Goal: Task Accomplishment & Management: Manage account settings

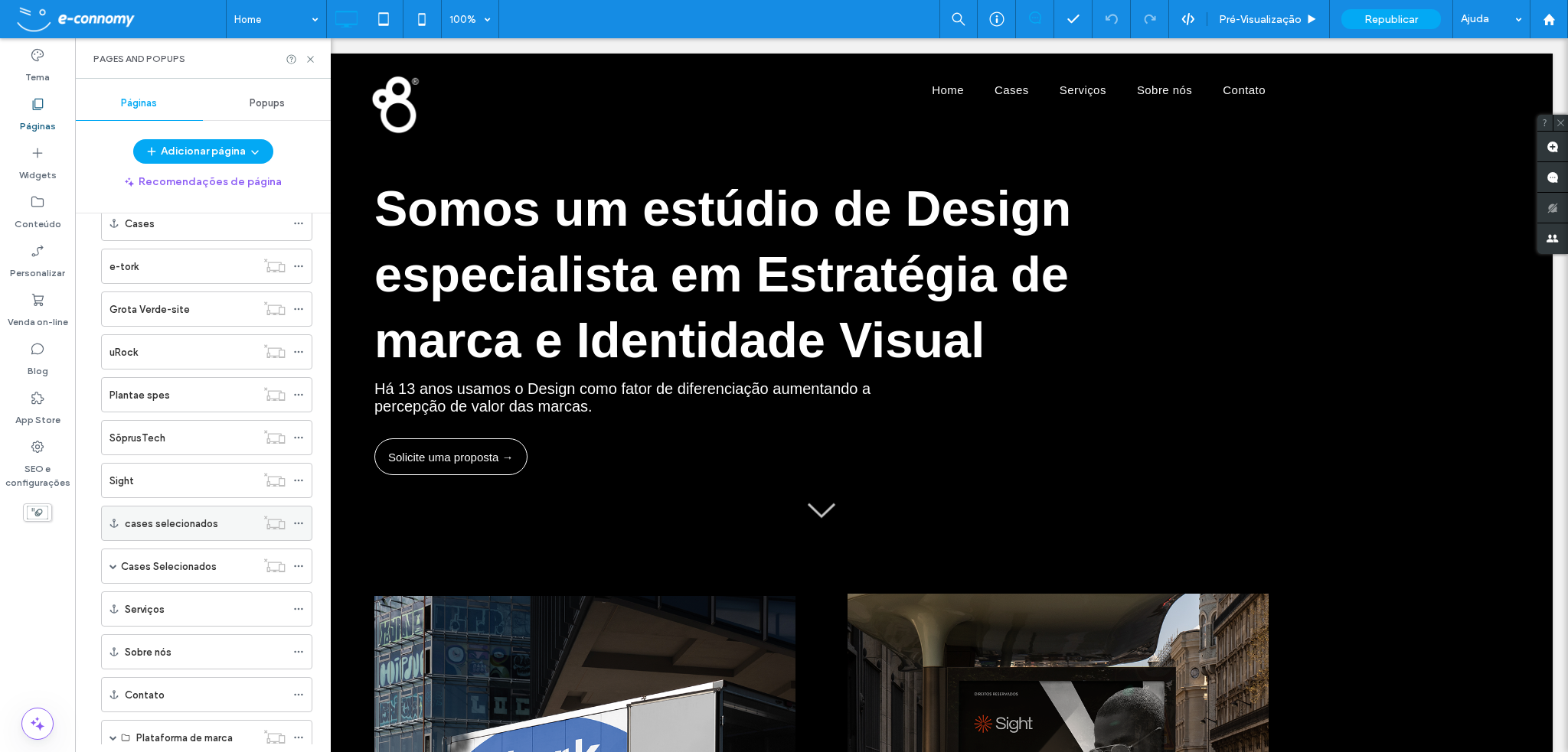
click at [301, 520] on icon at bounding box center [298, 523] width 11 height 11
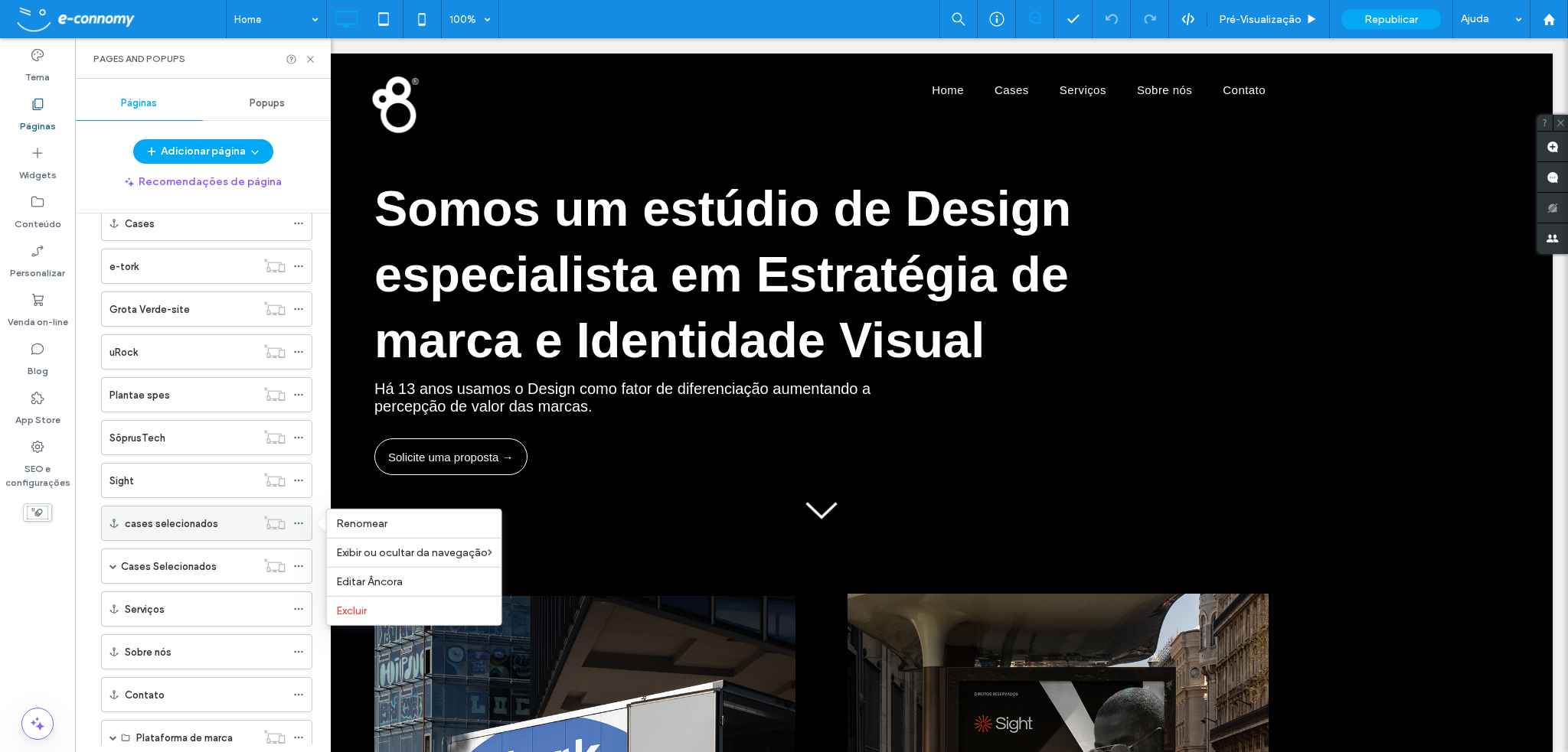
click at [226, 520] on div "cases selecionados" at bounding box center [190, 524] width 131 height 16
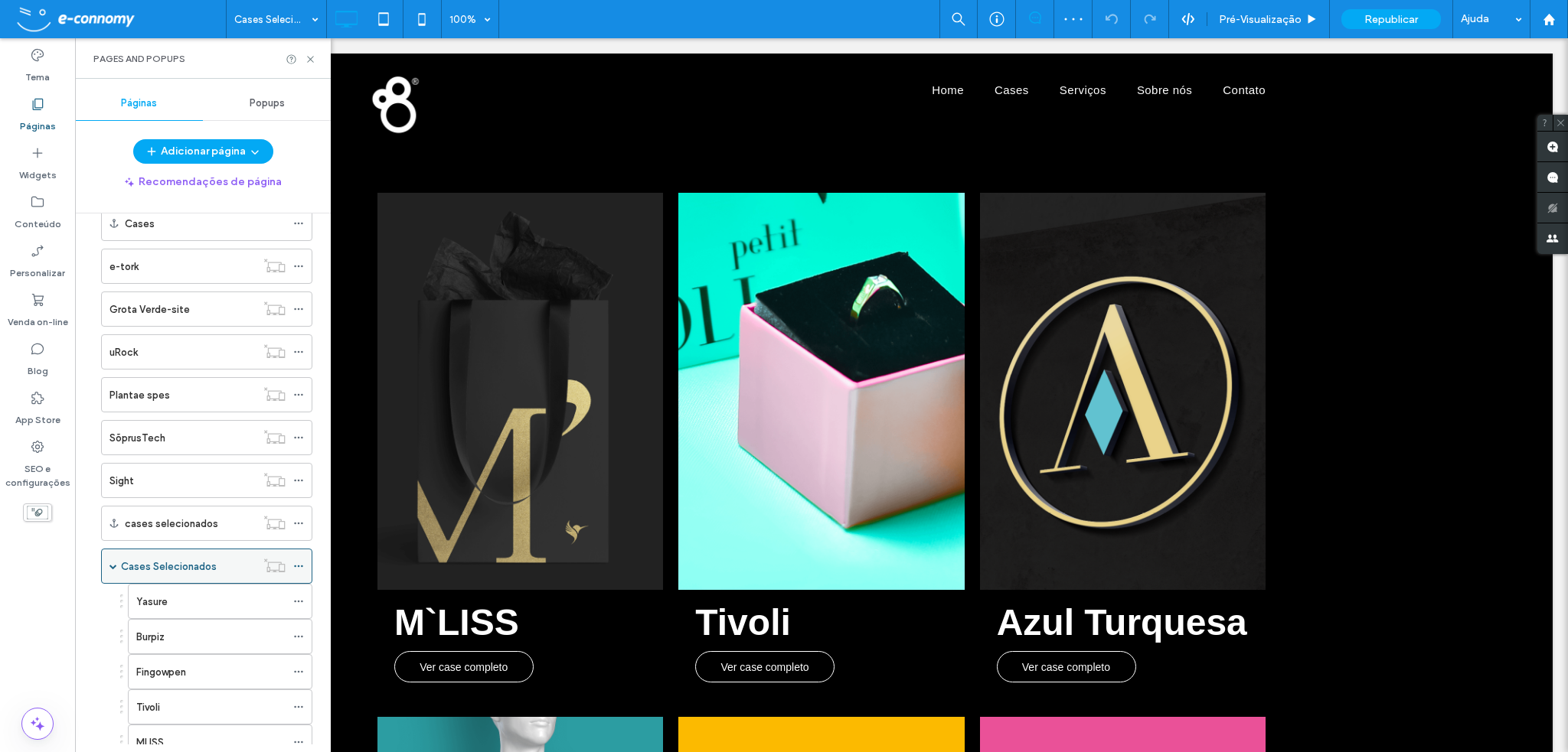
click at [225, 561] on div "Cases Selecionados" at bounding box center [189, 567] width 135 height 16
click at [300, 562] on div at bounding box center [784, 376] width 1568 height 752
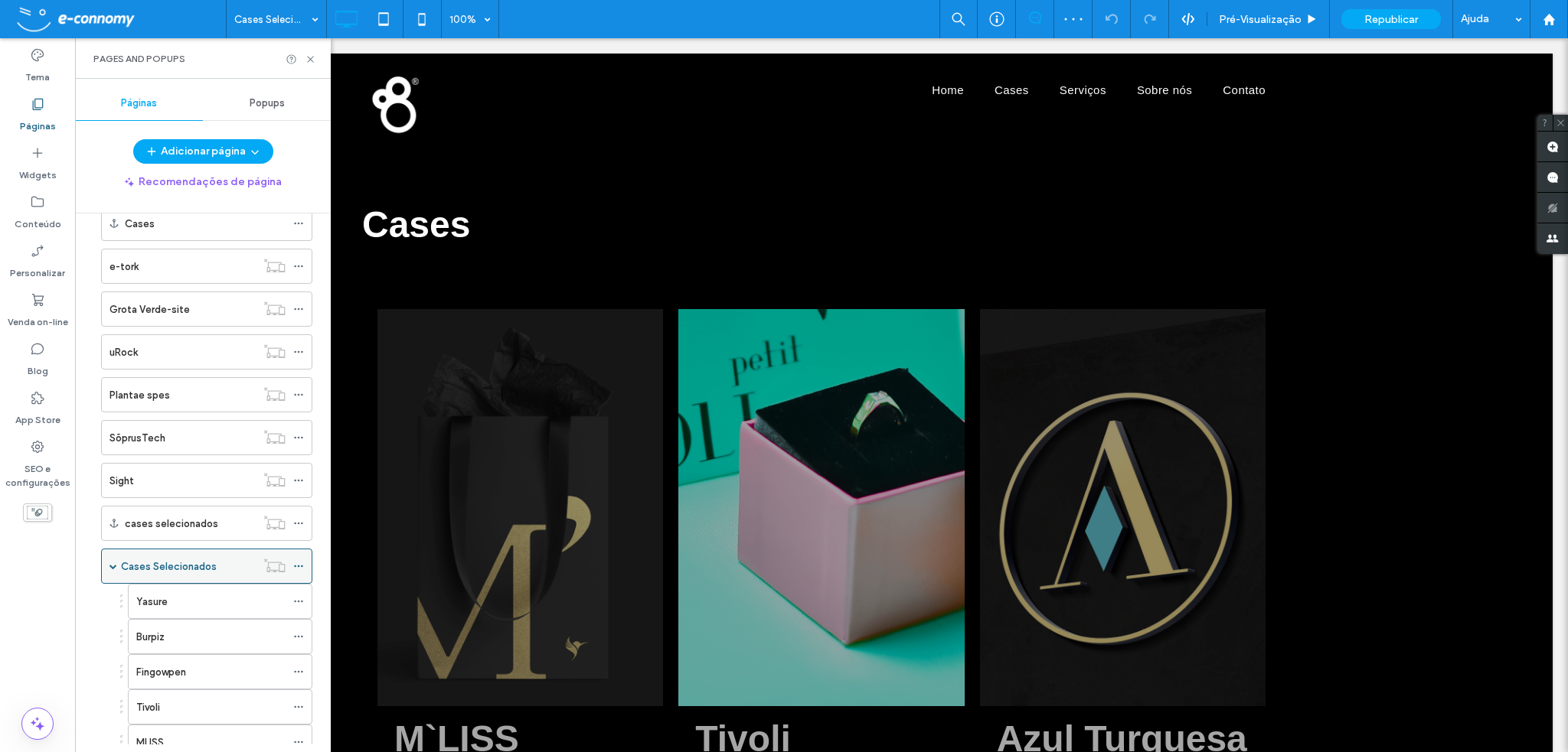
click at [300, 566] on use at bounding box center [298, 566] width 8 height 2
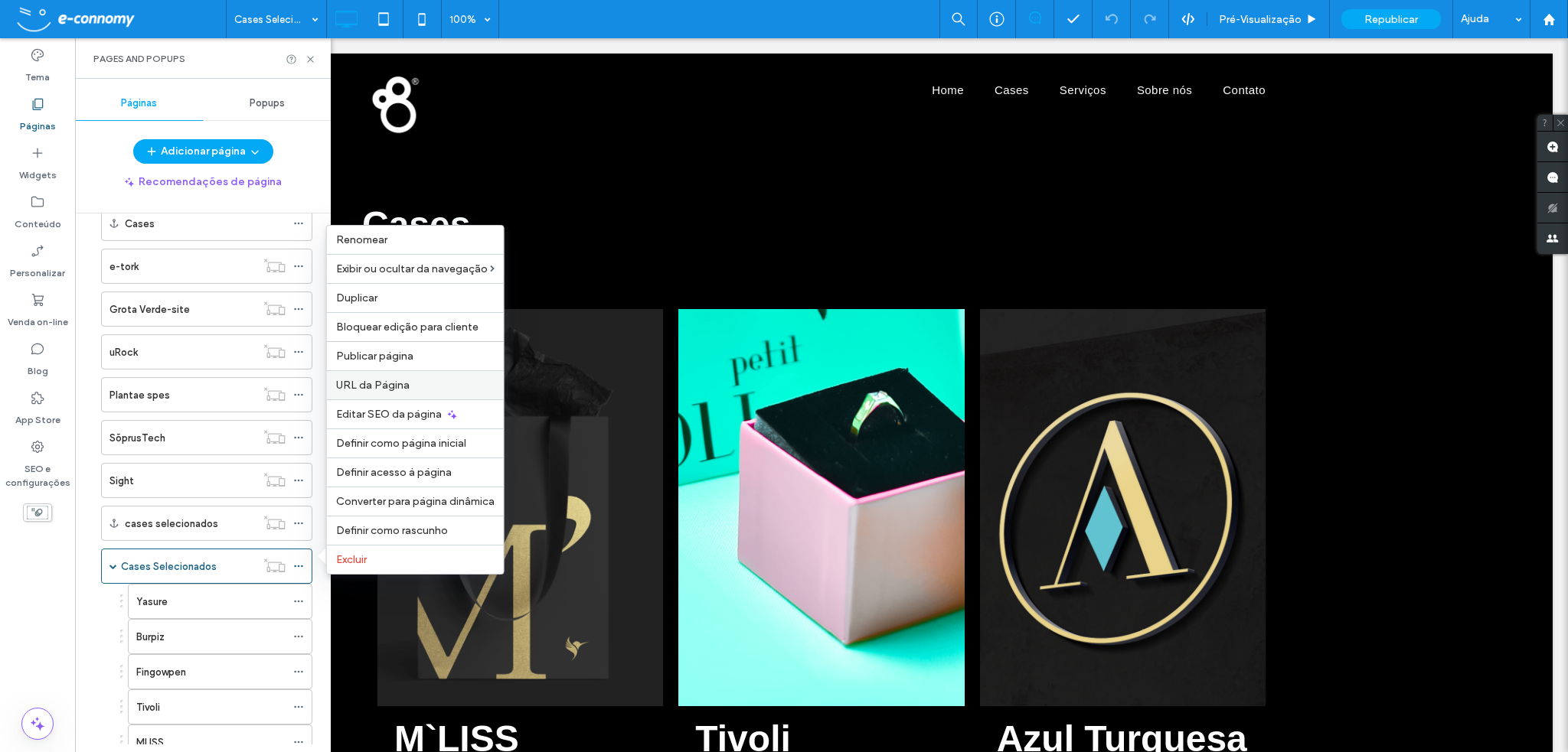
click at [373, 387] on span "URL da Página" at bounding box center [373, 386] width 73 height 13
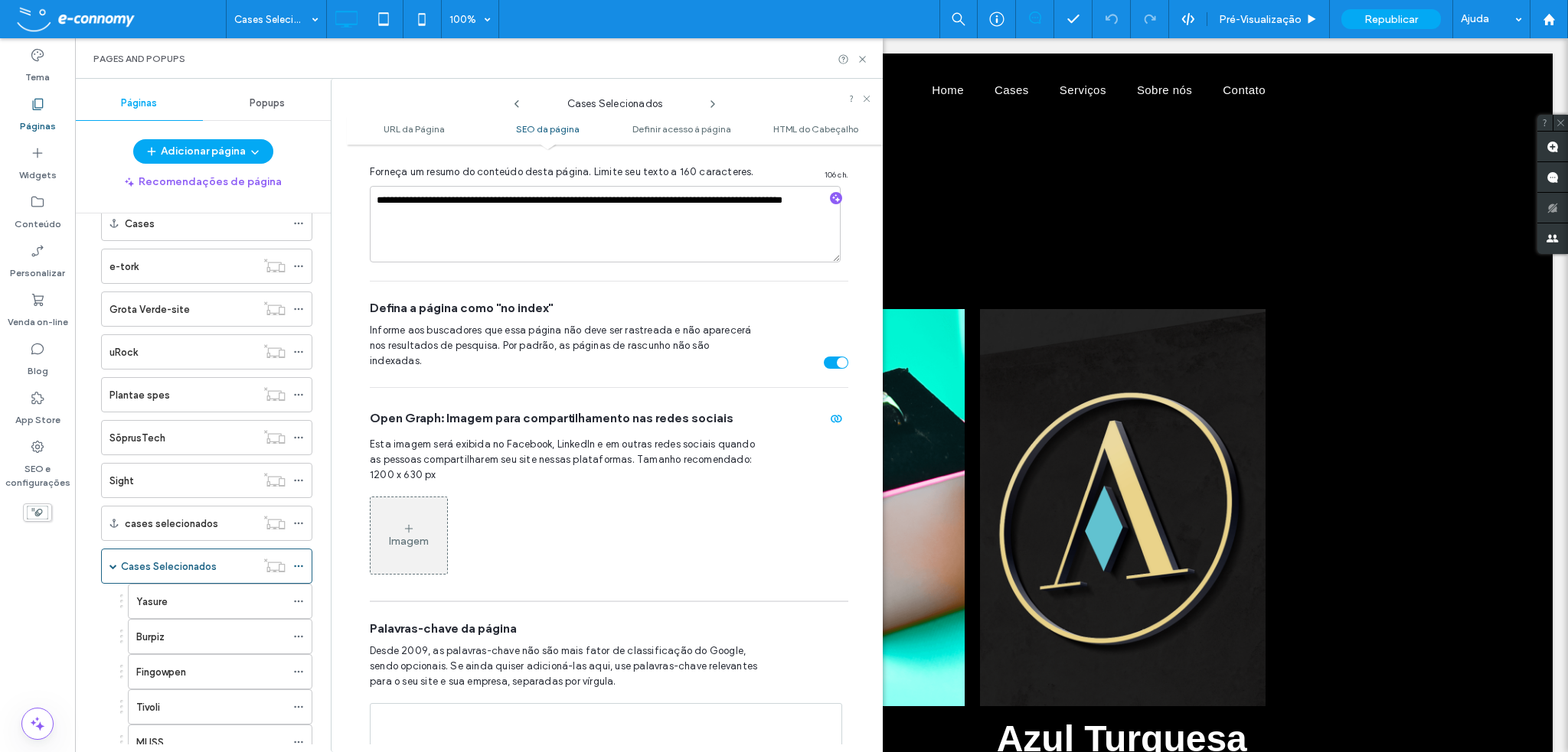
scroll to position [620, 0]
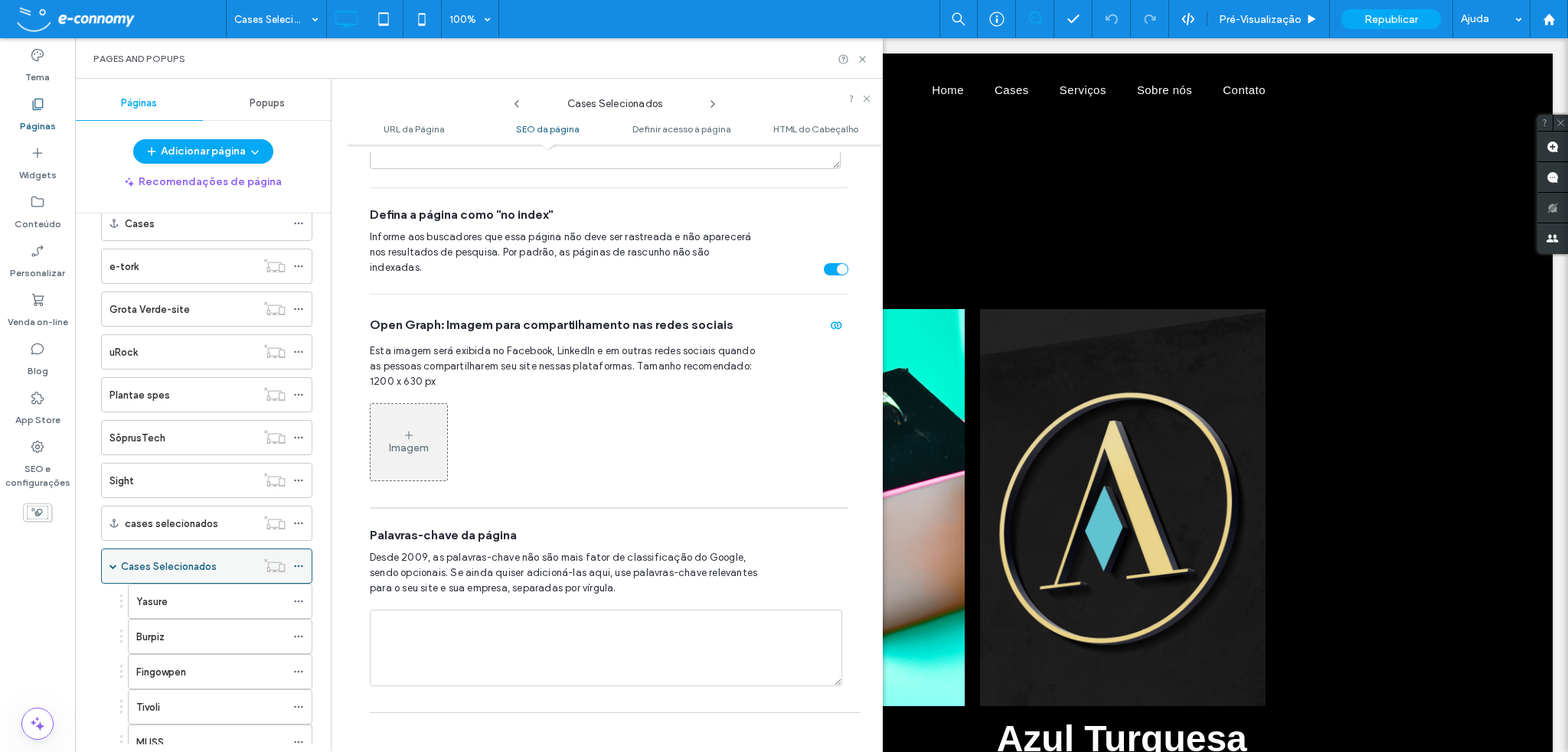
click at [300, 561] on icon at bounding box center [298, 566] width 11 height 11
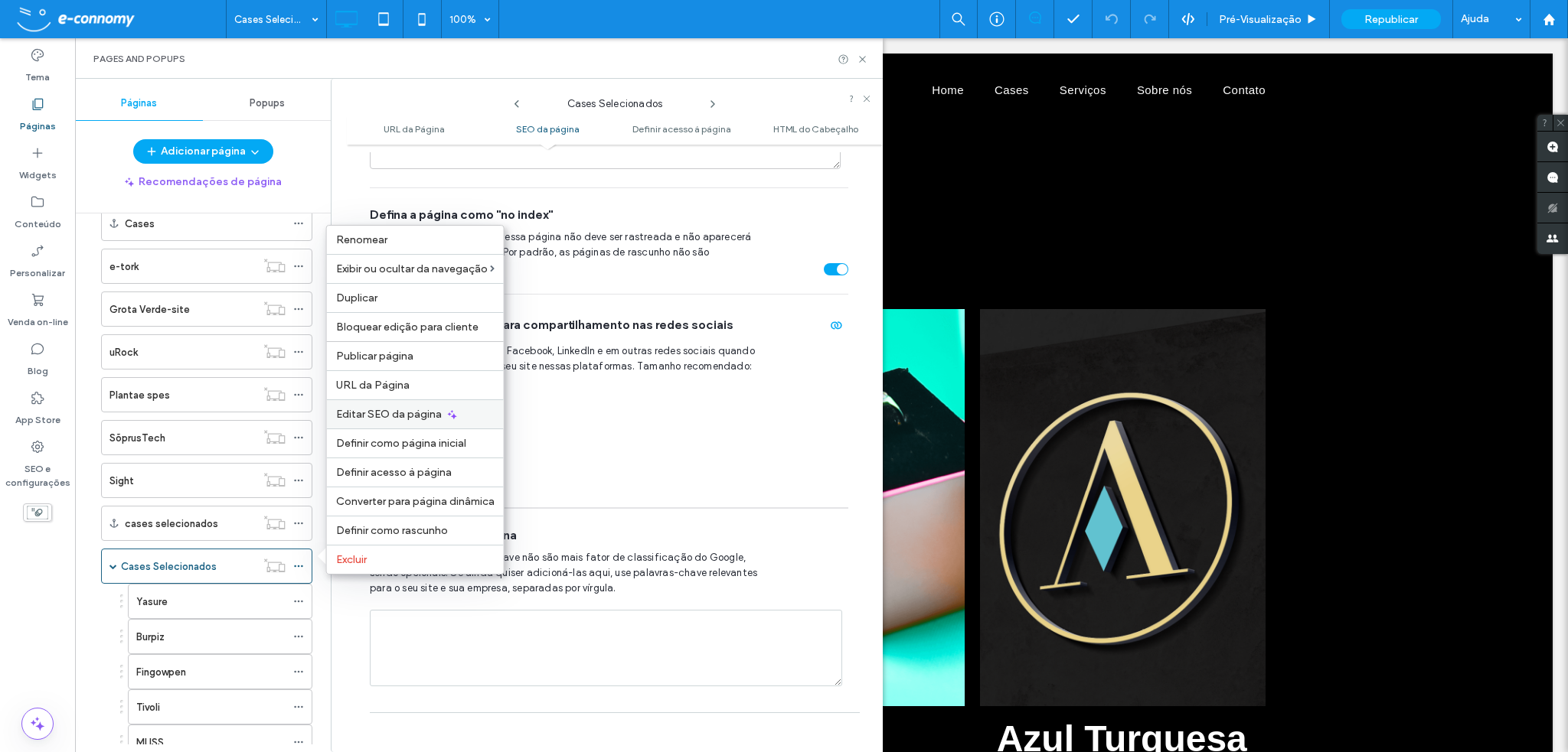
click at [381, 413] on span "Editar SEO da página" at bounding box center [389, 414] width 106 height 13
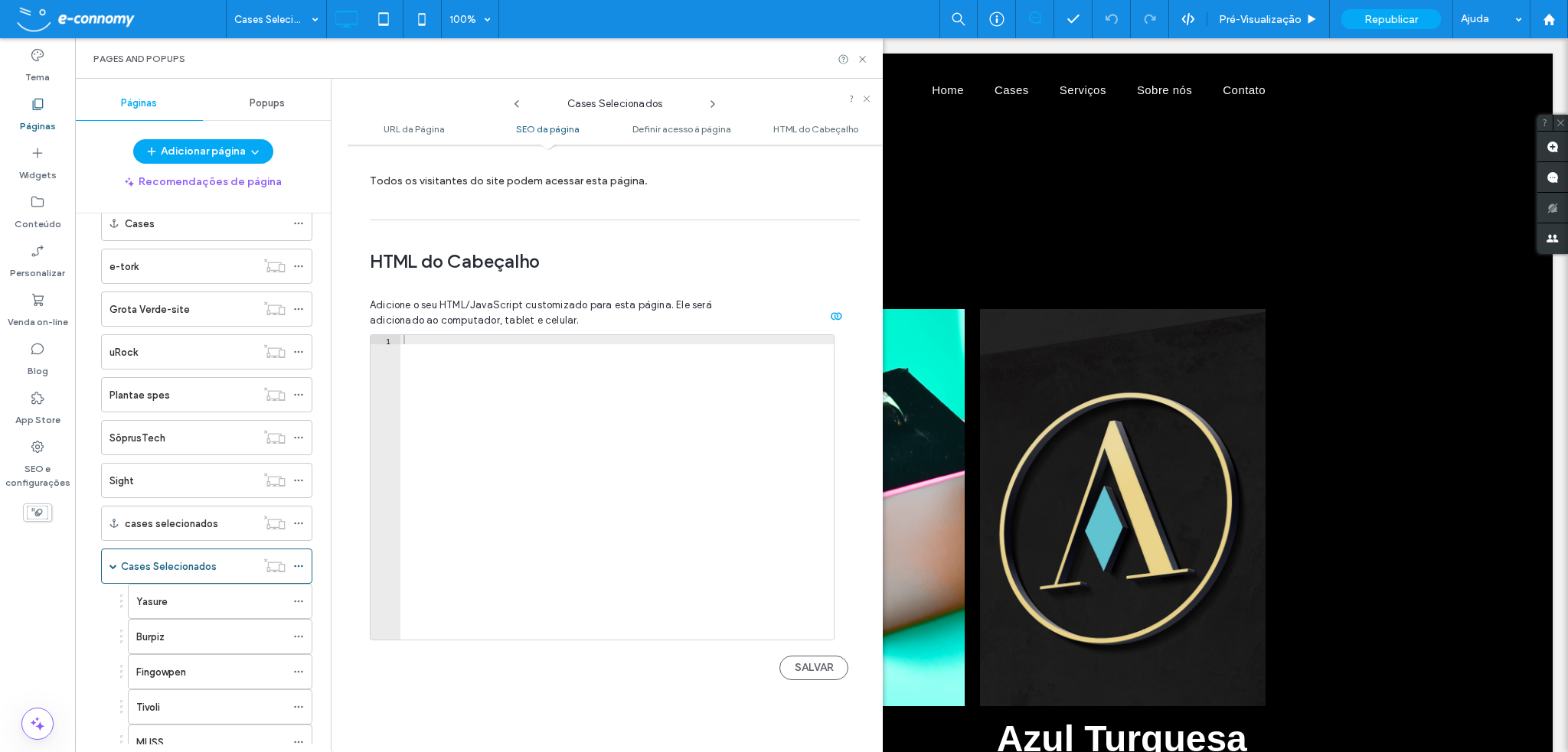
scroll to position [1385, 0]
click at [201, 522] on label "cases selecionados" at bounding box center [171, 523] width 94 height 27
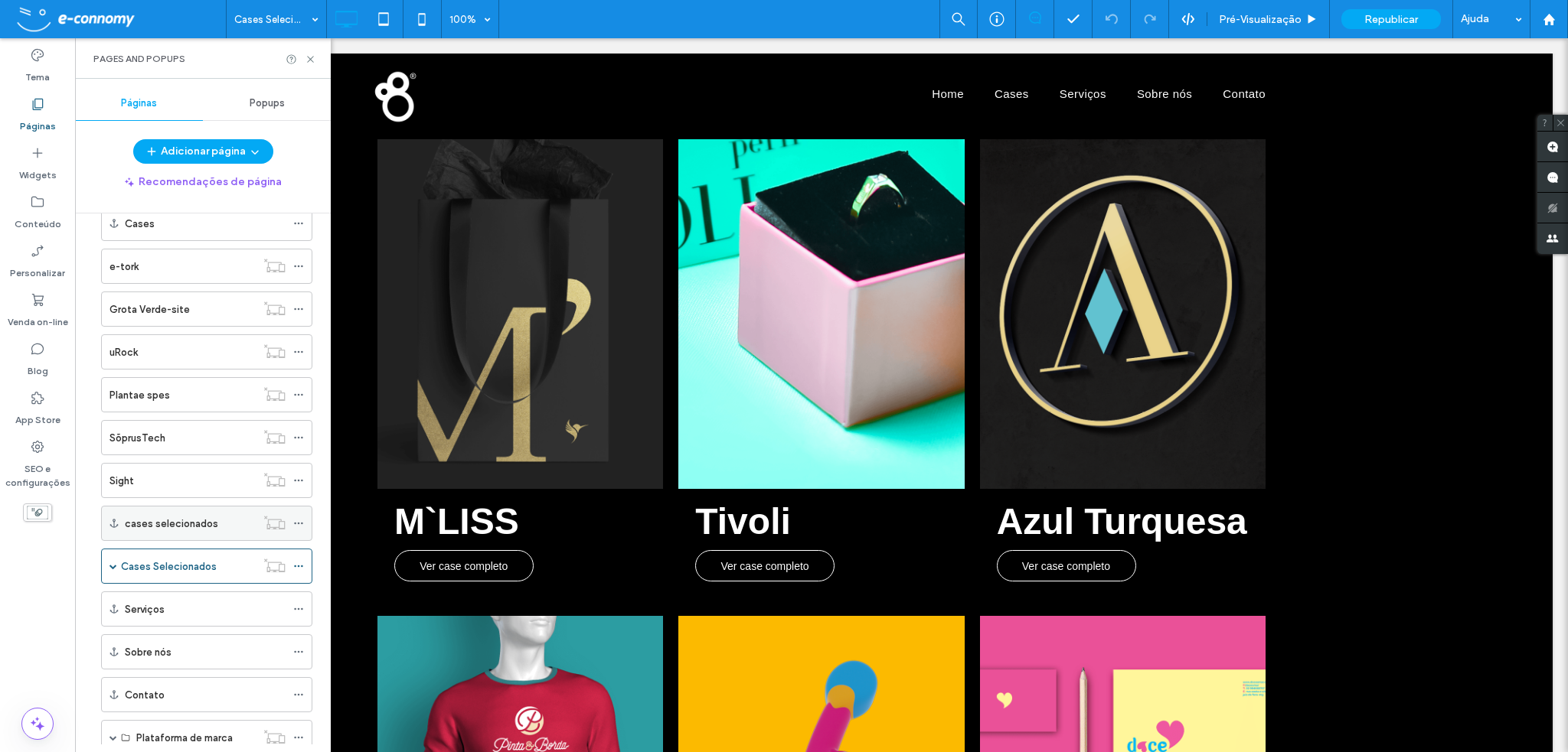
click at [300, 520] on icon at bounding box center [298, 523] width 11 height 11
click at [179, 522] on label "cases selecionados" at bounding box center [171, 523] width 94 height 27
click at [167, 514] on label "cases selecionados" at bounding box center [171, 523] width 94 height 27
click at [299, 522] on use at bounding box center [298, 523] width 8 height 2
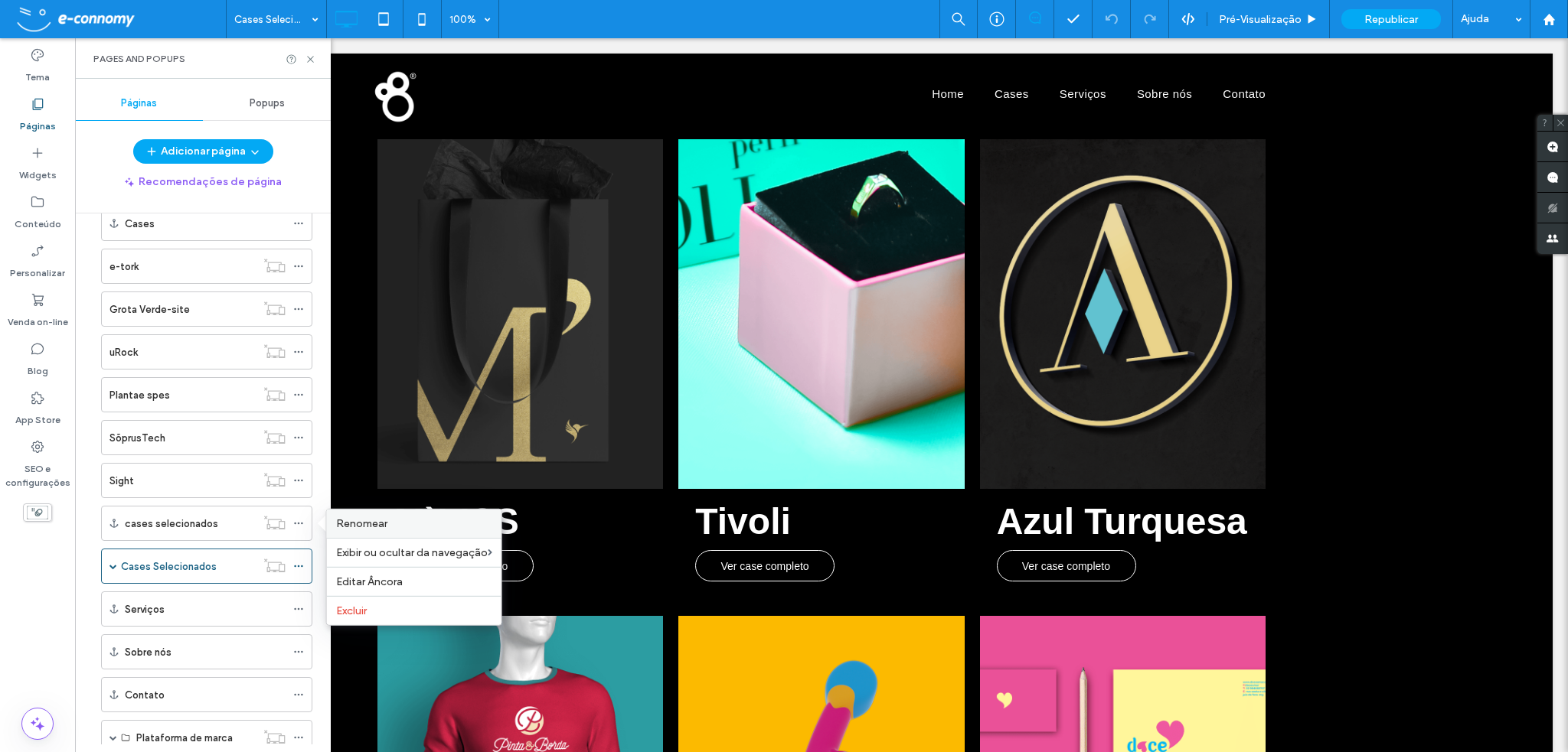
click at [339, 522] on span "Renomear" at bounding box center [361, 524] width 51 height 13
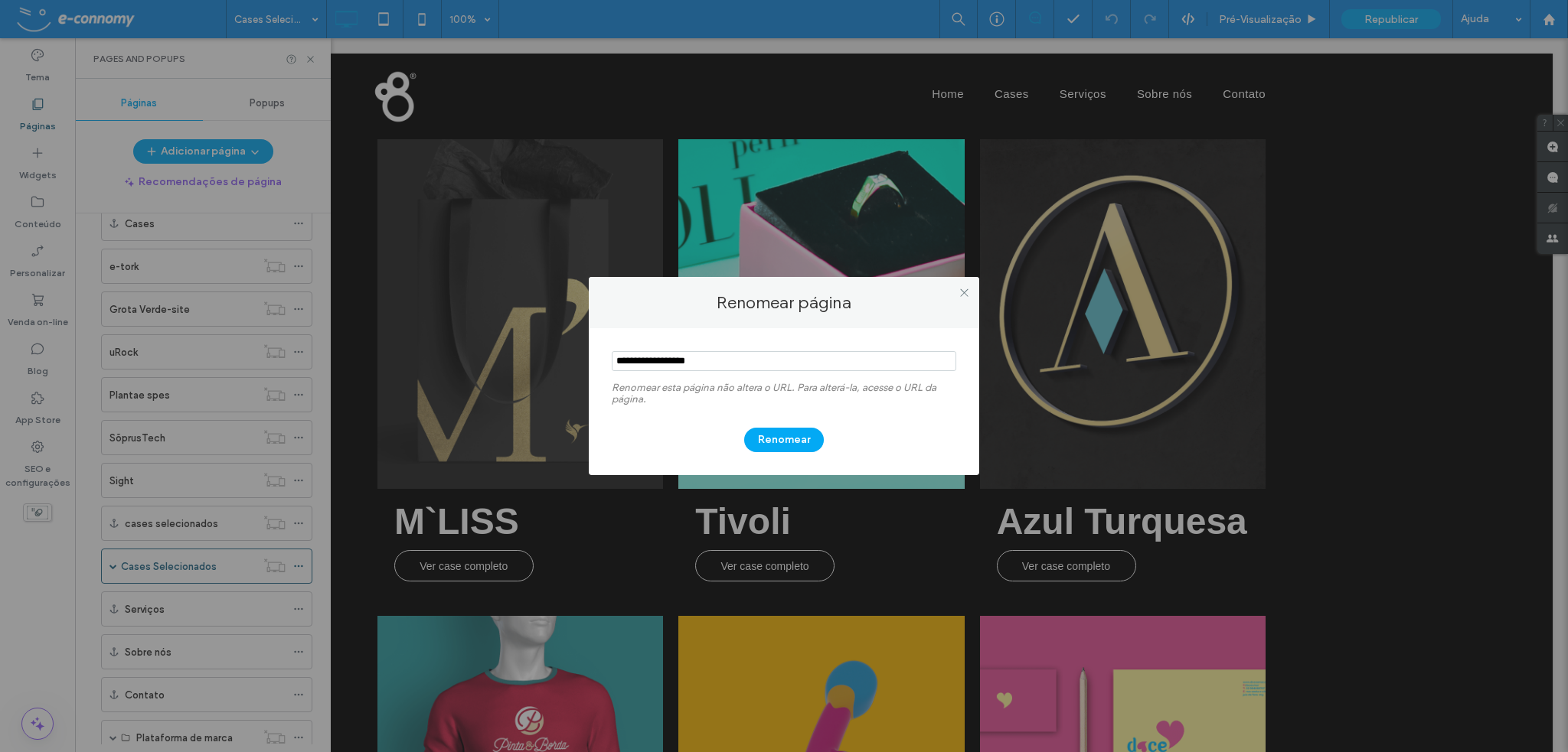
drag, startPoint x: 643, startPoint y: 361, endPoint x: 782, endPoint y: 354, distance: 139.2
click at [782, 354] on input "notEmpty" at bounding box center [783, 361] width 344 height 20
type input "*****"
click at [784, 448] on button "Renomear" at bounding box center [784, 440] width 80 height 24
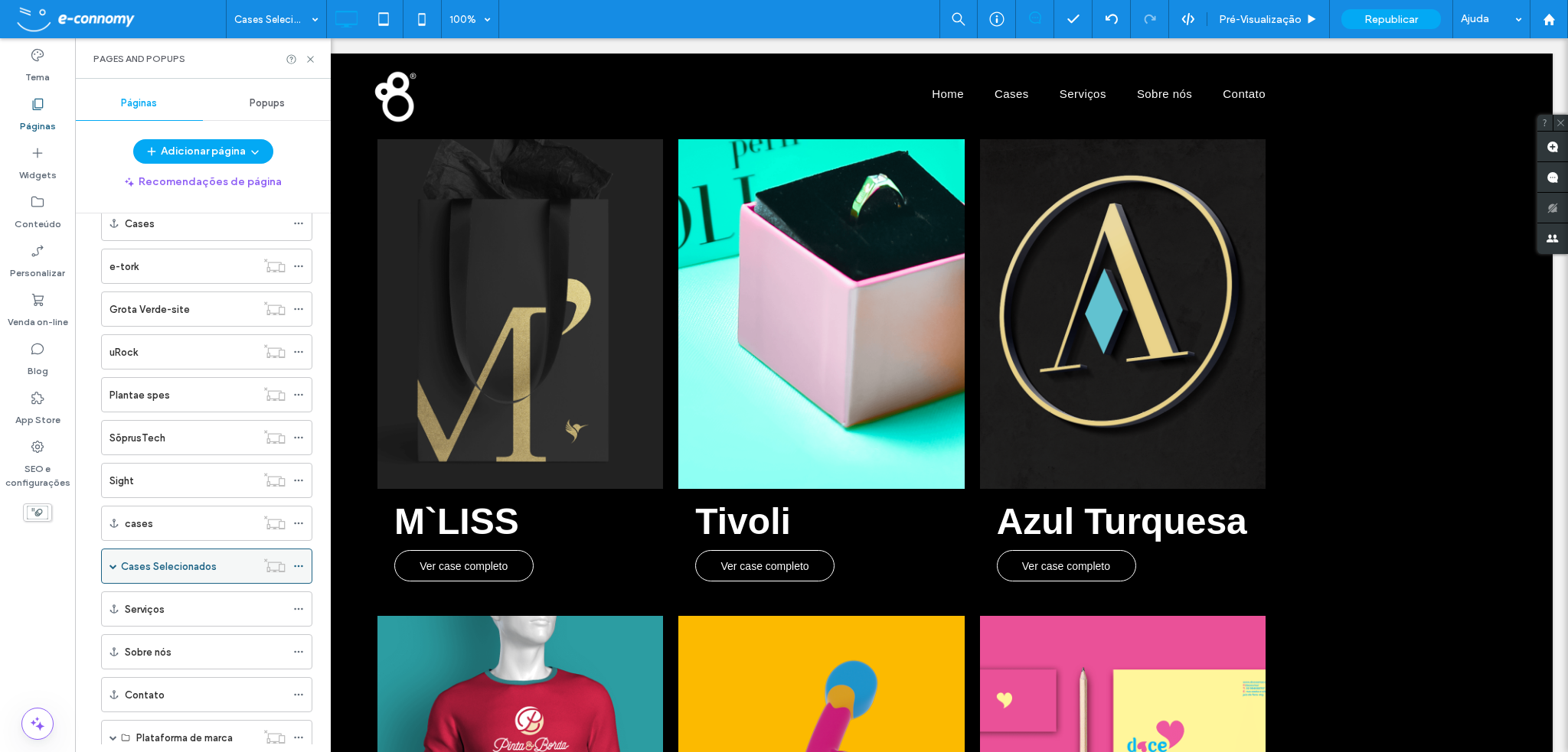
click at [169, 562] on label "Cases Selecionados" at bounding box center [169, 566] width 96 height 27
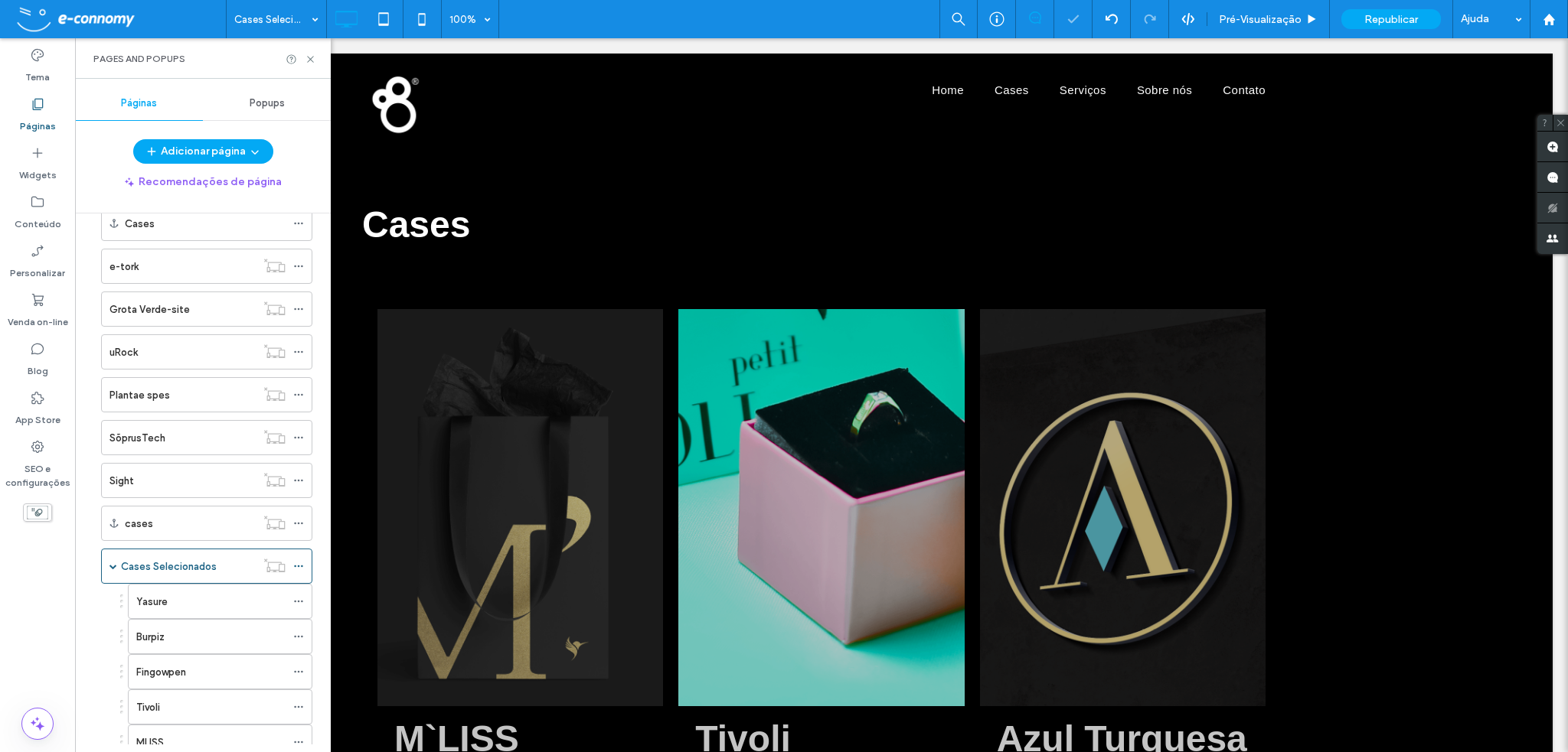
scroll to position [0, 0]
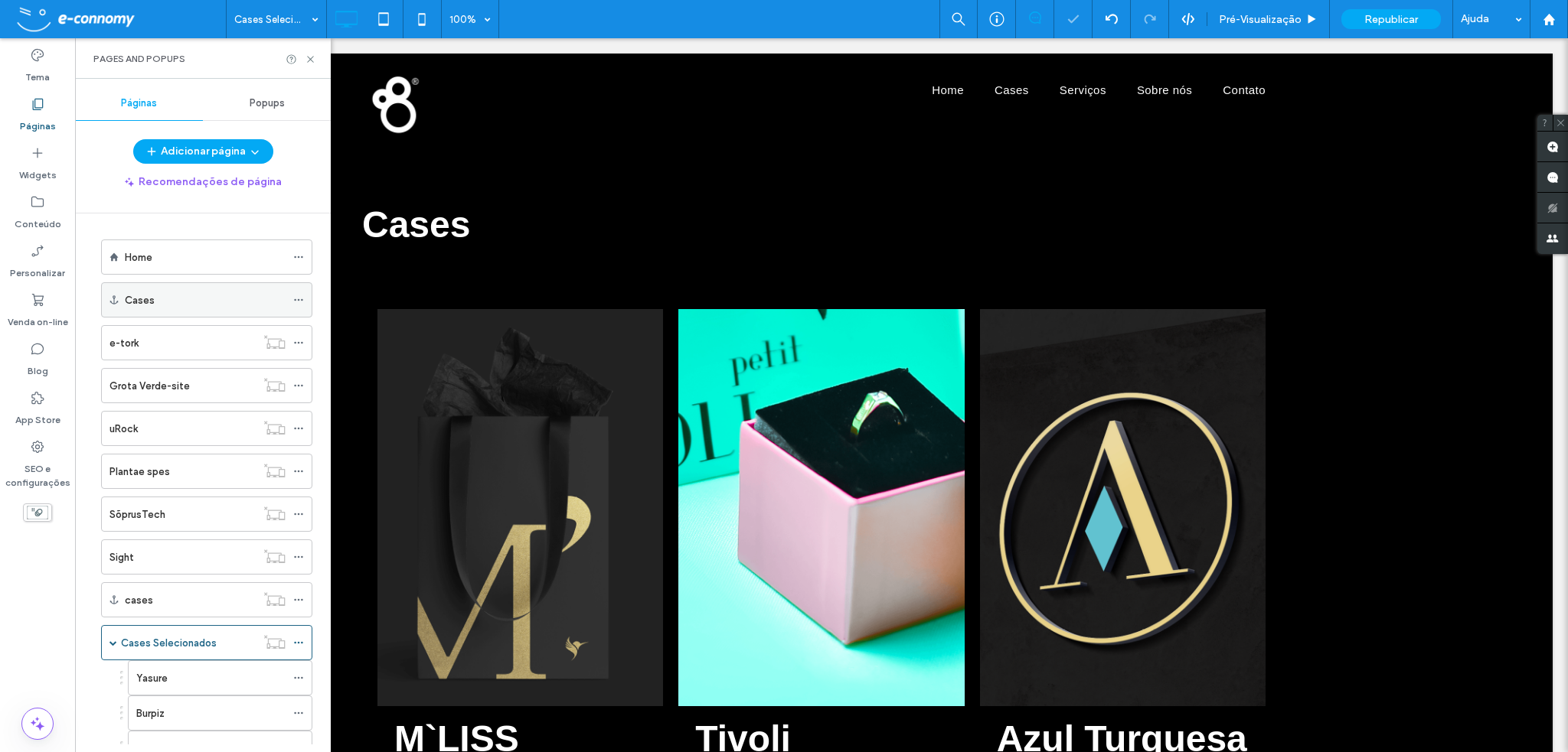
click at [278, 297] on div "Cases" at bounding box center [204, 300] width 160 height 16
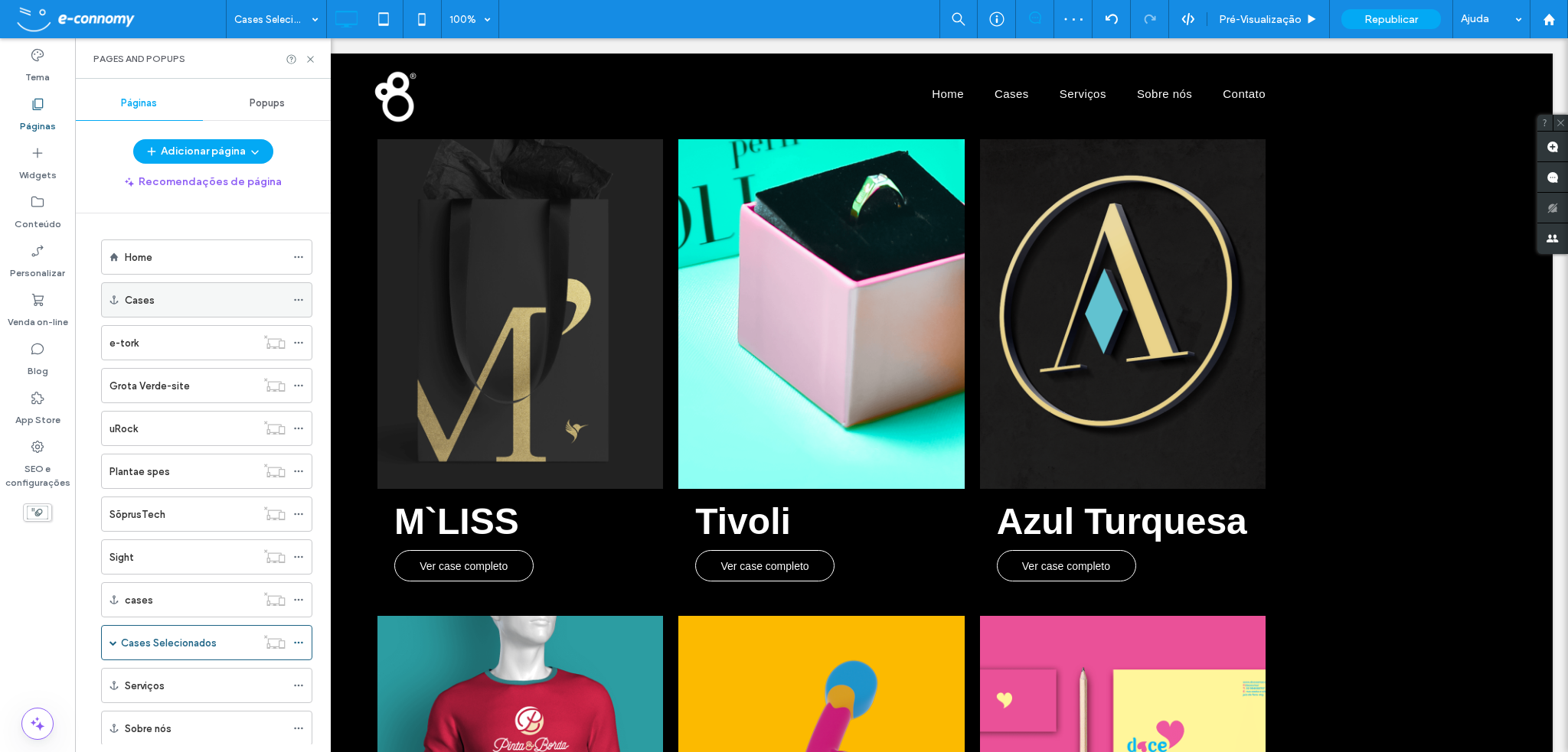
click at [298, 299] on icon at bounding box center [298, 299] width 11 height 11
click at [282, 296] on div "Cases" at bounding box center [204, 300] width 160 height 16
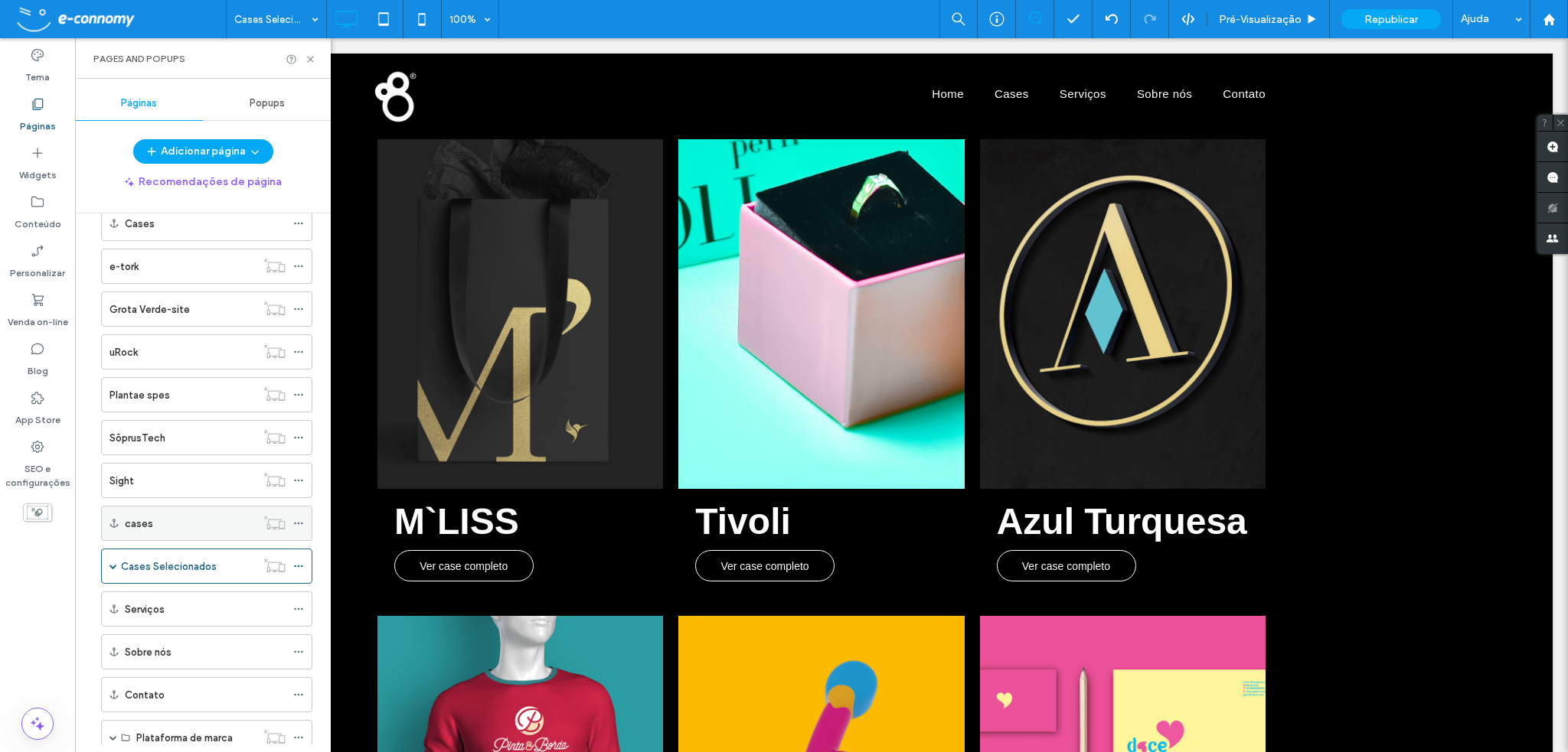
click at [196, 520] on div "cases" at bounding box center [190, 524] width 131 height 16
click at [300, 522] on use at bounding box center [298, 523] width 8 height 2
click at [174, 517] on div "cases" at bounding box center [190, 524] width 131 height 16
click at [142, 515] on label "cases" at bounding box center [138, 523] width 28 height 27
click at [300, 520] on icon at bounding box center [298, 523] width 11 height 11
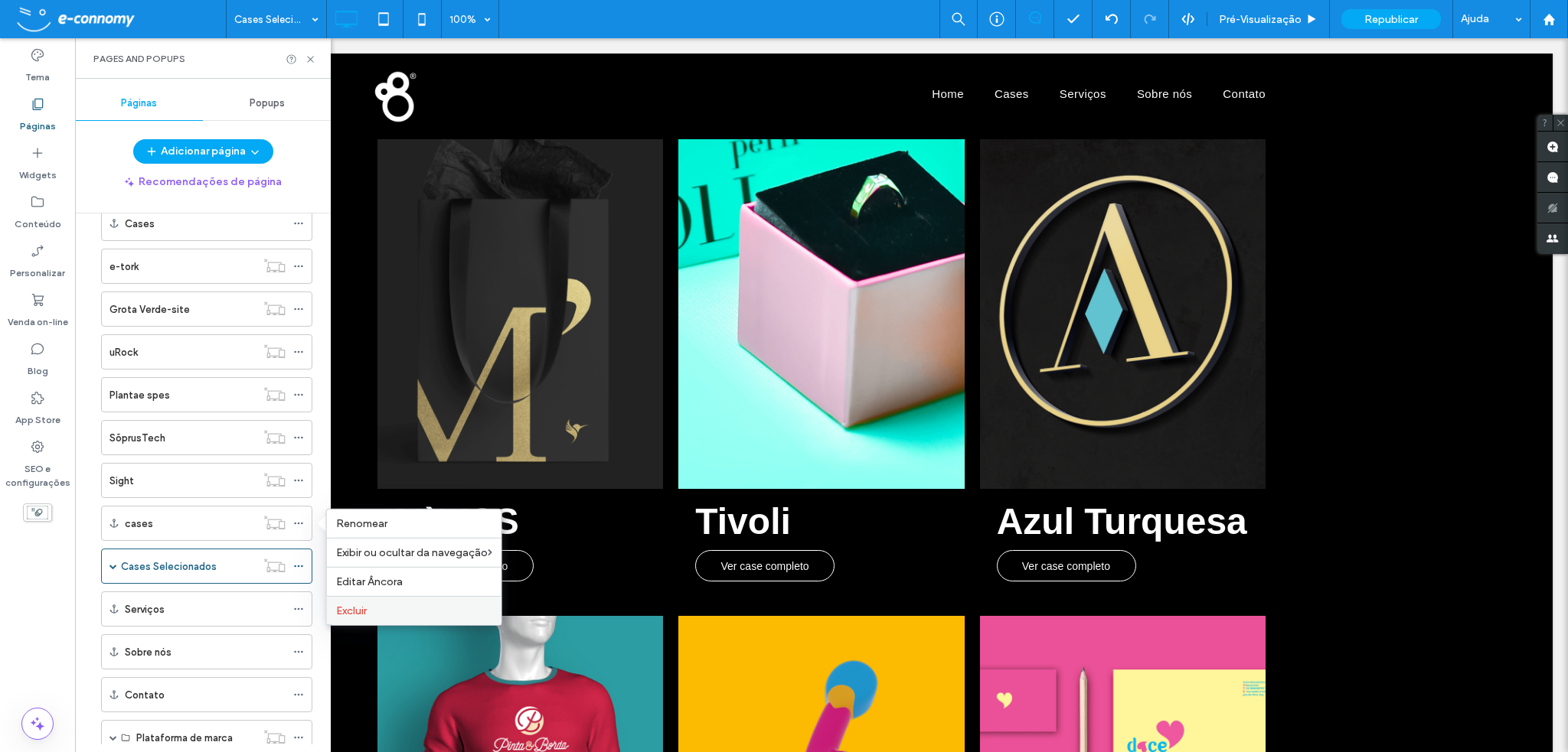
click at [356, 610] on span "Excluir" at bounding box center [352, 611] width 31 height 13
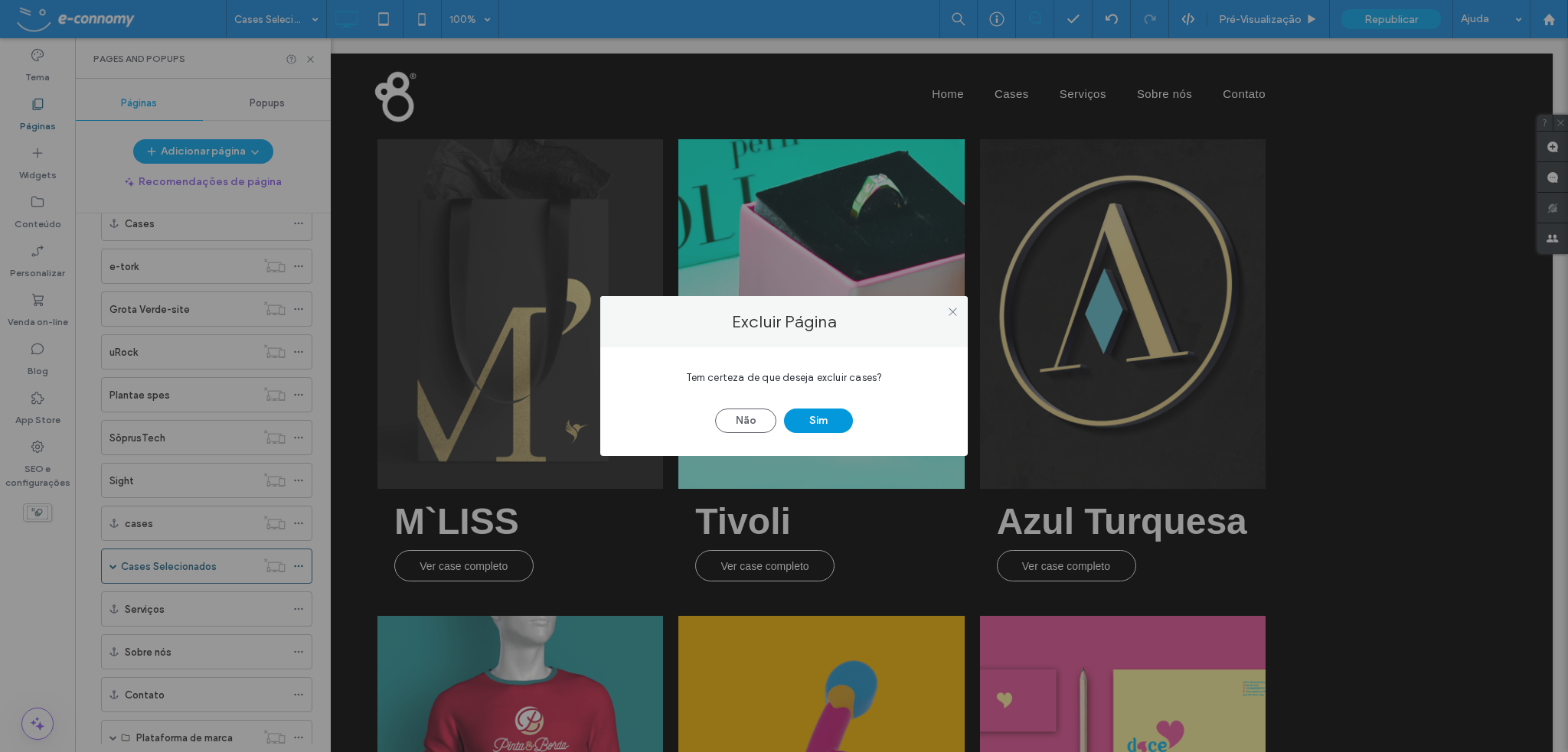
click at [829, 417] on button "Sim" at bounding box center [818, 421] width 69 height 24
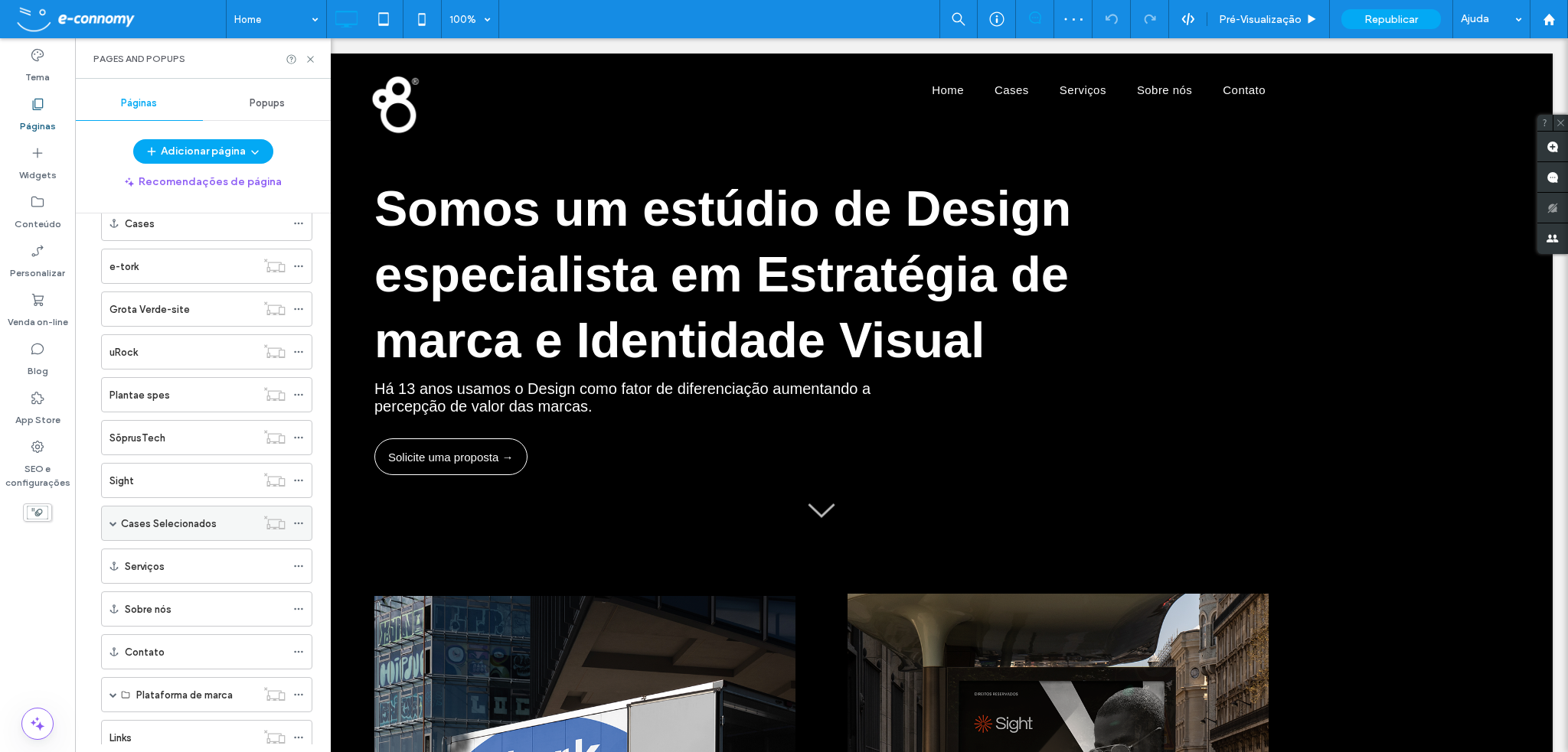
click at [109, 522] on span at bounding box center [112, 523] width 7 height 7
click at [1267, 24] on span "Pré-Visualizaçāo" at bounding box center [1260, 20] width 83 height 13
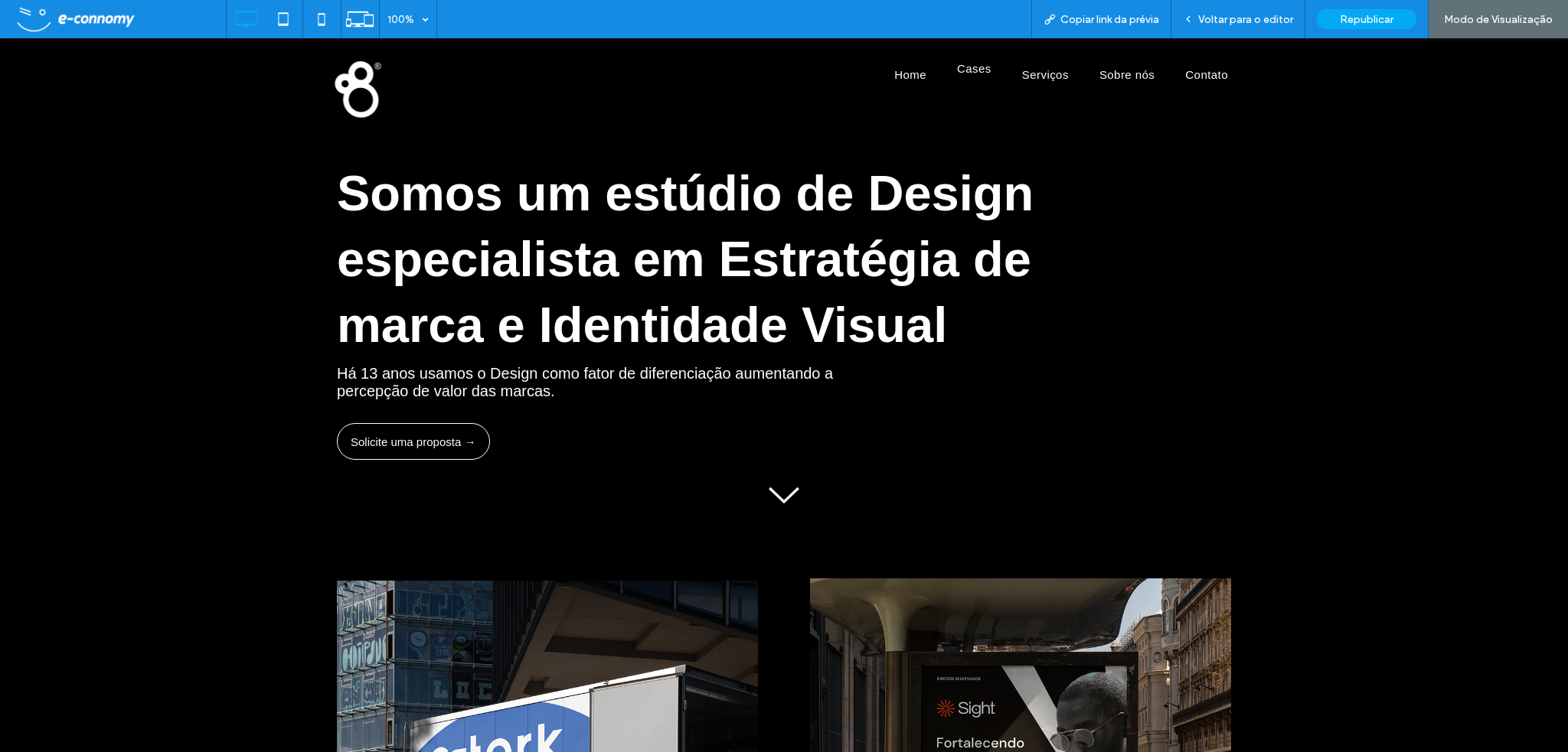
click at [977, 73] on span "Cases" at bounding box center [975, 68] width 34 height 13
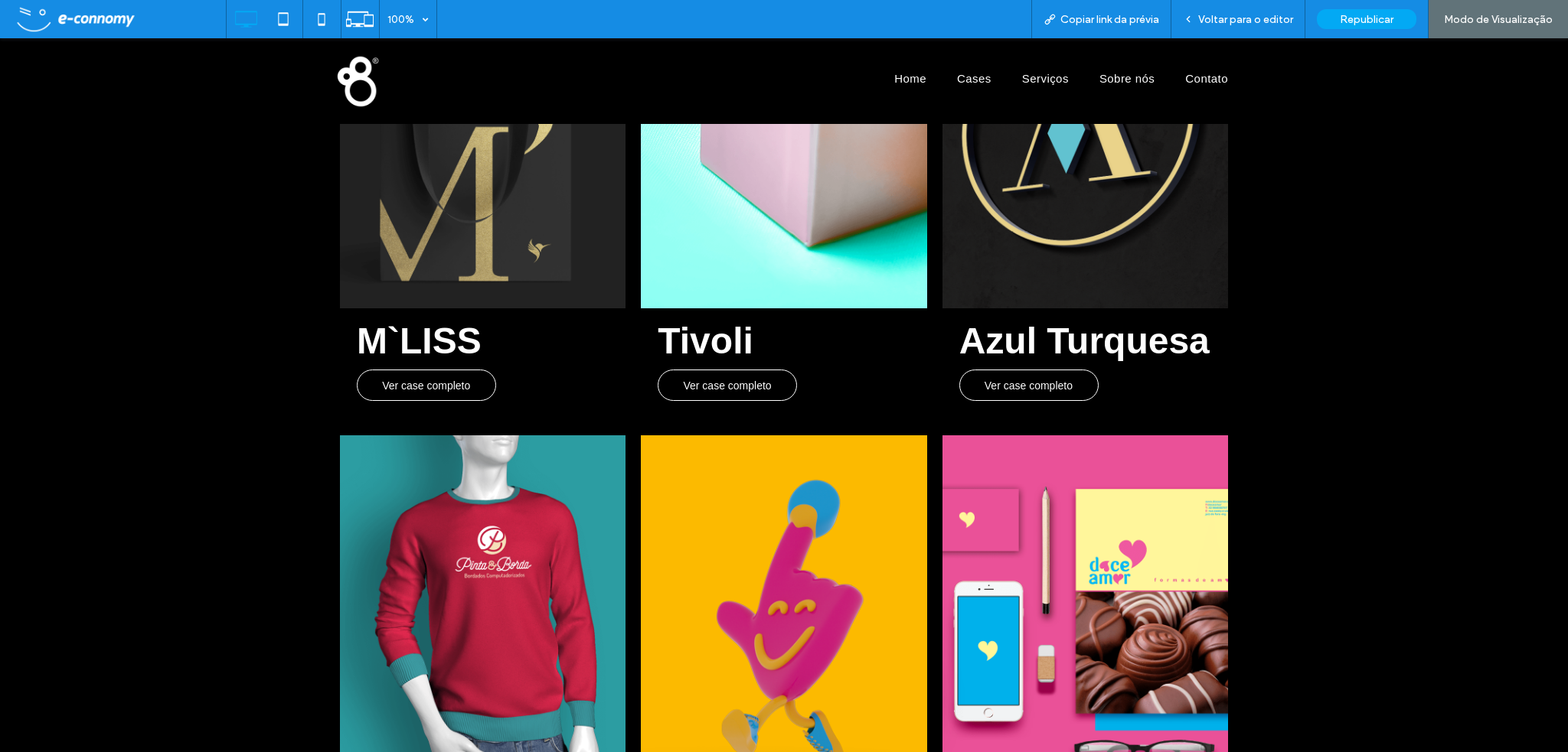
scroll to position [612, 0]
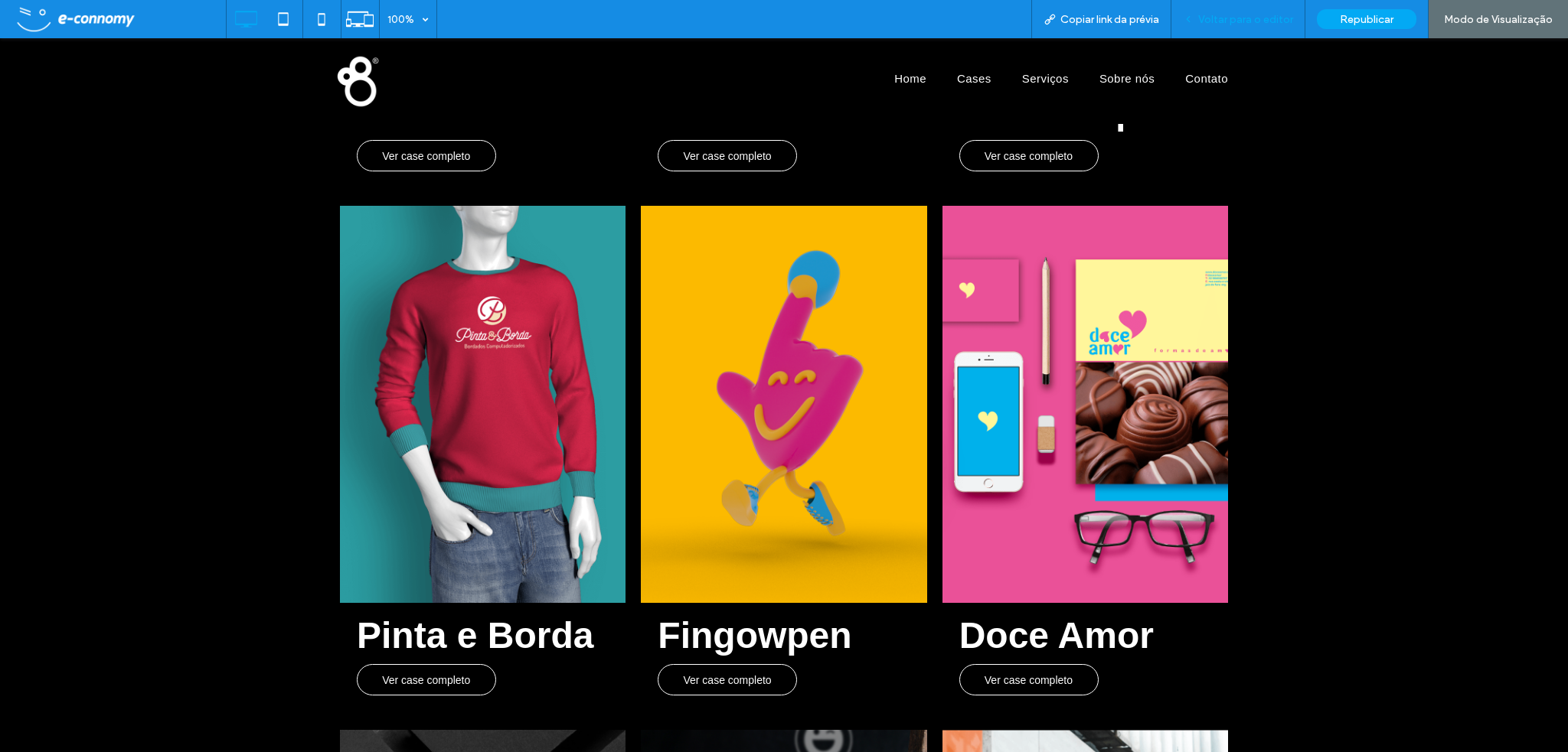
click at [1253, 20] on span "Voltar para o editor" at bounding box center [1246, 20] width 95 height 13
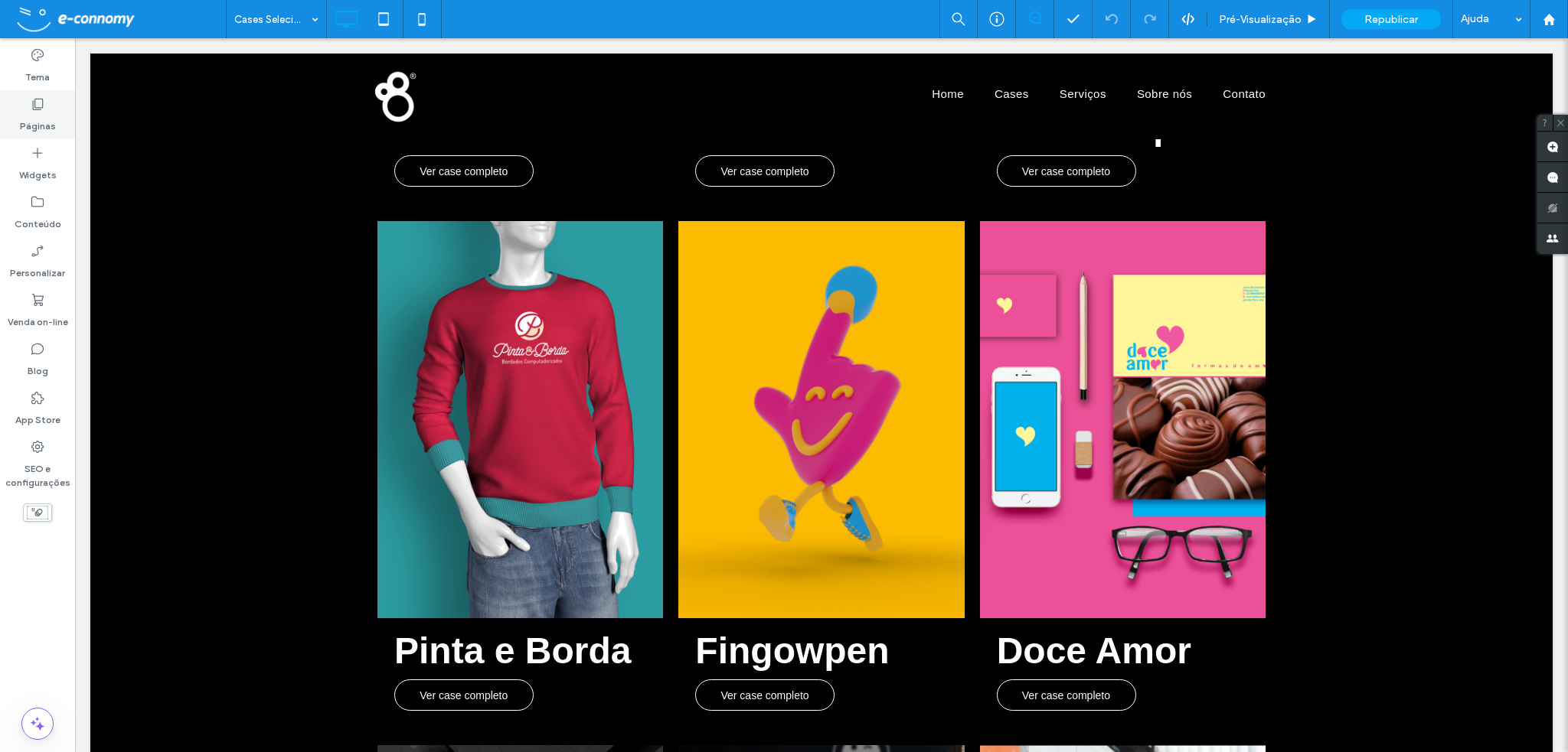
click at [39, 107] on icon at bounding box center [37, 103] width 15 height 15
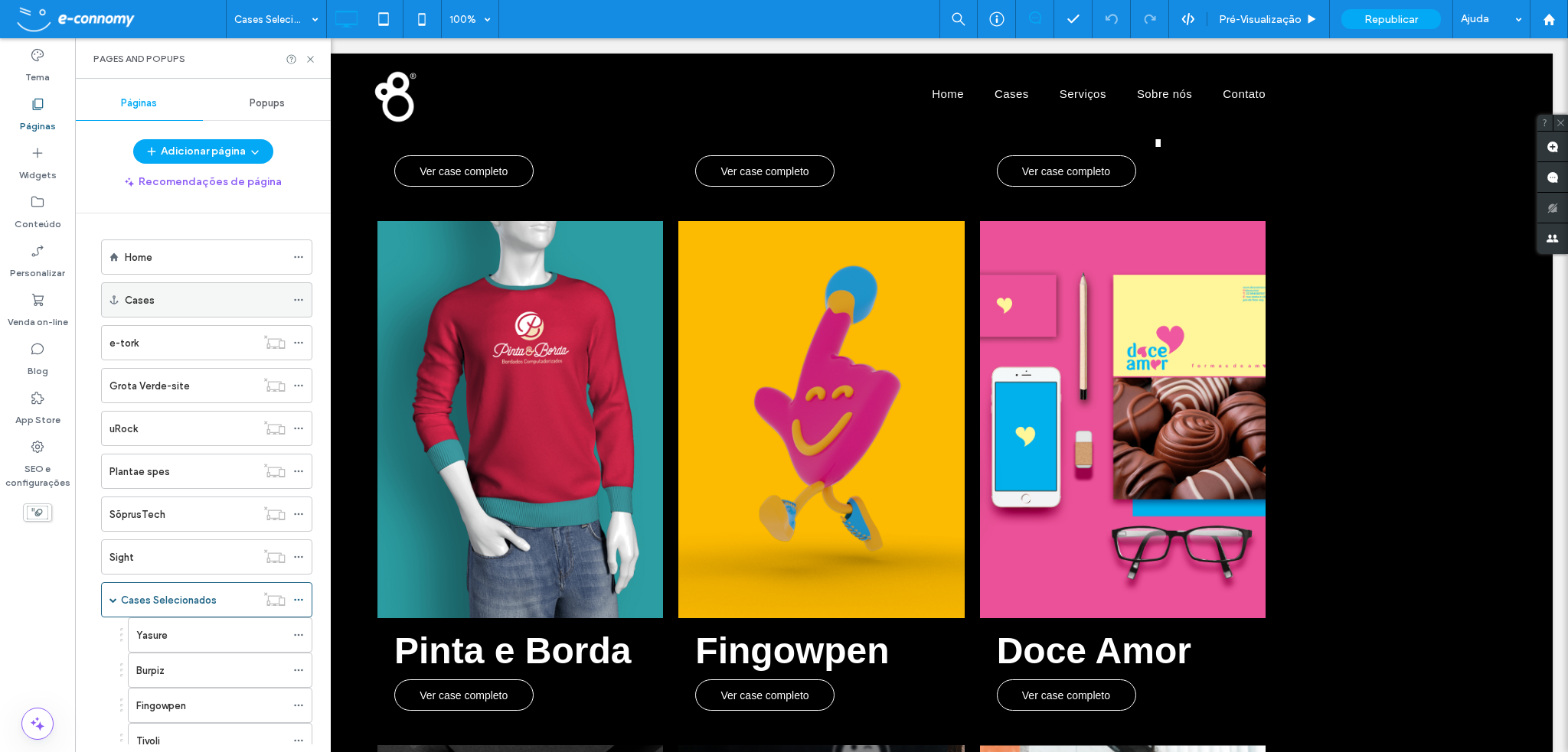
click at [162, 297] on div "Cases" at bounding box center [204, 300] width 160 height 16
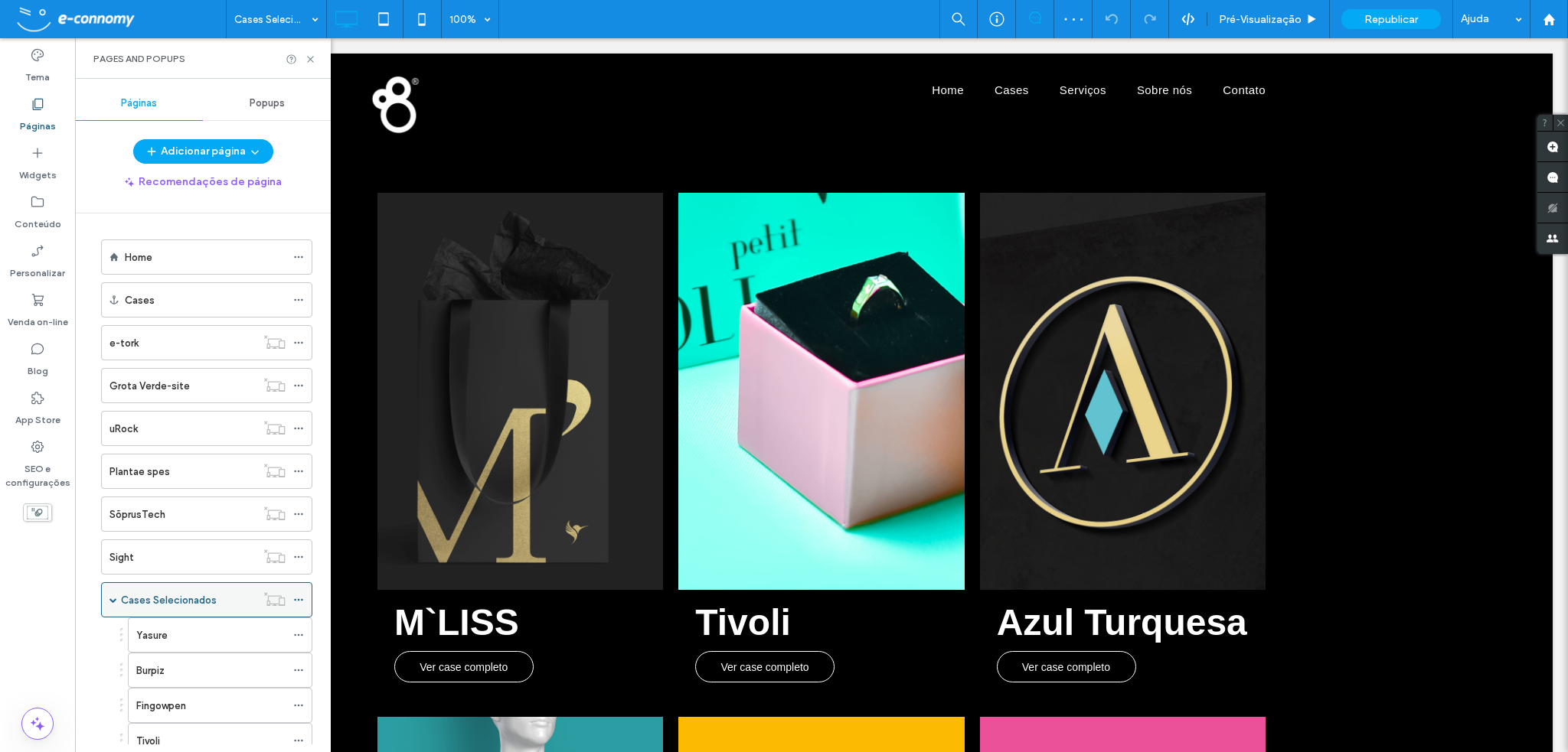
click at [113, 597] on span at bounding box center [112, 600] width 7 height 7
click at [302, 598] on icon at bounding box center [298, 600] width 11 height 11
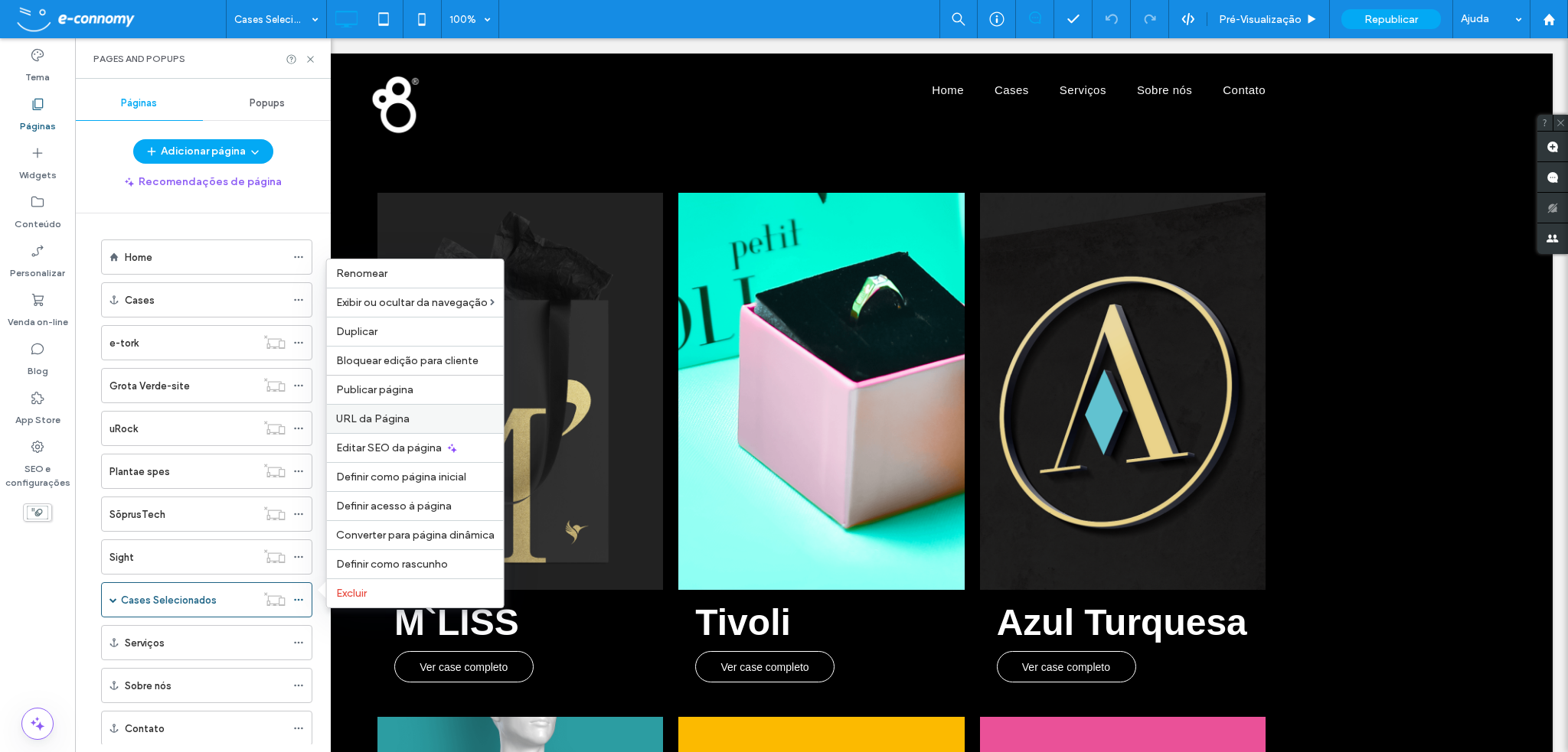
click at [367, 422] on span "URL da Página" at bounding box center [373, 419] width 73 height 13
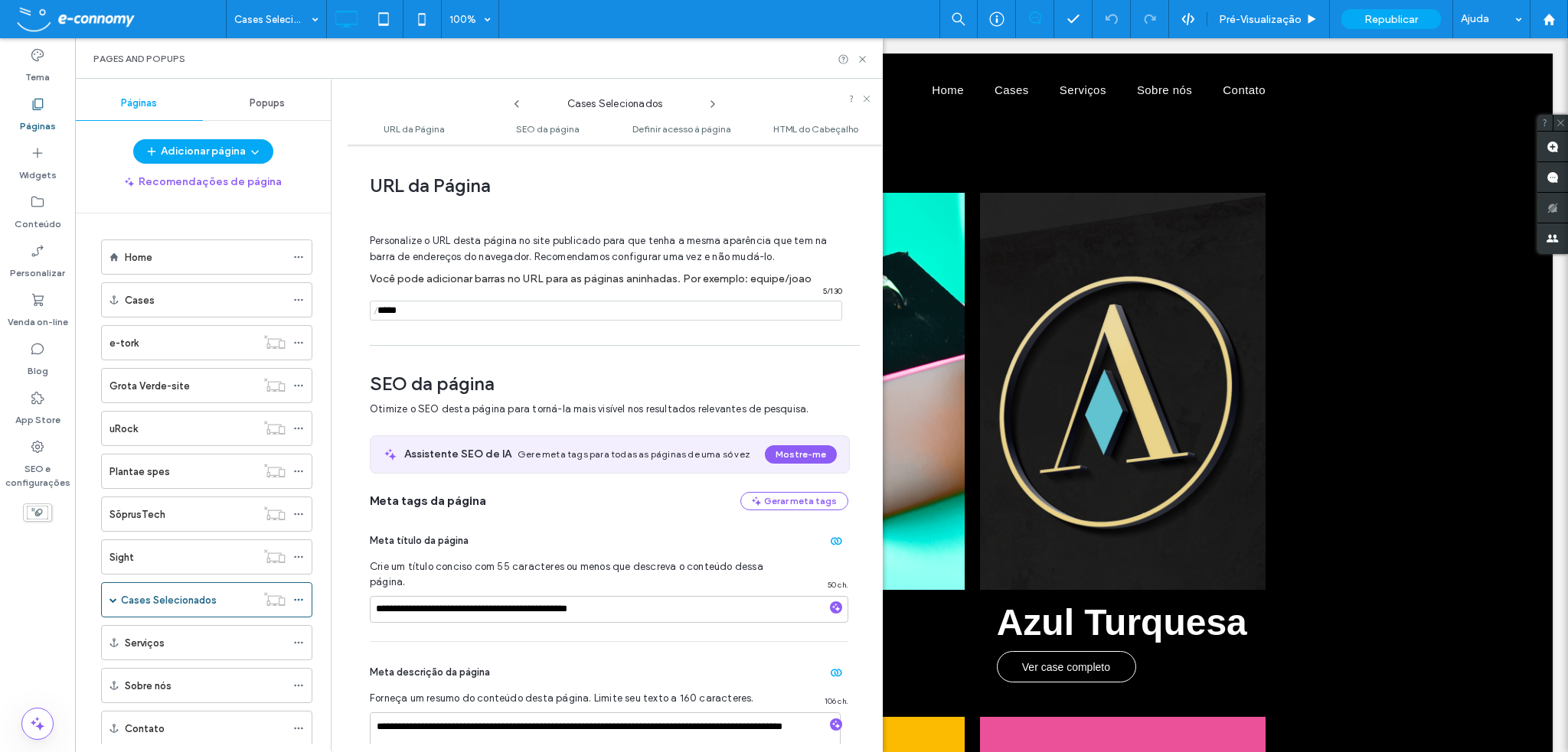
scroll to position [7, 0]
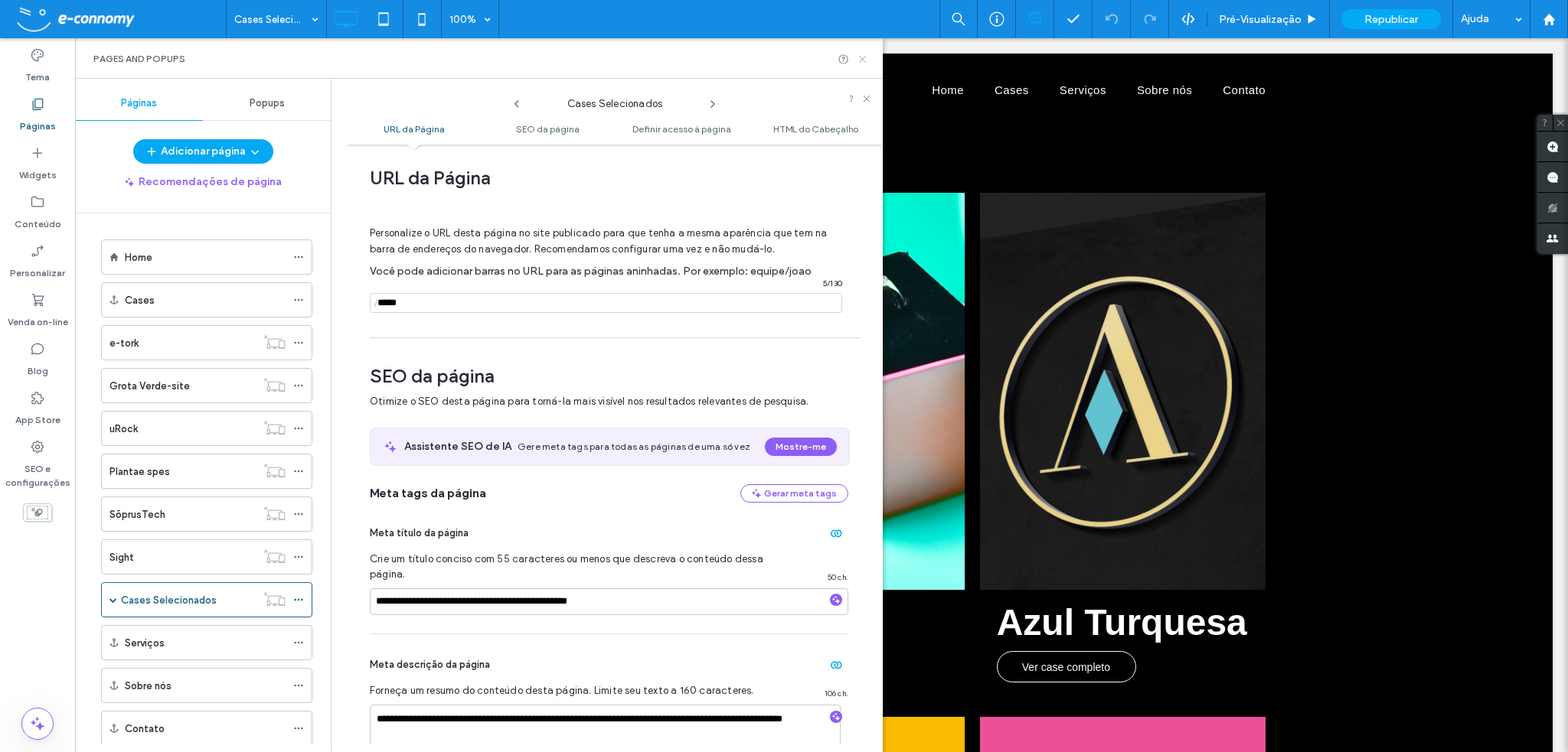
click at [865, 59] on icon at bounding box center [862, 59] width 11 height 11
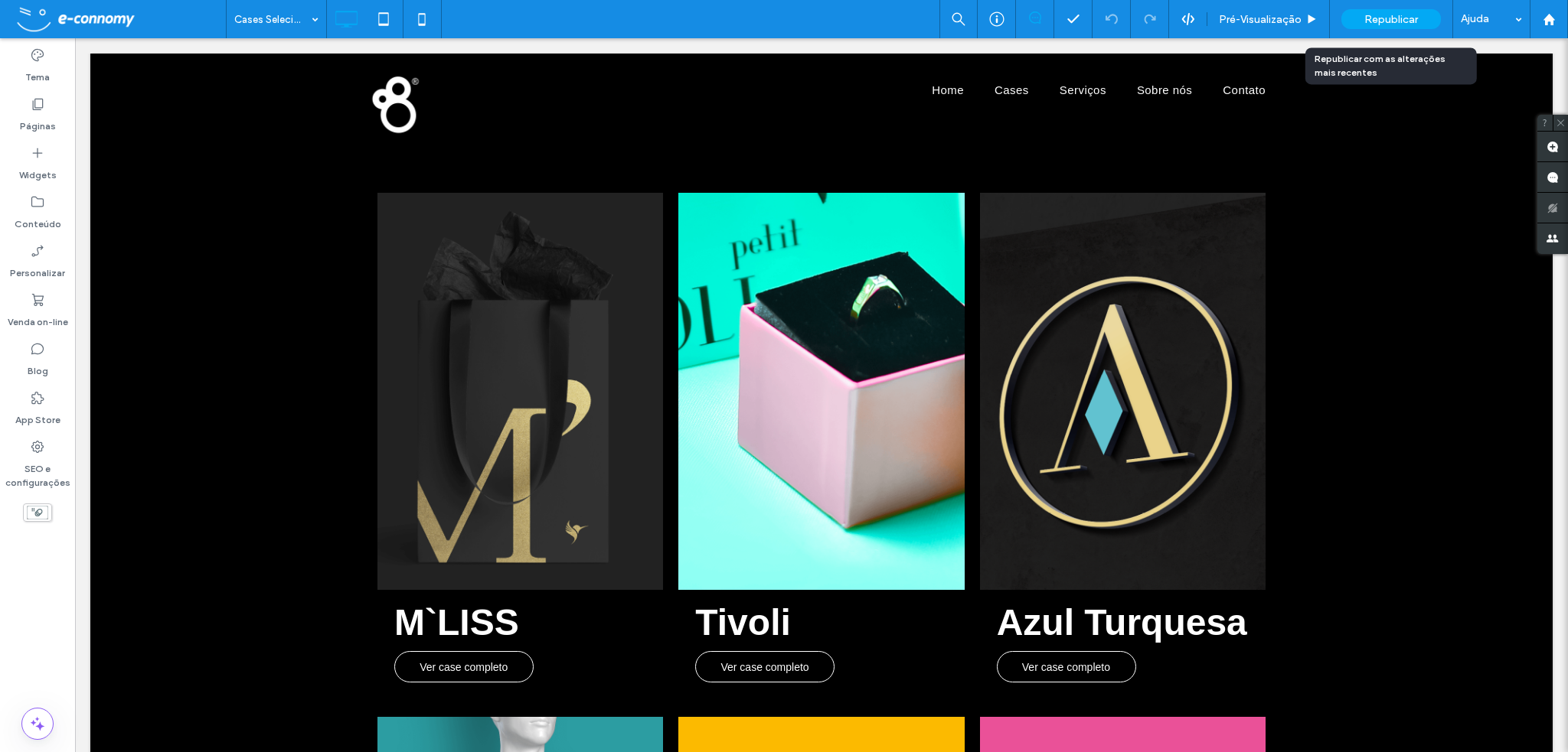
click at [1387, 19] on span "Republicar" at bounding box center [1391, 20] width 54 height 13
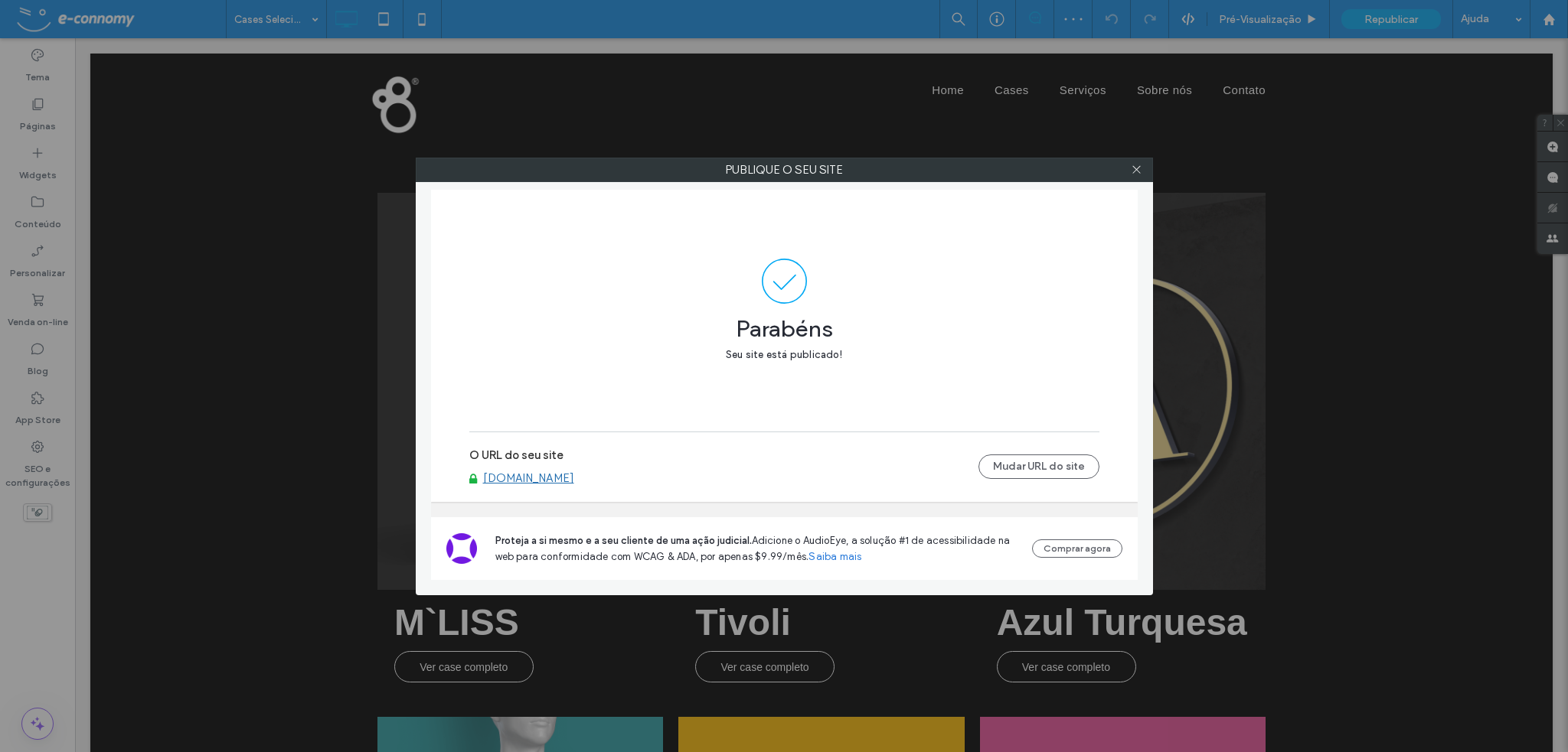
click at [560, 480] on link "[DOMAIN_NAME]" at bounding box center [528, 478] width 91 height 14
click at [1132, 166] on icon at bounding box center [1137, 169] width 11 height 11
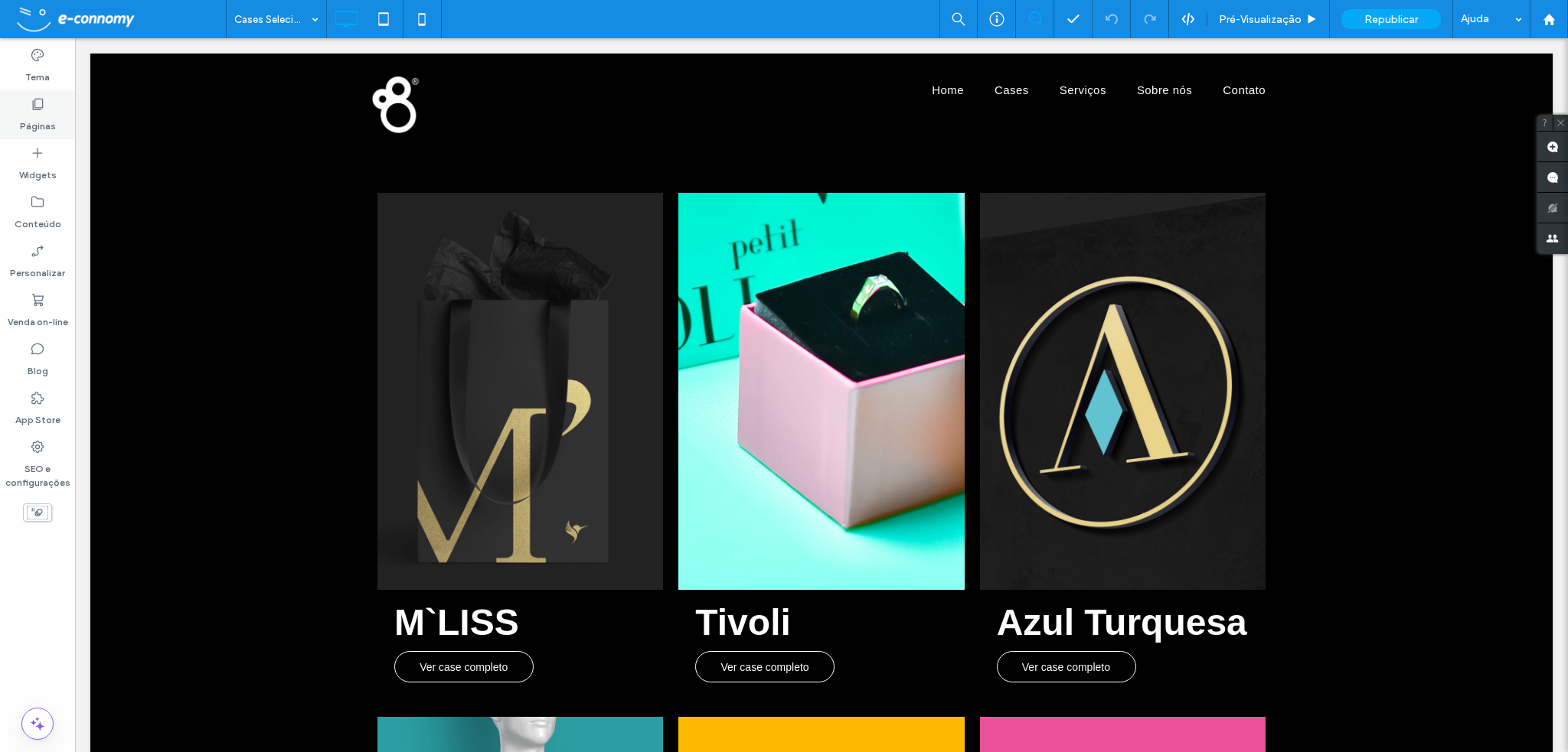
click at [37, 108] on use at bounding box center [37, 104] width 11 height 11
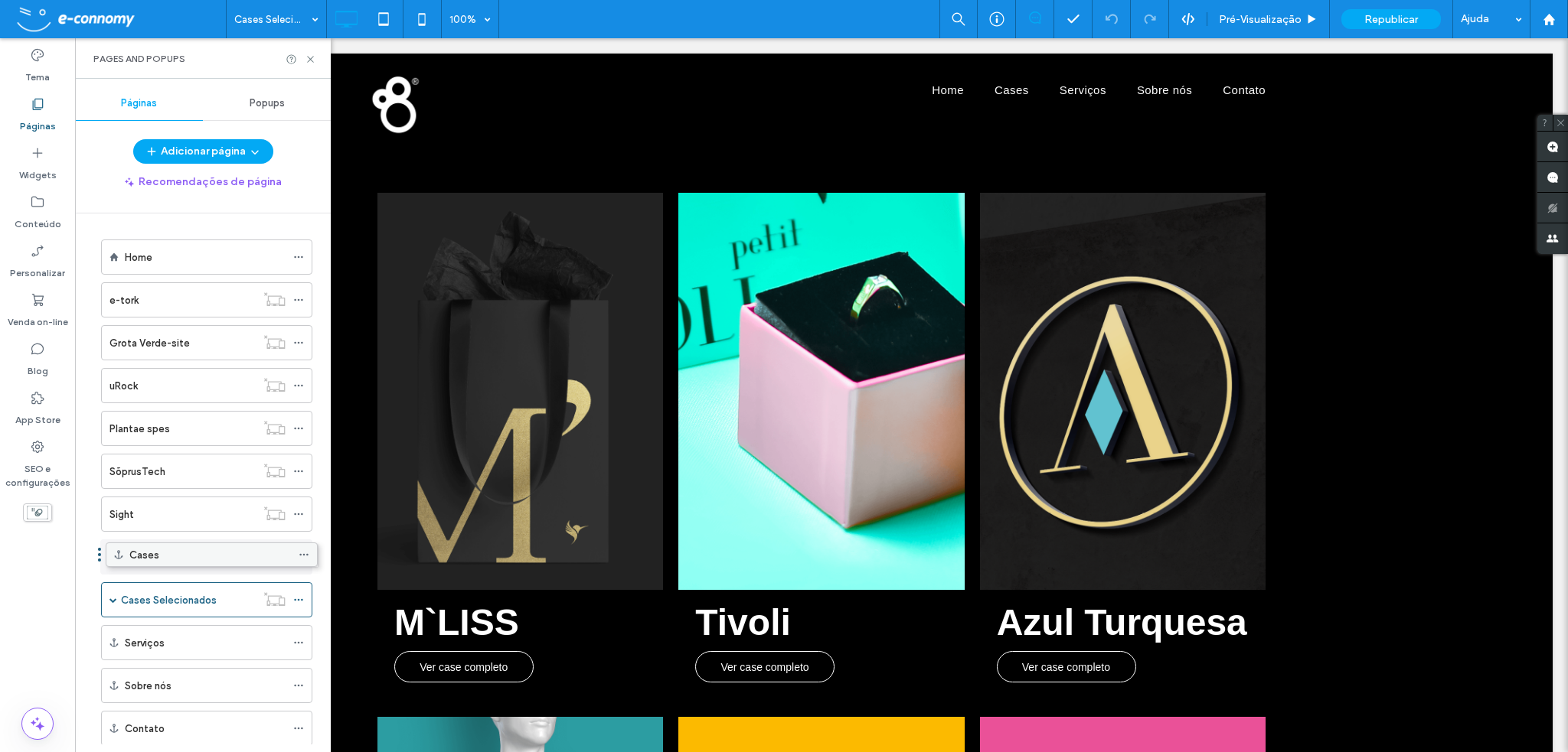
drag, startPoint x: 226, startPoint y: 302, endPoint x: 230, endPoint y: 564, distance: 262.0
click at [111, 597] on span at bounding box center [112, 600] width 7 height 7
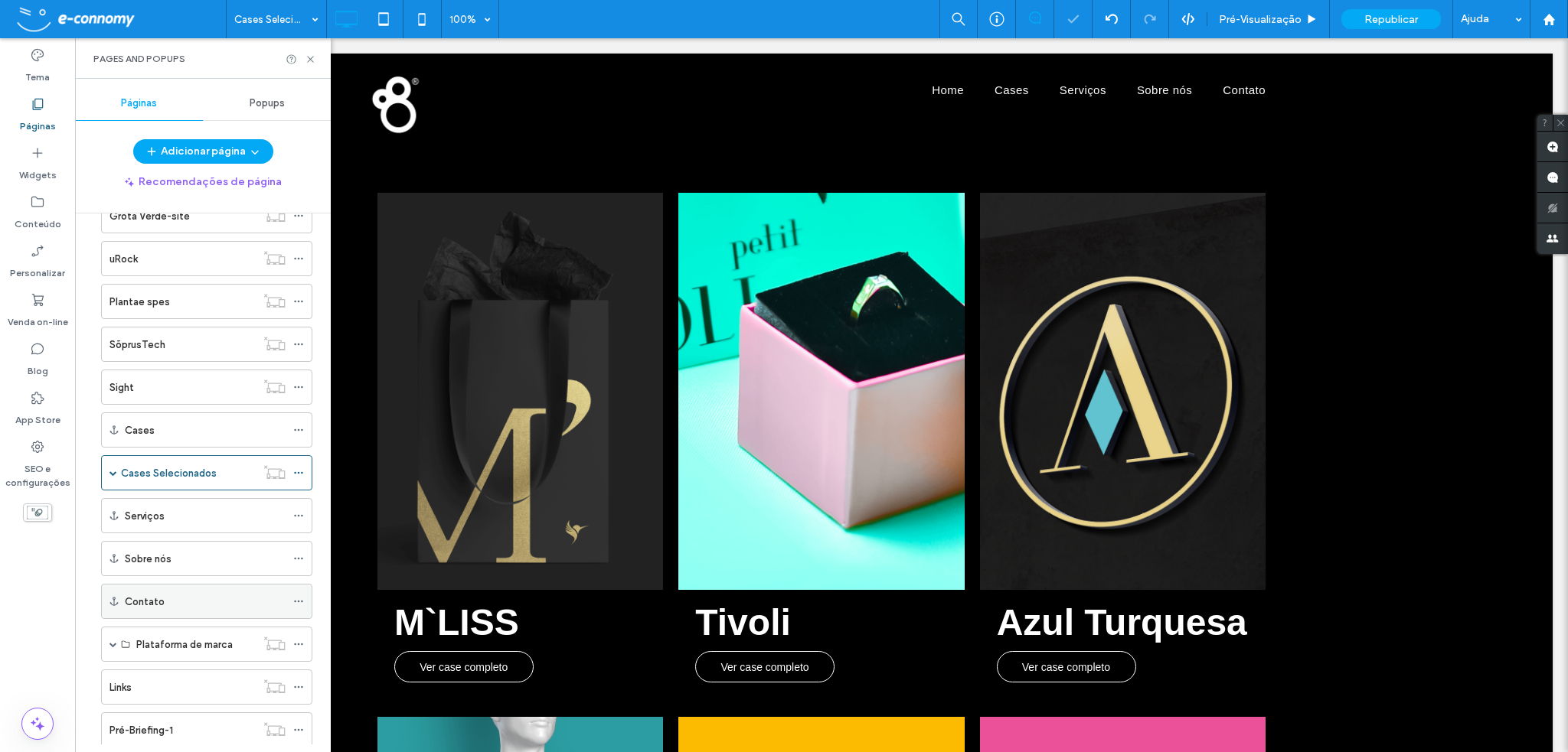
scroll to position [153, 0]
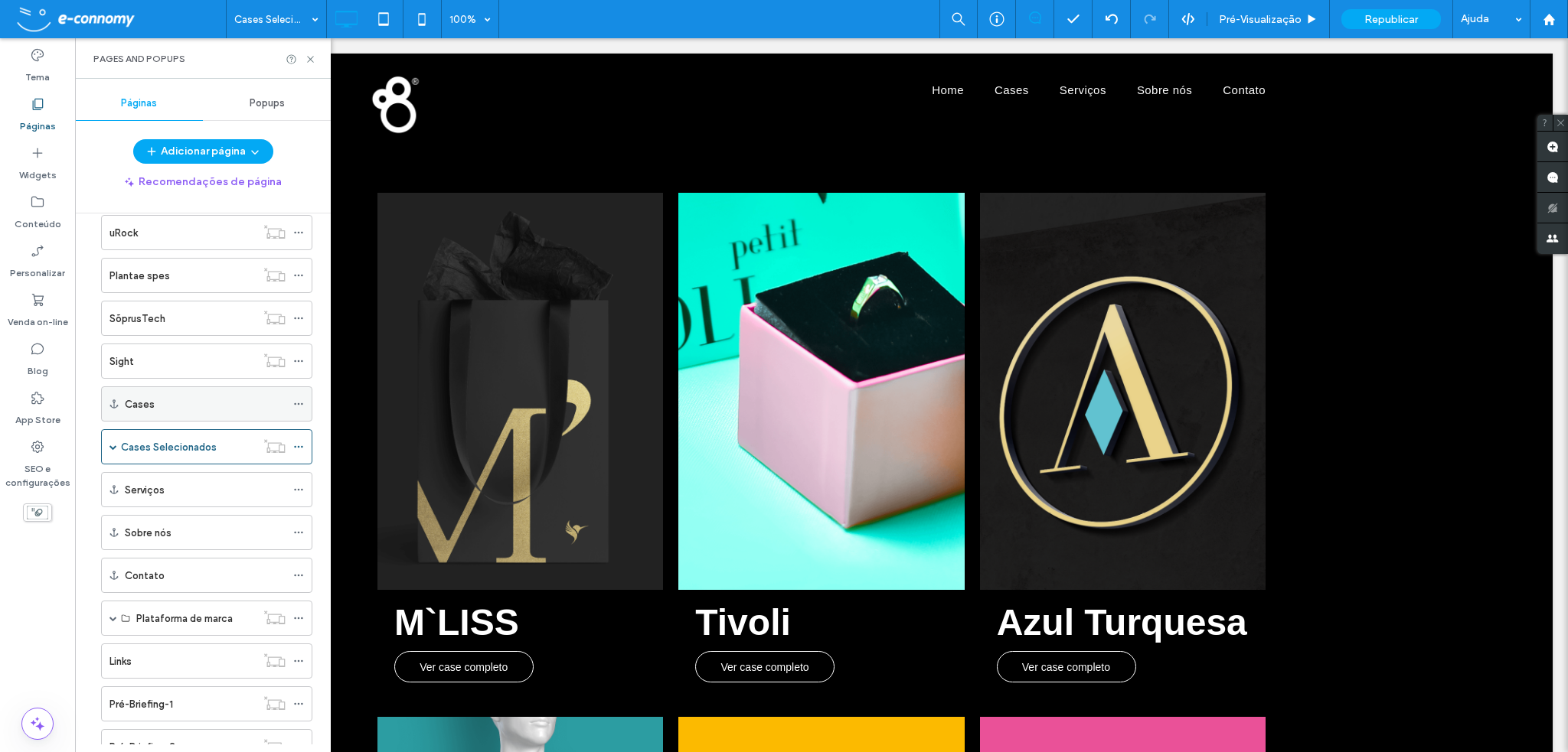
click at [243, 400] on div "Cases" at bounding box center [204, 404] width 160 height 16
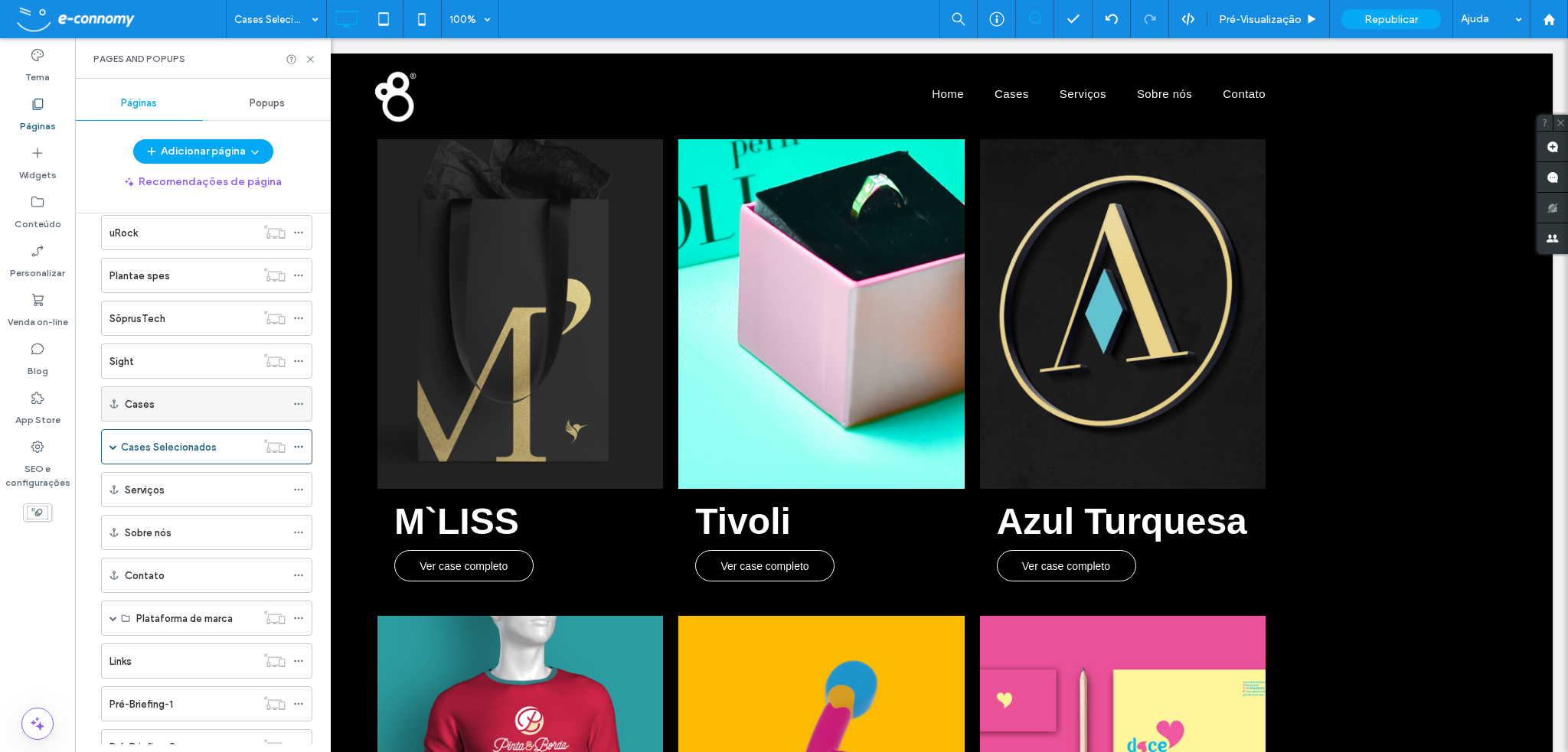
click at [294, 399] on icon at bounding box center [298, 404] width 11 height 11
click at [248, 396] on div "Cases" at bounding box center [204, 404] width 160 height 16
click at [214, 401] on div "Cases" at bounding box center [204, 404] width 160 height 16
click at [295, 404] on use at bounding box center [298, 404] width 8 height 2
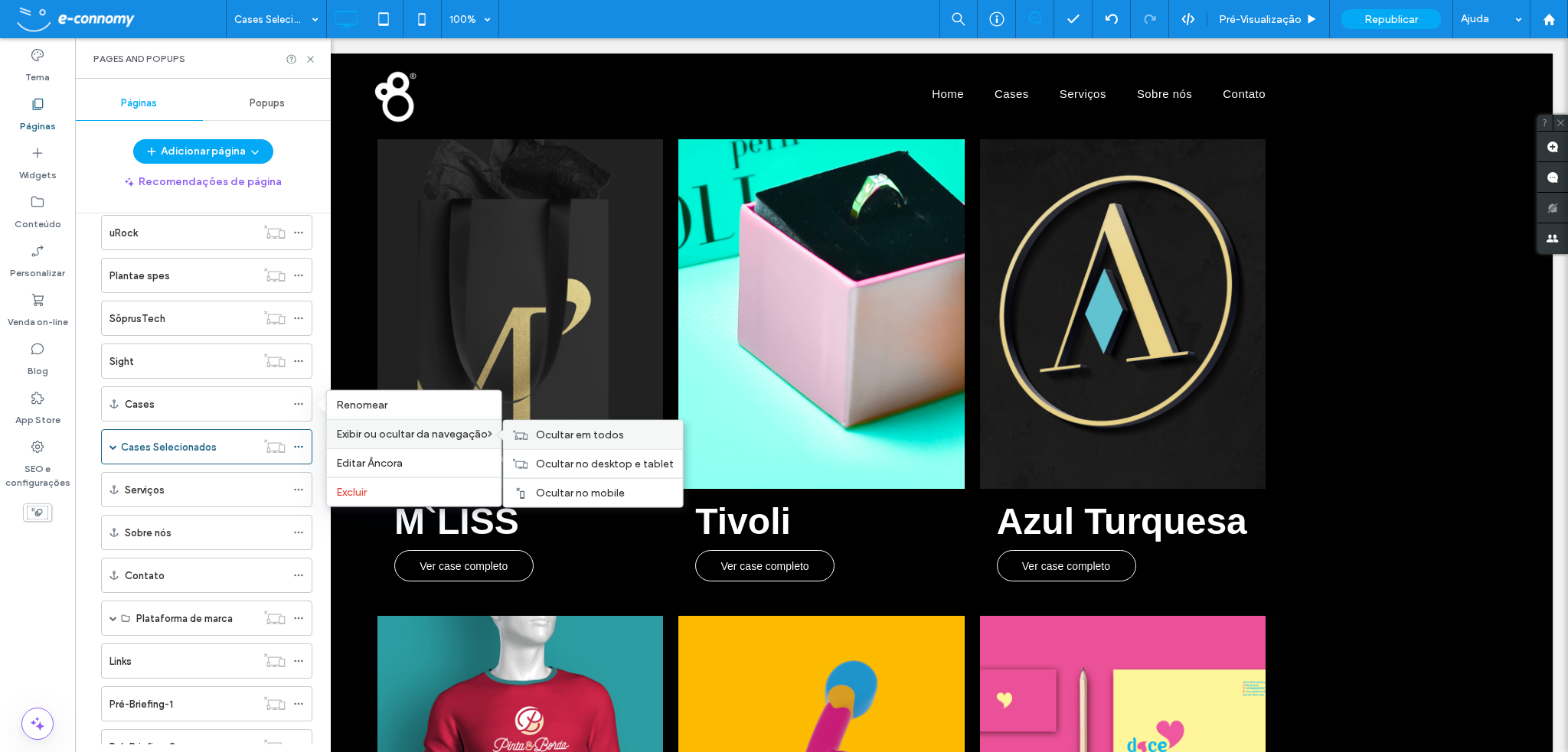
click at [547, 432] on span "Ocultar em todos" at bounding box center [580, 435] width 88 height 13
click at [579, 434] on span "Mostrar em todos" at bounding box center [580, 435] width 89 height 13
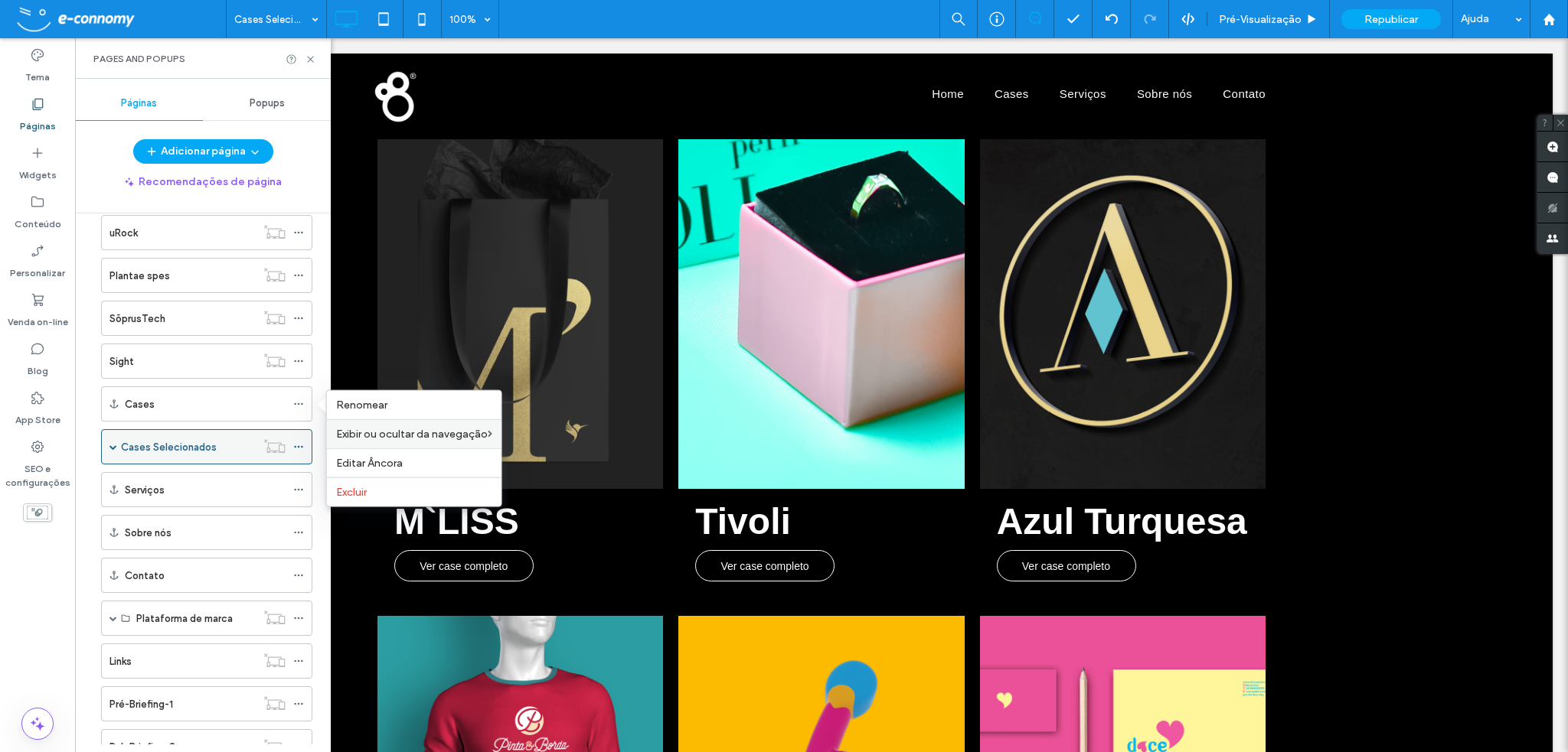
click at [196, 441] on label "Cases Selecionados" at bounding box center [169, 447] width 96 height 27
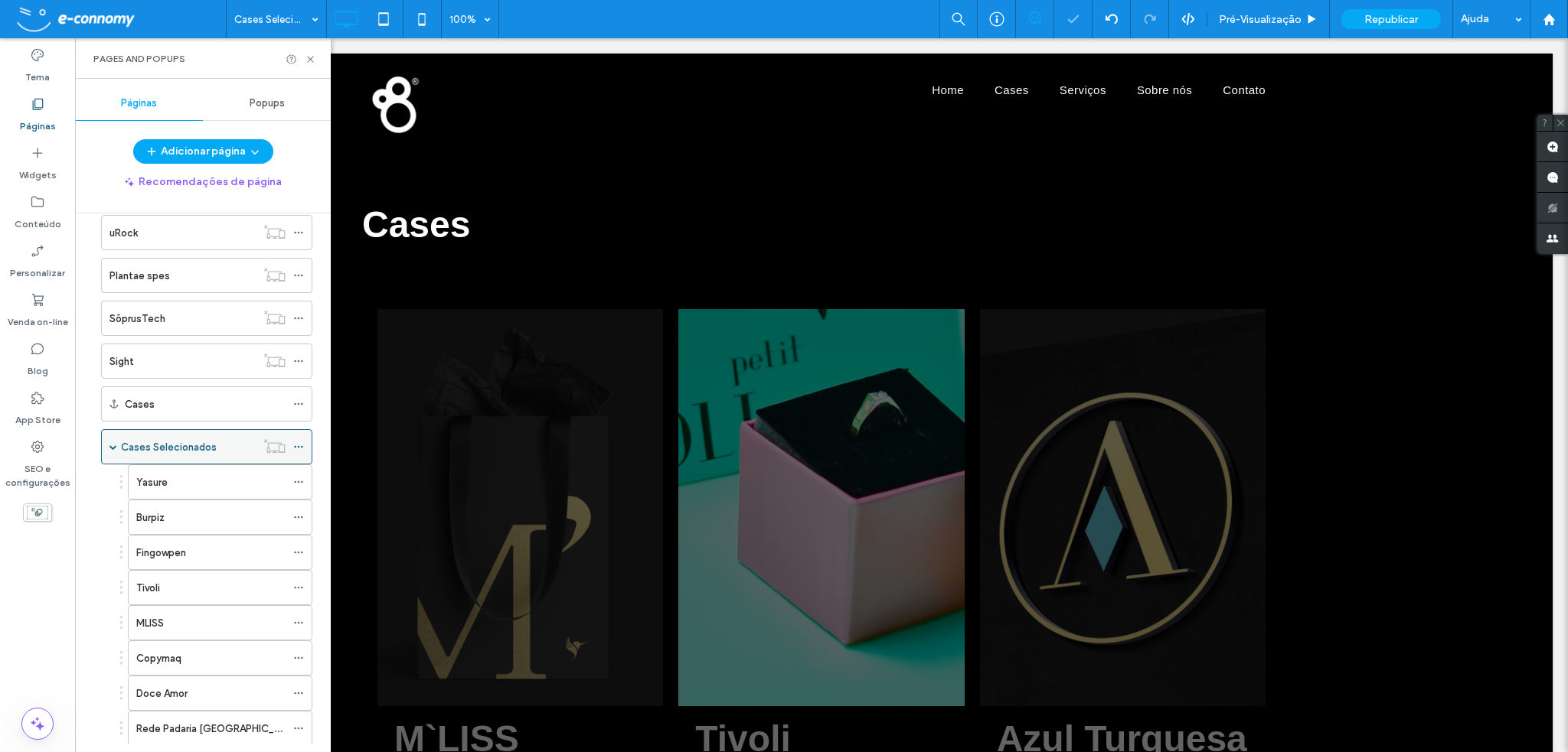
scroll to position [0, 0]
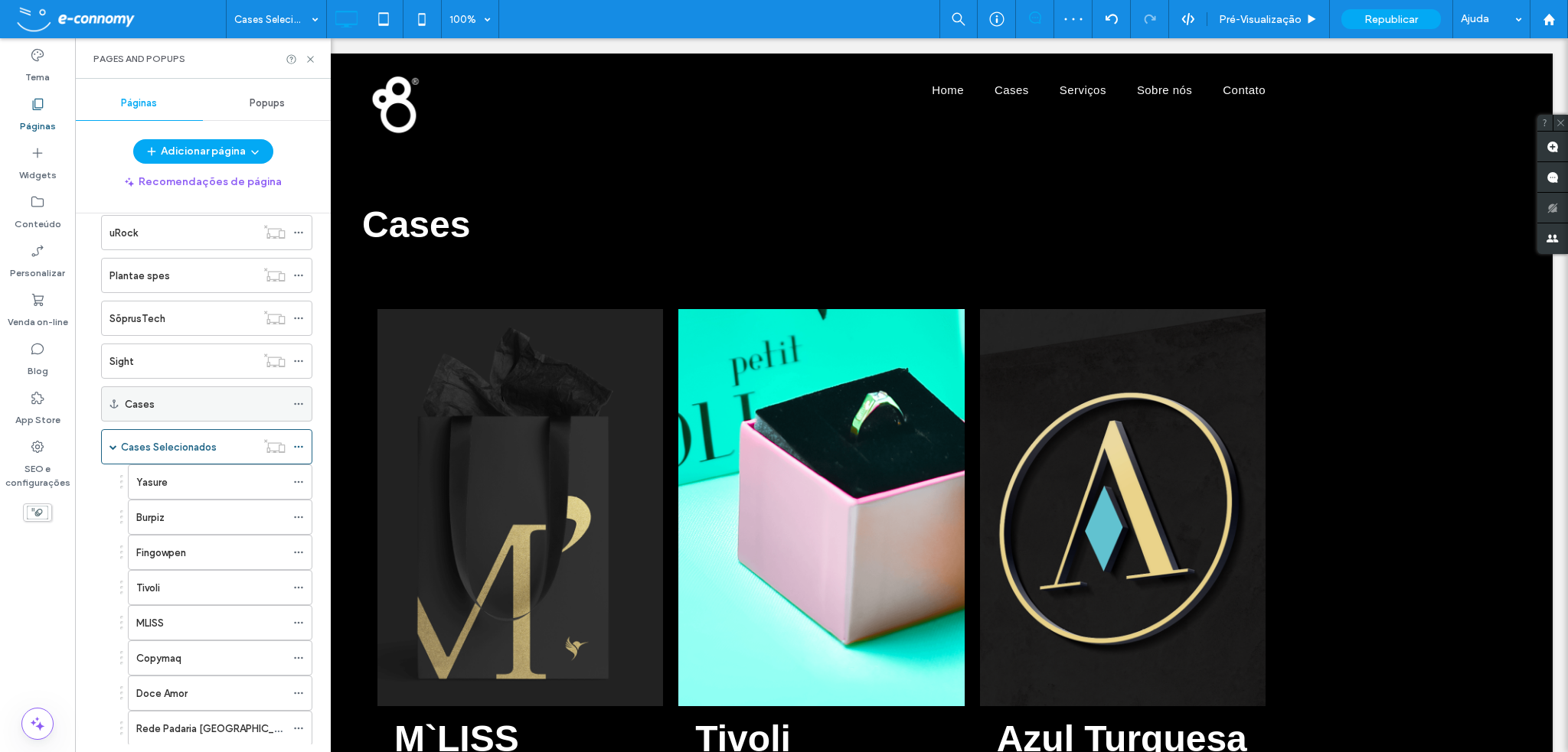
click at [305, 401] on div at bounding box center [302, 404] width 19 height 23
click at [297, 400] on icon at bounding box center [298, 404] width 11 height 11
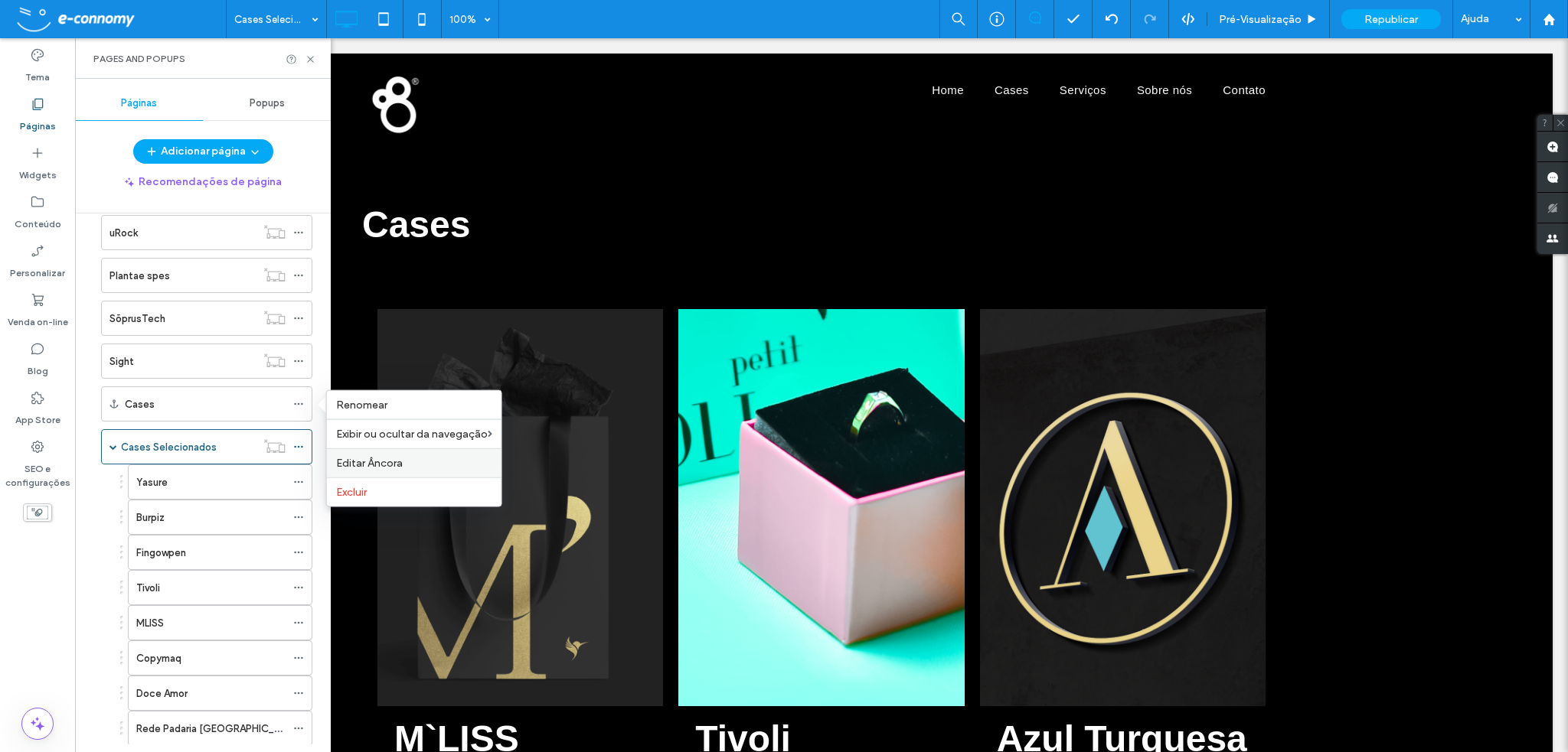
click at [392, 464] on span "Editar Âncora" at bounding box center [370, 463] width 67 height 13
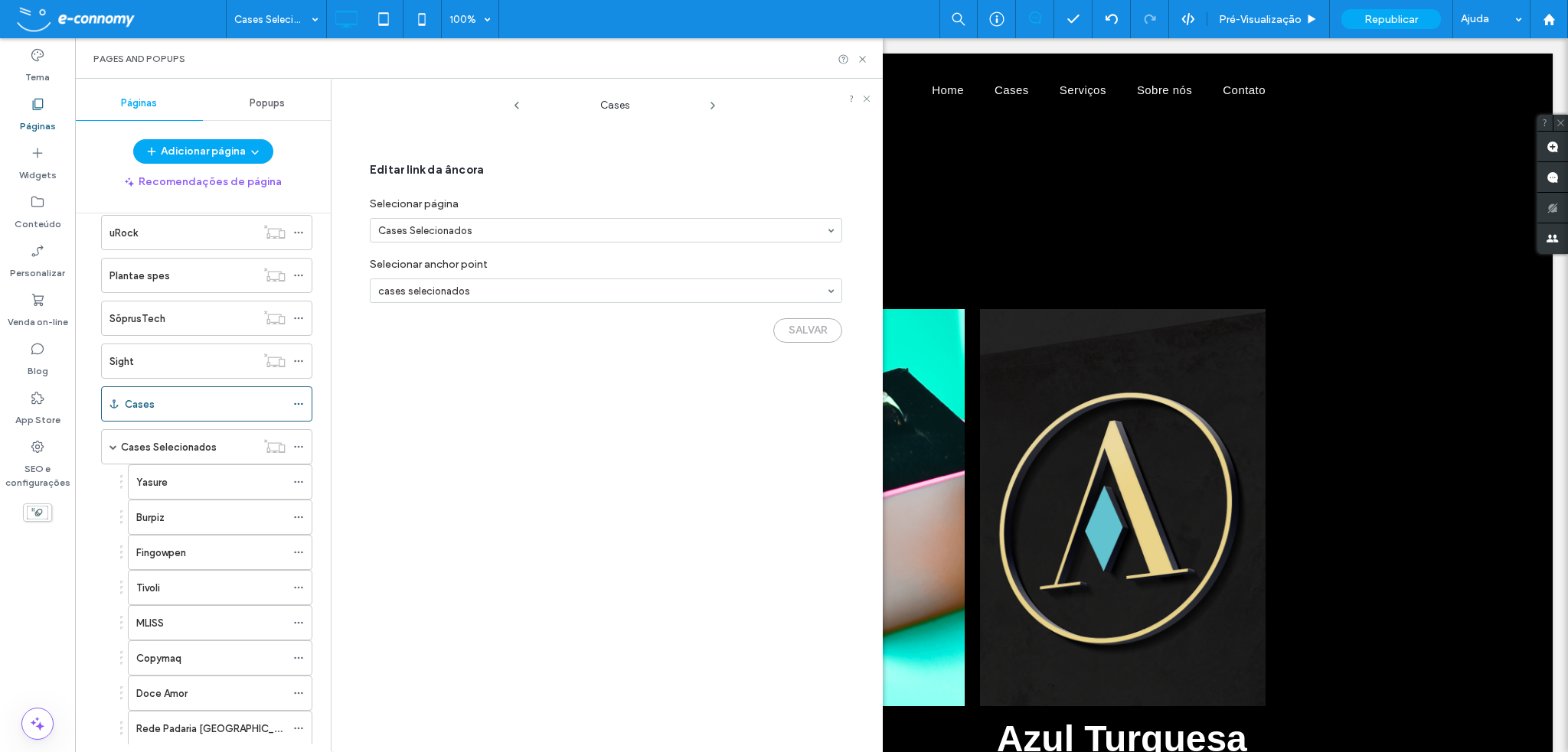
click at [834, 273] on section "cases selecionados" at bounding box center [606, 291] width 472 height 40
click at [861, 57] on icon at bounding box center [862, 59] width 11 height 11
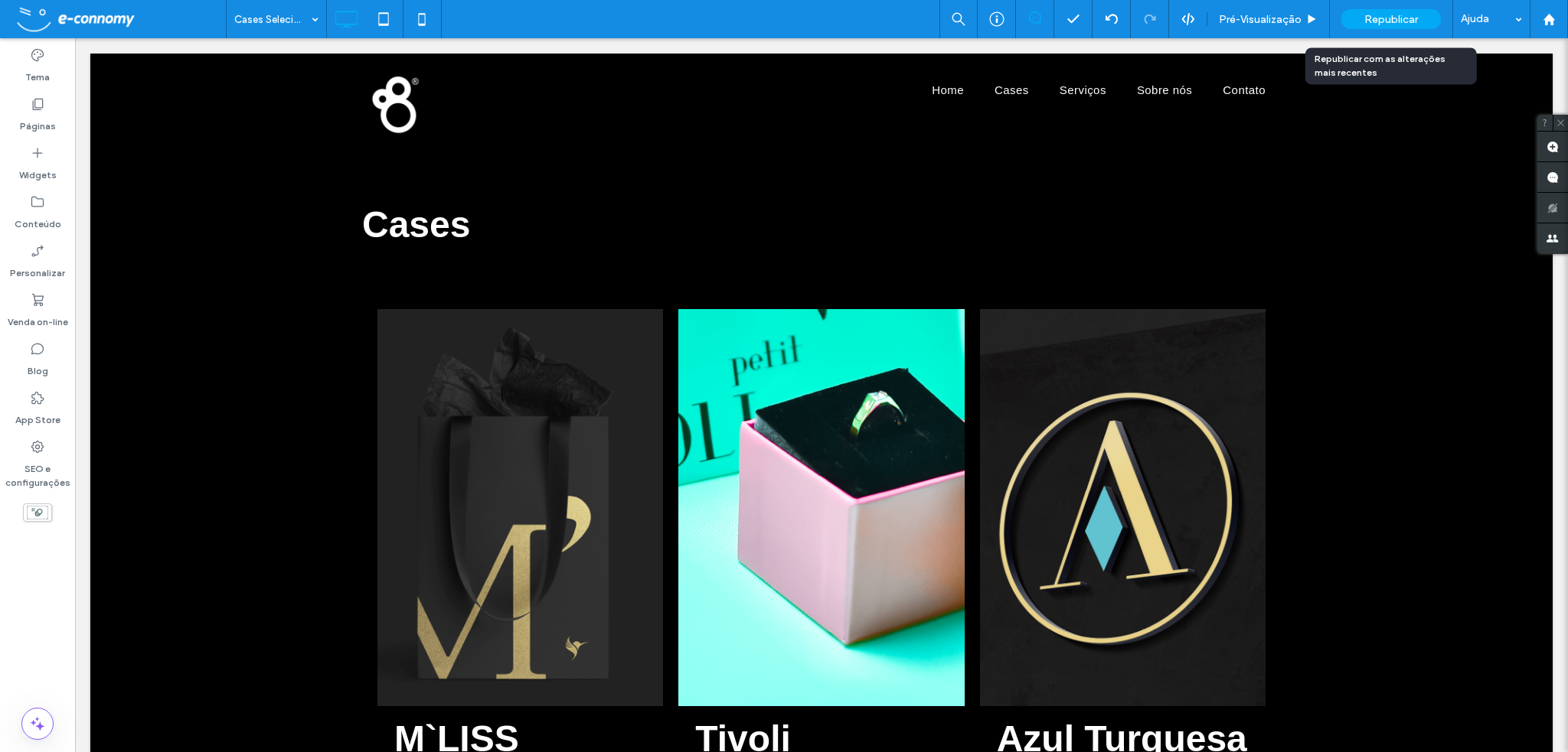
click at [1380, 15] on span "Republicar" at bounding box center [1391, 20] width 54 height 13
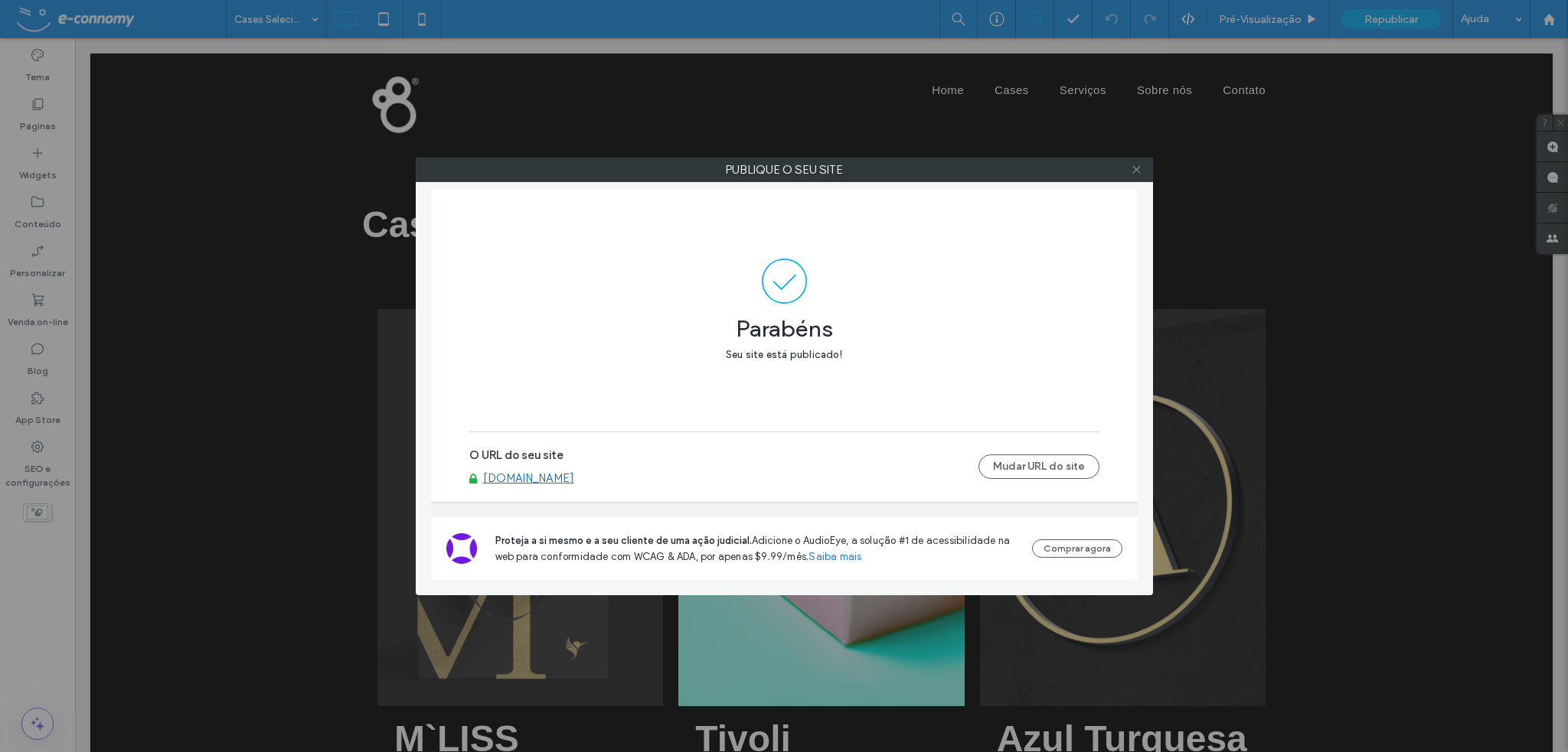
click at [1136, 169] on icon at bounding box center [1137, 169] width 11 height 11
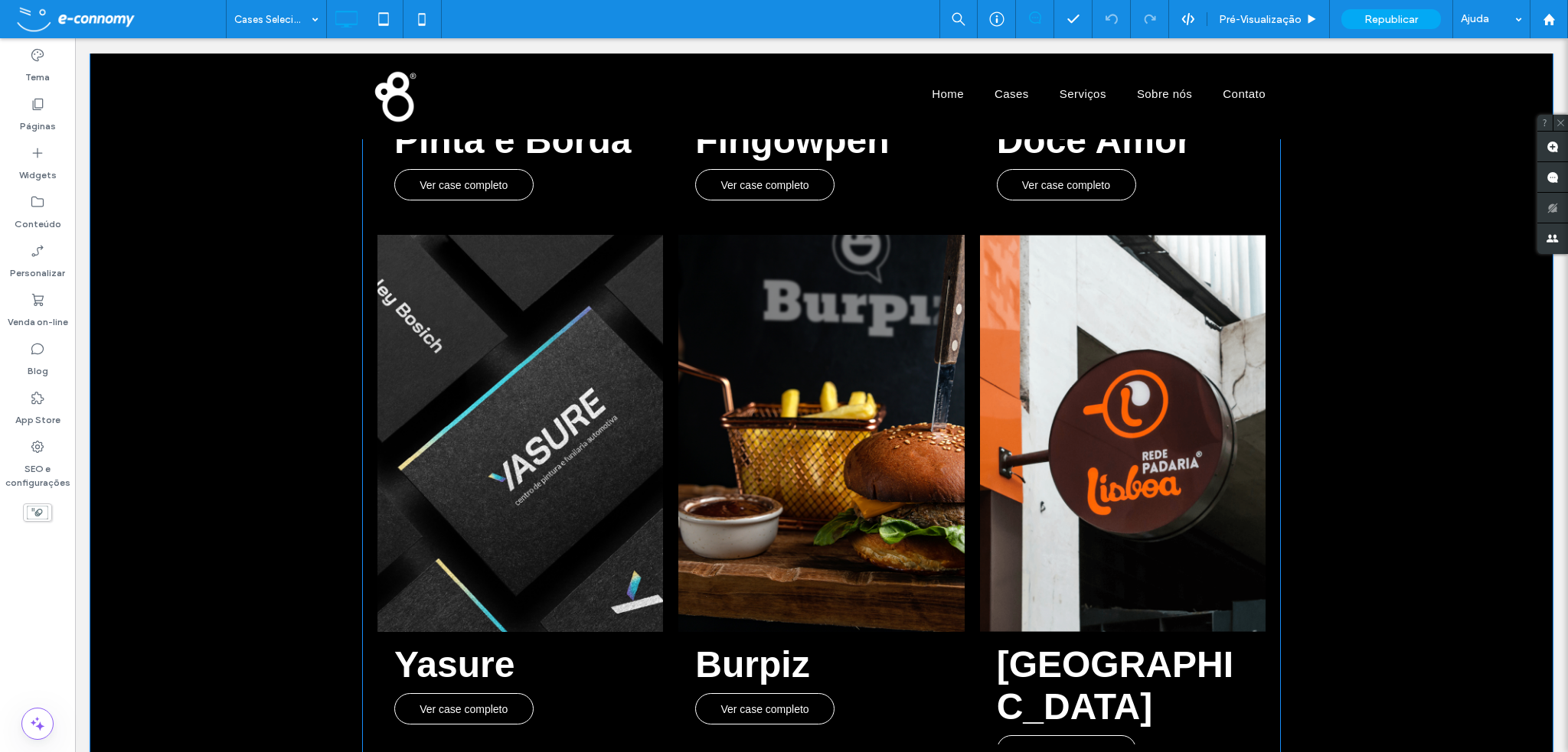
scroll to position [918, 0]
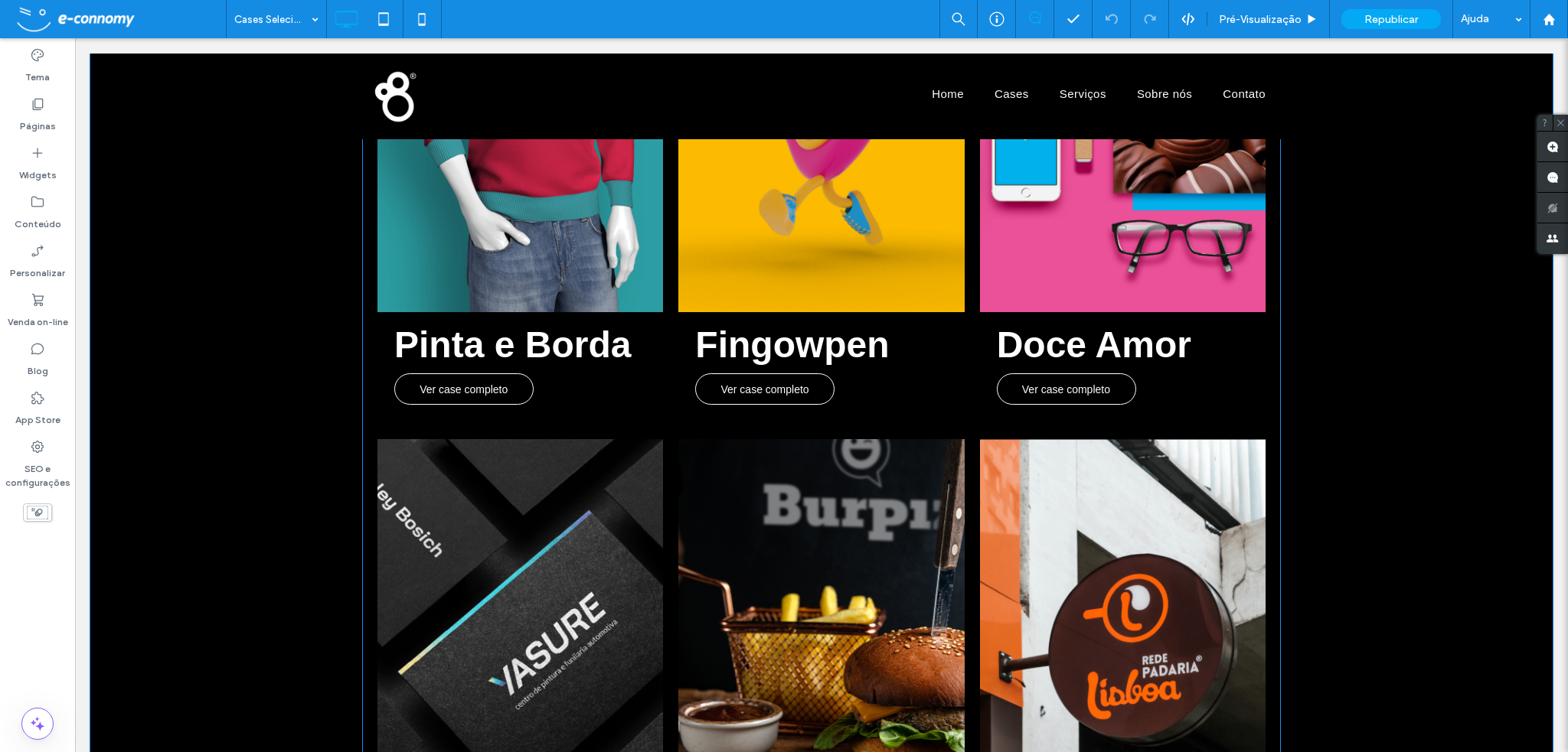
click at [812, 260] on link at bounding box center [821, 114] width 286 height 397
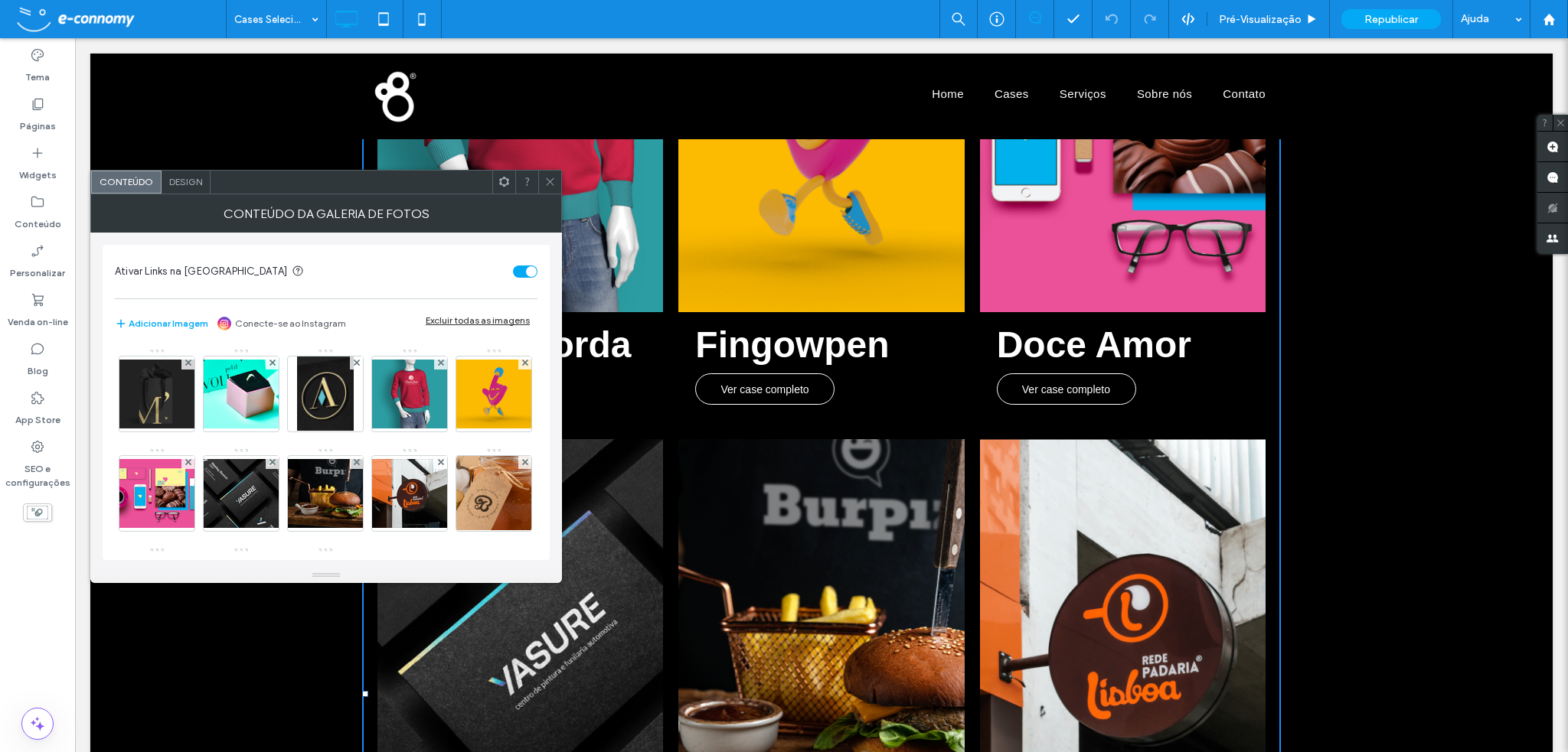
click at [548, 178] on icon at bounding box center [550, 181] width 11 height 11
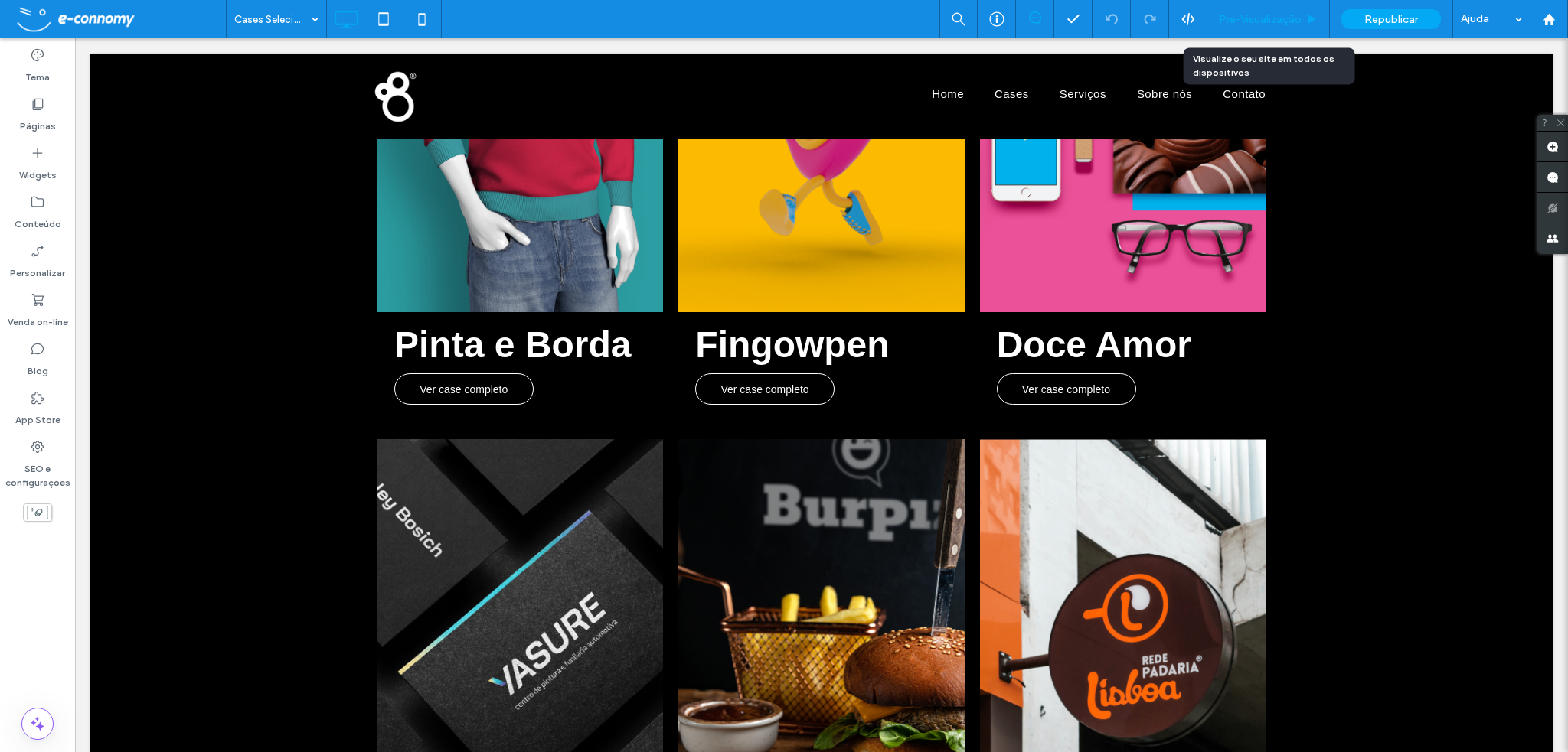
click at [1253, 25] on span "Pré-Visualizaçāo" at bounding box center [1260, 20] width 83 height 13
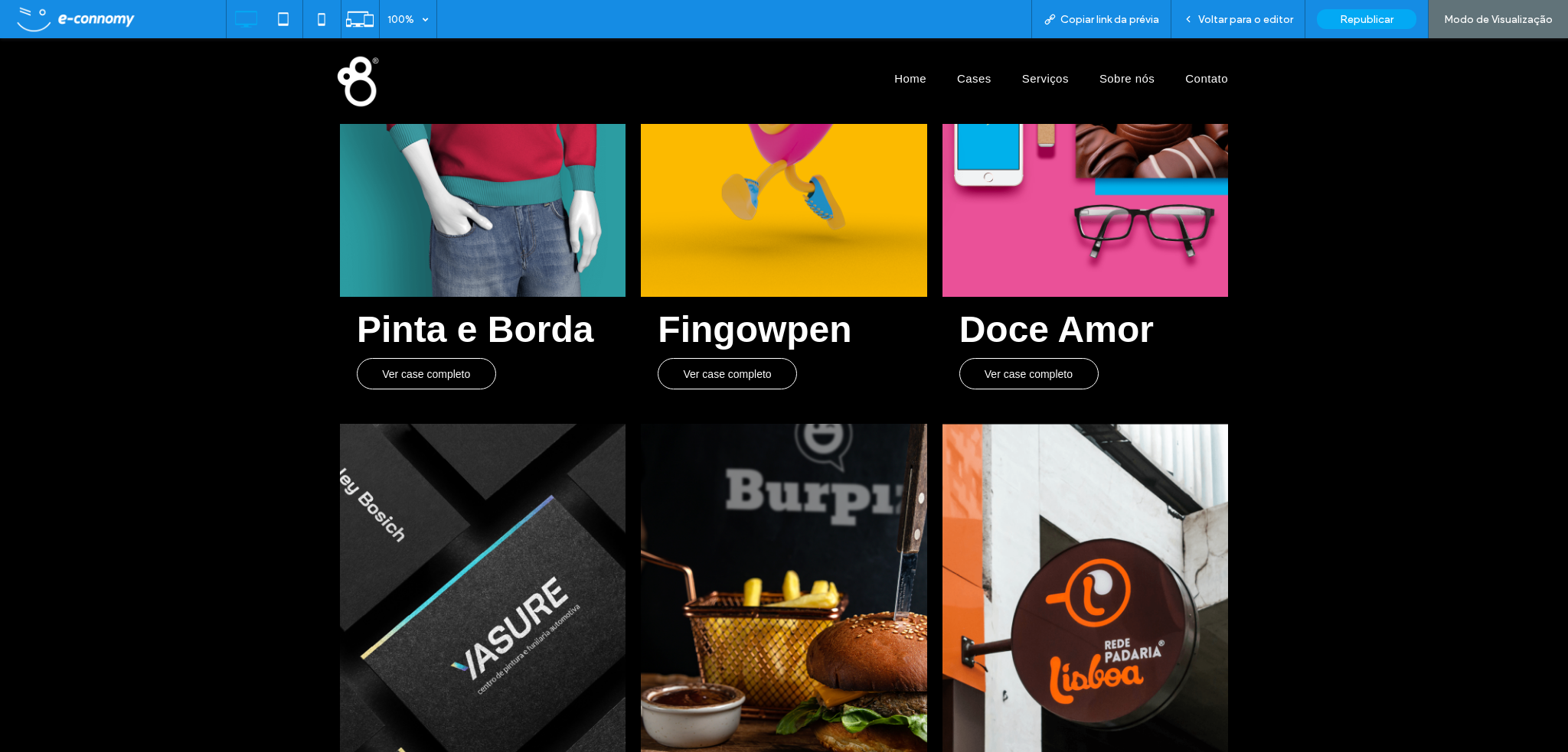
click at [775, 365] on span "Ver case completo" at bounding box center [727, 374] width 119 height 28
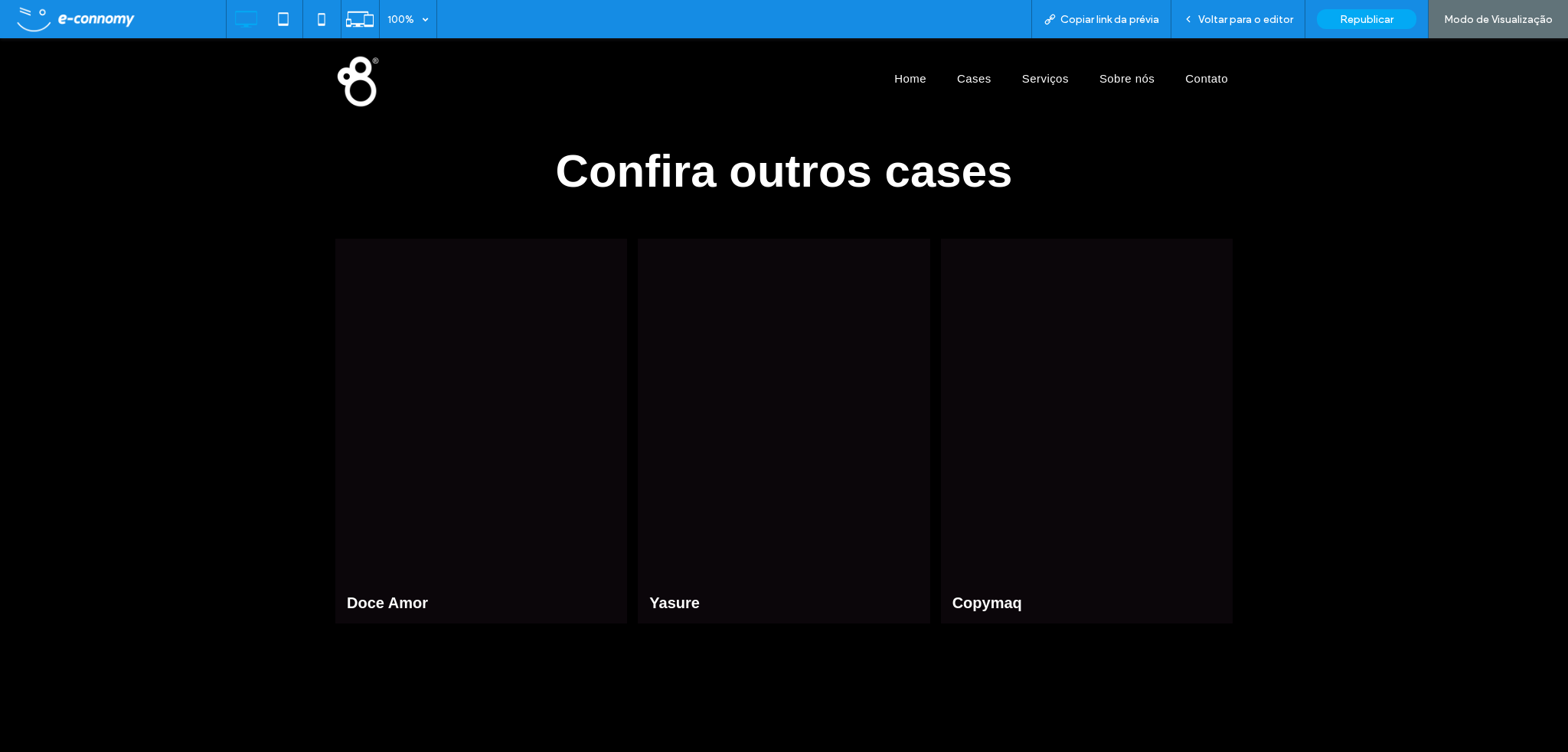
scroll to position [9481, 0]
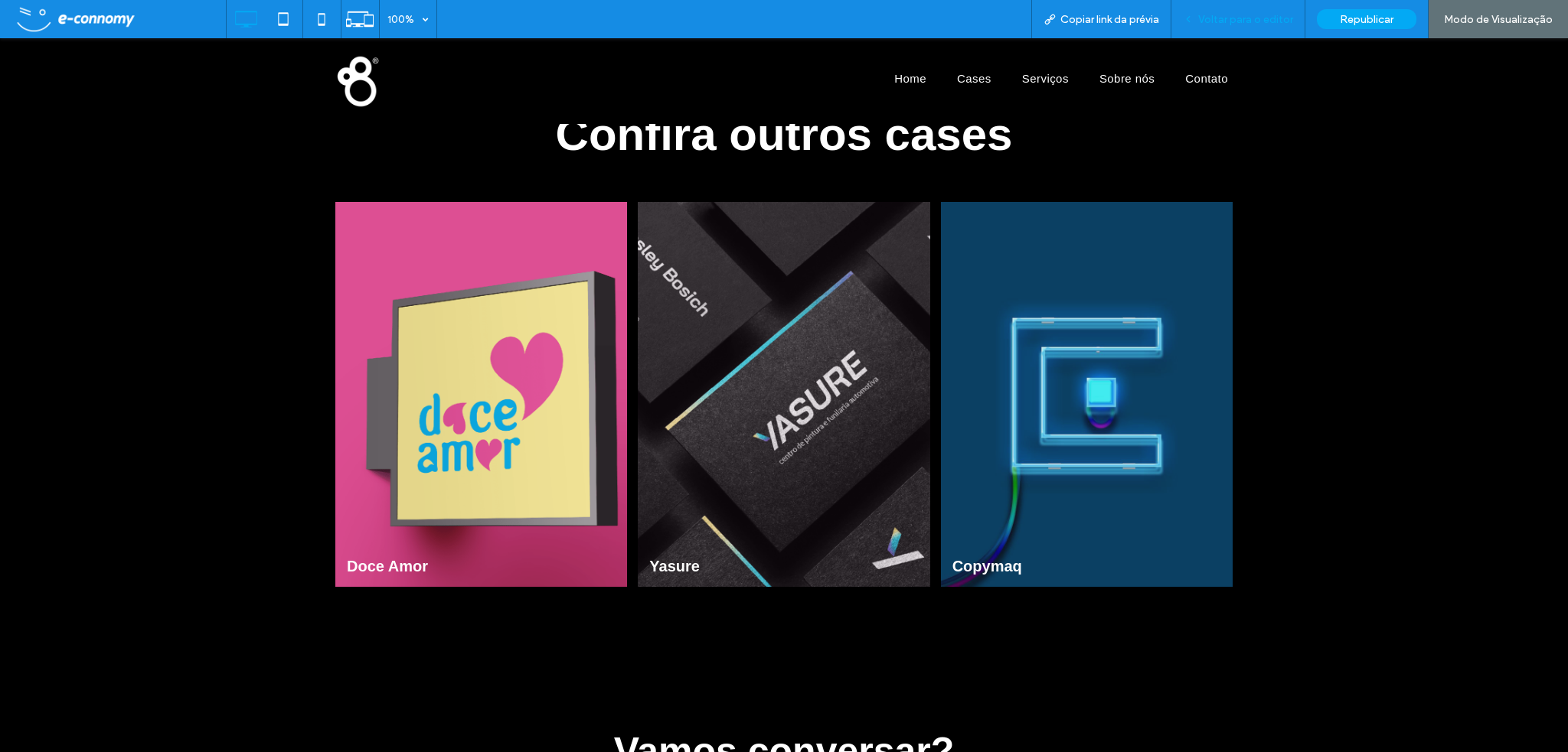
click at [1240, 18] on span "Voltar para o editor" at bounding box center [1246, 20] width 95 height 13
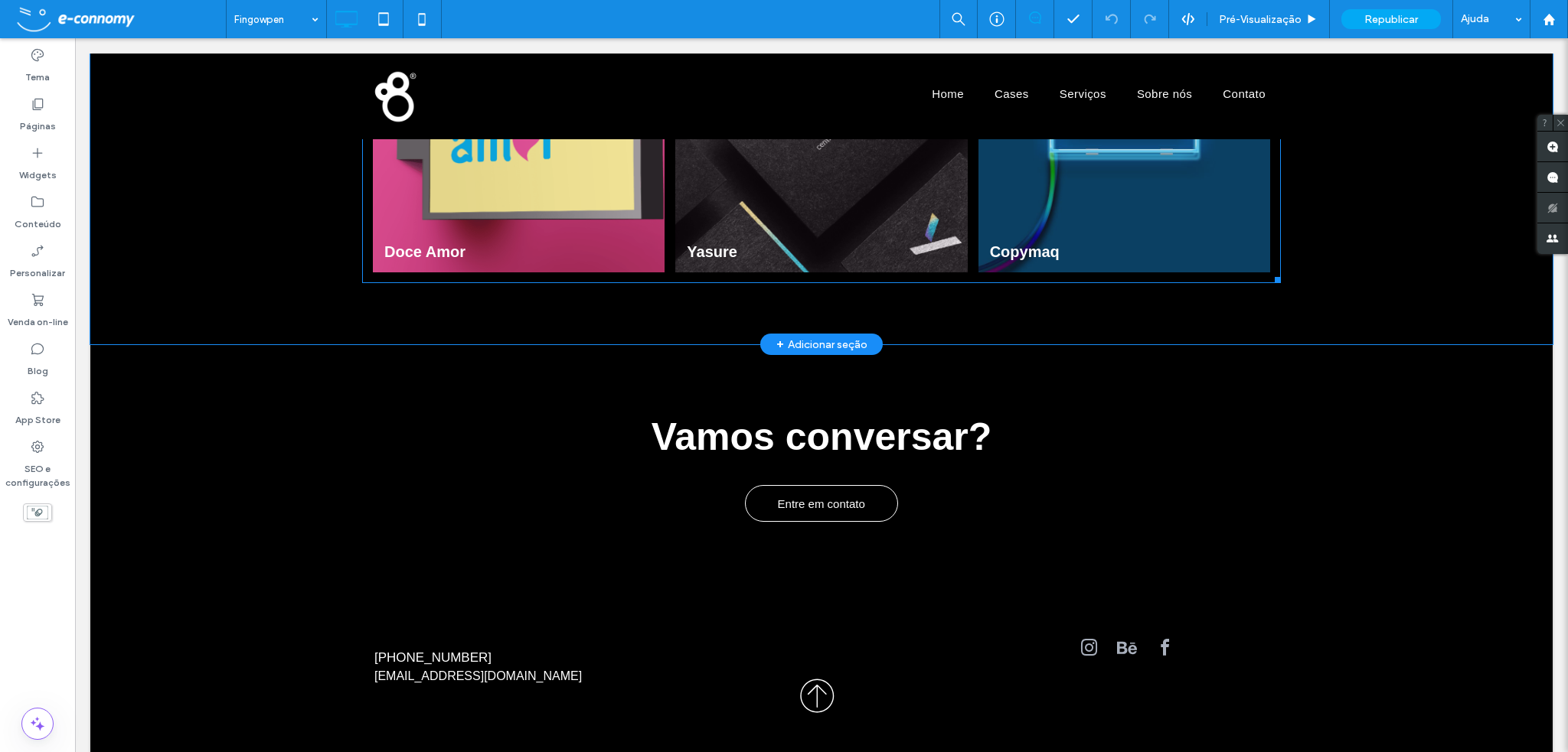
scroll to position [9186, 0]
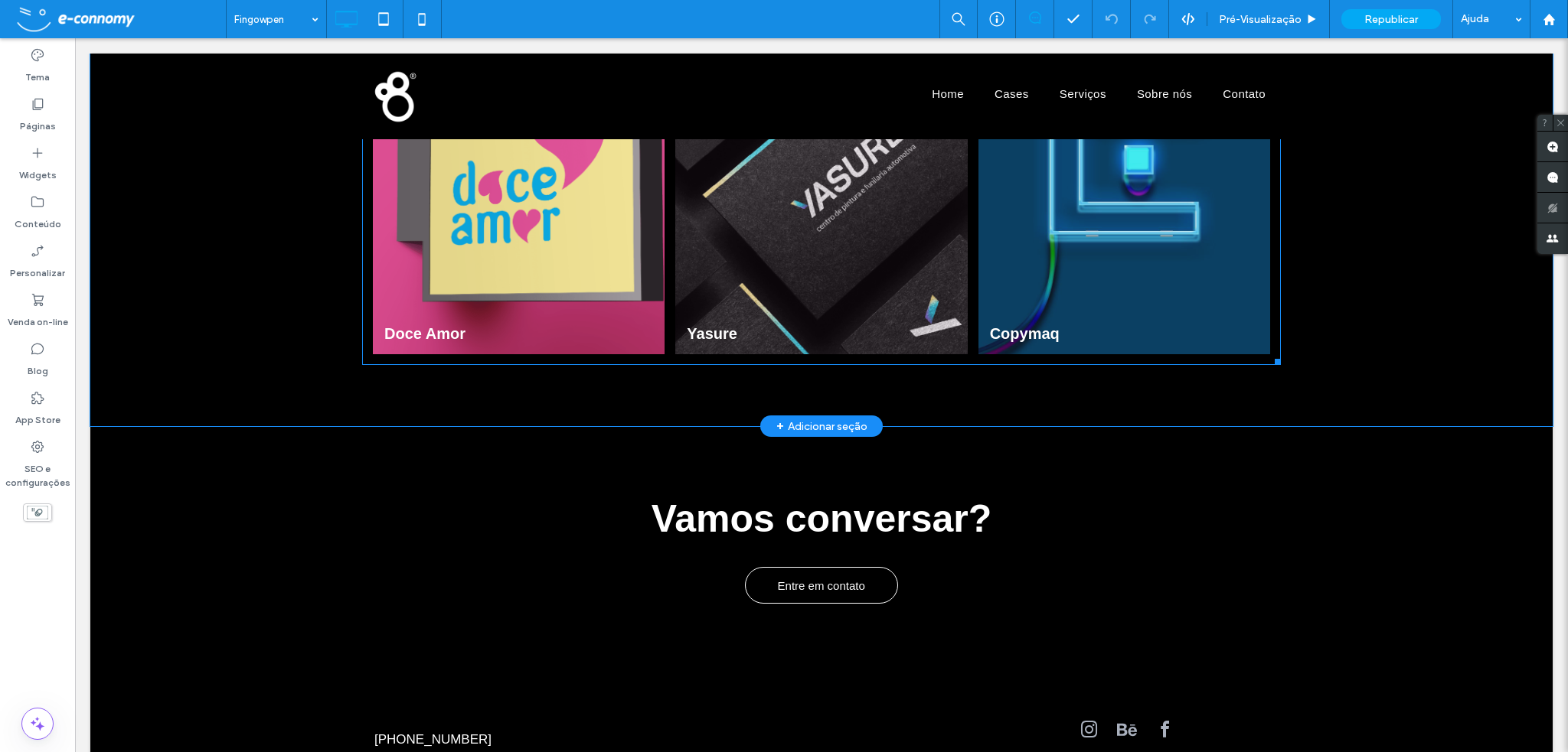
click at [530, 247] on link at bounding box center [519, 161] width 309 height 408
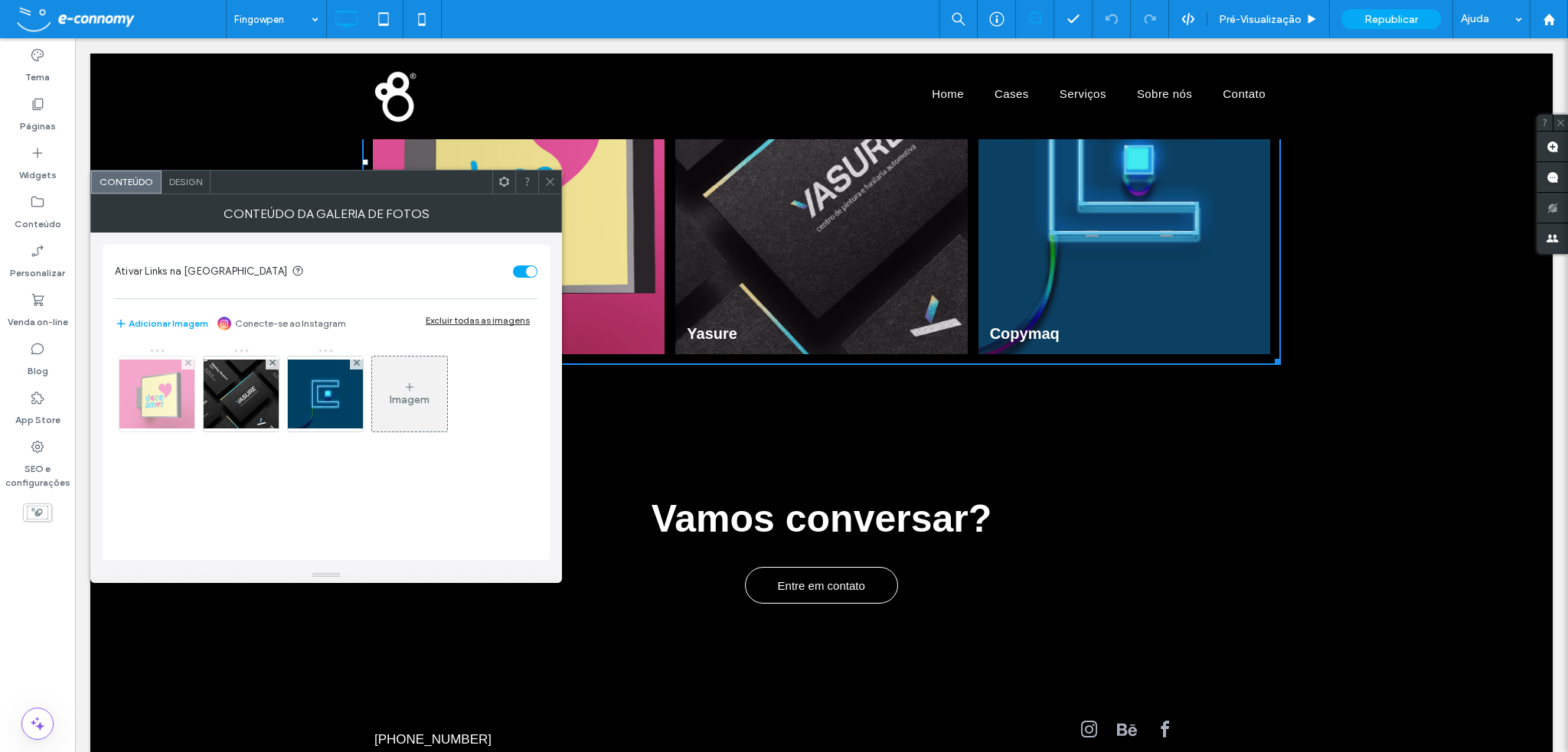
click at [157, 395] on img at bounding box center [157, 394] width 122 height 69
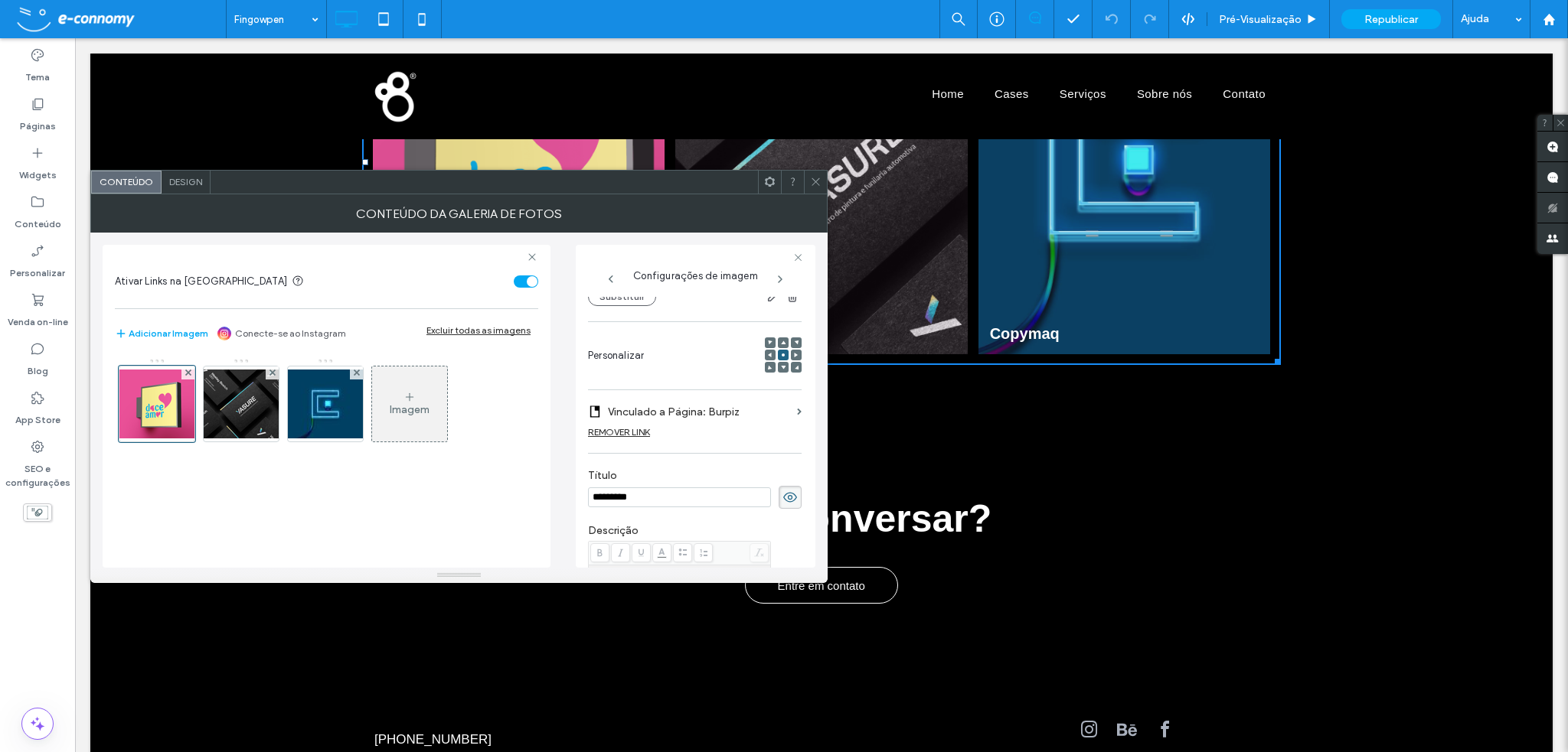
scroll to position [230, 0]
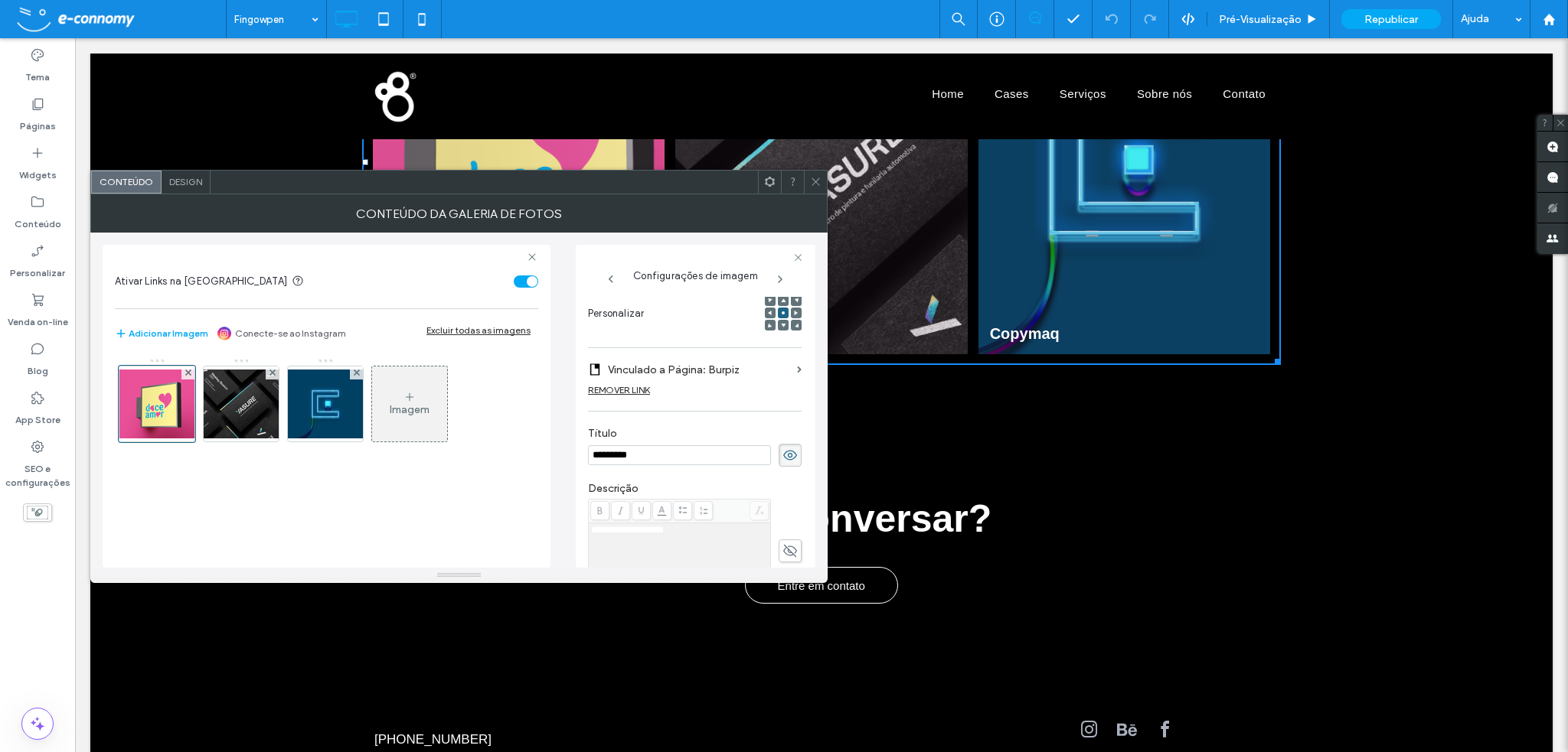
click at [741, 369] on label "Vinculado a Página: Burpiz" at bounding box center [699, 369] width 183 height 28
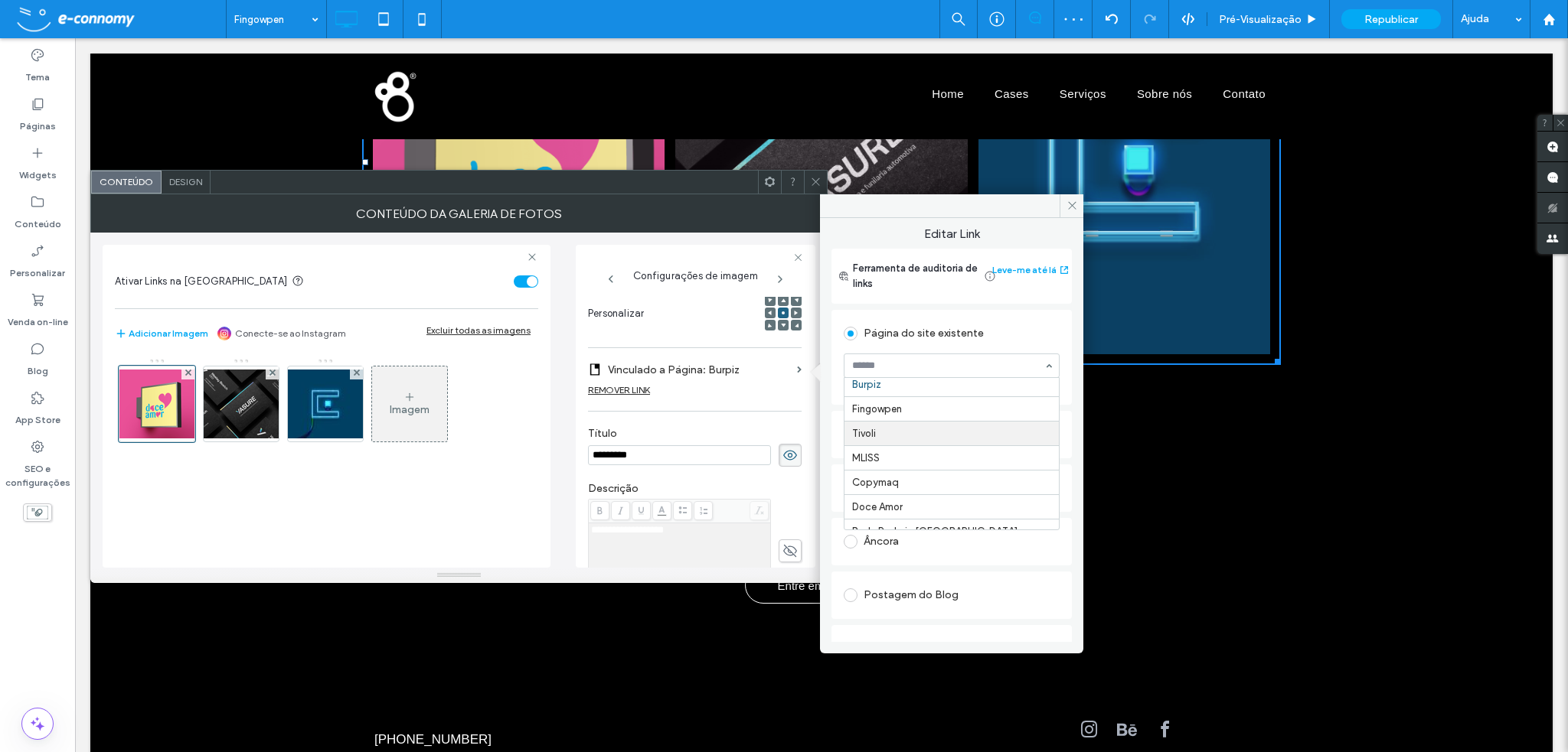
scroll to position [302, 0]
click at [818, 182] on icon at bounding box center [816, 181] width 11 height 11
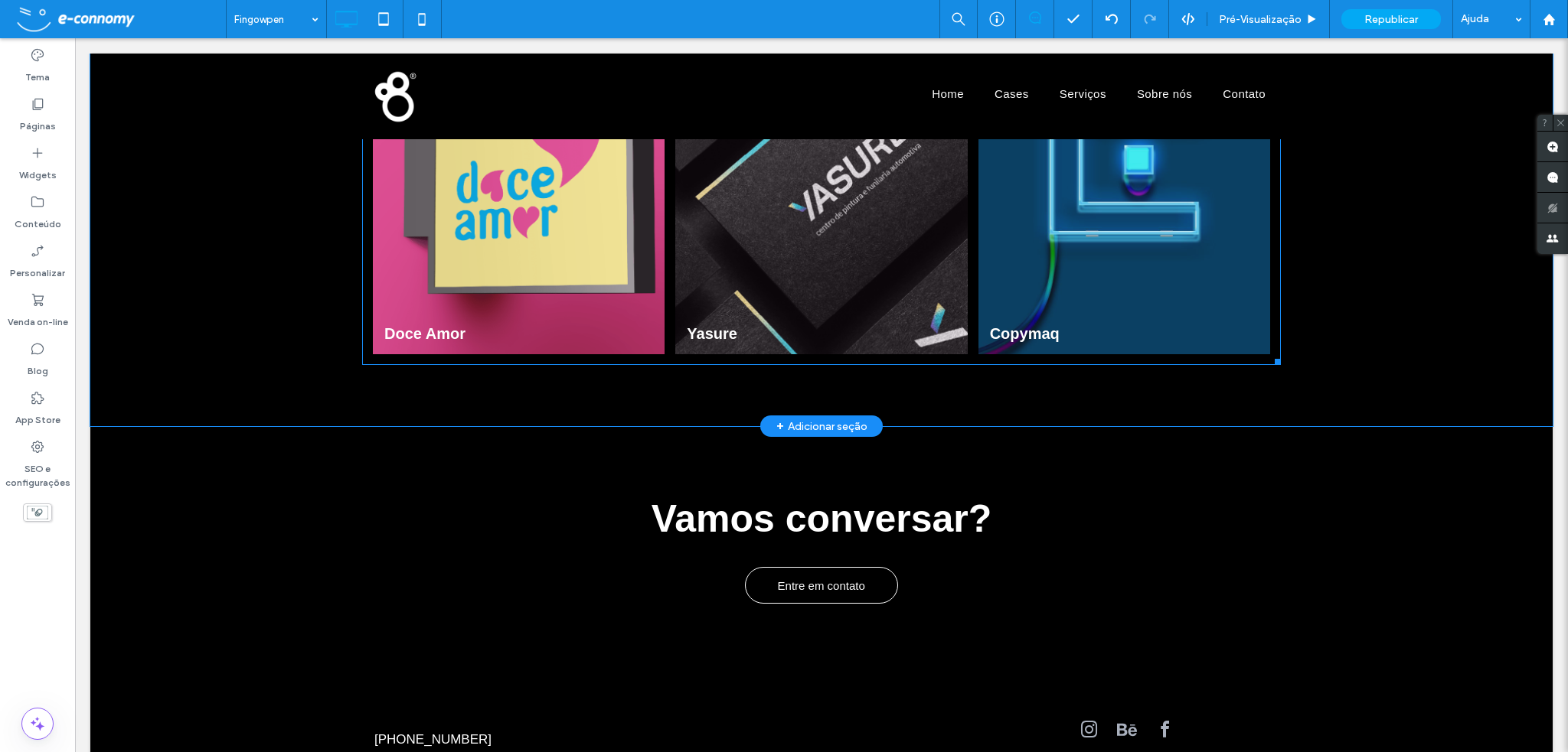
click at [859, 240] on link at bounding box center [821, 161] width 309 height 408
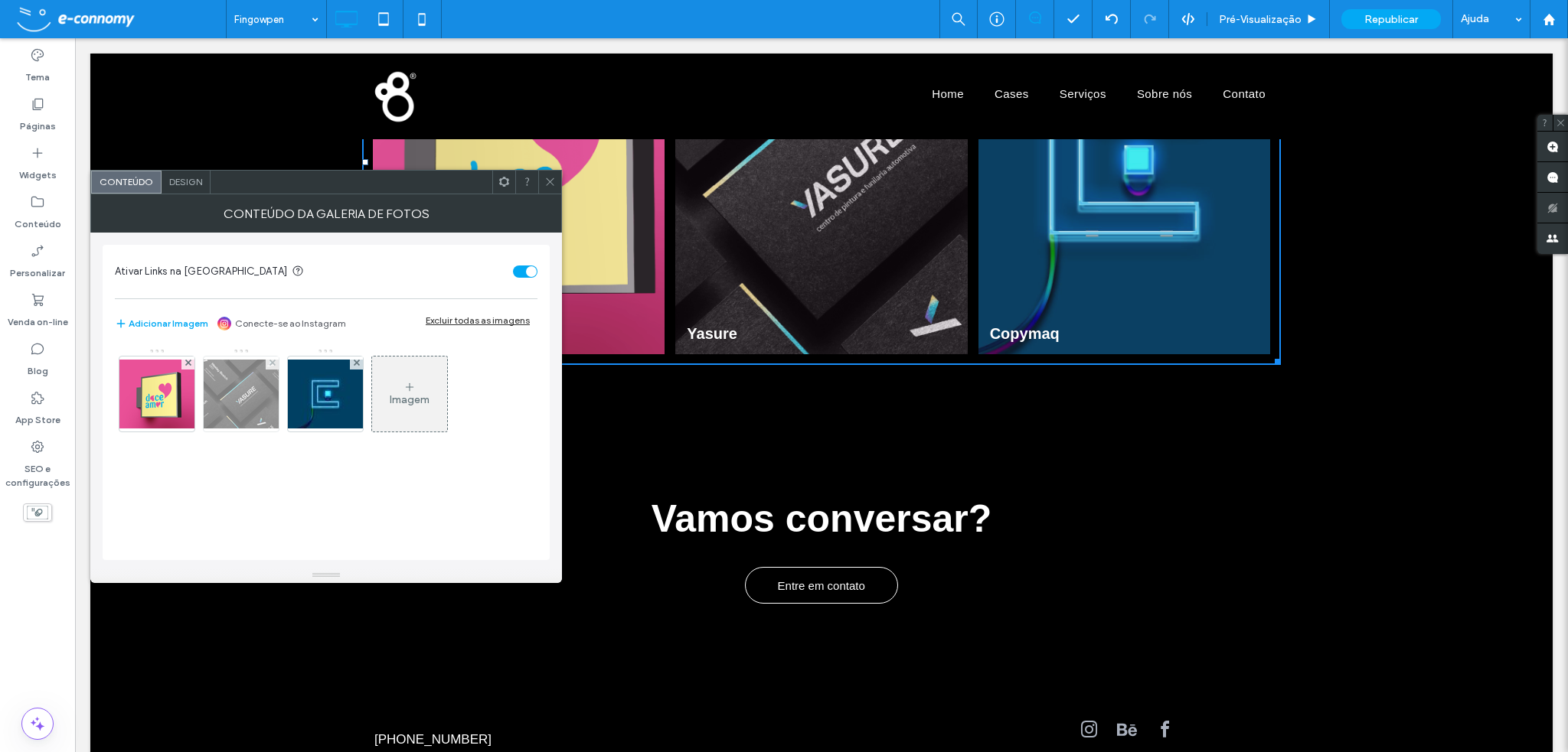
click at [239, 395] on img at bounding box center [241, 394] width 122 height 69
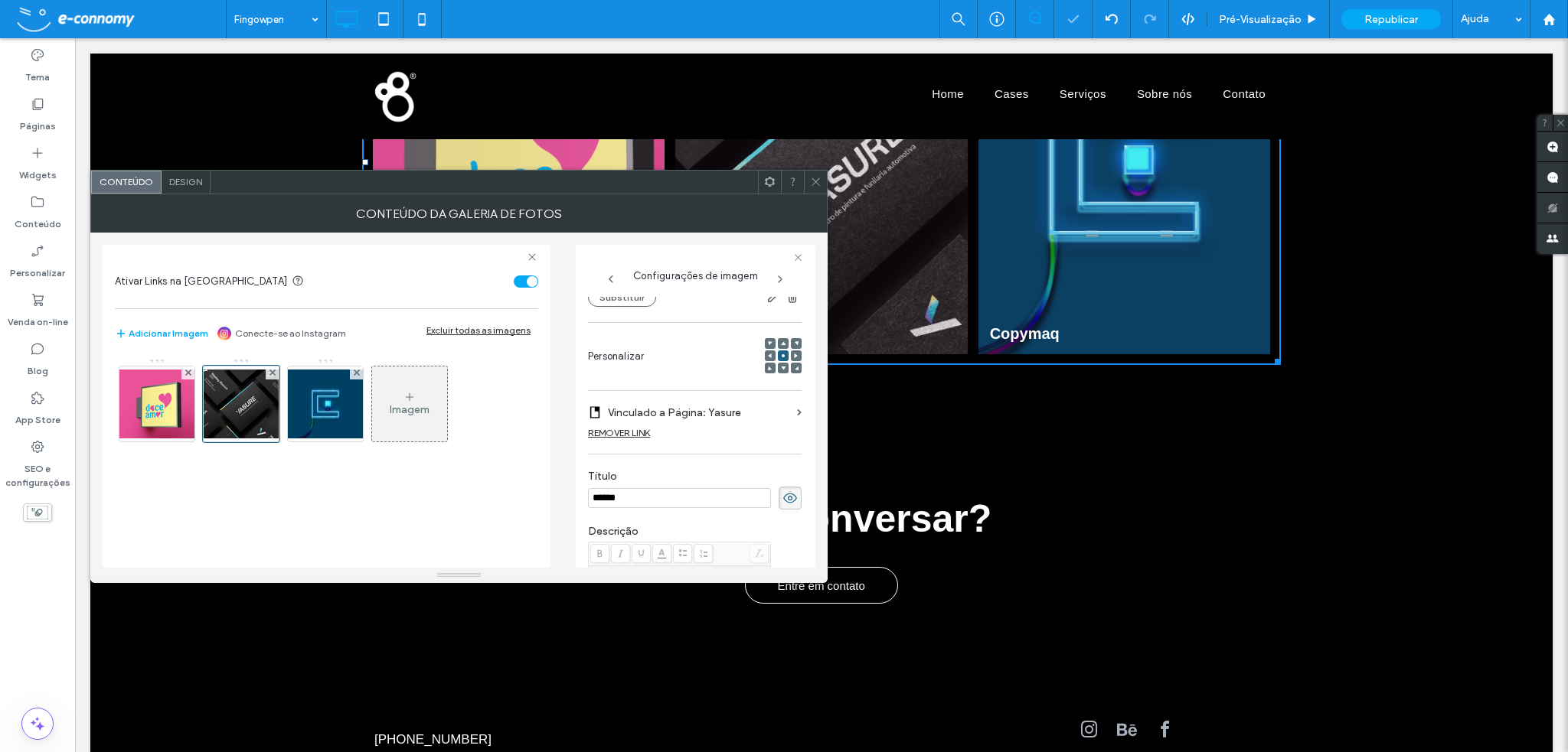
scroll to position [160, 0]
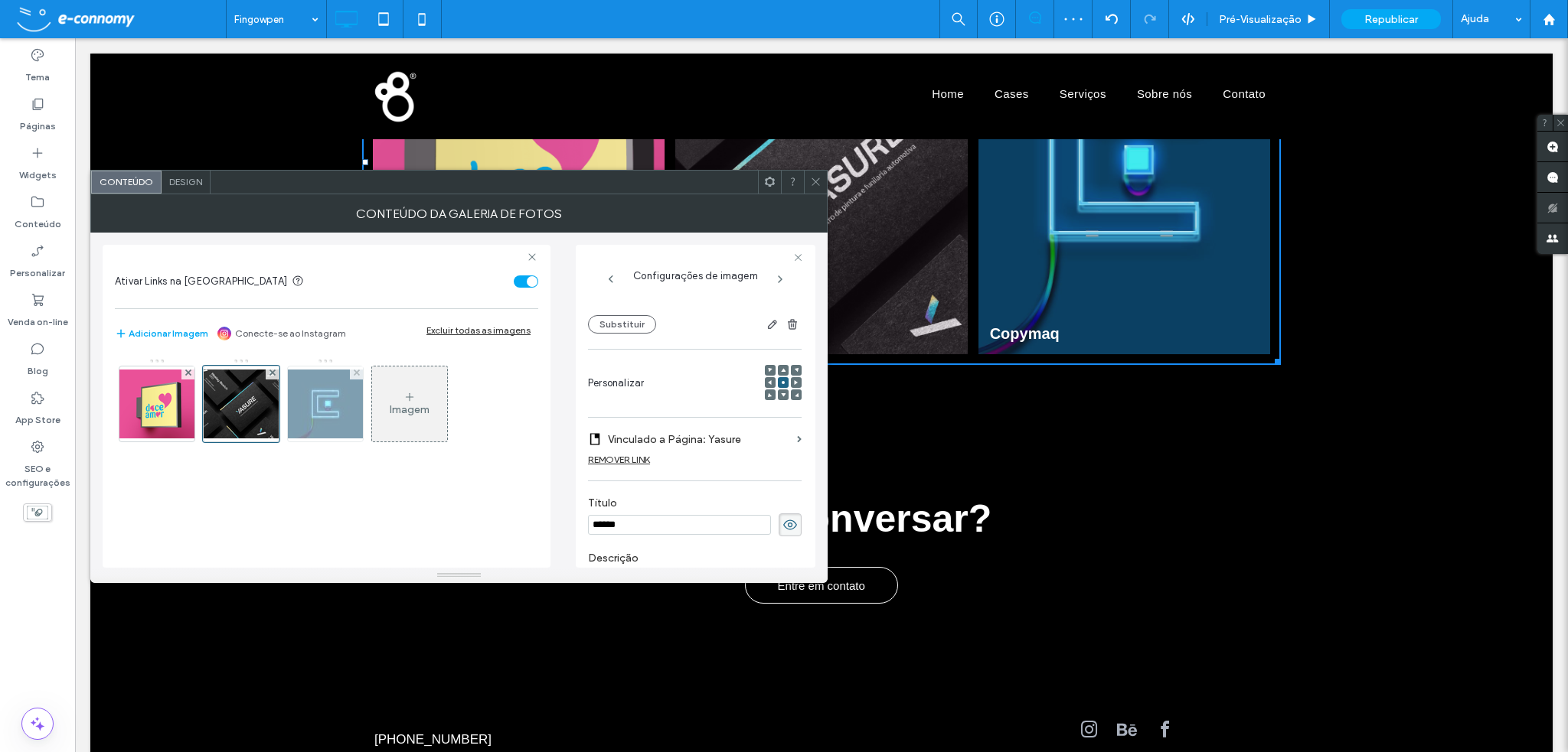
click at [342, 410] on img at bounding box center [325, 404] width 122 height 69
click at [813, 173] on span at bounding box center [816, 182] width 11 height 23
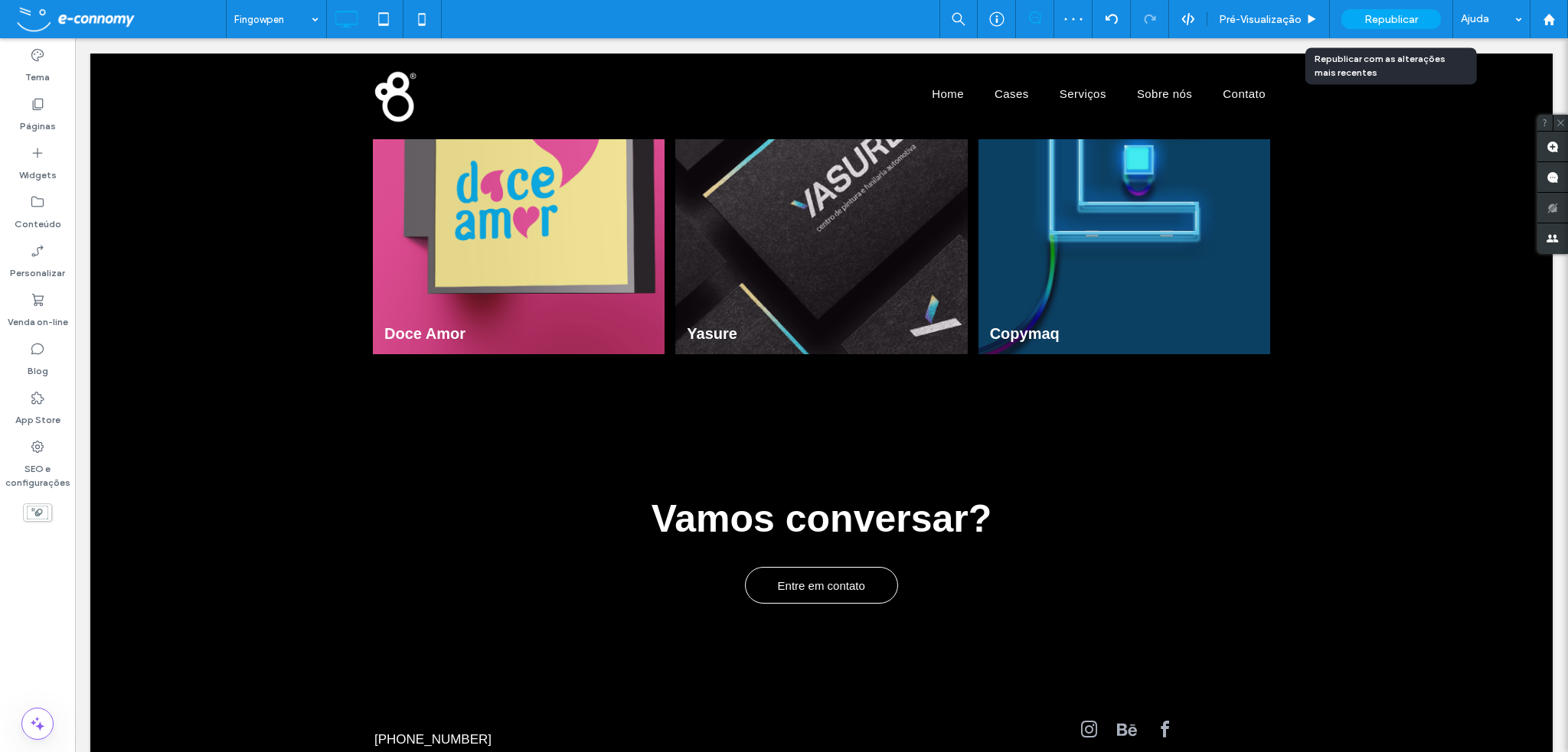
click at [1369, 18] on span "Republicar" at bounding box center [1391, 20] width 54 height 13
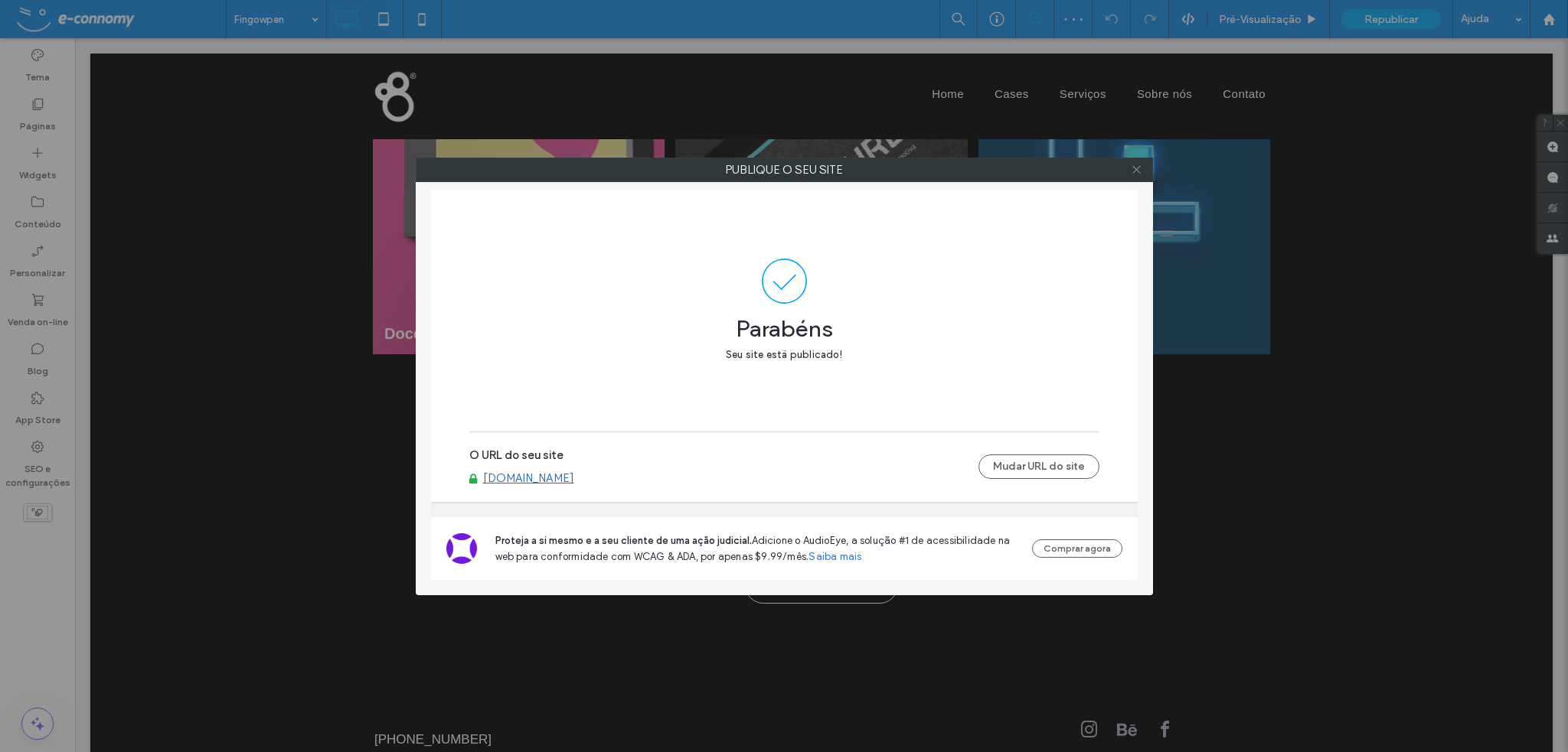
click at [1137, 168] on icon at bounding box center [1137, 169] width 11 height 11
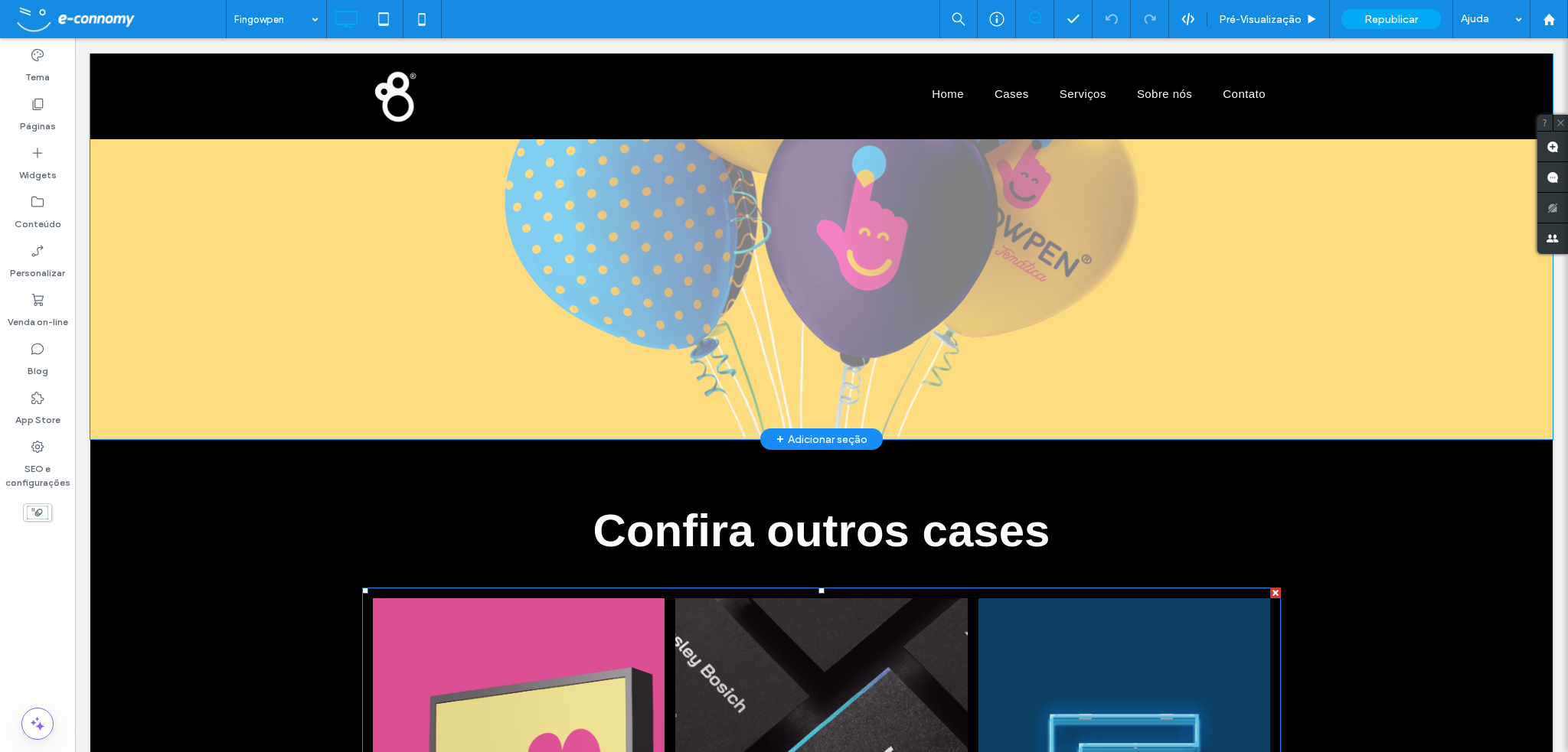
scroll to position [8344, 0]
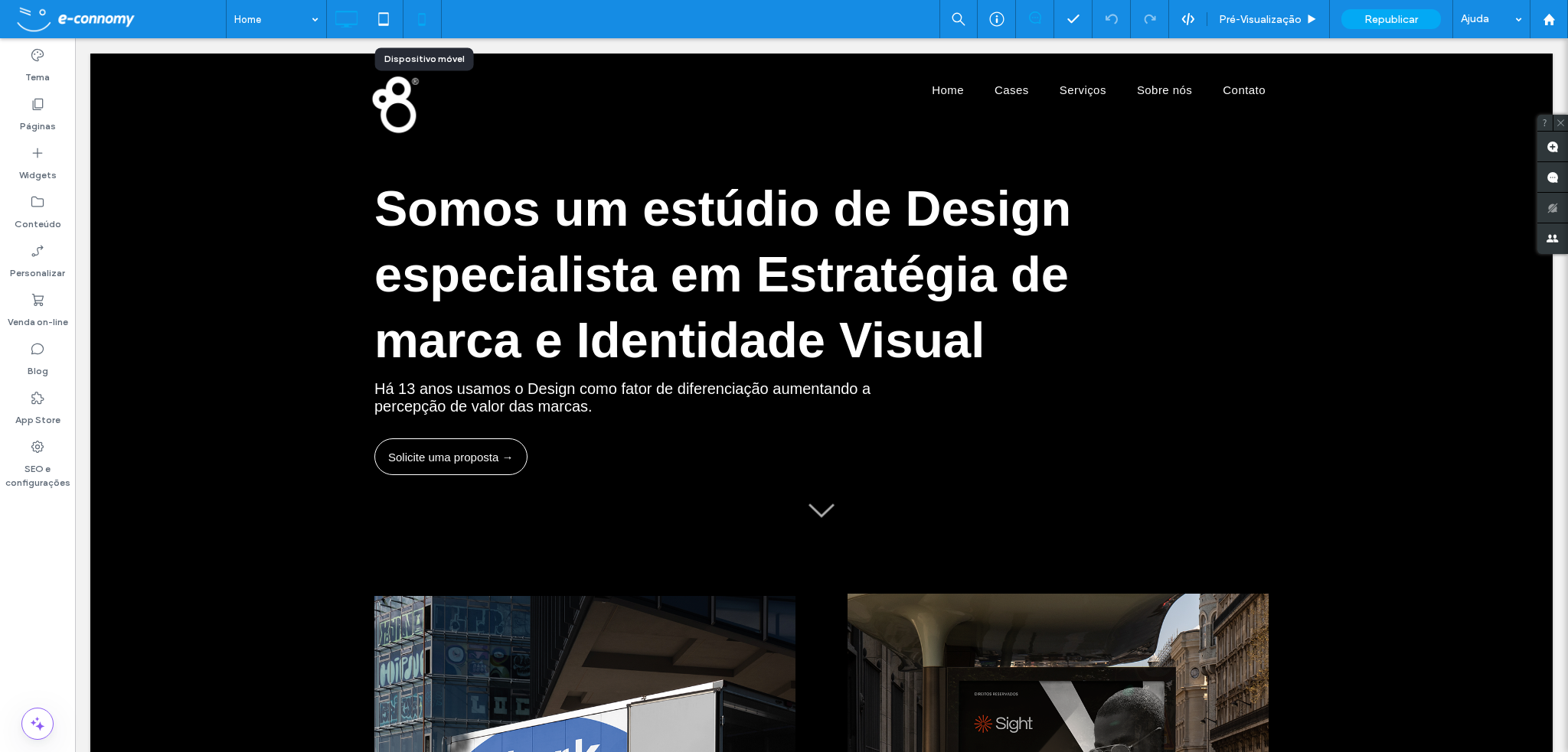
click at [424, 20] on icon at bounding box center [422, 20] width 31 height 31
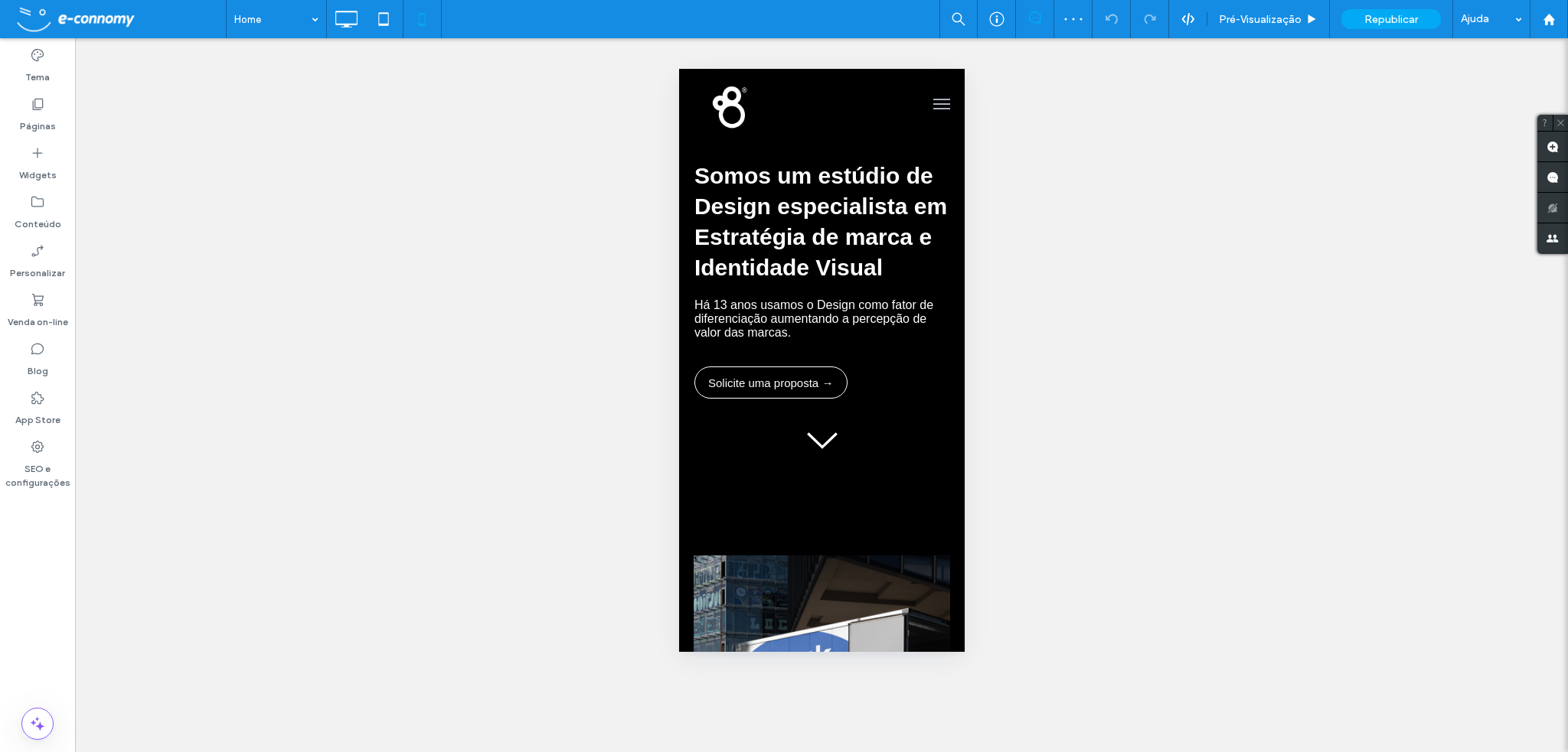
click at [926, 107] on button "menu" at bounding box center [941, 104] width 31 height 31
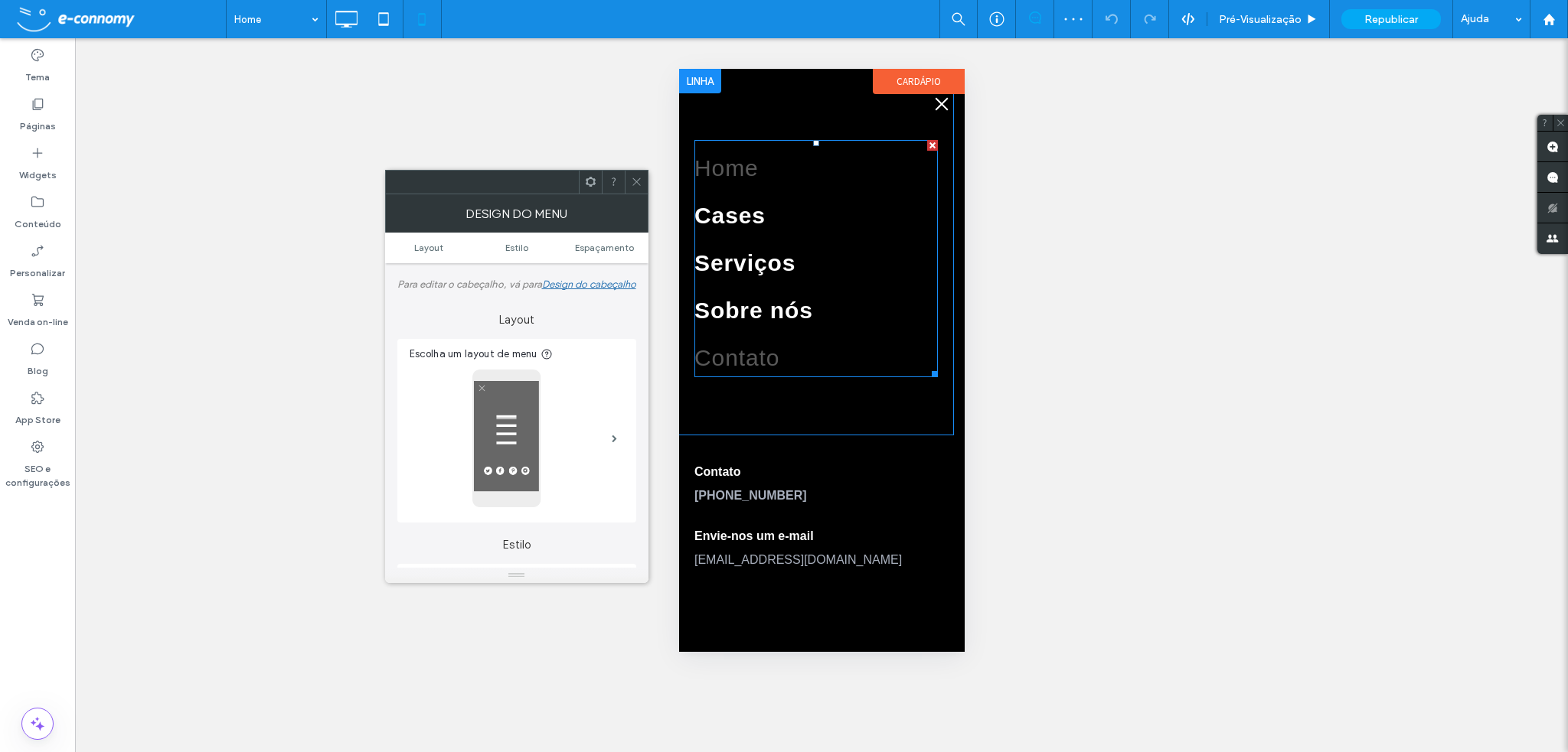
click at [770, 358] on span "Contato" at bounding box center [736, 371] width 85 height 26
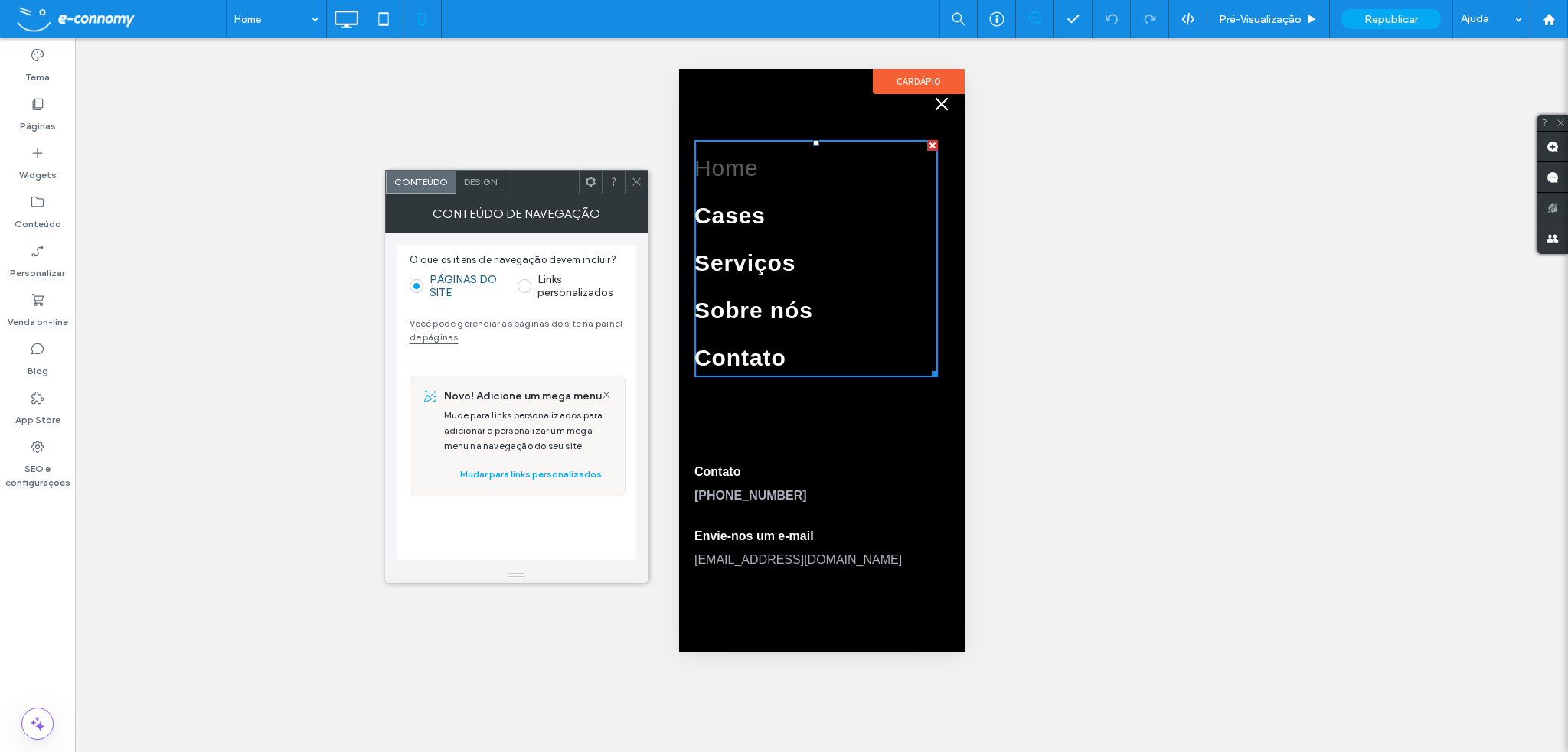
click at [644, 182] on div at bounding box center [636, 182] width 23 height 23
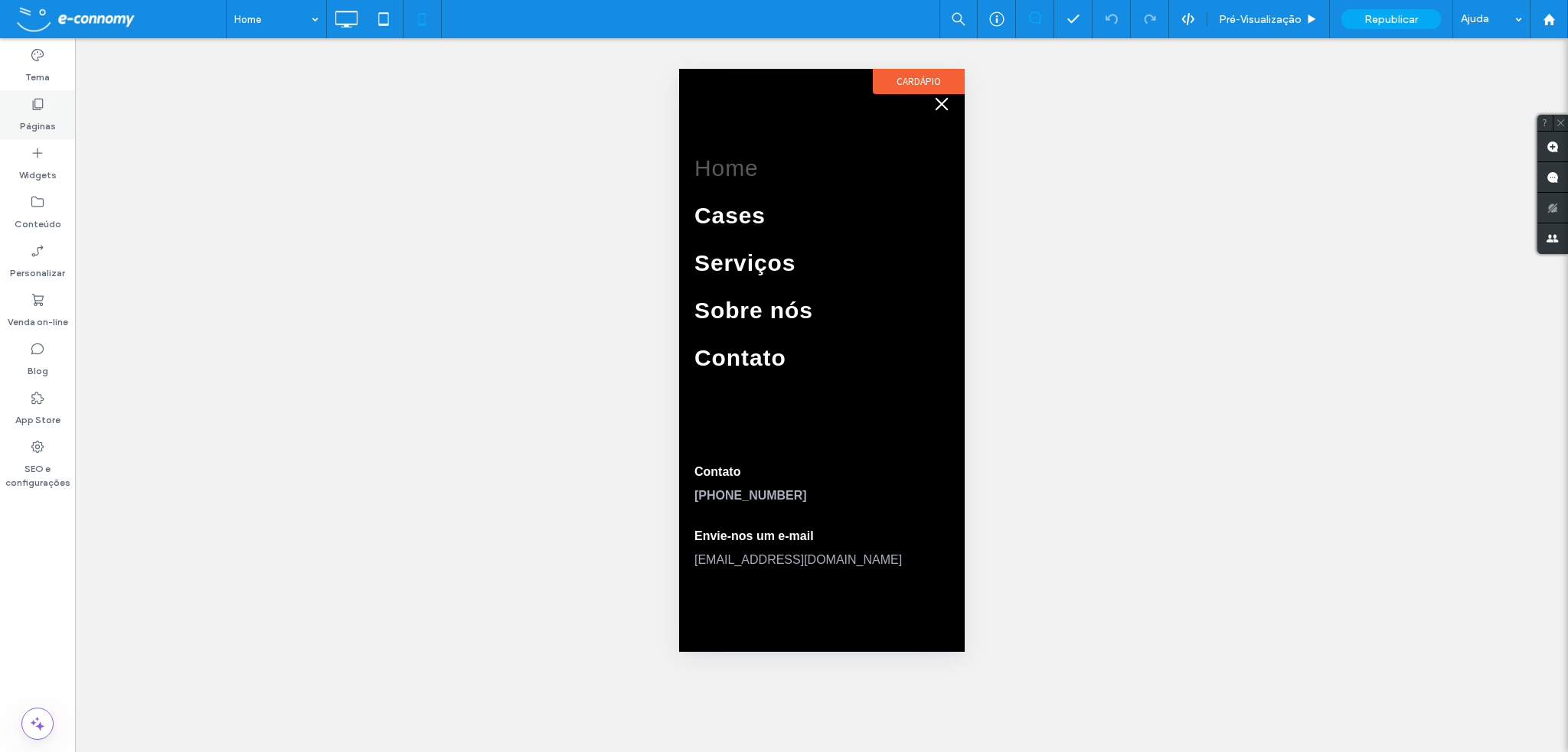
click at [32, 109] on icon at bounding box center [37, 103] width 15 height 15
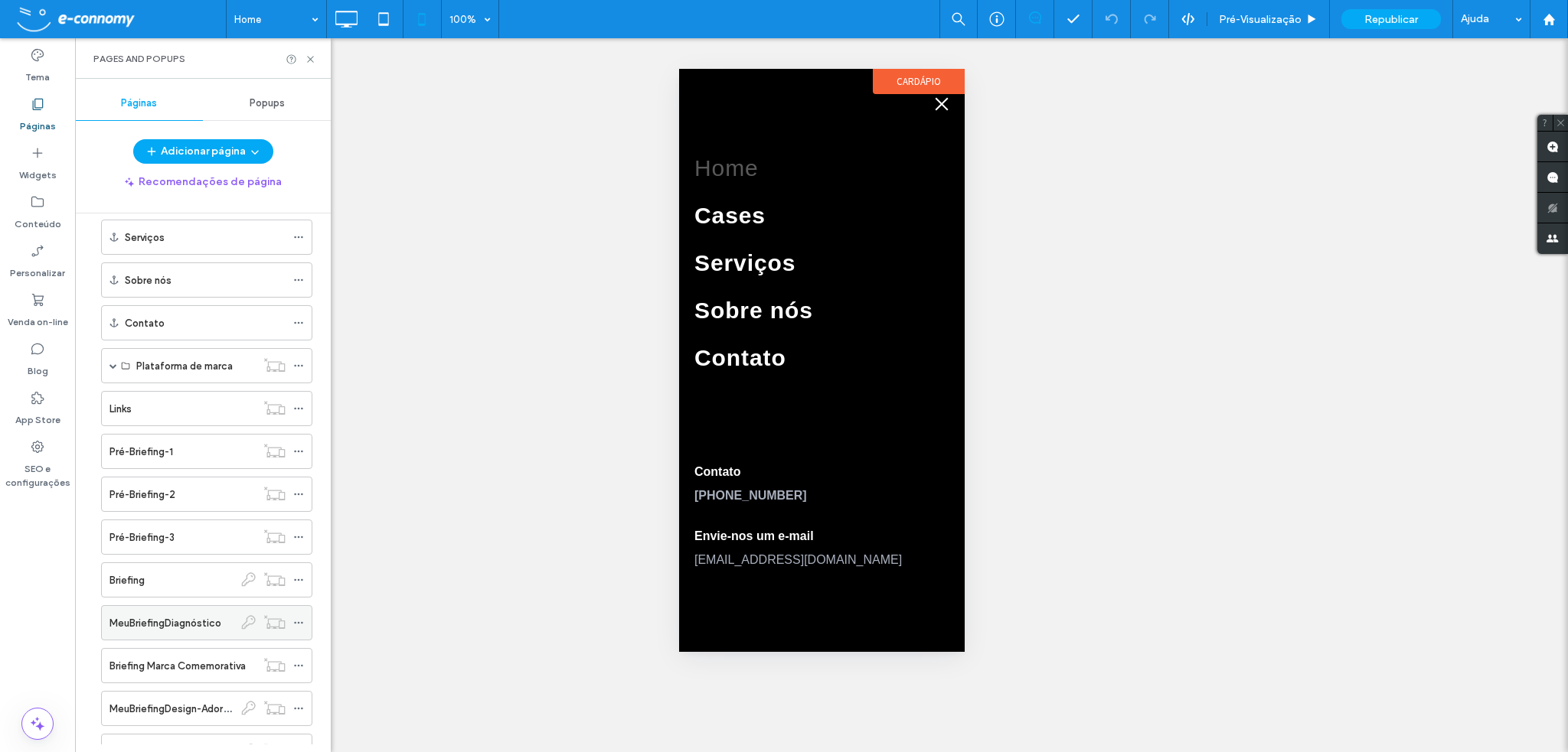
scroll to position [383, 0]
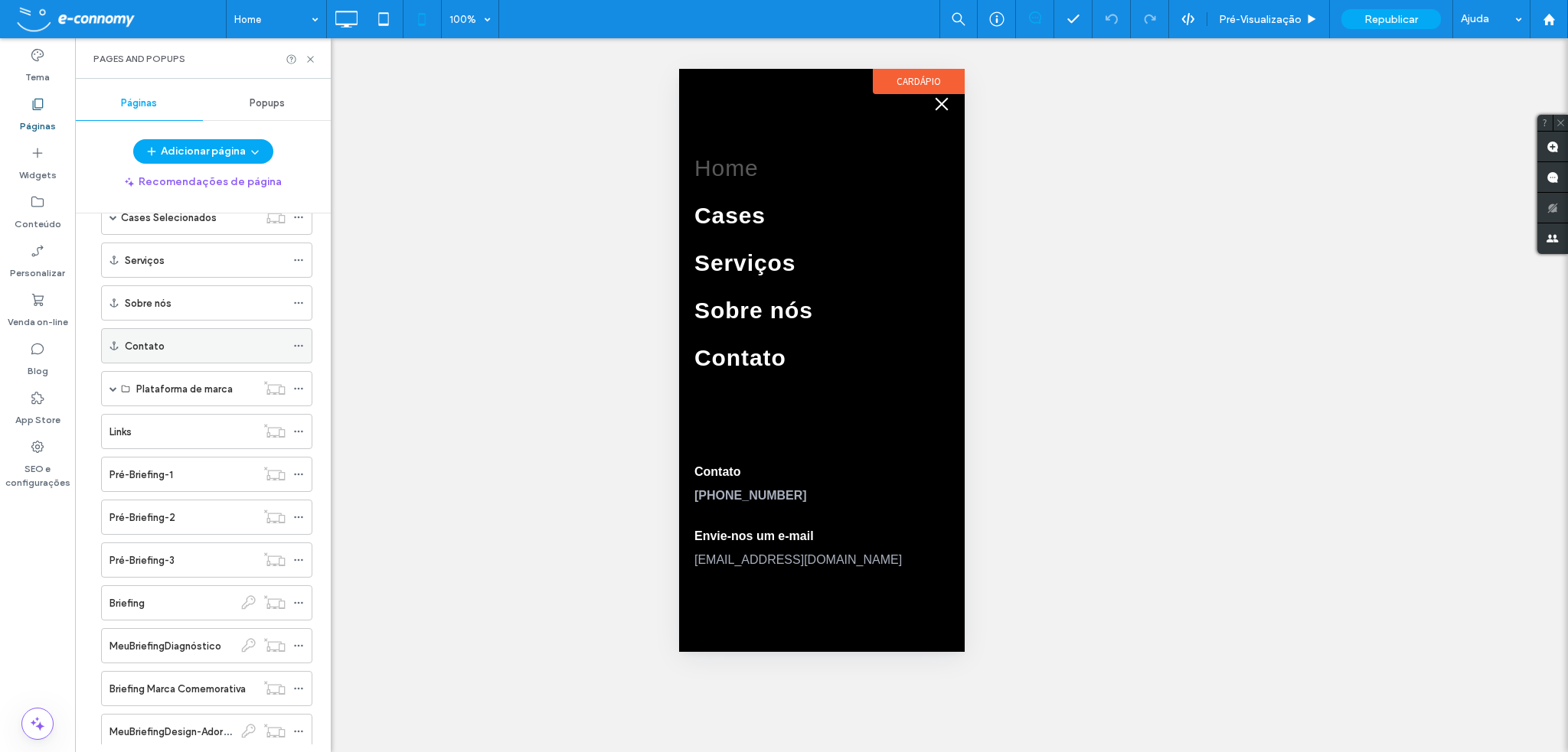
click at [158, 342] on label "Contato" at bounding box center [144, 346] width 40 height 27
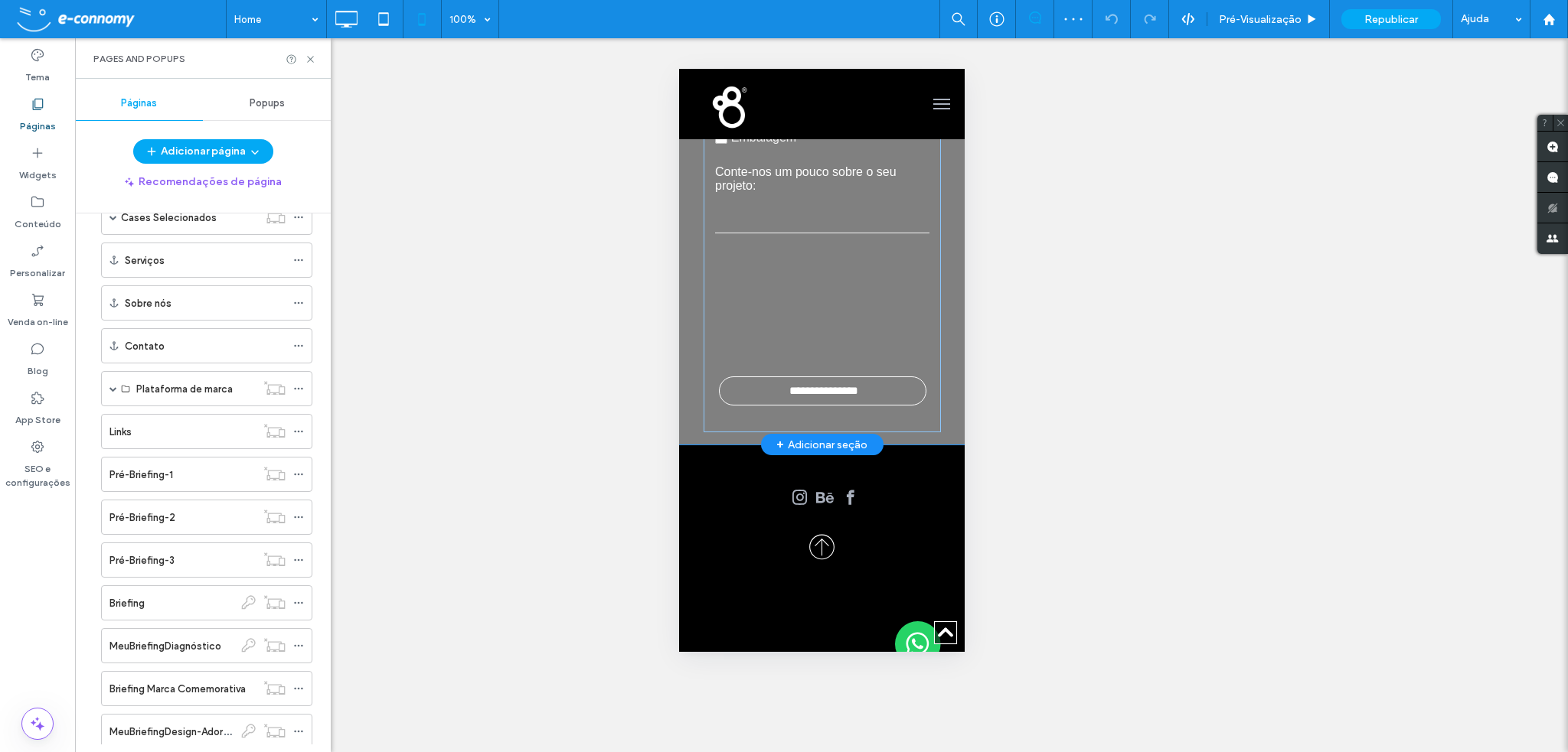
scroll to position [6630, 0]
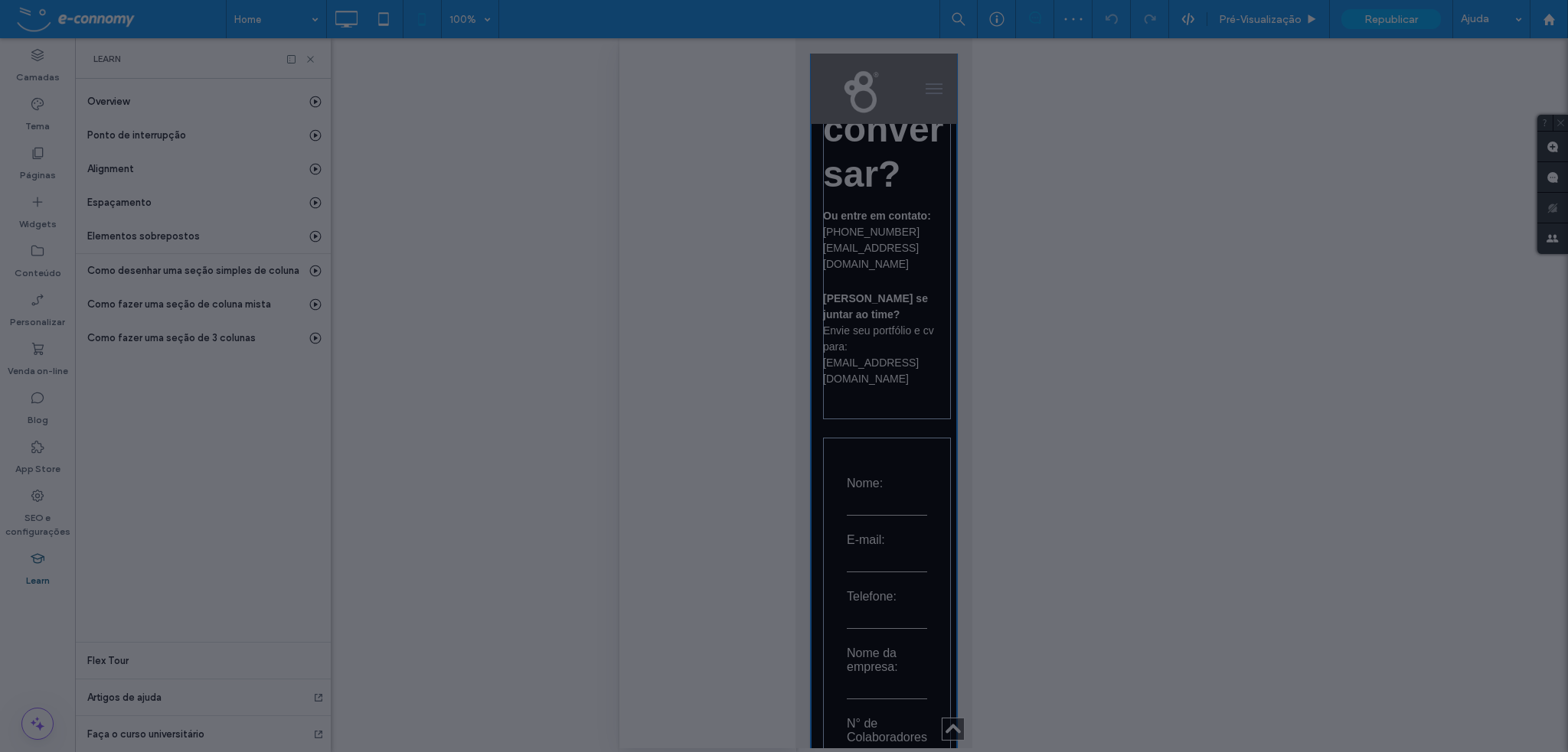
scroll to position [6595, 0]
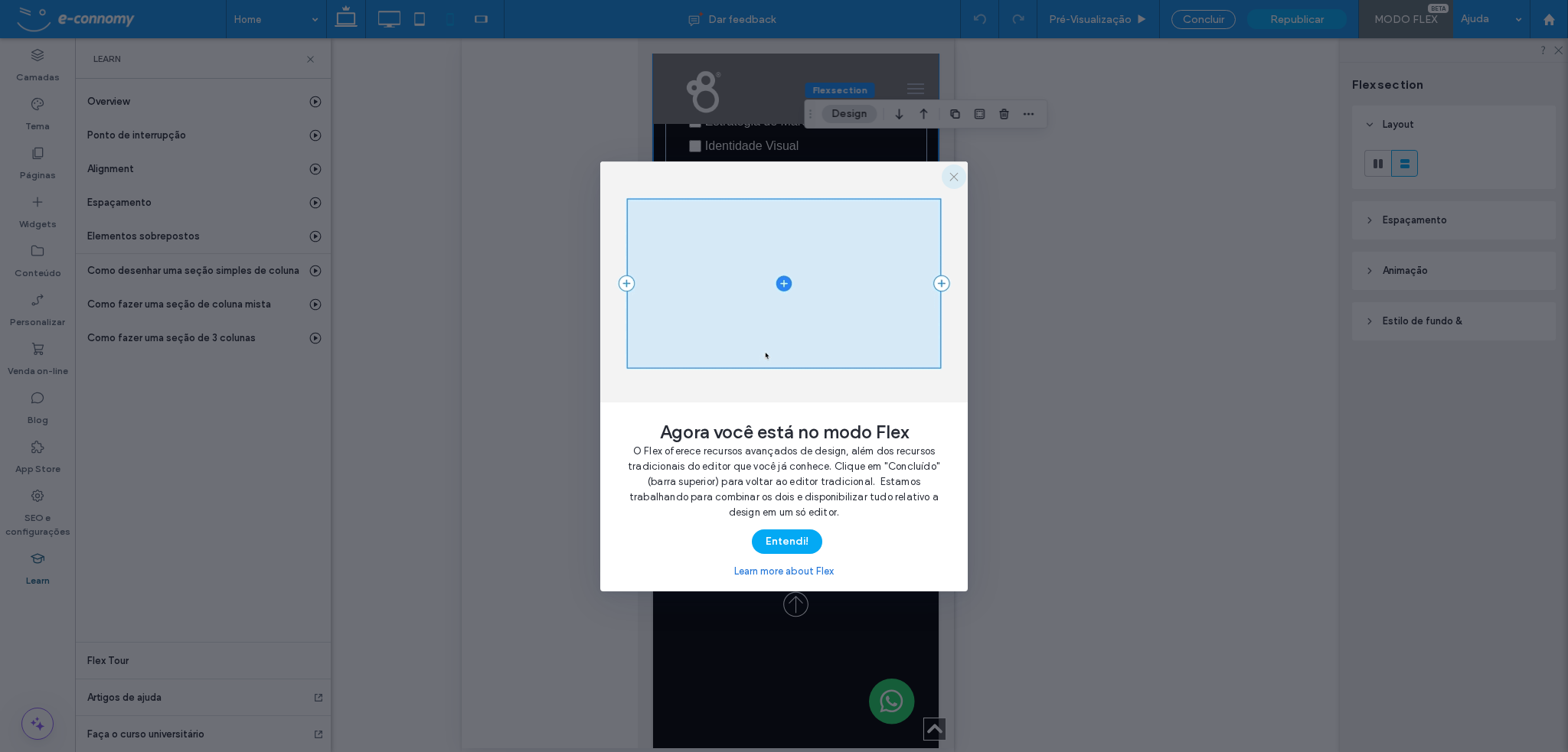
click at [960, 173] on span "button" at bounding box center [954, 177] width 24 height 24
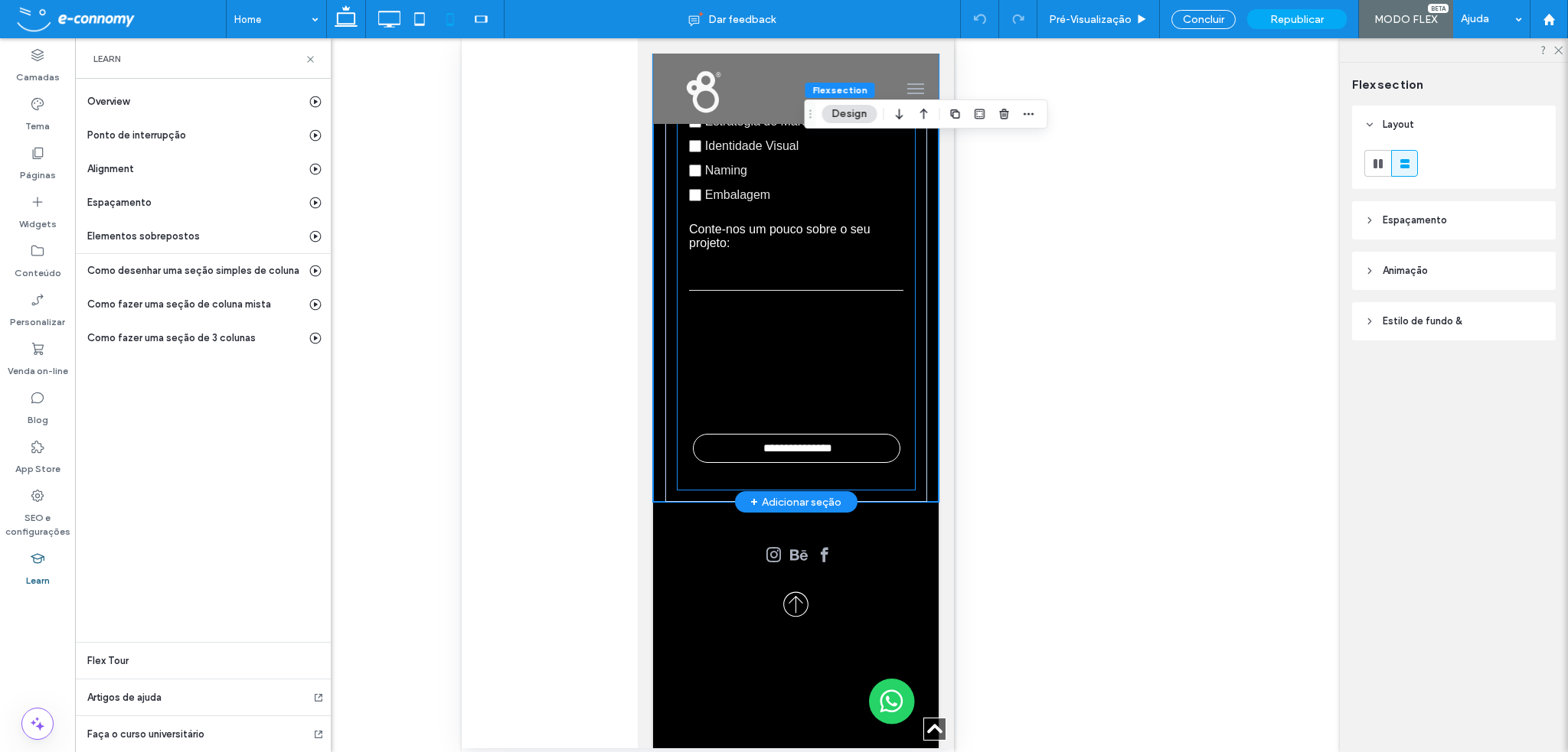
click at [828, 431] on form "**********" at bounding box center [795, 78] width 238 height 824
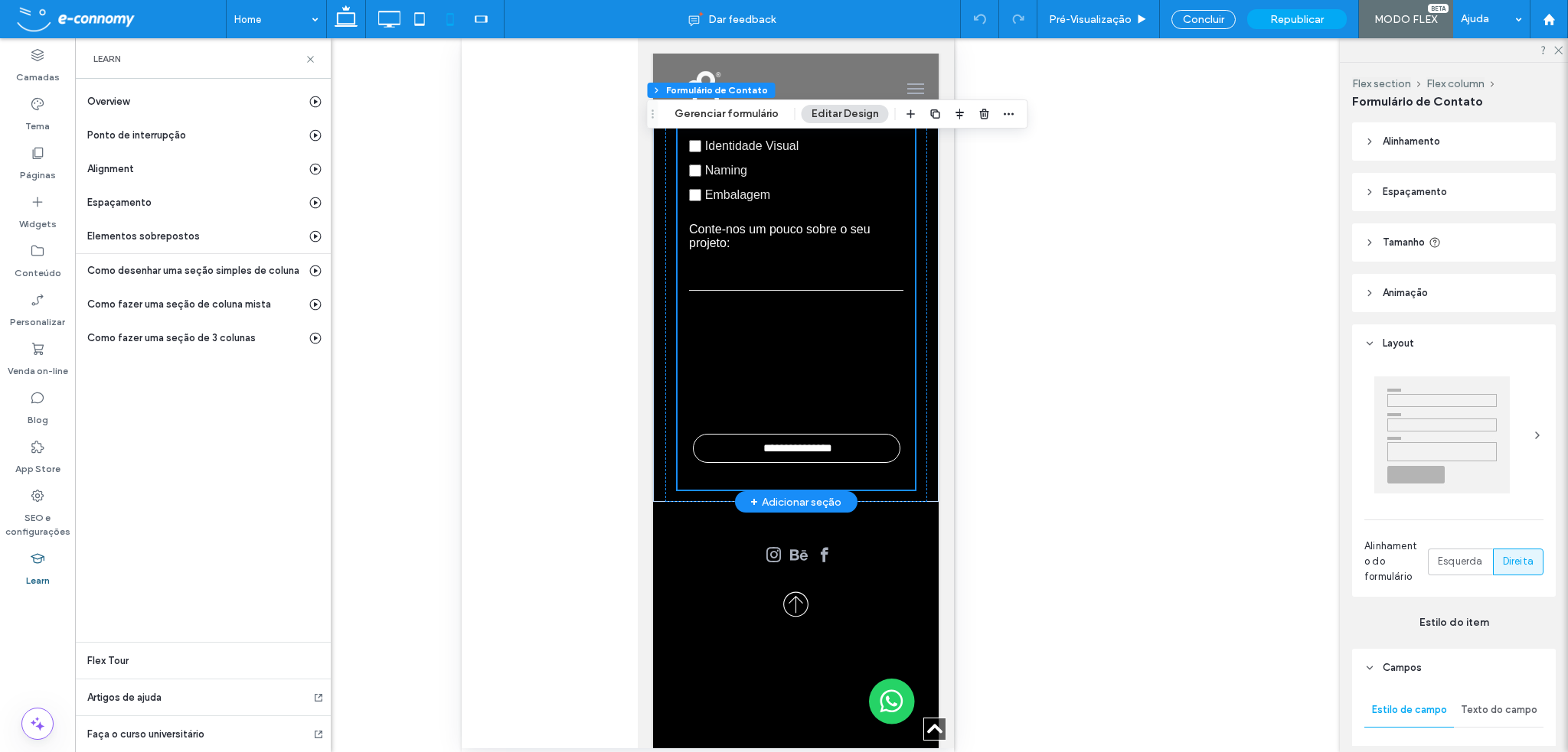
type input "*"
type input "***"
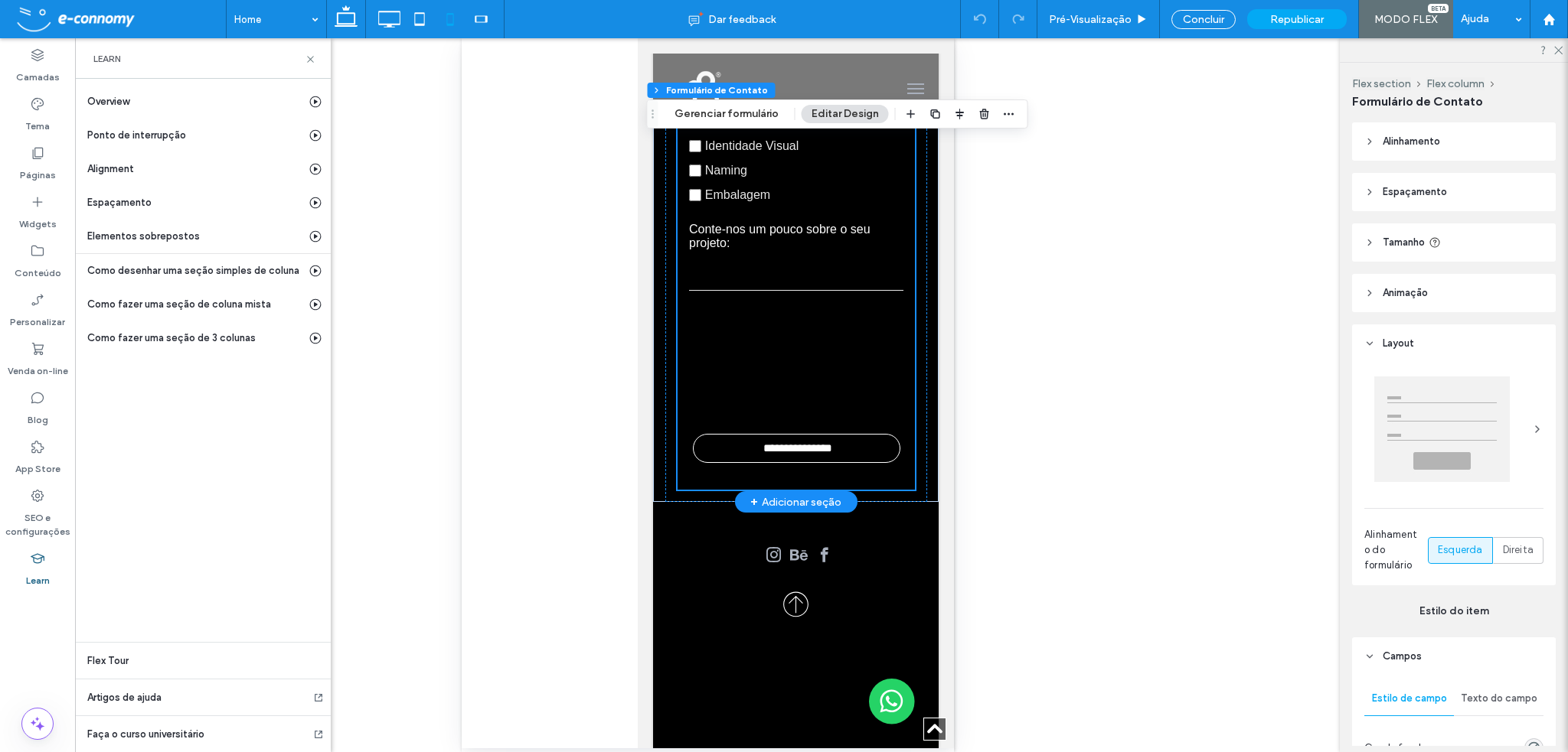
click at [817, 428] on form "**********" at bounding box center [795, 78] width 238 height 824
click at [817, 387] on div at bounding box center [795, 363] width 238 height 110
click at [839, 318] on div at bounding box center [795, 363] width 238 height 110
click at [833, 112] on button "Editar Design" at bounding box center [845, 114] width 87 height 19
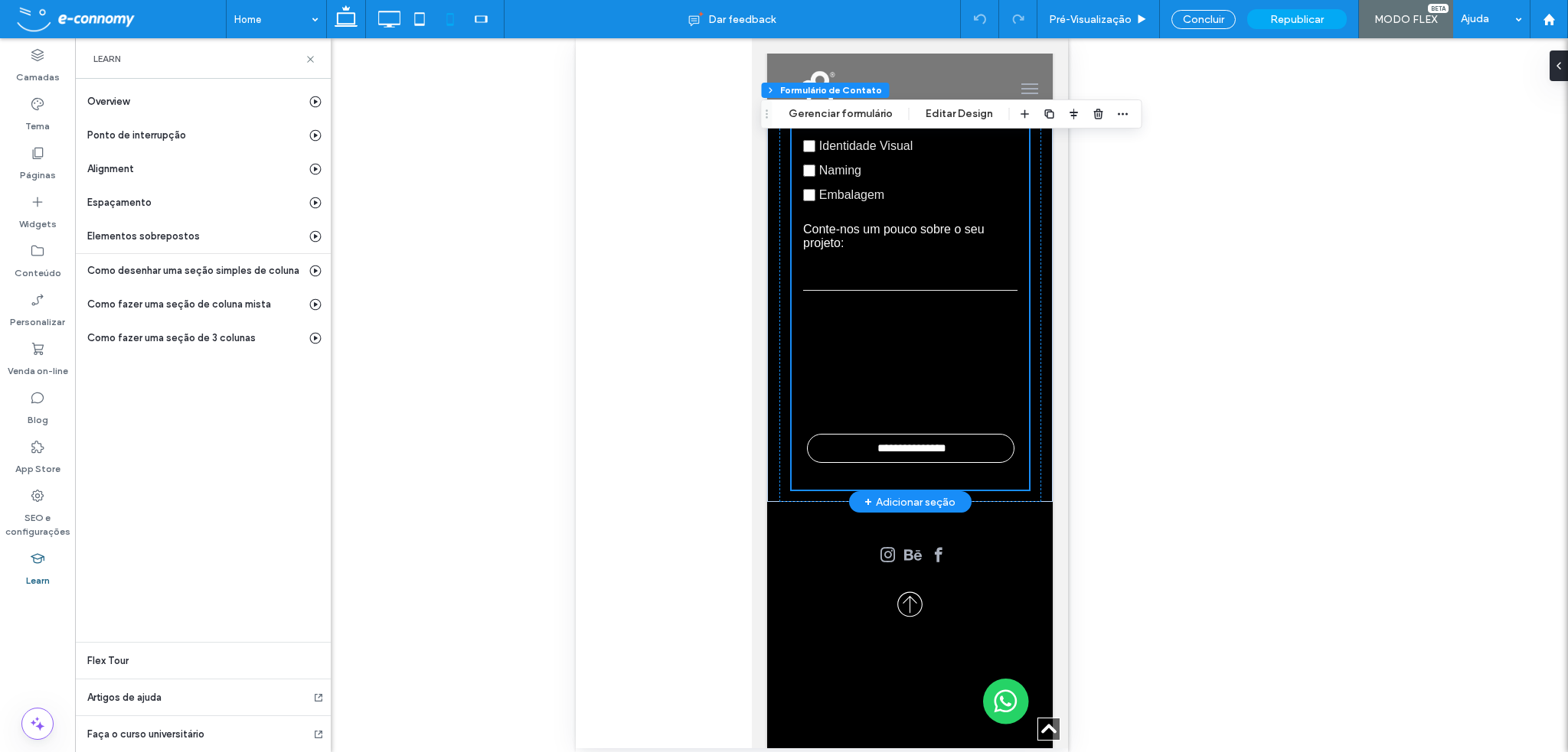
click at [945, 396] on div at bounding box center [909, 363] width 238 height 110
click at [906, 338] on div at bounding box center [865, 363] width 125 height 110
click at [961, 439] on input "**********" at bounding box center [911, 448] width 206 height 28
type input "*"
click at [1019, 501] on div "**********" at bounding box center [909, 78] width 262 height 848
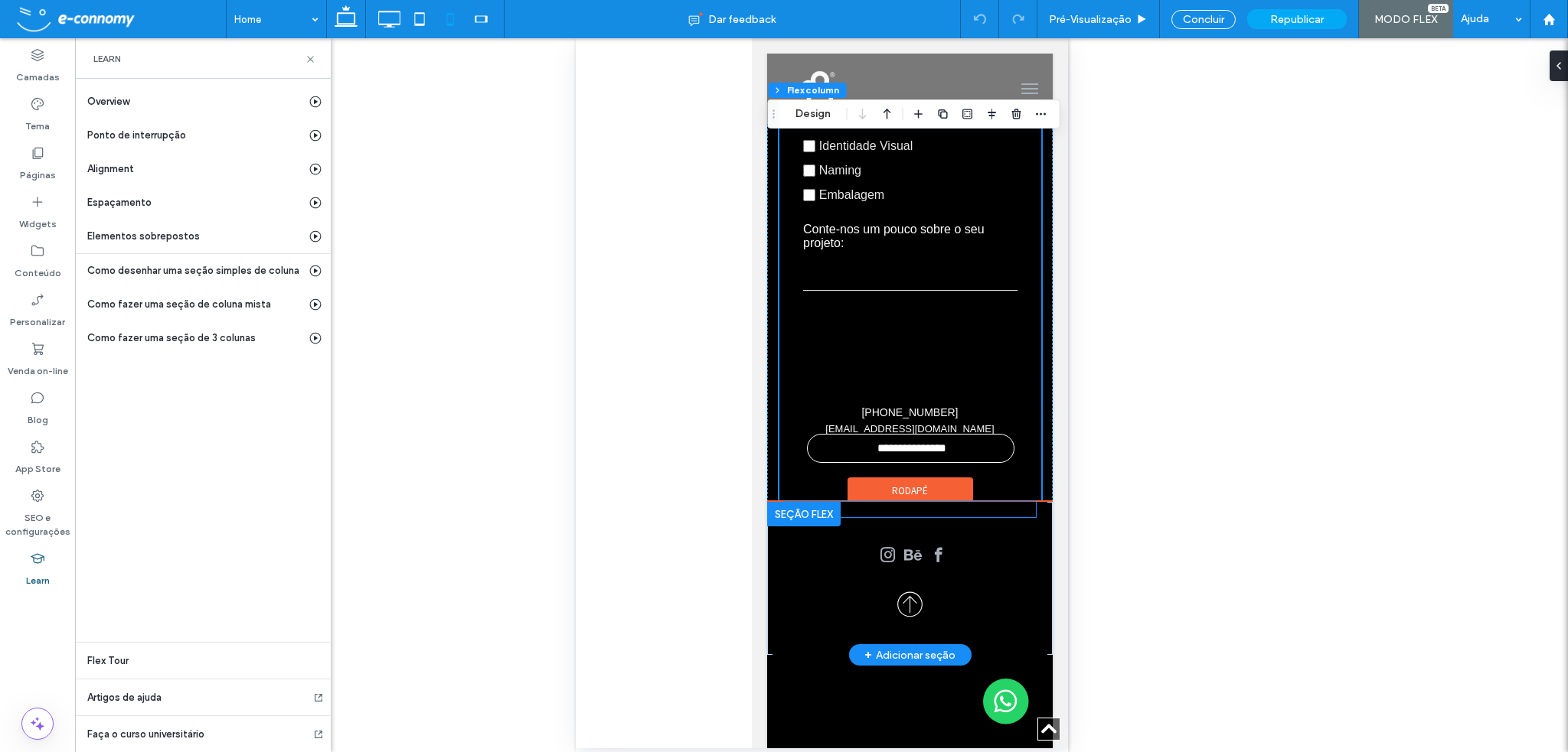
click at [998, 514] on div "(32) 3025-5176 hello@studiobrunner.com ﻿" at bounding box center [909, 509] width 252 height 15
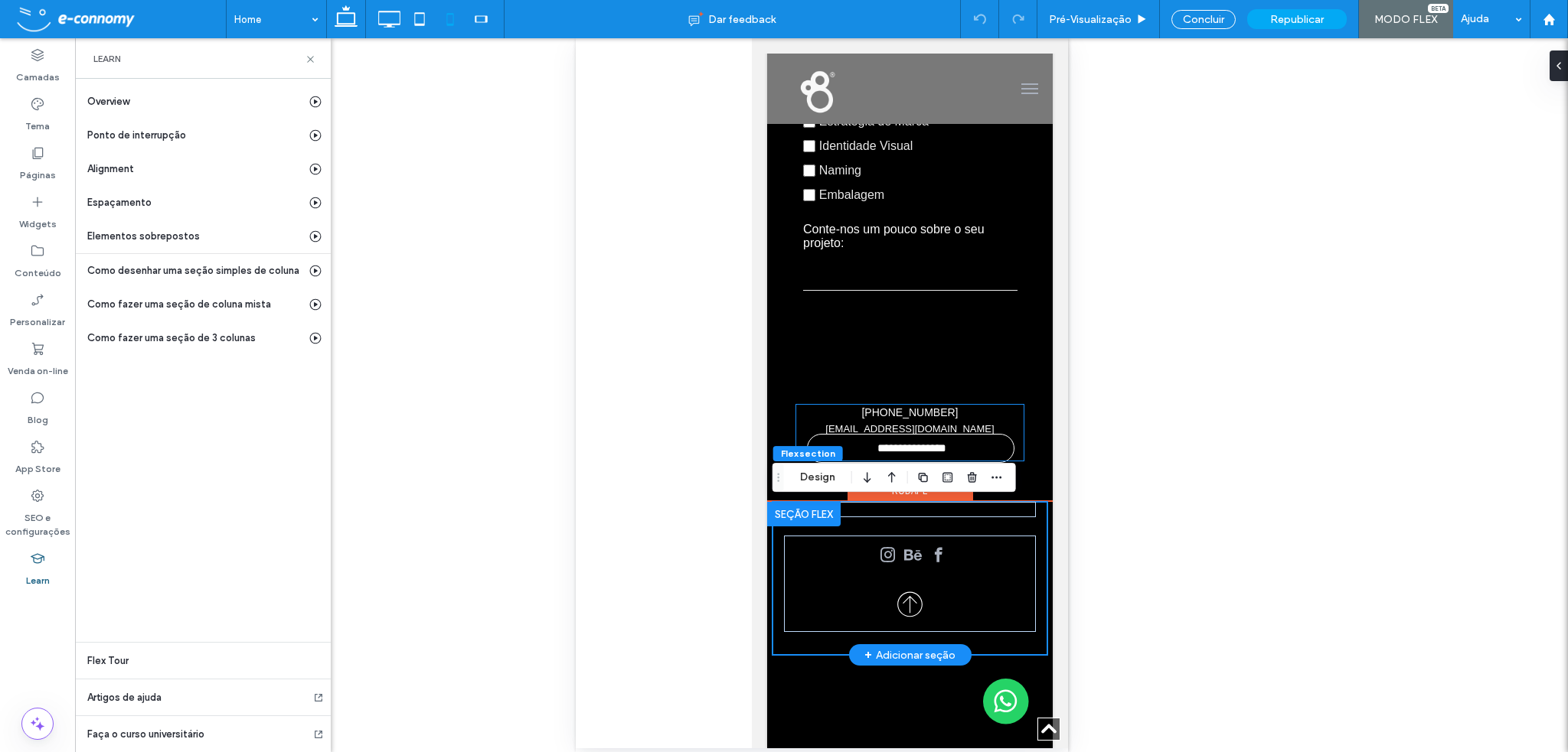
click at [963, 428] on h4 "[EMAIL_ADDRESS][DOMAIN_NAME]" at bounding box center [909, 430] width 227 height 16
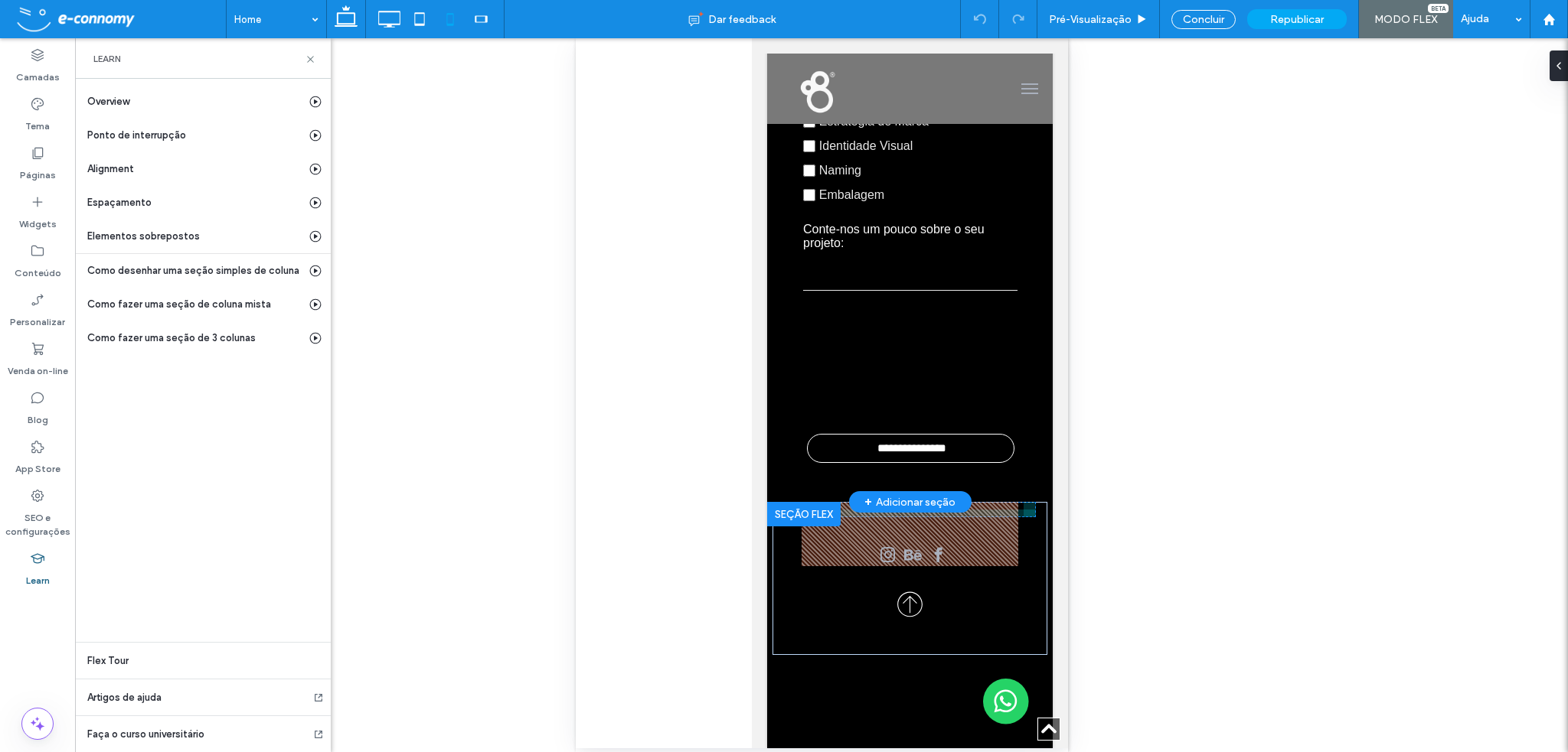
drag, startPoint x: 904, startPoint y: 404, endPoint x: 935, endPoint y: 373, distance: 43.8
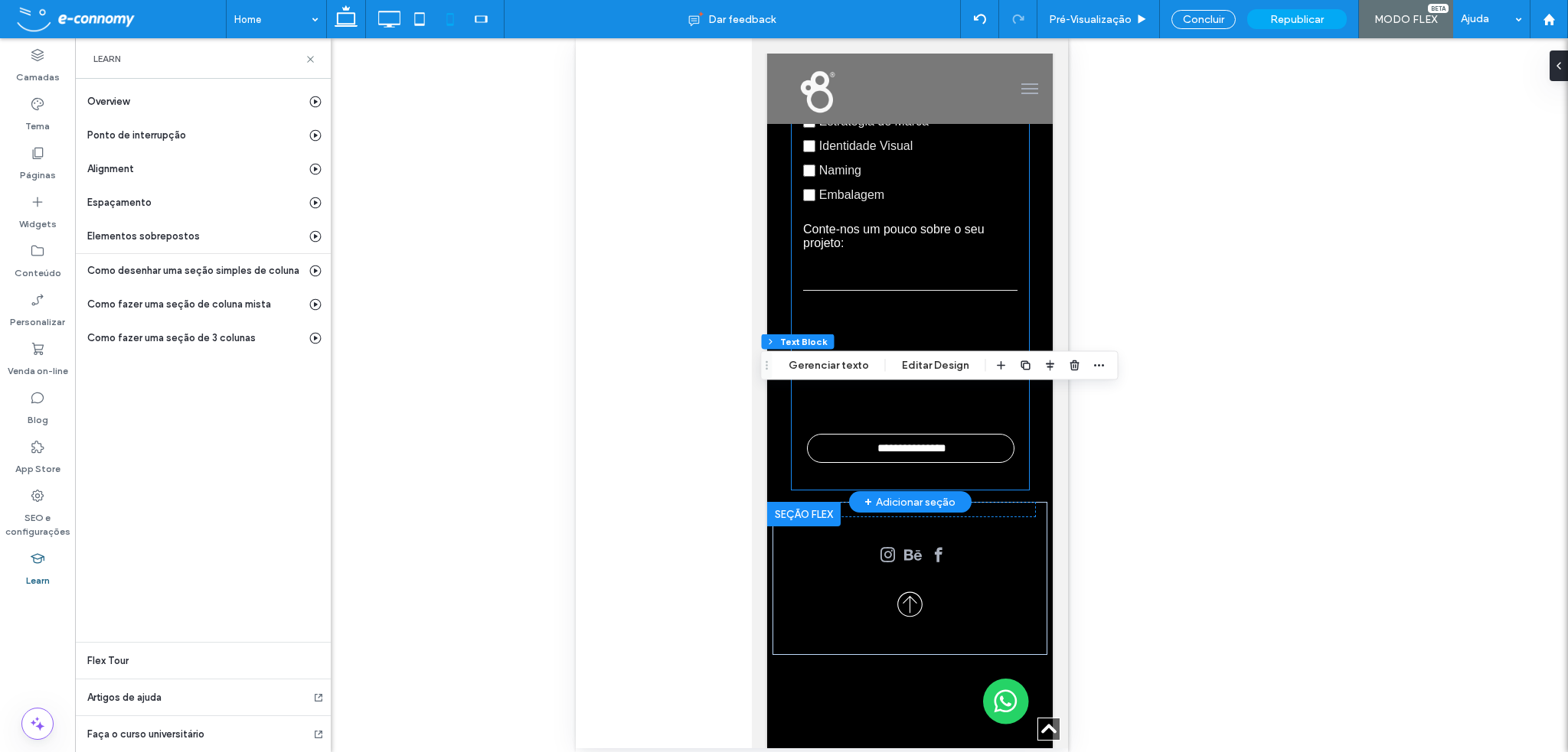
click at [943, 409] on div at bounding box center [909, 363] width 238 height 110
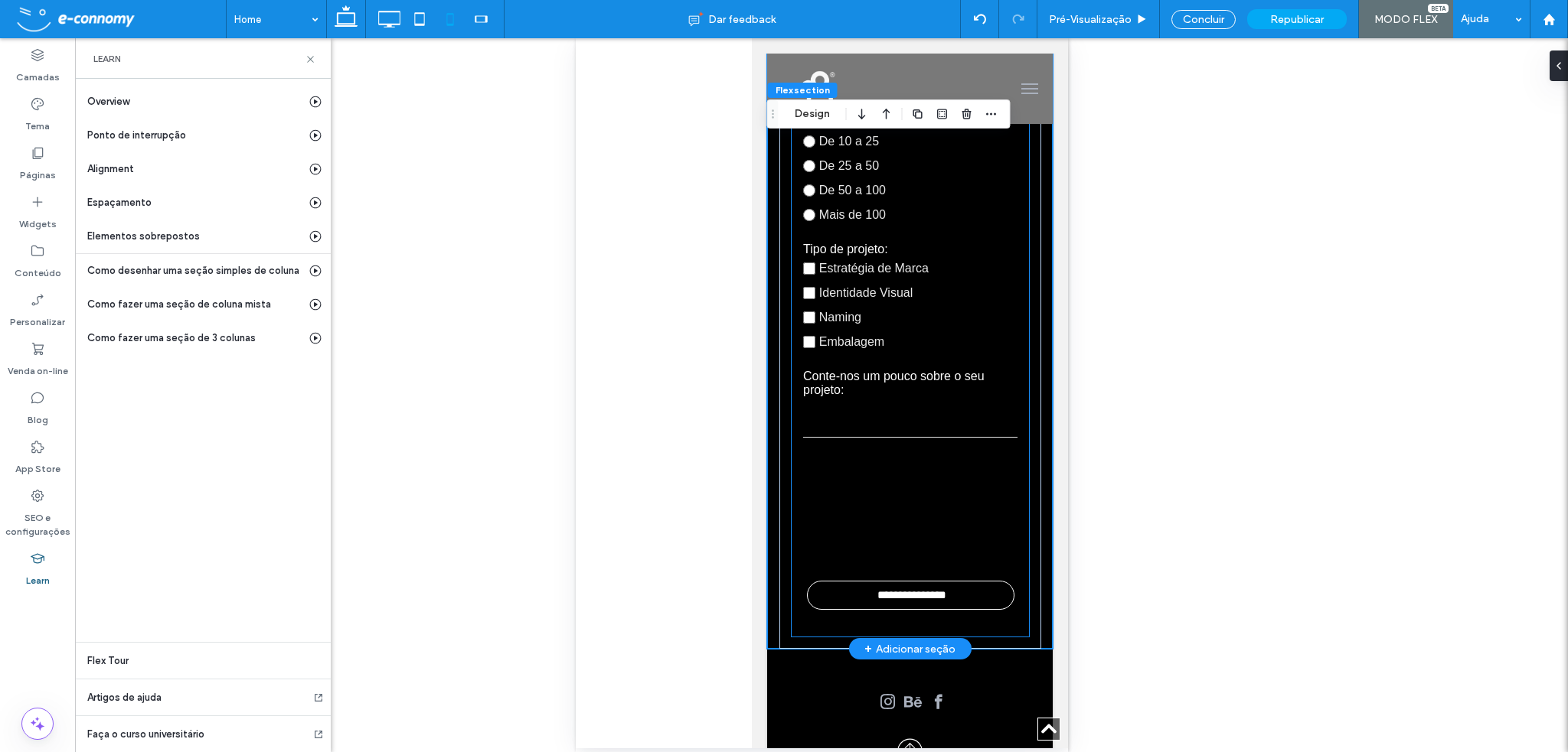
scroll to position [6503, 0]
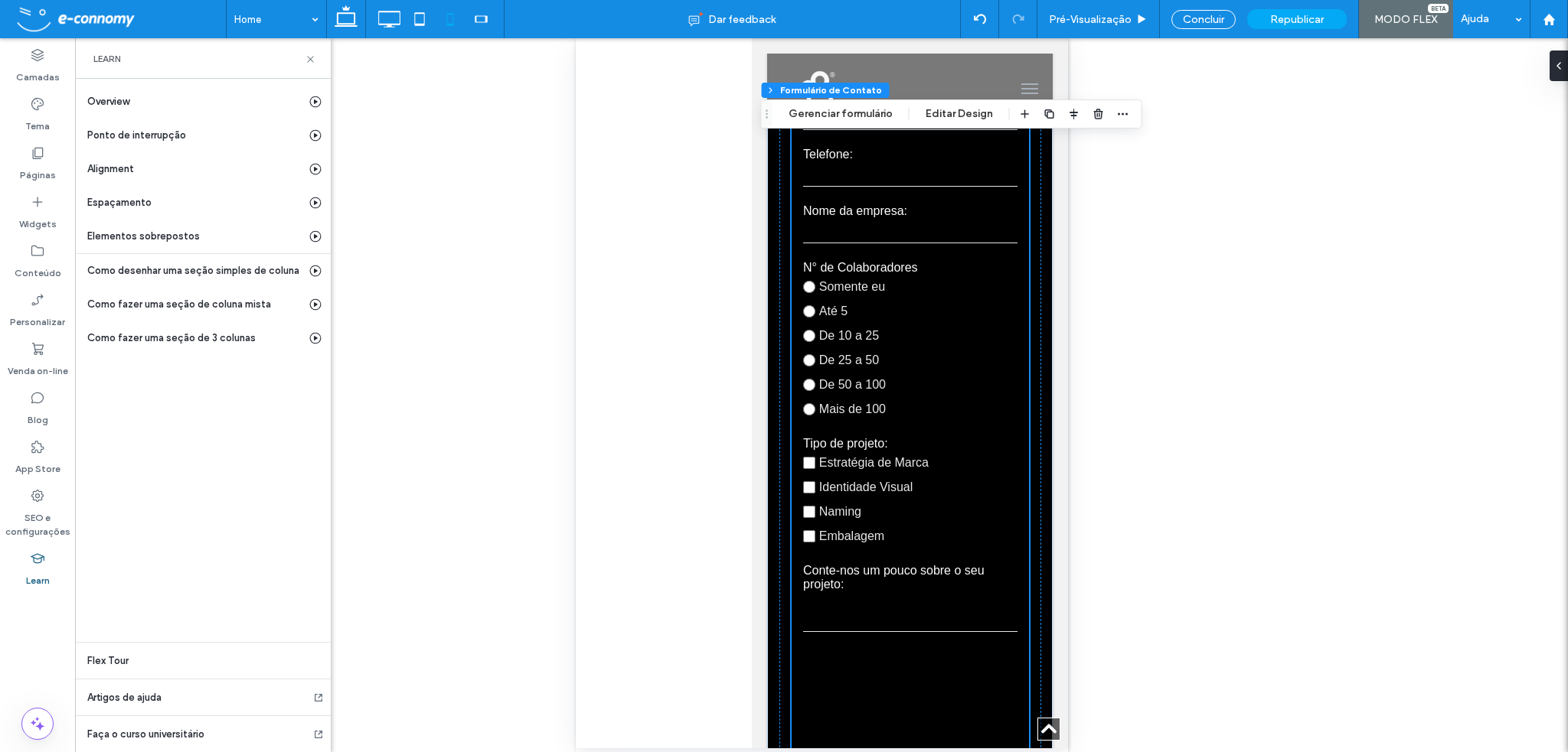
type input "*"
type input "***"
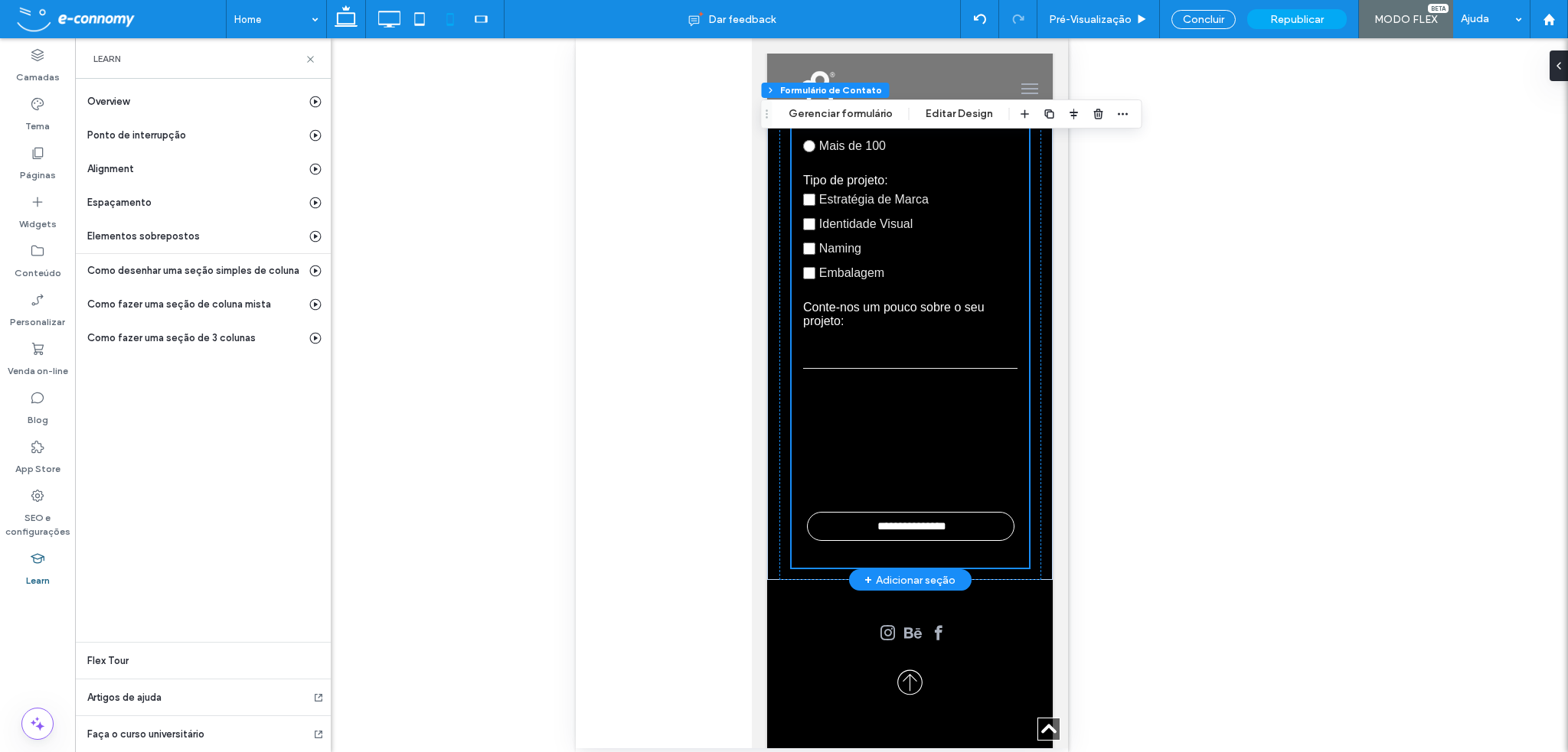
scroll to position [6548, 0]
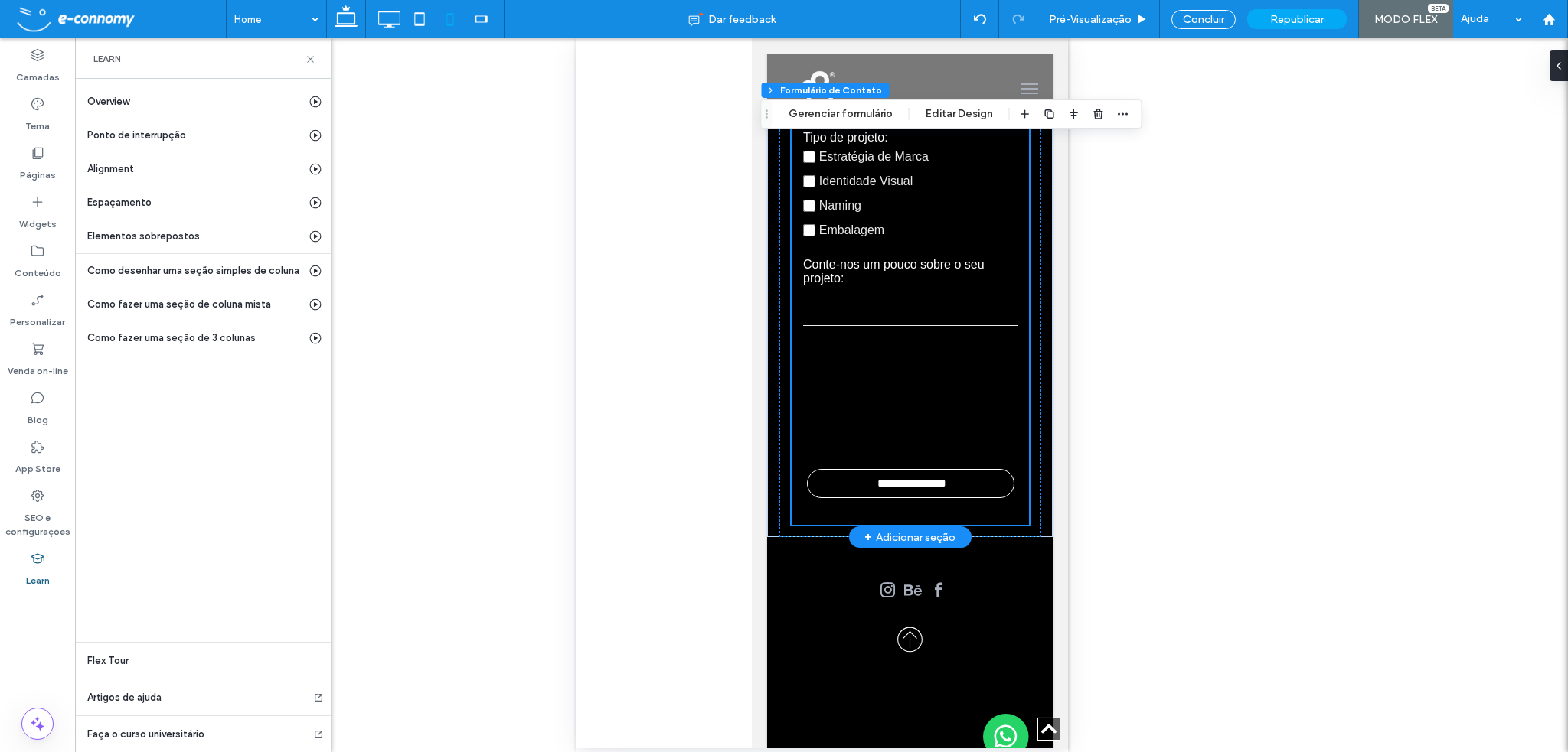
click at [945, 469] on form "**********" at bounding box center [909, 113] width 238 height 824
click at [880, 474] on form "**********" at bounding box center [909, 113] width 238 height 824
click at [910, 436] on div at bounding box center [865, 398] width 125 height 110
click at [926, 474] on form "**********" at bounding box center [909, 113] width 238 height 824
click at [843, 497] on input "**********" at bounding box center [911, 483] width 206 height 28
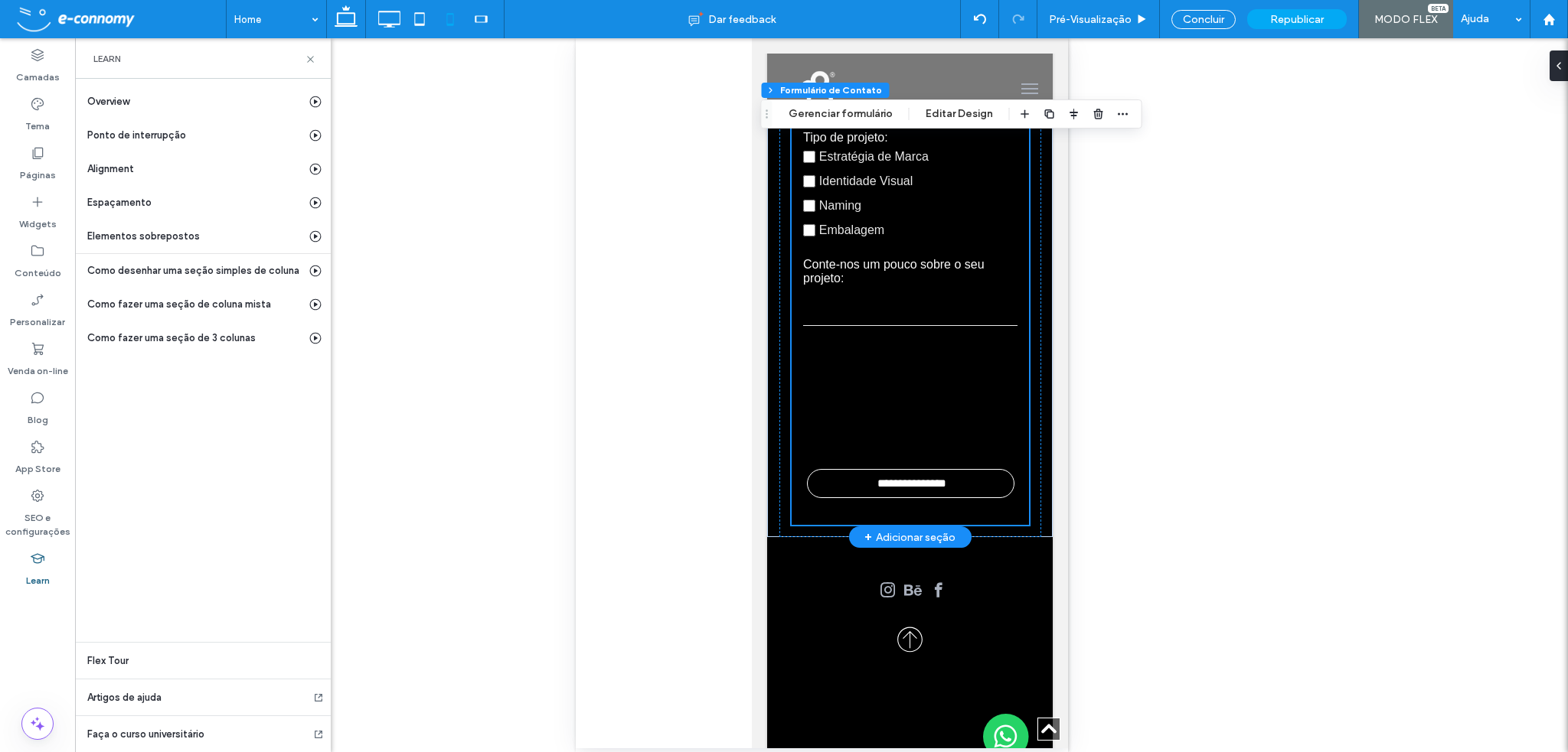
click at [859, 484] on input "**********" at bounding box center [911, 483] width 206 height 28
click at [859, 483] on input "**********" at bounding box center [911, 483] width 206 height 28
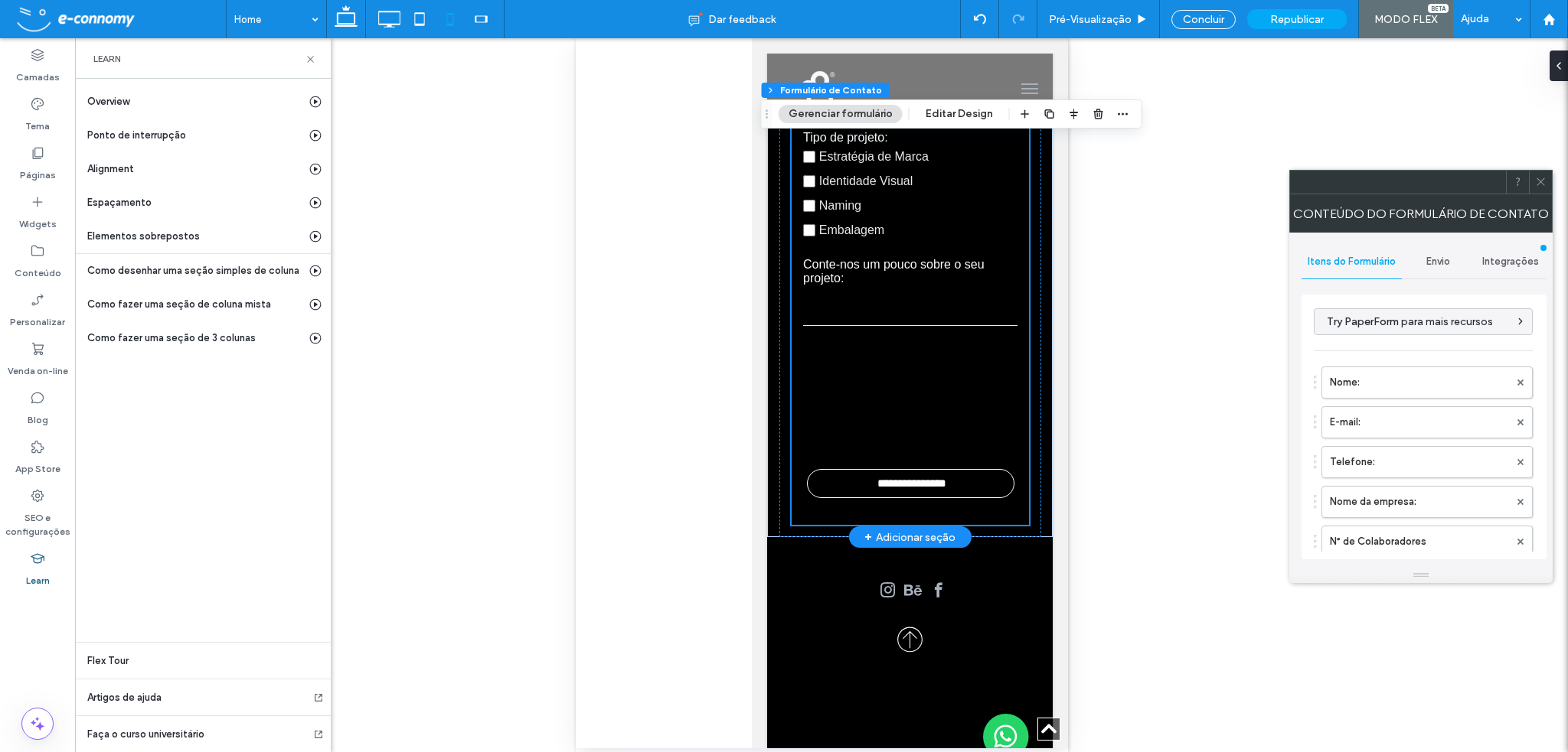
click at [930, 454] on div at bounding box center [909, 398] width 238 height 110
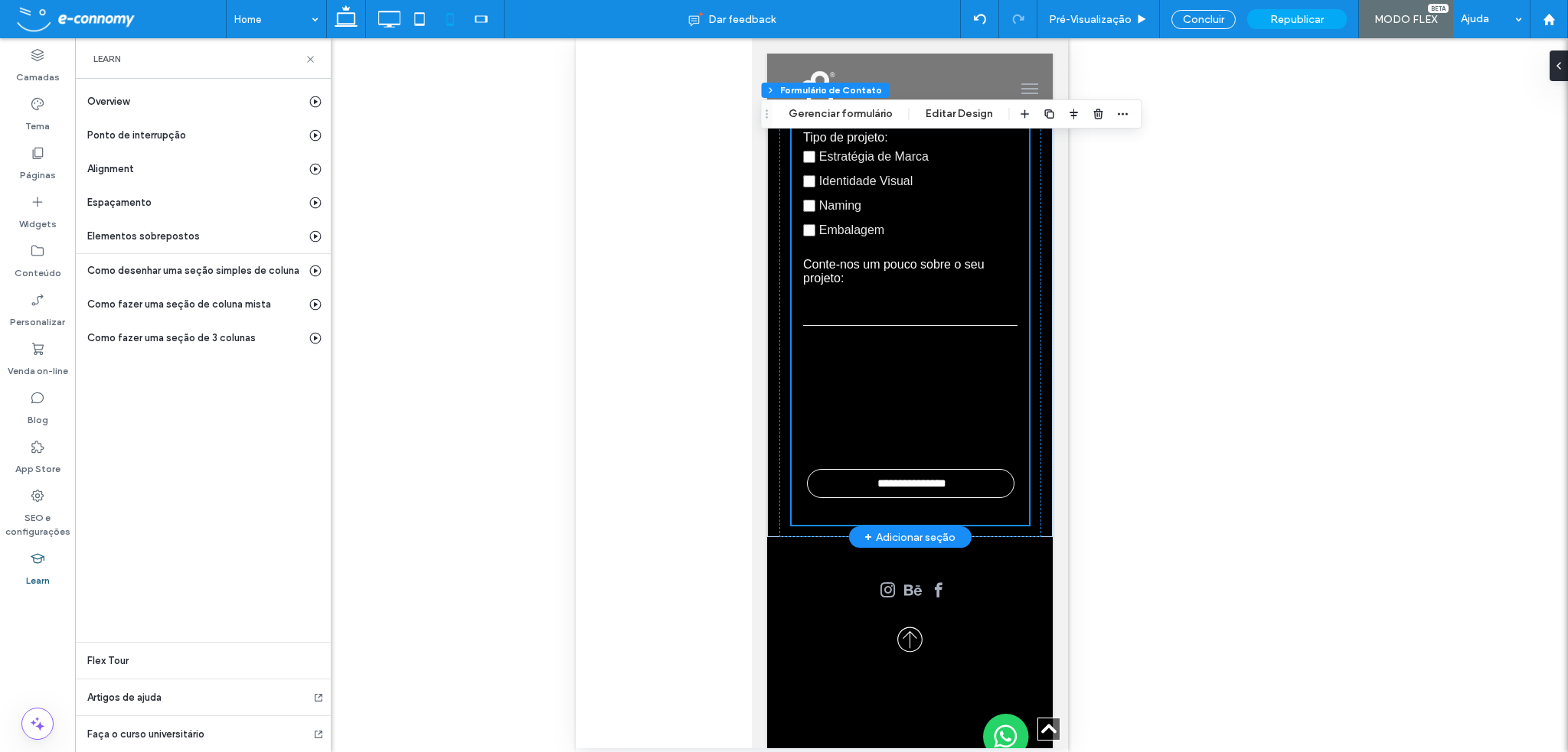
click at [891, 477] on form "**********" at bounding box center [909, 113] width 238 height 824
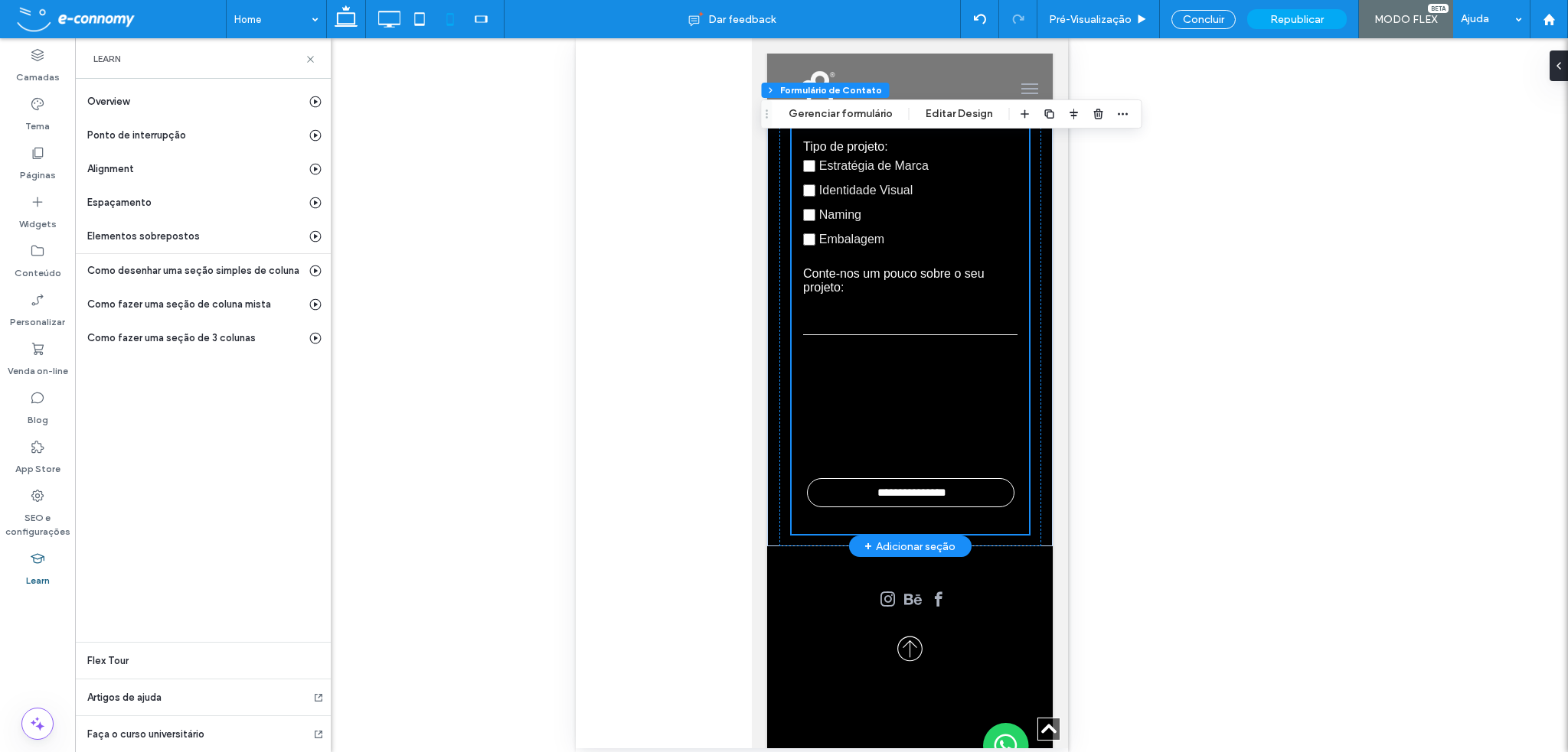
scroll to position [6595, 0]
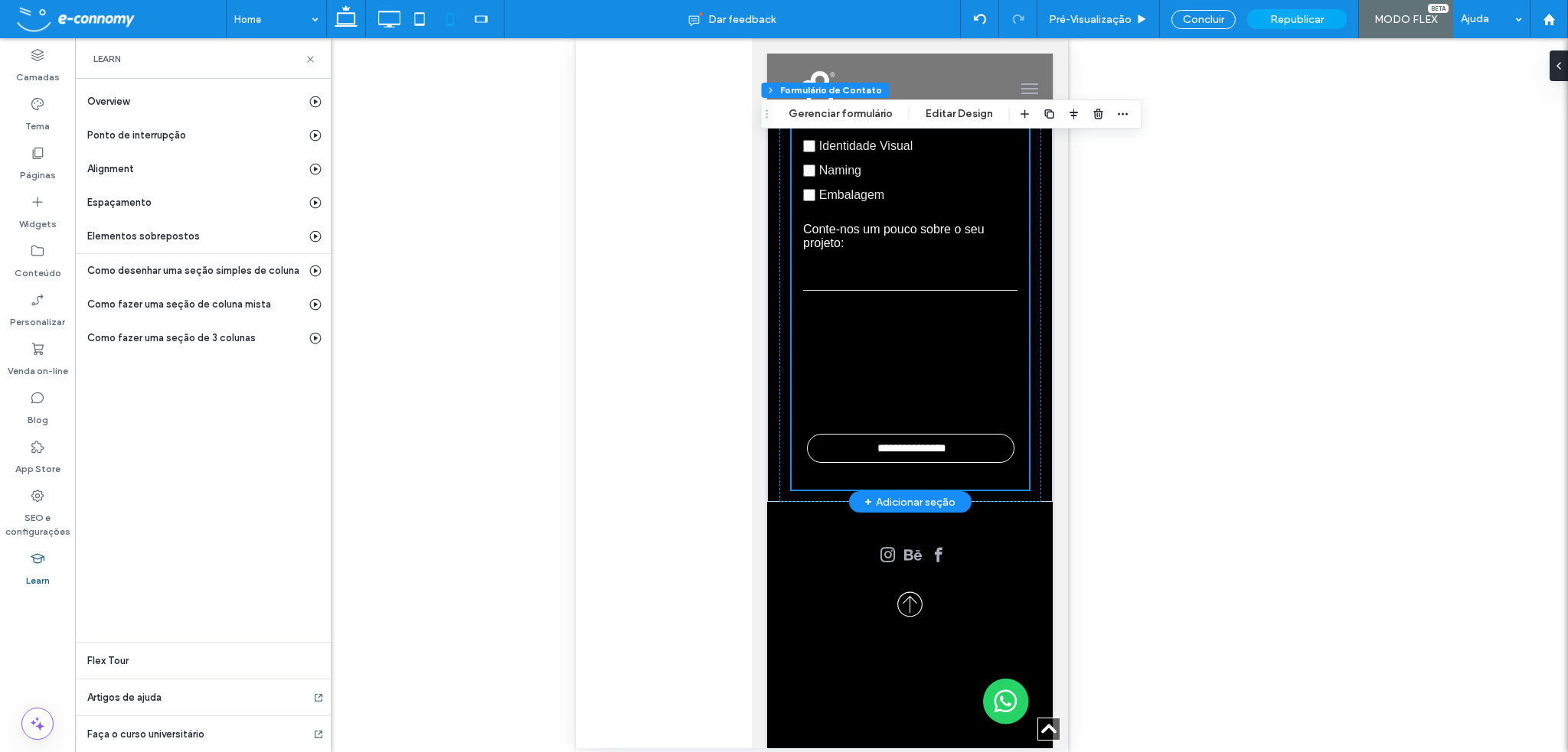
click at [959, 393] on div at bounding box center [909, 363] width 238 height 110
click at [928, 388] on div at bounding box center [909, 363] width 238 height 110
click at [912, 365] on div at bounding box center [865, 363] width 125 height 110
click at [911, 365] on div at bounding box center [865, 363] width 125 height 110
type input "*"
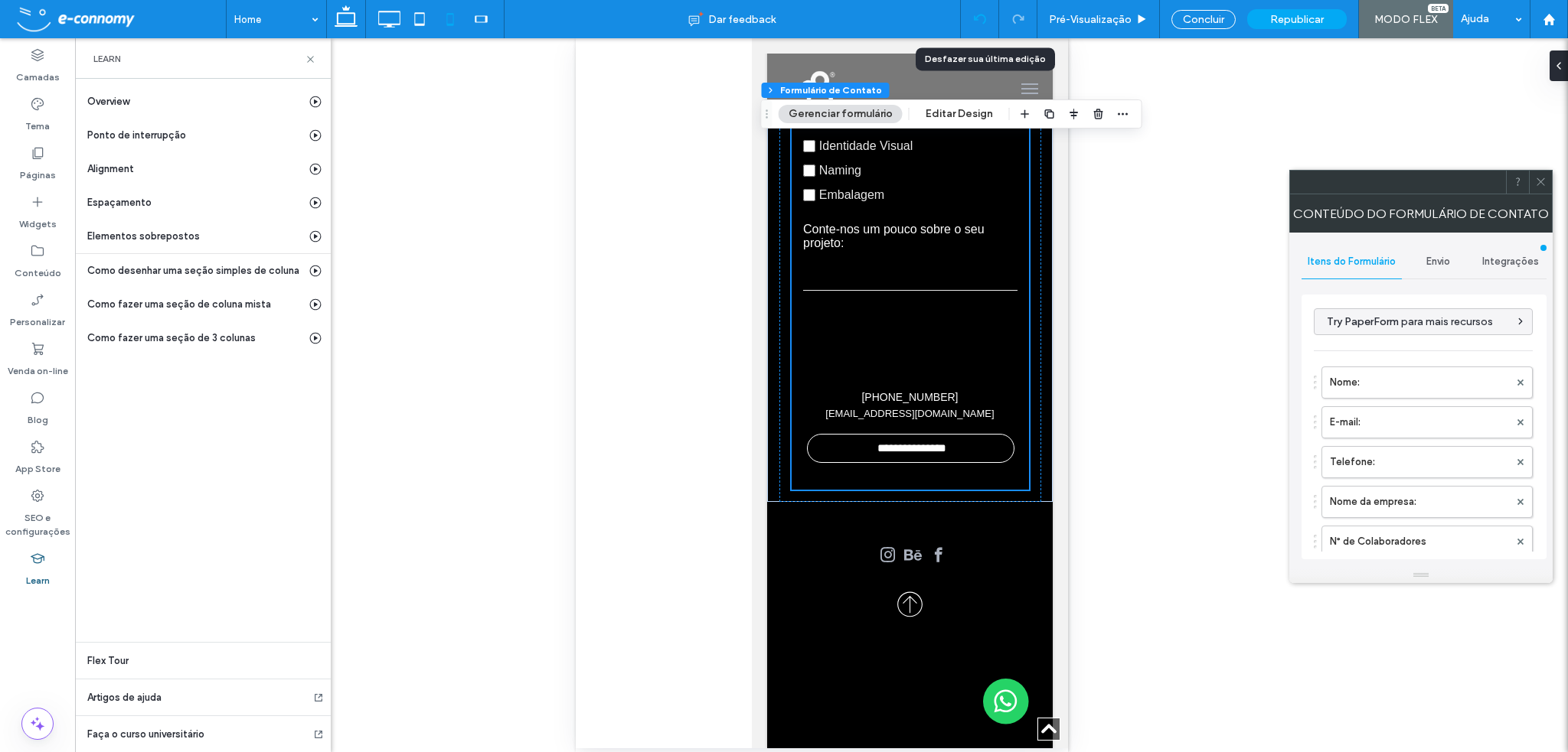
click at [972, 7] on div at bounding box center [979, 19] width 38 height 38
click at [971, 21] on div at bounding box center [979, 19] width 37 height 12
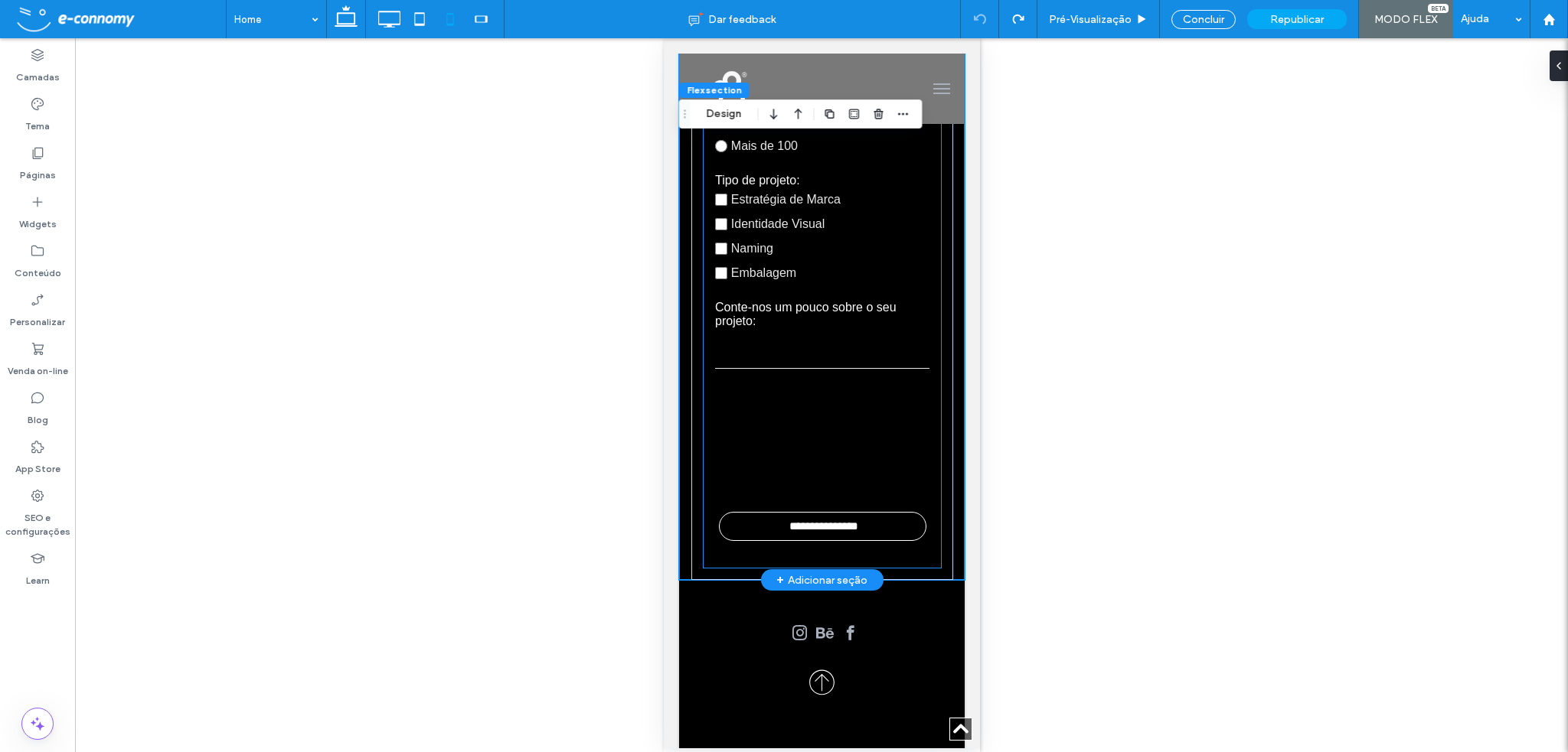
scroll to position [6571, 0]
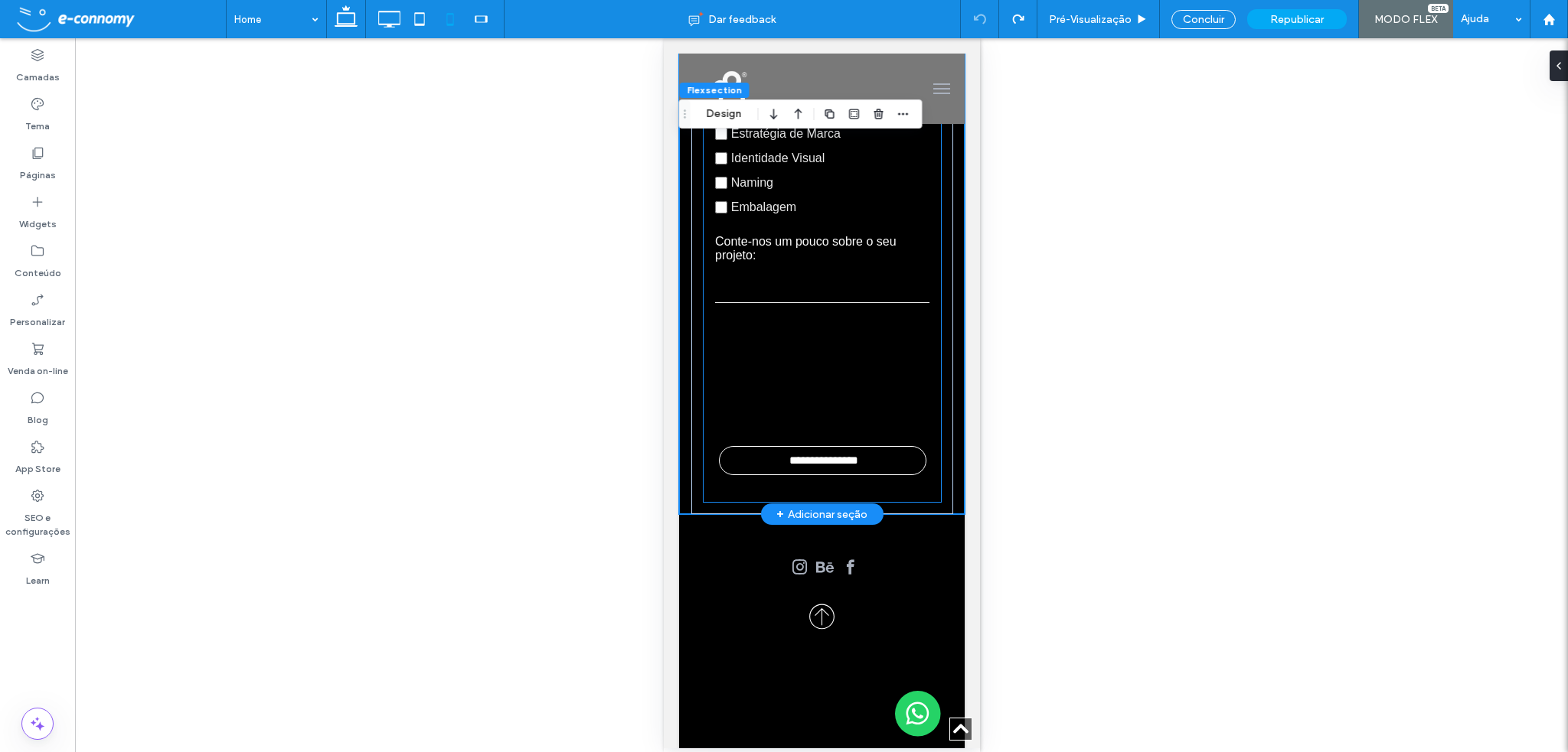
click at [864, 431] on div at bounding box center [821, 375] width 238 height 110
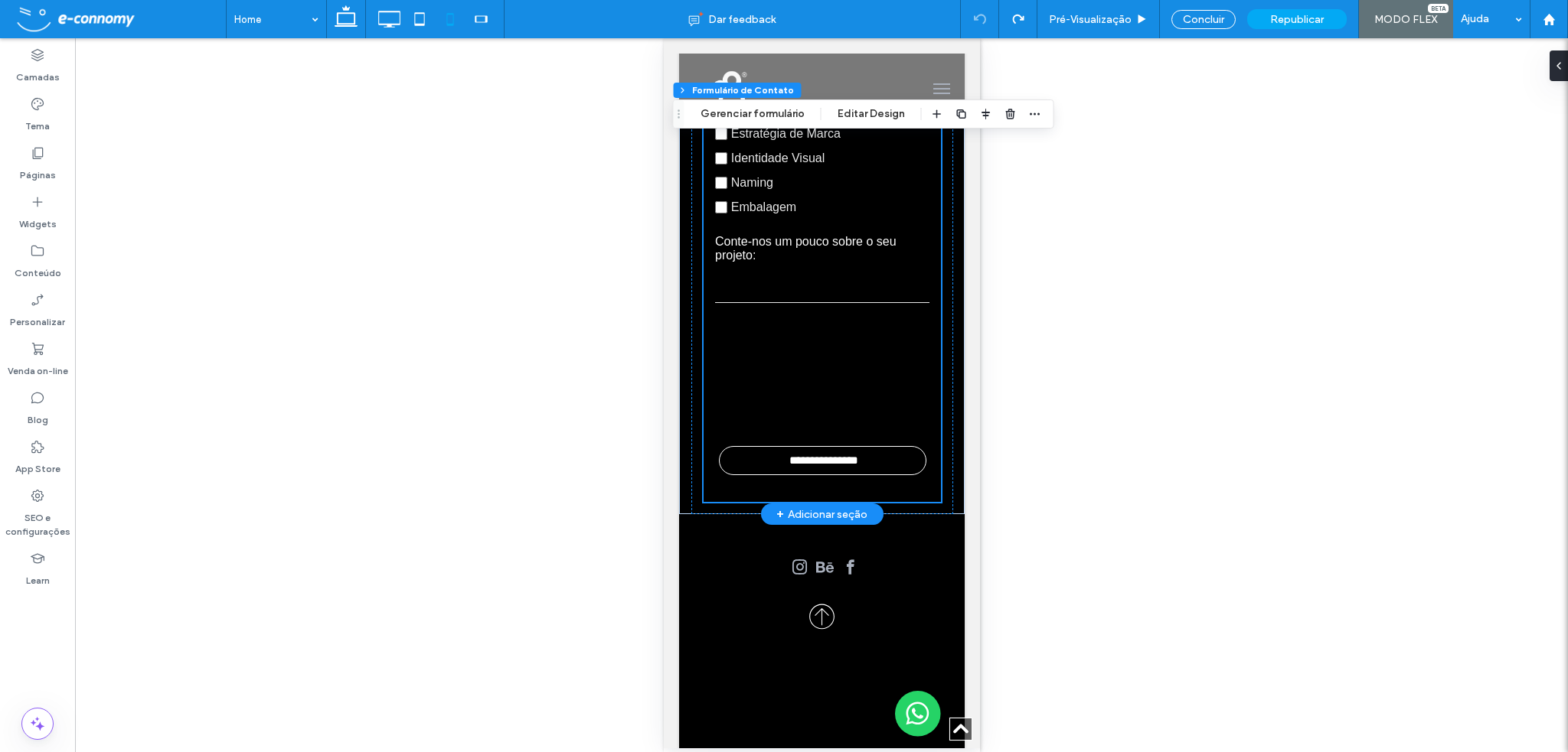
click at [855, 427] on div at bounding box center [821, 375] width 238 height 110
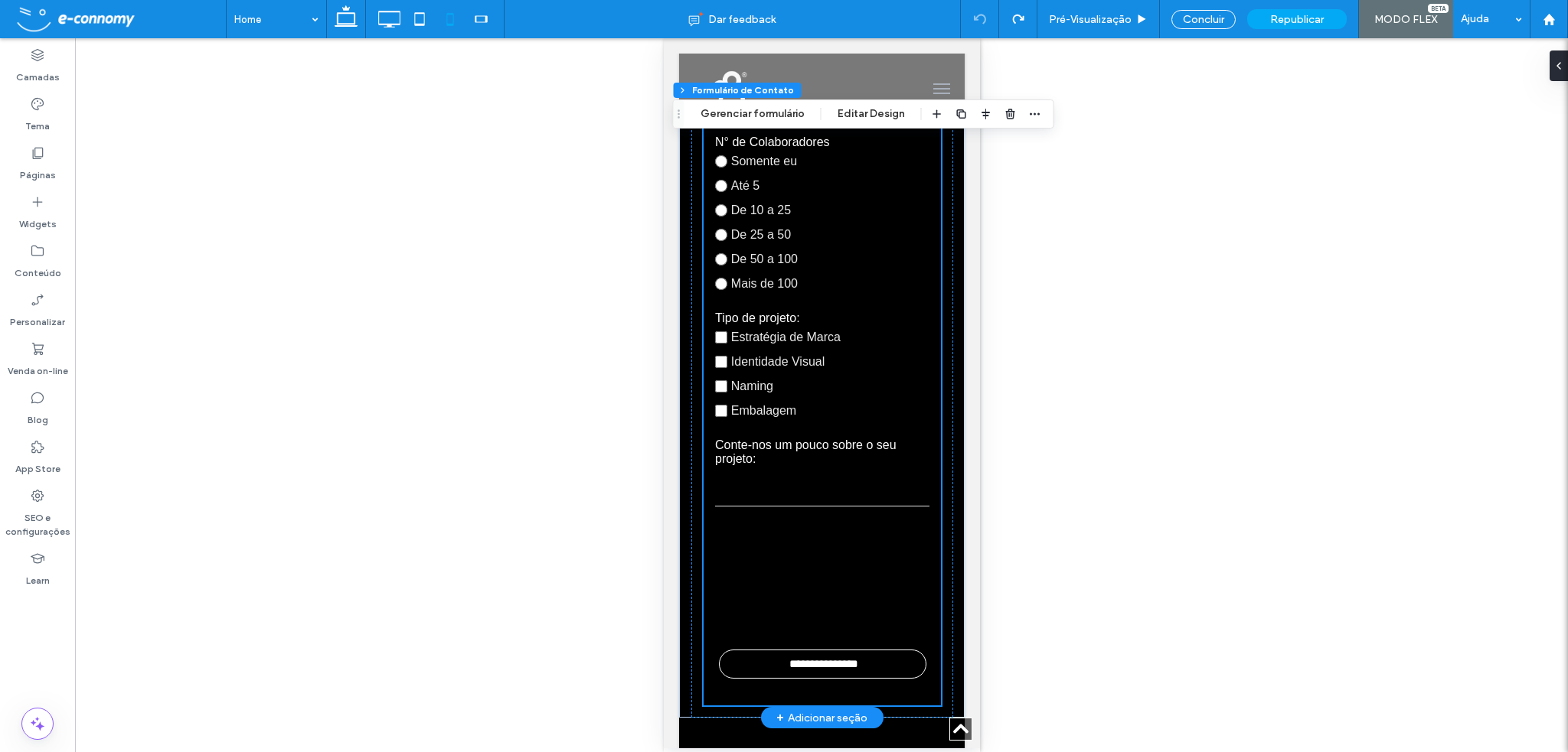
scroll to position [6548, 0]
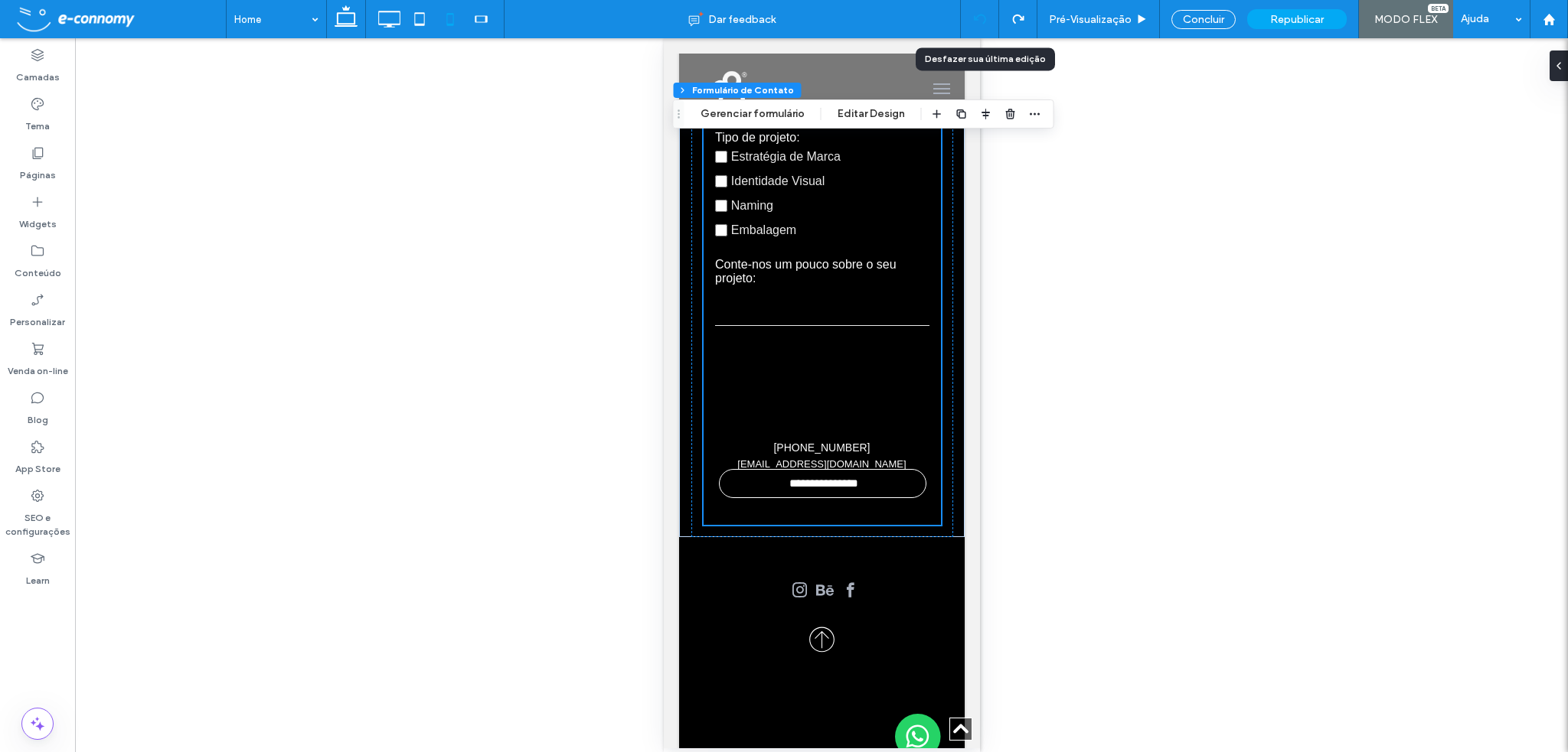
click at [986, 11] on div at bounding box center [979, 19] width 38 height 38
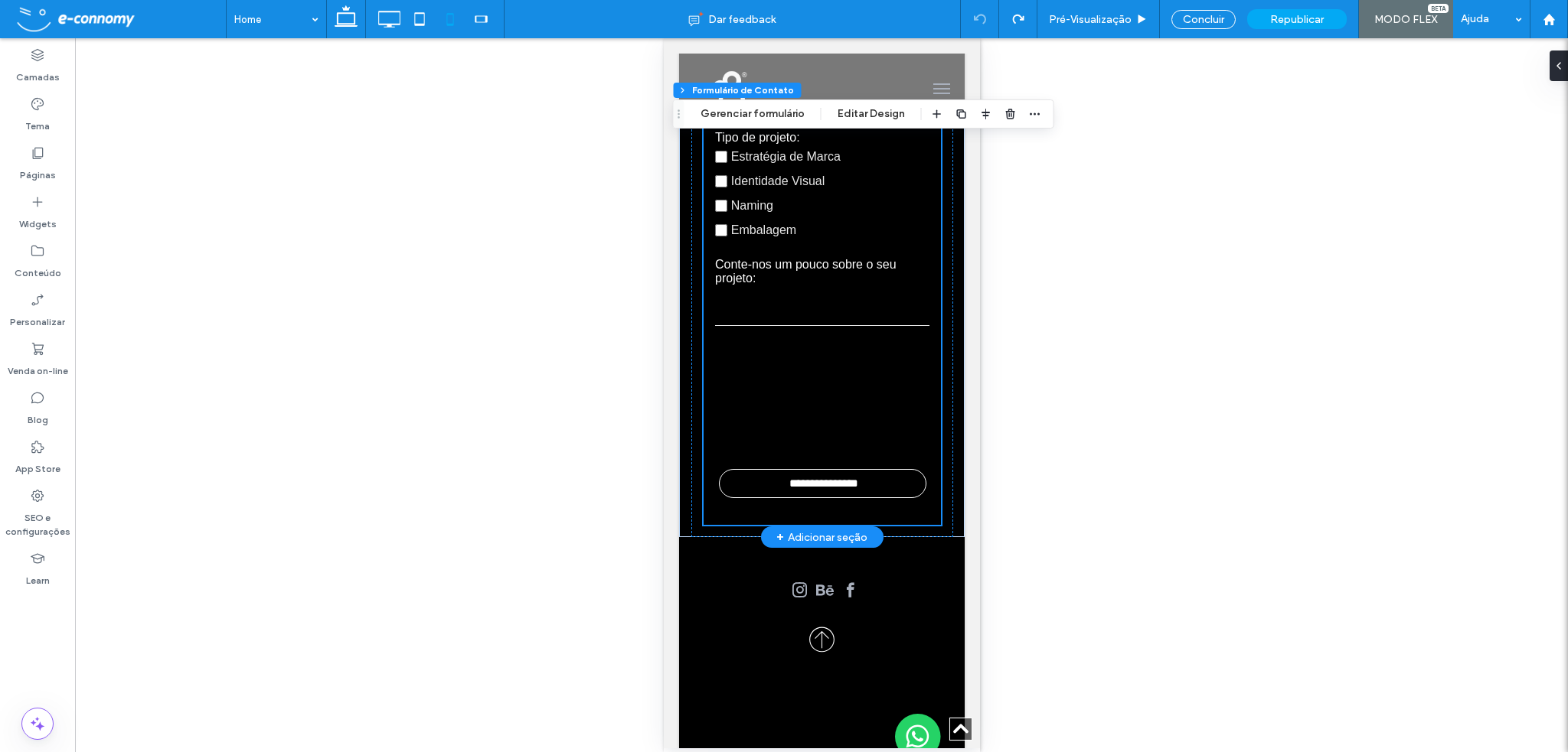
click at [863, 469] on form "**********" at bounding box center [821, 113] width 238 height 824
click at [808, 497] on input "**********" at bounding box center [823, 483] width 206 height 28
click at [806, 492] on input "**********" at bounding box center [823, 483] width 206 height 28
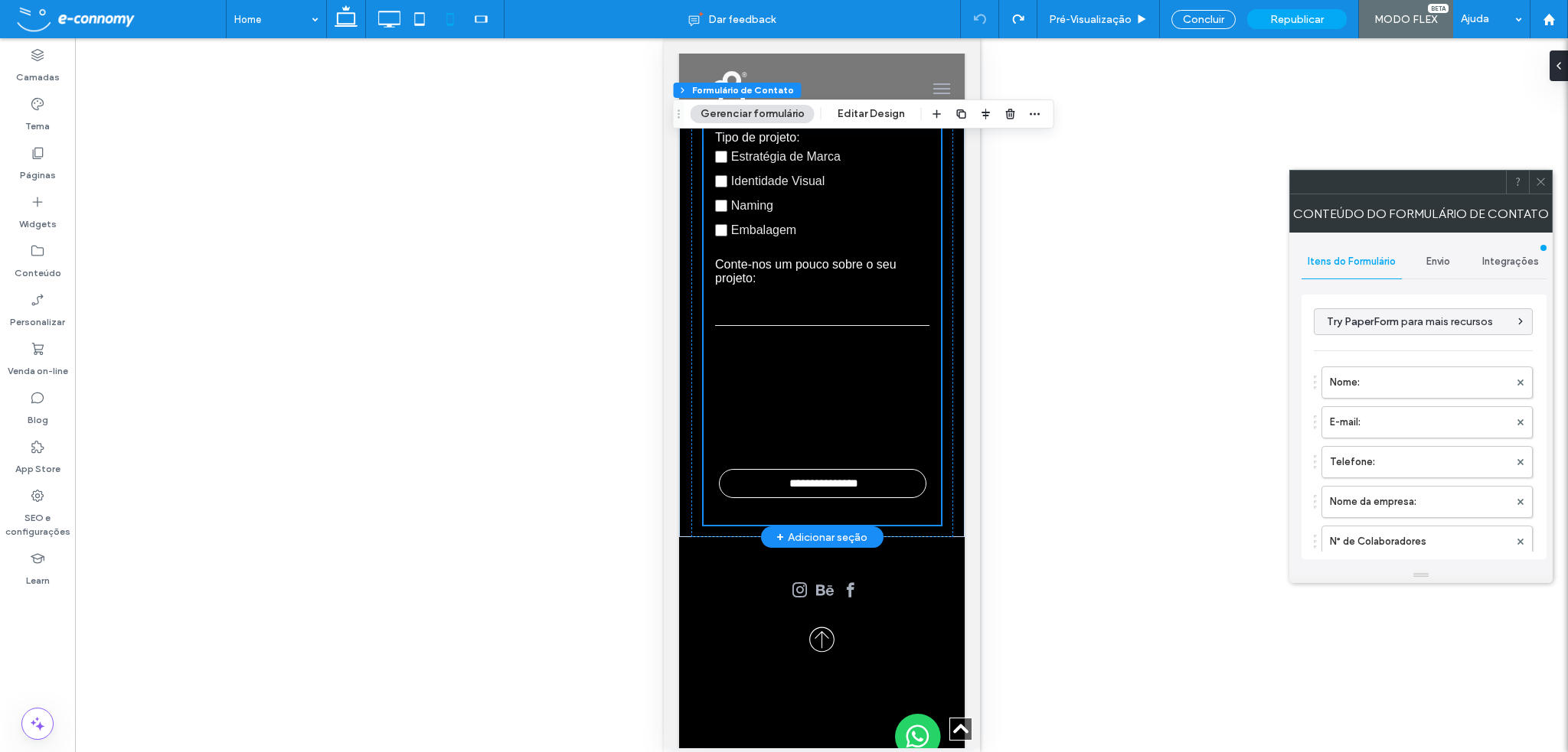
click at [861, 451] on div at bounding box center [821, 398] width 238 height 110
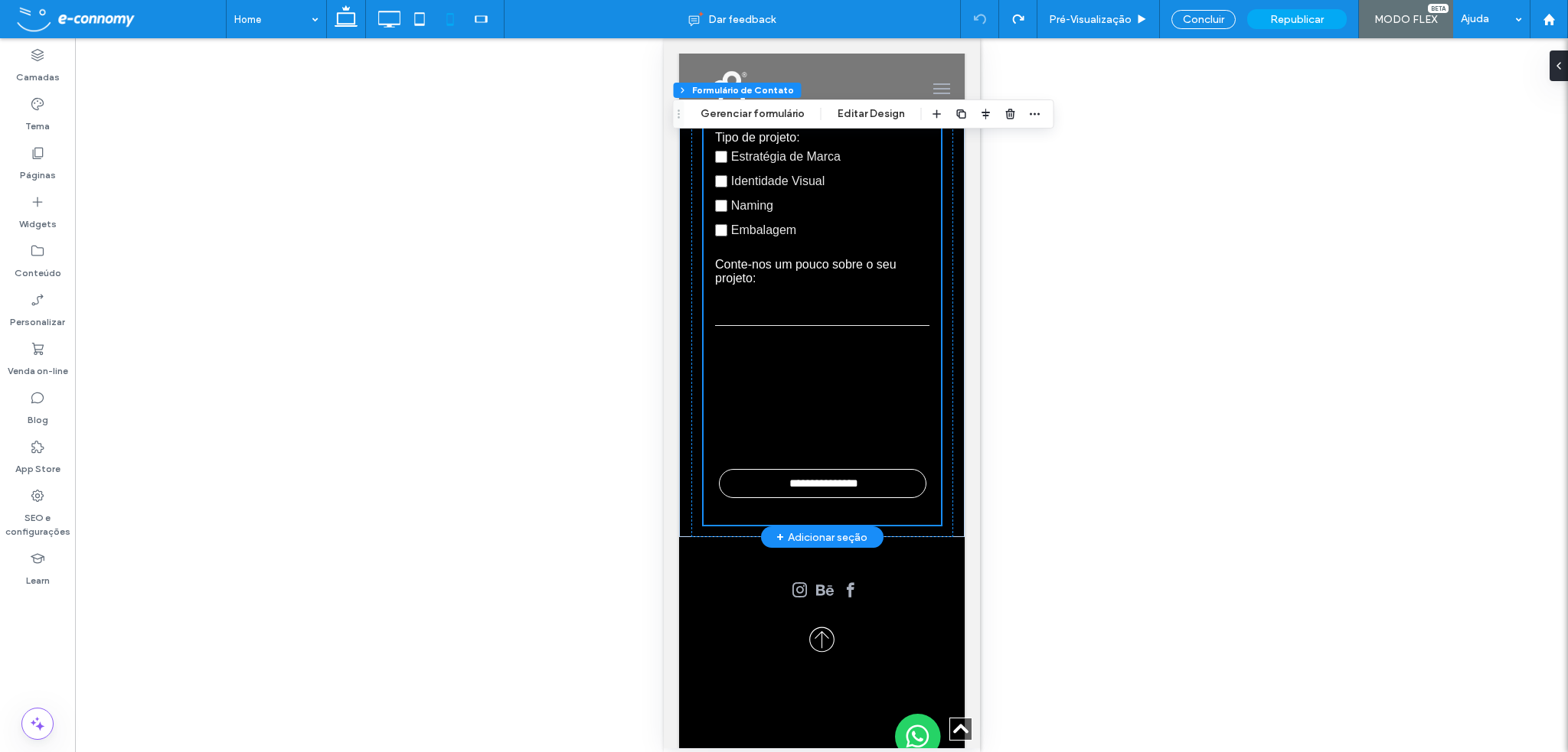
click at [857, 367] on div at bounding box center [821, 398] width 238 height 110
click at [857, 342] on form "**********" at bounding box center [821, 113] width 238 height 824
click at [857, 111] on button "Editar Design" at bounding box center [871, 114] width 87 height 19
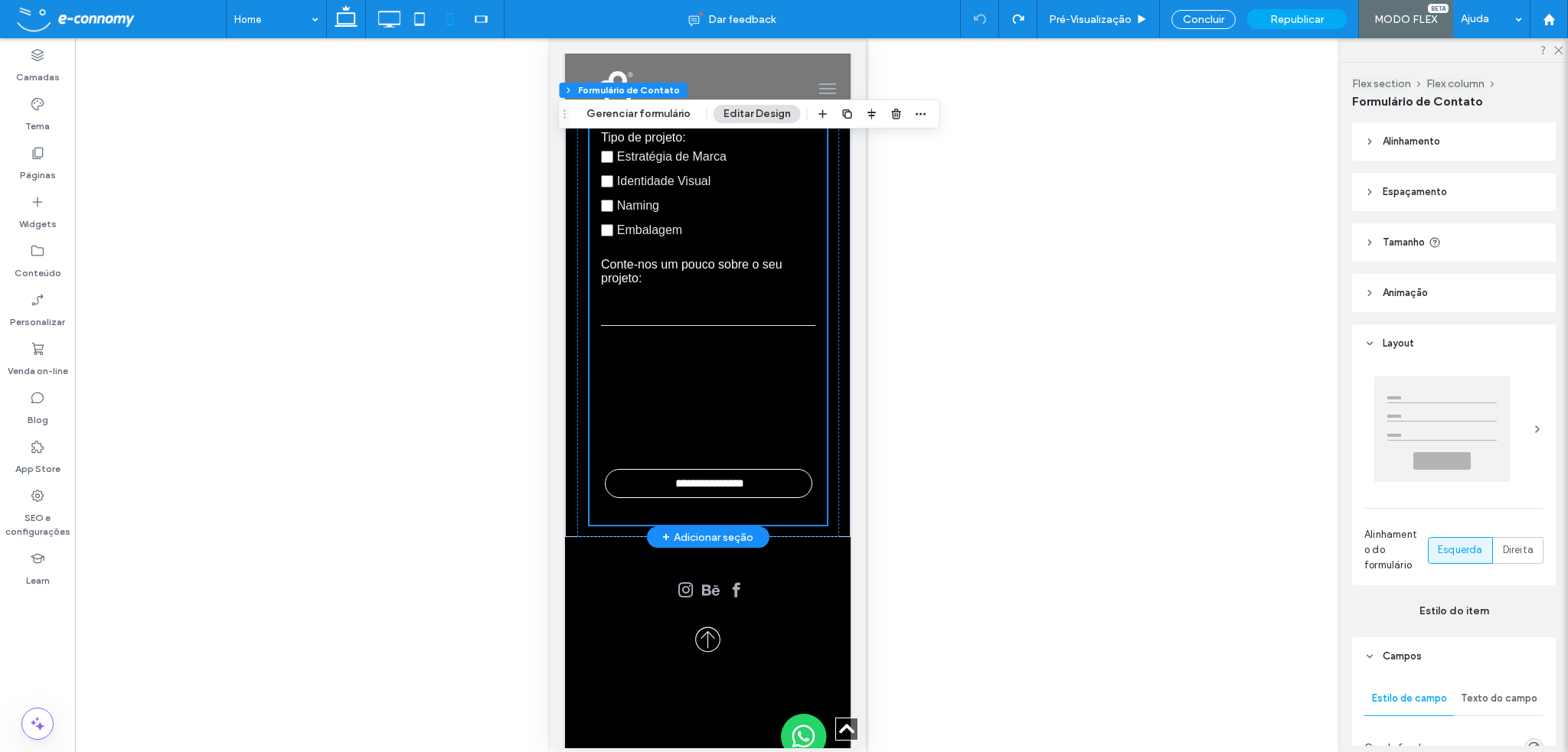
click at [712, 470] on form "**********" at bounding box center [707, 113] width 238 height 824
click at [712, 470] on form "**********" at bounding box center [707, 113] width 238 height 824
click at [707, 470] on form "**********" at bounding box center [707, 113] width 238 height 824
type input "*"
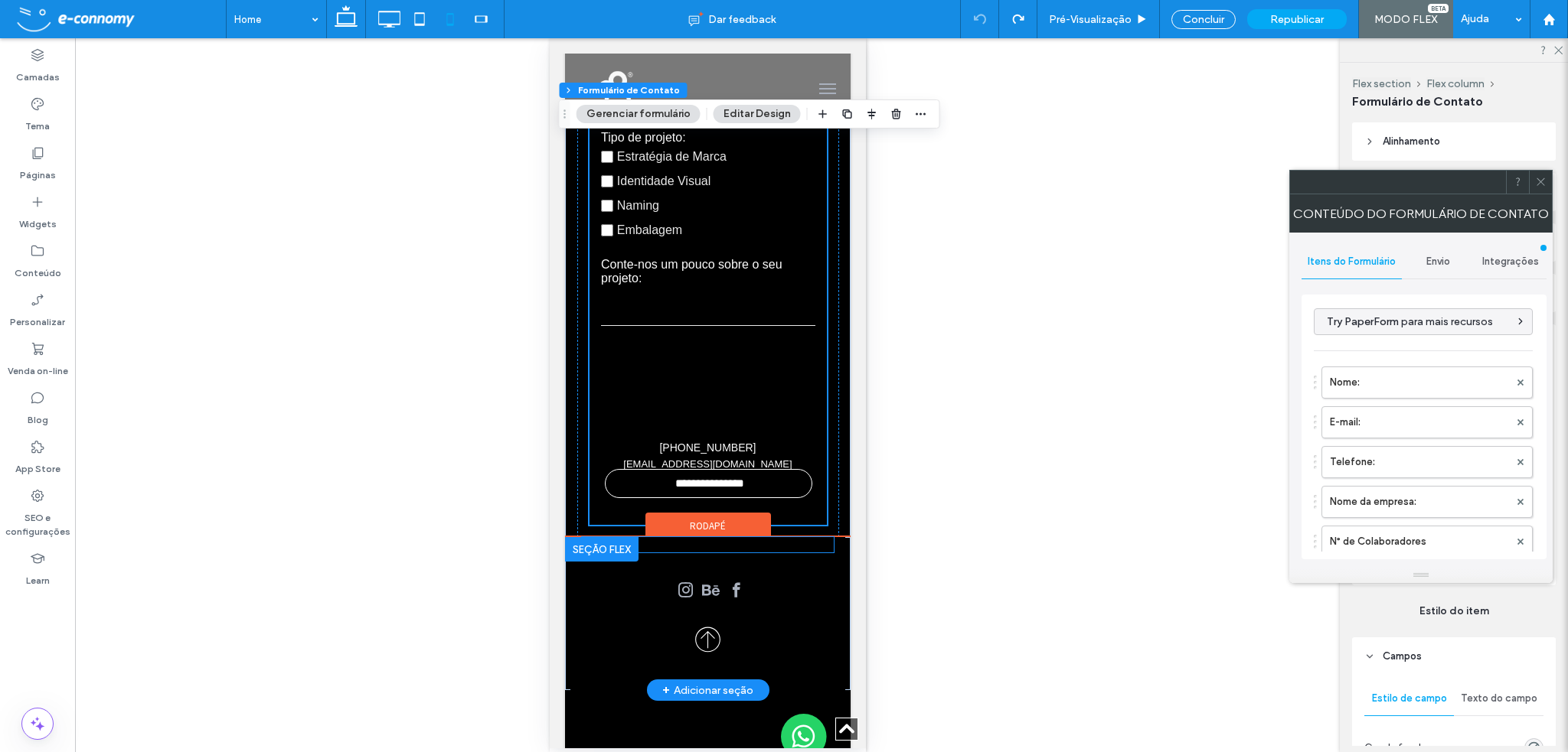
click at [782, 550] on div "(32) 3025-5176 hello@studiobrunner.com ﻿" at bounding box center [707, 544] width 252 height 15
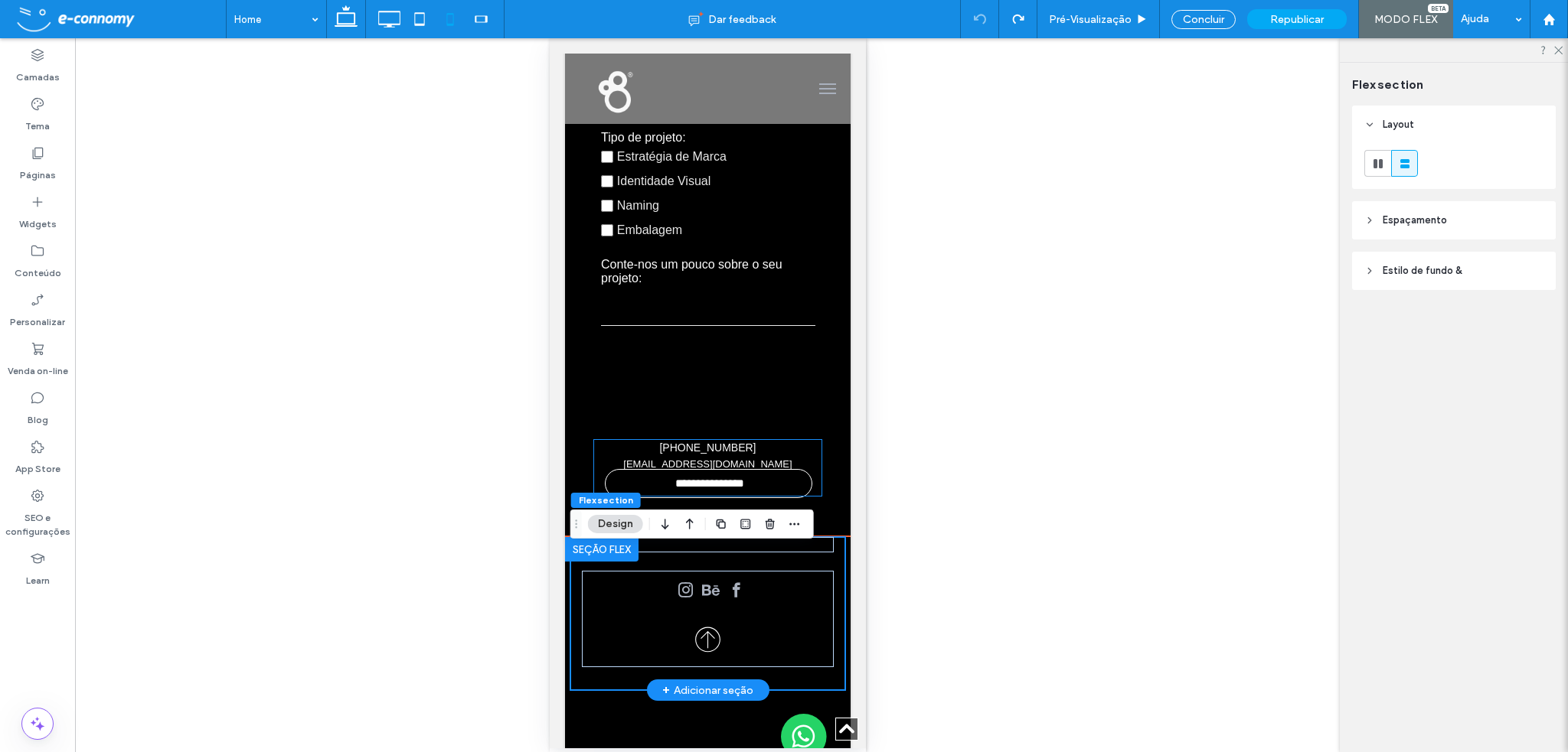
click at [798, 473] on h4 "[EMAIL_ADDRESS][DOMAIN_NAME]" at bounding box center [707, 465] width 227 height 16
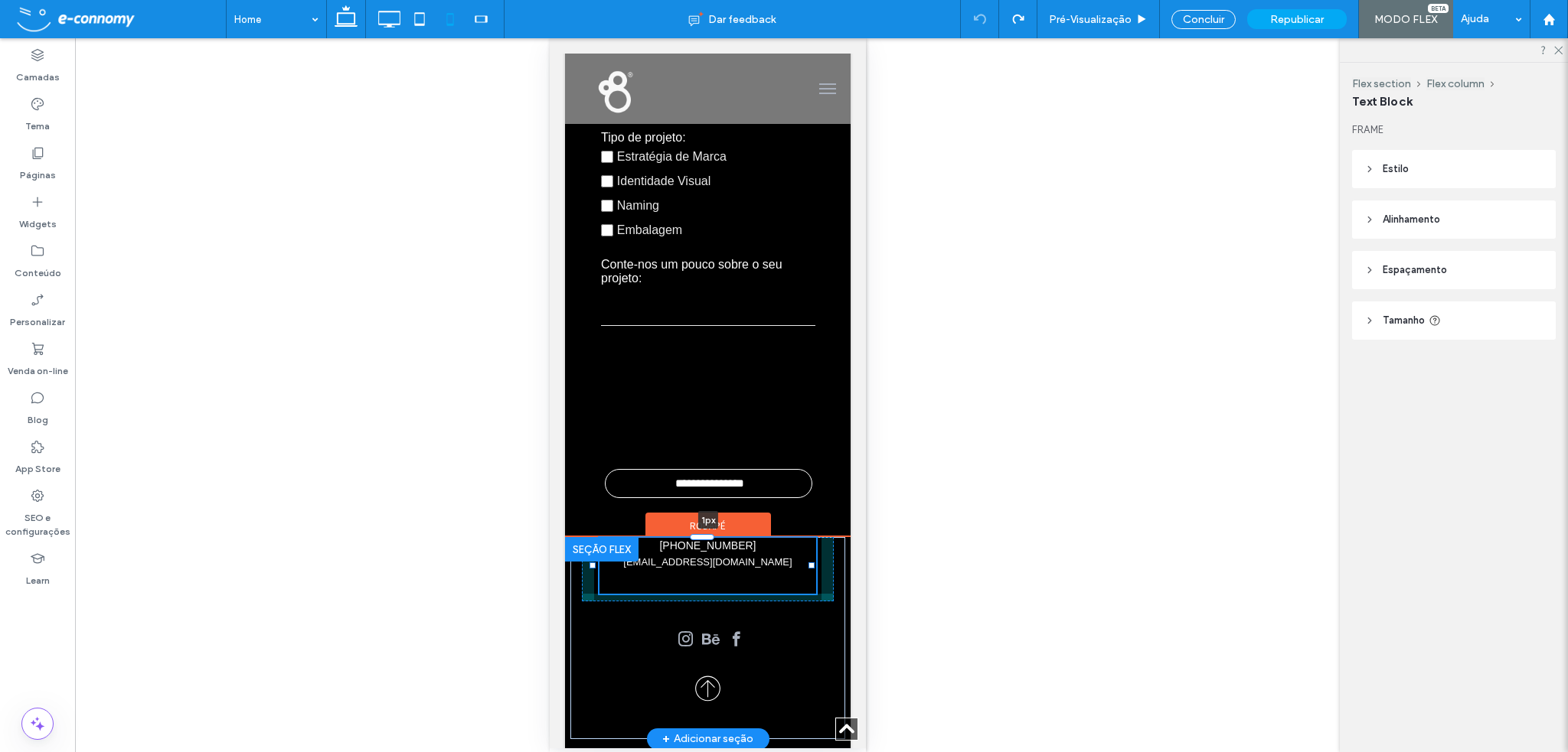
drag, startPoint x: 703, startPoint y: 448, endPoint x: 677, endPoint y: 596, distance: 150.3
click at [677, 596] on div "(32) 3025-5176 hello@studiobrunner.com ﻿ 1px" at bounding box center [707, 638] width 274 height 202
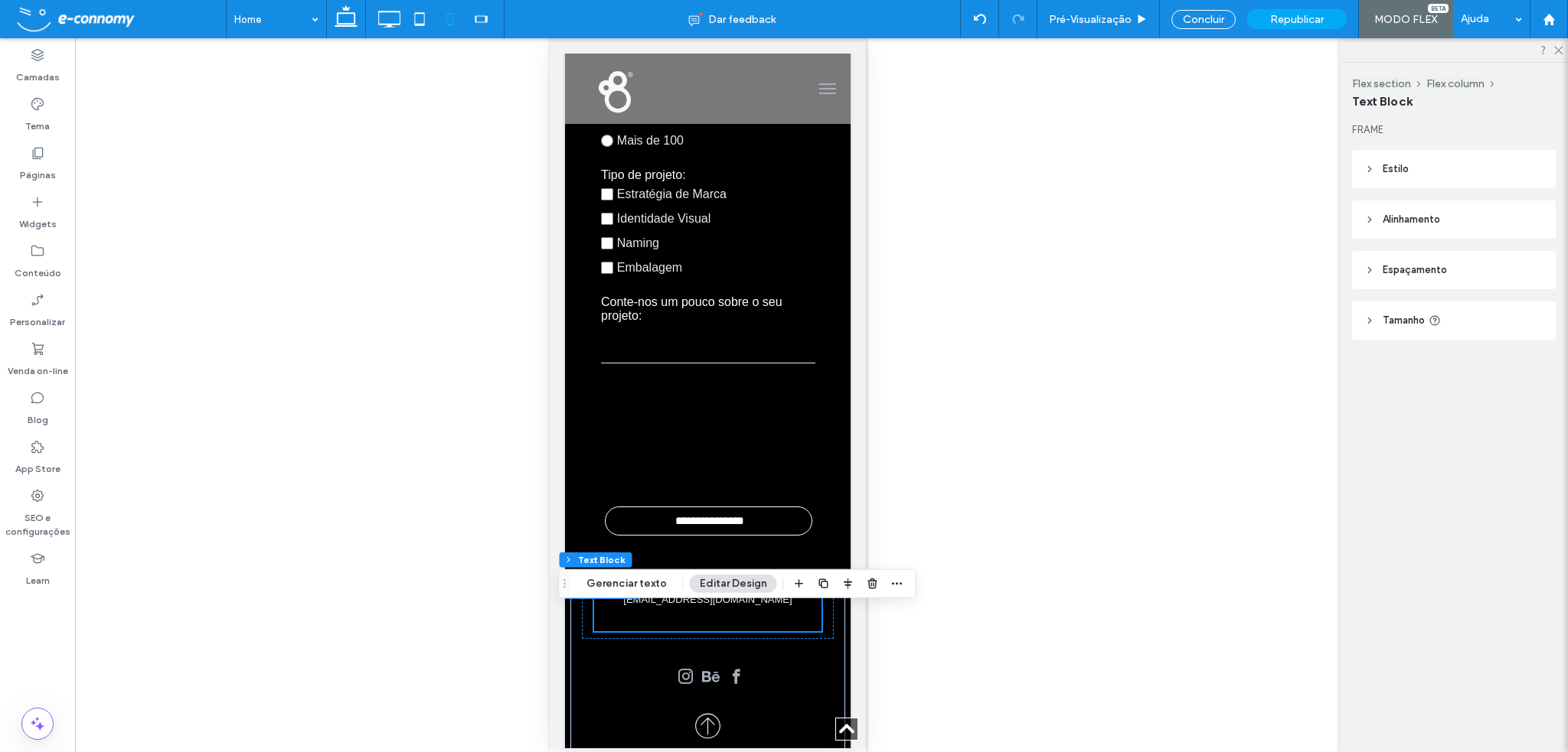
scroll to position [6490, 0]
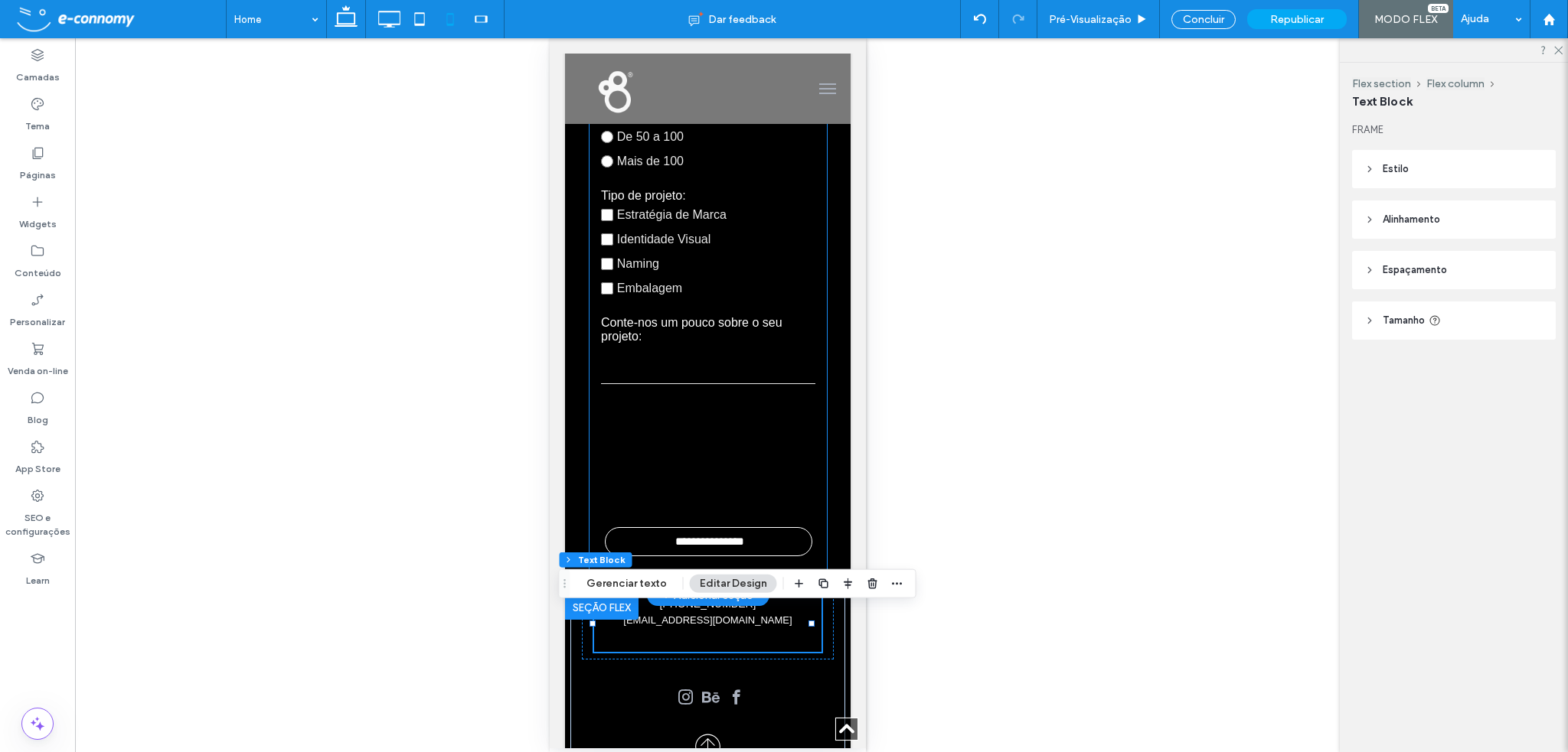
click at [784, 547] on input "**********" at bounding box center [709, 542] width 206 height 28
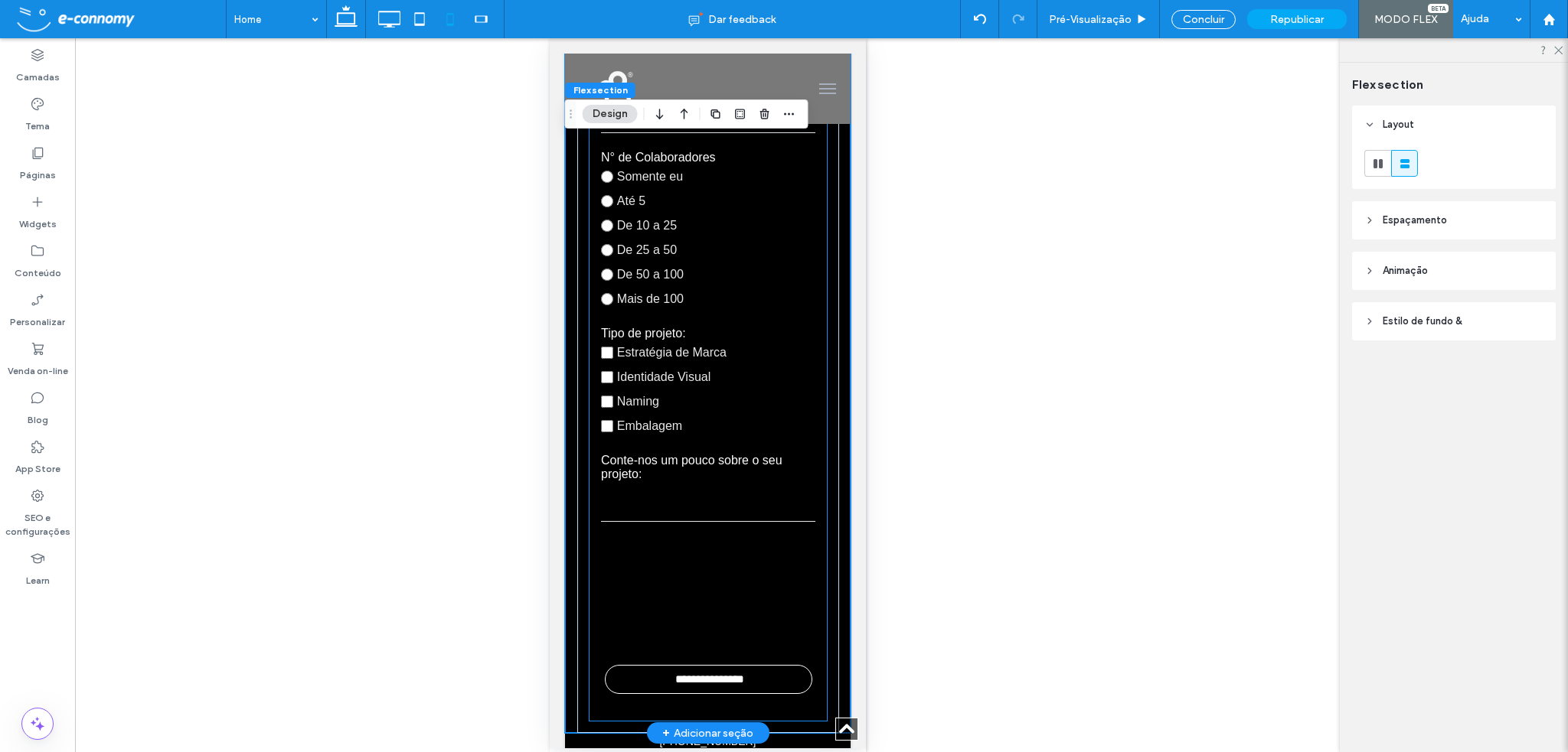
scroll to position [6350, 0]
click at [777, 681] on input "**********" at bounding box center [709, 683] width 206 height 28
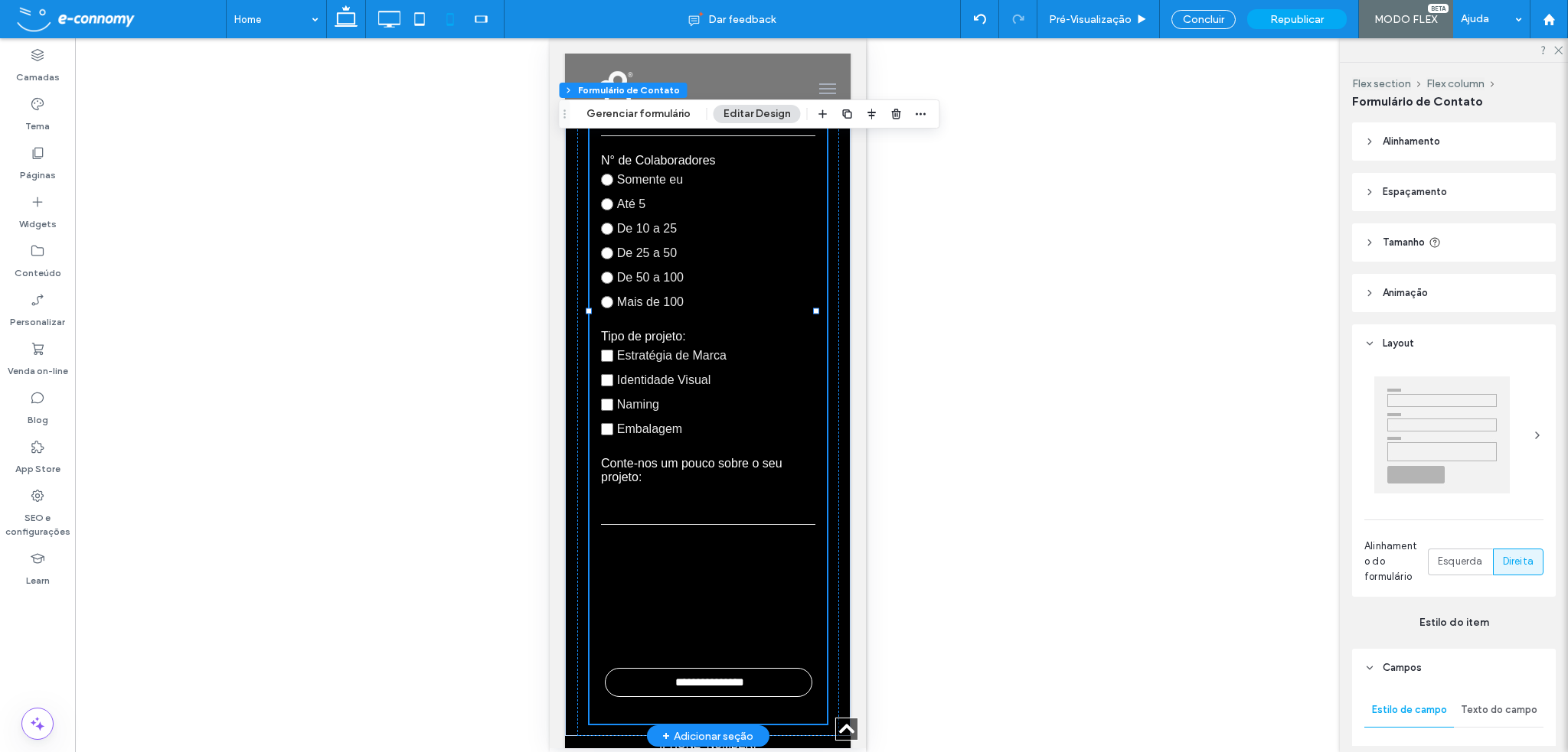
type input "*"
type input "***"
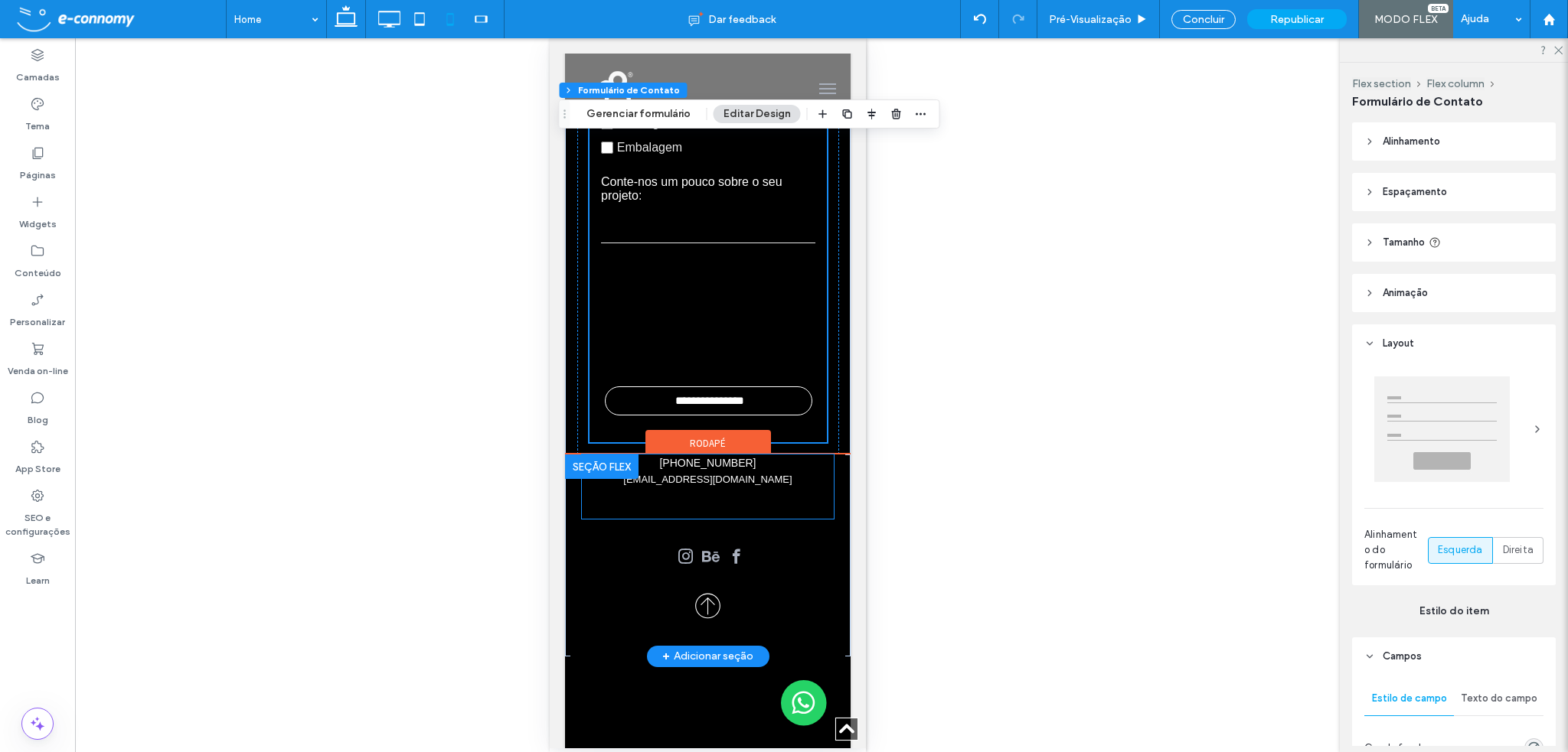
scroll to position [6643, 0]
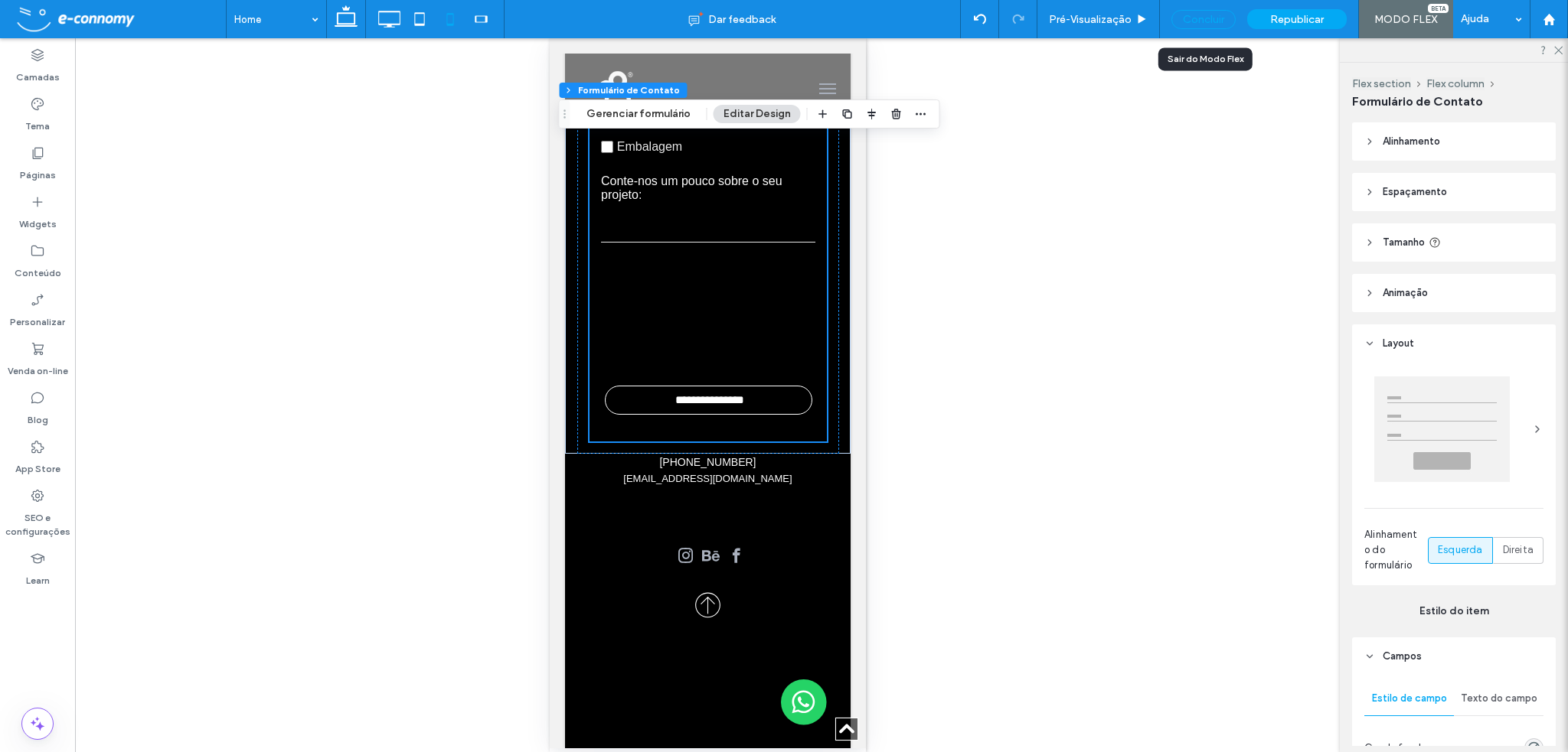
click at [1203, 17] on div "Concluir" at bounding box center [1203, 20] width 64 height 20
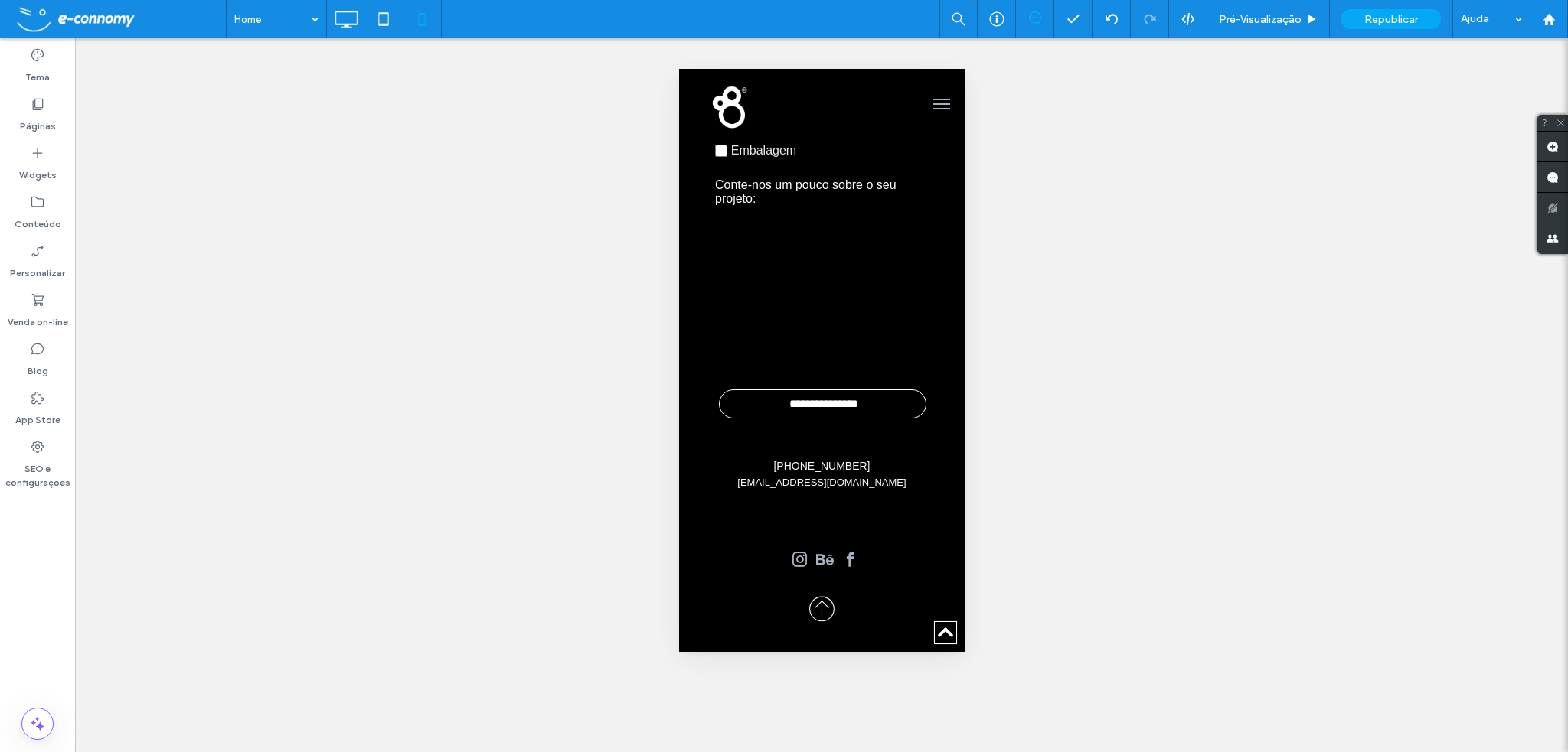
scroll to position [6628, 0]
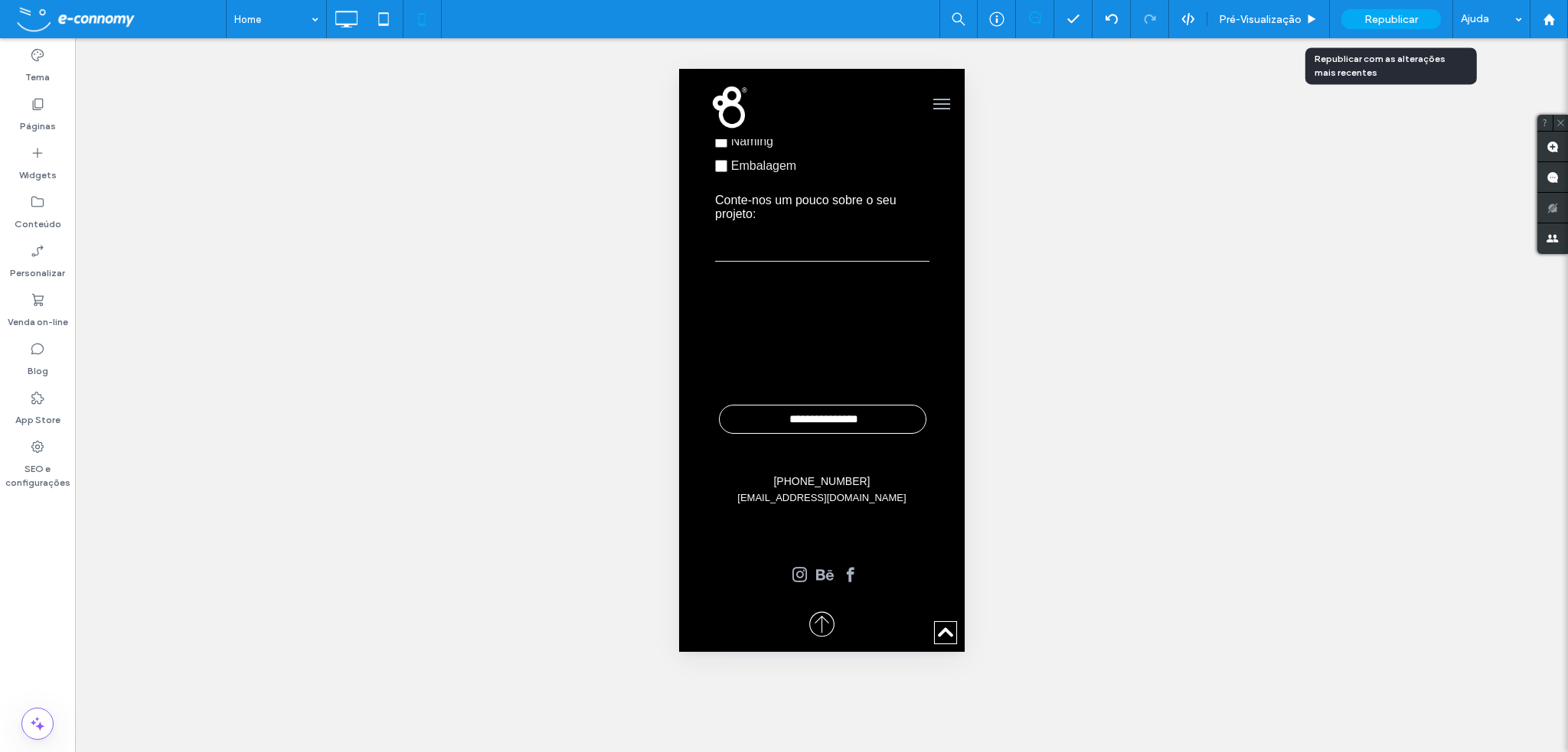
click at [1376, 20] on span "Republicar" at bounding box center [1391, 20] width 54 height 13
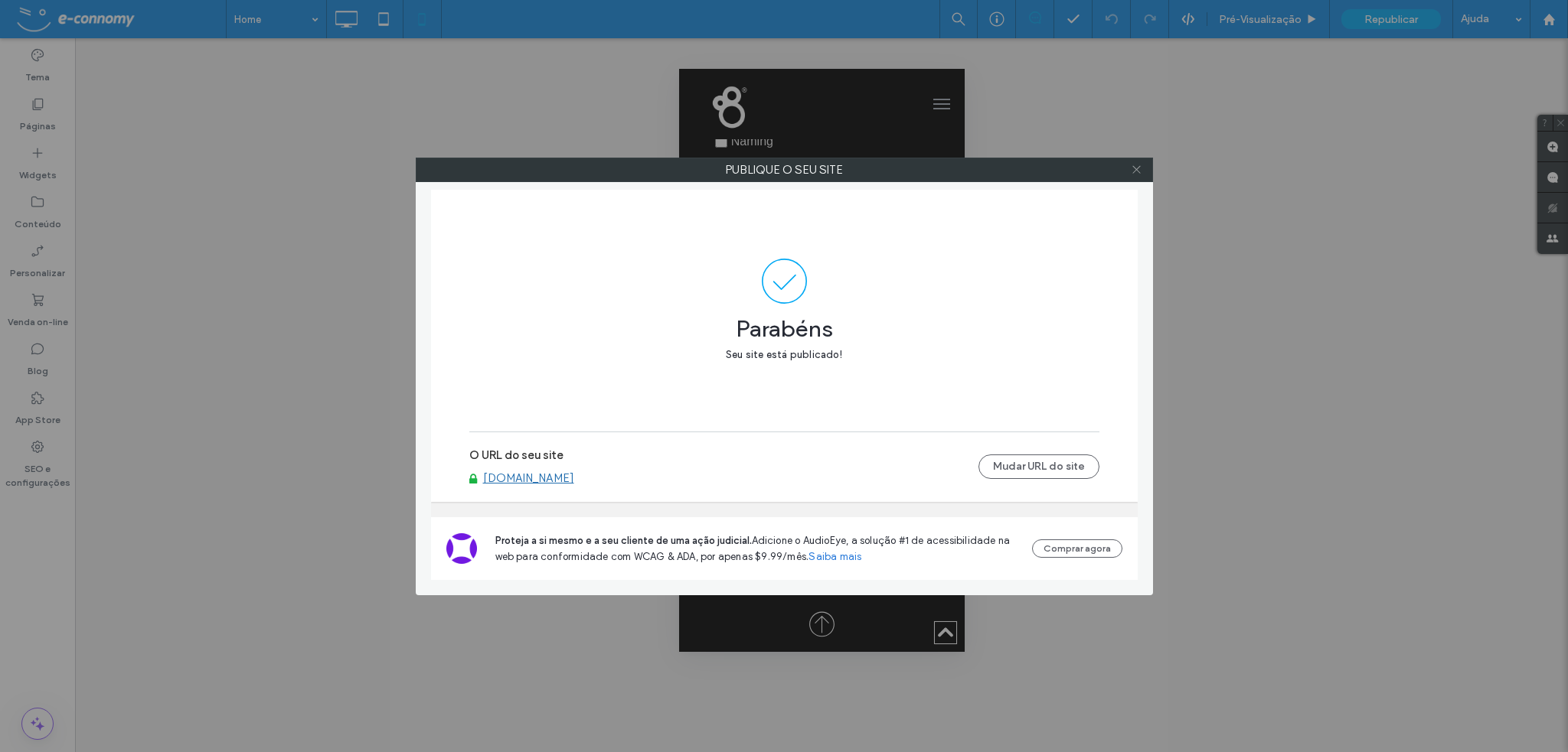
click at [1137, 170] on icon at bounding box center [1137, 169] width 11 height 11
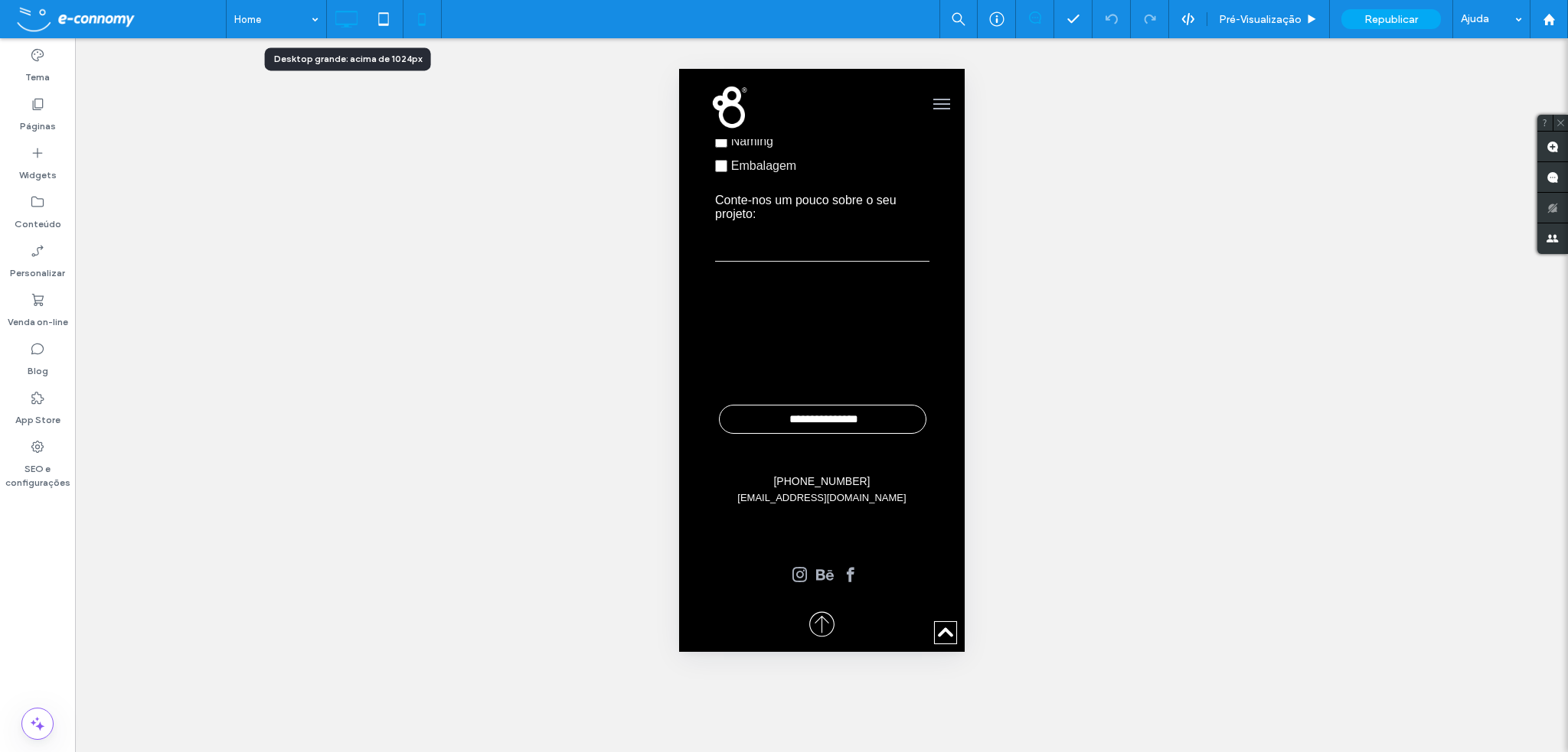
click at [348, 17] on icon at bounding box center [346, 20] width 31 height 31
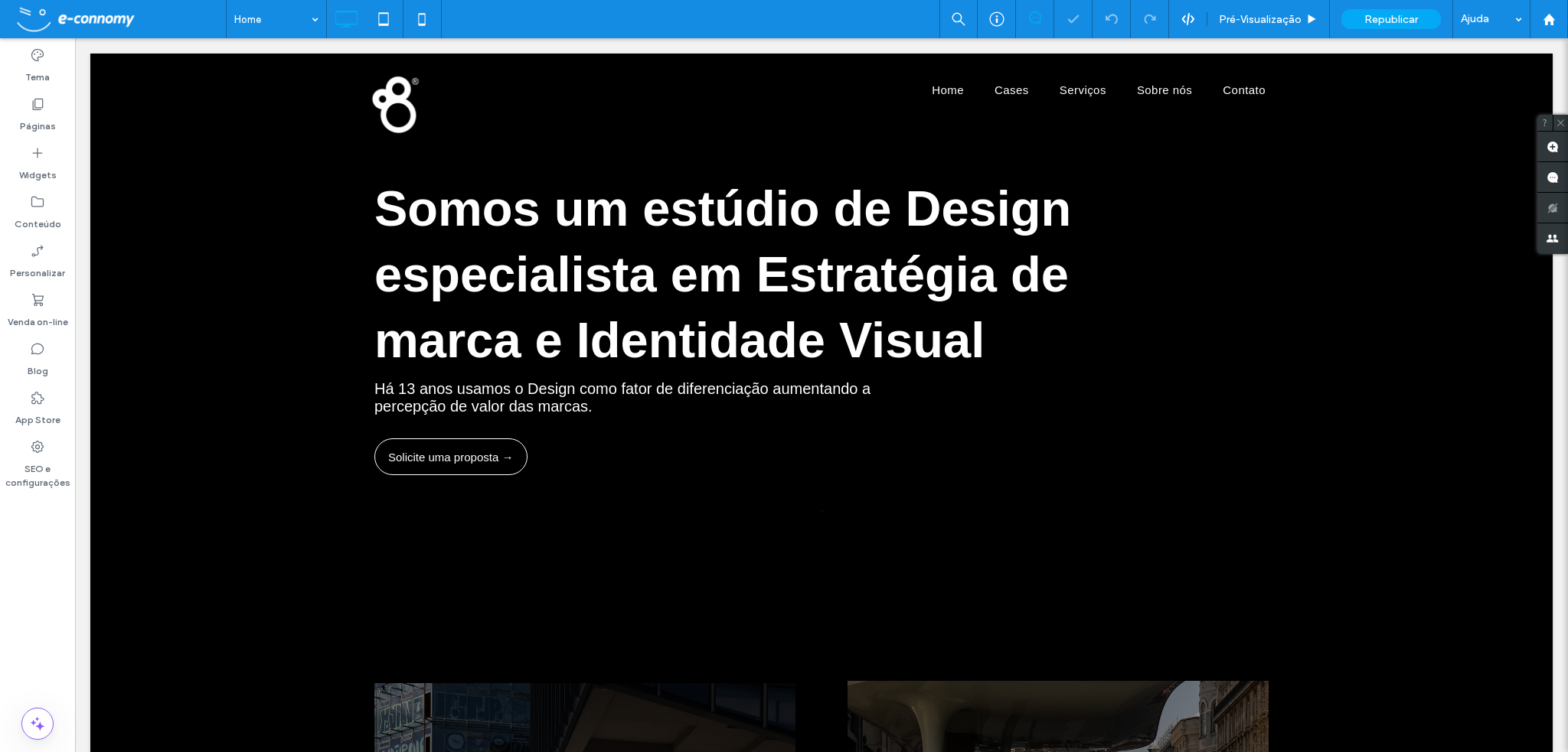
scroll to position [0, 0]
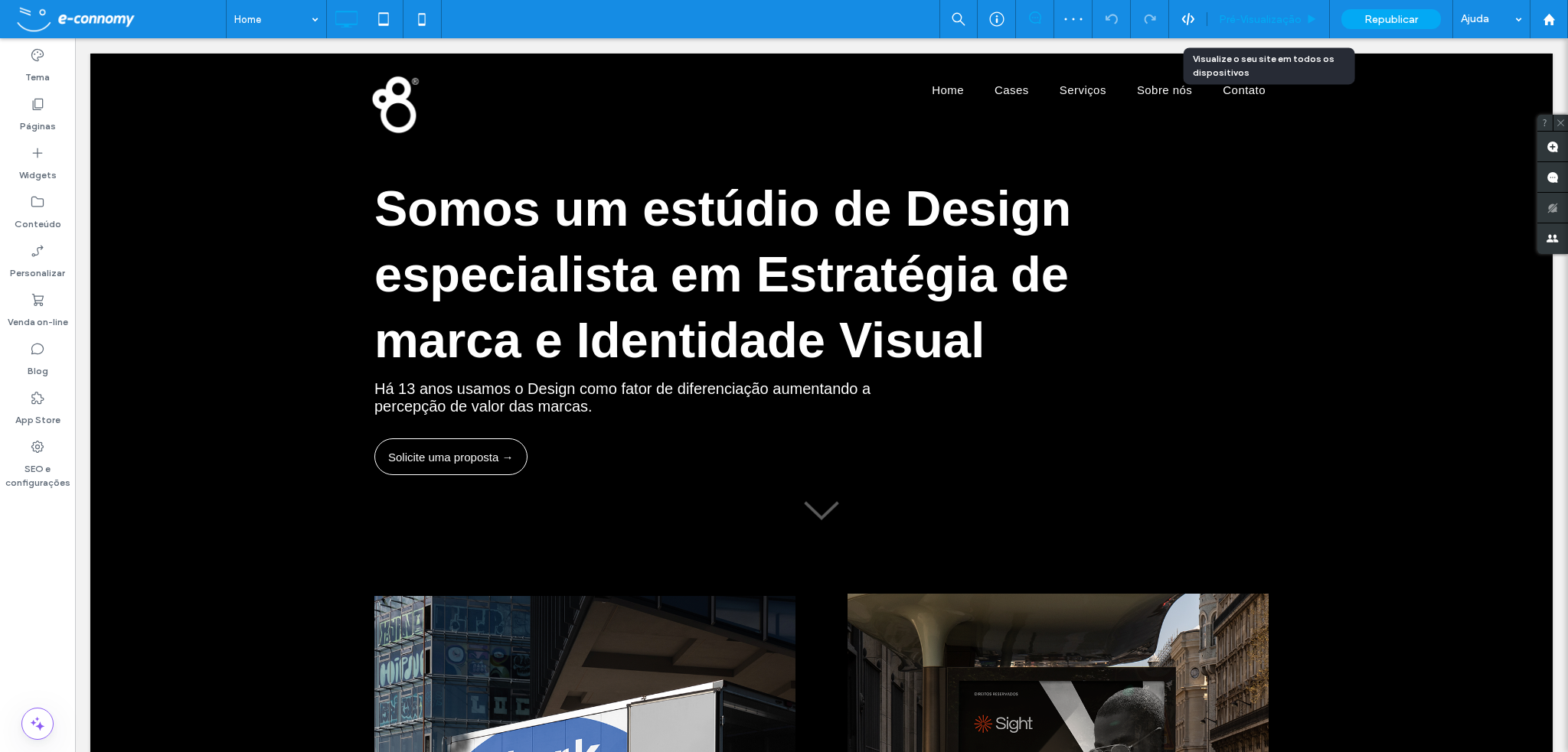
click at [1264, 23] on span "Pré-Visualizaçāo" at bounding box center [1260, 20] width 83 height 13
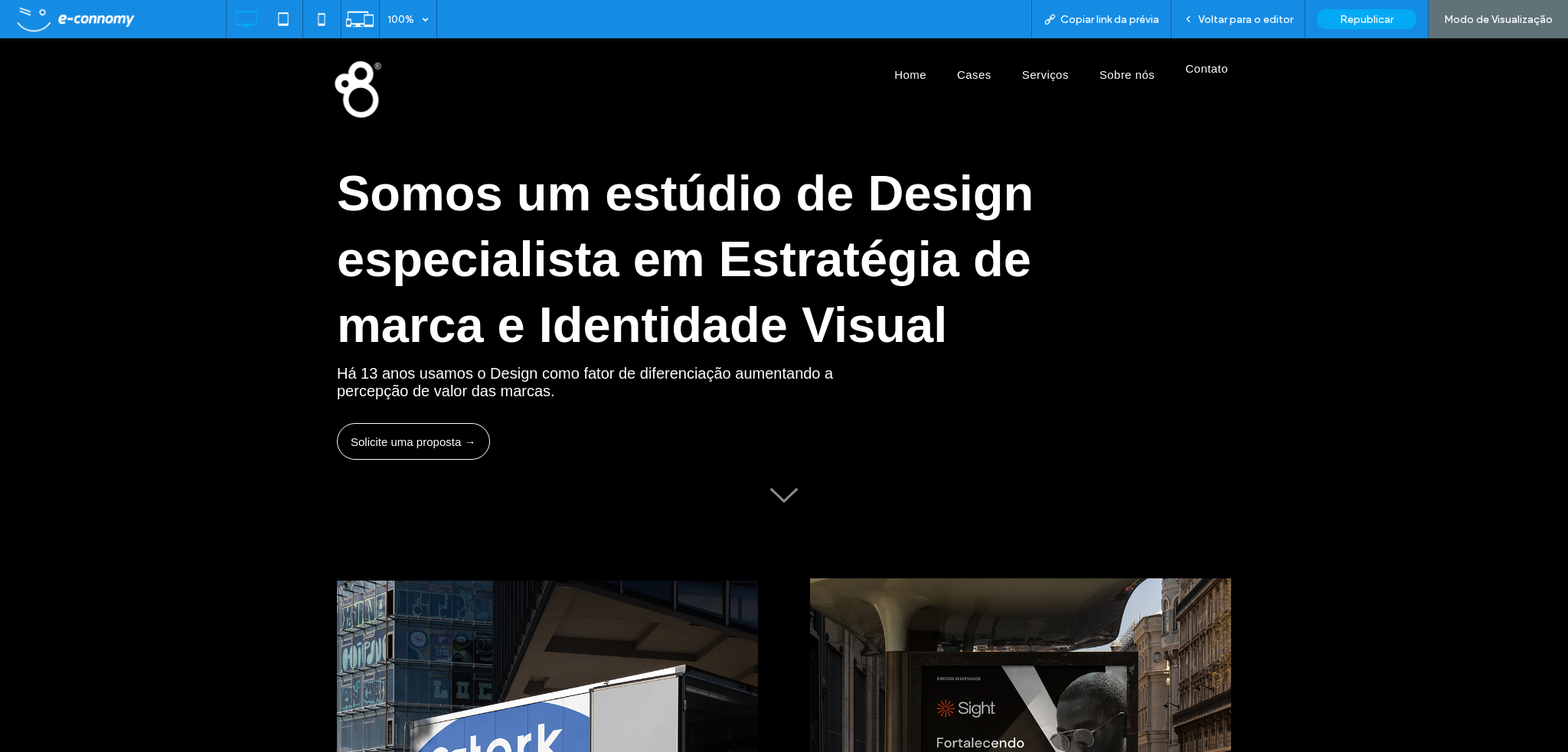
click at [1220, 71] on span "Contato" at bounding box center [1207, 68] width 43 height 13
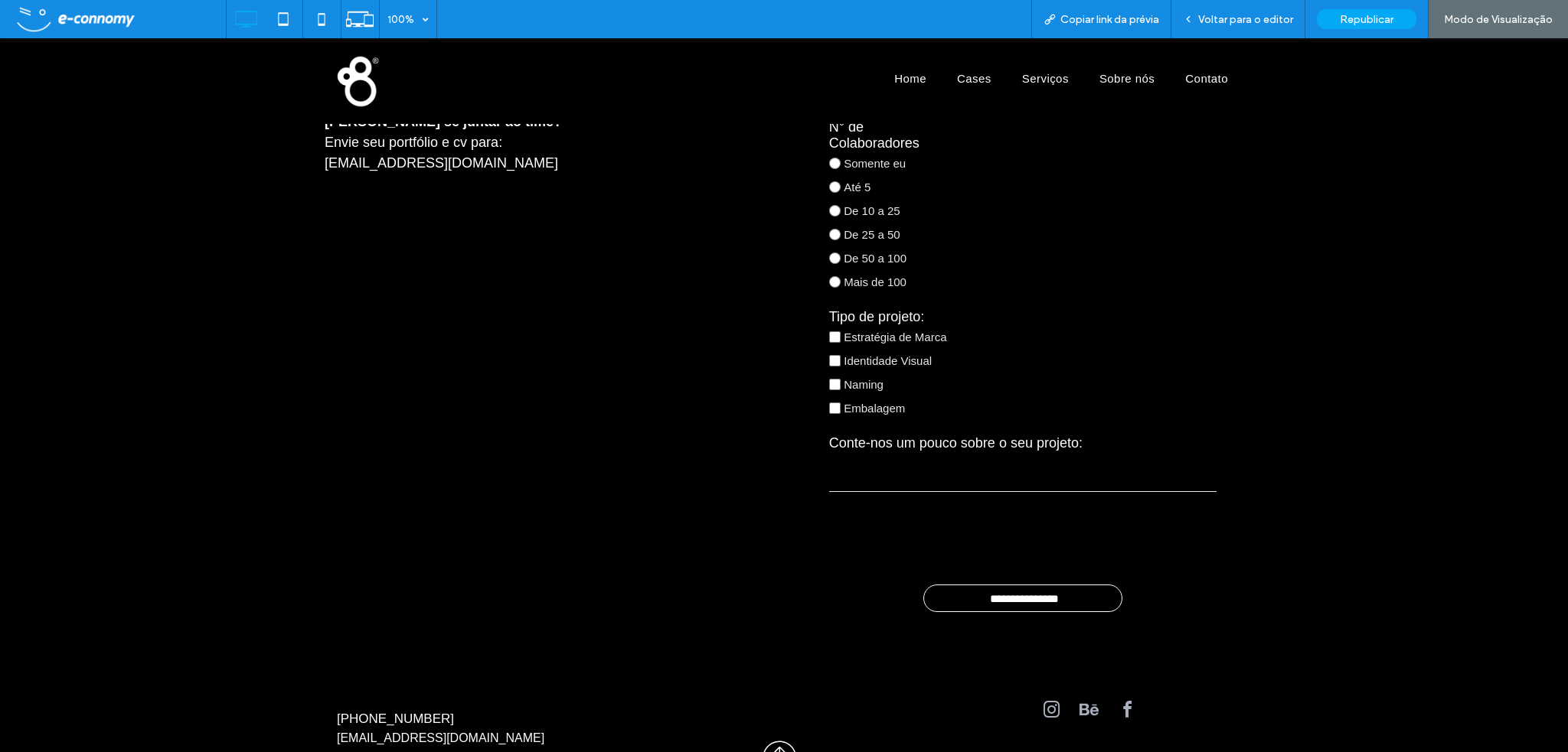
scroll to position [4766, 0]
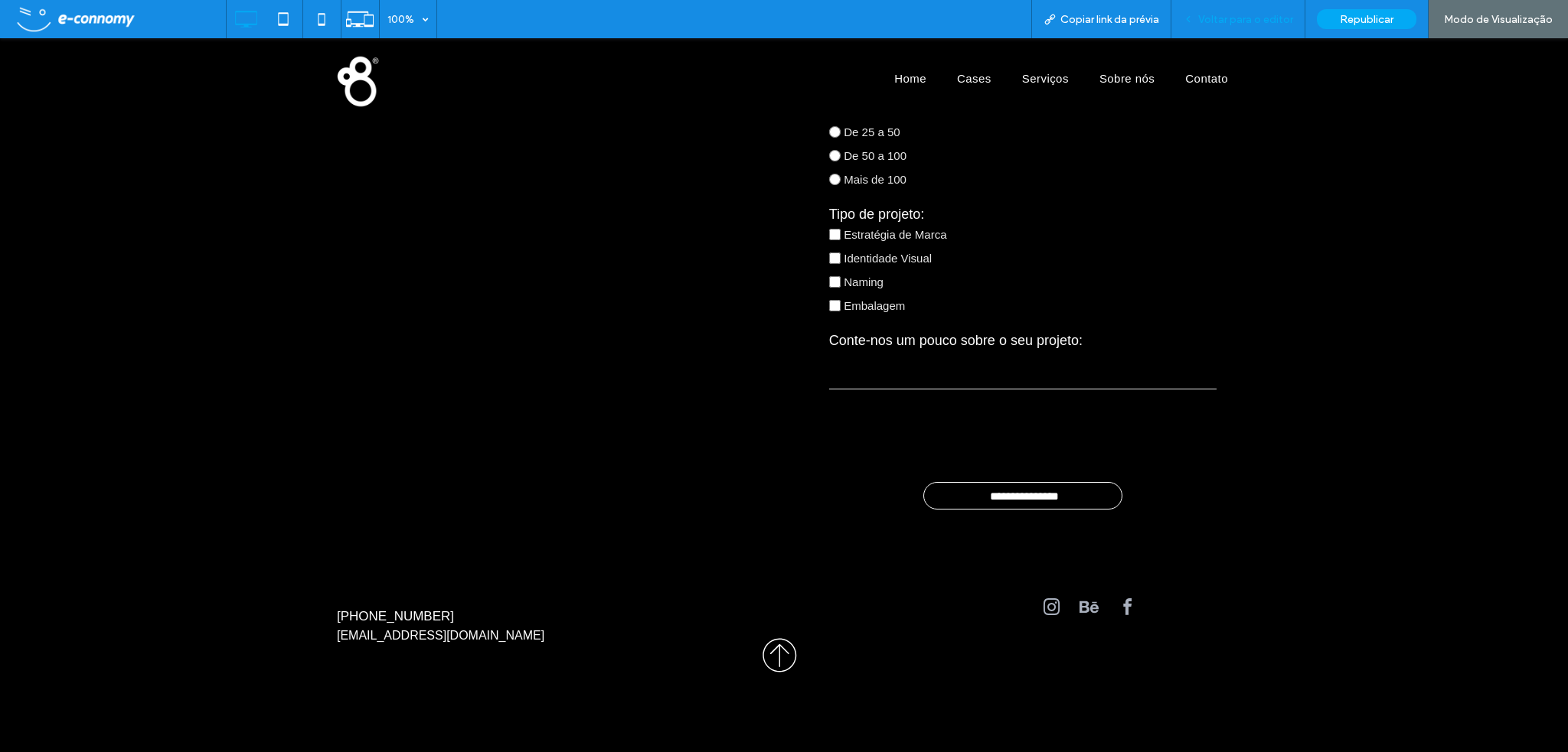
click at [1226, 24] on span "Voltar para o editor" at bounding box center [1246, 20] width 95 height 13
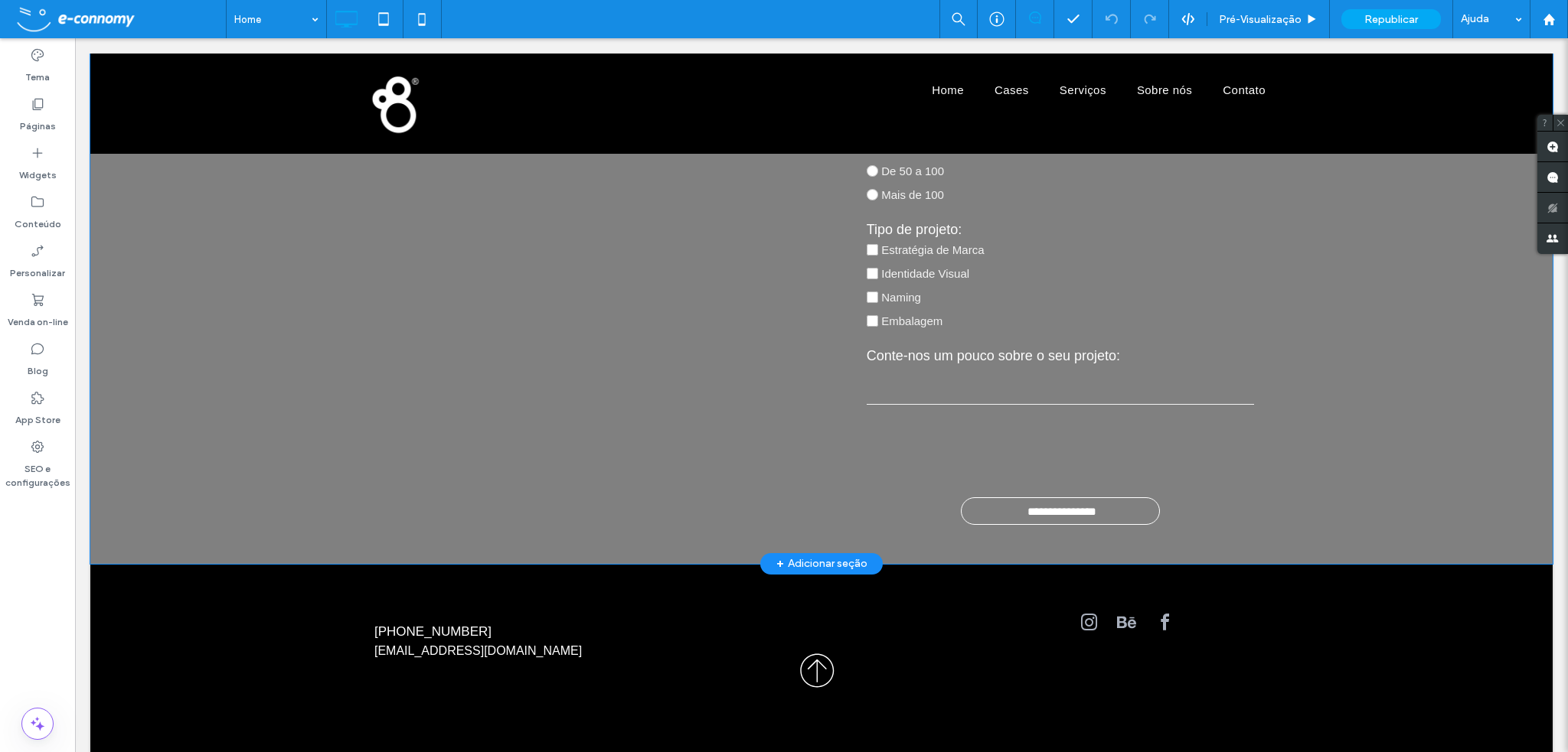
click at [1142, 501] on div "Clique para editar no Modo Flex" at bounding box center [821, 133] width 1462 height 860
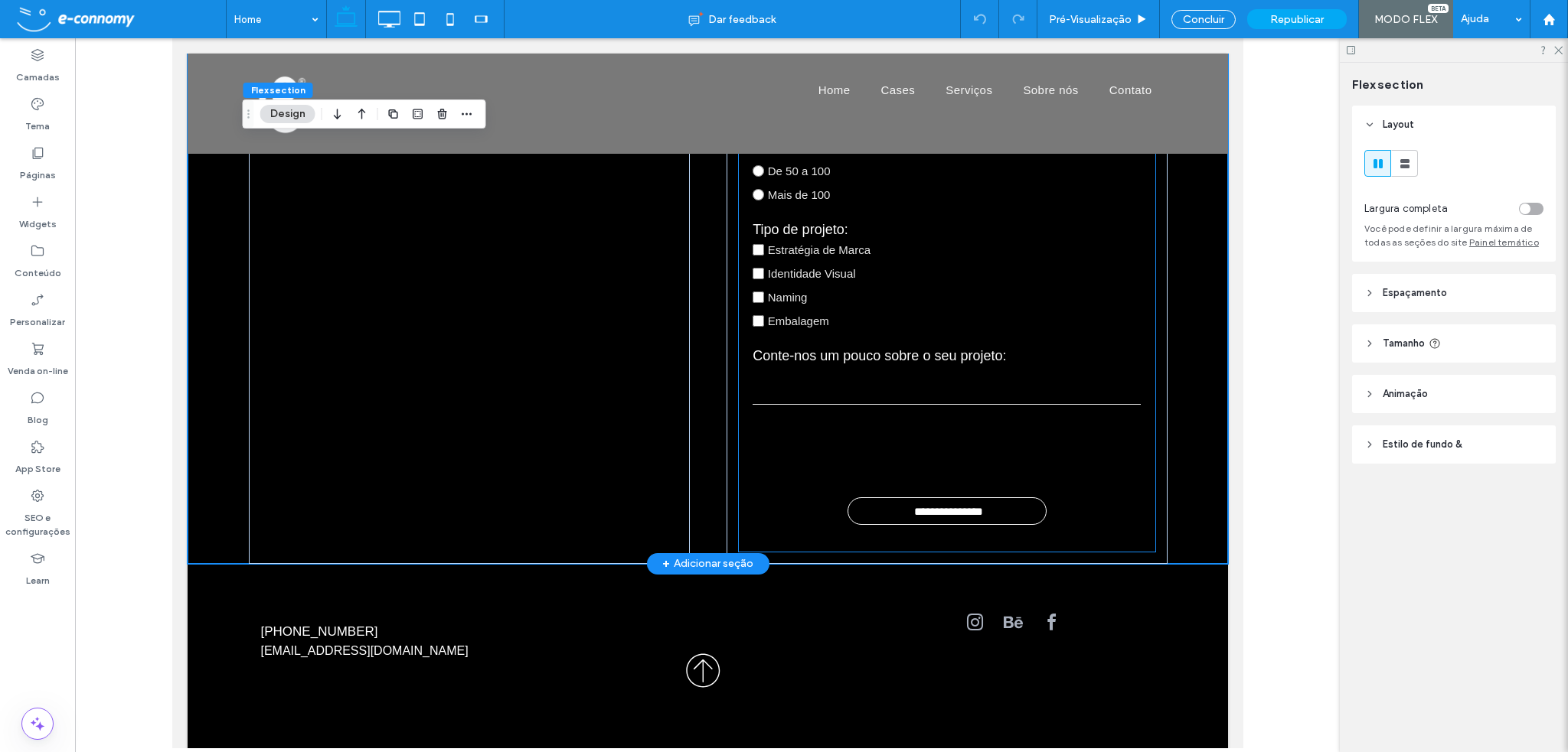
click at [1002, 505] on input "**********" at bounding box center [948, 512] width 194 height 28
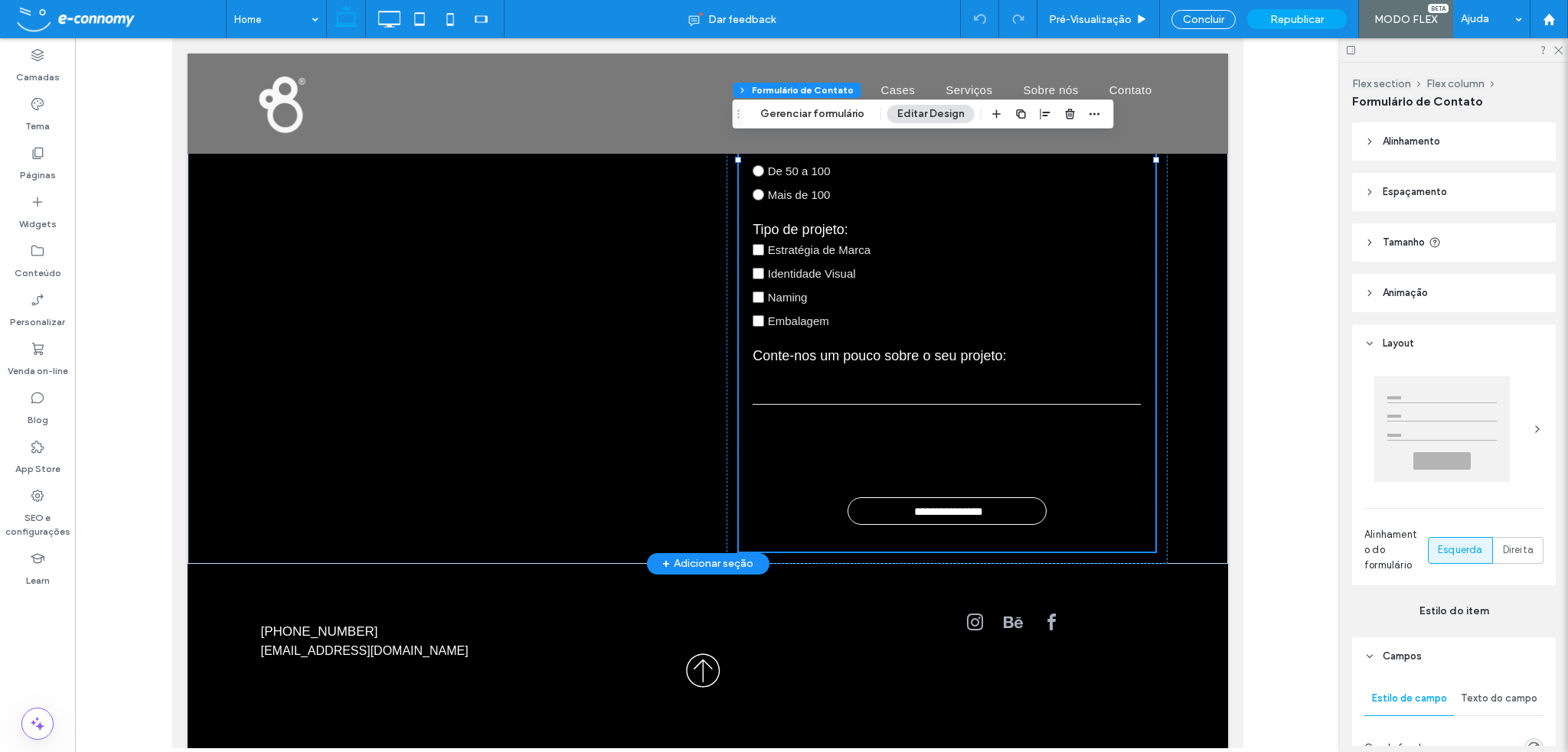
click at [1006, 503] on input "**********" at bounding box center [948, 512] width 194 height 28
type input "*"
click at [1375, 141] on header "Alinhamento" at bounding box center [1454, 141] width 204 height 38
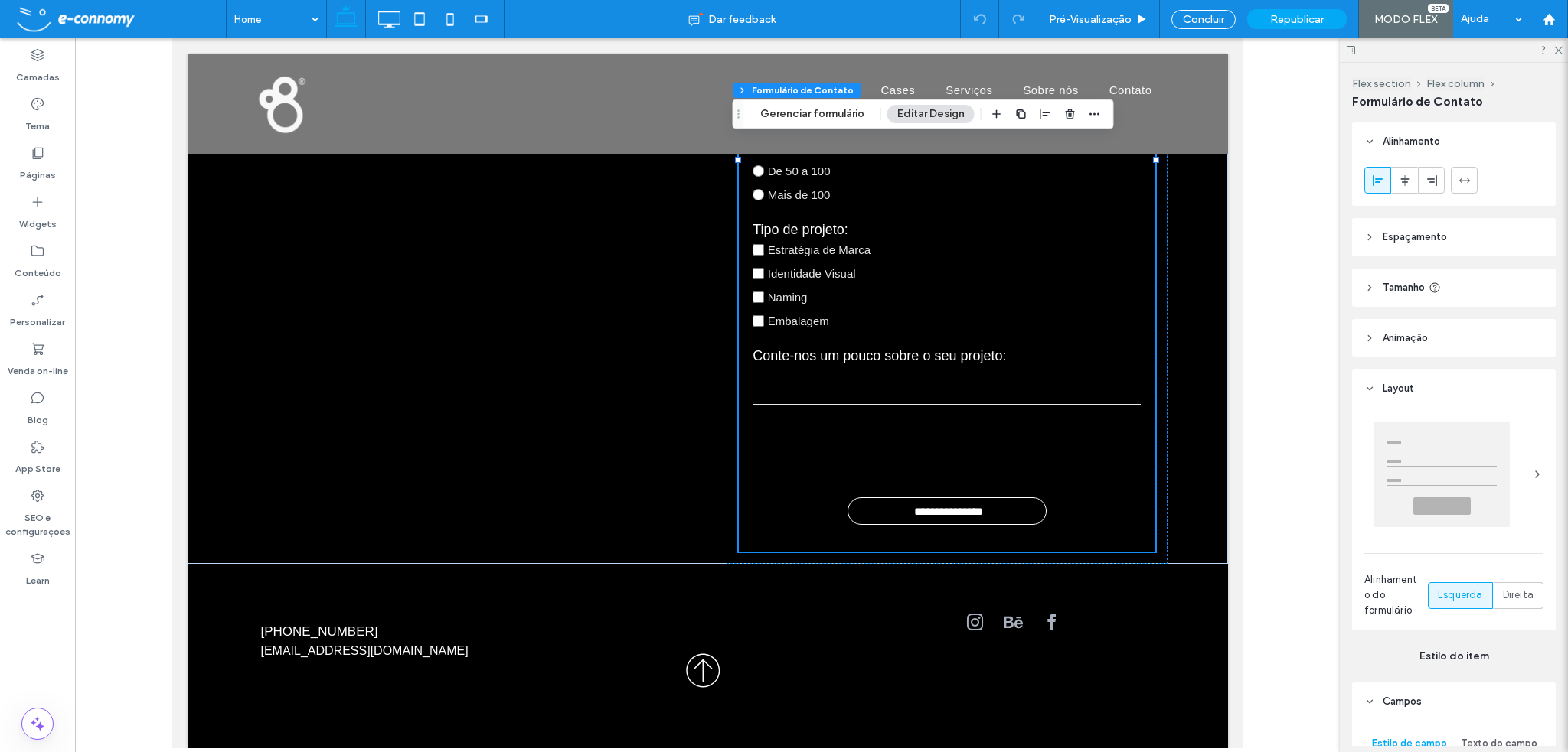
click at [1371, 140] on use at bounding box center [1370, 142] width 6 height 3
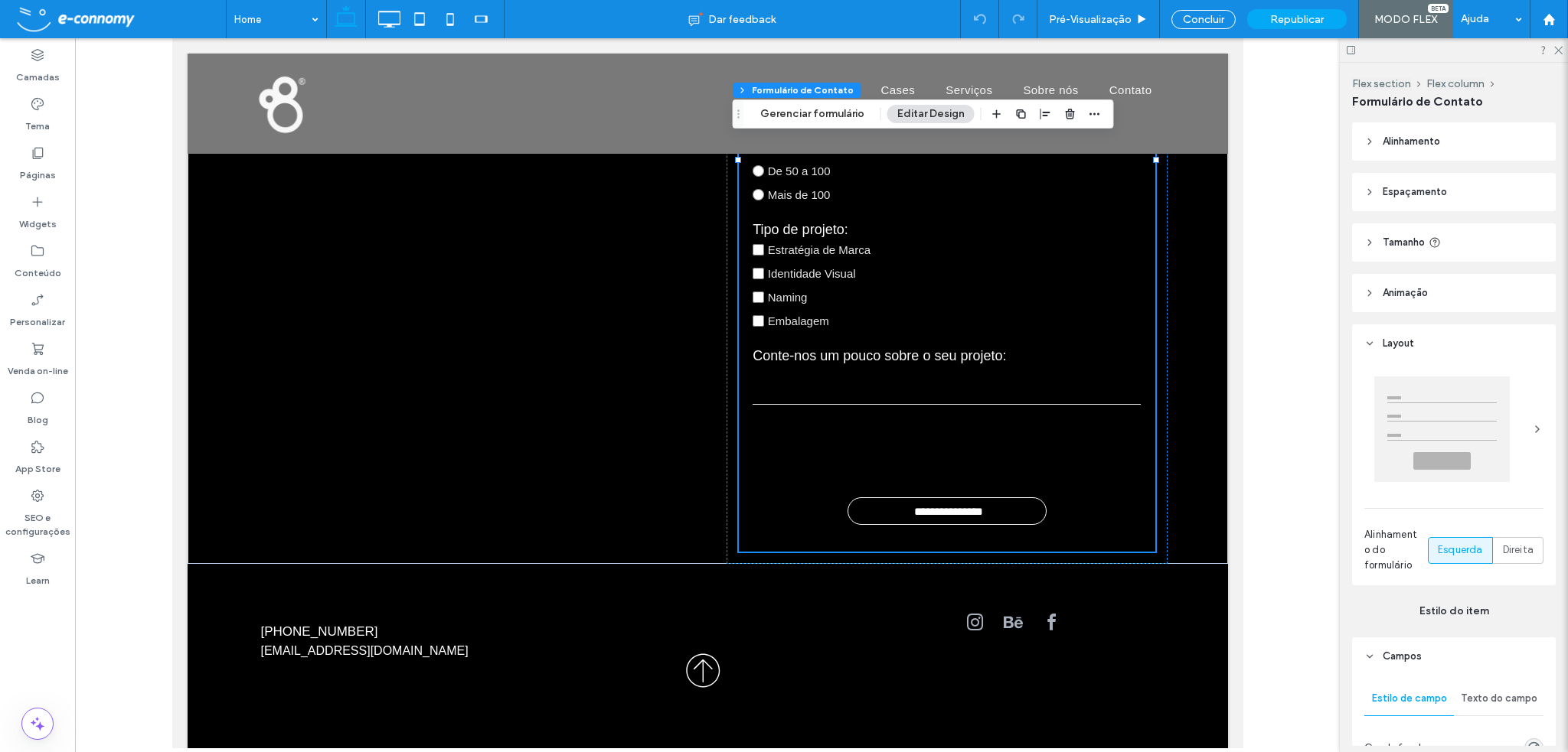
click at [1362, 238] on header "Tamanho" at bounding box center [1454, 243] width 204 height 38
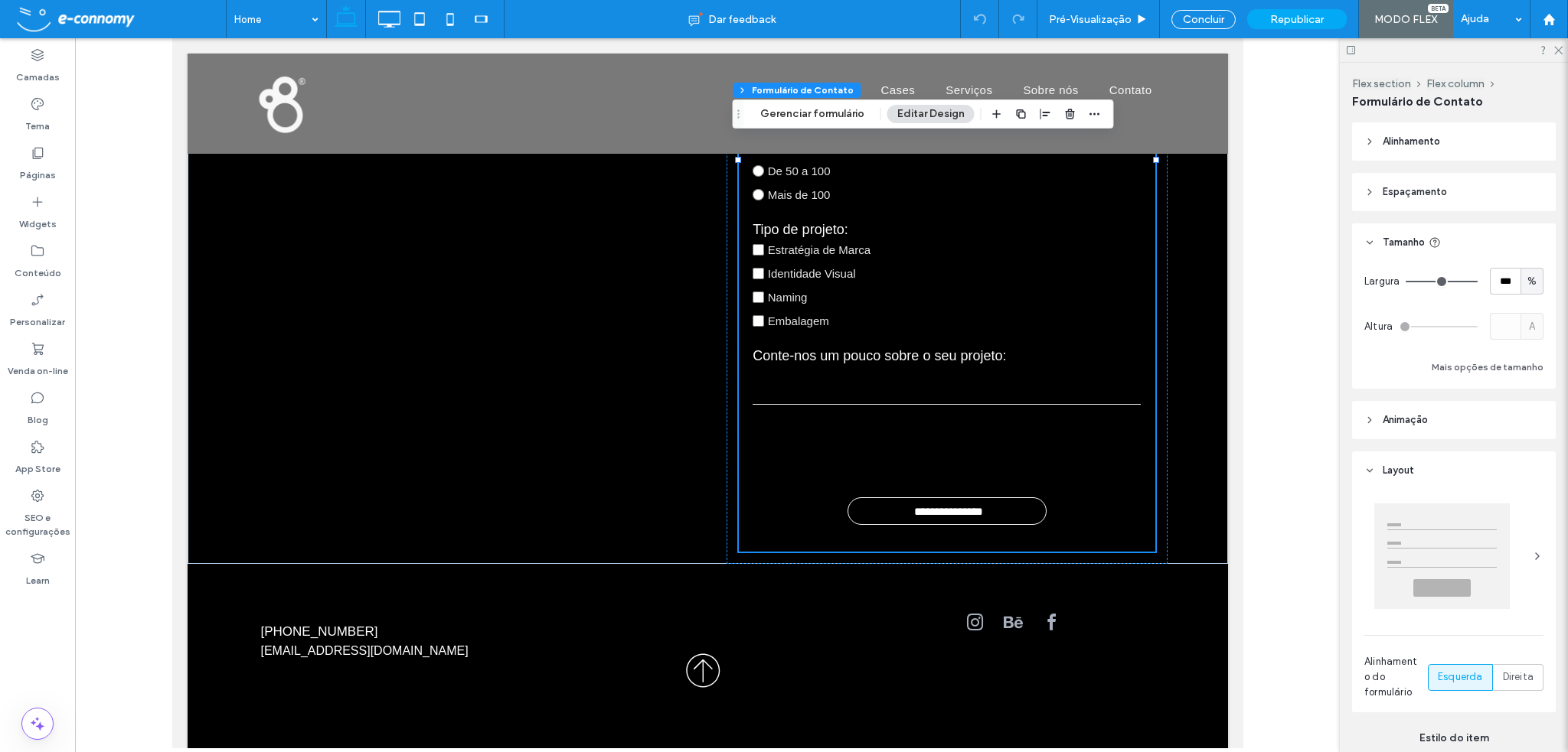
click at [1365, 239] on icon at bounding box center [1369, 243] width 11 height 11
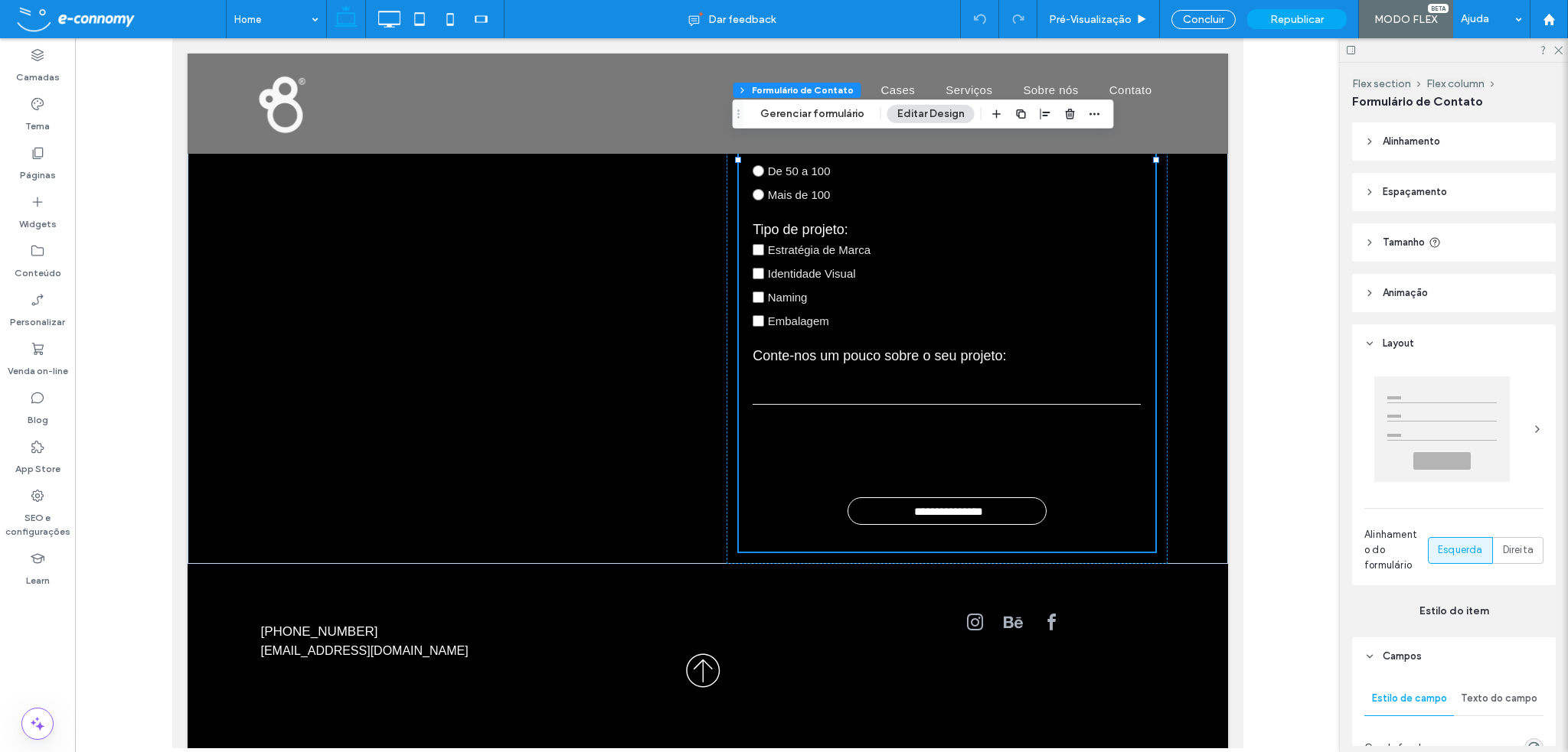
click at [1367, 343] on icon at bounding box center [1369, 343] width 11 height 11
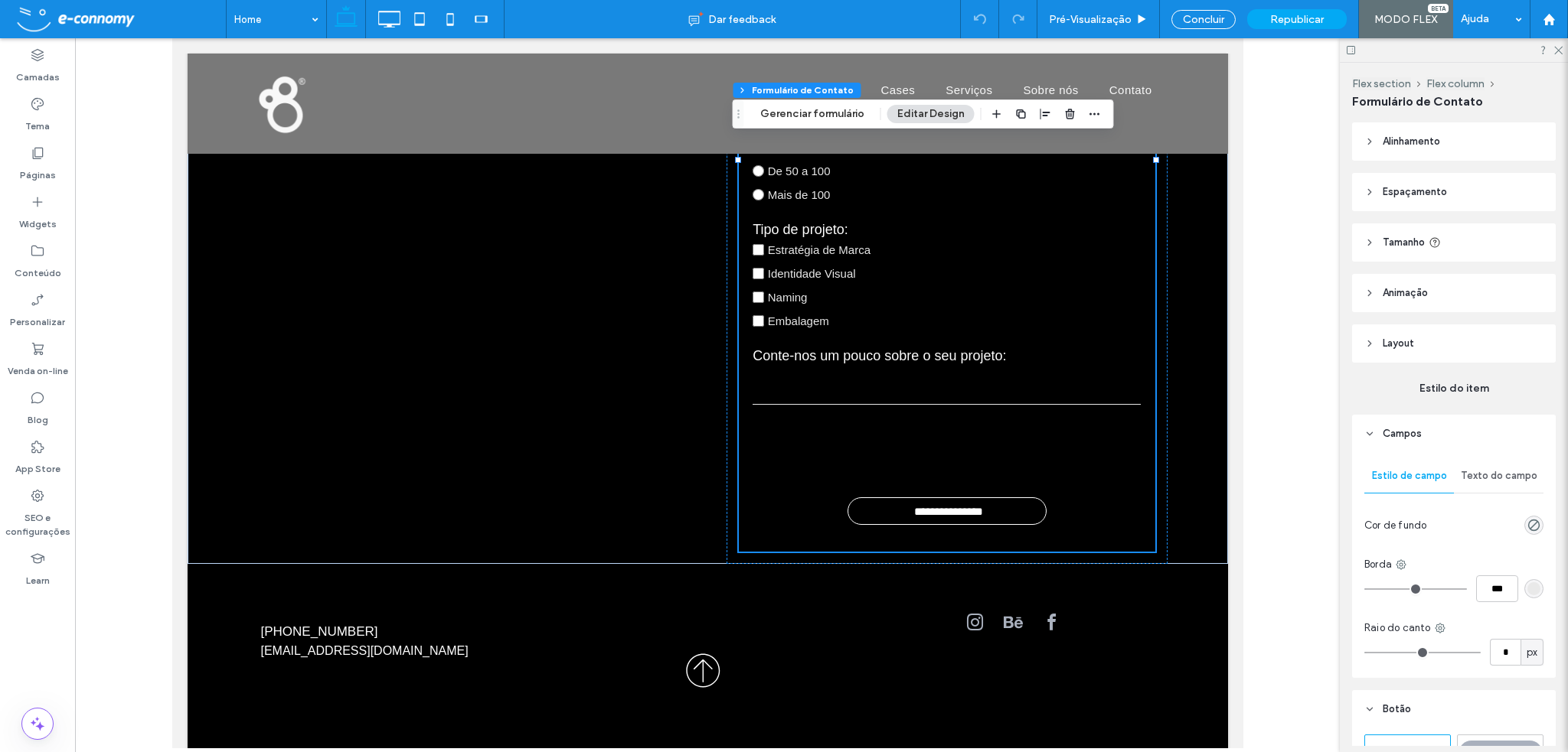
click at [1367, 343] on icon at bounding box center [1369, 343] width 11 height 11
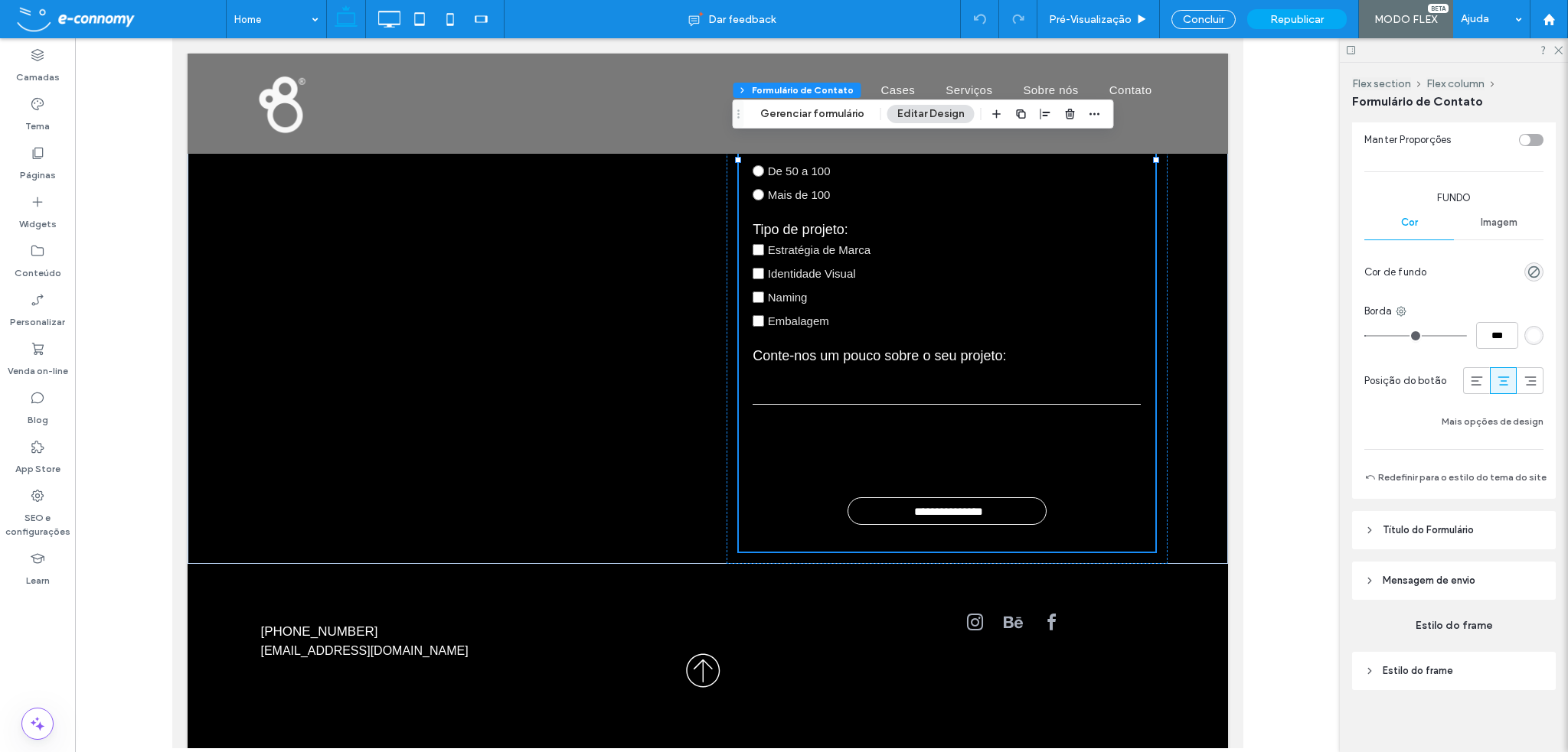
scroll to position [1091, 0]
click at [1366, 571] on icon at bounding box center [1369, 576] width 11 height 11
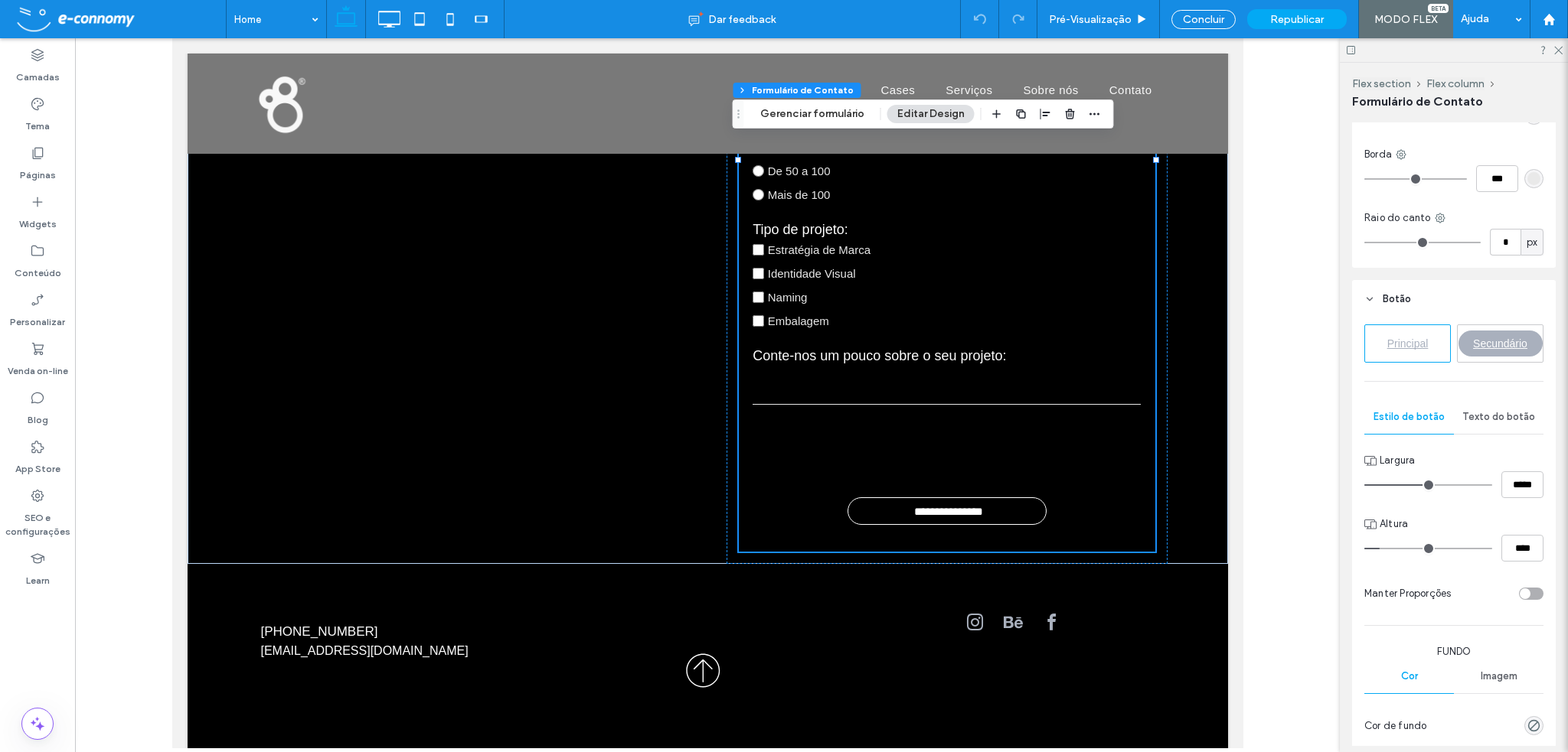
scroll to position [708, 0]
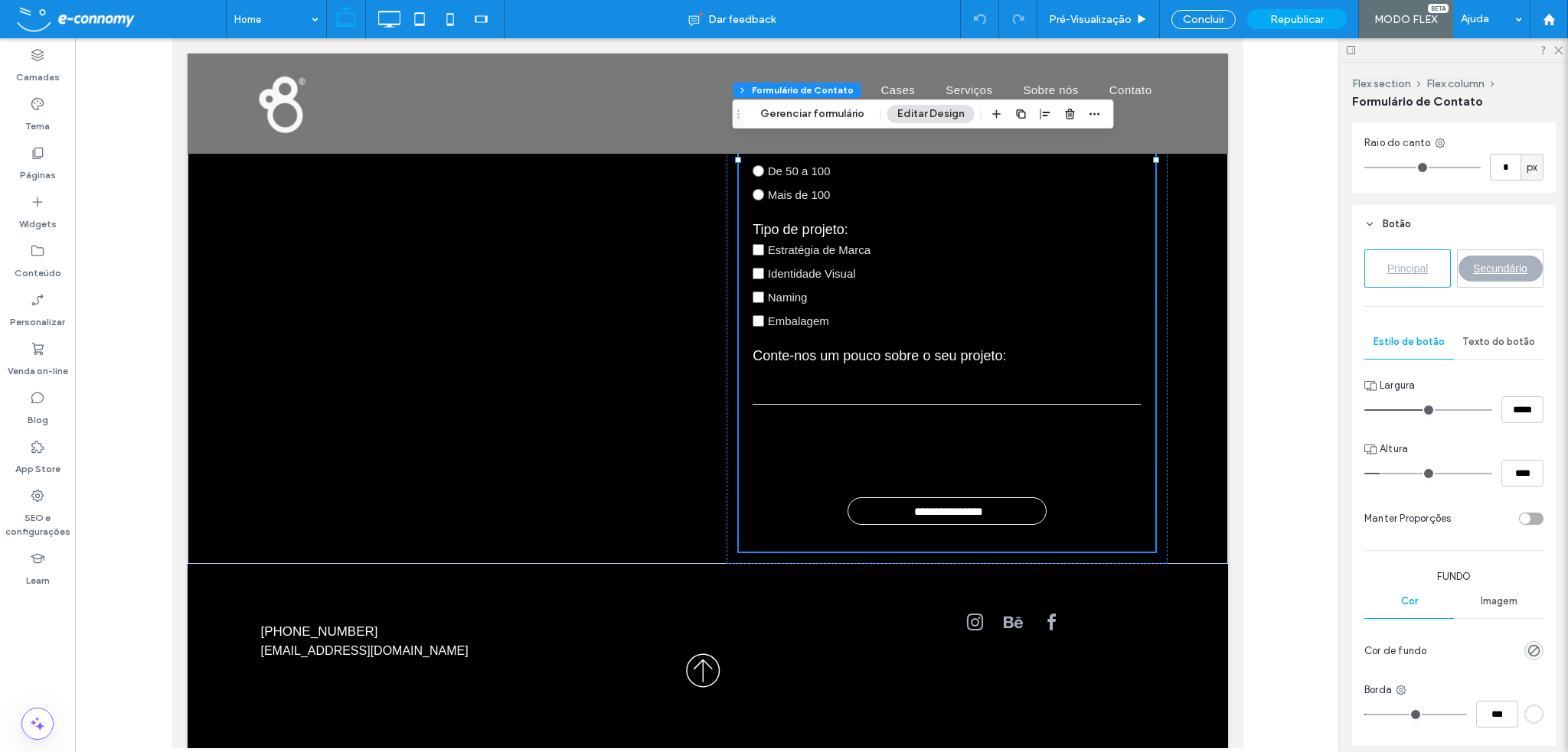
click at [1484, 339] on span "Texto do botão" at bounding box center [1498, 342] width 72 height 12
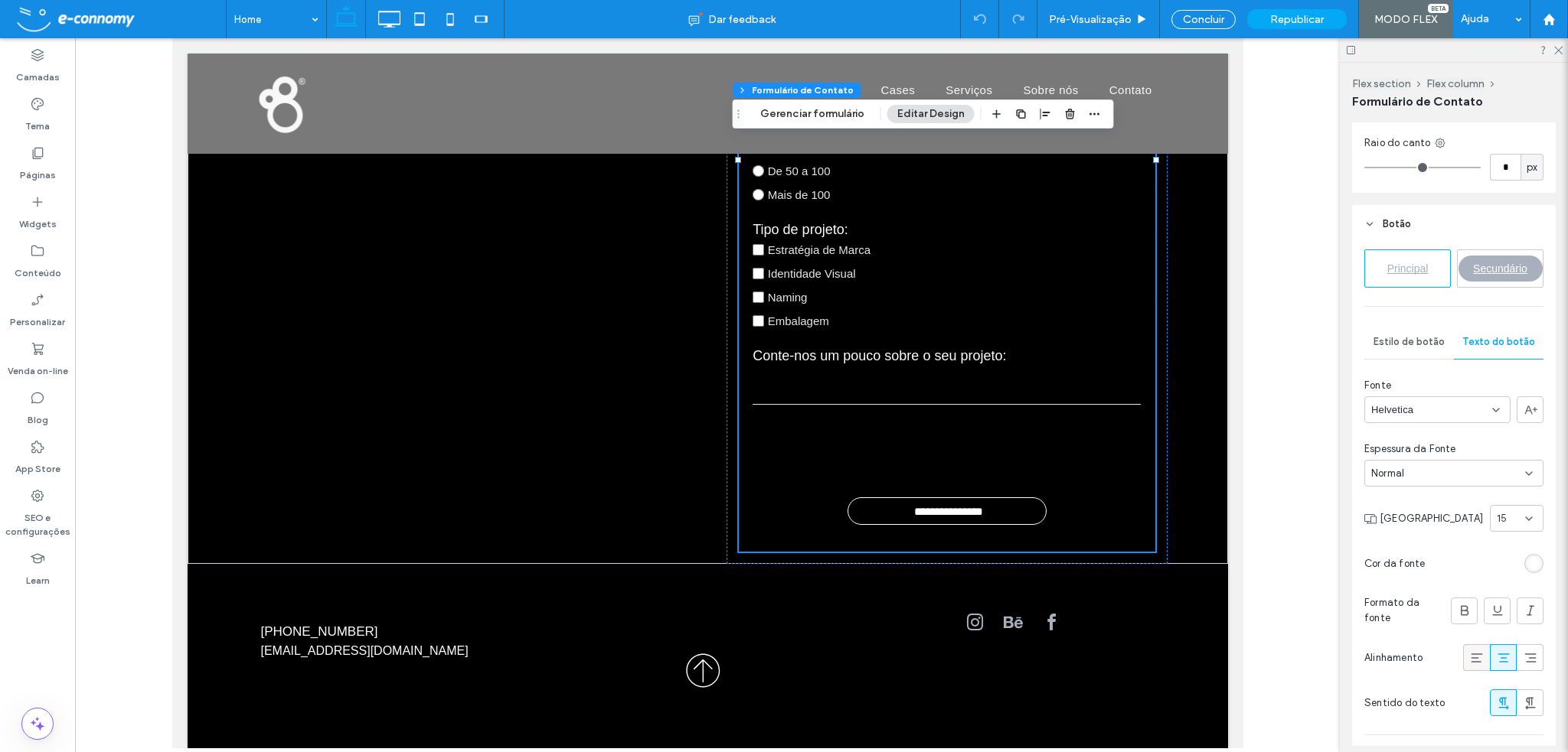
click at [1471, 657] on use at bounding box center [1477, 658] width 11 height 9
click at [1496, 657] on icon at bounding box center [1504, 658] width 15 height 15
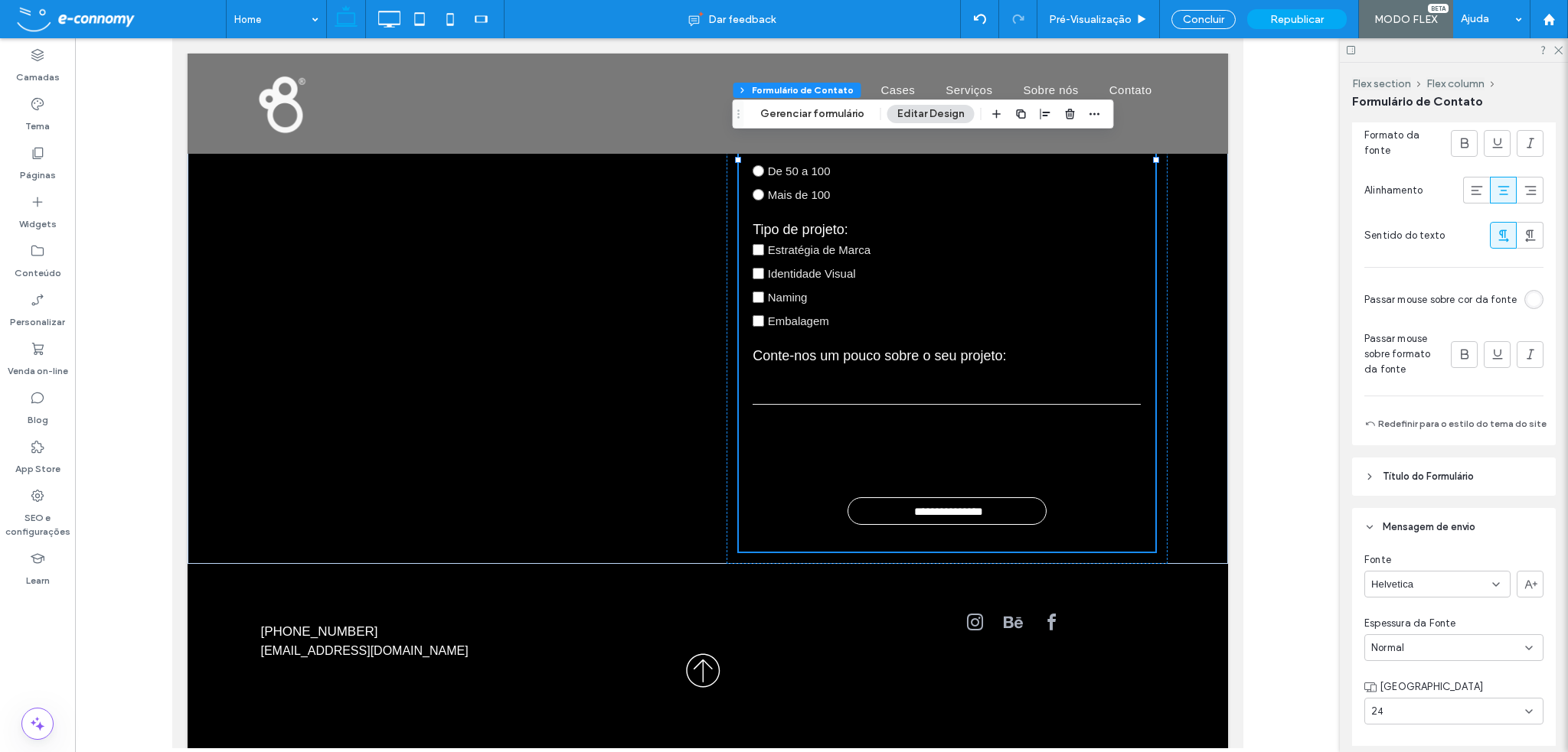
scroll to position [1320, 0]
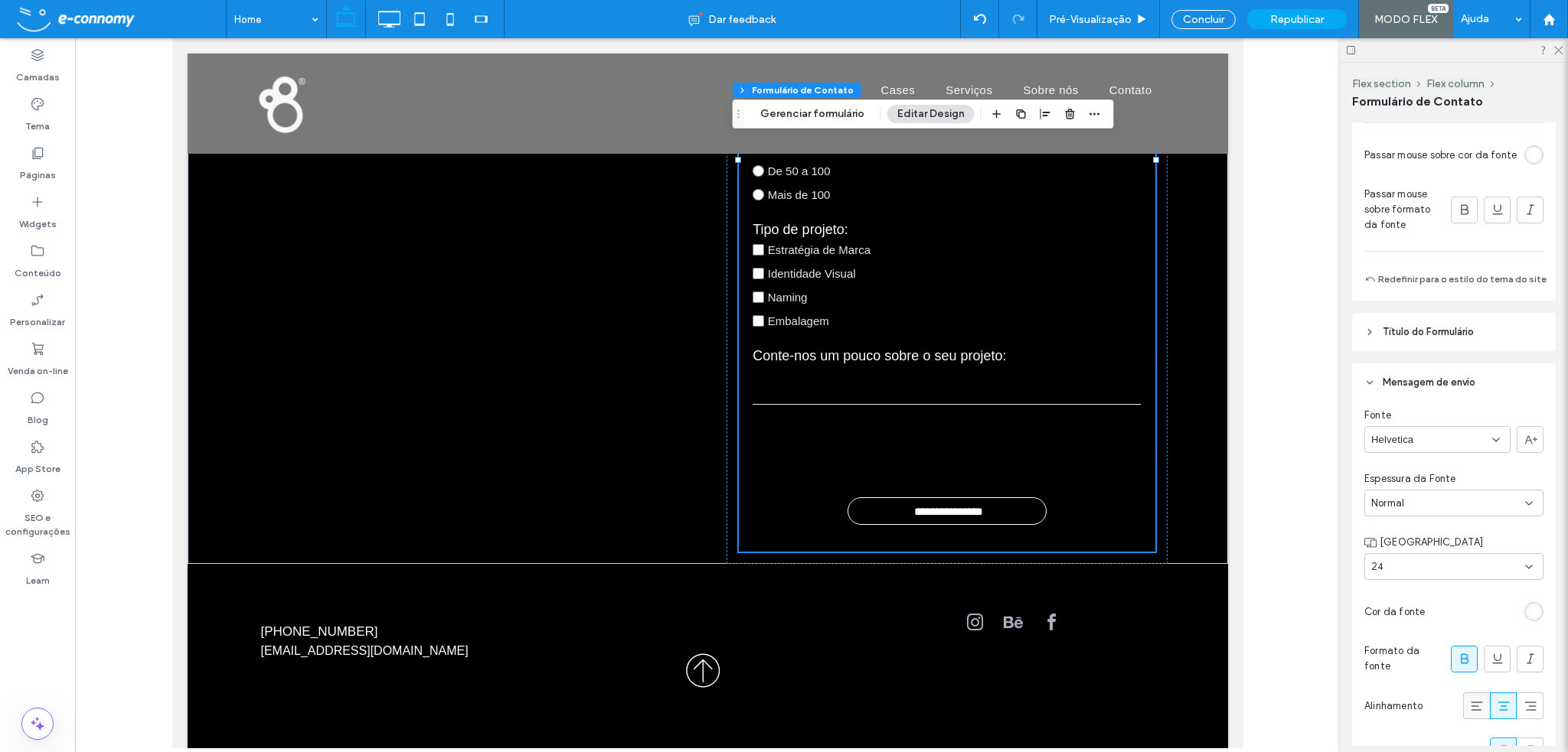
click at [1469, 706] on icon at bounding box center [1477, 706] width 15 height 15
click at [1496, 706] on icon at bounding box center [1504, 706] width 15 height 15
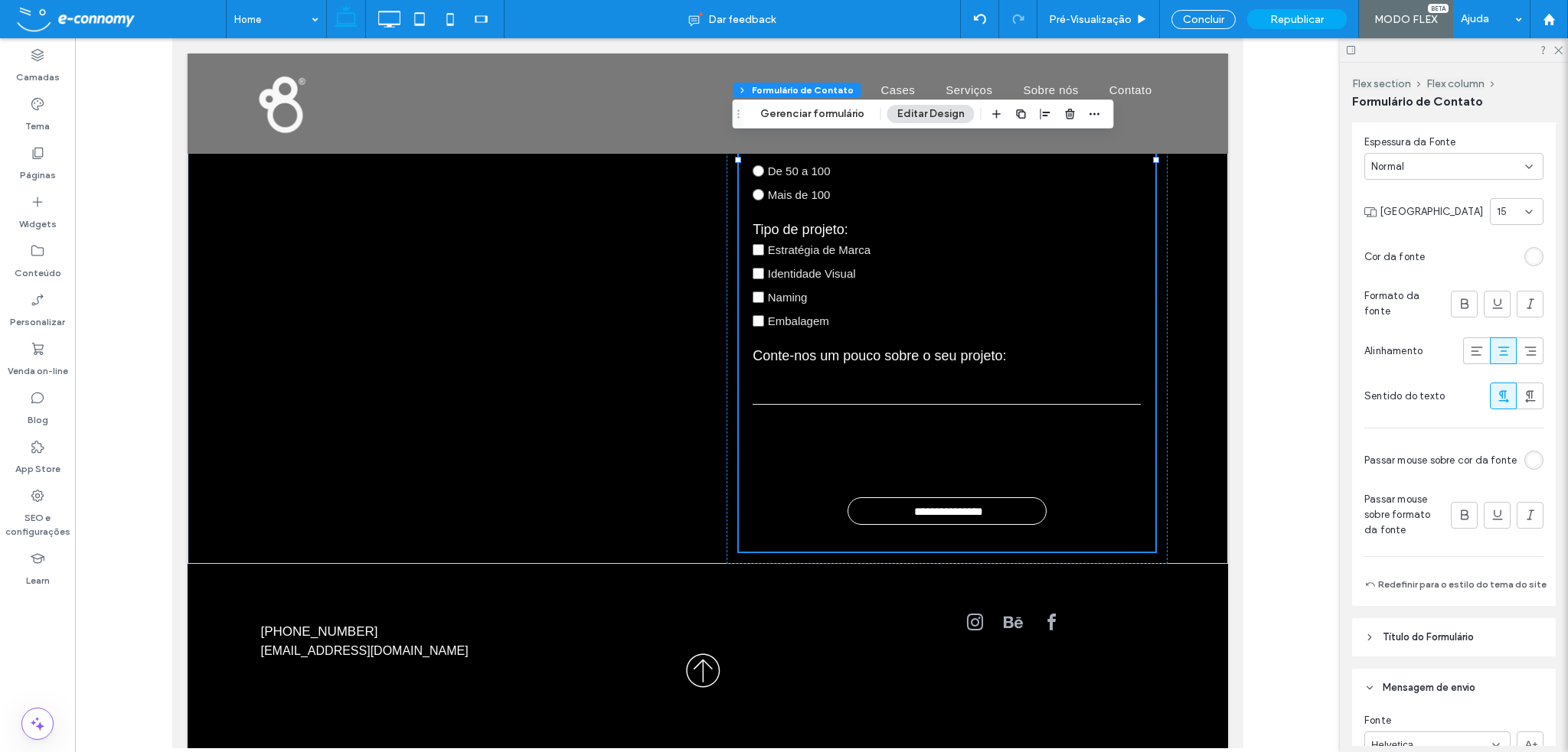
scroll to position [1014, 0]
click at [1469, 352] on icon at bounding box center [1477, 352] width 15 height 15
click at [1496, 352] on icon at bounding box center [1504, 352] width 15 height 15
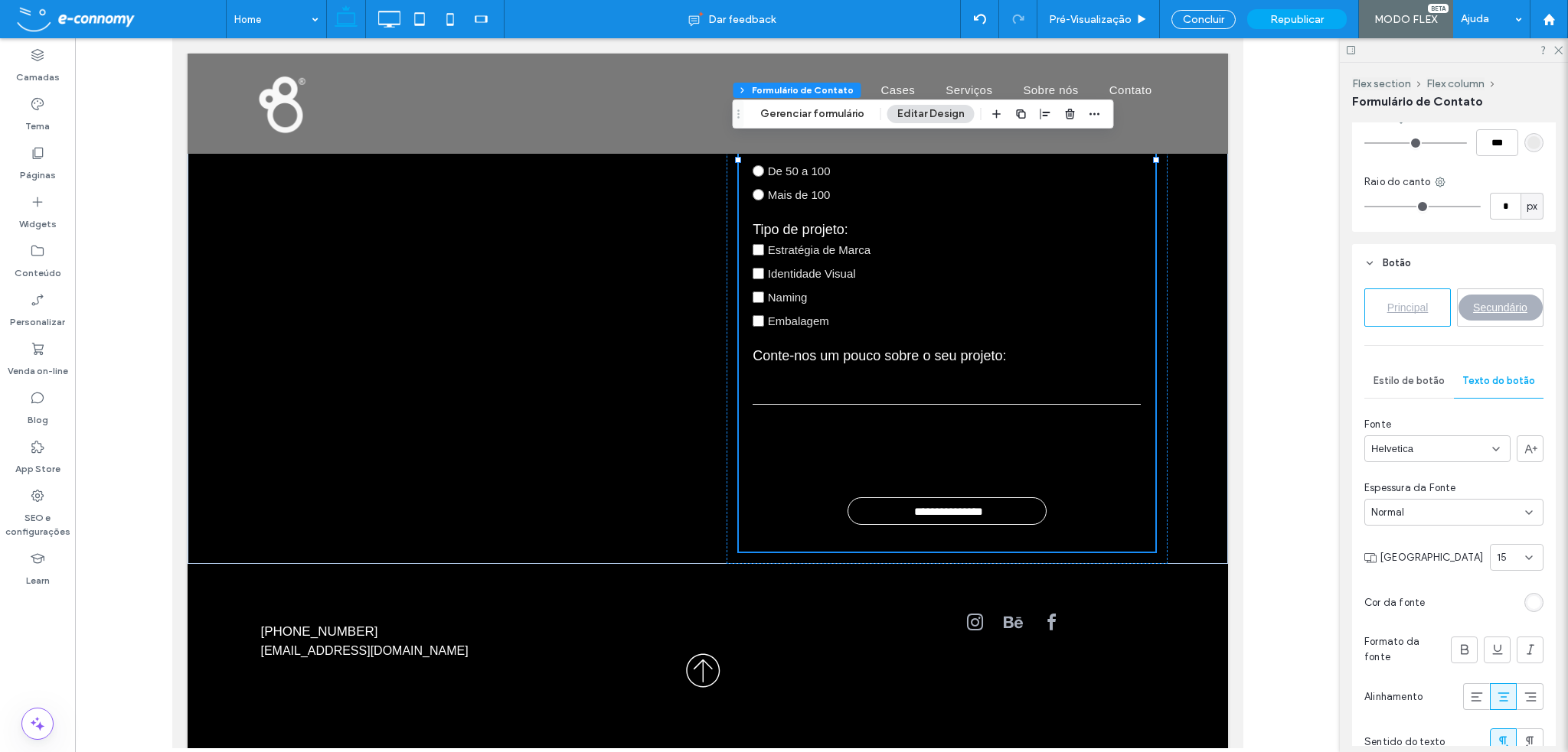
scroll to position [632, 0]
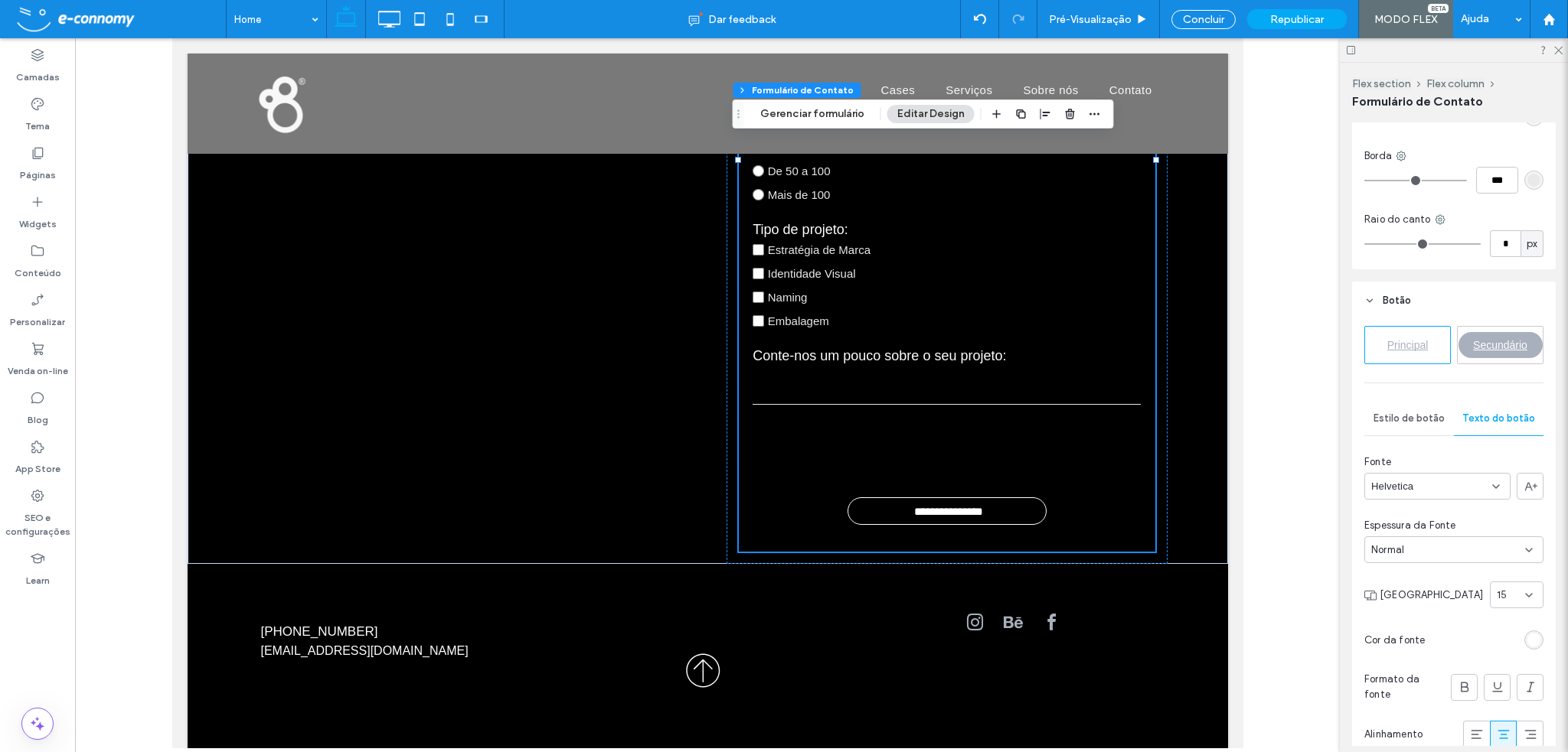
click at [1387, 418] on span "Estilo de botão" at bounding box center [1408, 418] width 71 height 12
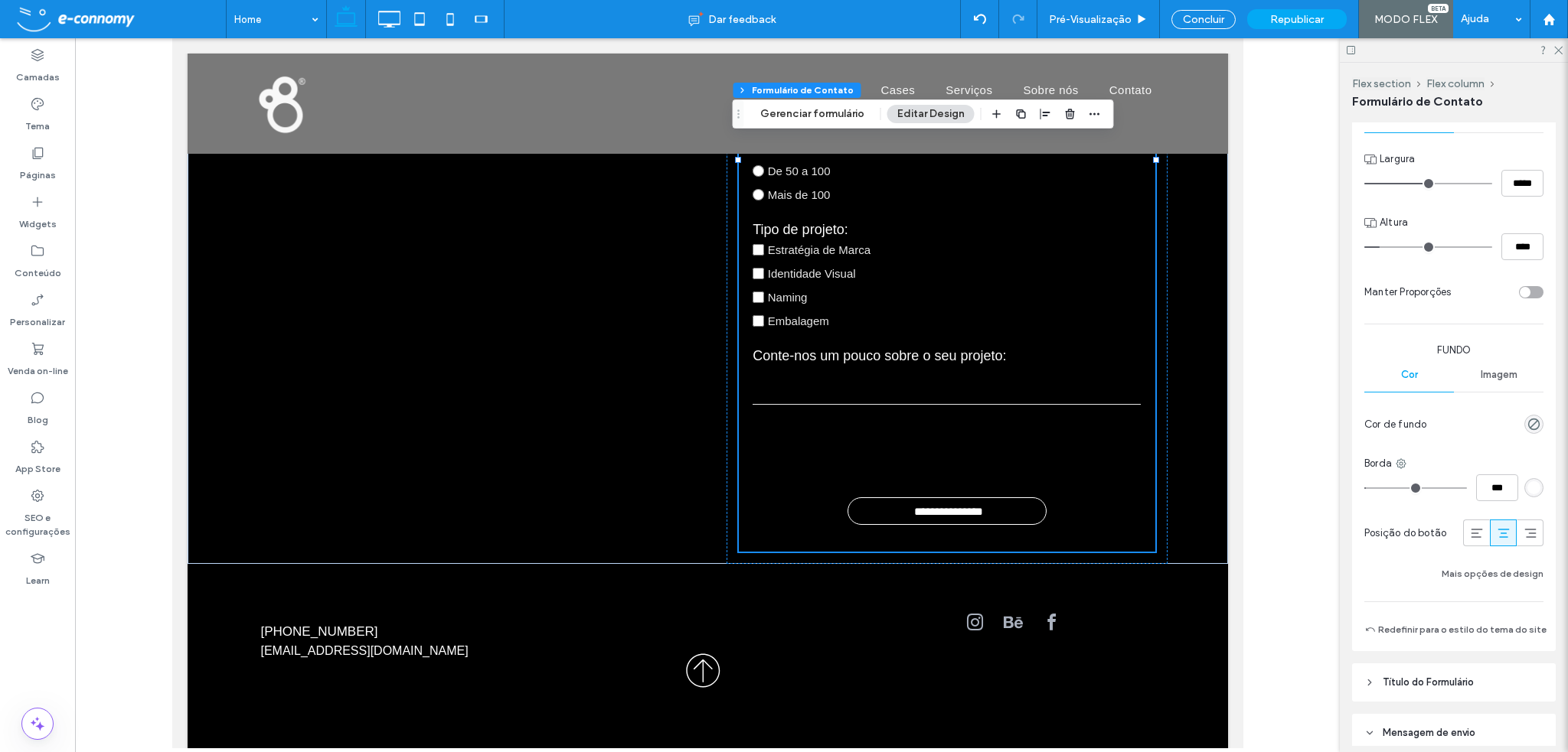
scroll to position [938, 0]
click at [1469, 529] on icon at bounding box center [1477, 530] width 15 height 15
click at [1560, 49] on use at bounding box center [1558, 50] width 8 height 8
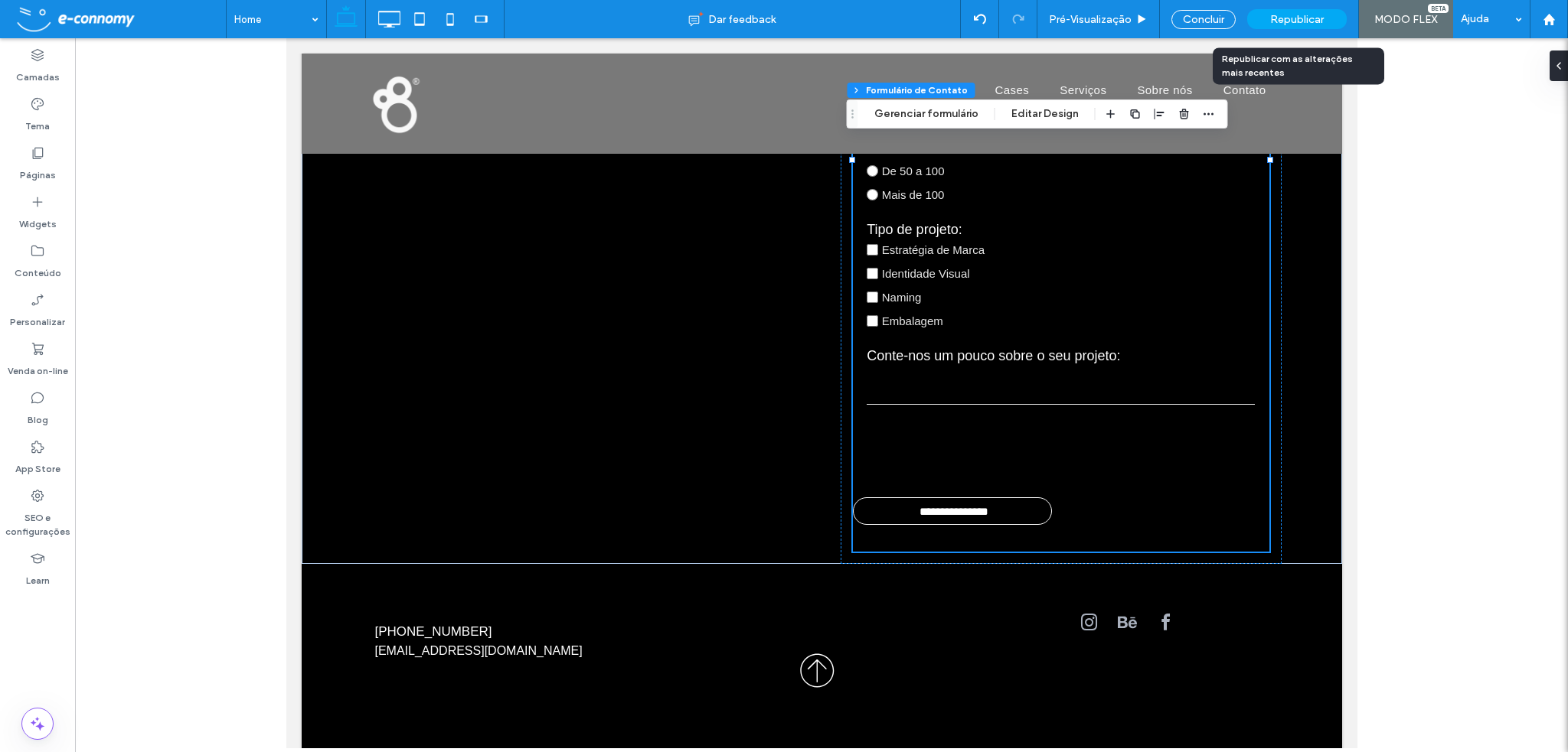
click at [1280, 13] on span "Republicar" at bounding box center [1297, 20] width 54 height 13
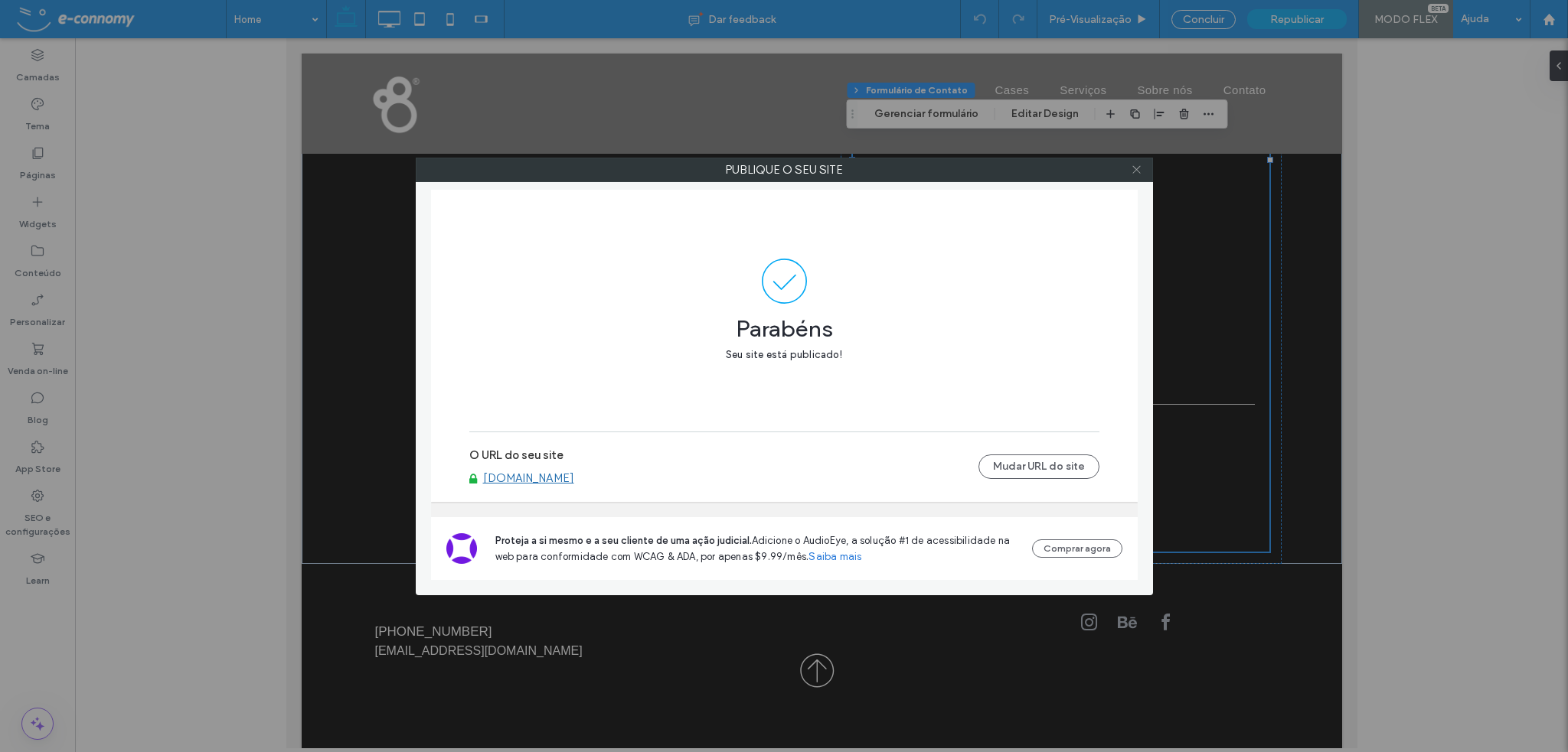
click at [1138, 170] on icon at bounding box center [1137, 169] width 11 height 11
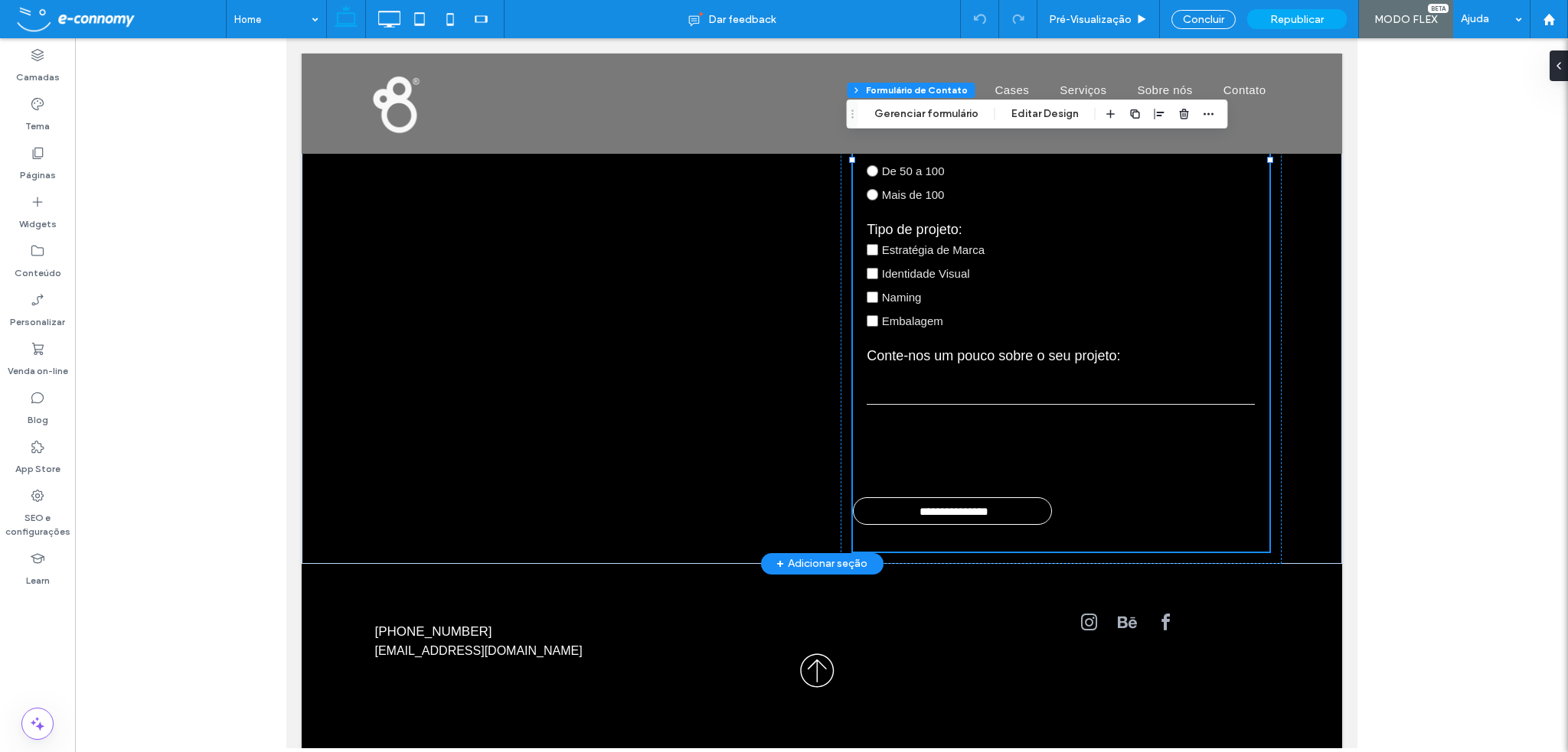
click at [1013, 507] on input "**********" at bounding box center [953, 512] width 194 height 28
click at [1057, 116] on button "Editar Design" at bounding box center [1045, 114] width 87 height 19
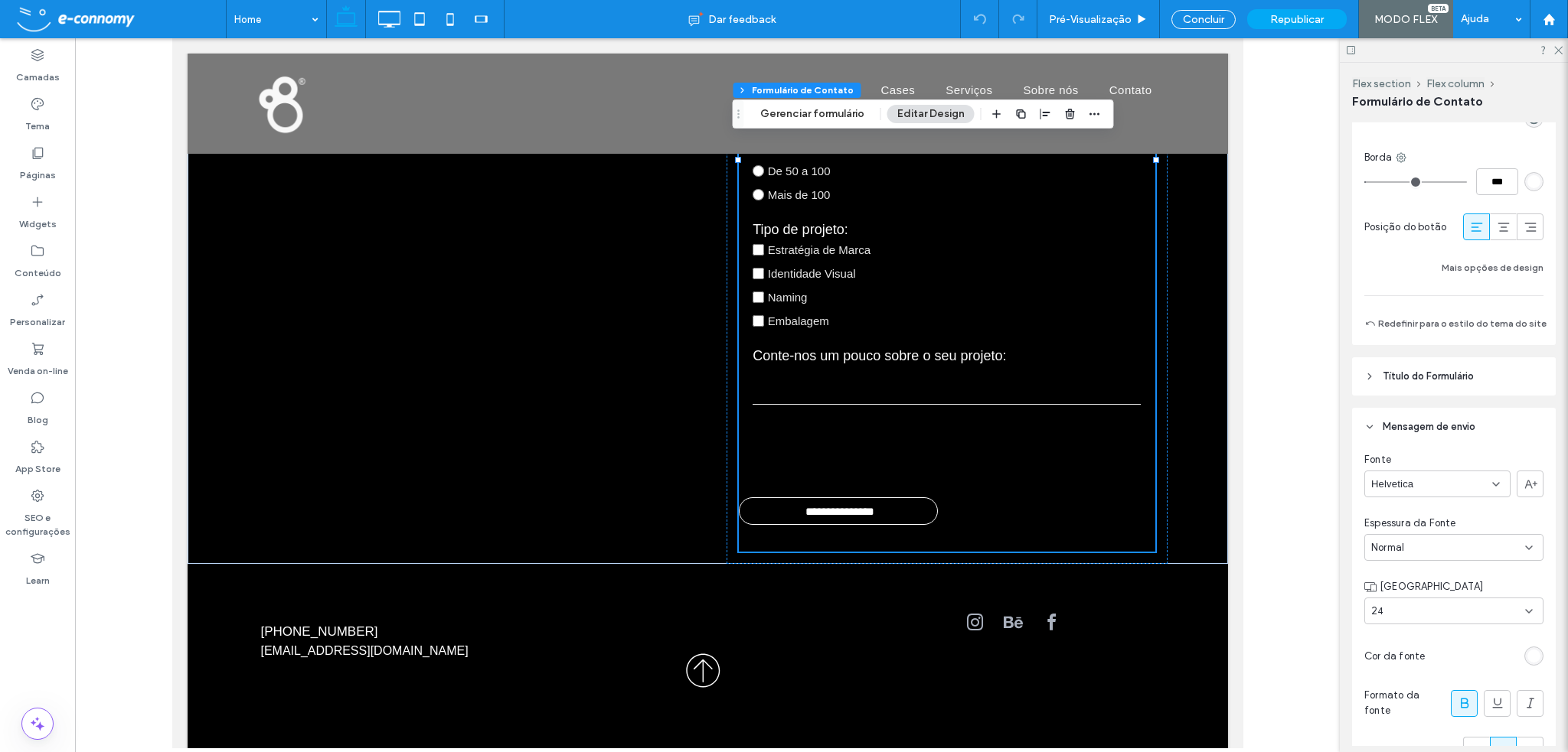
scroll to position [1244, 0]
click at [1497, 226] on icon at bounding box center [1504, 224] width 15 height 15
type input "*"
click at [1557, 51] on use at bounding box center [1558, 50] width 8 height 8
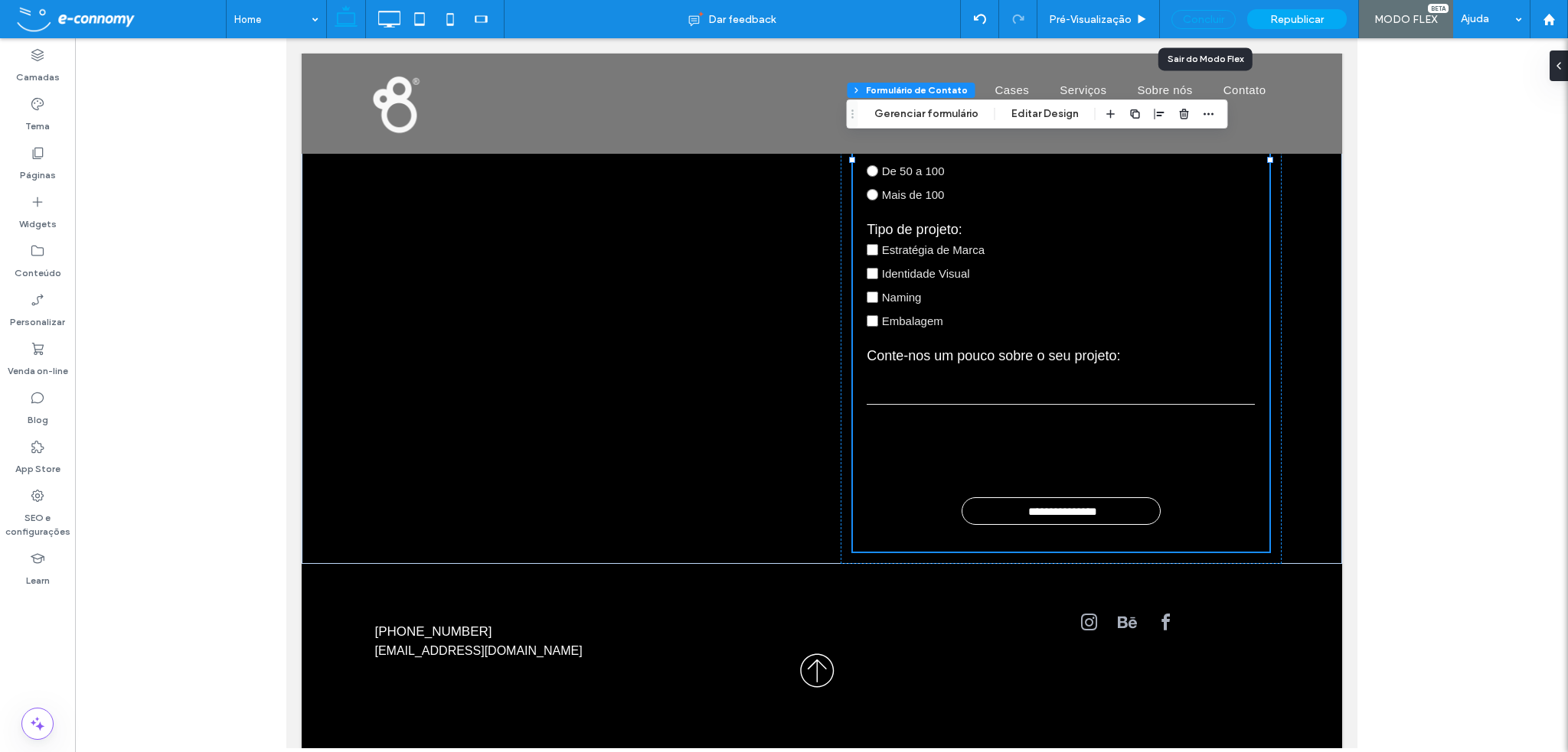
click at [1215, 14] on div "Concluir" at bounding box center [1203, 20] width 64 height 20
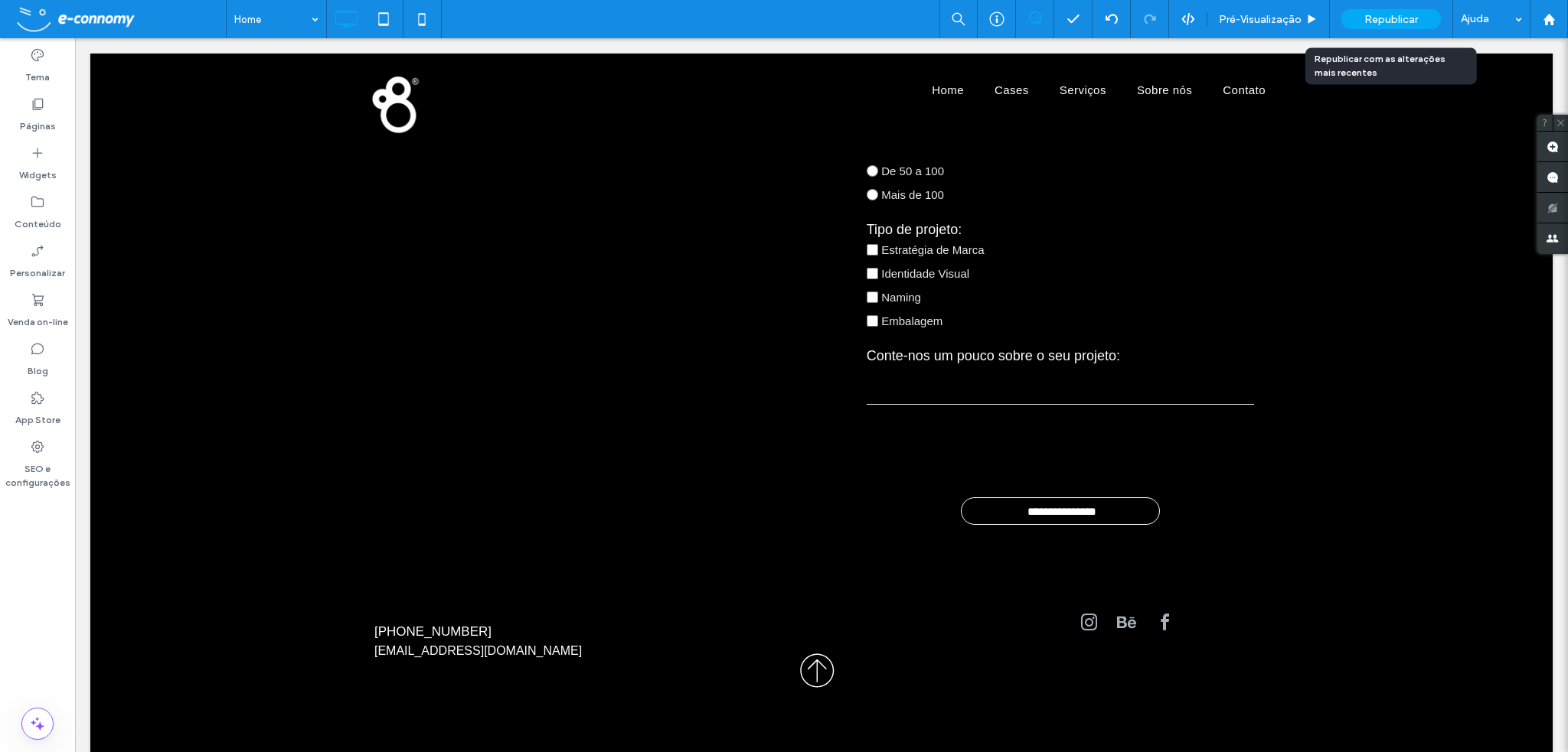
click at [1369, 18] on span "Republicar" at bounding box center [1391, 20] width 54 height 13
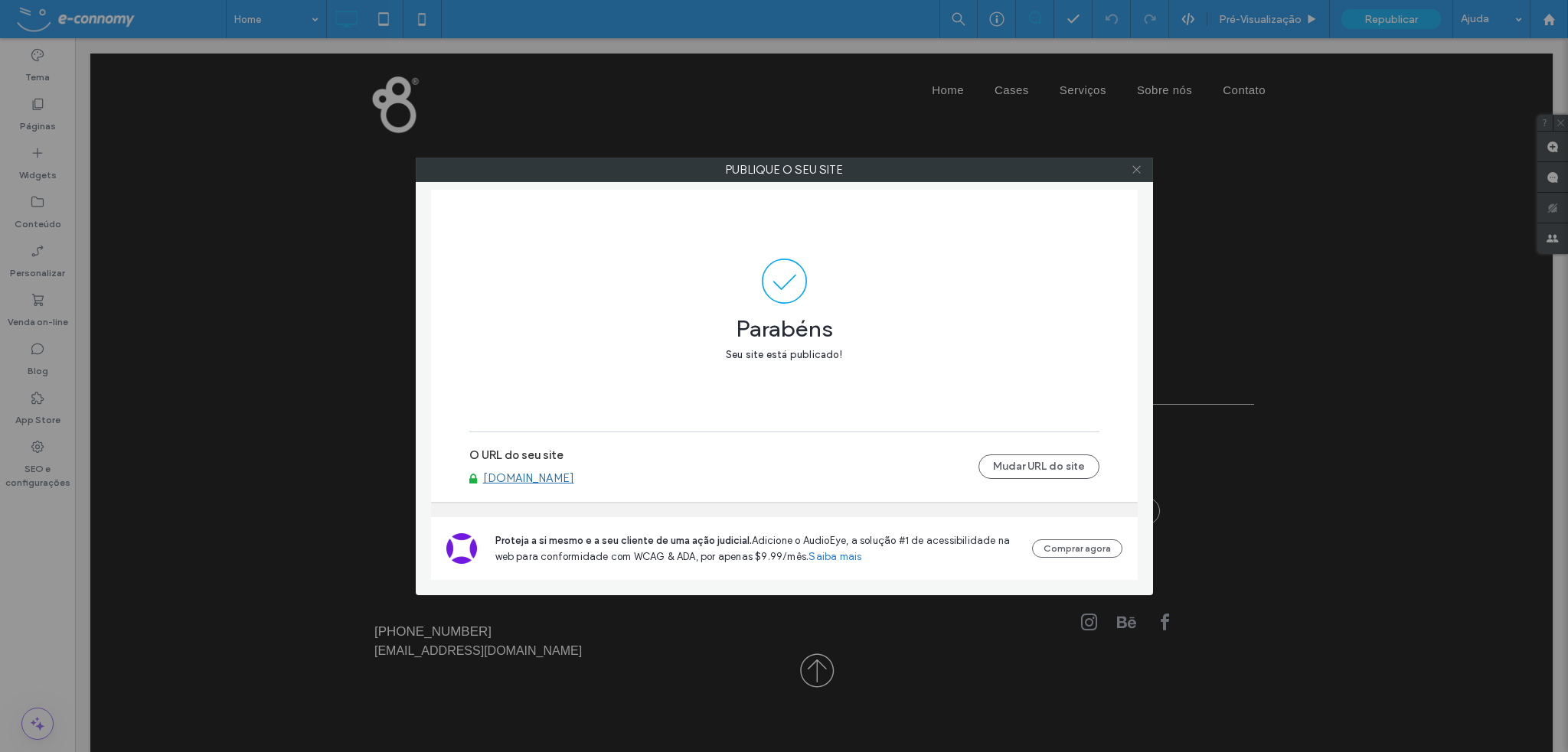
click at [1137, 173] on icon at bounding box center [1137, 169] width 11 height 11
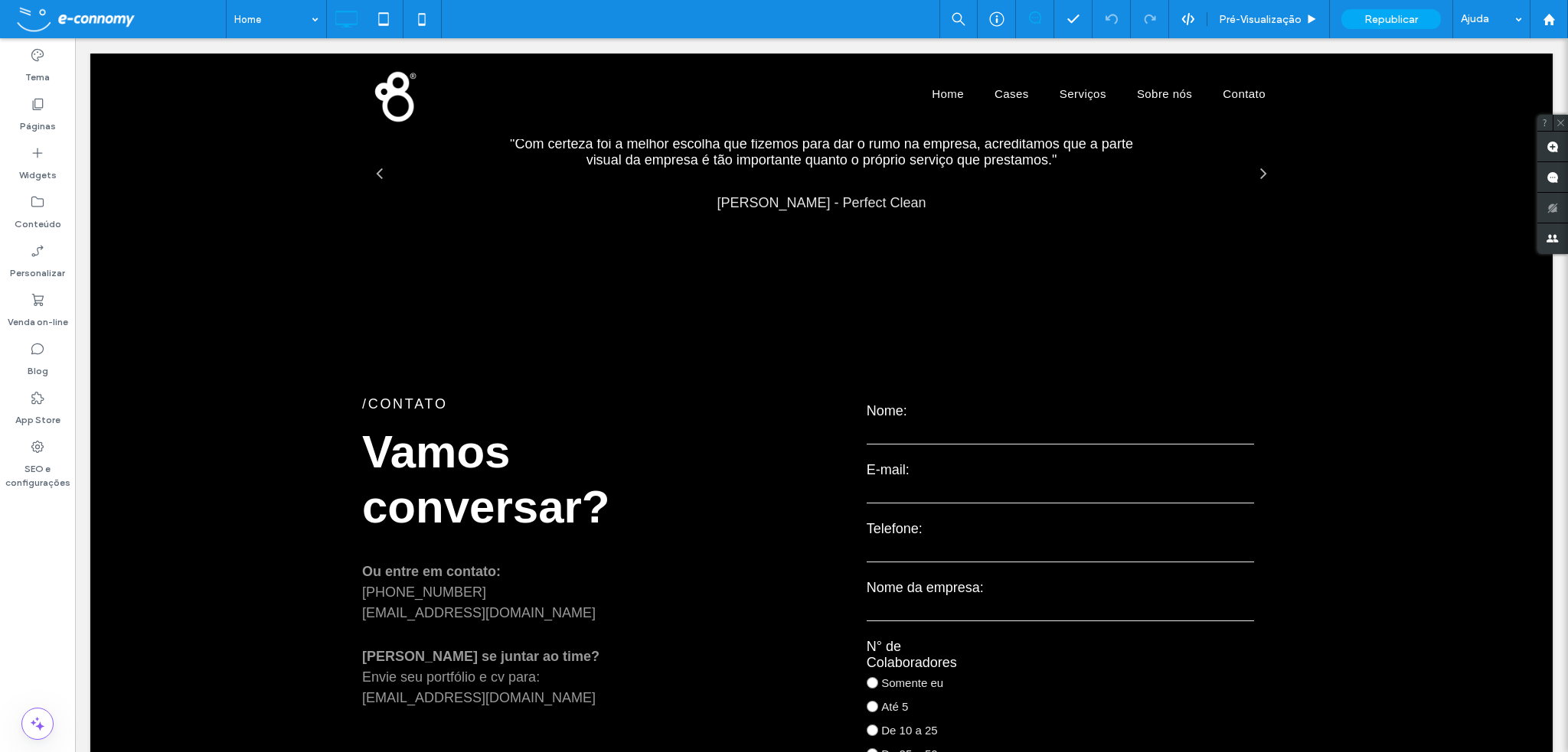
scroll to position [4077, 0]
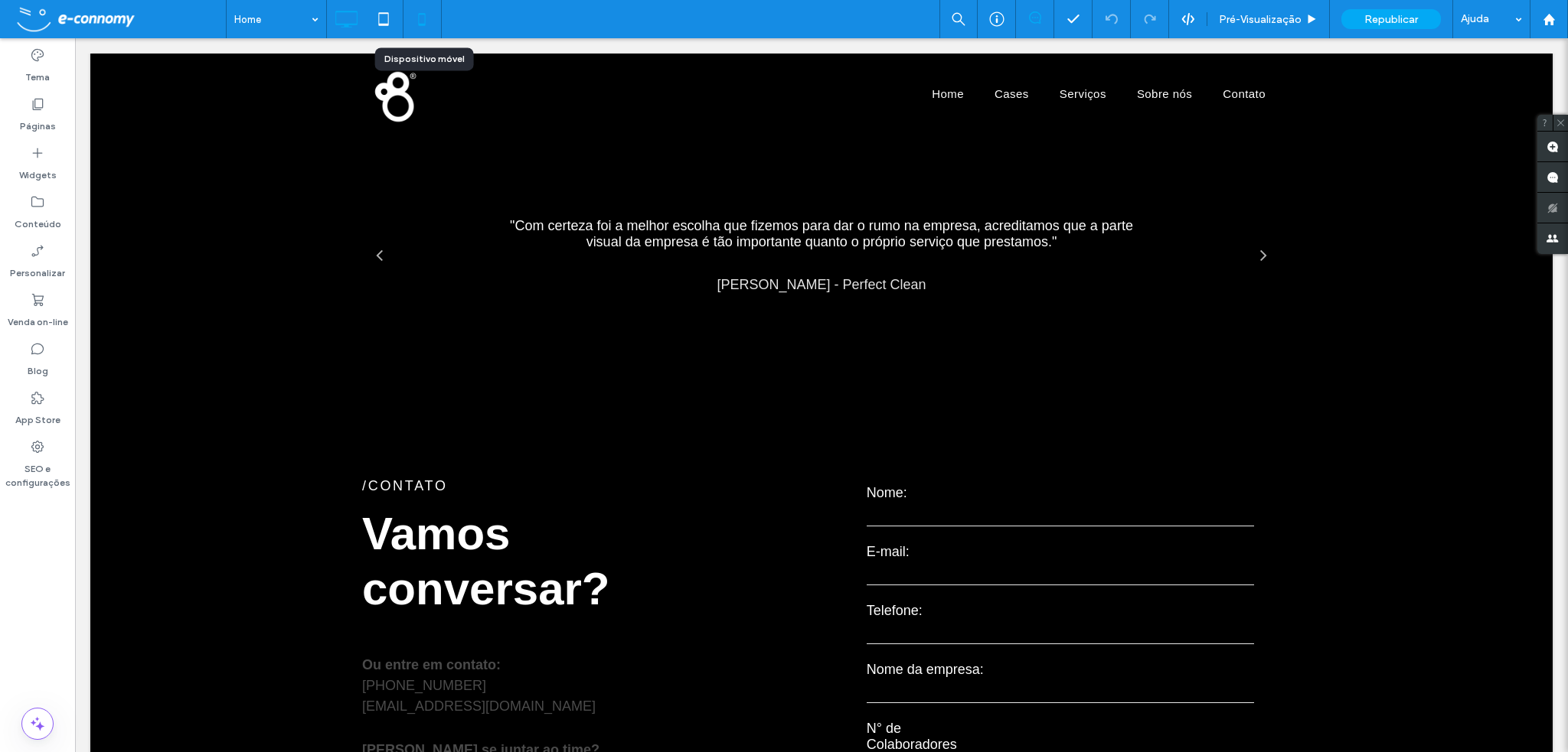
click at [419, 15] on icon at bounding box center [422, 20] width 31 height 31
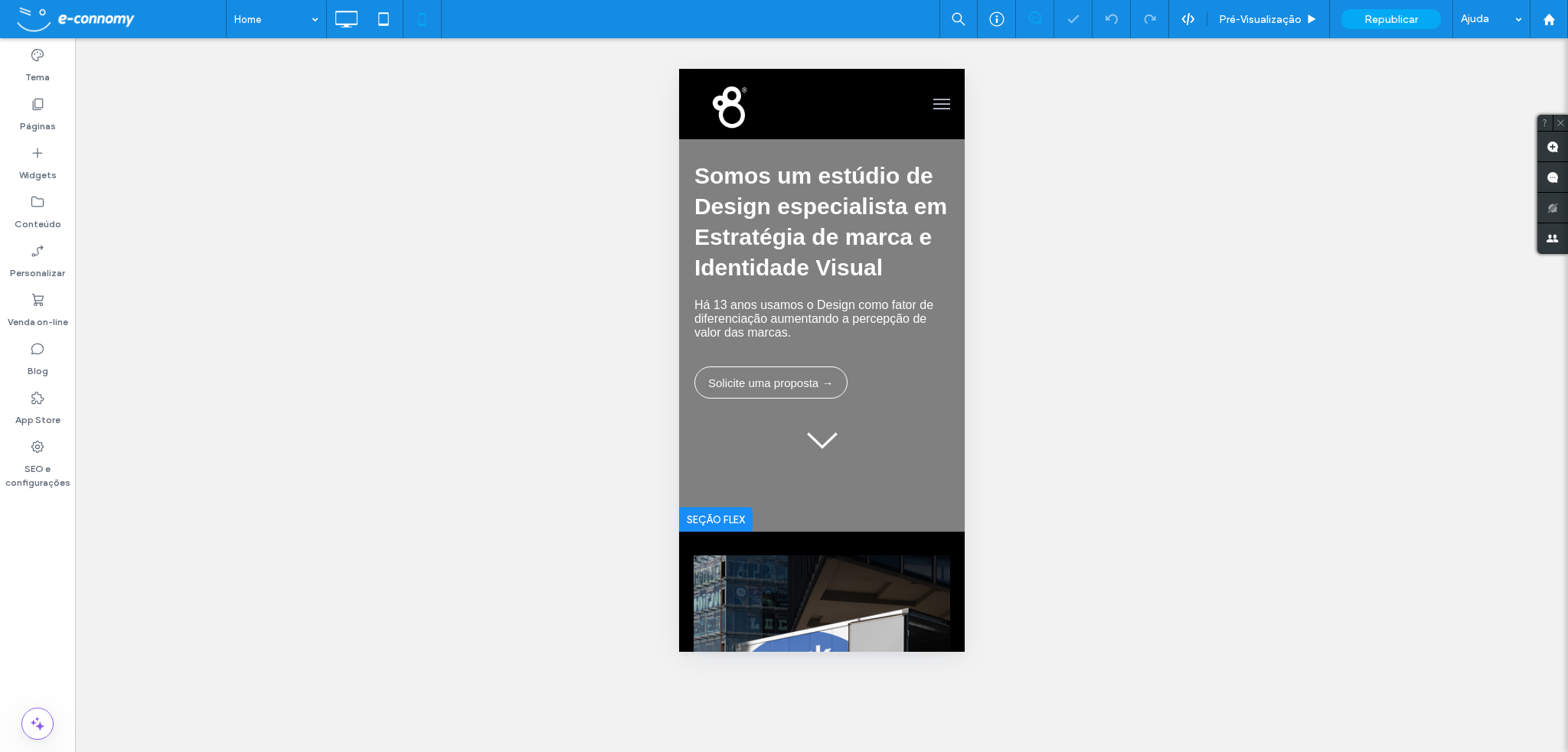
scroll to position [0, 0]
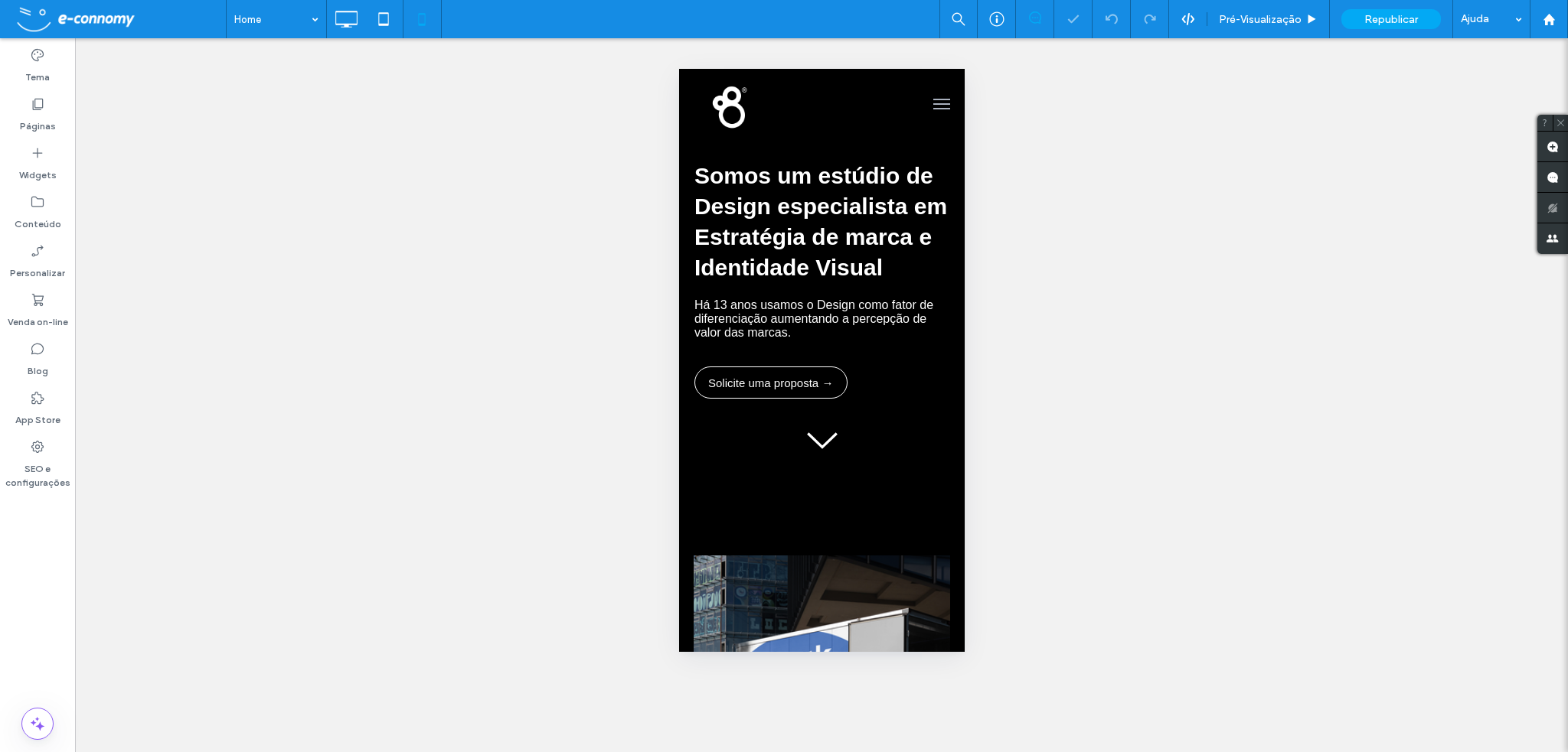
click at [926, 107] on button "menu" at bounding box center [941, 104] width 31 height 31
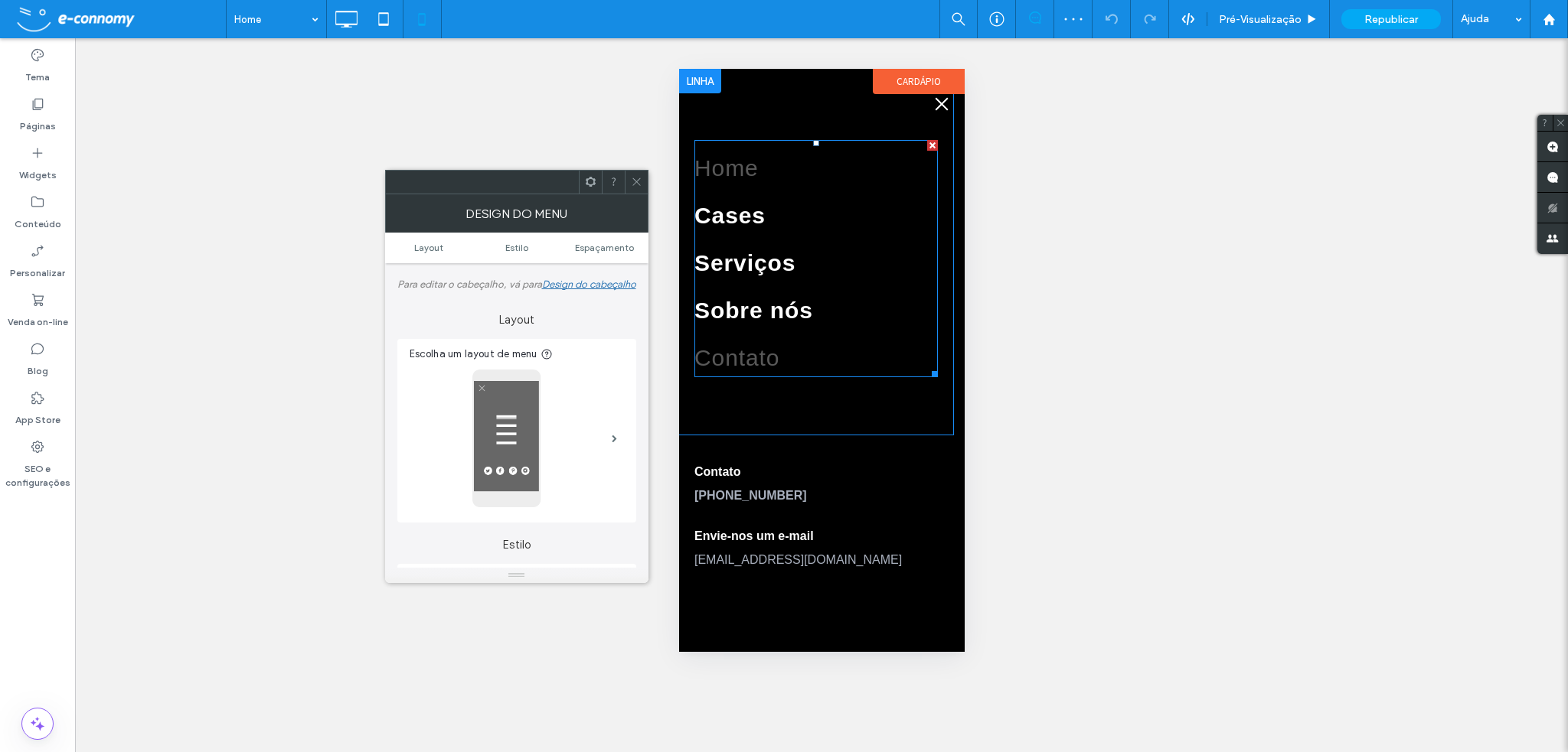
click at [754, 358] on span "Contato" at bounding box center [736, 371] width 85 height 26
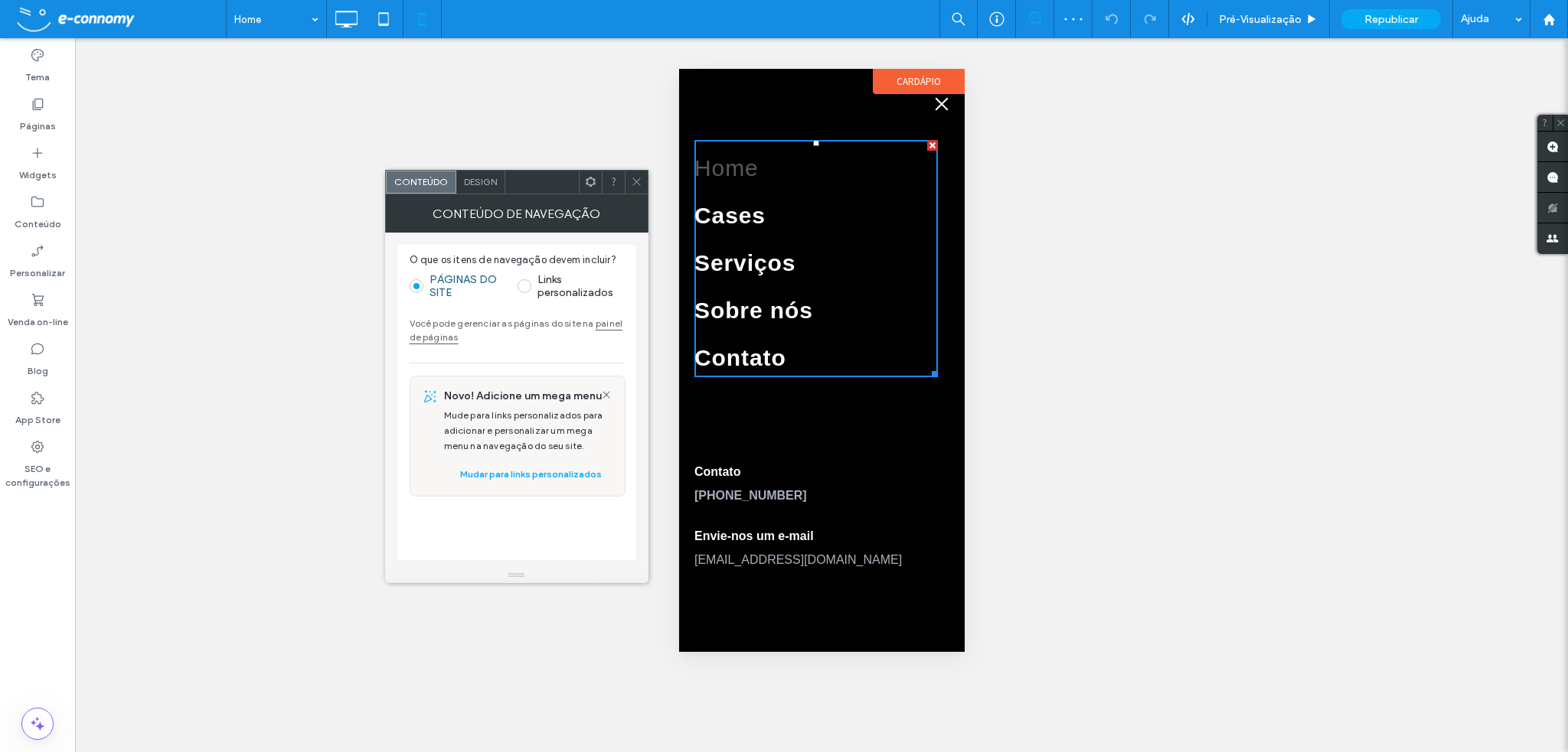
click at [629, 177] on div at bounding box center [636, 182] width 23 height 23
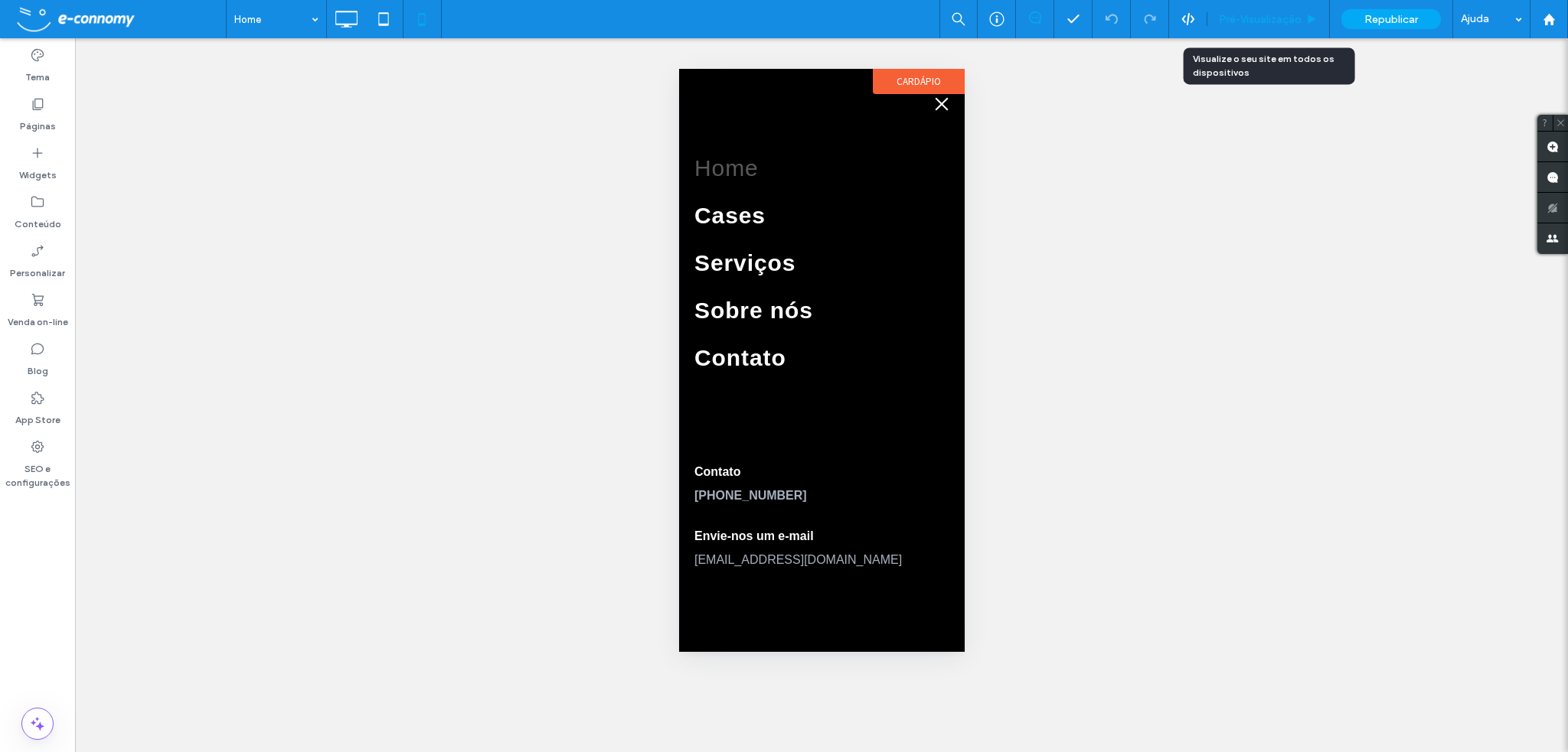
click at [1277, 19] on span "Pré-Visualizaçāo" at bounding box center [1260, 20] width 83 height 13
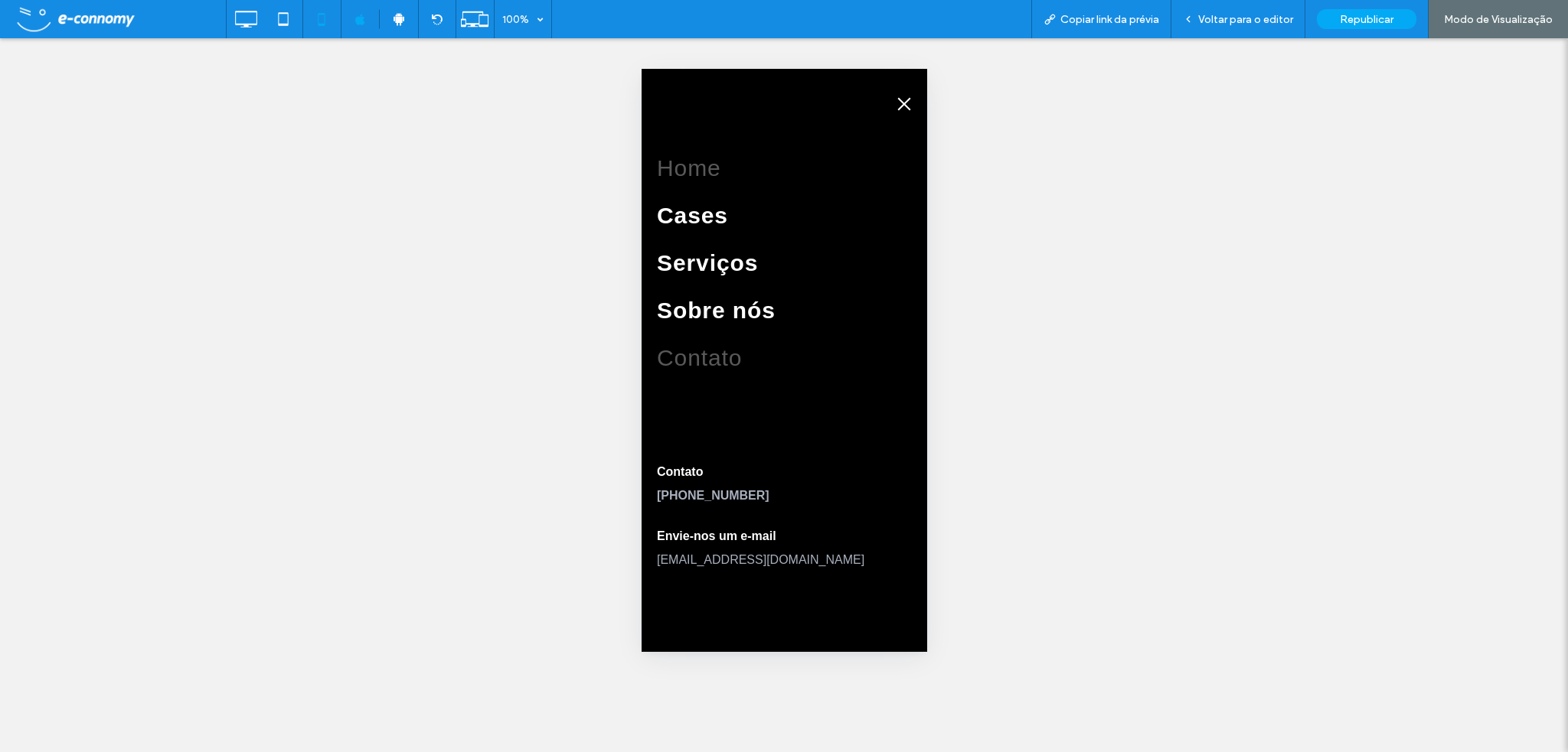
click at [739, 358] on span "Contato" at bounding box center [699, 371] width 85 height 26
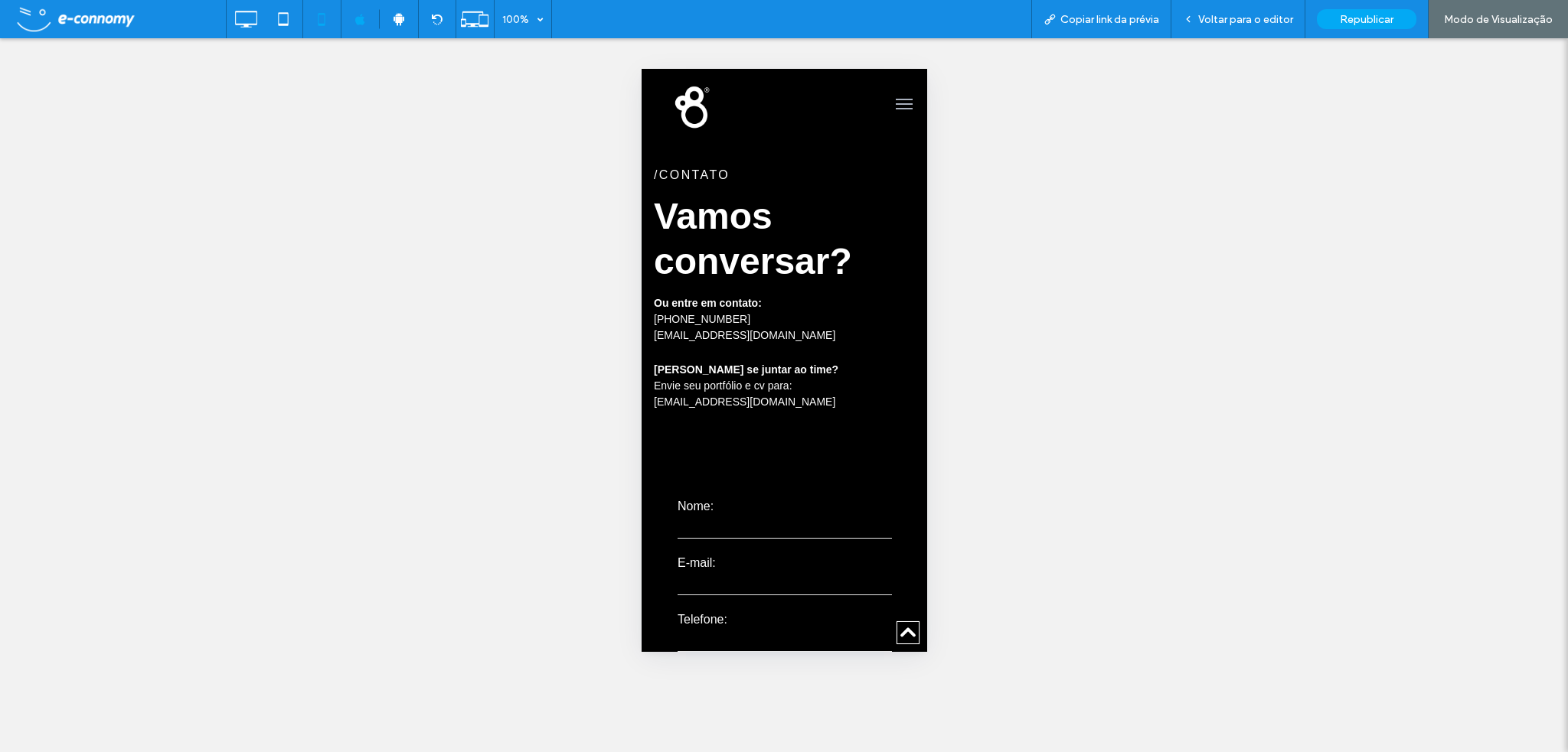
scroll to position [5804, 0]
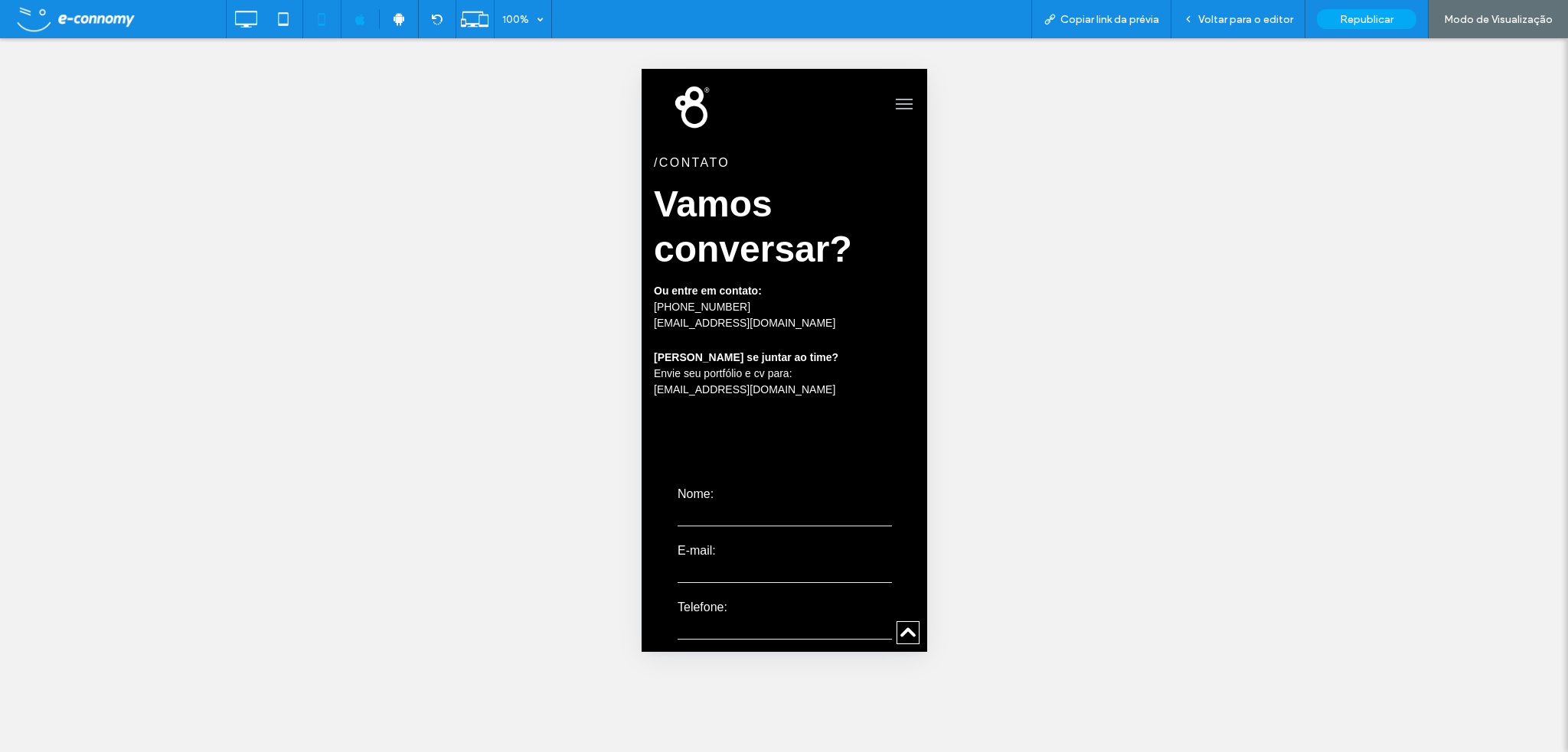
click at [1251, 28] on div "Voltar para o editor" at bounding box center [1238, 19] width 134 height 38
click at [1255, 25] on div "Voltar para o editor" at bounding box center [1238, 19] width 134 height 38
click at [1250, 20] on span "Voltar para o editor" at bounding box center [1246, 20] width 95 height 13
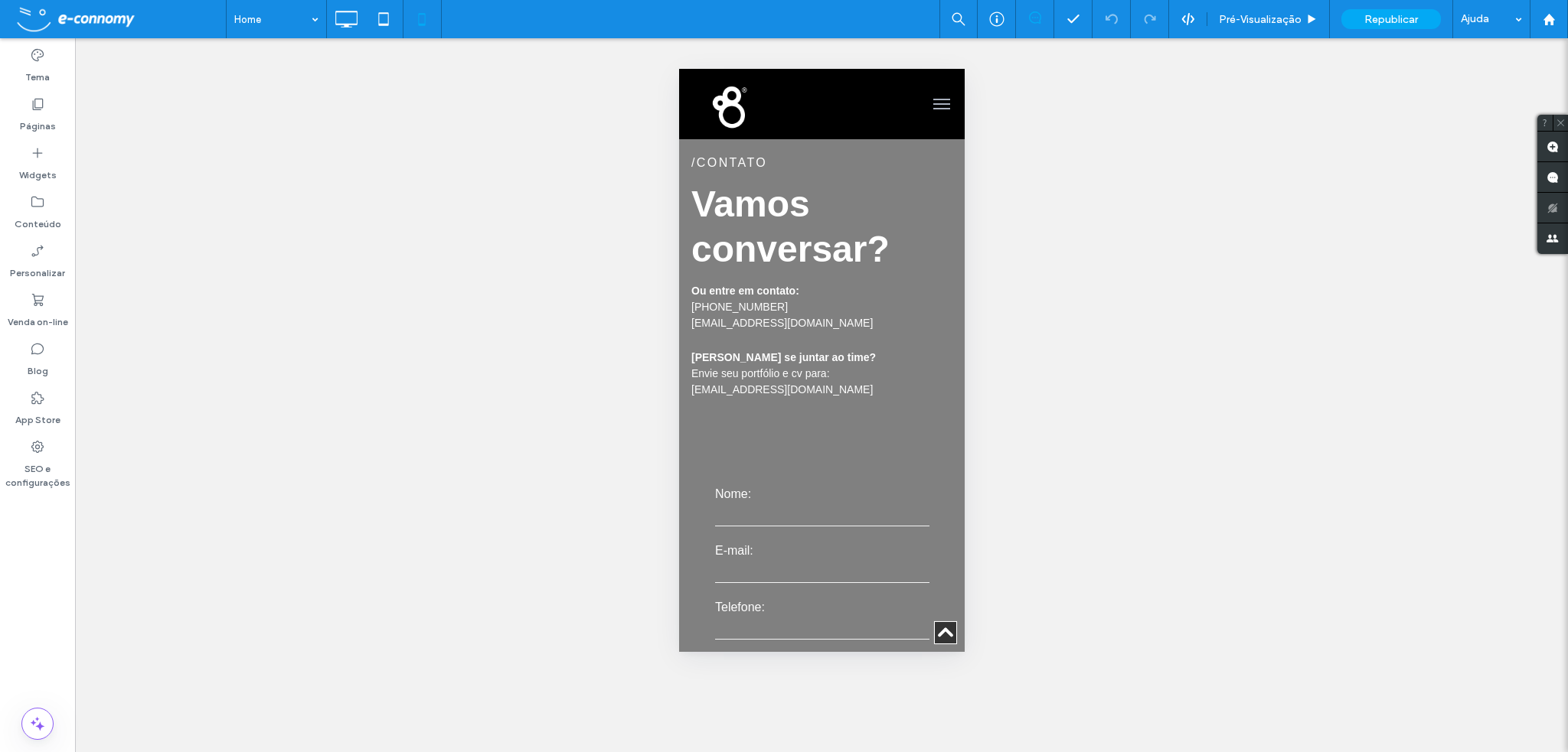
click at [804, 396] on div "Clique para editar no Modo Flex" at bounding box center [821, 704] width 286 height 1185
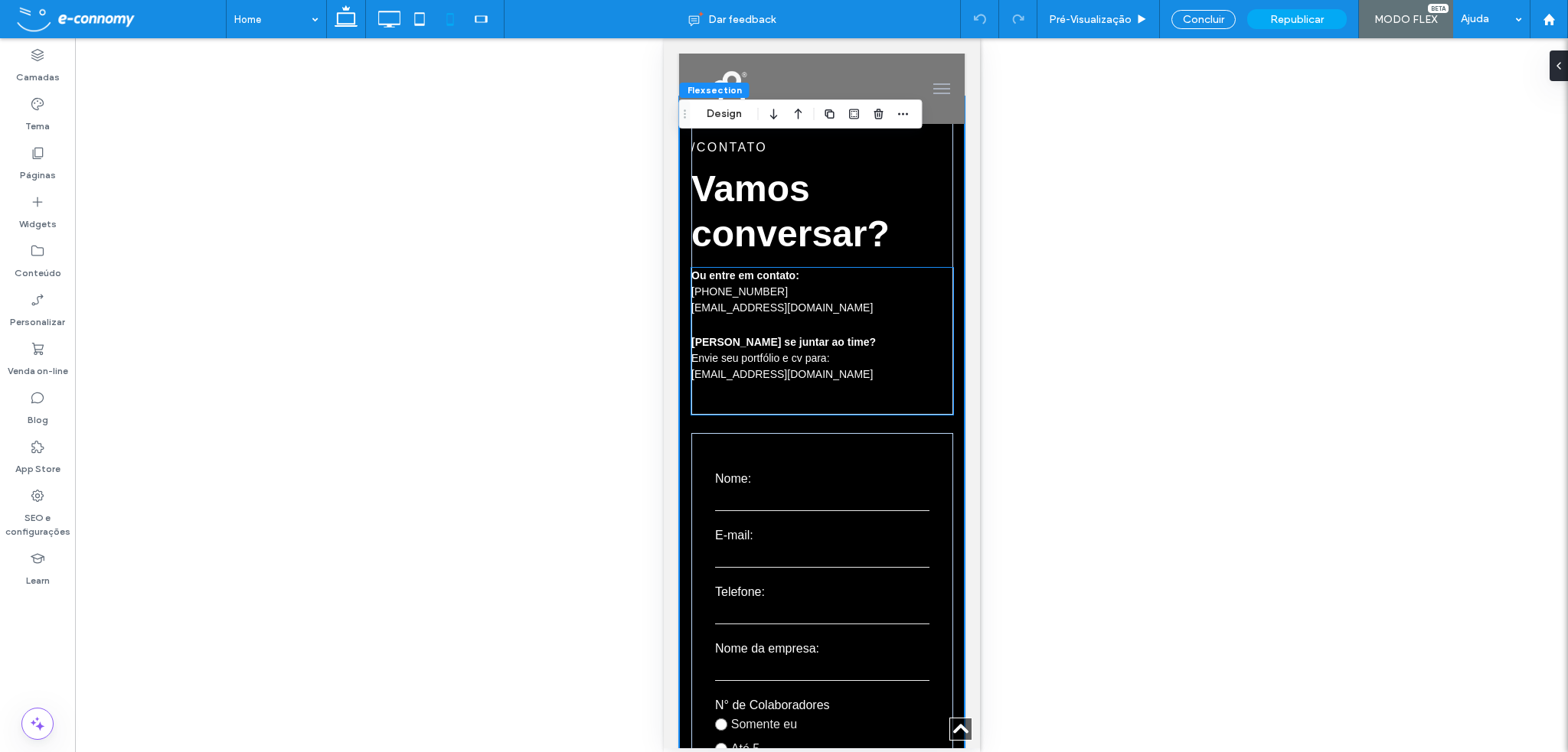
click at [820, 391] on p "[EMAIL_ADDRESS][DOMAIN_NAME]" at bounding box center [821, 390] width 262 height 48
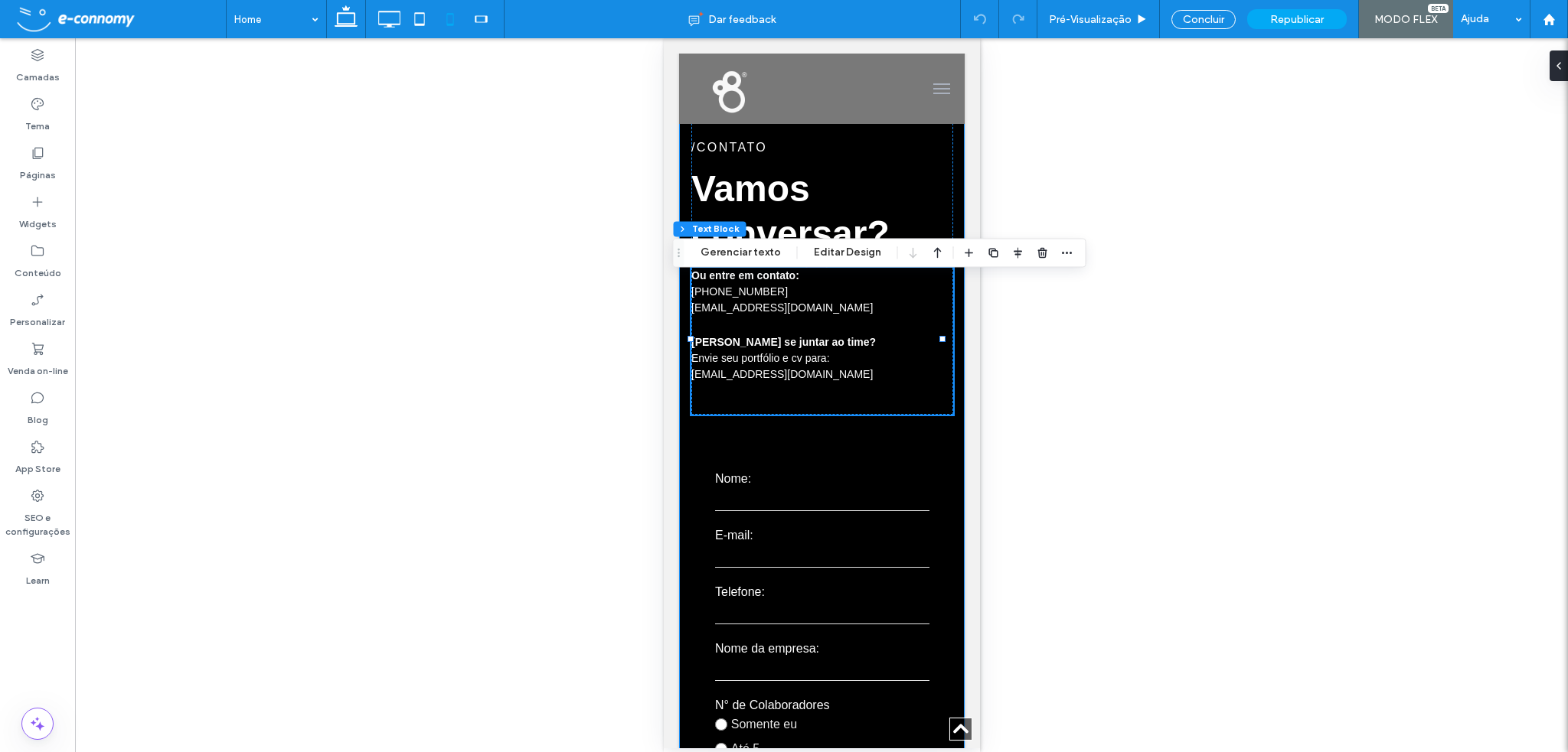
click at [809, 434] on div "**********" at bounding box center [821, 689] width 286 height 1185
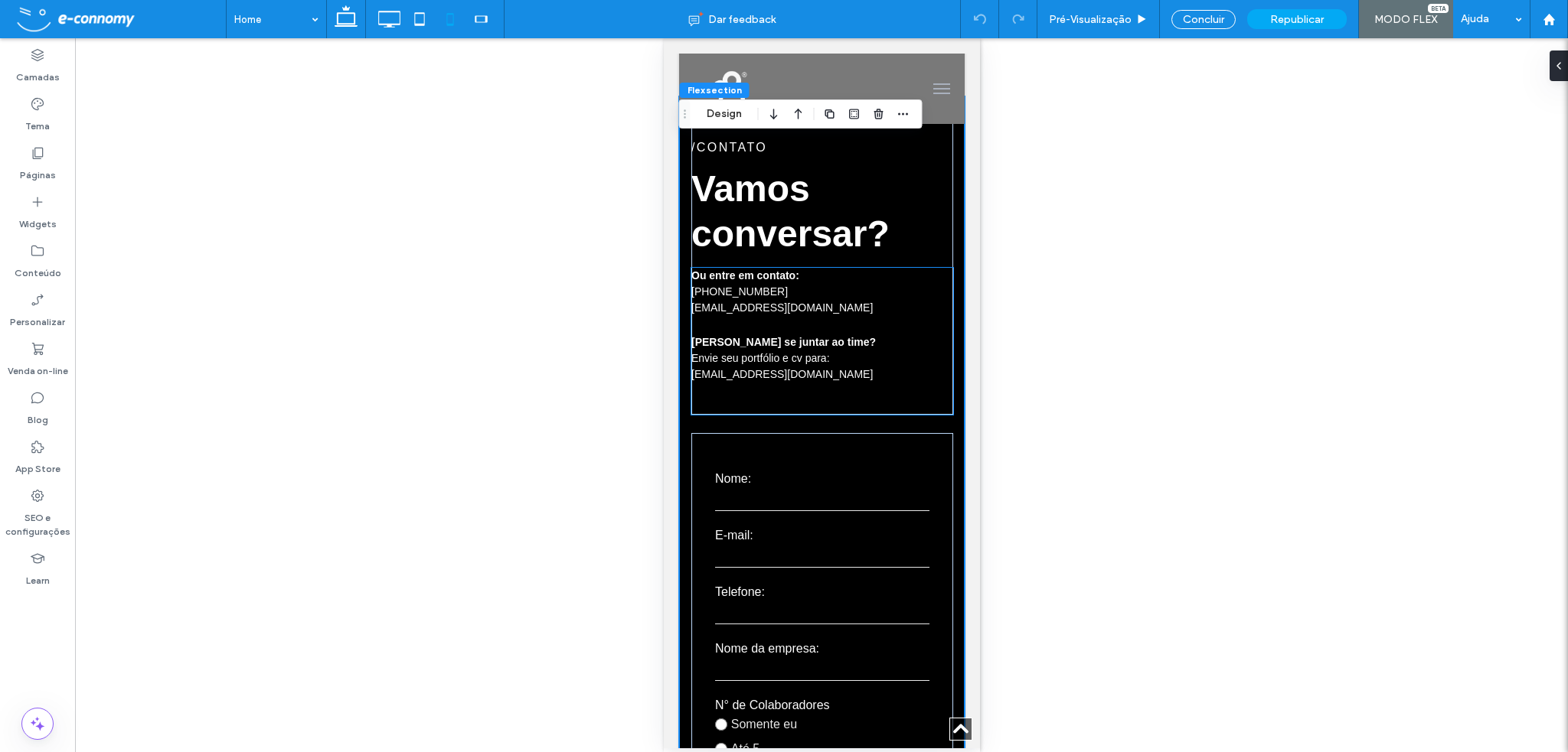
click at [813, 396] on p "[EMAIL_ADDRESS][DOMAIN_NAME]" at bounding box center [821, 390] width 262 height 48
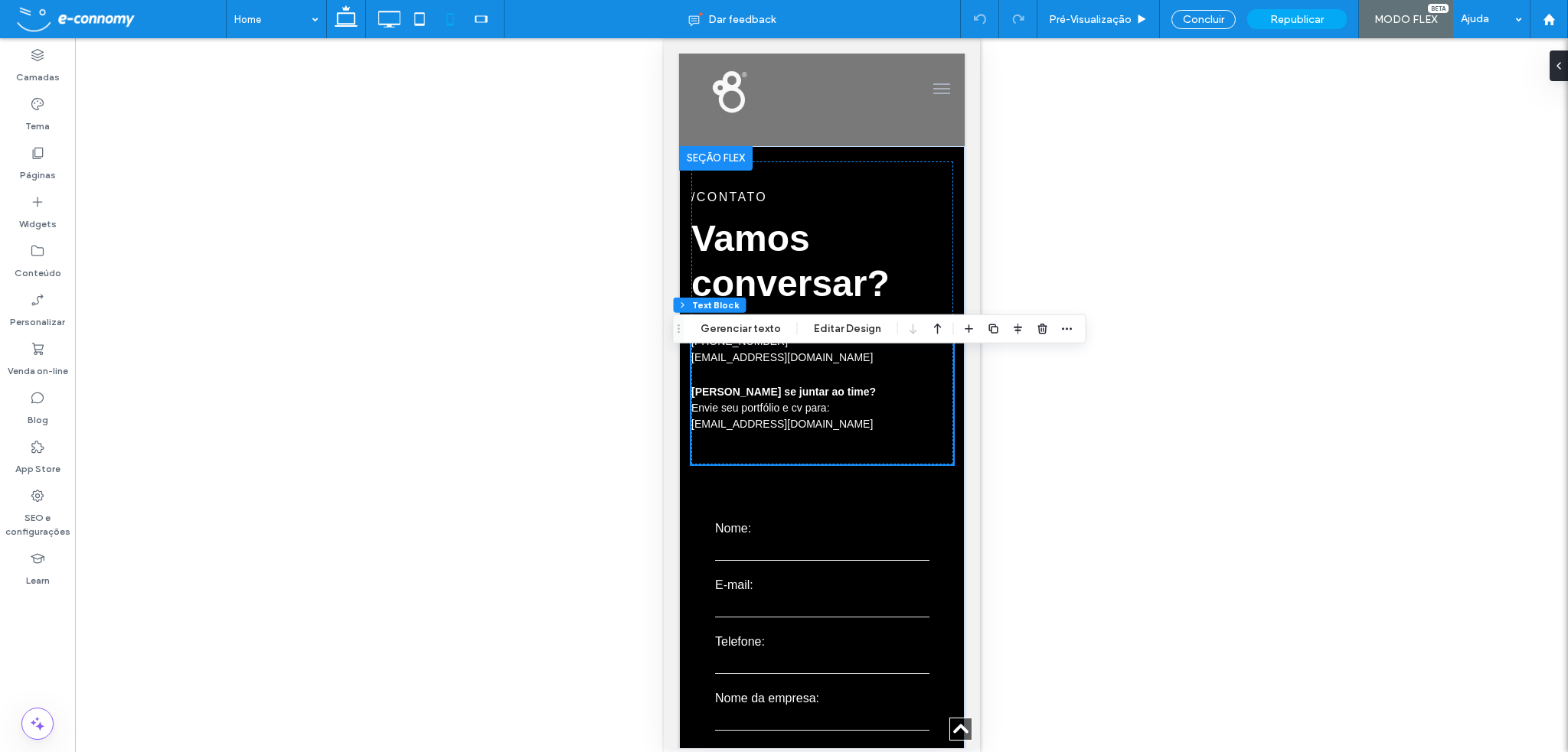
scroll to position [5728, 0]
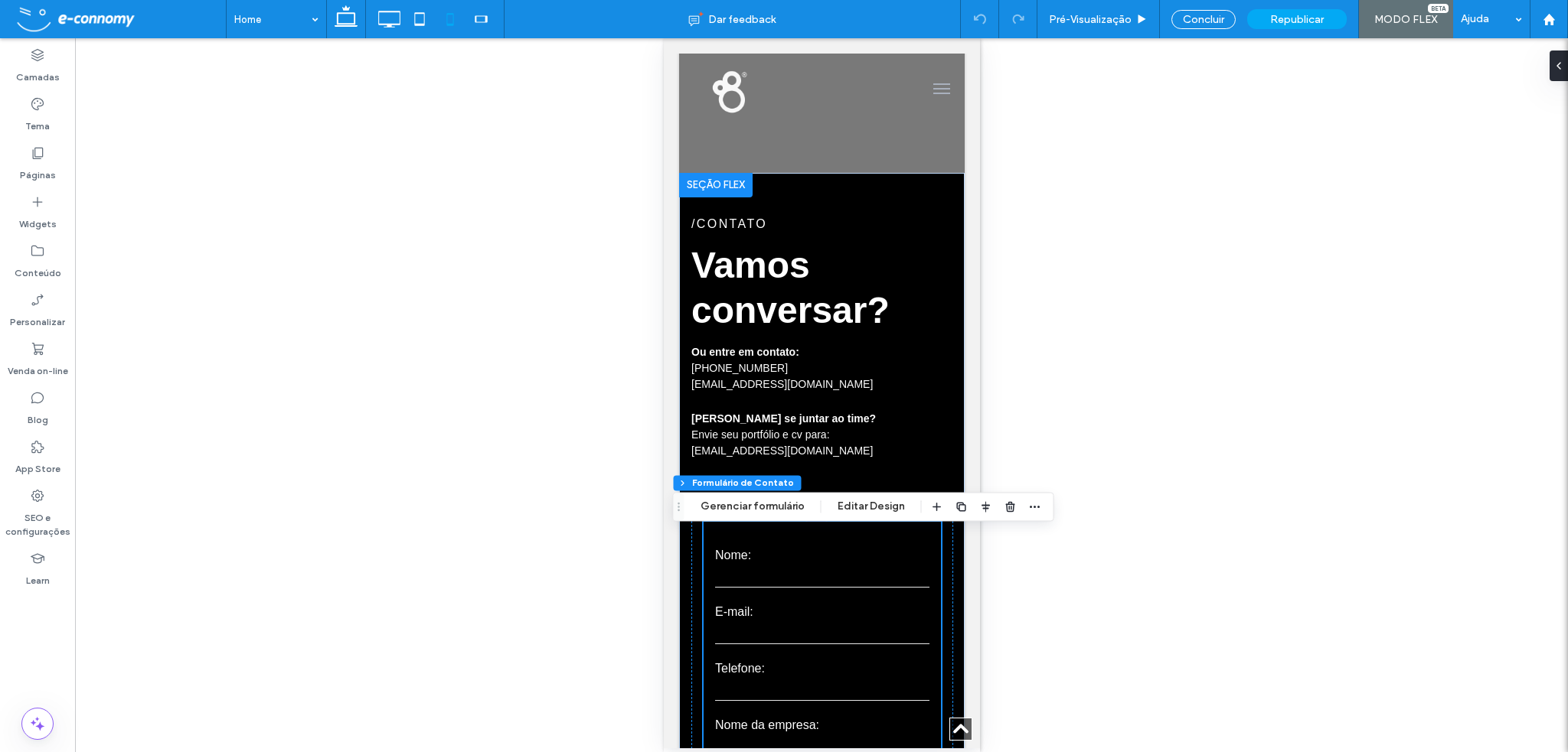
type input "*"
type input "***"
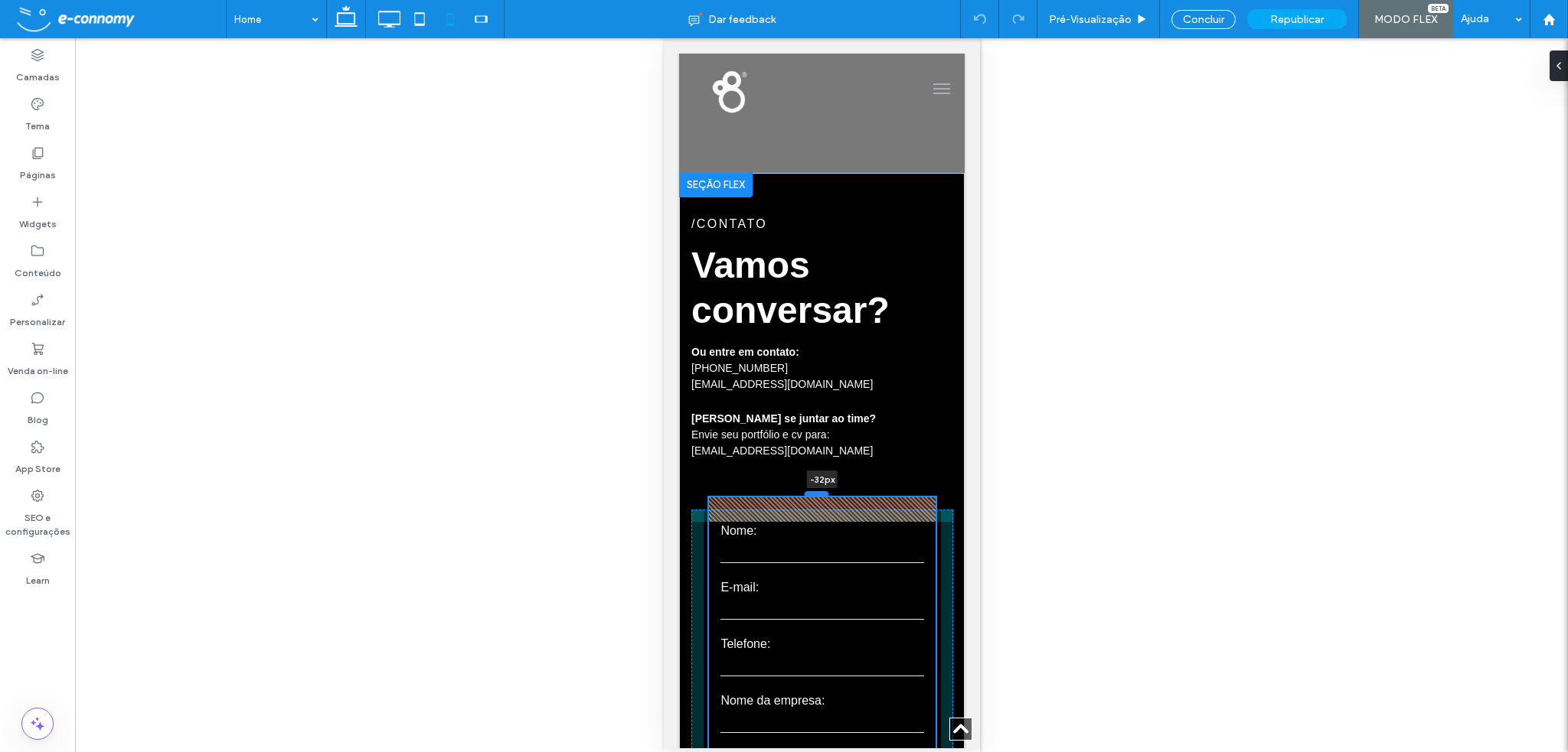
drag, startPoint x: 817, startPoint y: 530, endPoint x: 816, endPoint y: 505, distance: 25.0
click at [816, 496] on div at bounding box center [816, 494] width 24 height 7
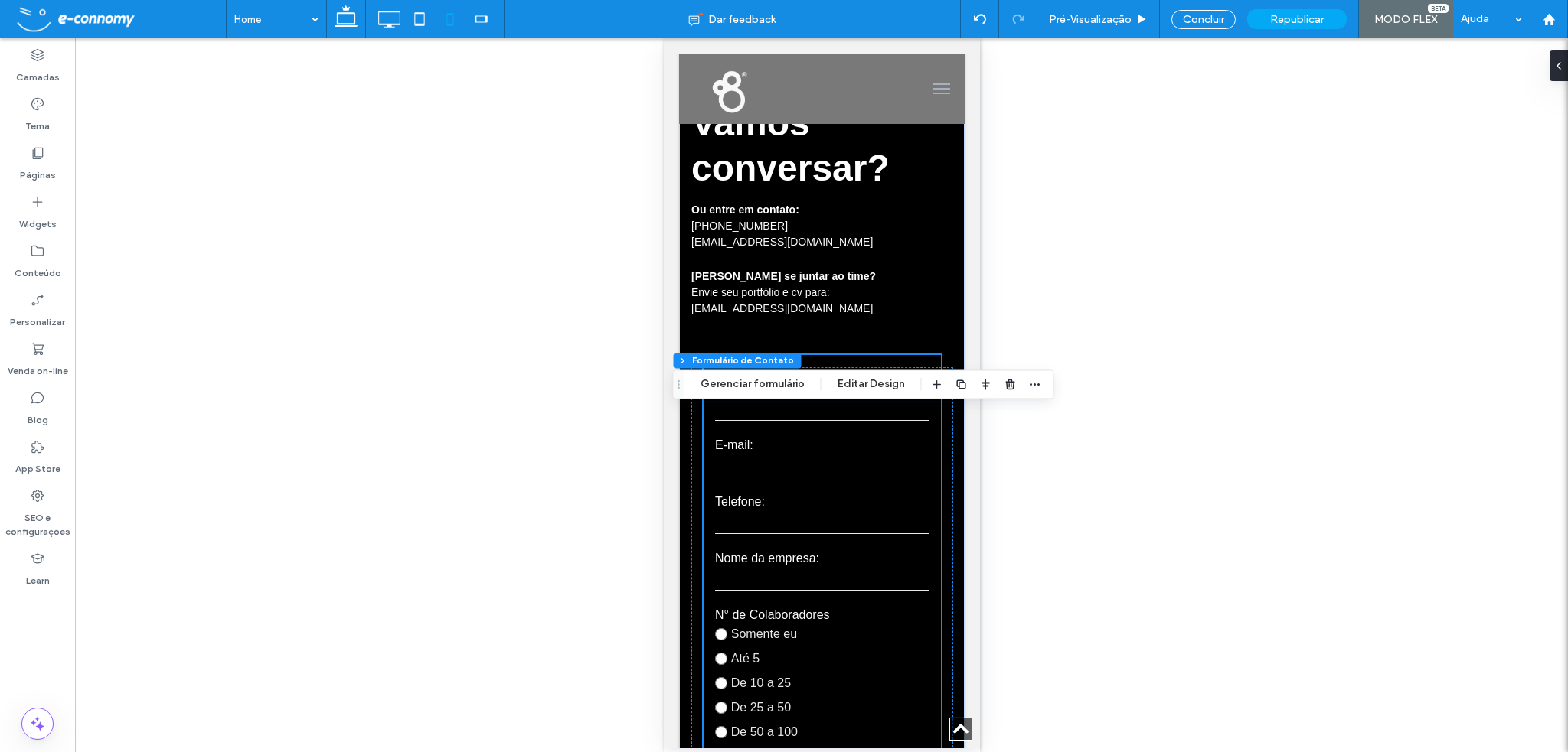
scroll to position [5881, 0]
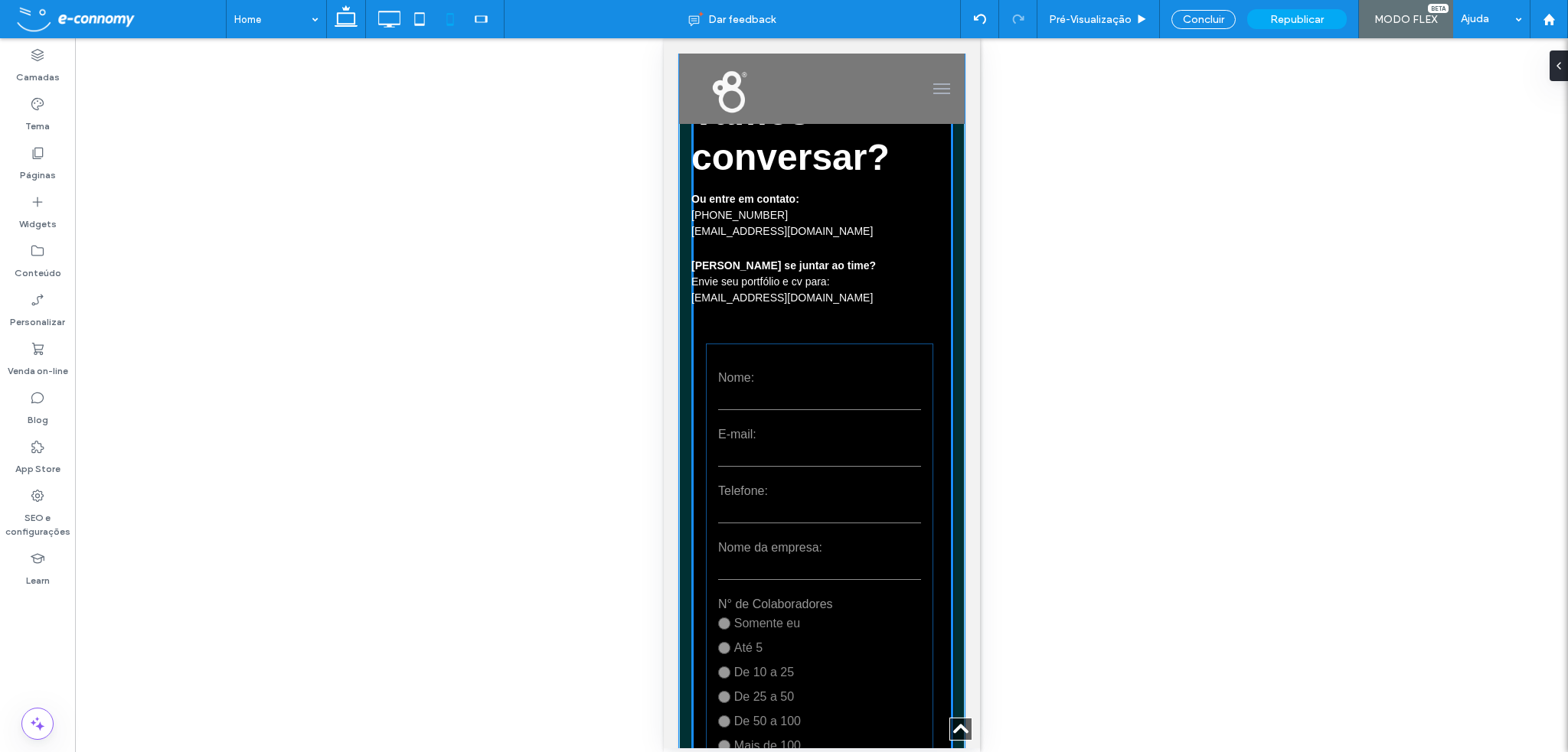
drag, startPoint x: 821, startPoint y: 356, endPoint x: 825, endPoint y: 346, distance: 10.8
type input "**"
type input "****"
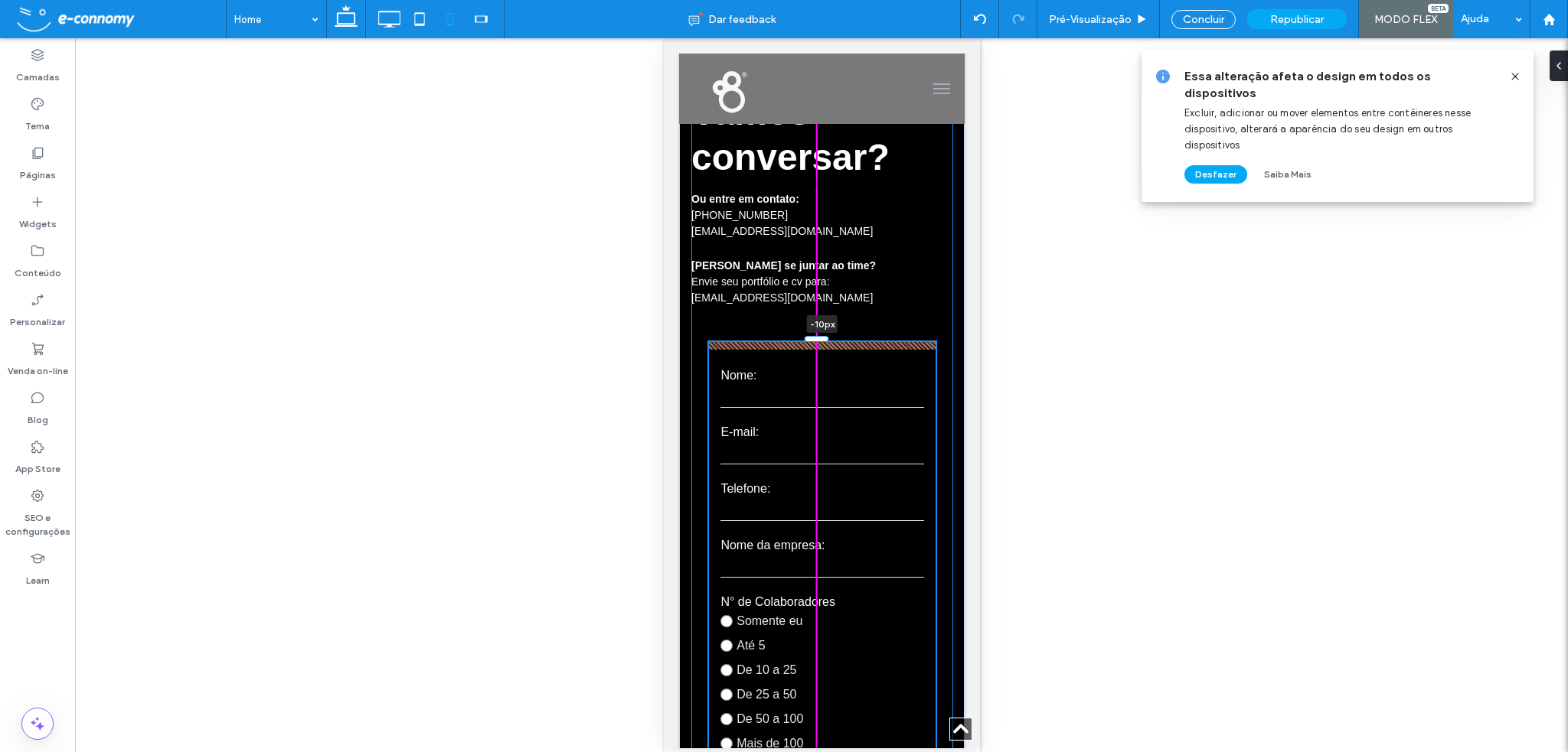
click at [817, 341] on div at bounding box center [816, 339] width 24 height 7
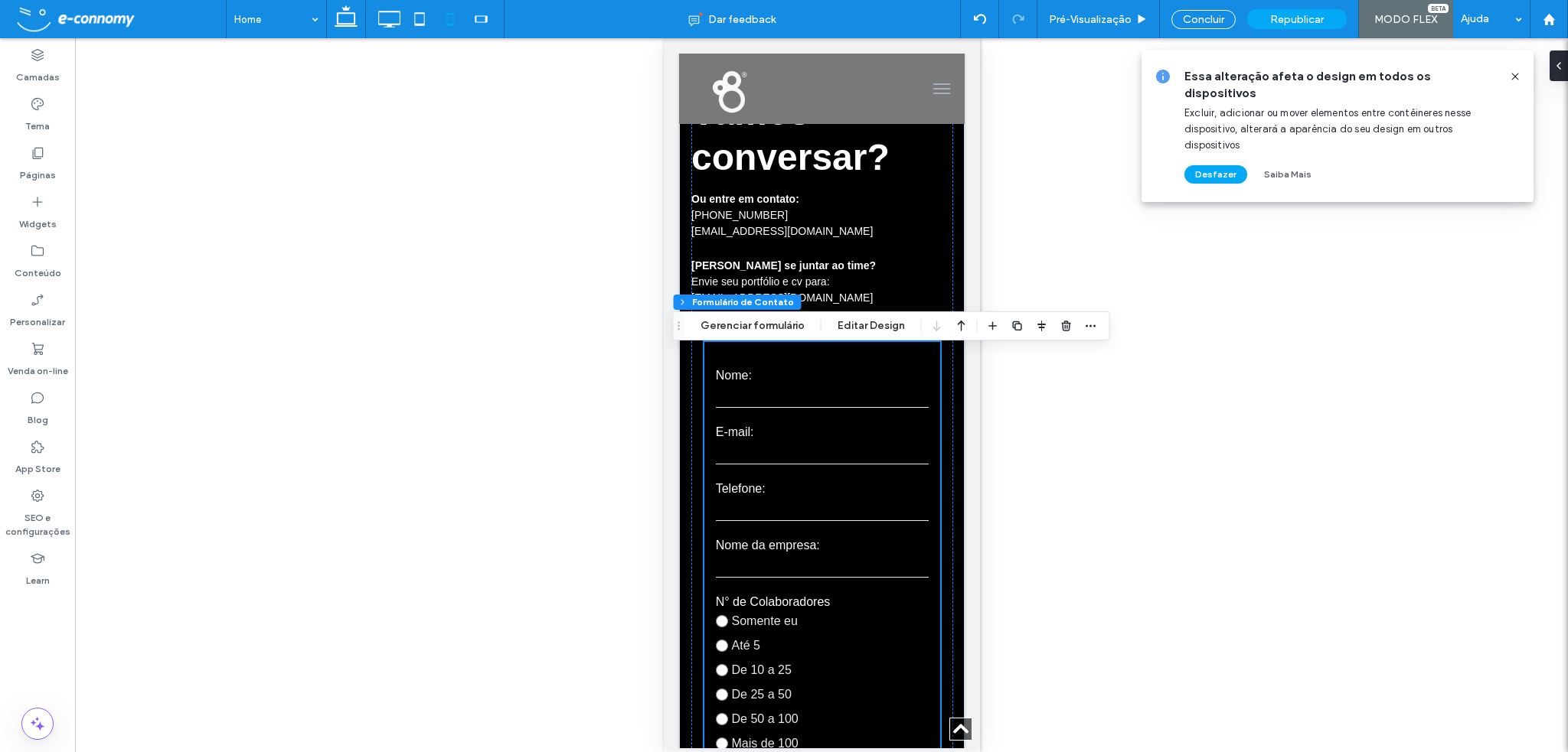
scroll to position [5957, 0]
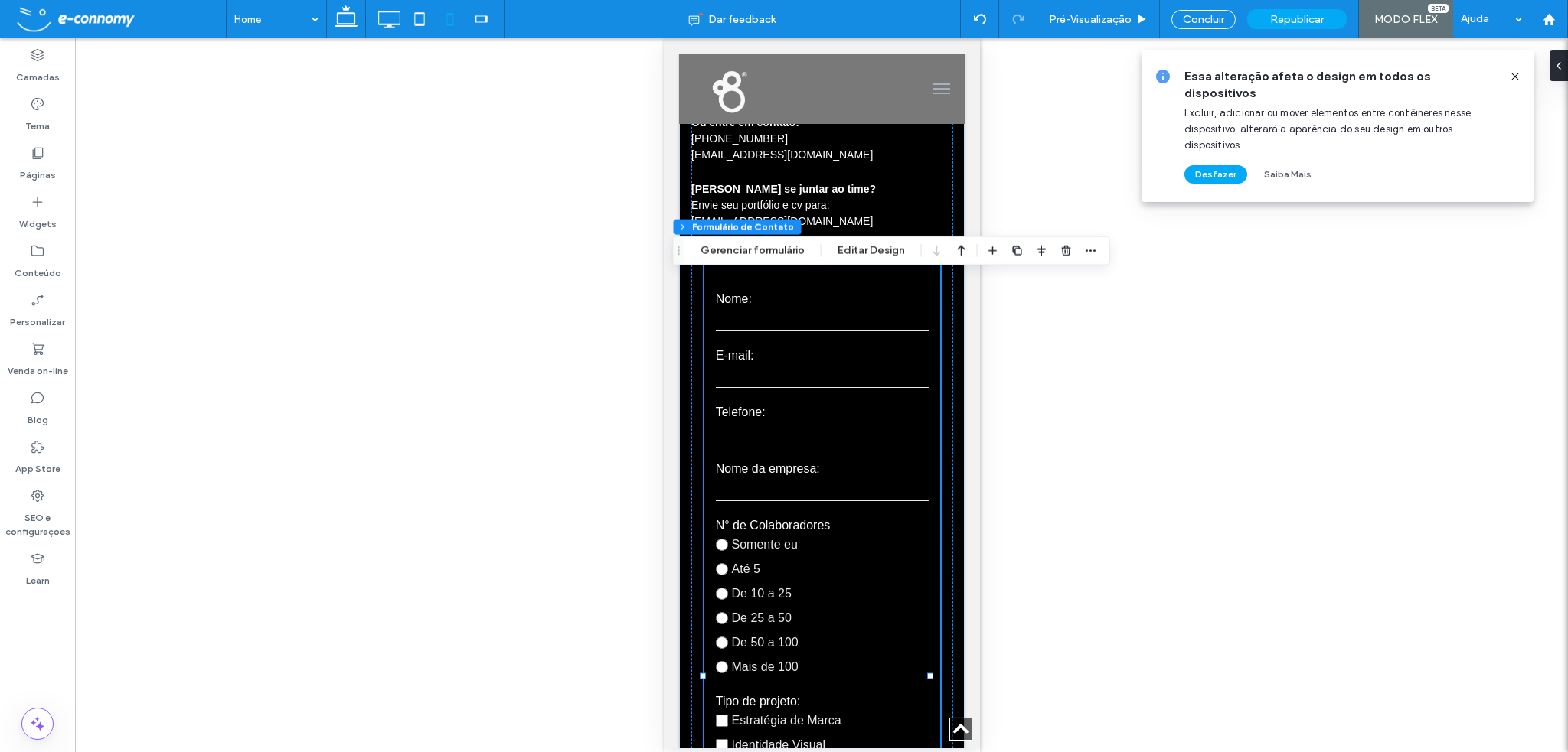
click at [1036, 402] on div "Reexibir? Sim Reexibir? Sim Reexibir? Sim" at bounding box center [821, 395] width 1493 height 714
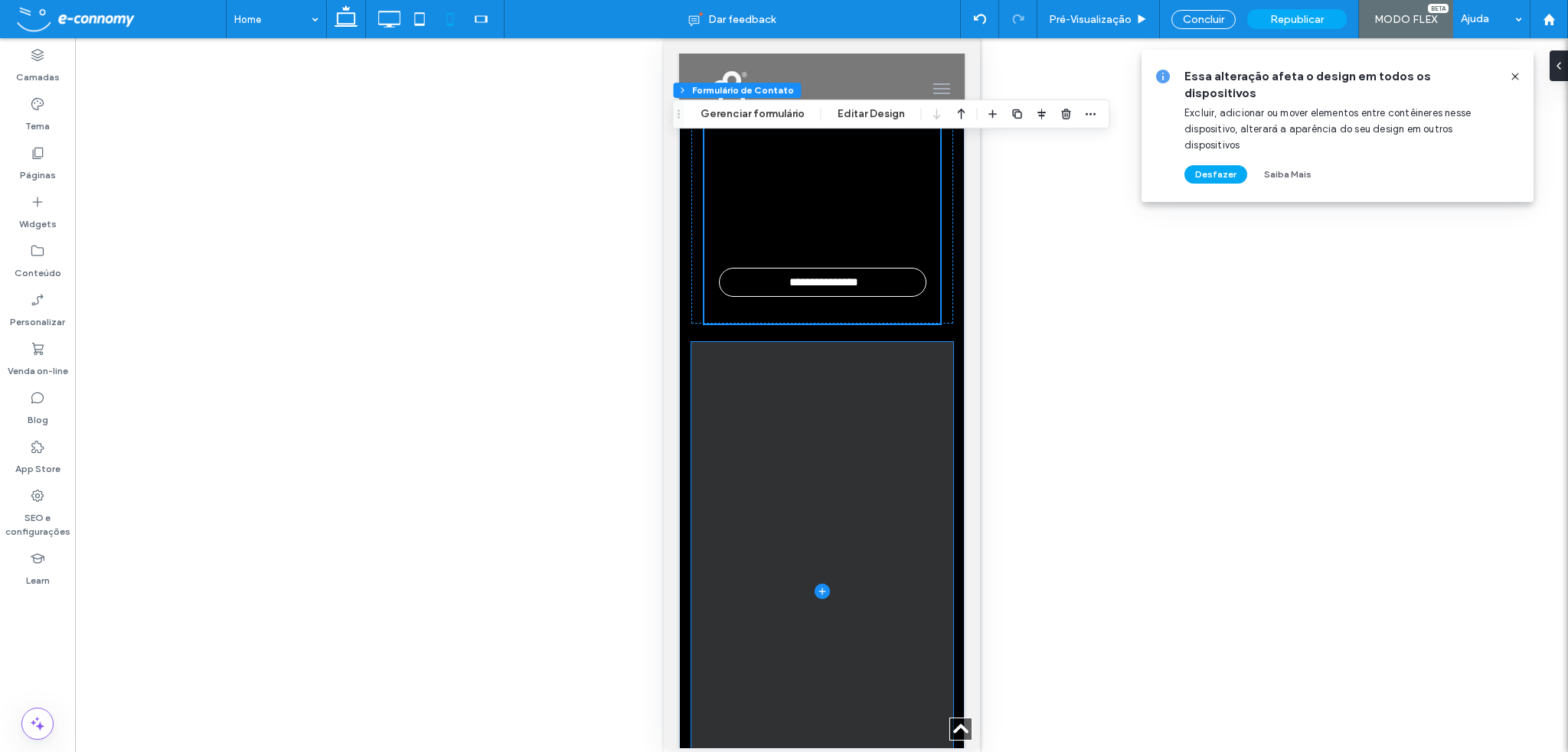
scroll to position [6876, 0]
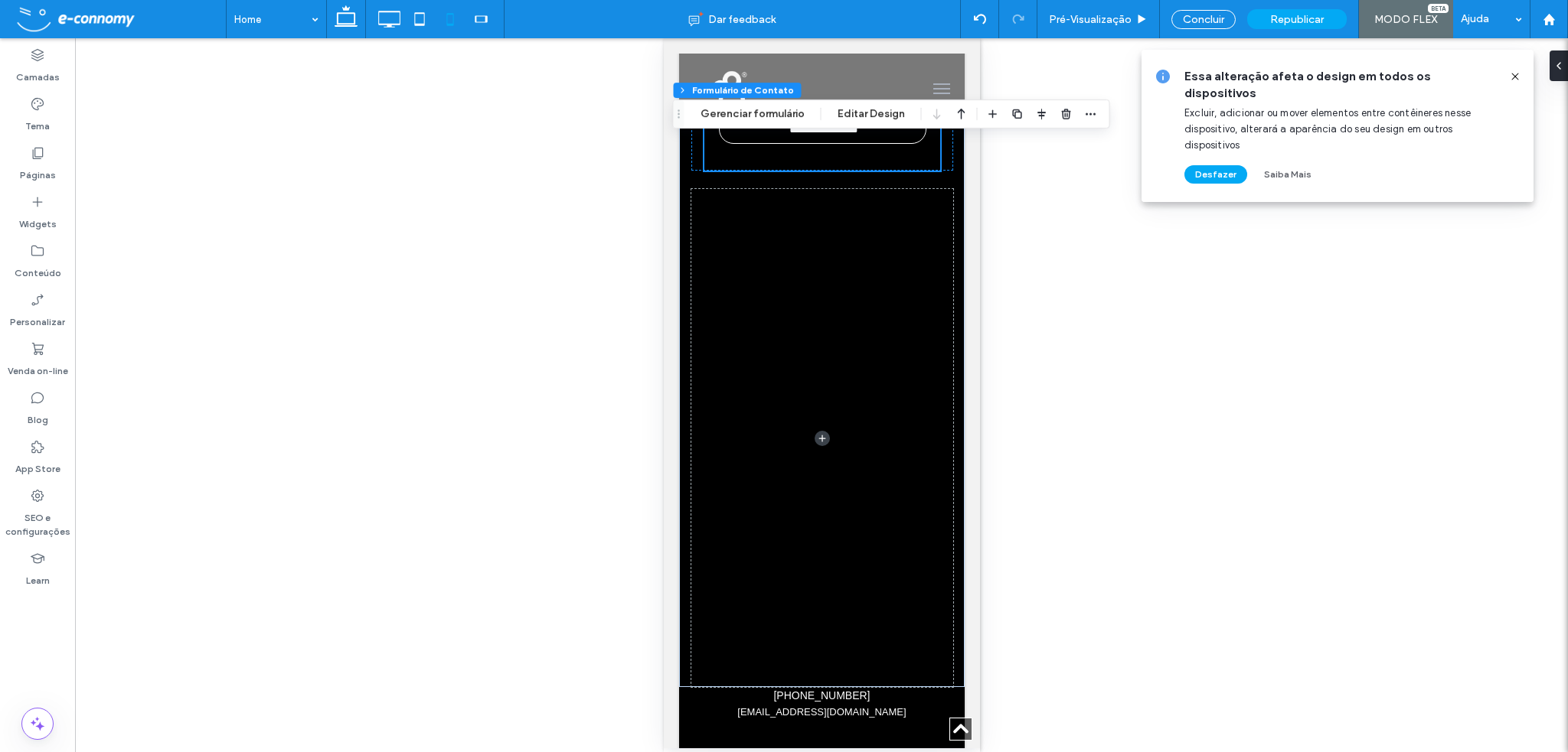
click at [1124, 405] on div "Reexibir? Sim Reexibir? Sim Reexibir? Sim" at bounding box center [821, 395] width 1493 height 714
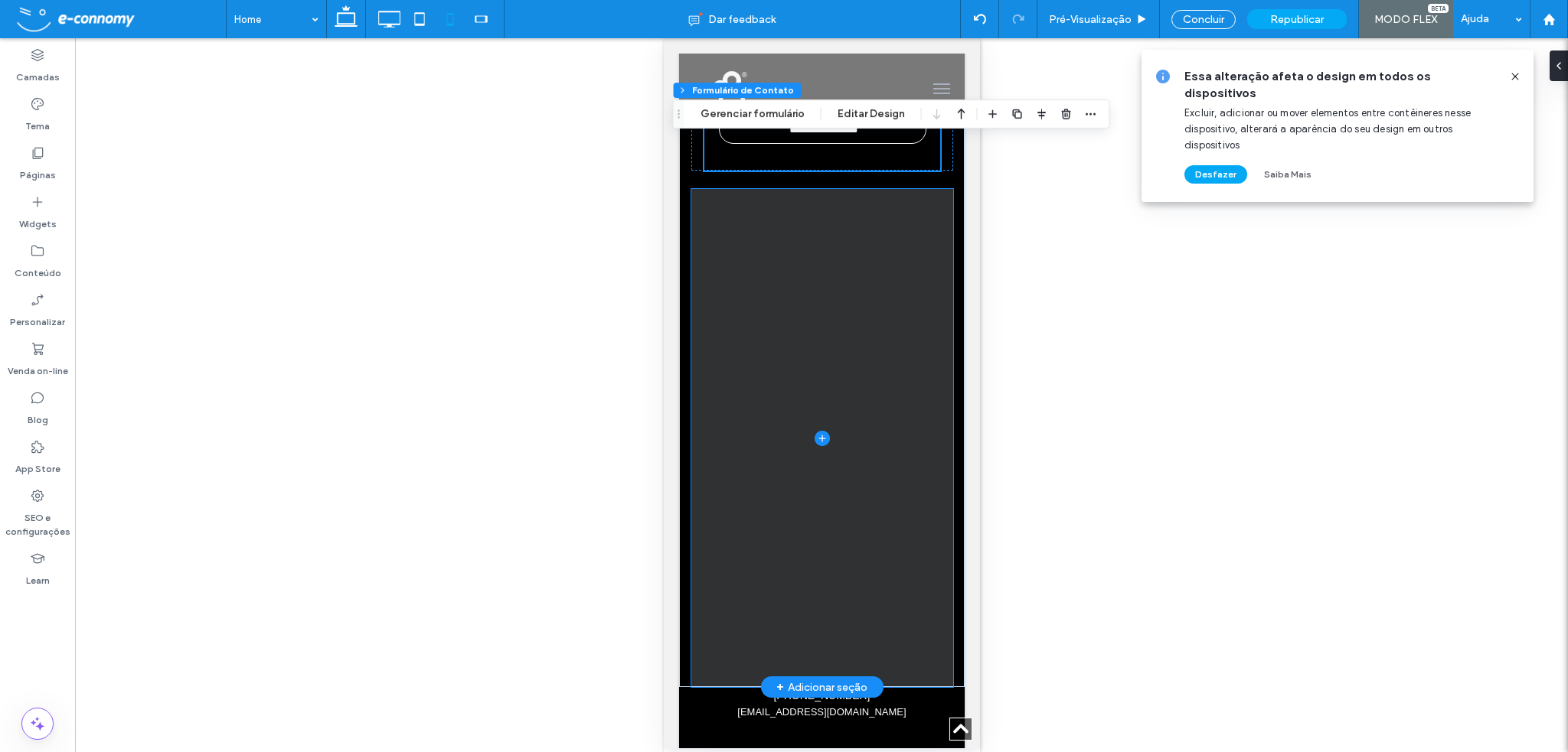
click at [864, 397] on span at bounding box center [821, 438] width 262 height 498
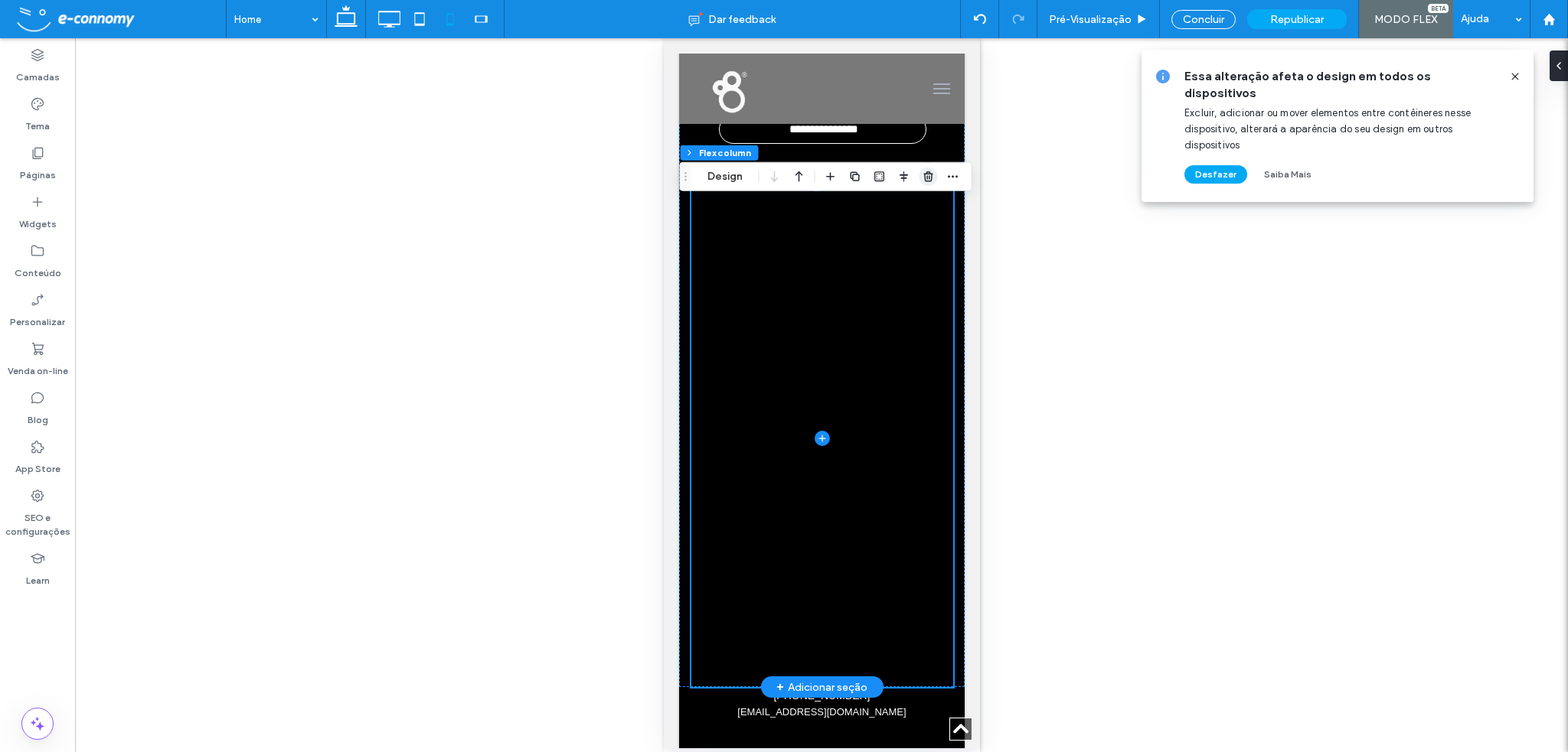
click at [929, 178] on use "button" at bounding box center [927, 177] width 9 height 10
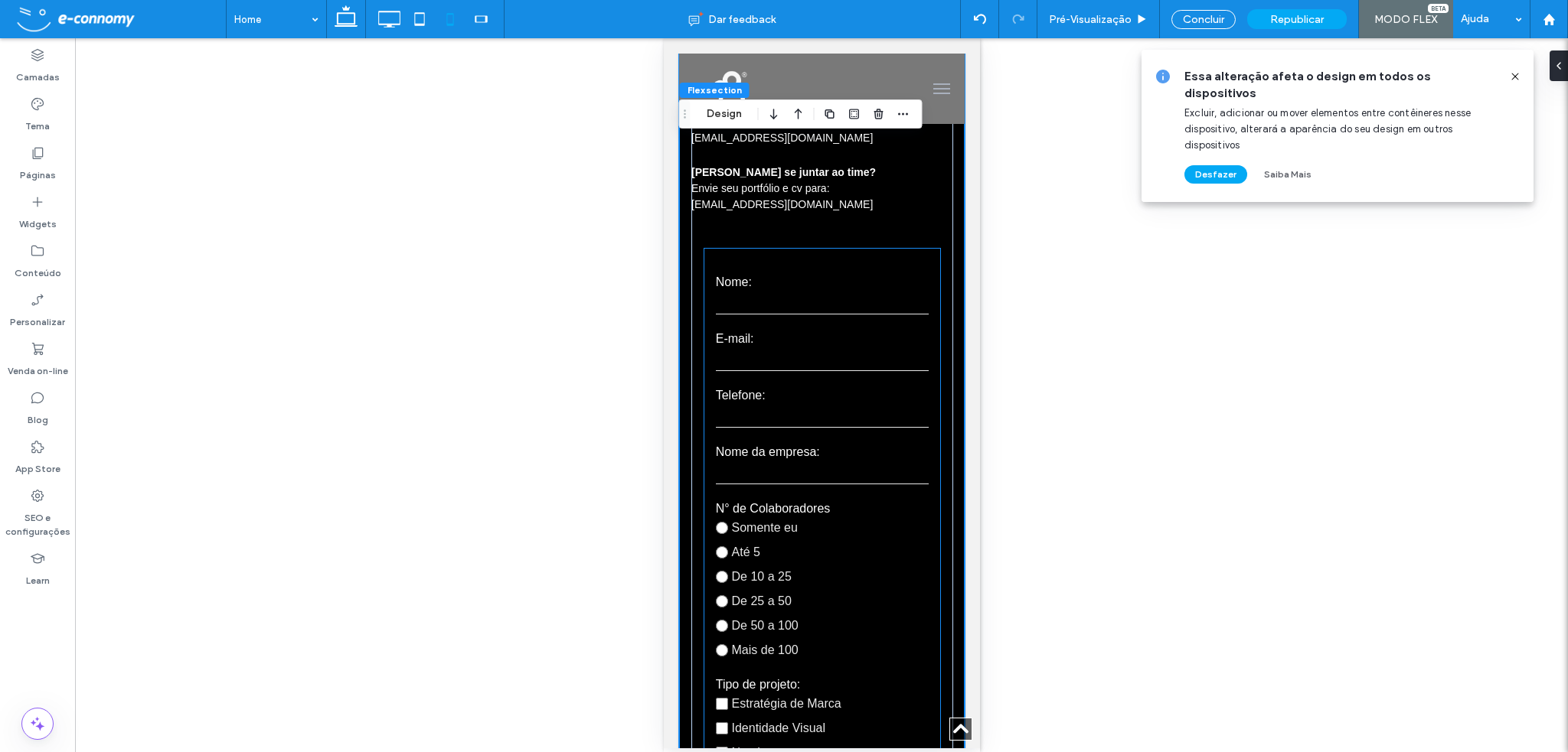
scroll to position [5839, 0]
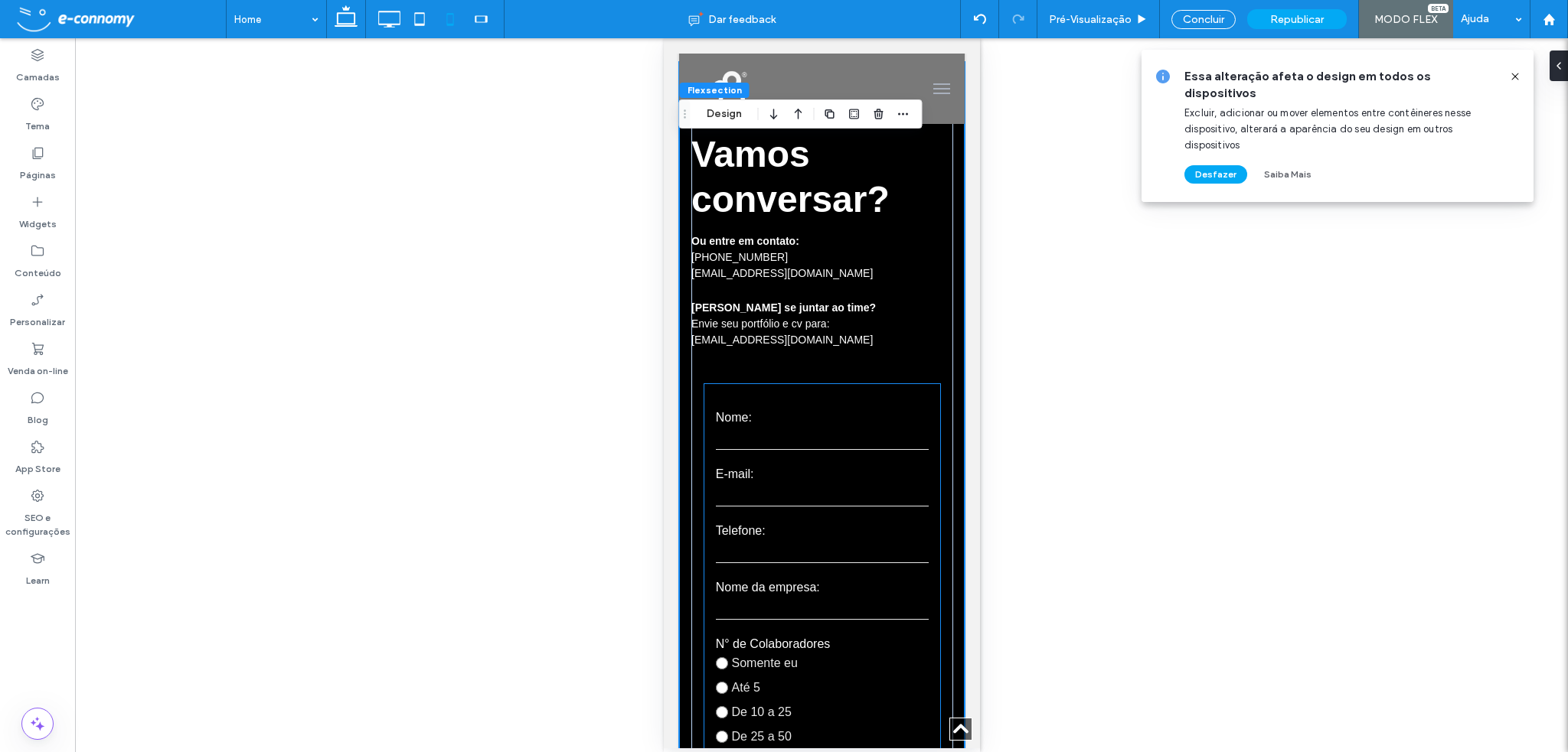
click at [842, 435] on div "Nome:" at bounding box center [821, 431] width 237 height 42
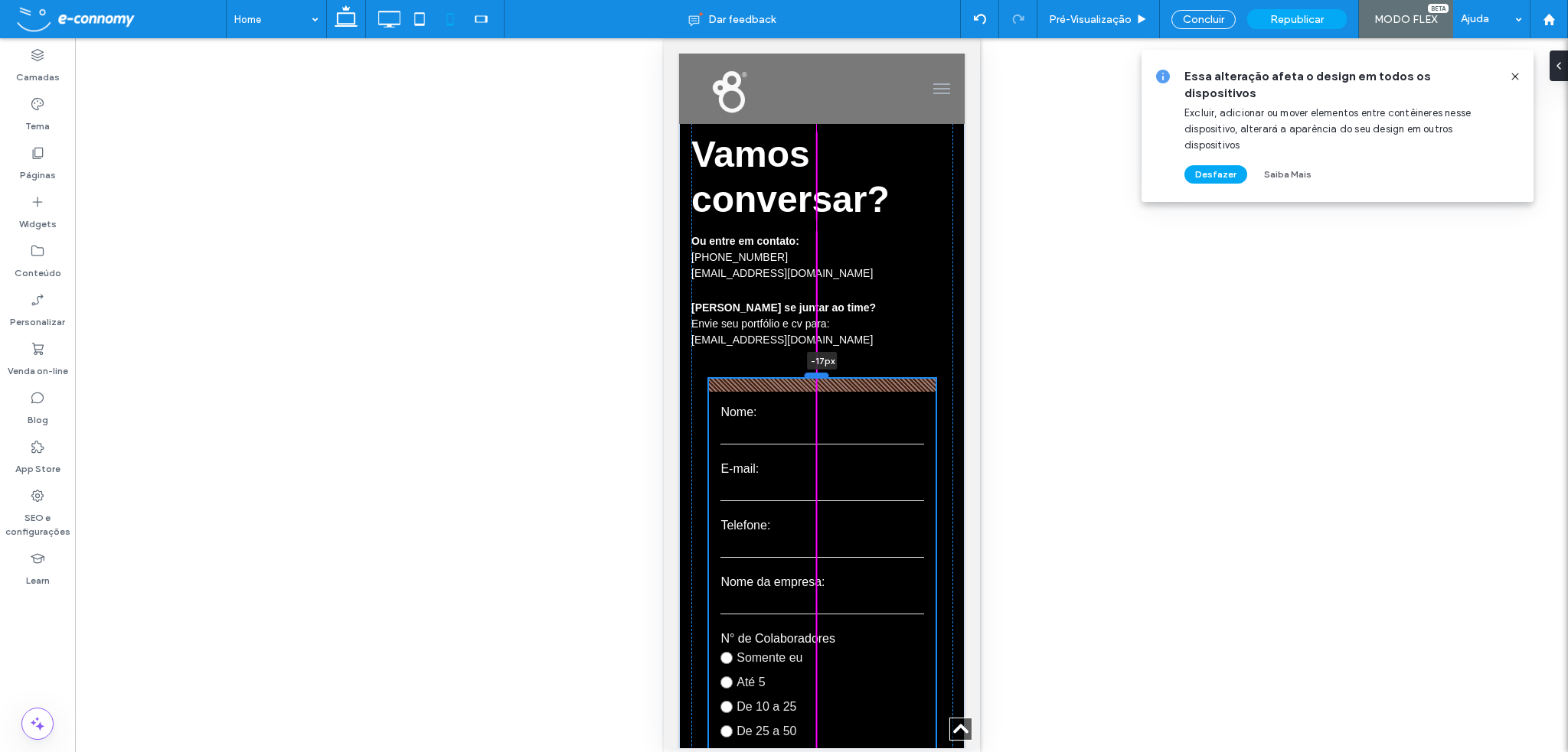
click at [821, 378] on div at bounding box center [816, 375] width 24 height 7
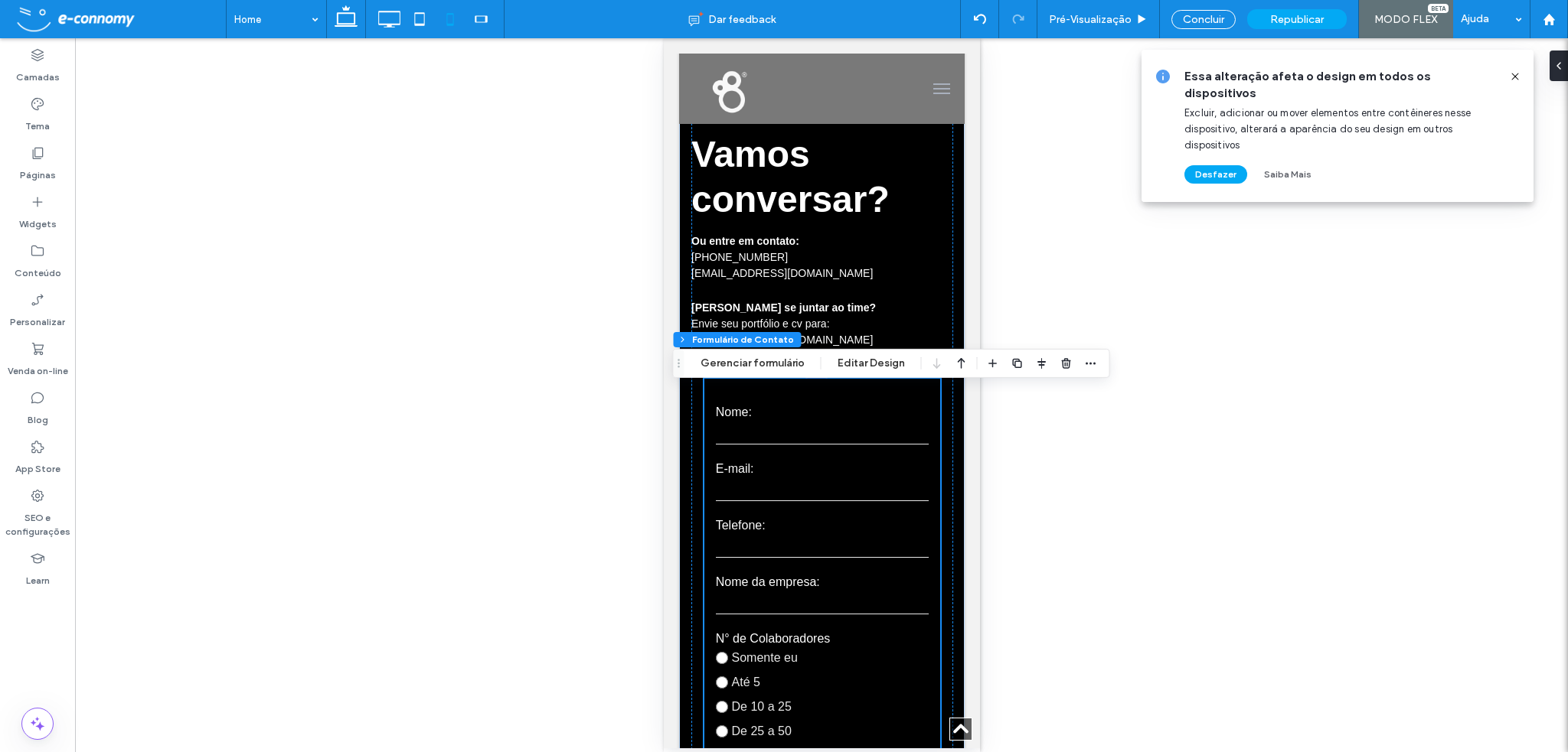
click at [1137, 445] on div "Reexibir? Sim Reexibir? Sim Reexibir? Sim" at bounding box center [821, 395] width 1493 height 714
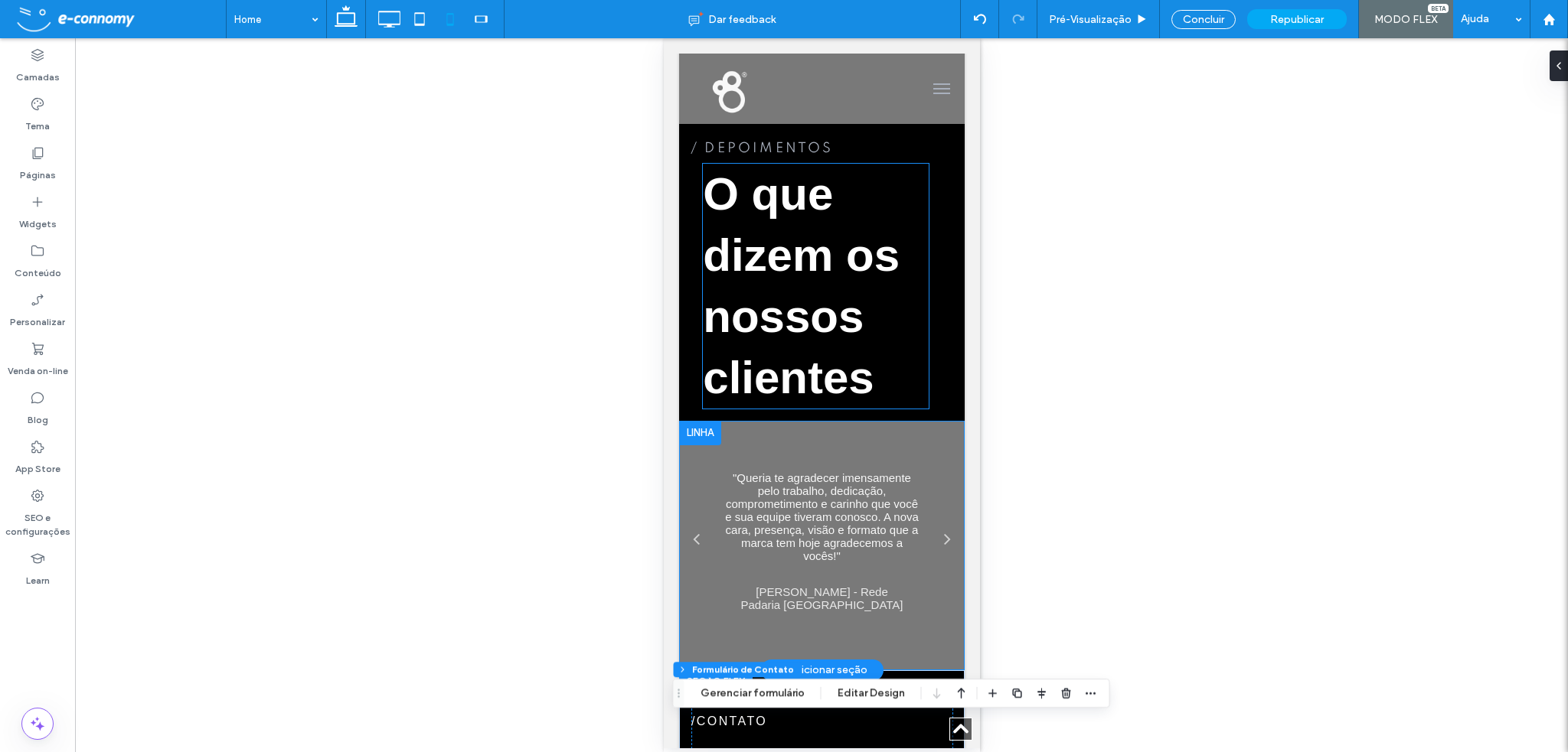
scroll to position [5227, 0]
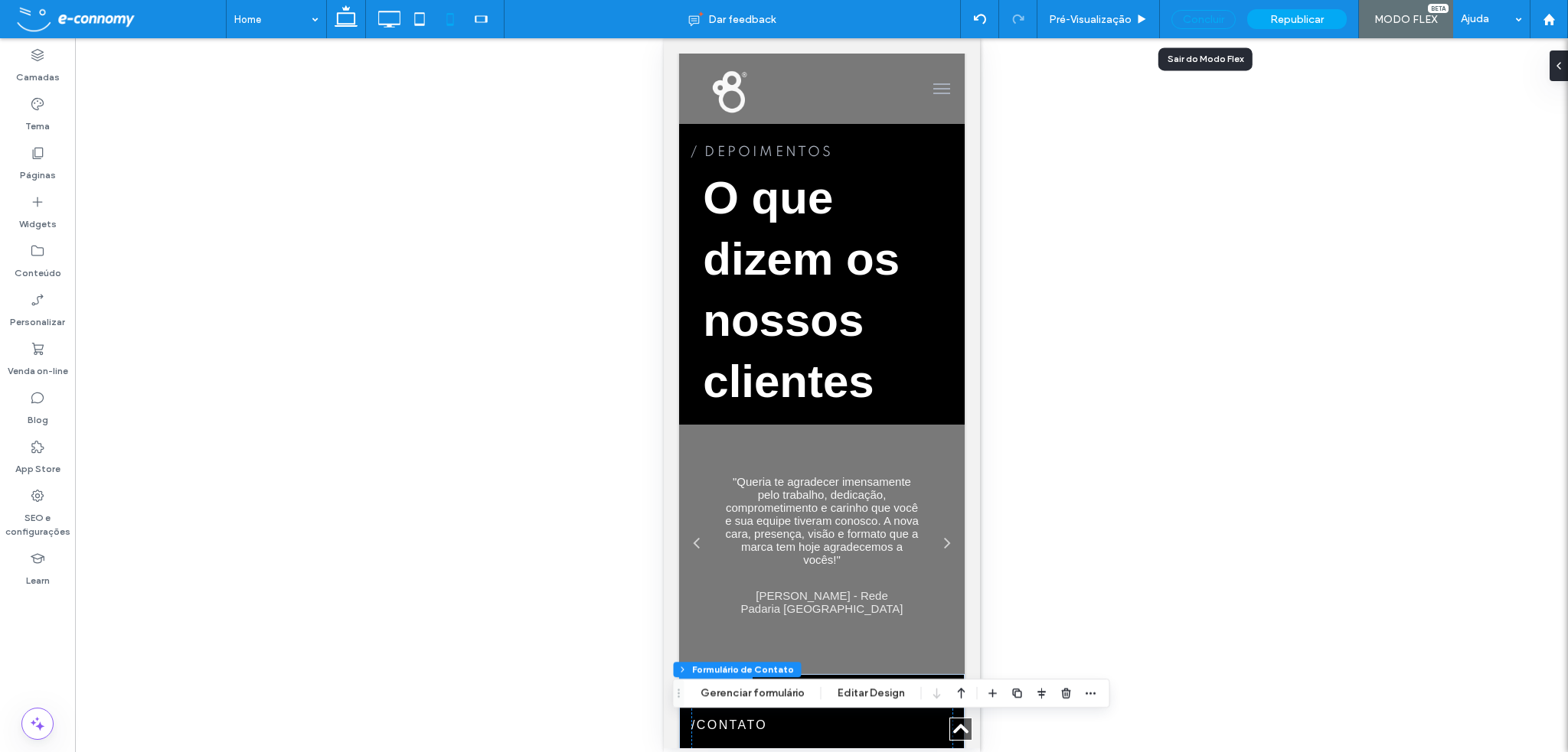
click at [1192, 19] on div "Concluir" at bounding box center [1203, 20] width 64 height 20
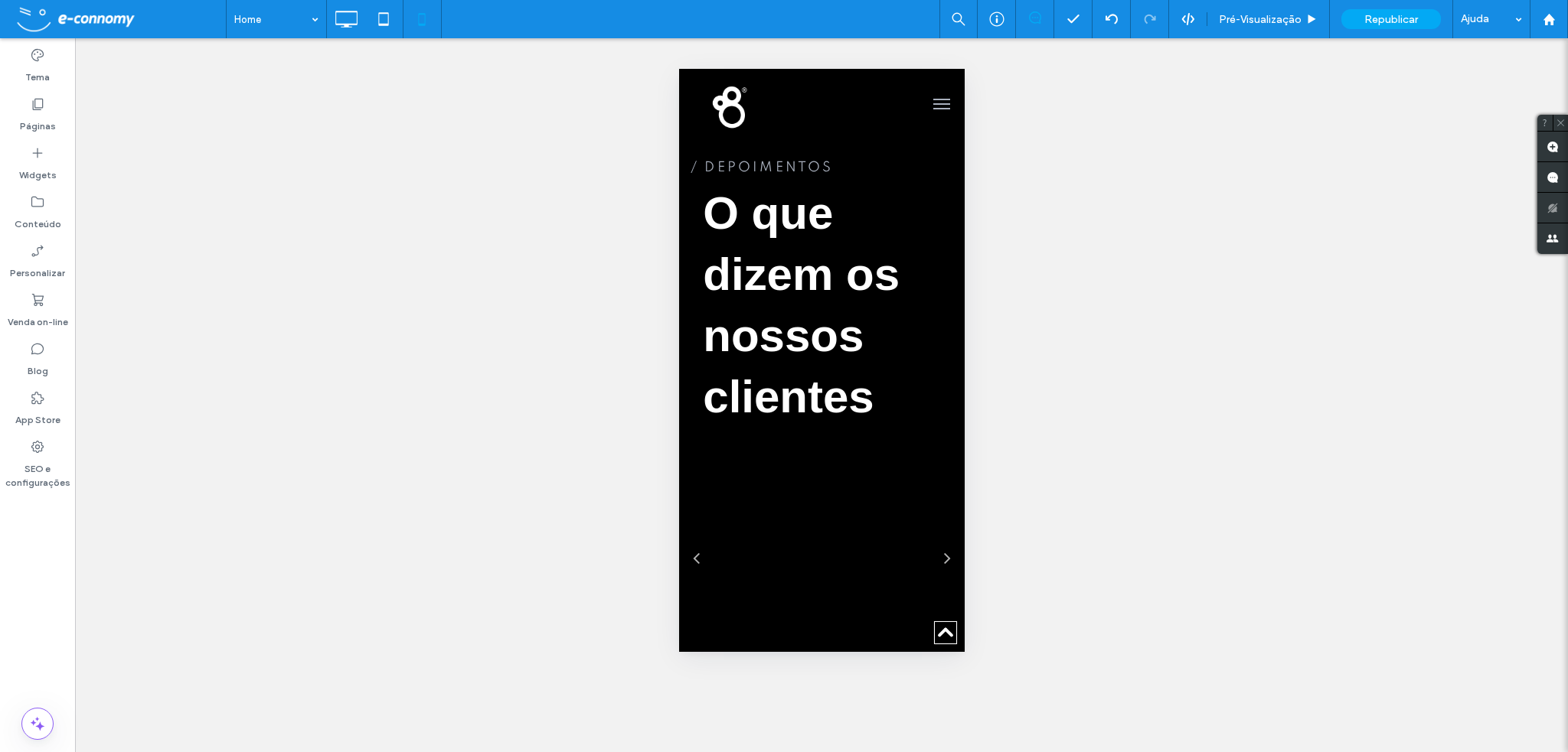
scroll to position [5247, 0]
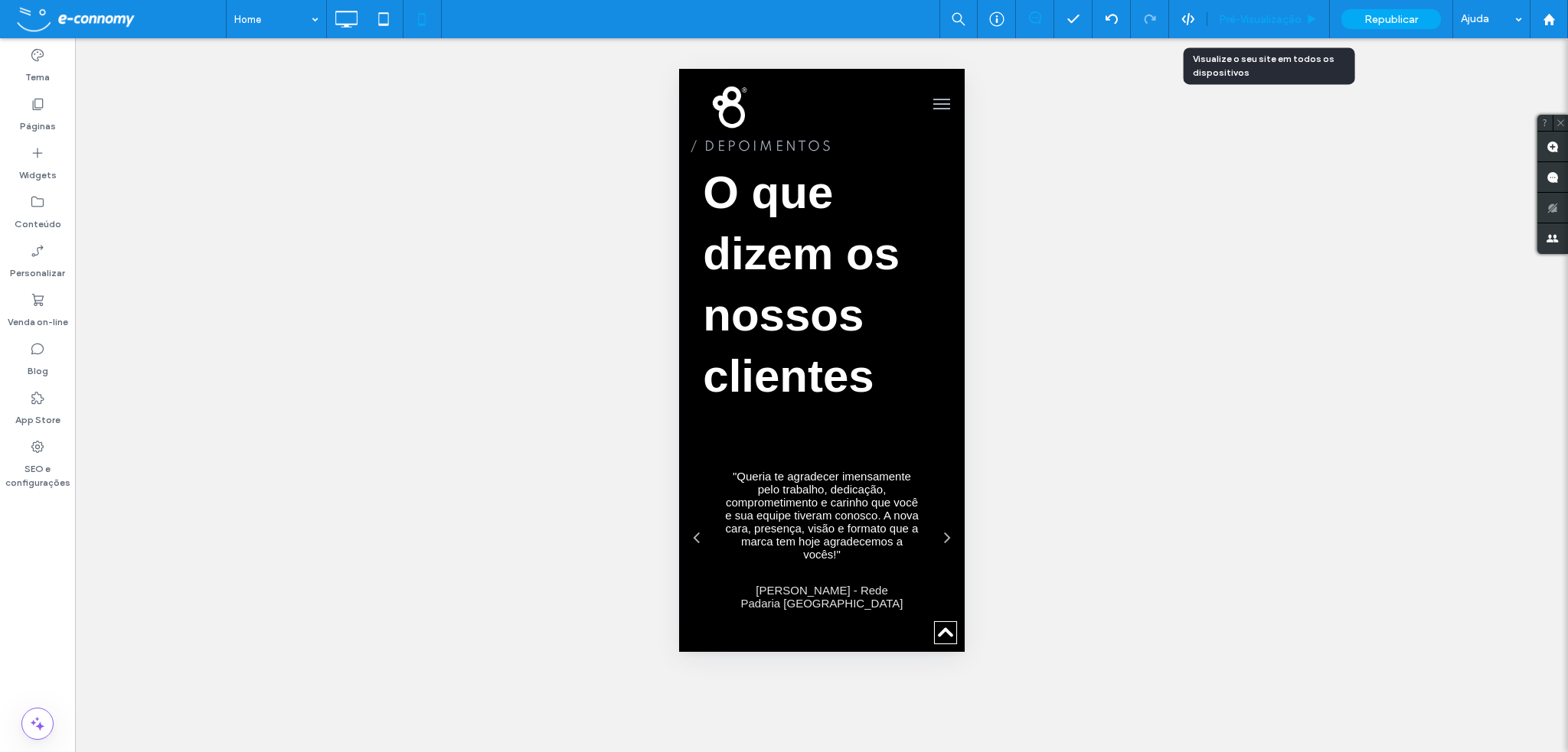
click at [1275, 20] on span "Pré-Visualizaçāo" at bounding box center [1260, 20] width 83 height 13
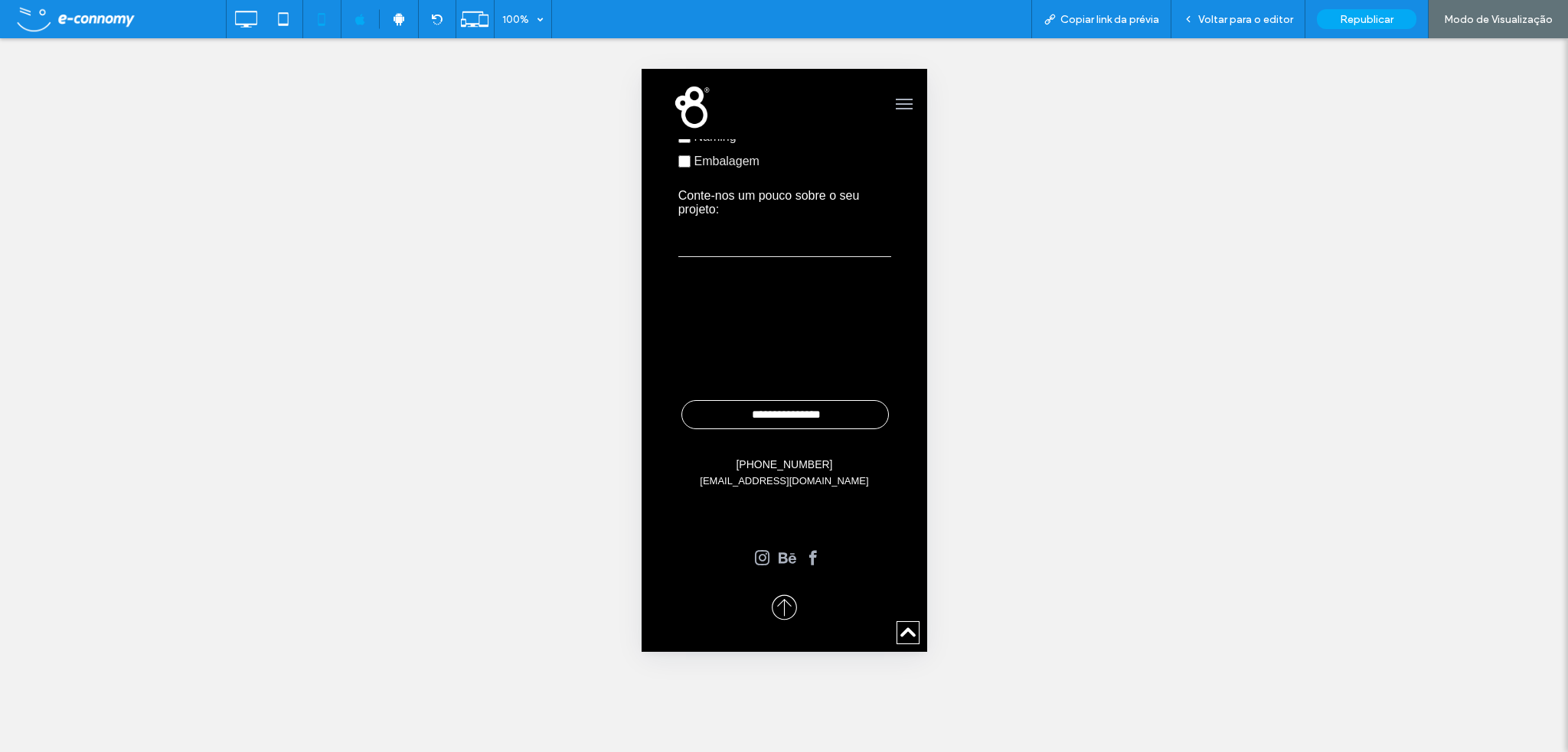
scroll to position [6625, 0]
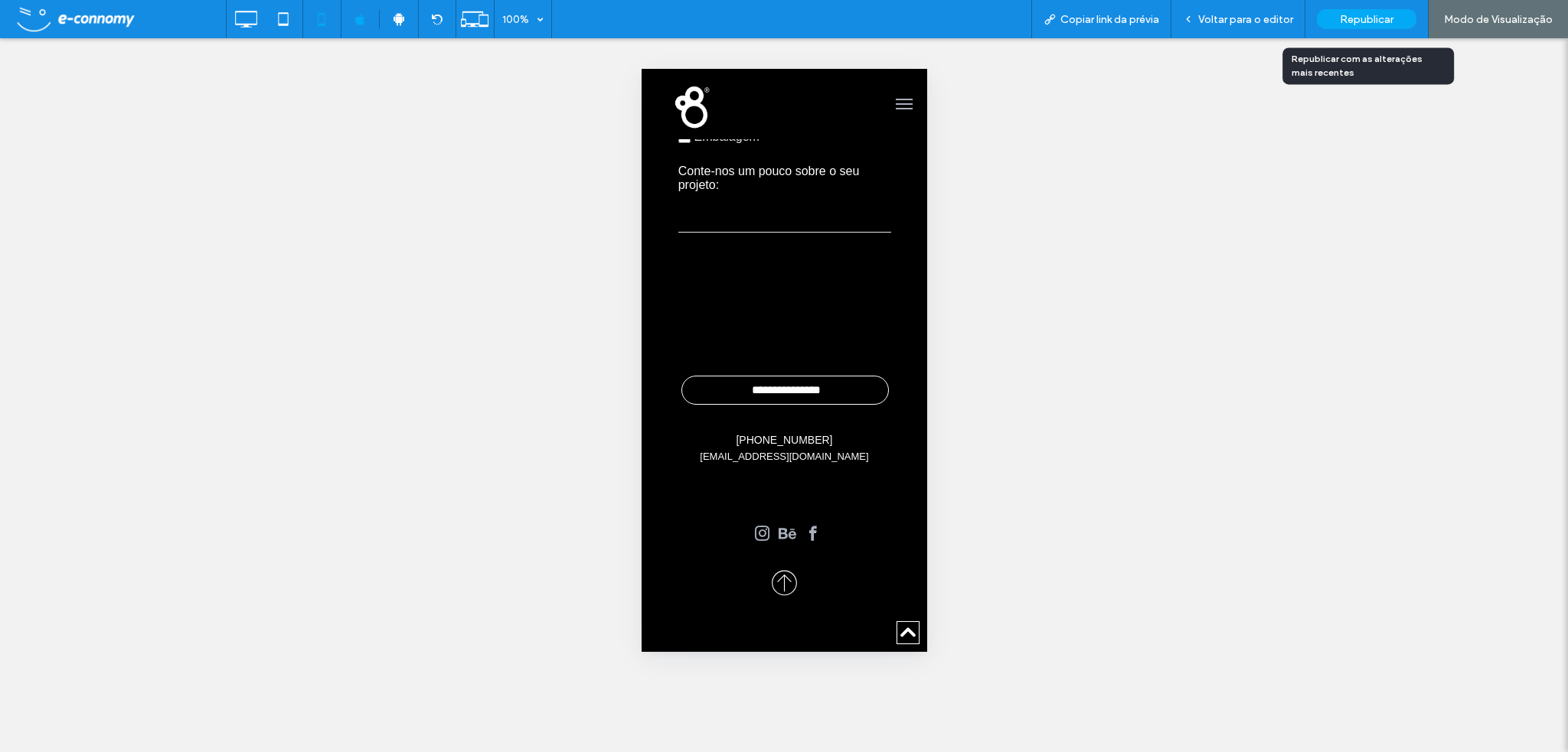
click at [1356, 23] on span "Republicar" at bounding box center [1367, 20] width 54 height 13
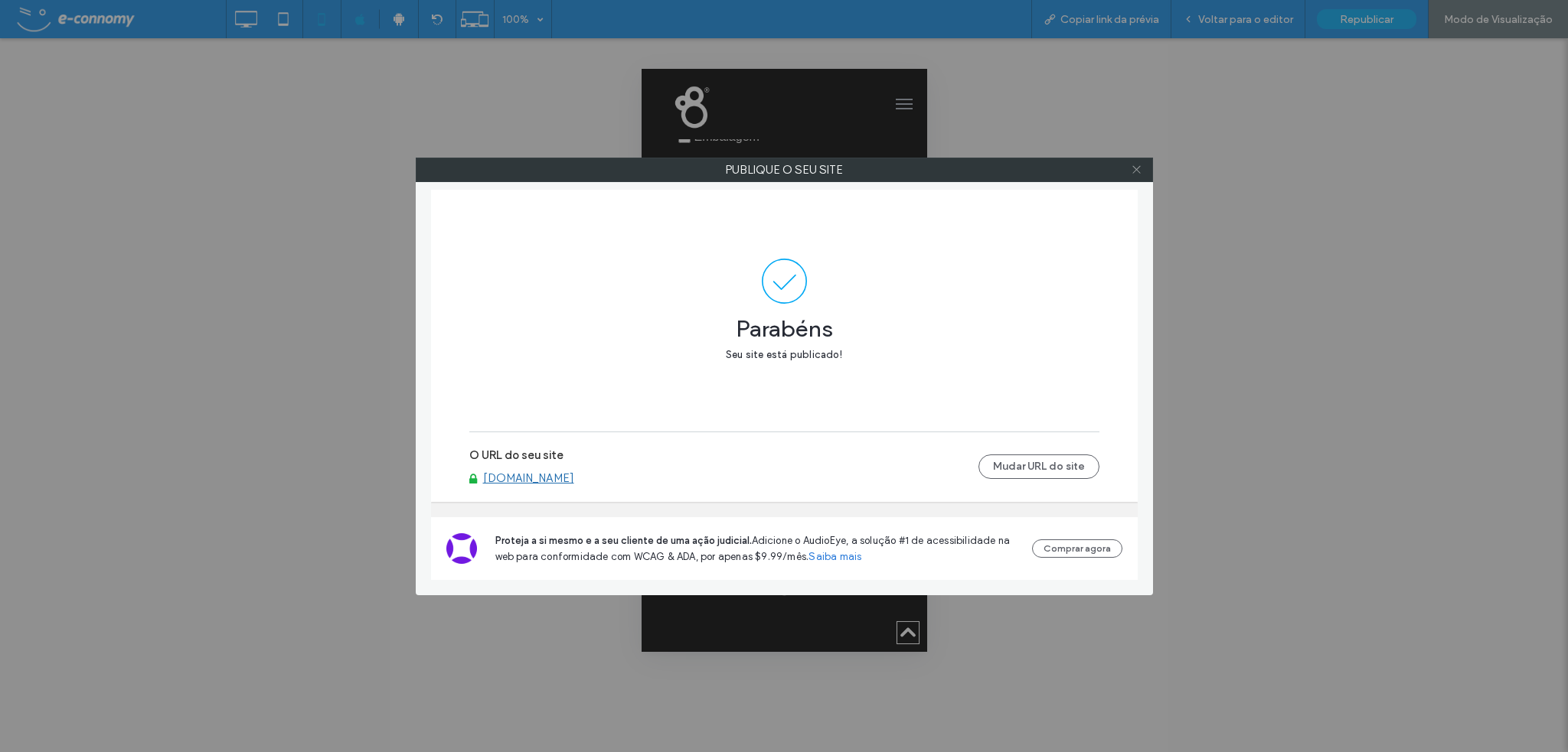
click at [1133, 168] on icon at bounding box center [1137, 169] width 11 height 11
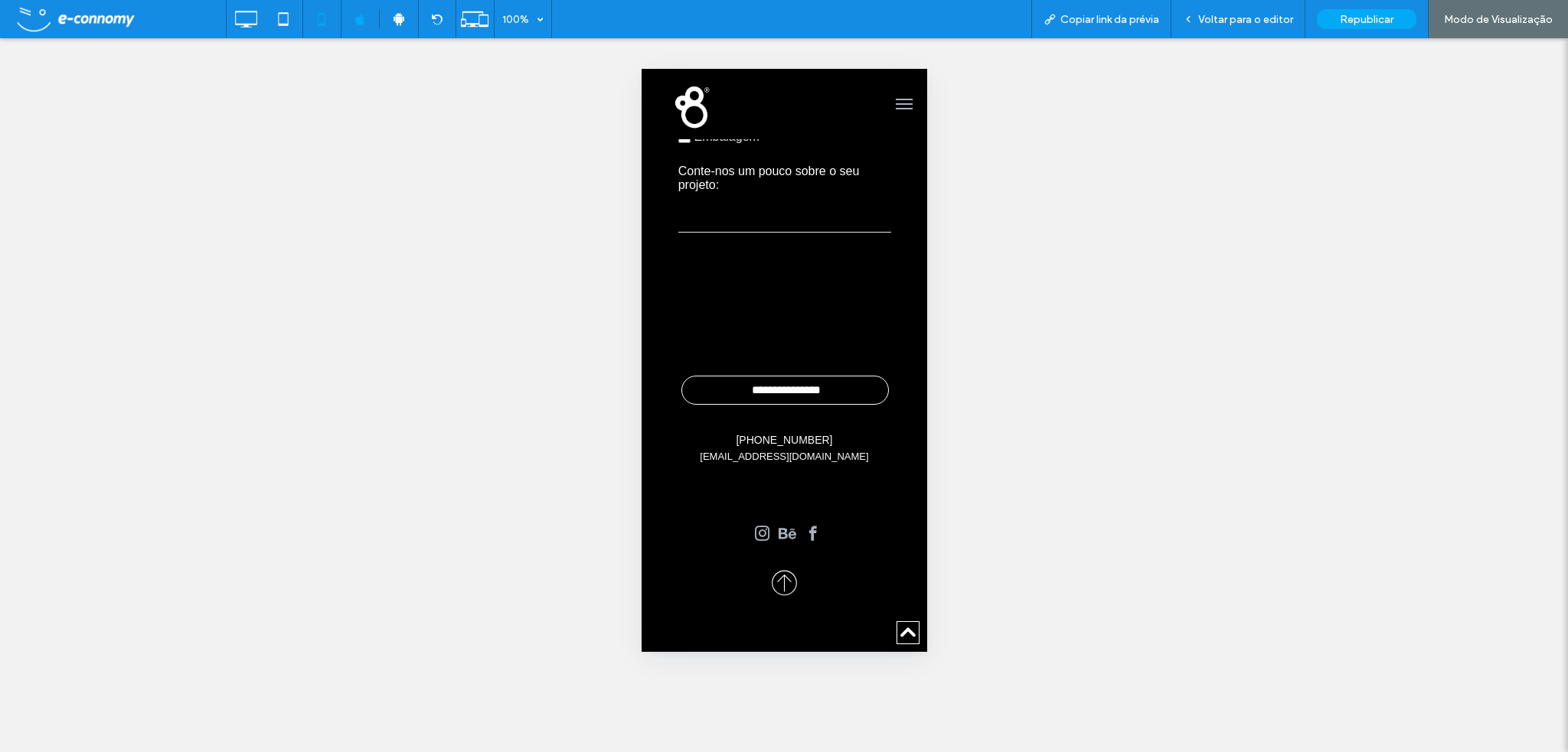
drag, startPoint x: 1253, startPoint y: 24, endPoint x: 1219, endPoint y: 43, distance: 38.9
click at [1253, 24] on span "Voltar para o editor" at bounding box center [1246, 20] width 95 height 13
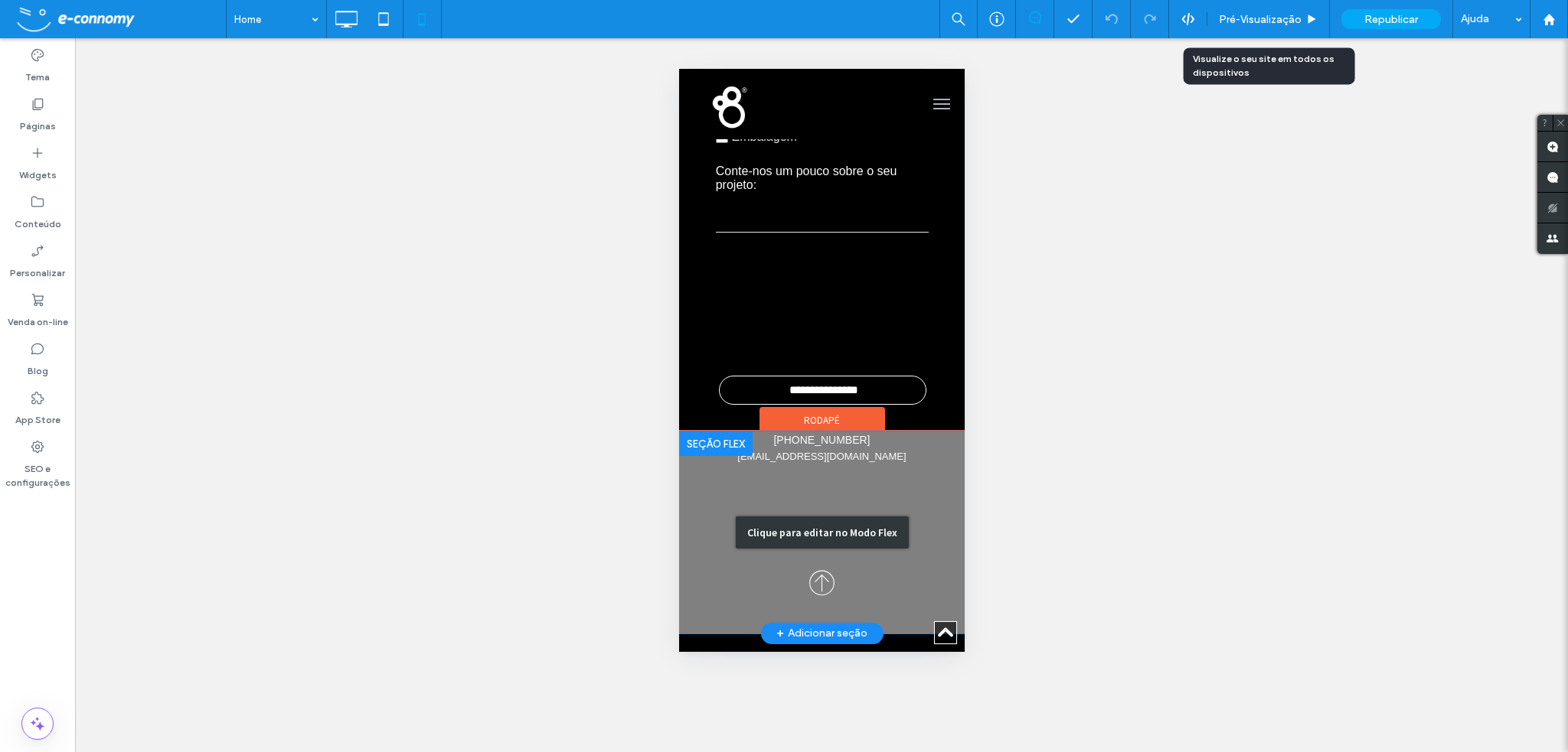
click at [855, 472] on div "Clique para editar no Modo Flex" at bounding box center [821, 532] width 286 height 202
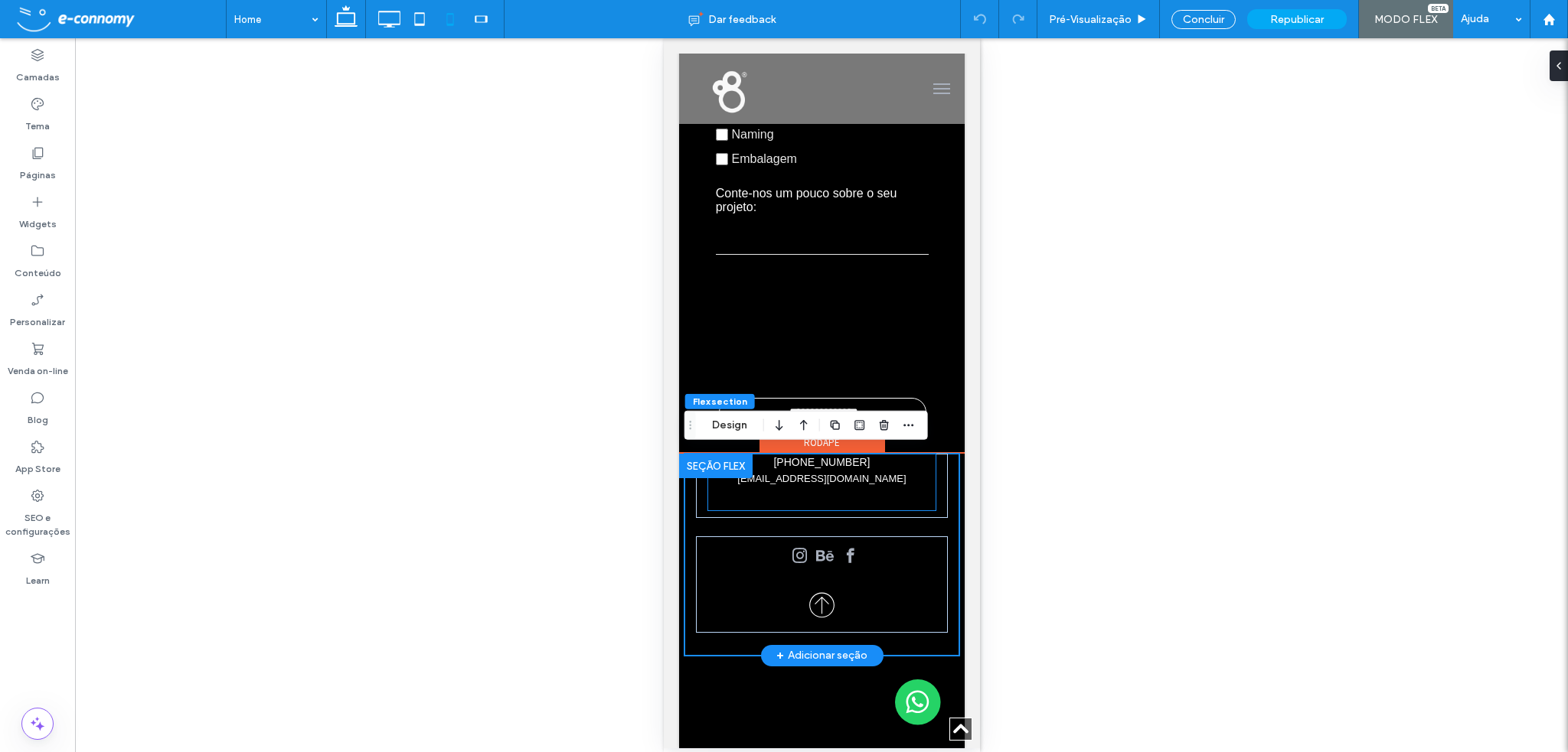
scroll to position [6599, 0]
click at [852, 476] on link "[EMAIL_ADDRESS][DOMAIN_NAME]" at bounding box center [821, 479] width 169 height 11
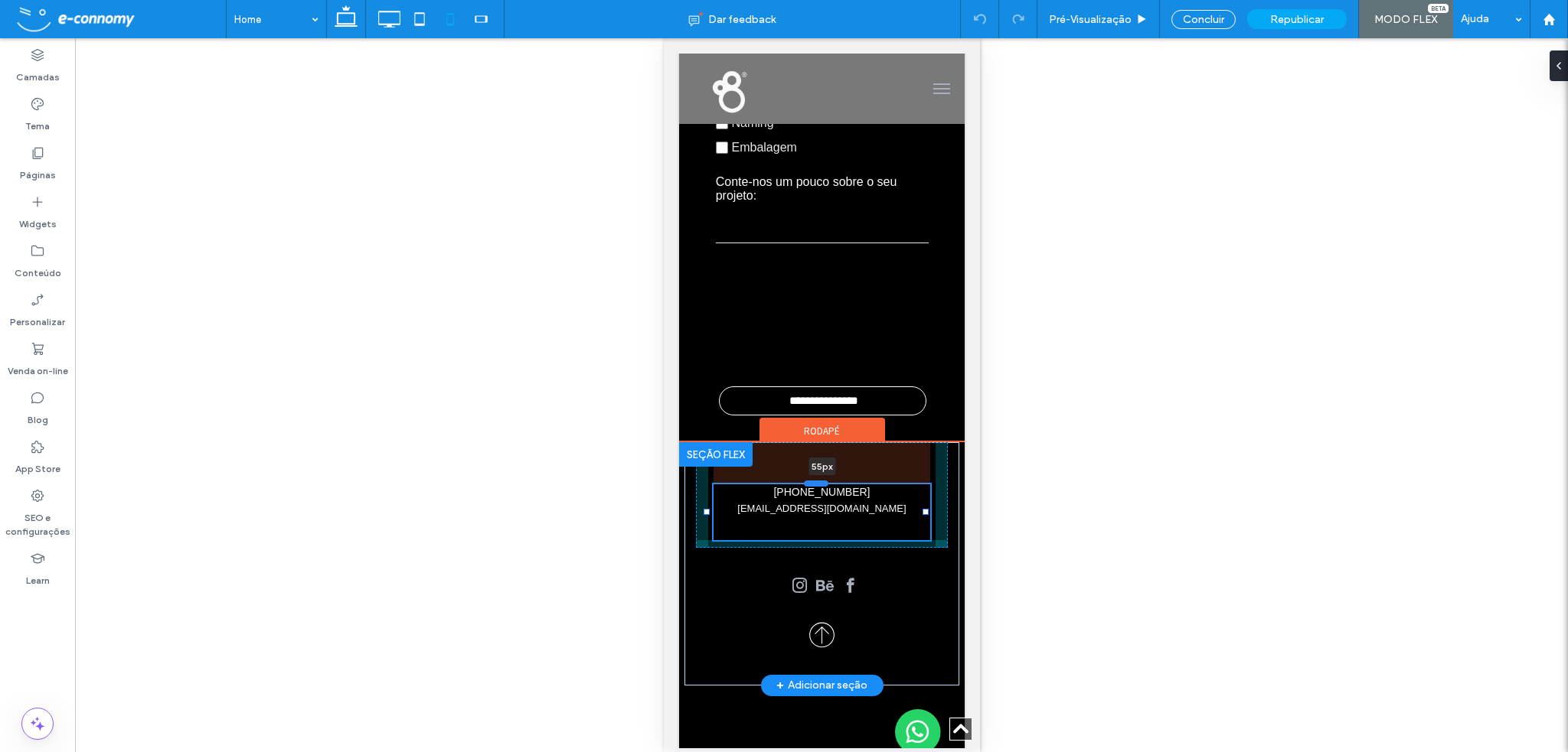
drag, startPoint x: 819, startPoint y: 453, endPoint x: 819, endPoint y: 495, distance: 42.0
click at [819, 487] on div at bounding box center [815, 484] width 24 height 7
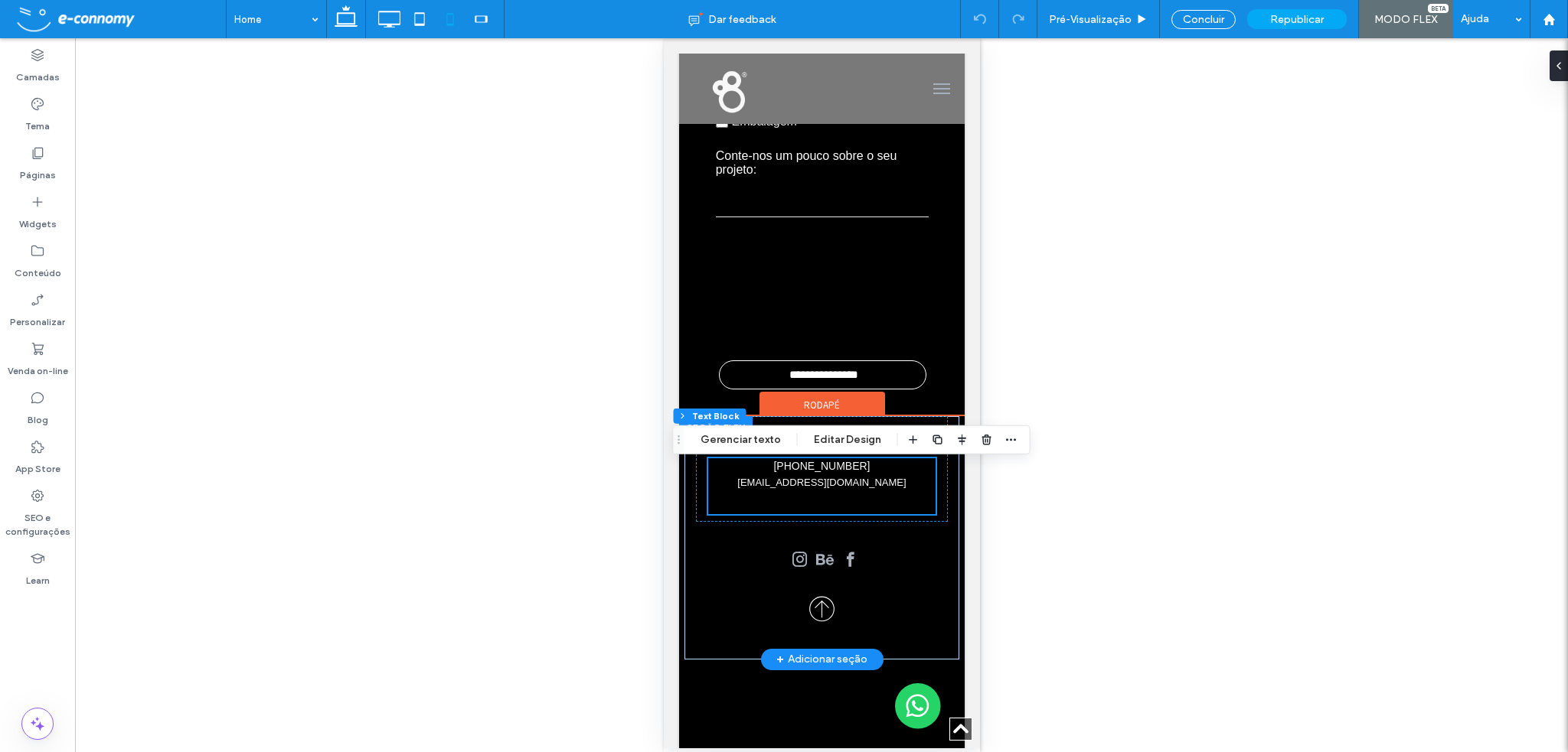
scroll to position [6640, 0]
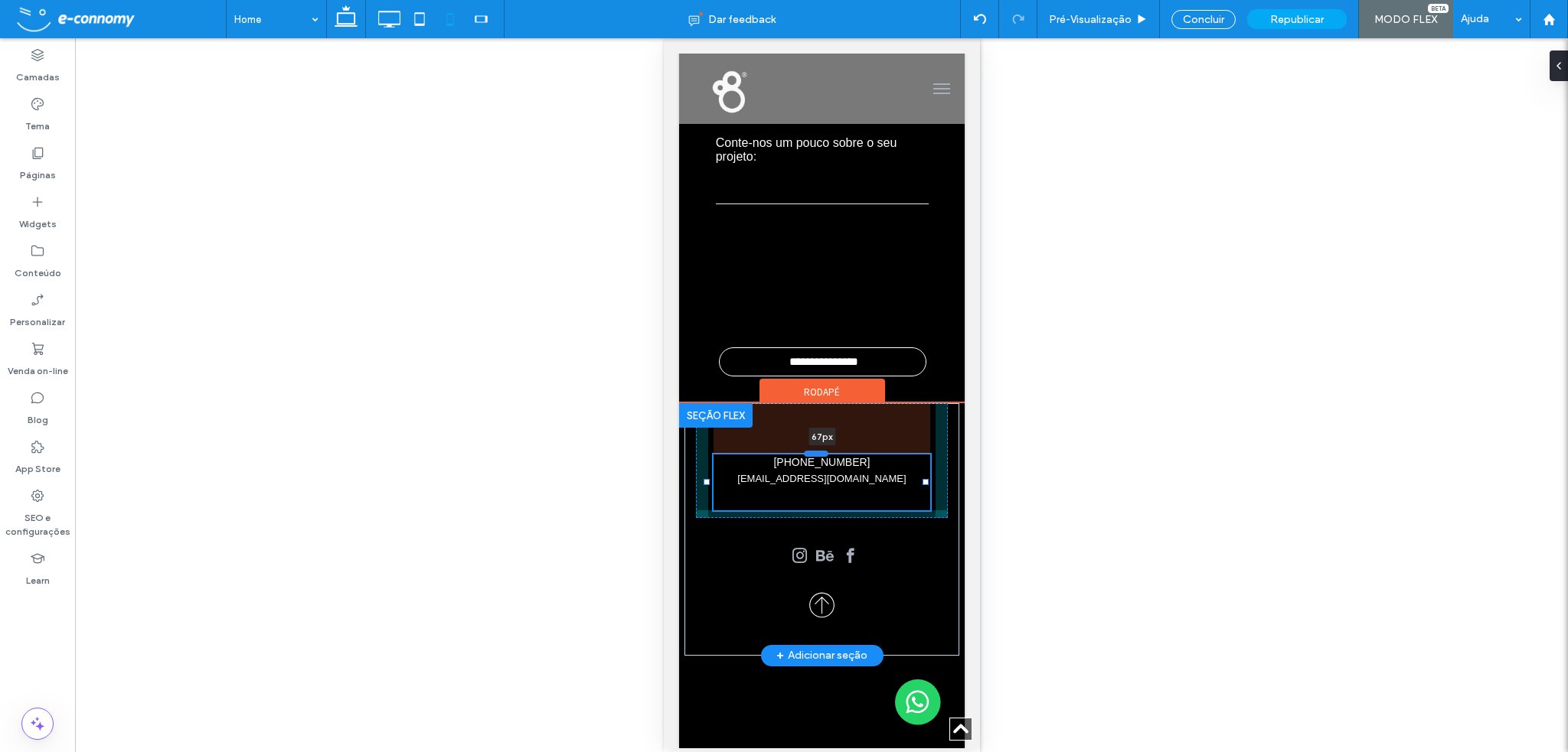
drag, startPoint x: 818, startPoint y: 453, endPoint x: 817, endPoint y: 461, distance: 8.1
click at [817, 457] on div at bounding box center [815, 454] width 24 height 7
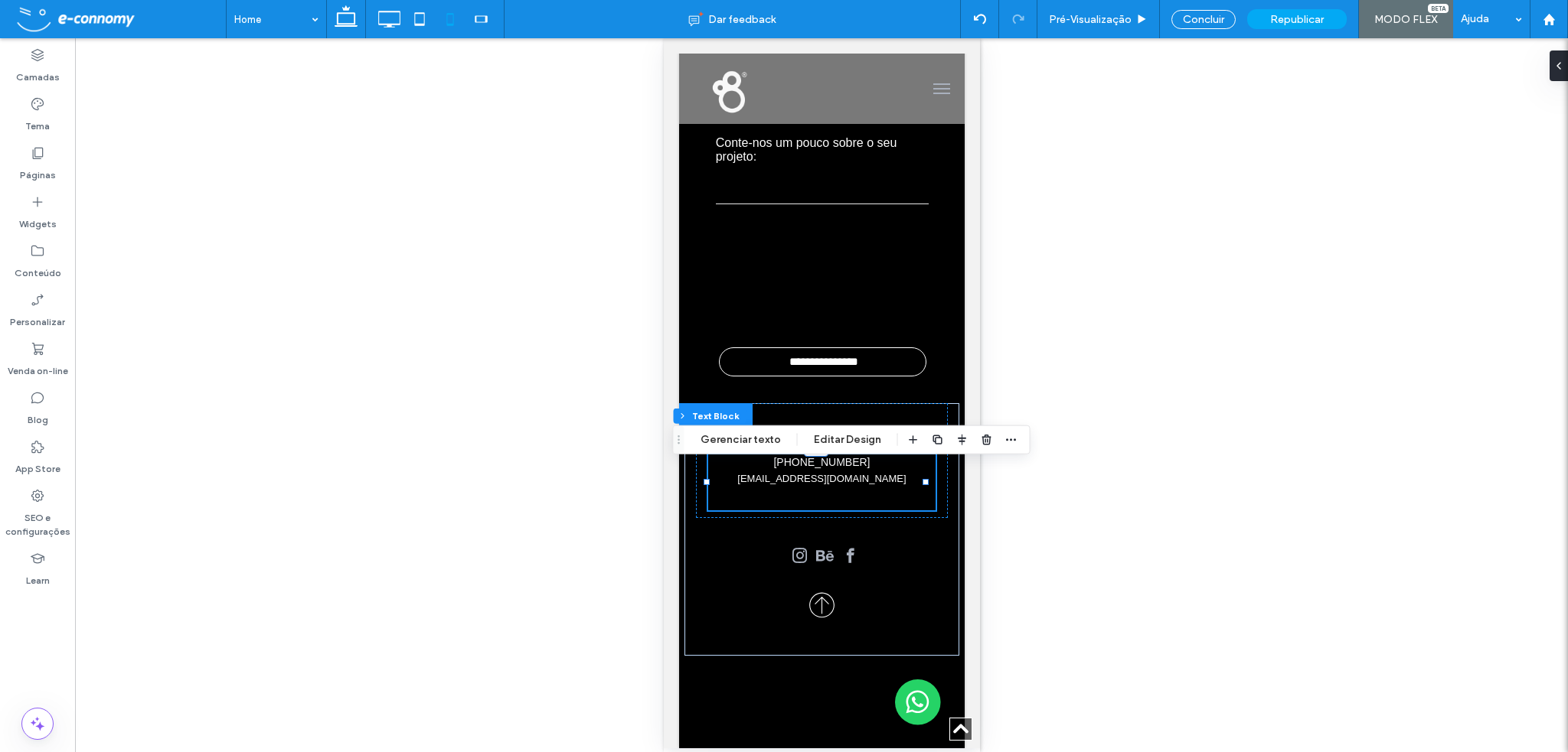
click at [1202, 154] on div "Reexibir? Sim Reexibir? Sim Reexibir? Sim" at bounding box center [821, 395] width 1493 height 714
click at [1093, 20] on span "Pré-Visualizaçāo" at bounding box center [1090, 20] width 83 height 13
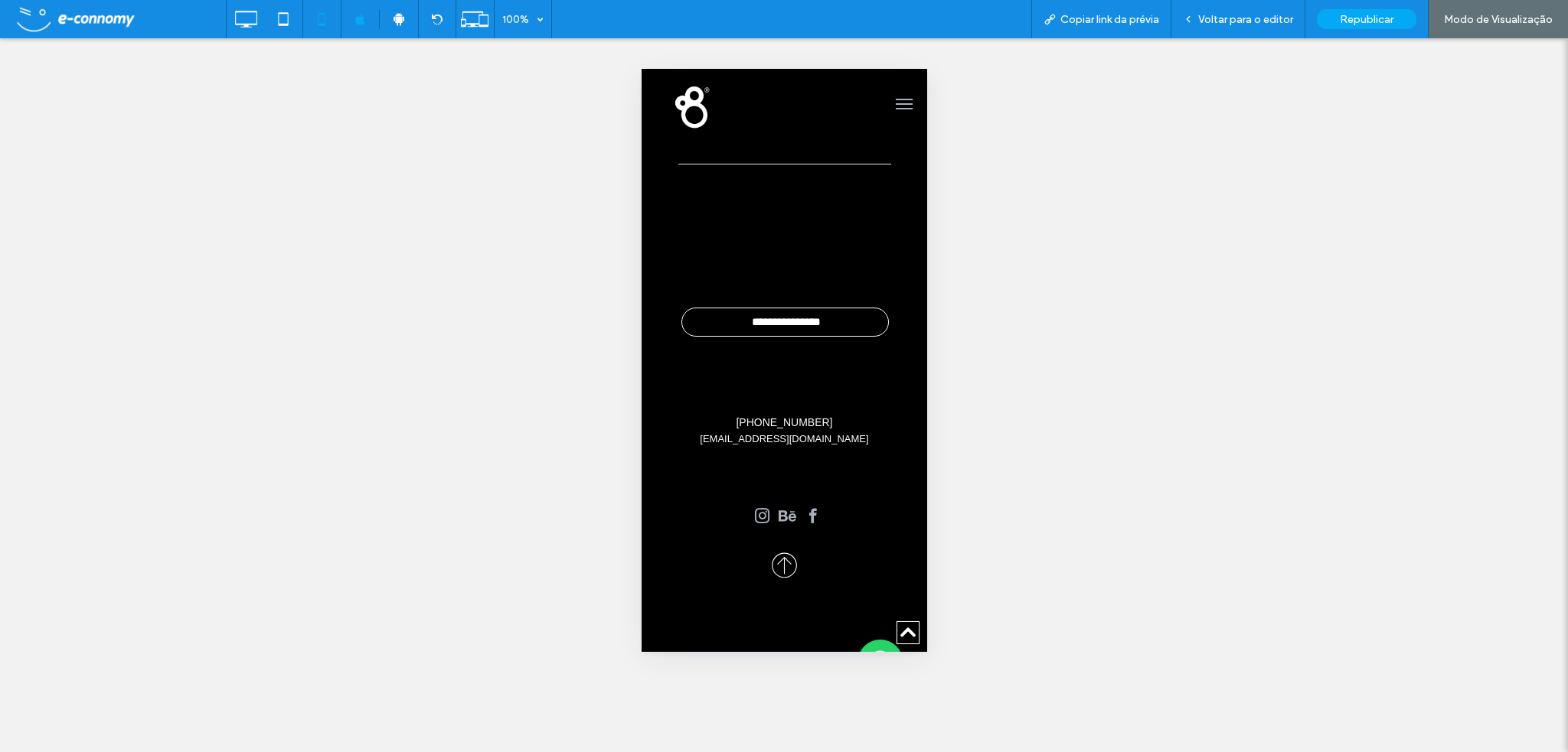
scroll to position [6761, 0]
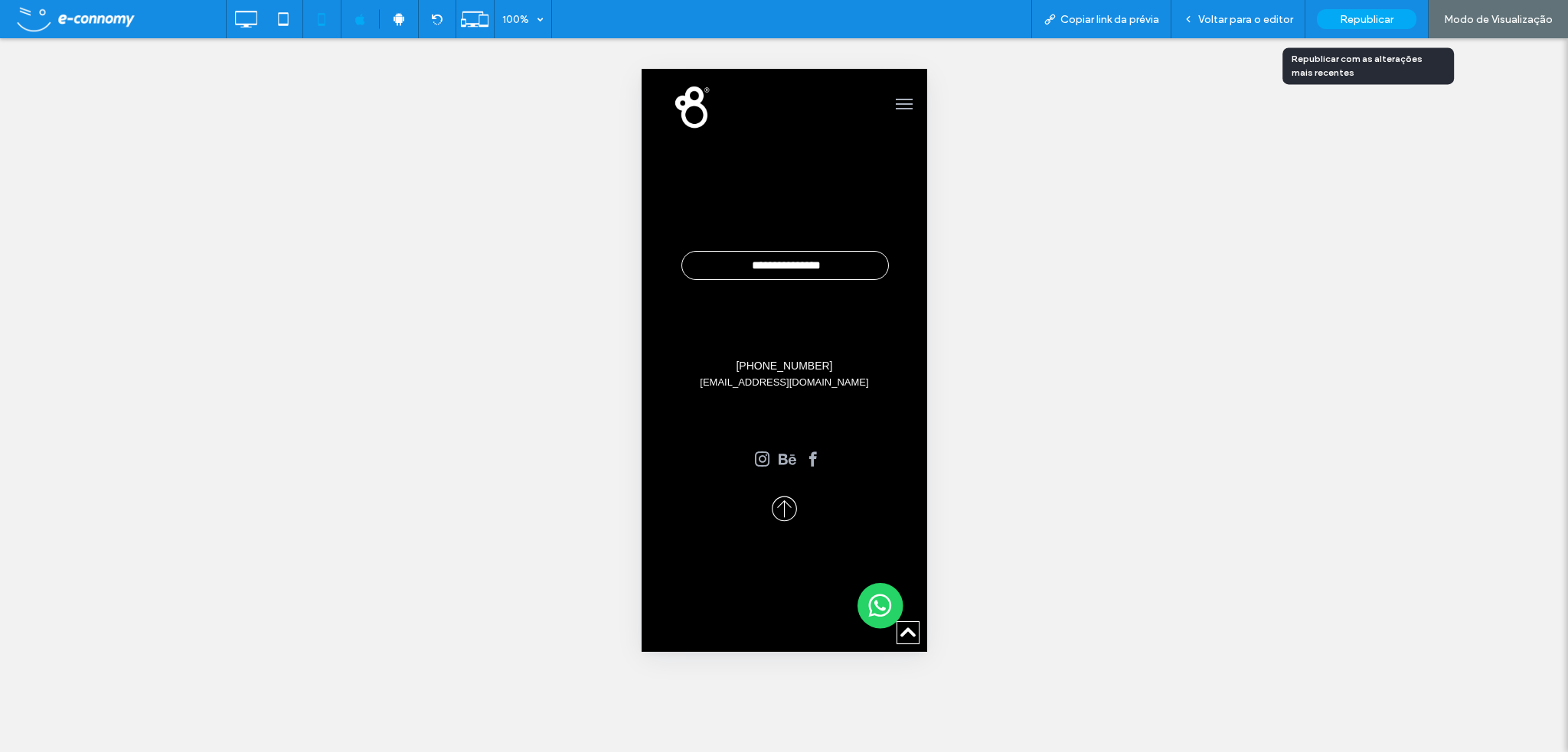
click at [1372, 20] on span "Republicar" at bounding box center [1367, 20] width 54 height 13
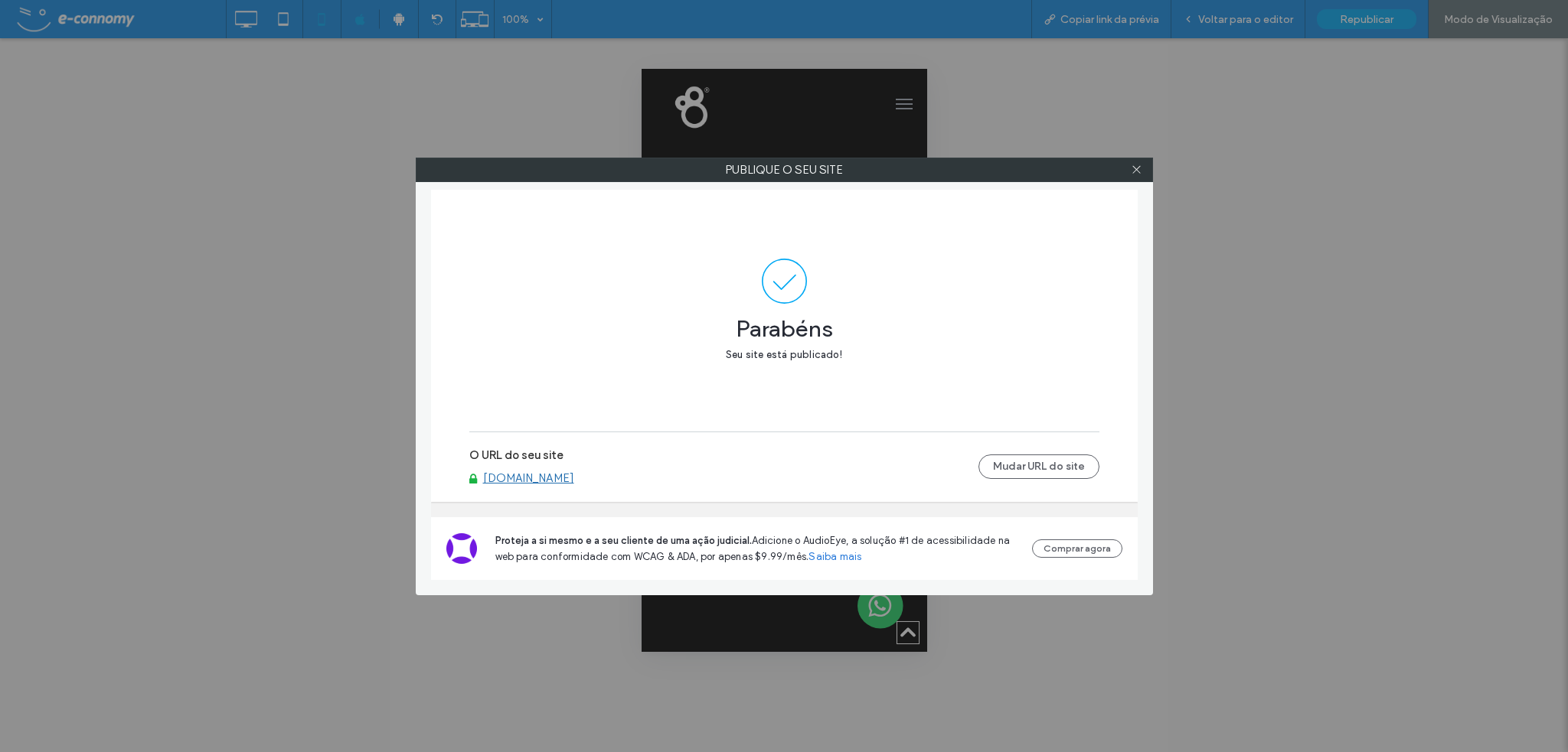
scroll to position [6761, 0]
click at [1137, 167] on icon at bounding box center [1137, 169] width 11 height 11
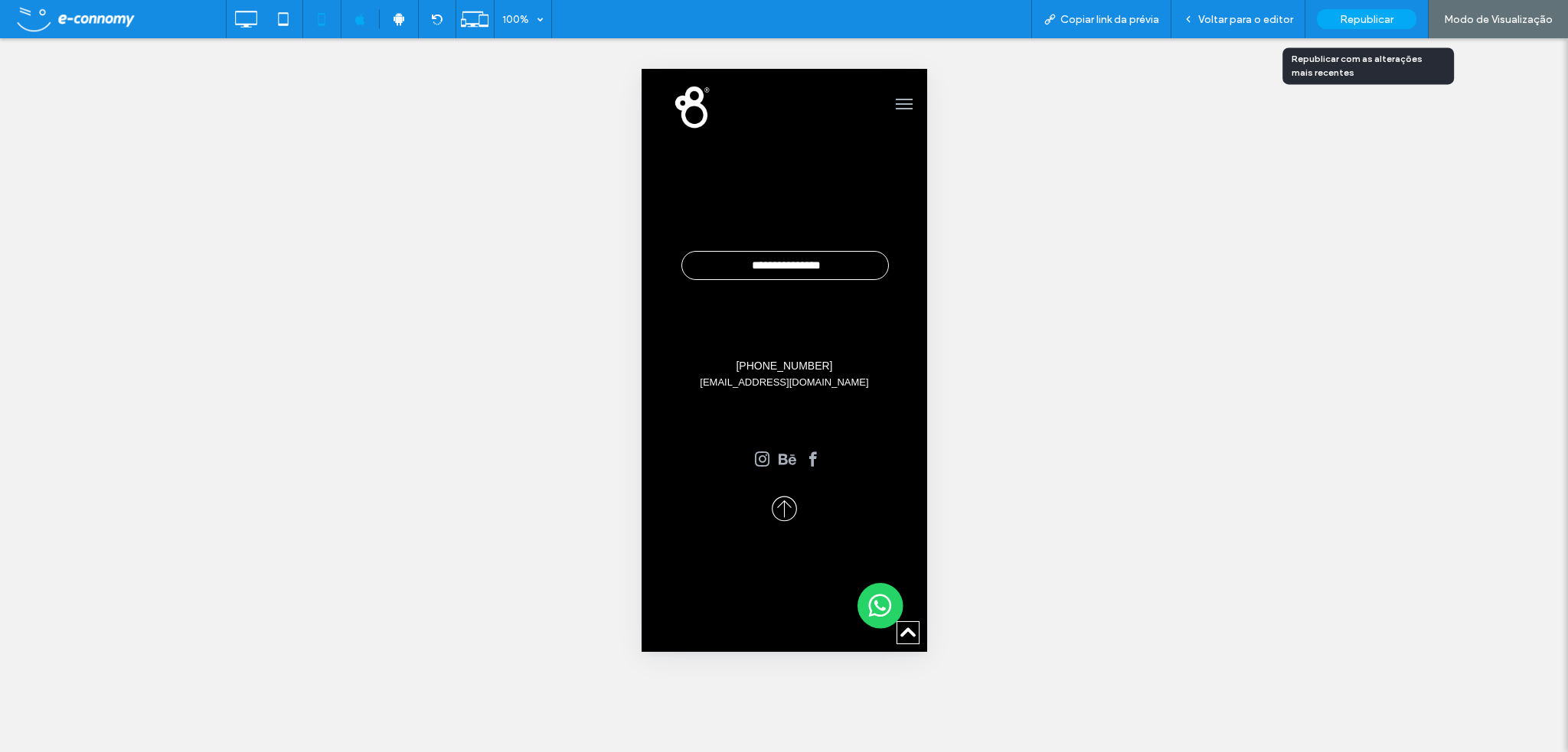
click at [1379, 19] on span "Republicar" at bounding box center [1367, 20] width 54 height 13
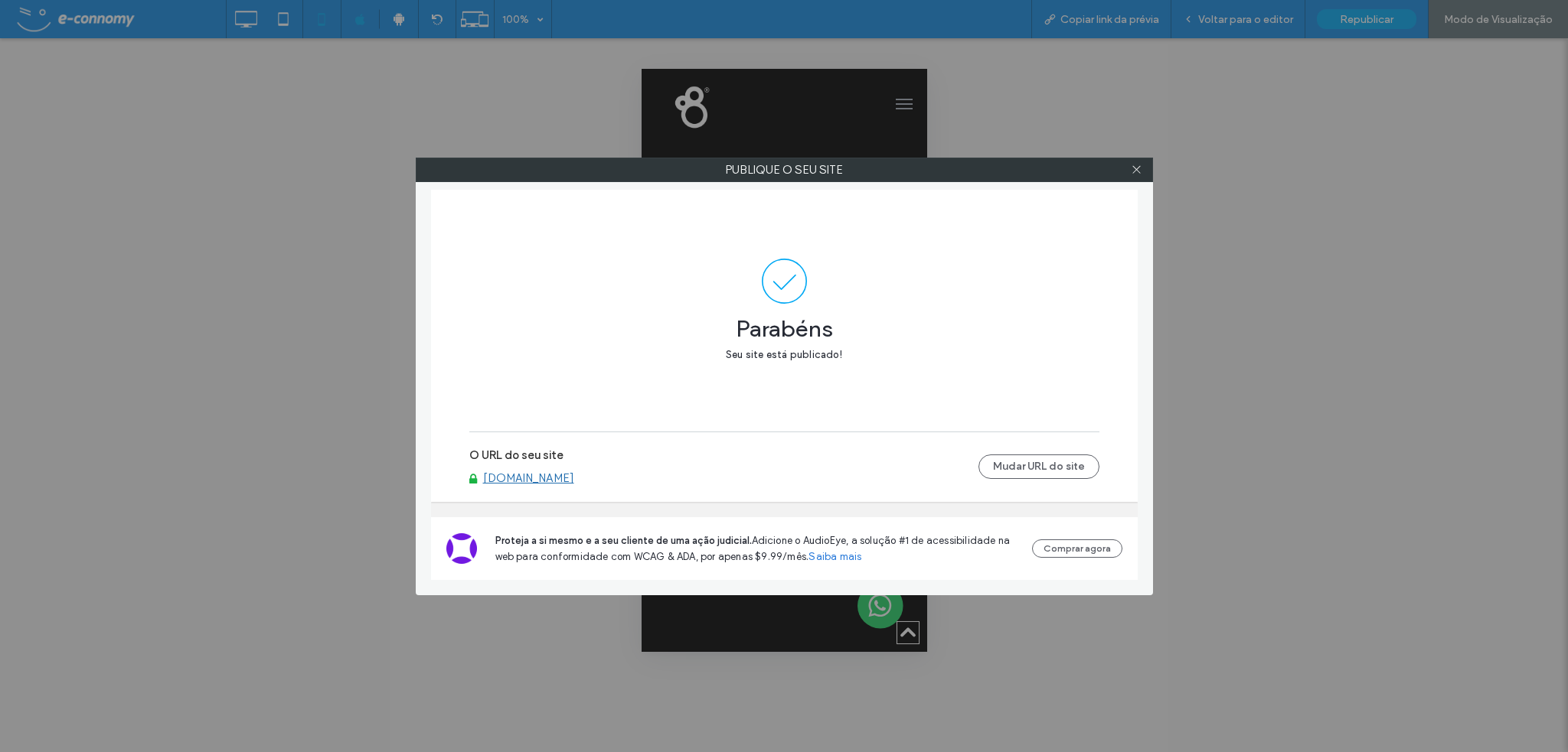
click at [1144, 171] on div at bounding box center [1137, 170] width 23 height 23
click at [1138, 168] on icon at bounding box center [1137, 169] width 11 height 11
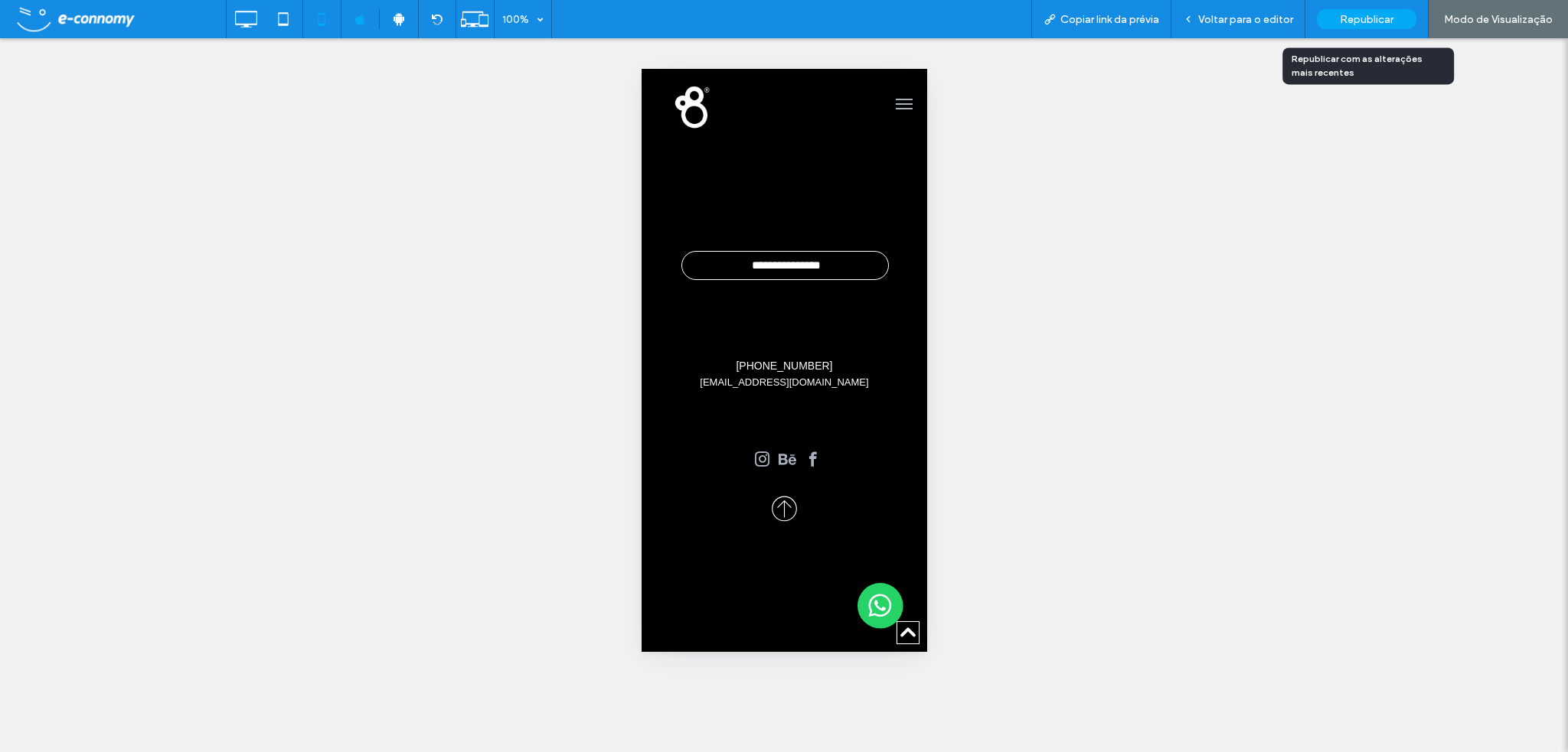
click at [1354, 15] on span "Republicar" at bounding box center [1367, 20] width 54 height 13
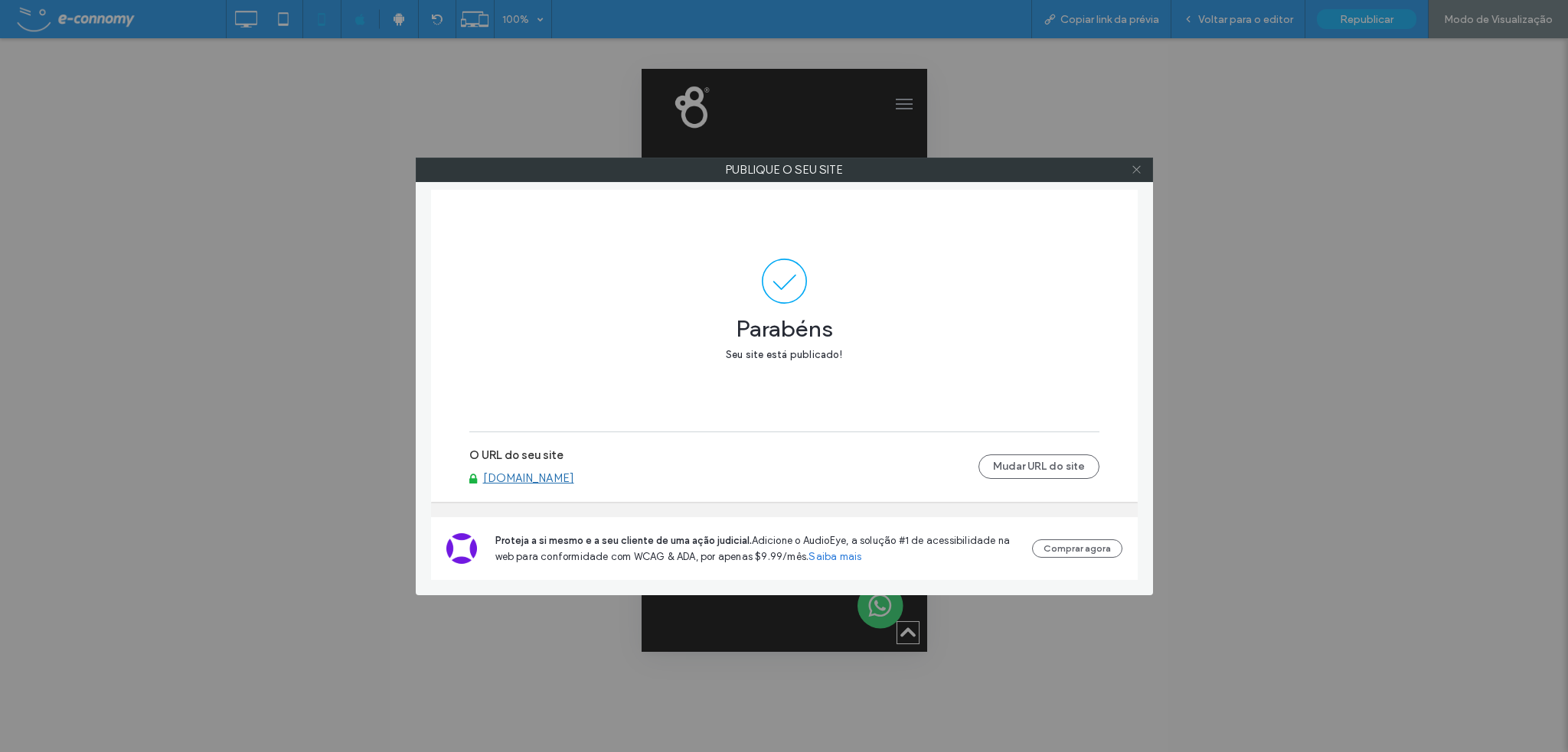
click at [1139, 167] on use at bounding box center [1136, 169] width 7 height 7
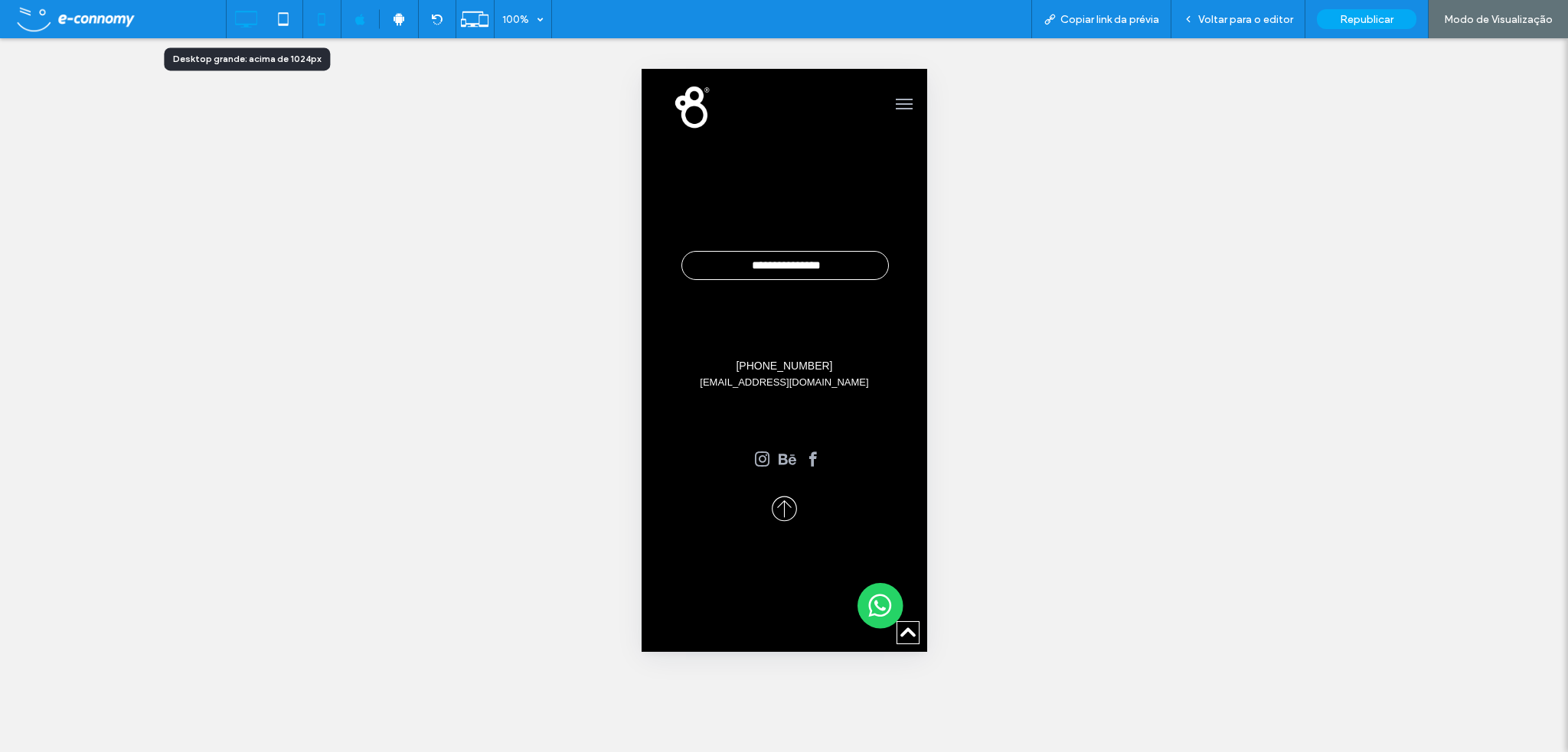
click at [251, 17] on icon at bounding box center [246, 20] width 31 height 31
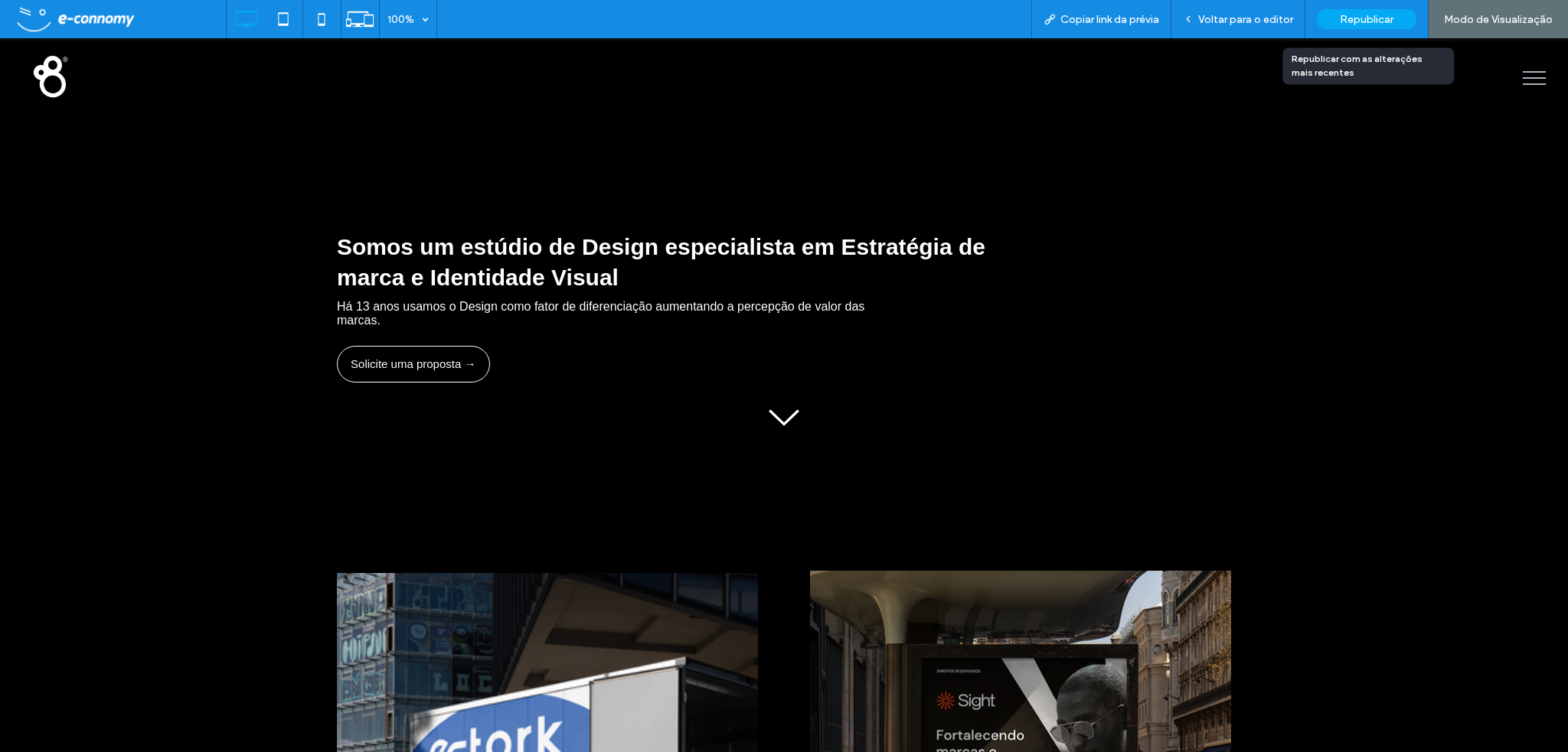
click at [1382, 20] on span "Republicar" at bounding box center [1367, 20] width 54 height 13
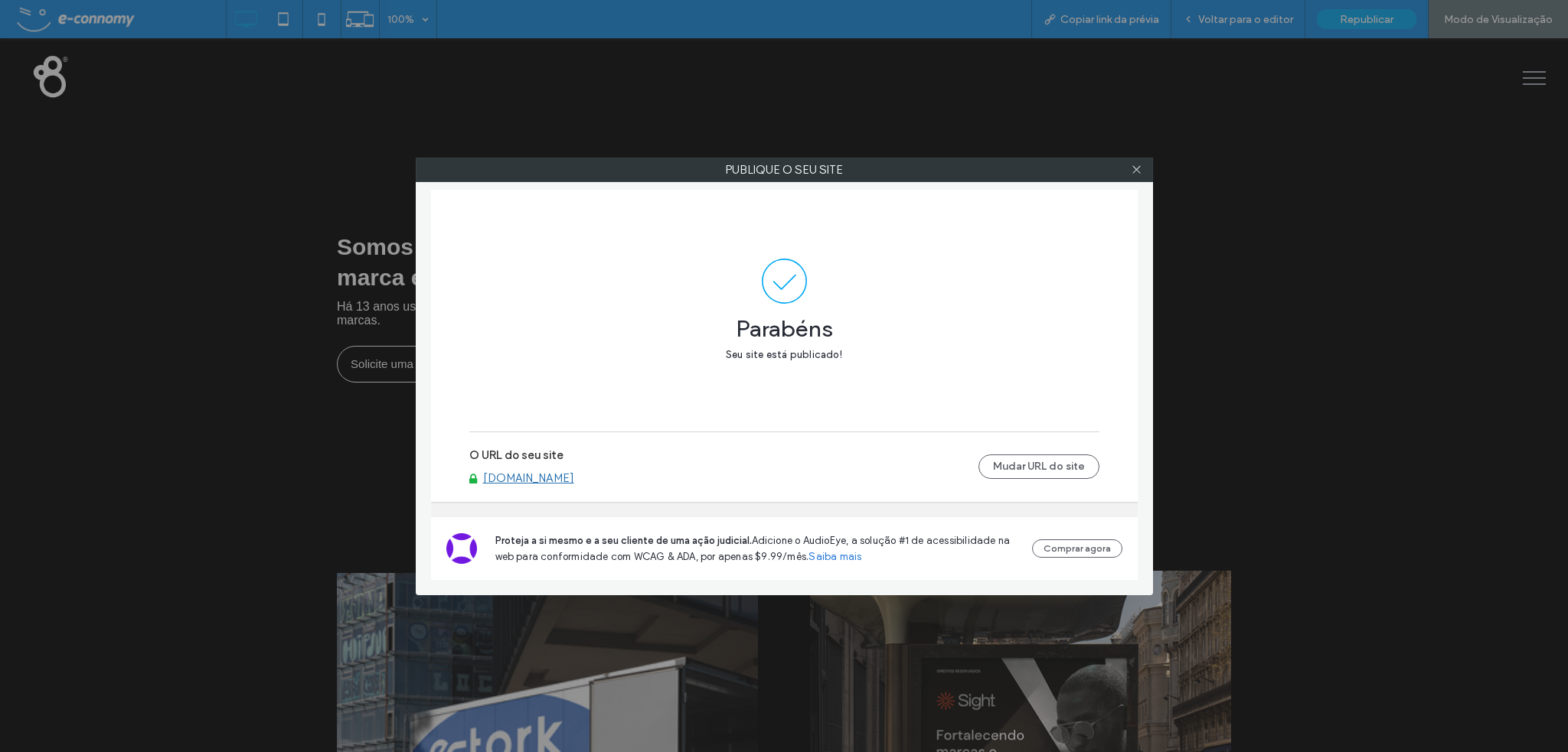
drag, startPoint x: 599, startPoint y: 479, endPoint x: 859, endPoint y: 444, distance: 262.3
click at [859, 444] on div "O URL do seu site www.studiobrunner.com Mudar URL do site" at bounding box center [784, 467] width 630 height 49
click at [574, 477] on link "[DOMAIN_NAME]" at bounding box center [528, 478] width 91 height 14
click at [1138, 168] on use at bounding box center [1136, 169] width 7 height 7
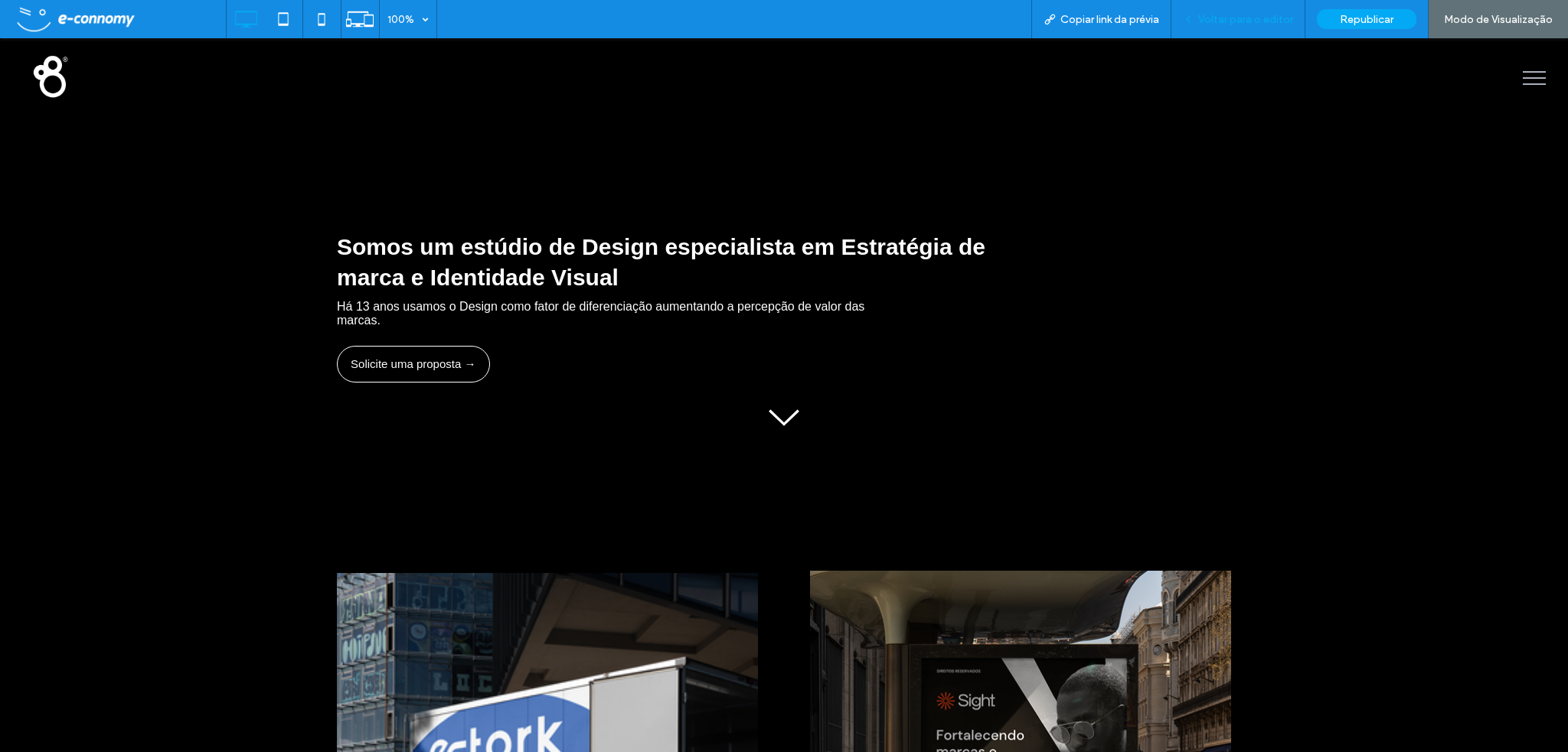
click at [1246, 20] on span "Voltar para o editor" at bounding box center [1246, 20] width 95 height 13
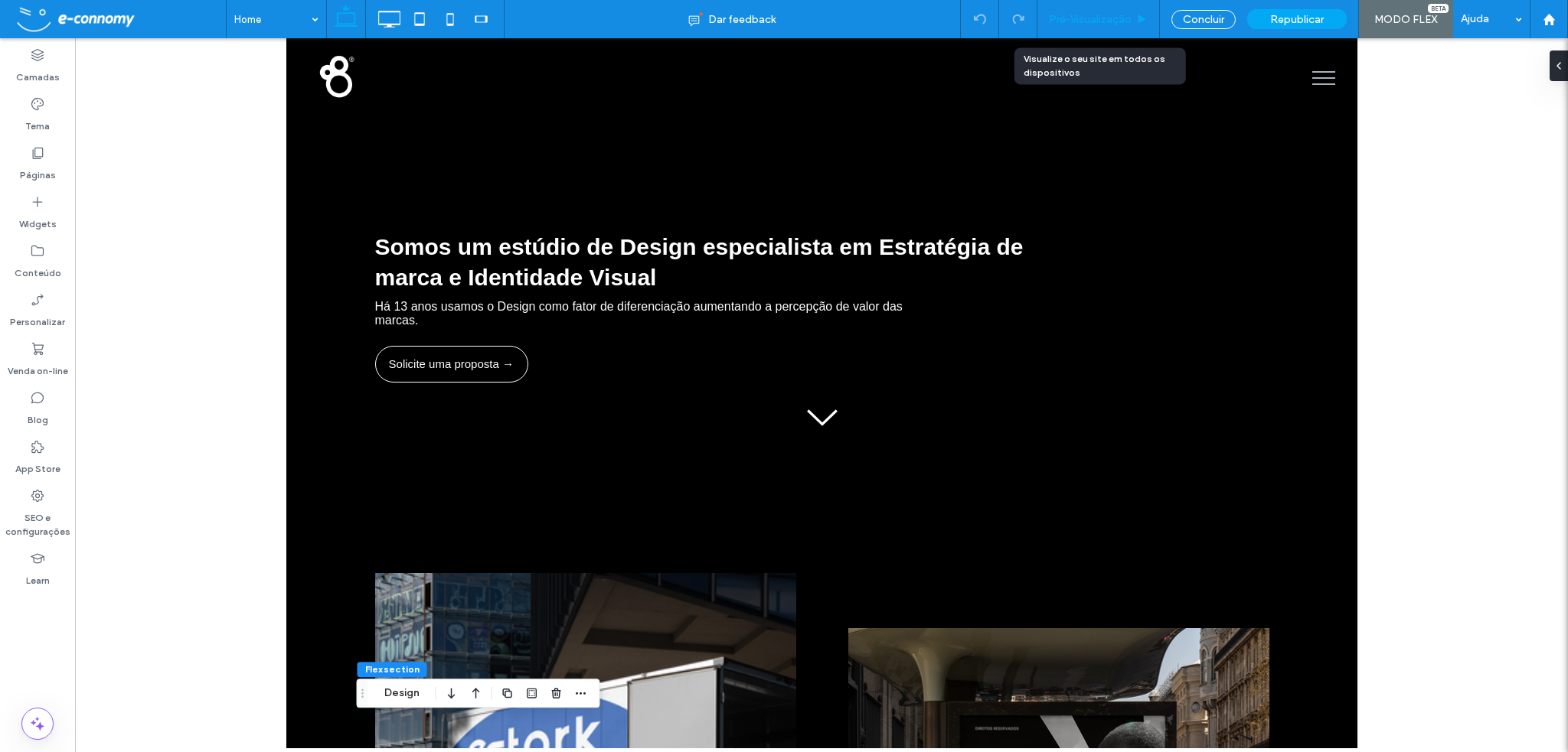
click at [1087, 15] on span "Pré-Visualizaçāo" at bounding box center [1090, 20] width 83 height 13
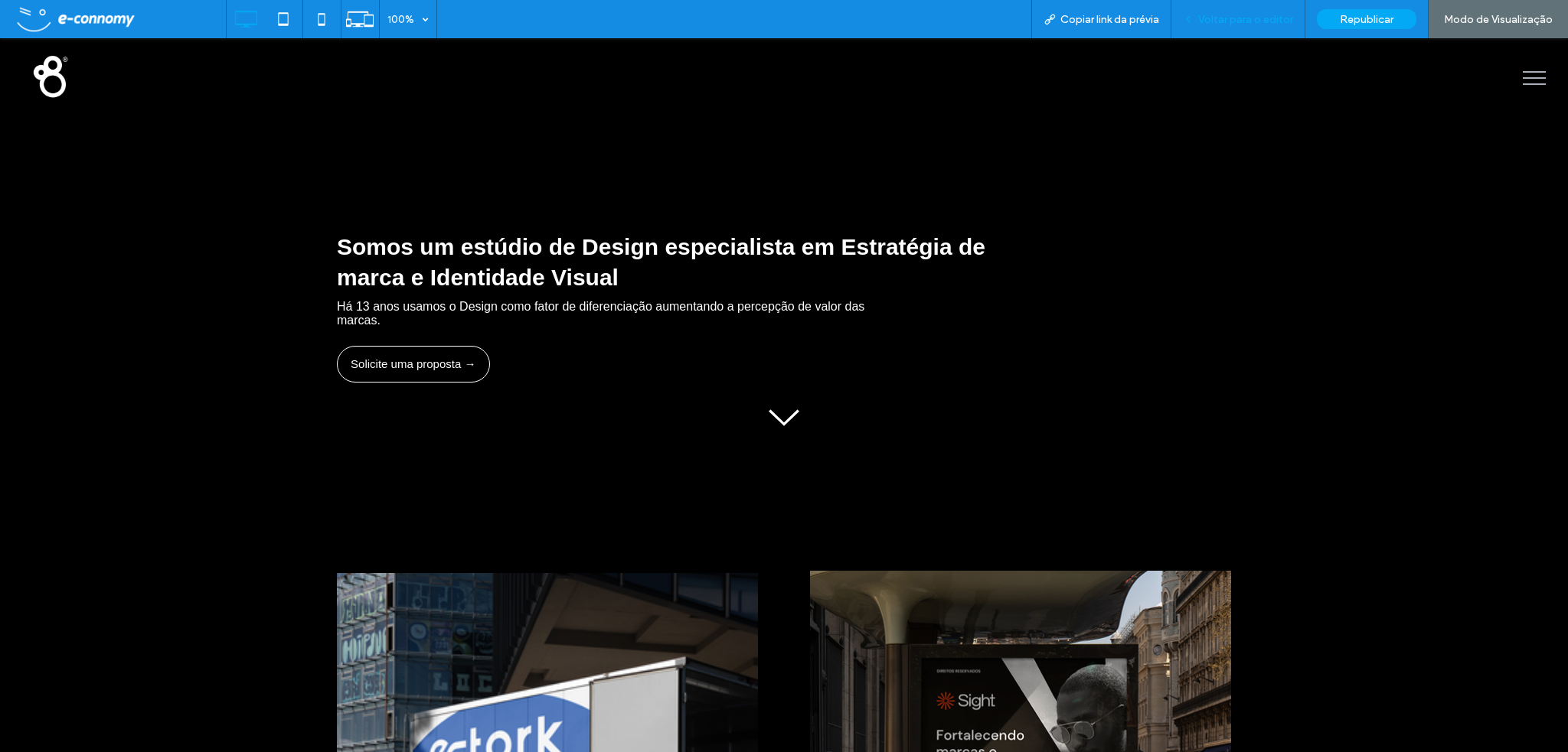
click at [1253, 24] on span "Voltar para o editor" at bounding box center [1246, 20] width 95 height 13
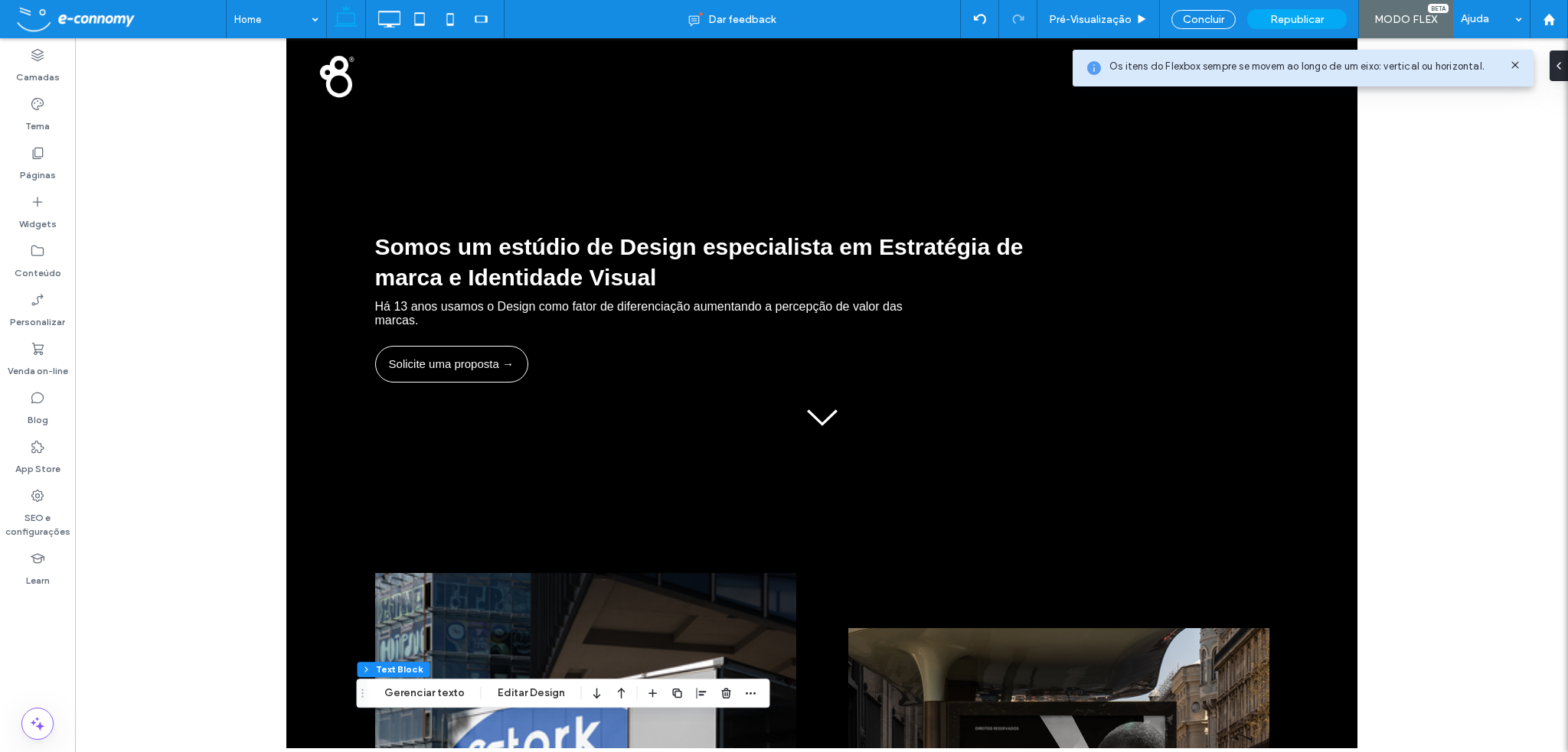
click at [147, 199] on div at bounding box center [821, 393] width 1493 height 710
click at [33, 509] on label "SEO e configurações" at bounding box center [37, 521] width 75 height 35
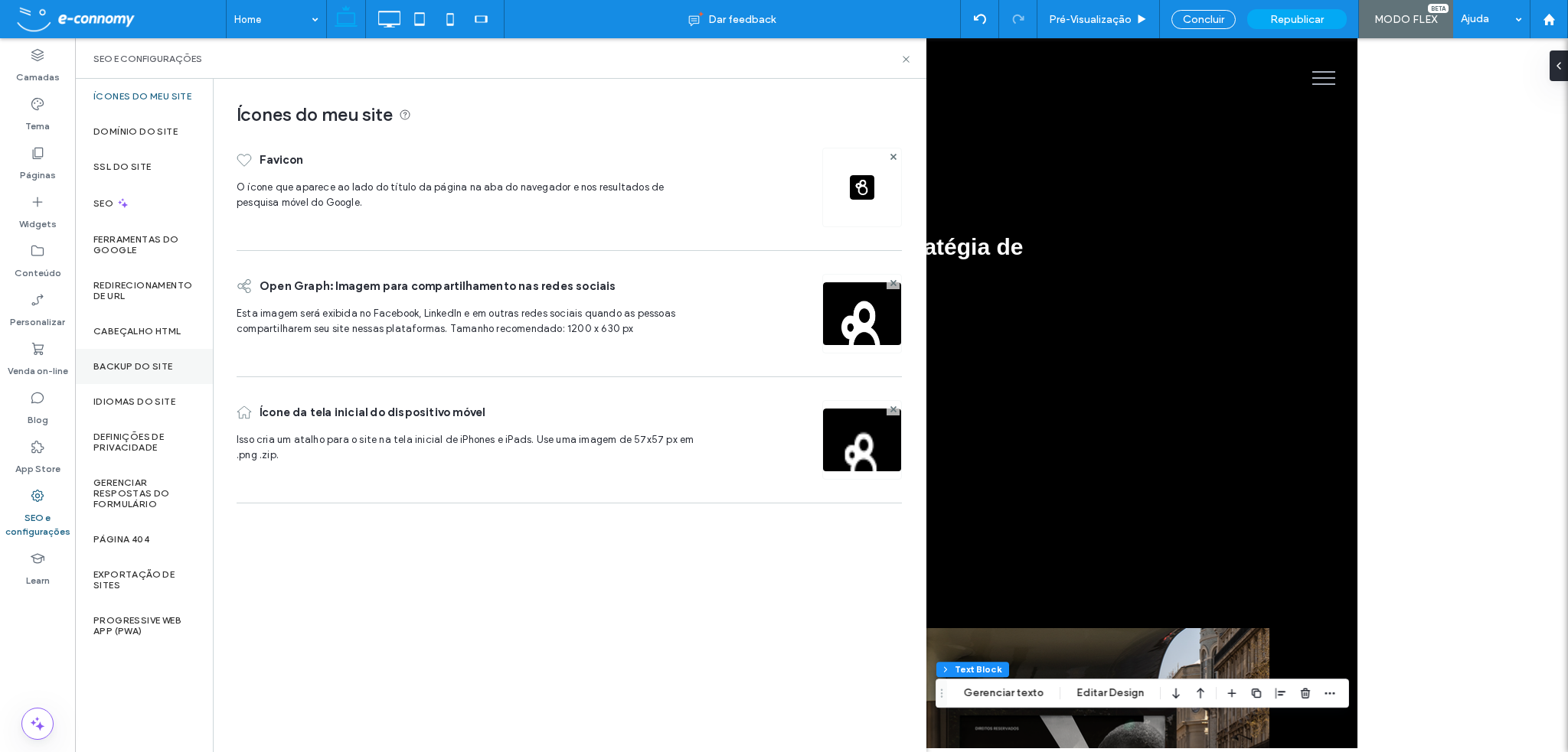
click at [143, 366] on label "Backup do Site" at bounding box center [134, 366] width 80 height 11
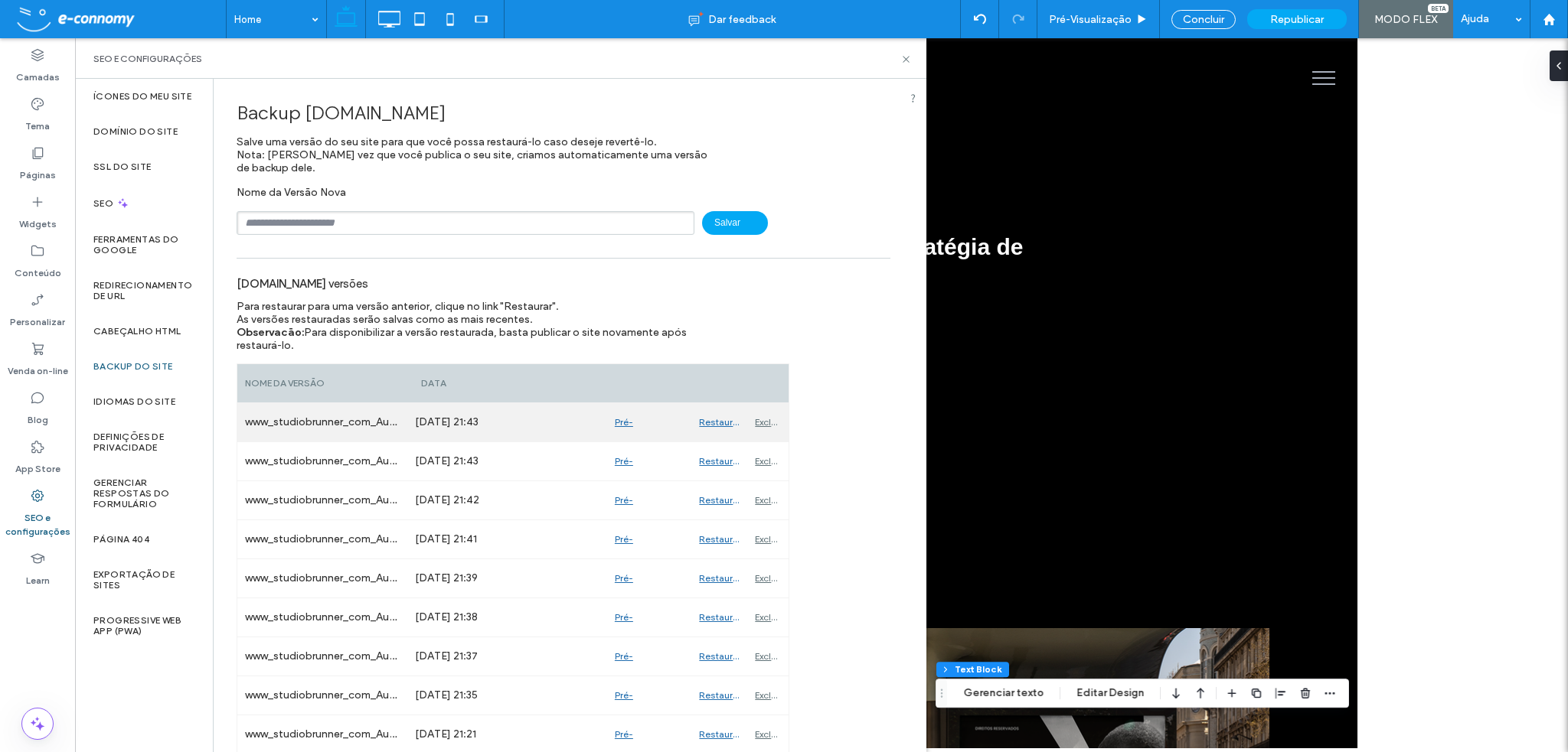
click at [715, 418] on div "Restaurar" at bounding box center [719, 422] width 56 height 38
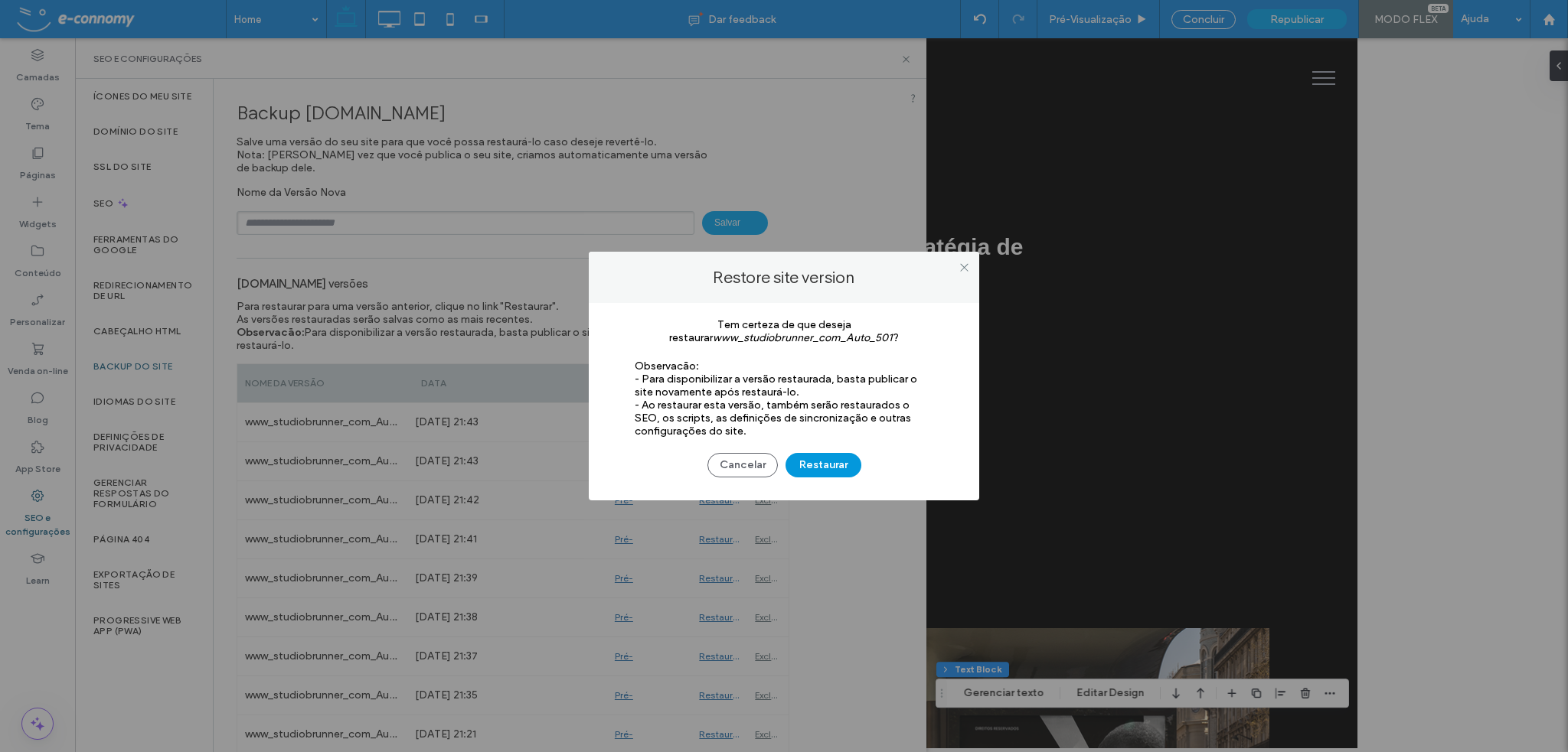
click at [821, 462] on button "Restaurar" at bounding box center [823, 466] width 76 height 24
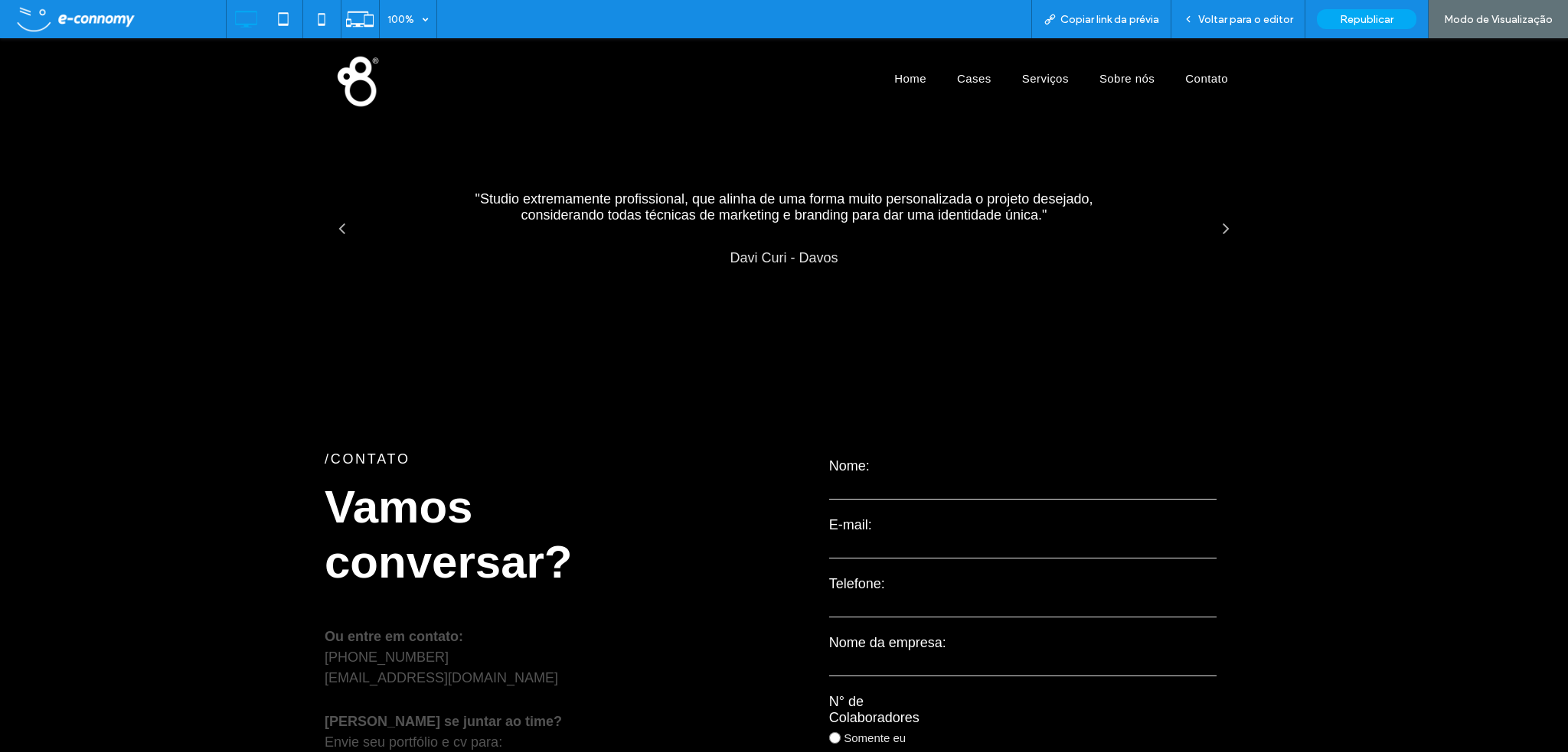
scroll to position [4077, 0]
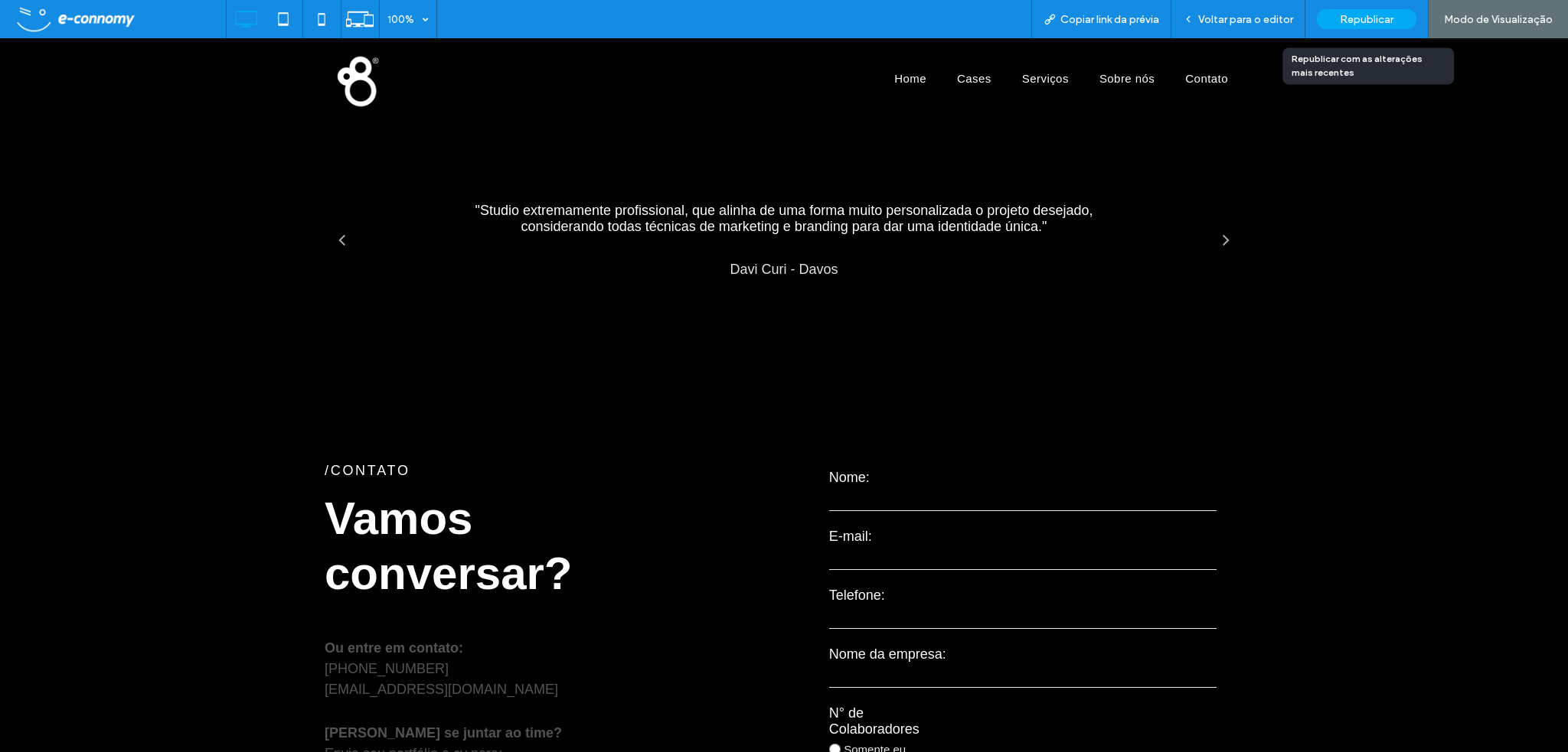
click at [1366, 18] on span "Republicar" at bounding box center [1367, 20] width 54 height 13
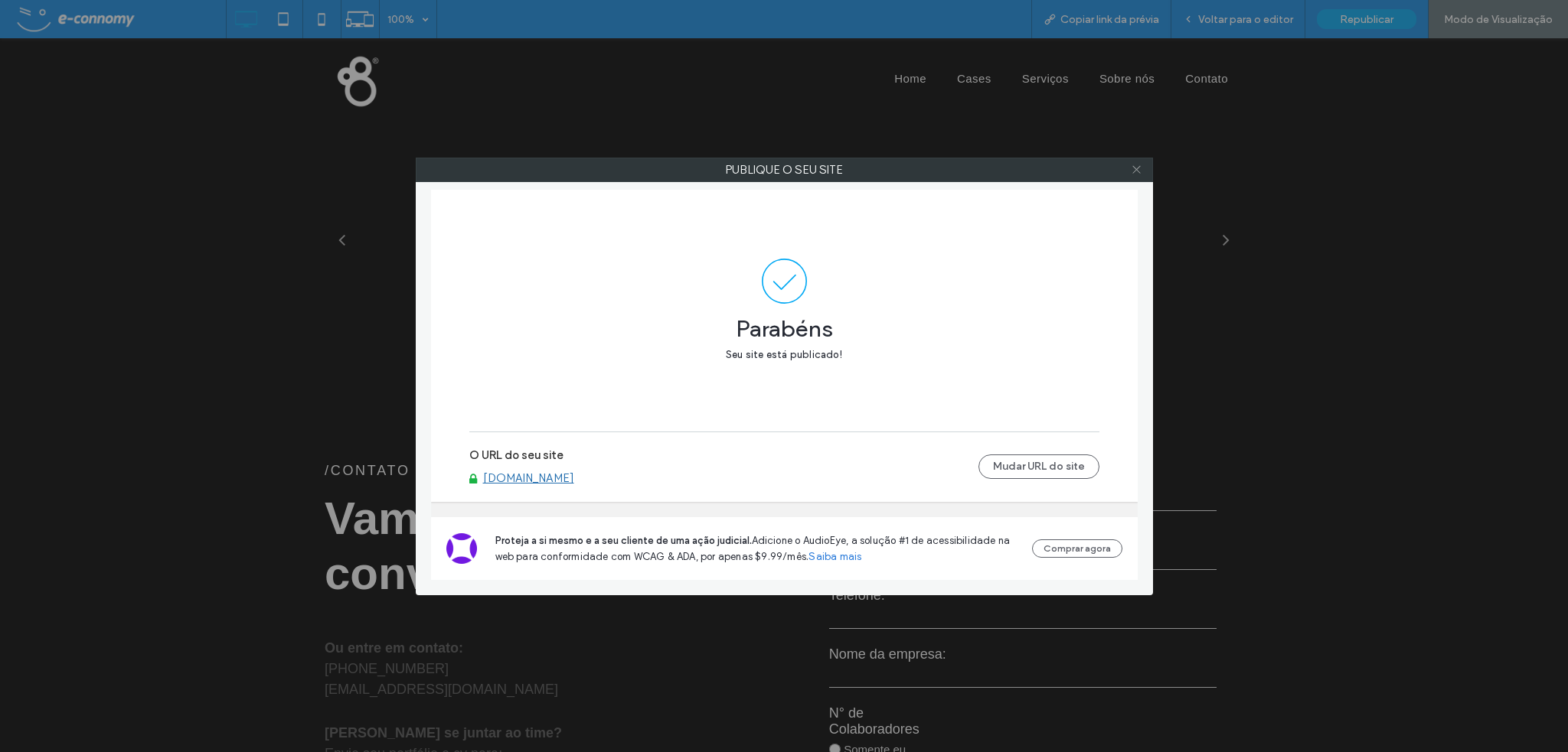
click at [1134, 165] on icon at bounding box center [1137, 169] width 11 height 11
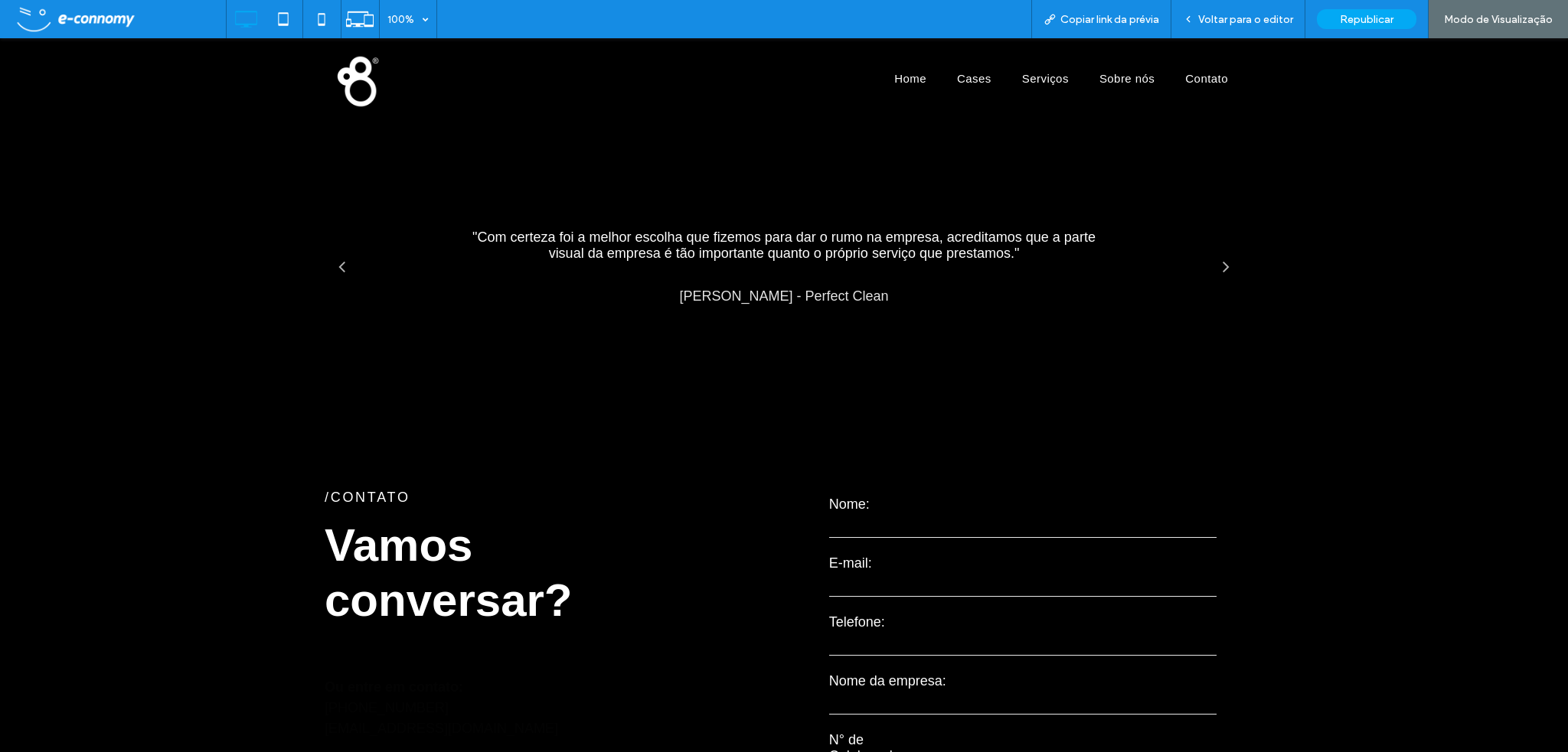
scroll to position [3924, 0]
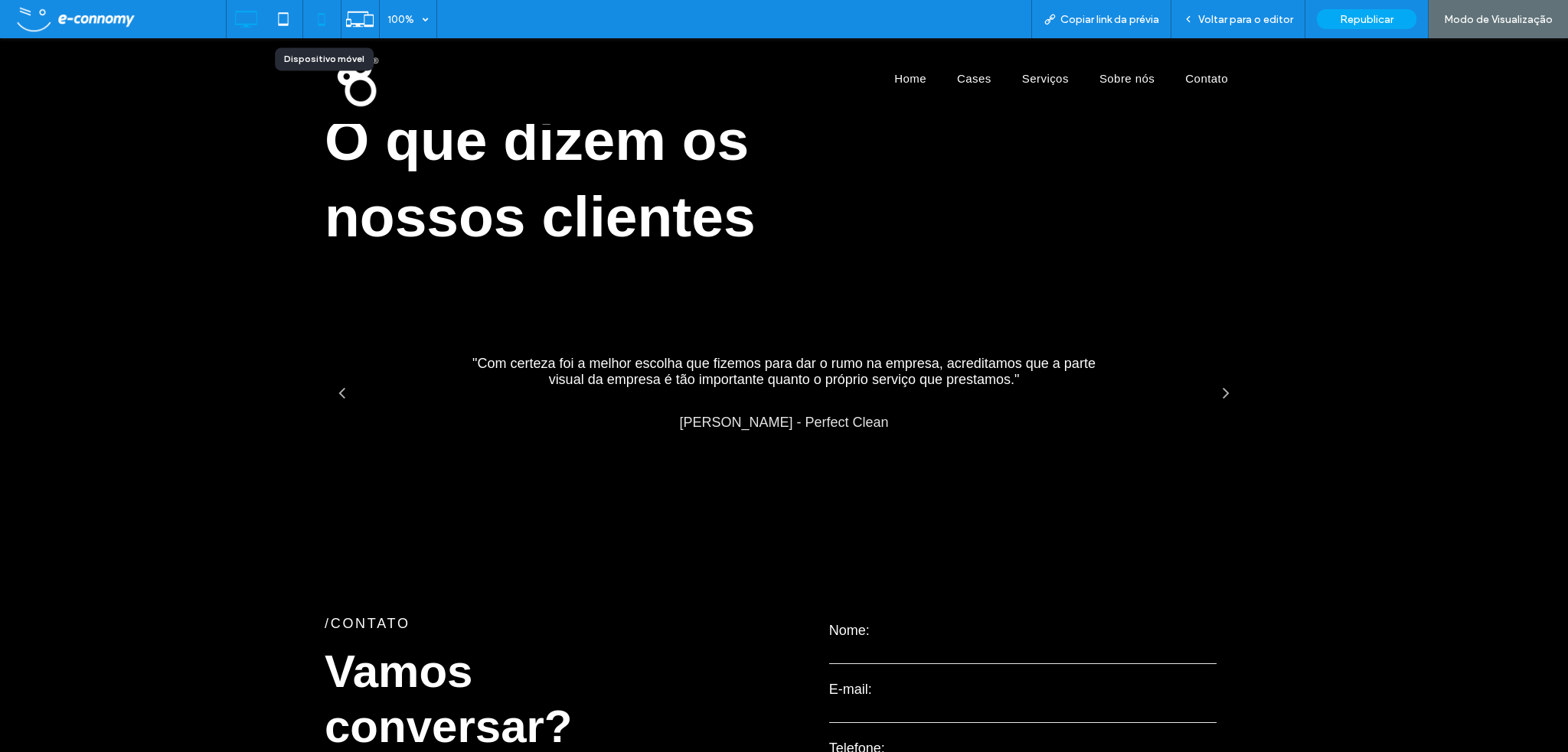
drag, startPoint x: 280, startPoint y: 20, endPoint x: 318, endPoint y: 20, distance: 38.0
click at [317, 20] on div at bounding box center [302, 19] width 154 height 38
click at [319, 20] on icon at bounding box center [322, 20] width 31 height 31
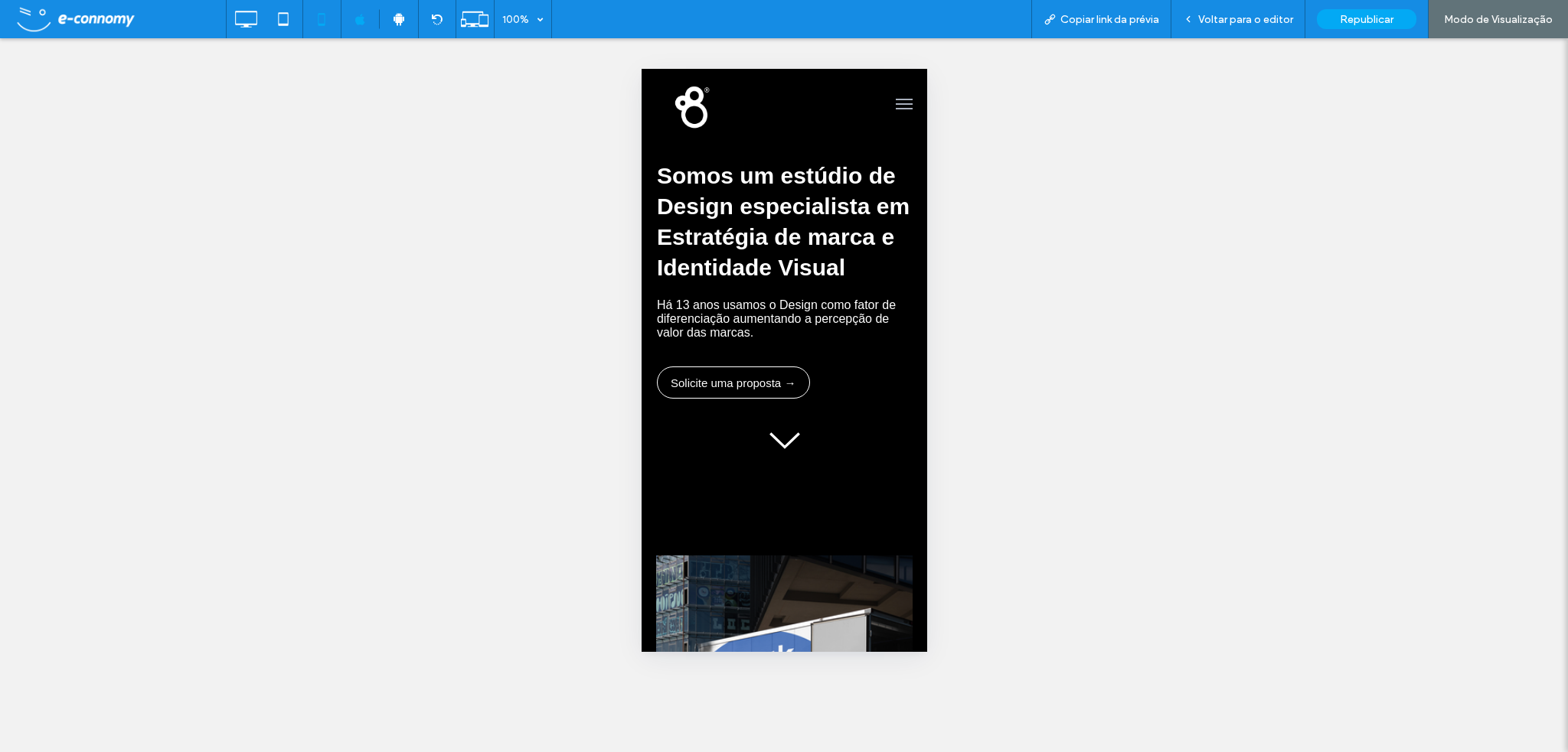
scroll to position [0, 0]
click at [892, 100] on button "menu" at bounding box center [904, 104] width 31 height 31
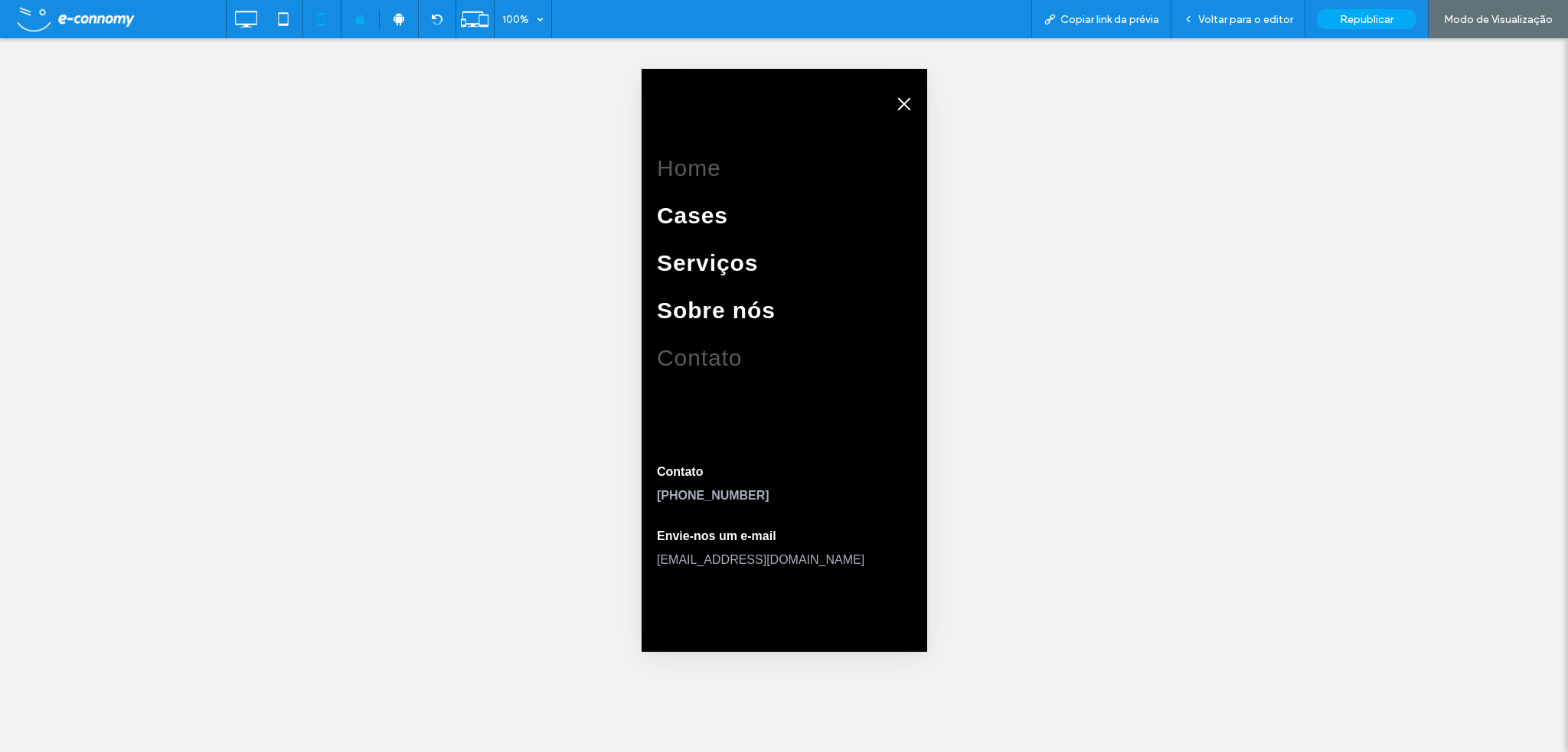
click at [729, 358] on span "Contato" at bounding box center [699, 371] width 85 height 26
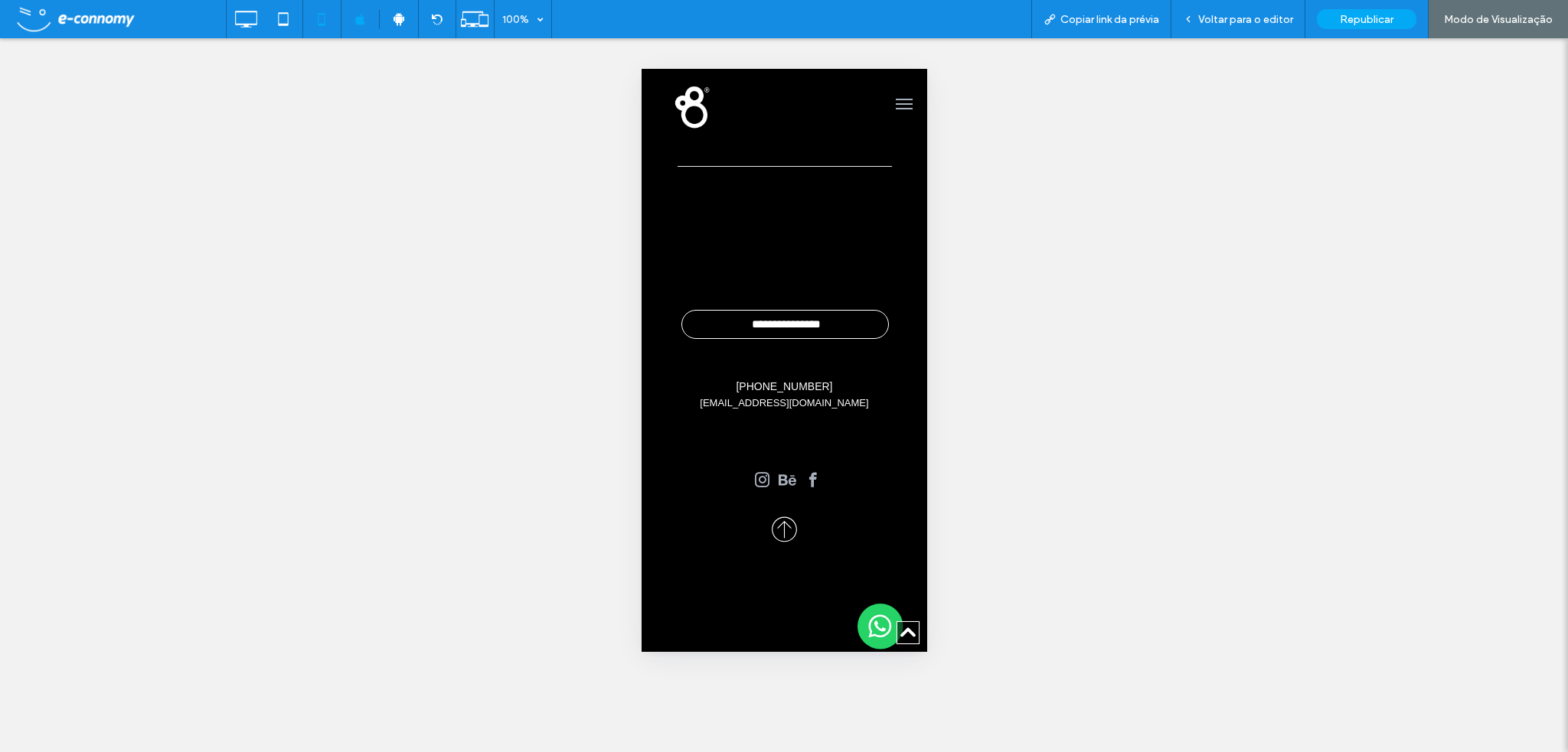
scroll to position [6647, 0]
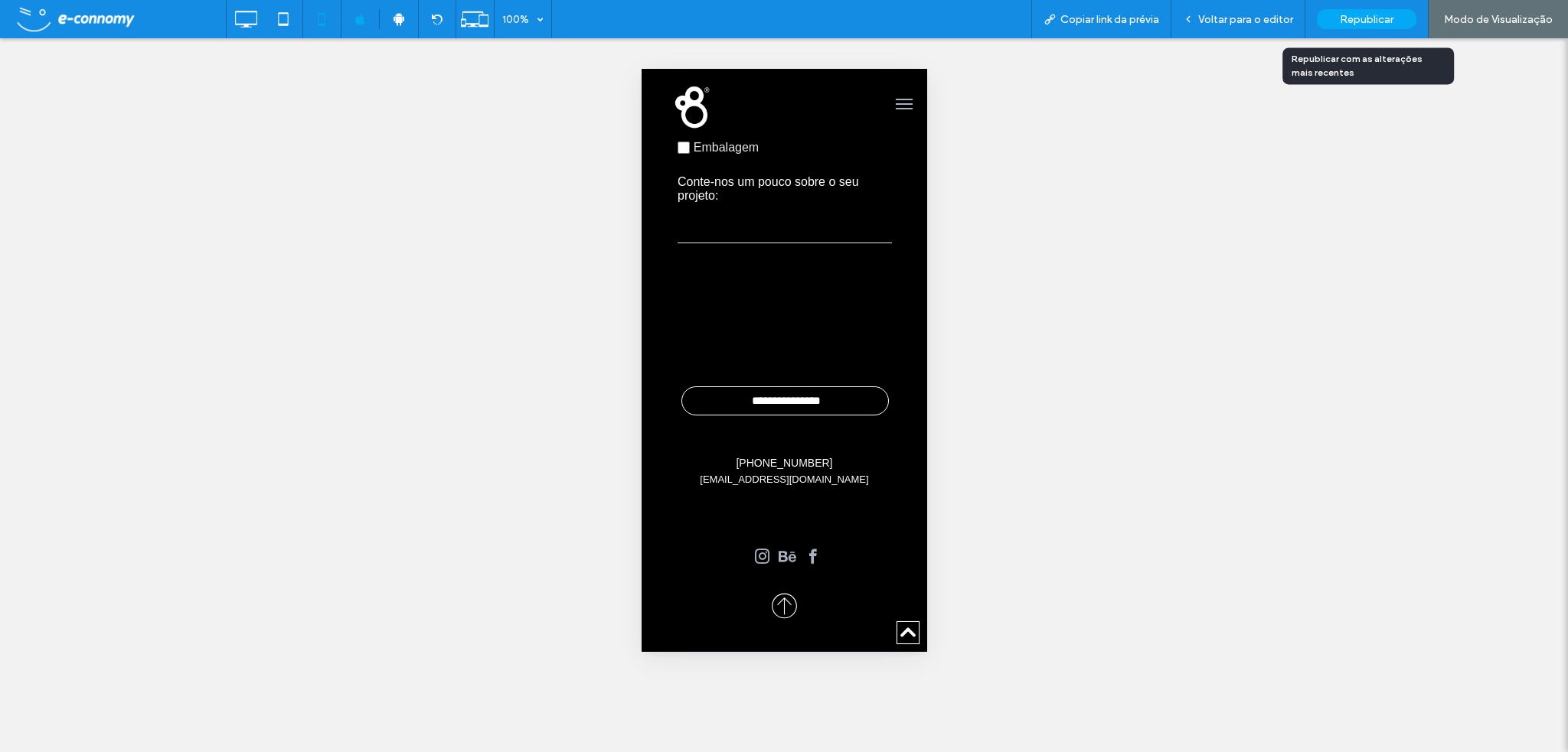
click at [1382, 22] on span "Republicar" at bounding box center [1367, 20] width 54 height 13
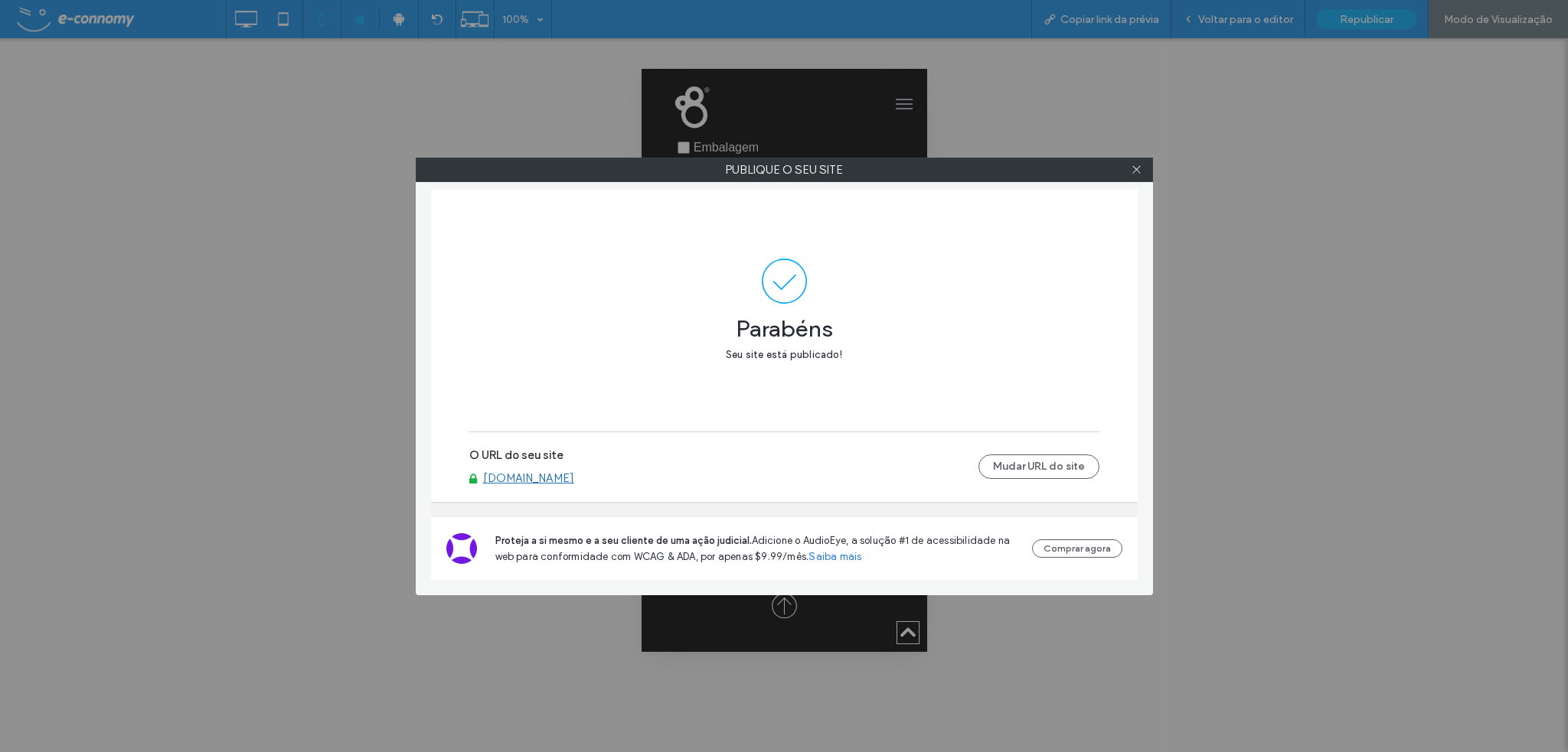
click at [565, 480] on link "[DOMAIN_NAME]" at bounding box center [528, 478] width 91 height 14
click at [1141, 164] on icon at bounding box center [1137, 169] width 11 height 11
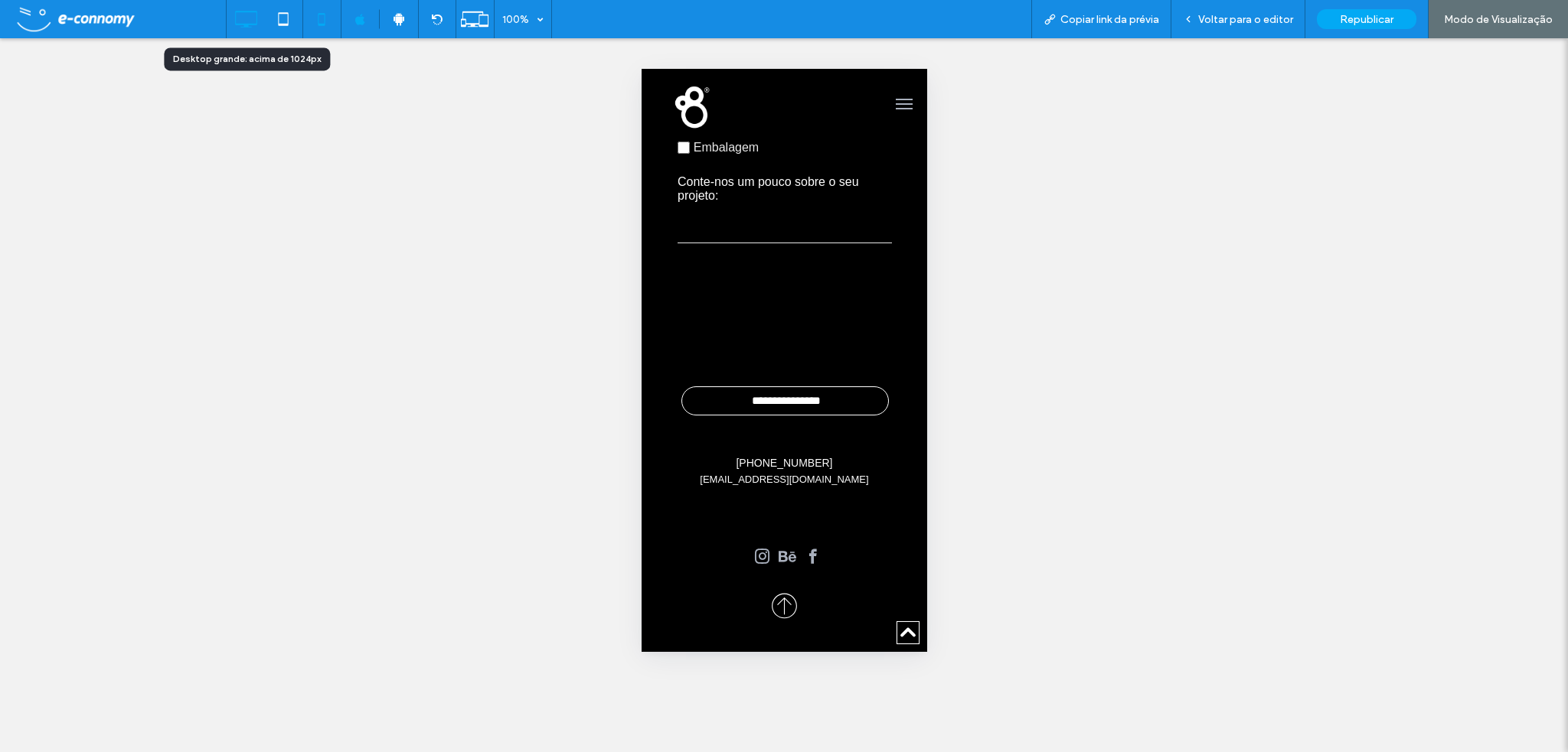
click at [252, 16] on icon at bounding box center [246, 20] width 31 height 31
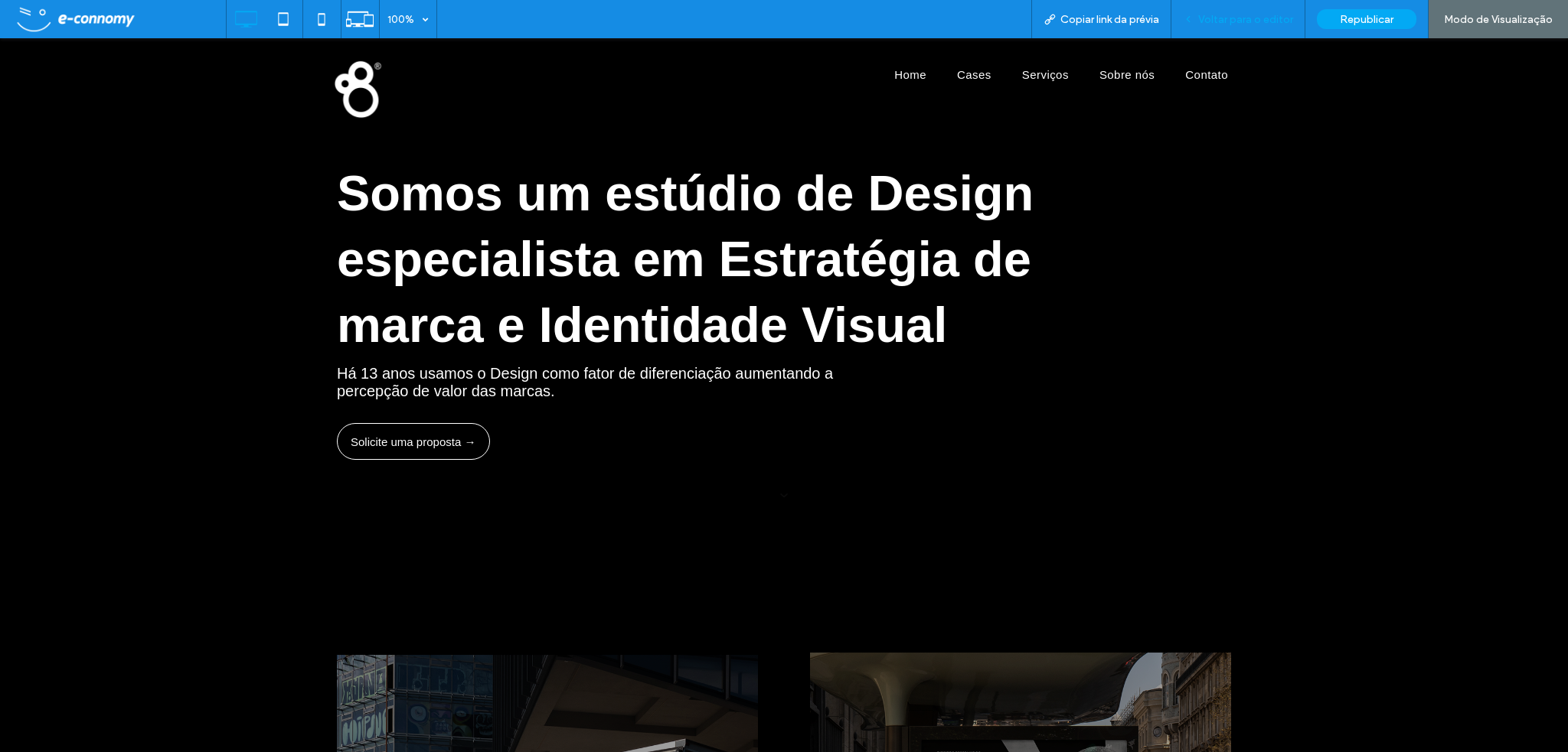
scroll to position [0, 0]
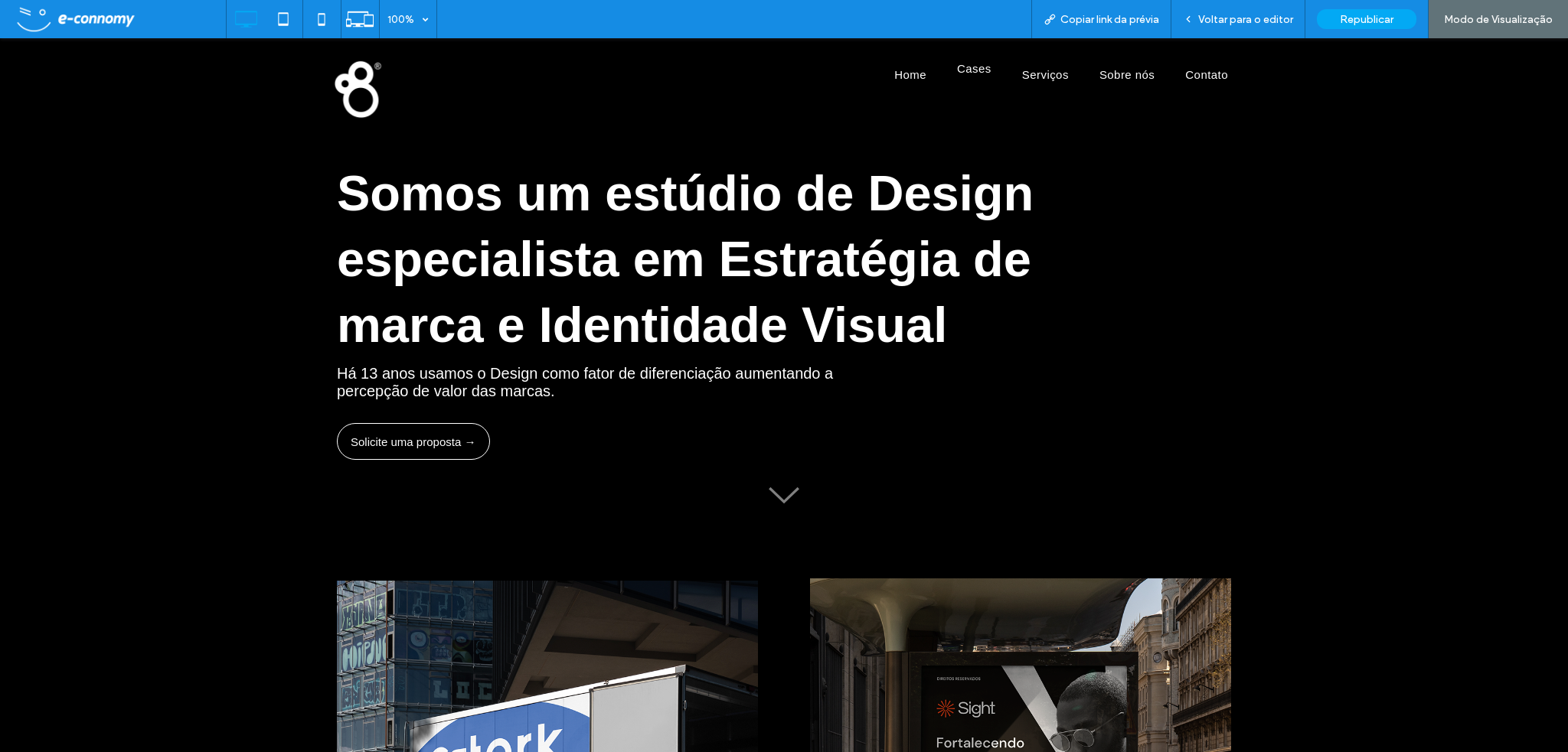
click at [965, 72] on span "Cases" at bounding box center [975, 68] width 34 height 13
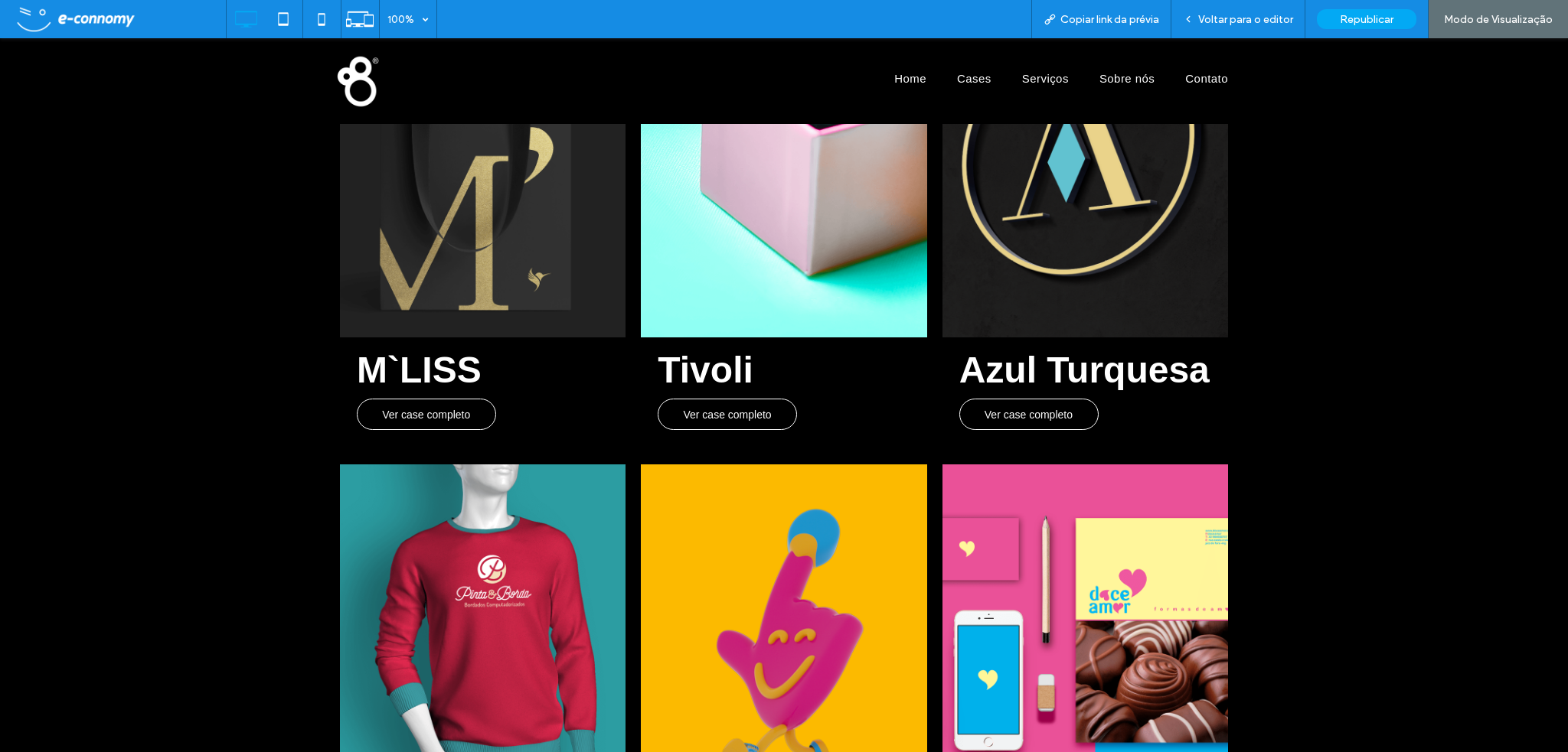
scroll to position [105, 0]
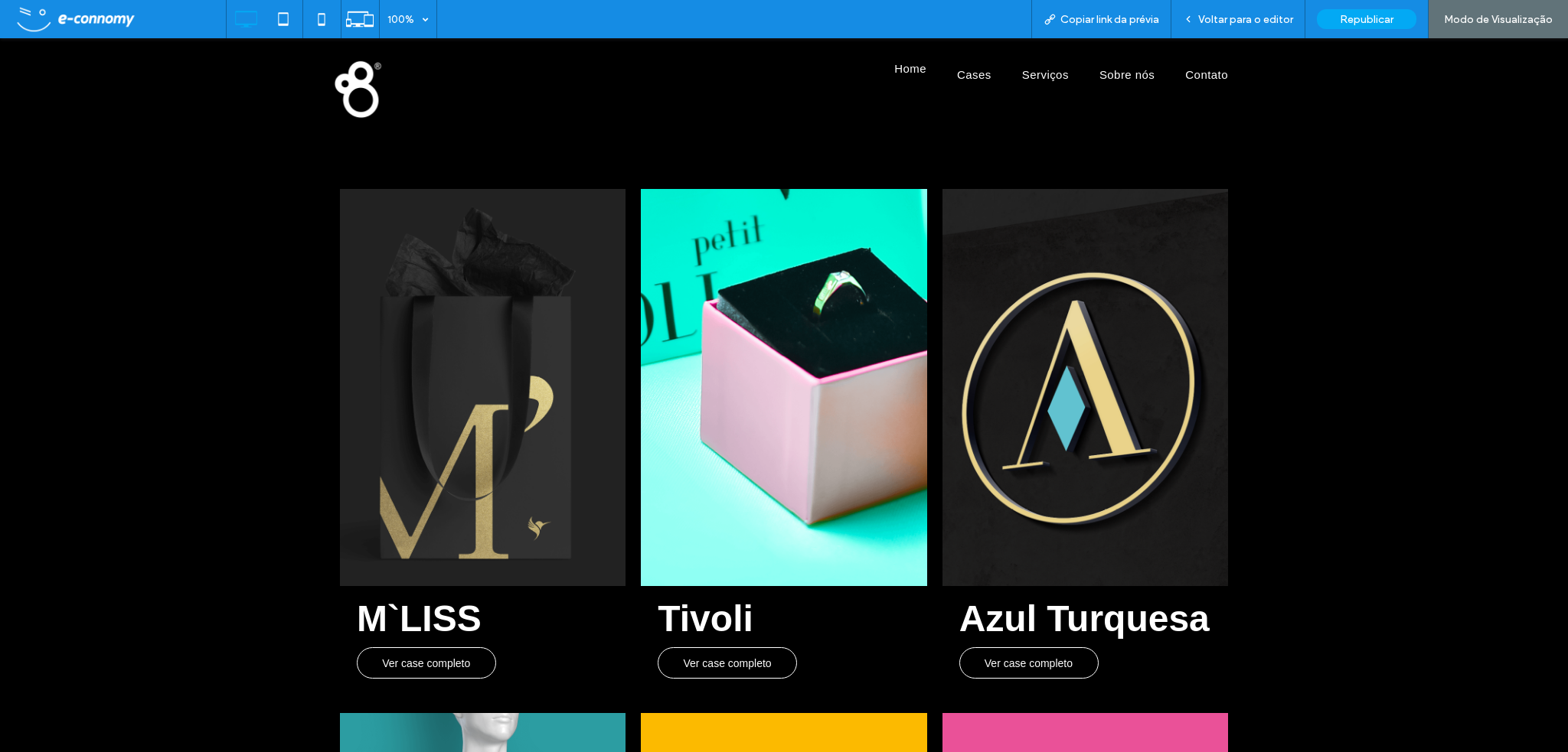
click at [910, 72] on span "Home" at bounding box center [909, 68] width 32 height 13
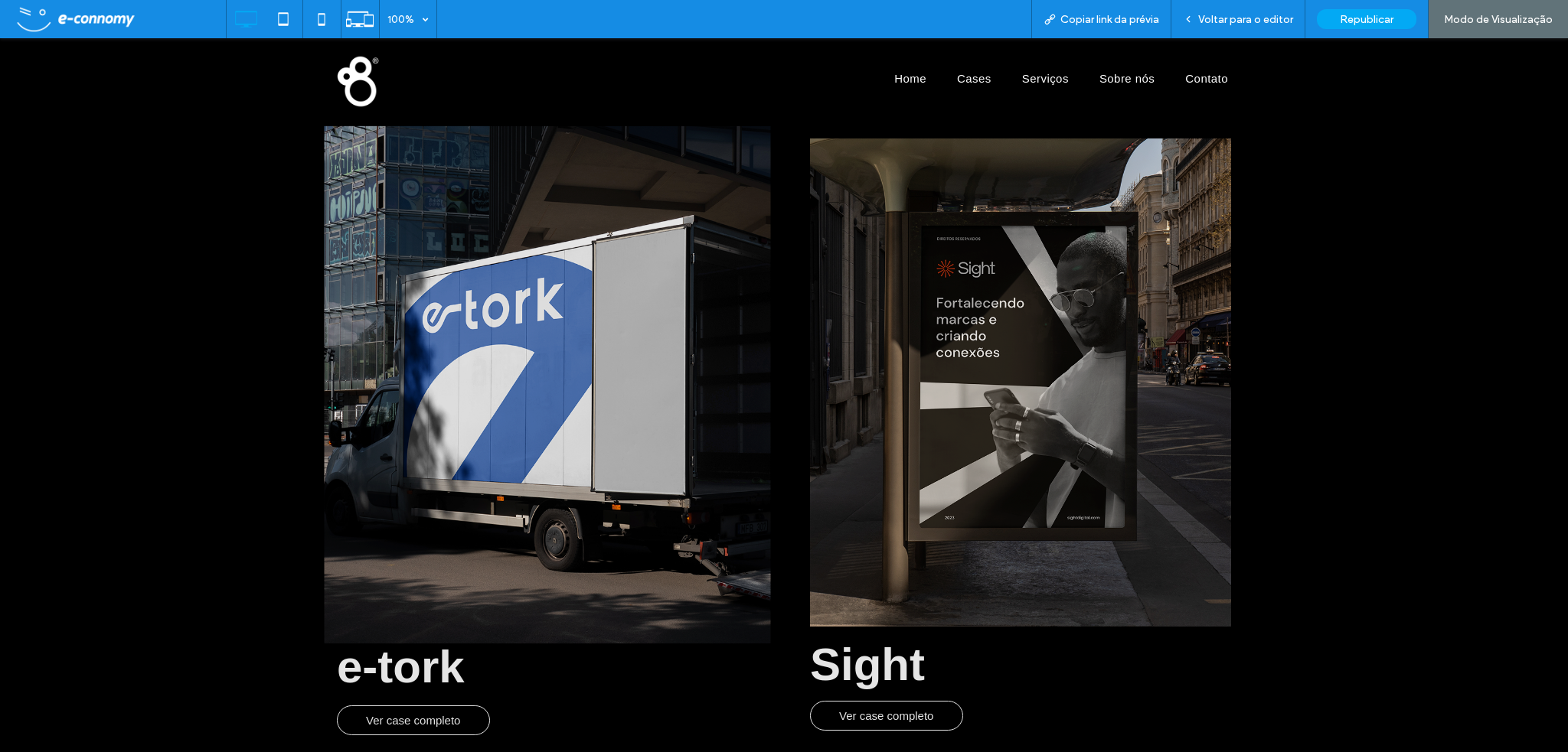
scroll to position [612, 0]
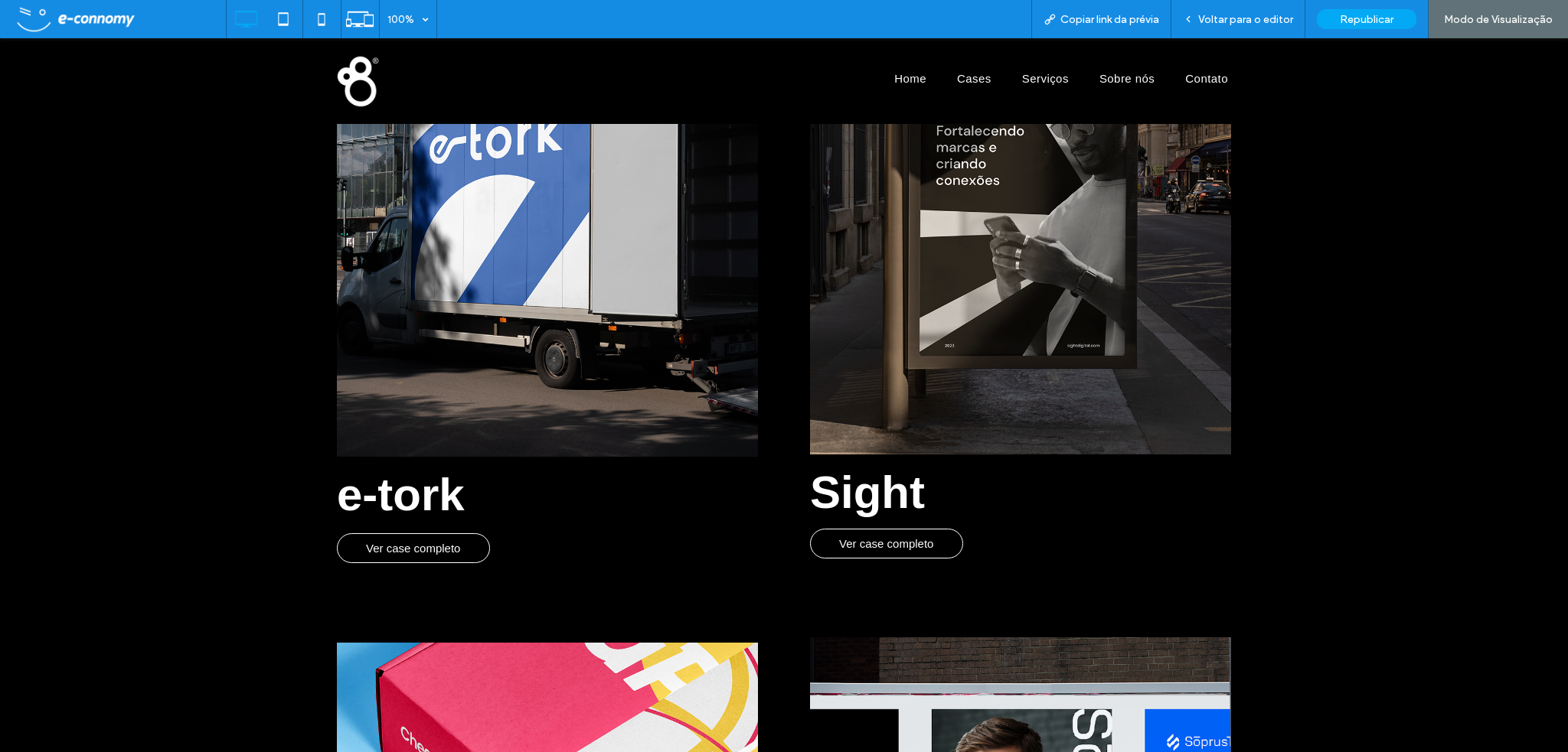
click at [901, 548] on span "Ver case completo" at bounding box center [887, 544] width 94 height 28
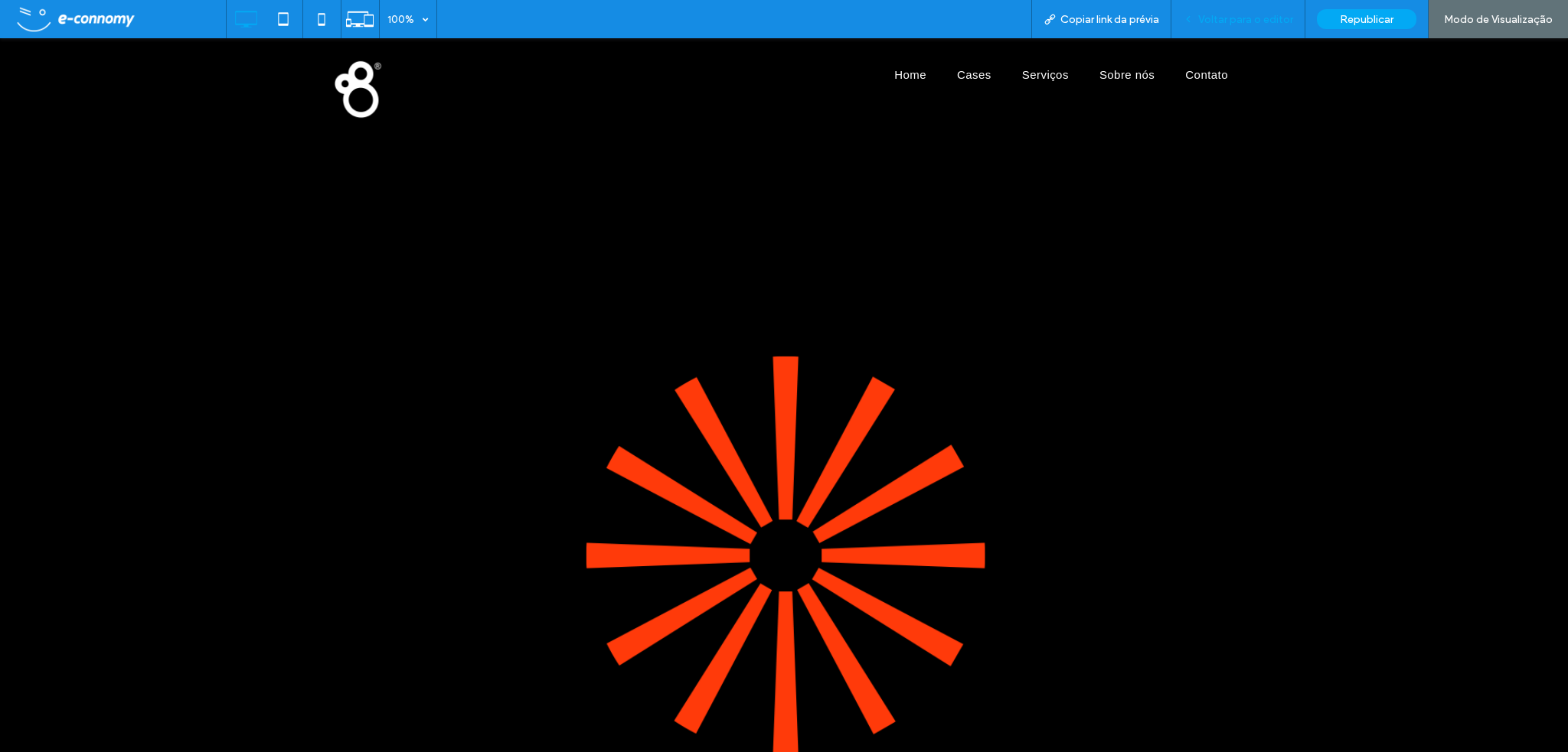
click at [1234, 21] on span "Voltar para o editor" at bounding box center [1246, 20] width 95 height 13
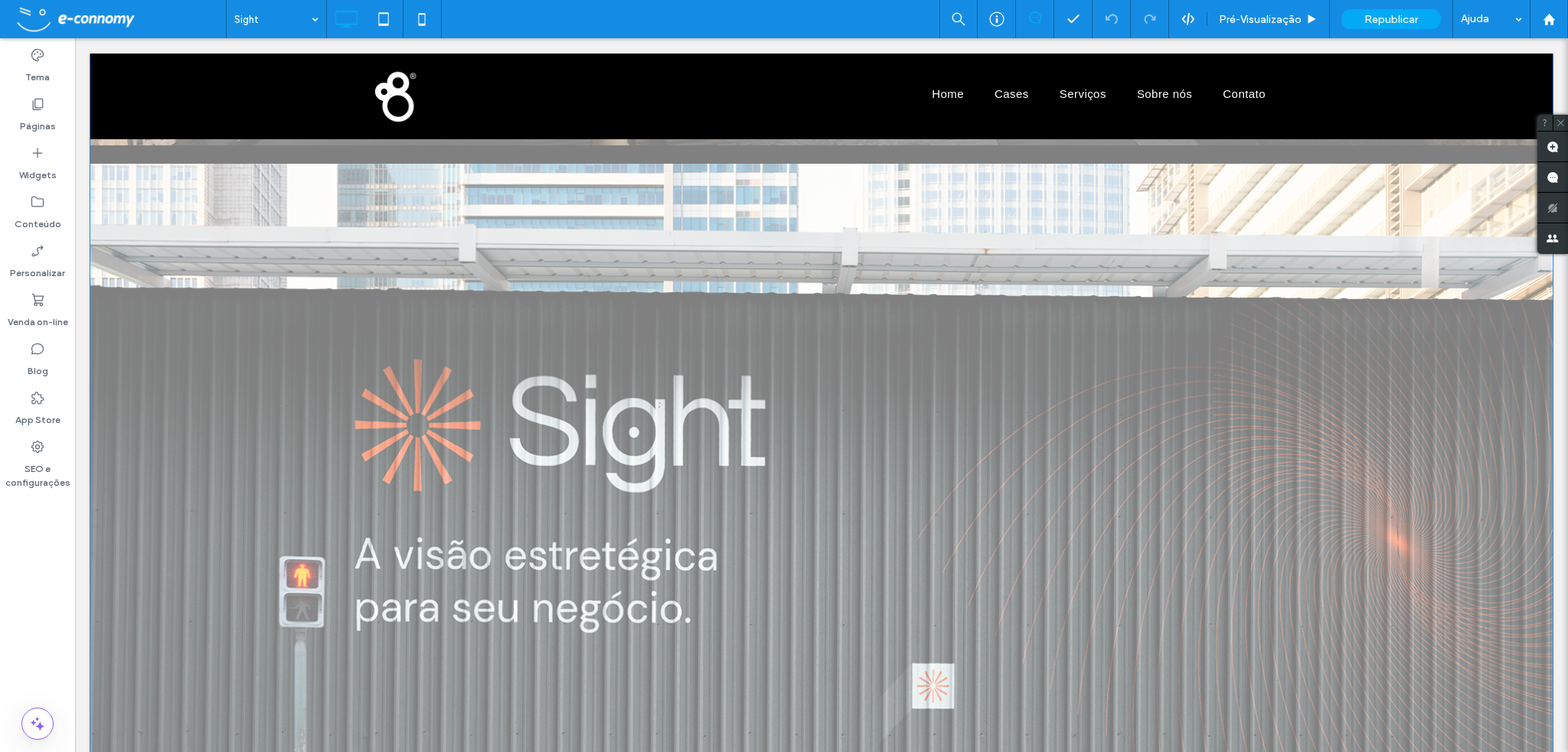
scroll to position [7806, 0]
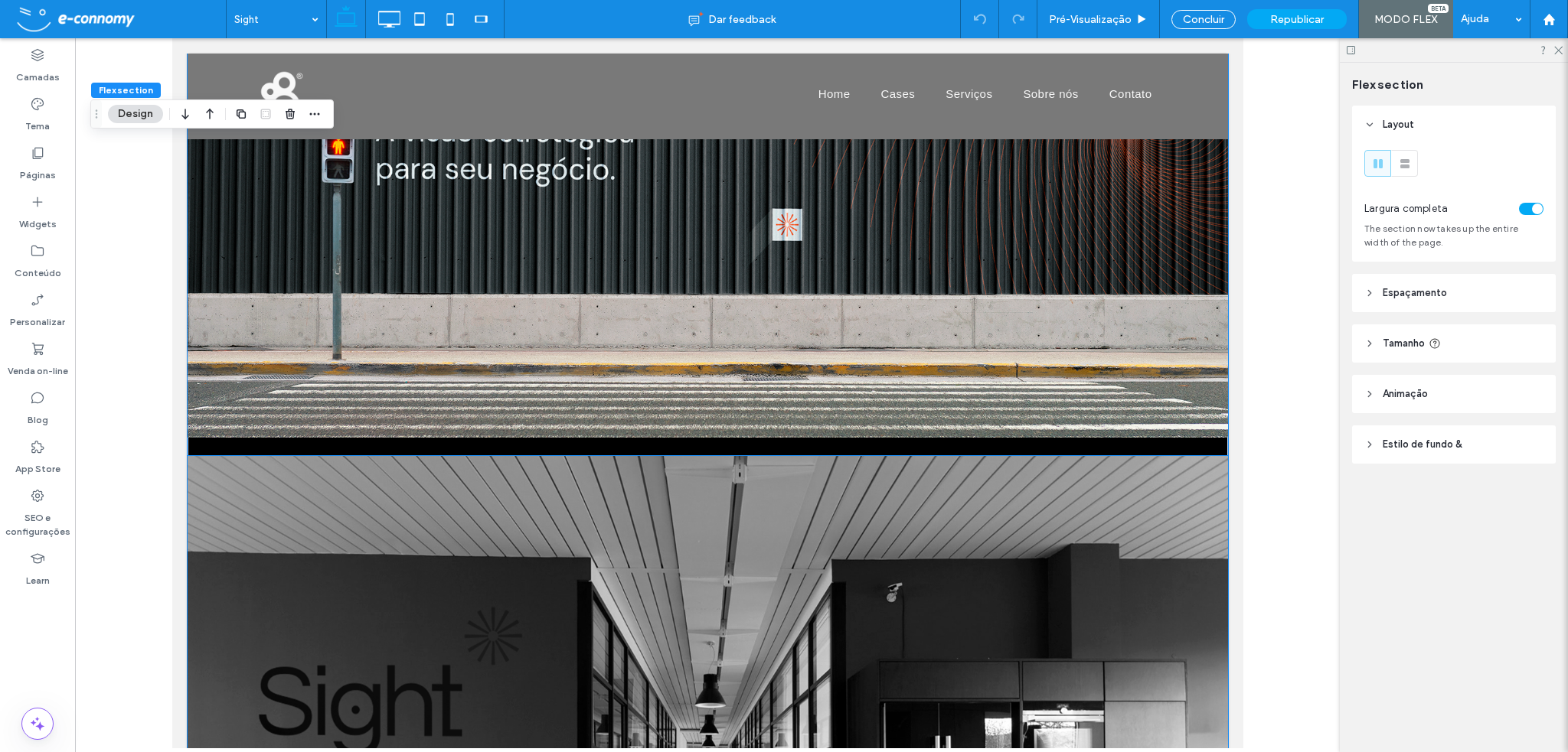
scroll to position [5682, 0]
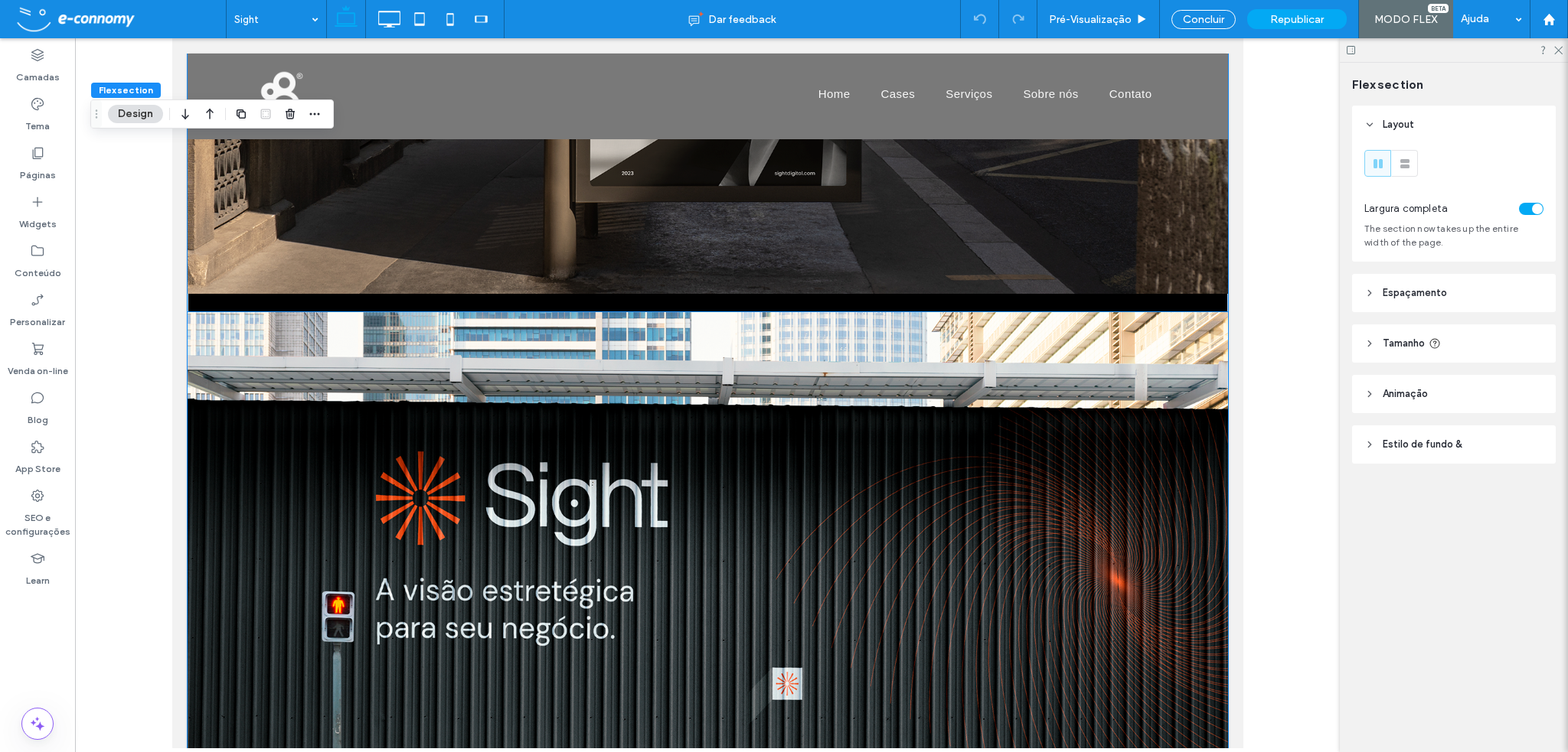
click at [691, 450] on img at bounding box center [707, 605] width 1040 height 584
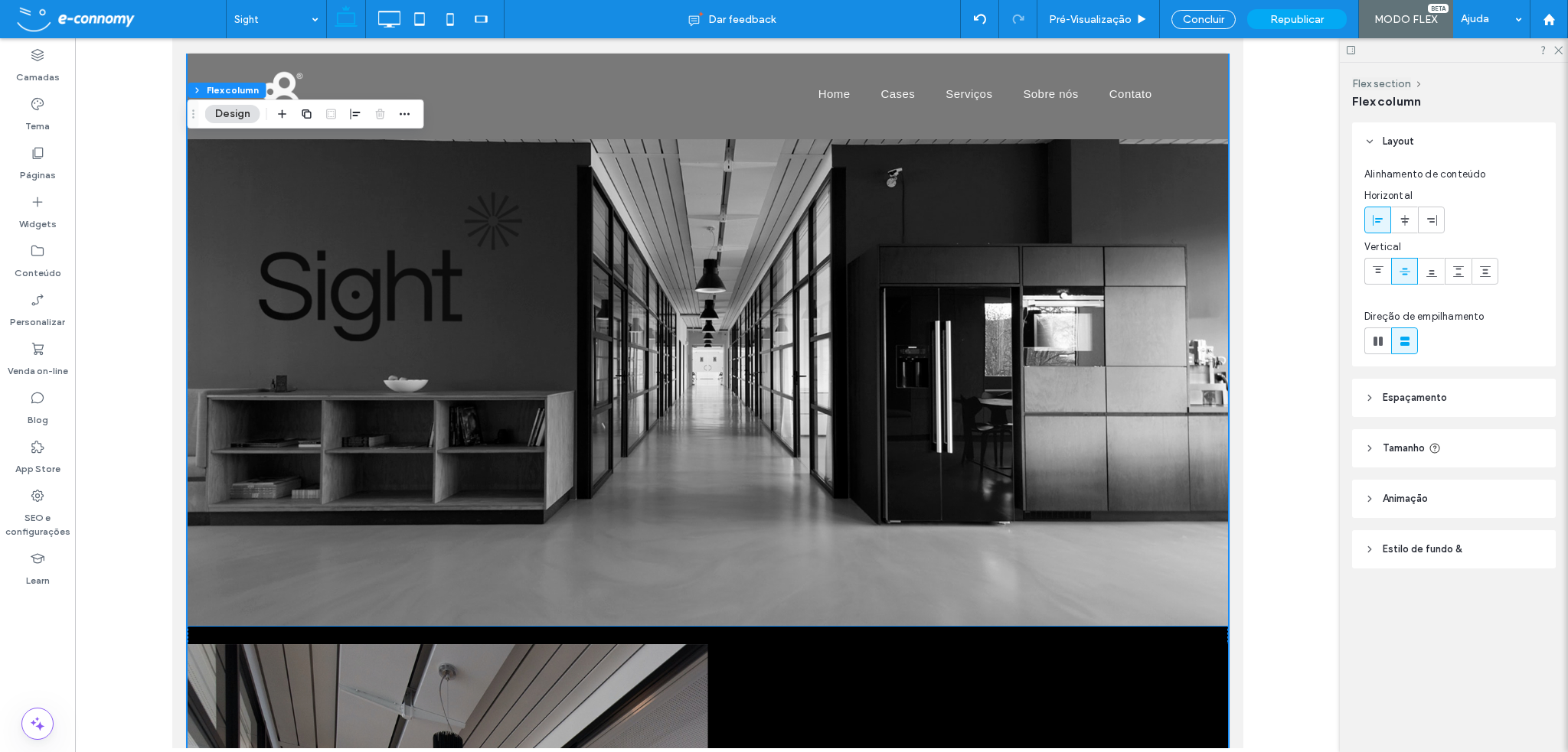
scroll to position [6207, 0]
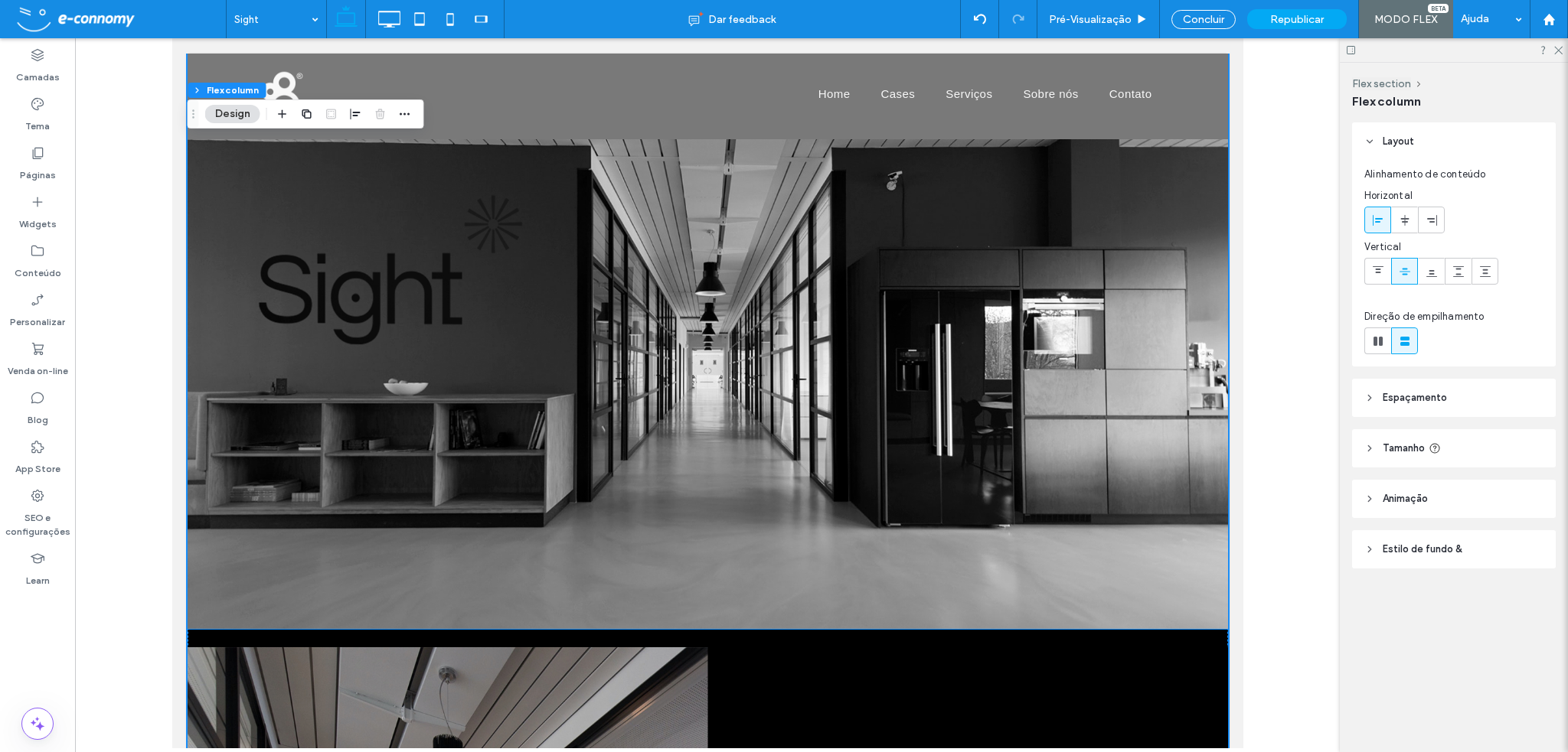
click at [712, 426] on img at bounding box center [707, 337] width 1040 height 584
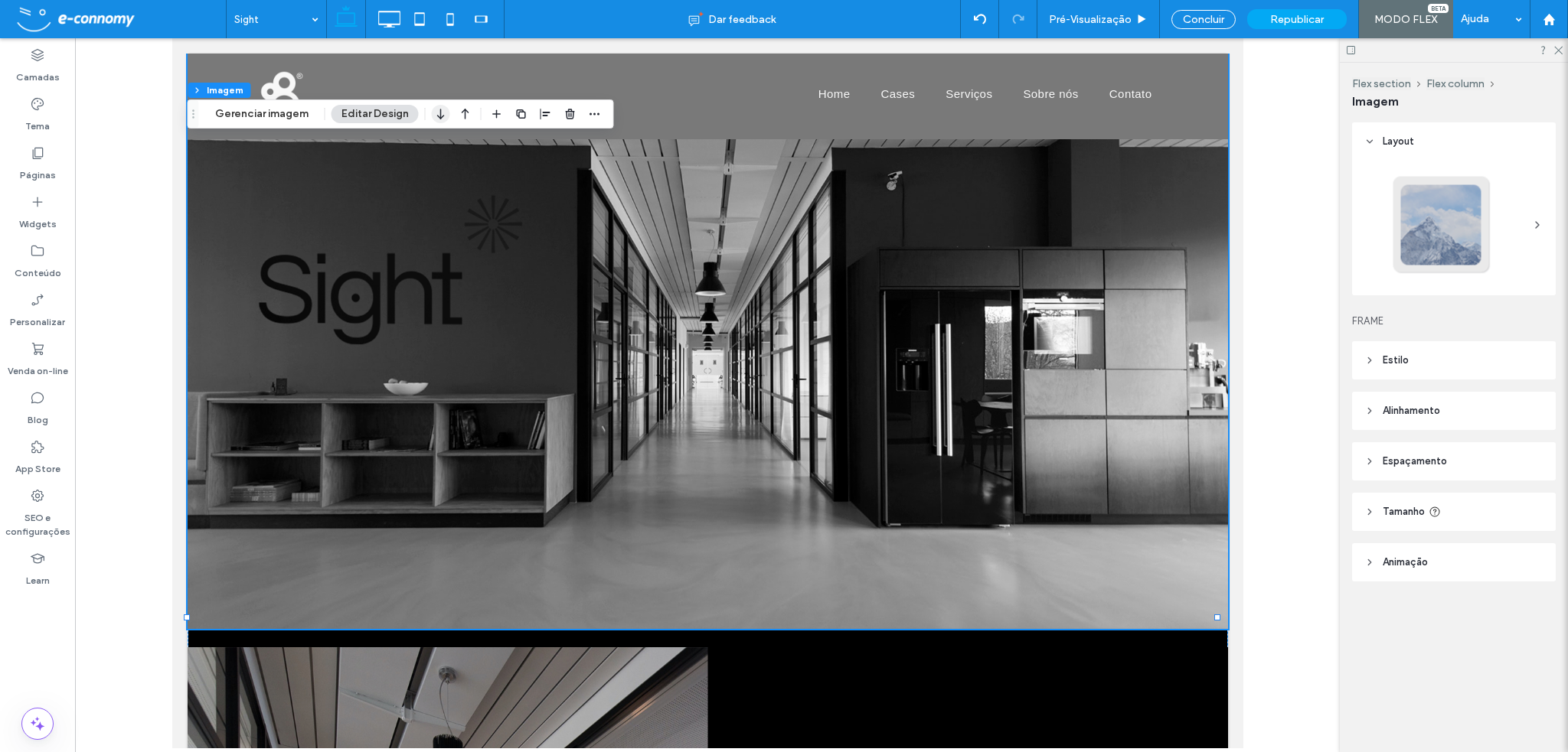
click at [440, 120] on icon "button" at bounding box center [440, 114] width 19 height 28
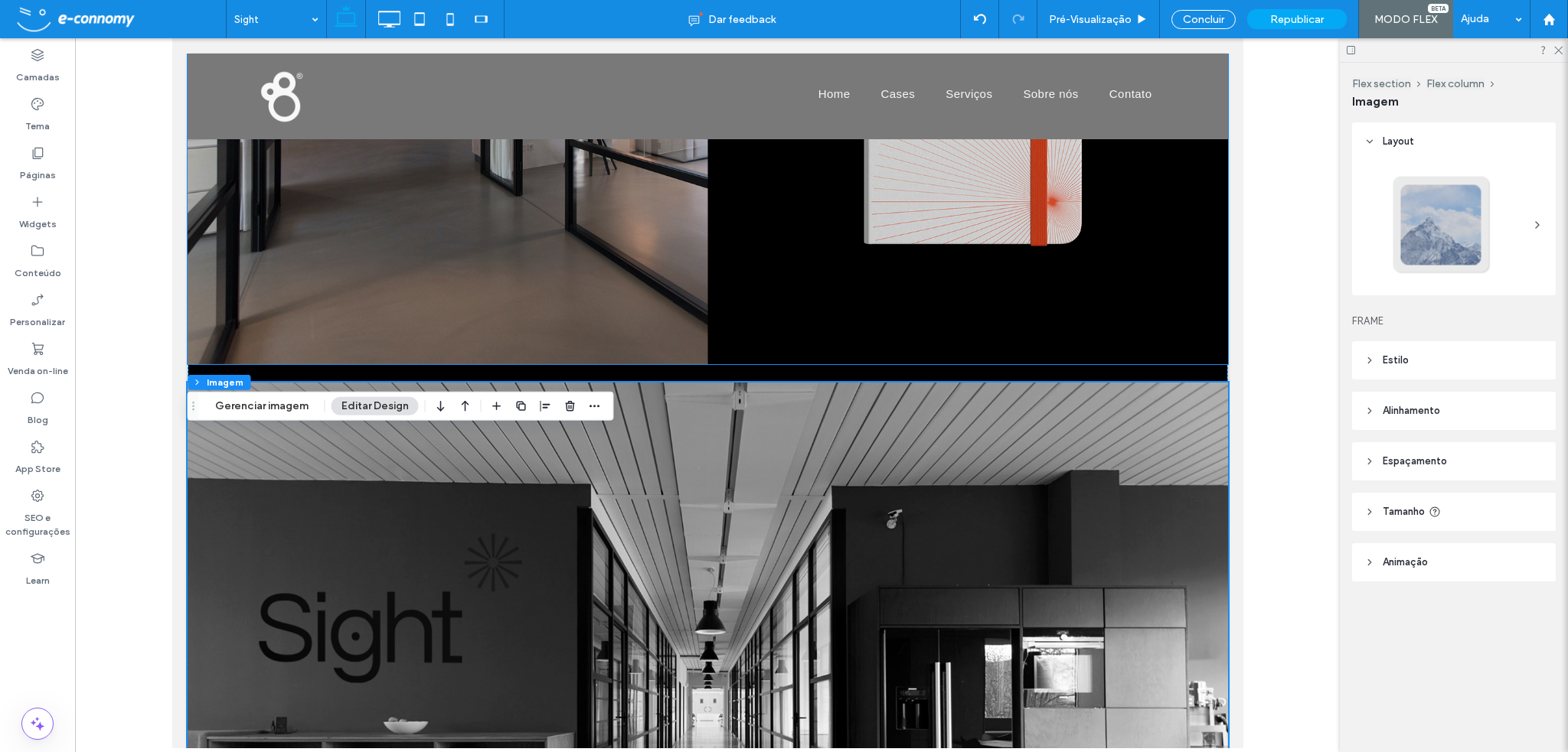
scroll to position [6360, 0]
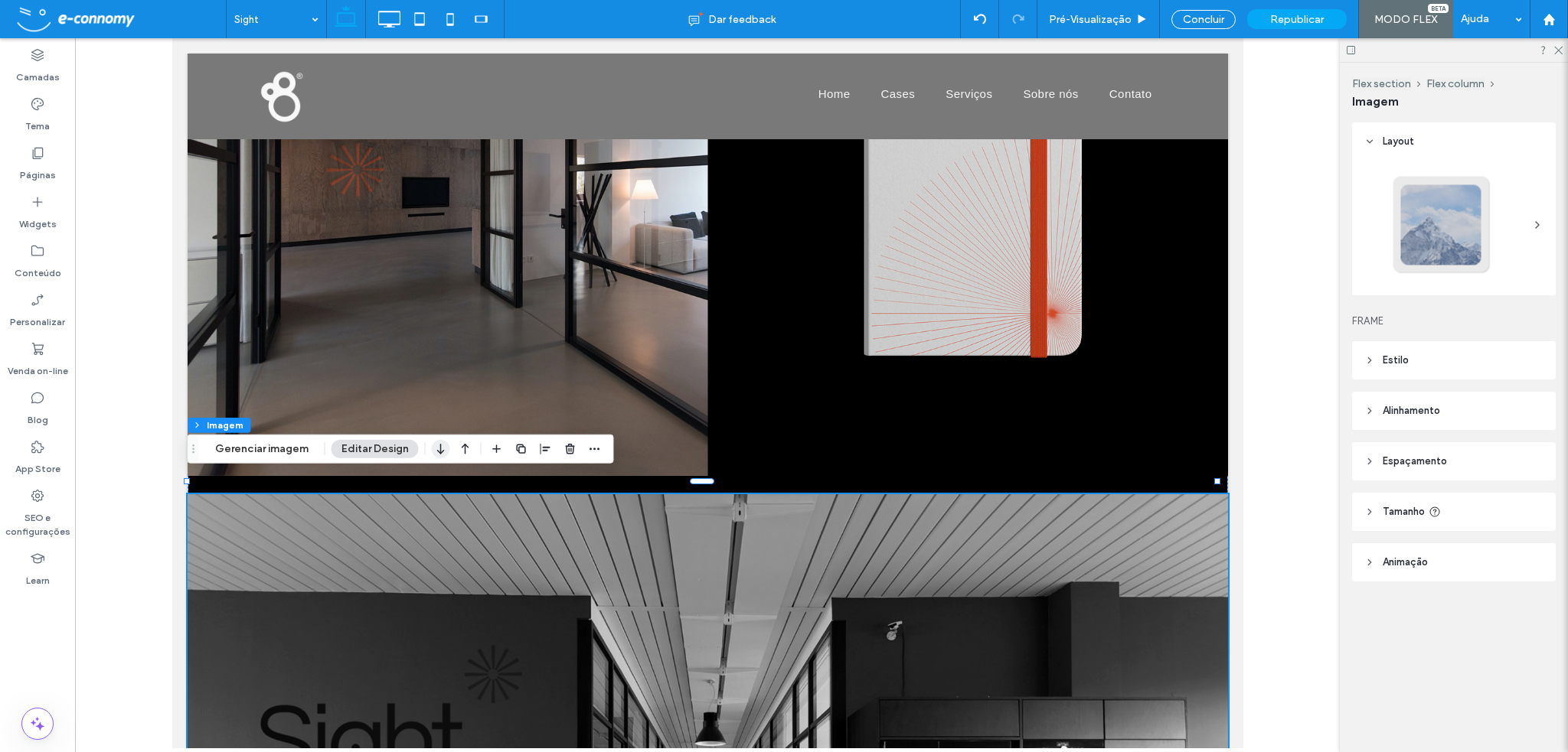
click at [438, 451] on use "button" at bounding box center [440, 448] width 7 height 11
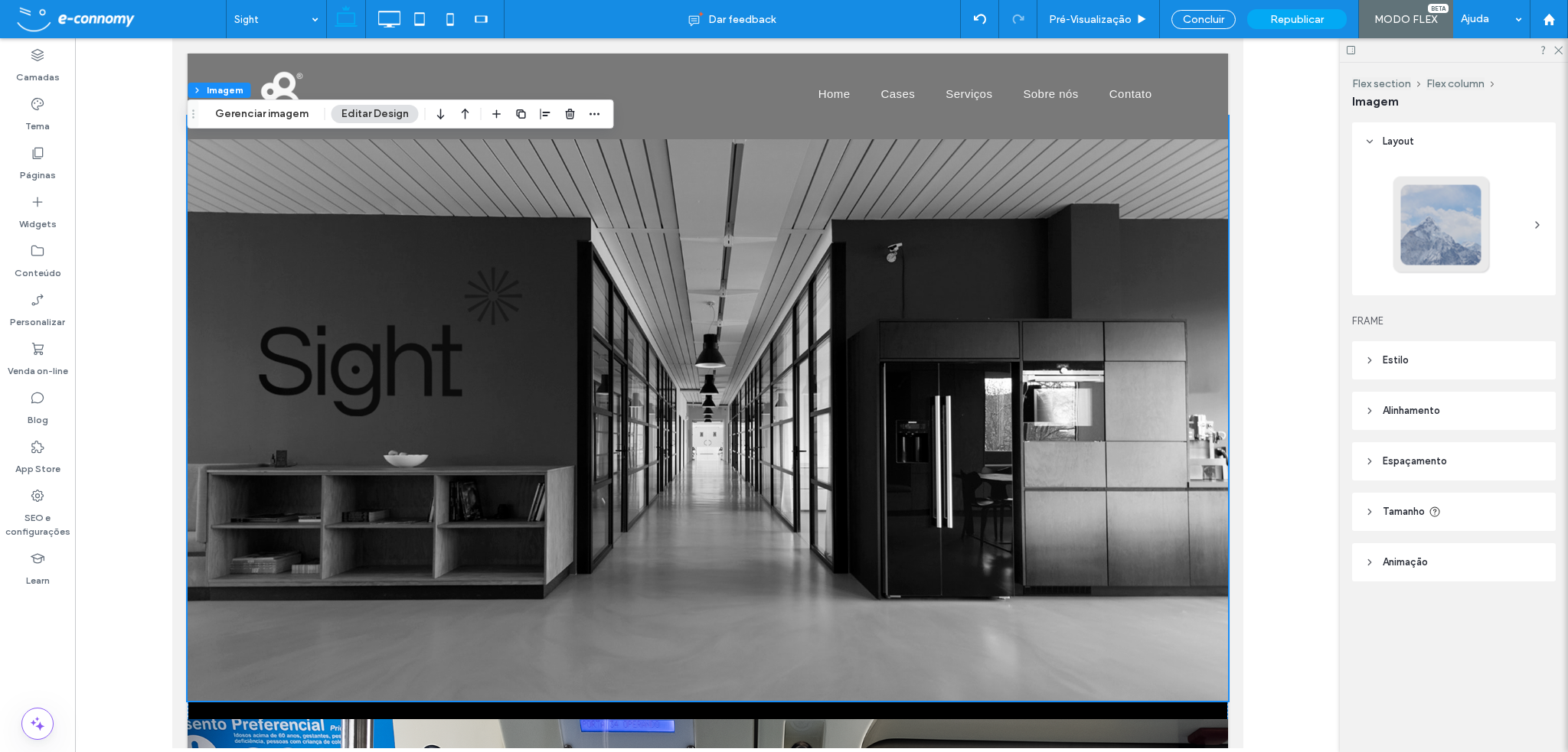
scroll to position [7174, 0]
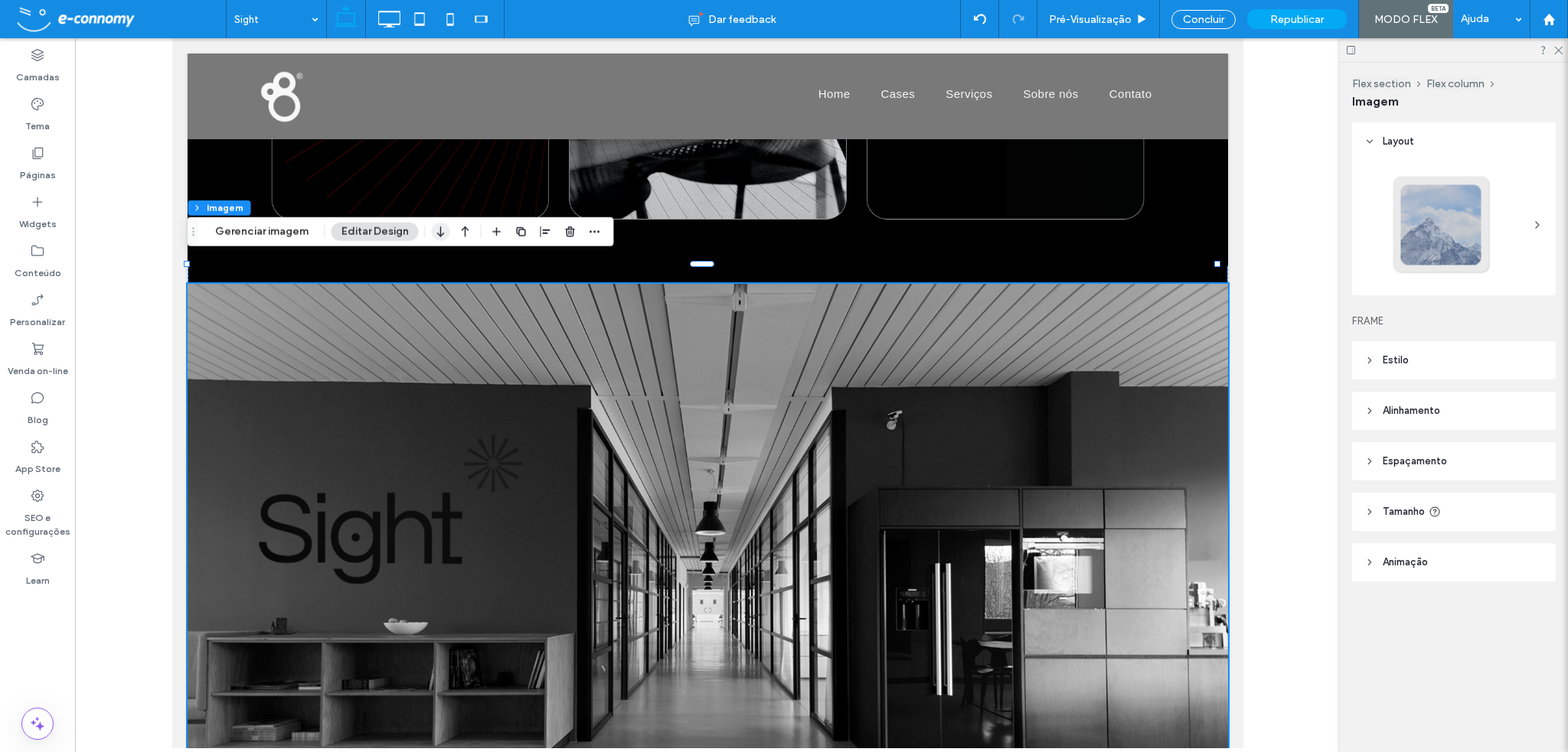
click at [438, 229] on use "button" at bounding box center [440, 231] width 7 height 11
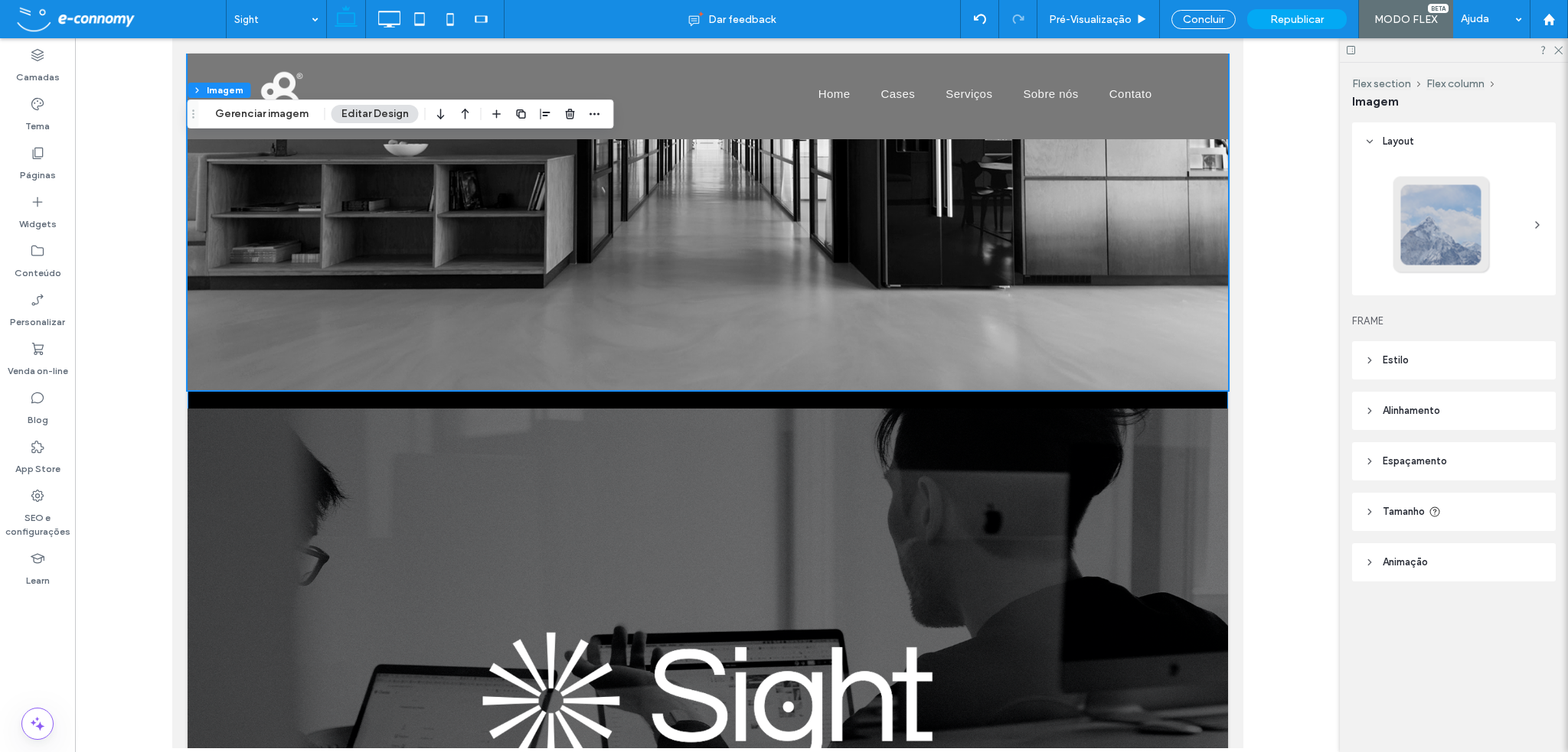
scroll to position [8460, 0]
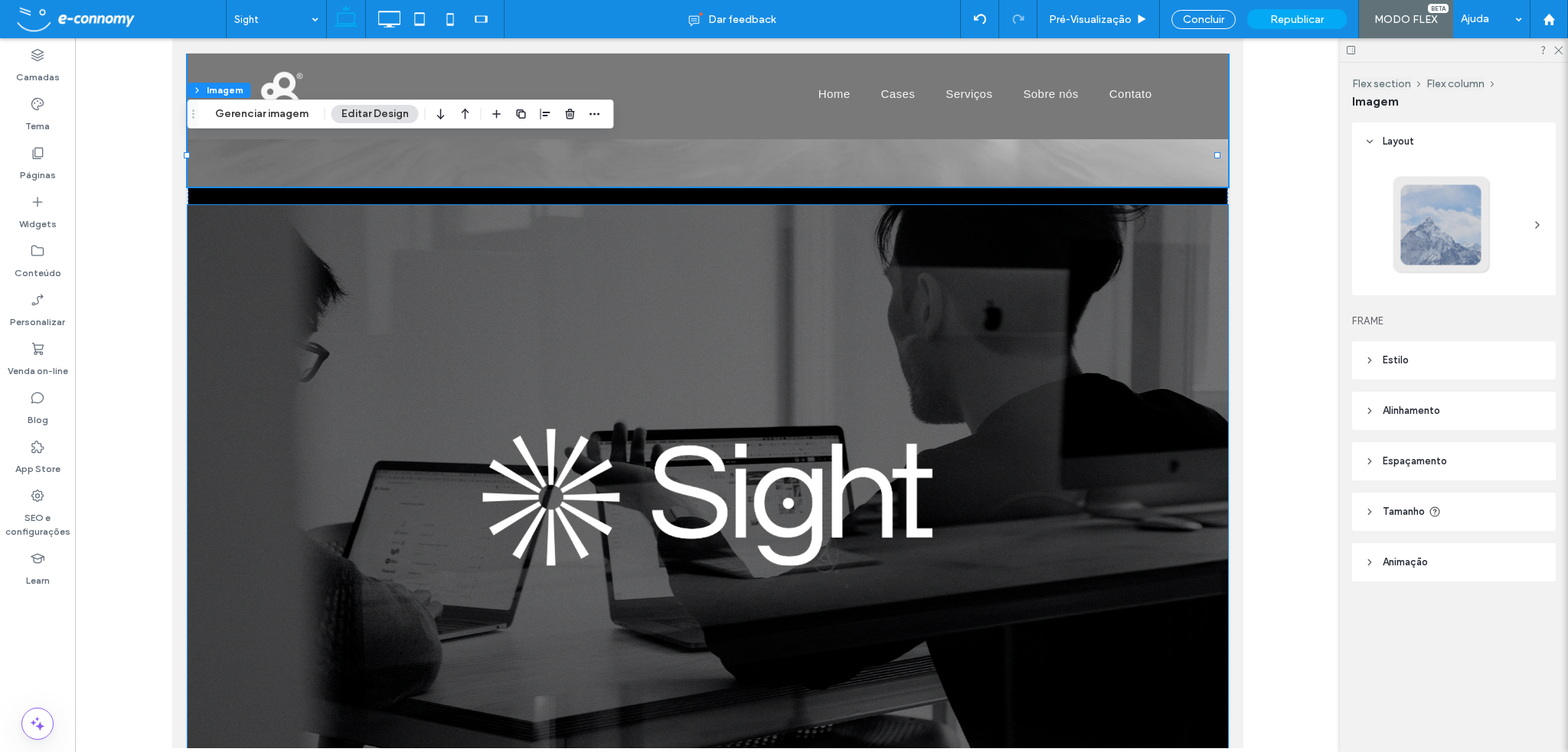
click at [572, 397] on img at bounding box center [707, 497] width 1040 height 584
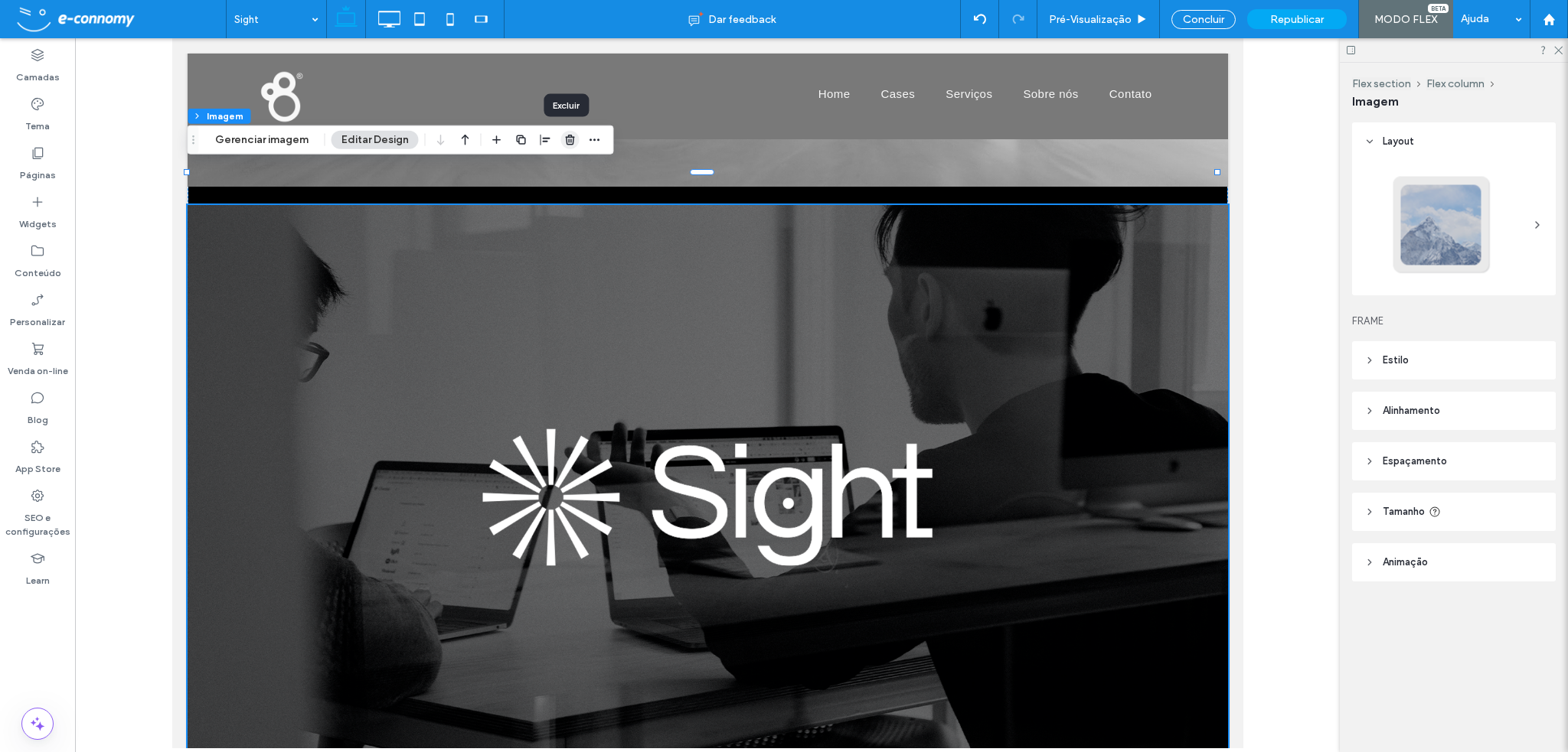
click at [570, 143] on icon "button" at bounding box center [570, 140] width 12 height 12
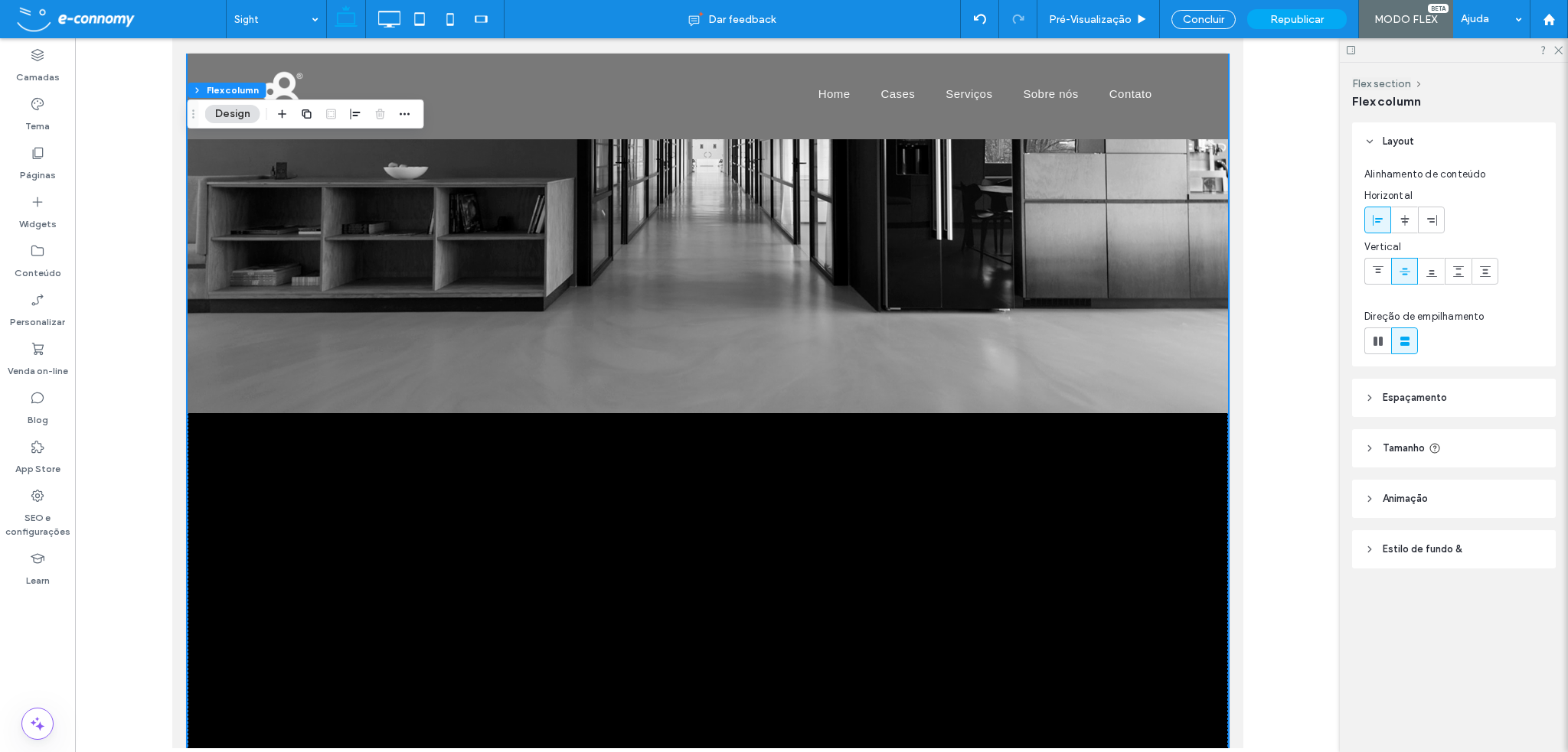
scroll to position [8529, 0]
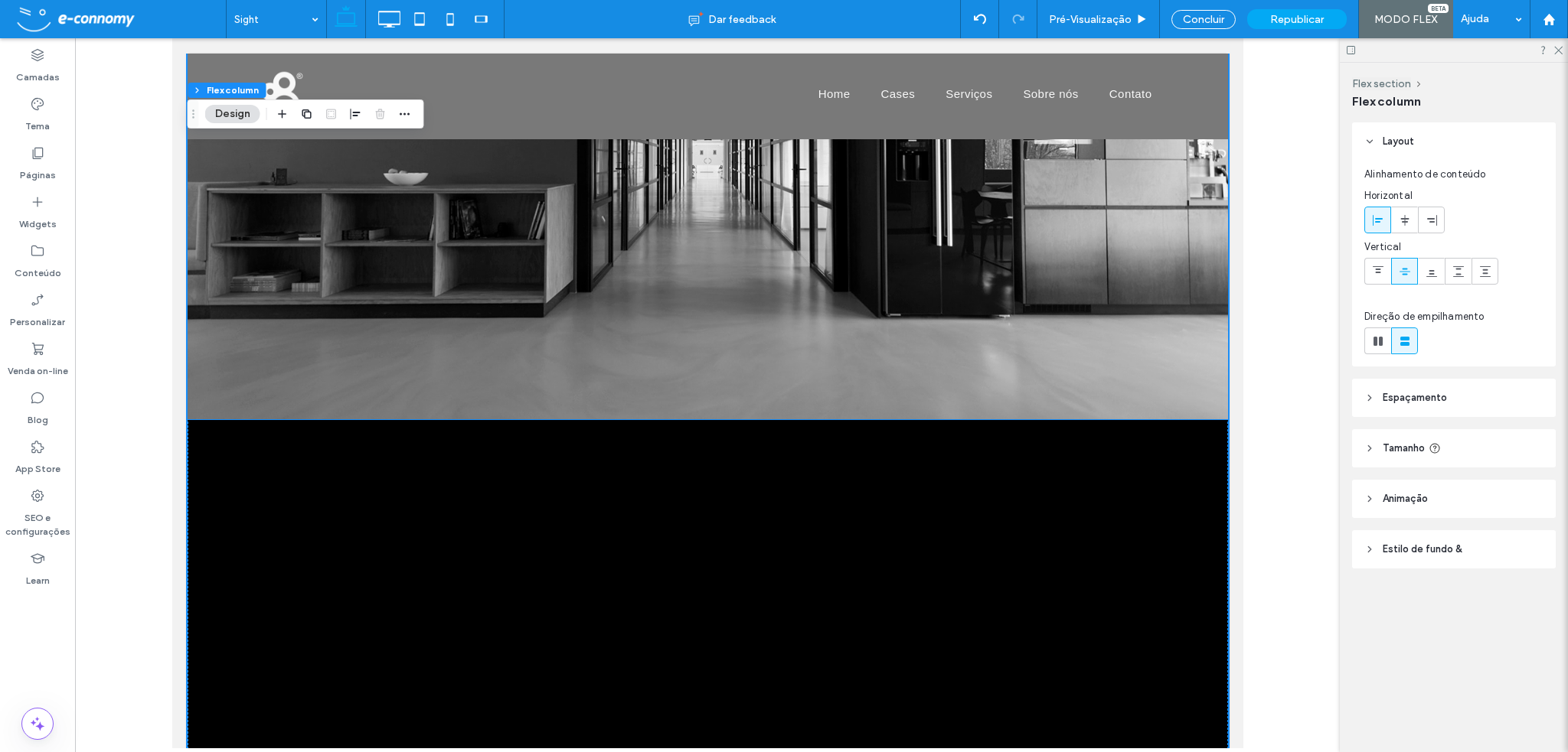
click at [804, 312] on img at bounding box center [707, 126] width 1040 height 584
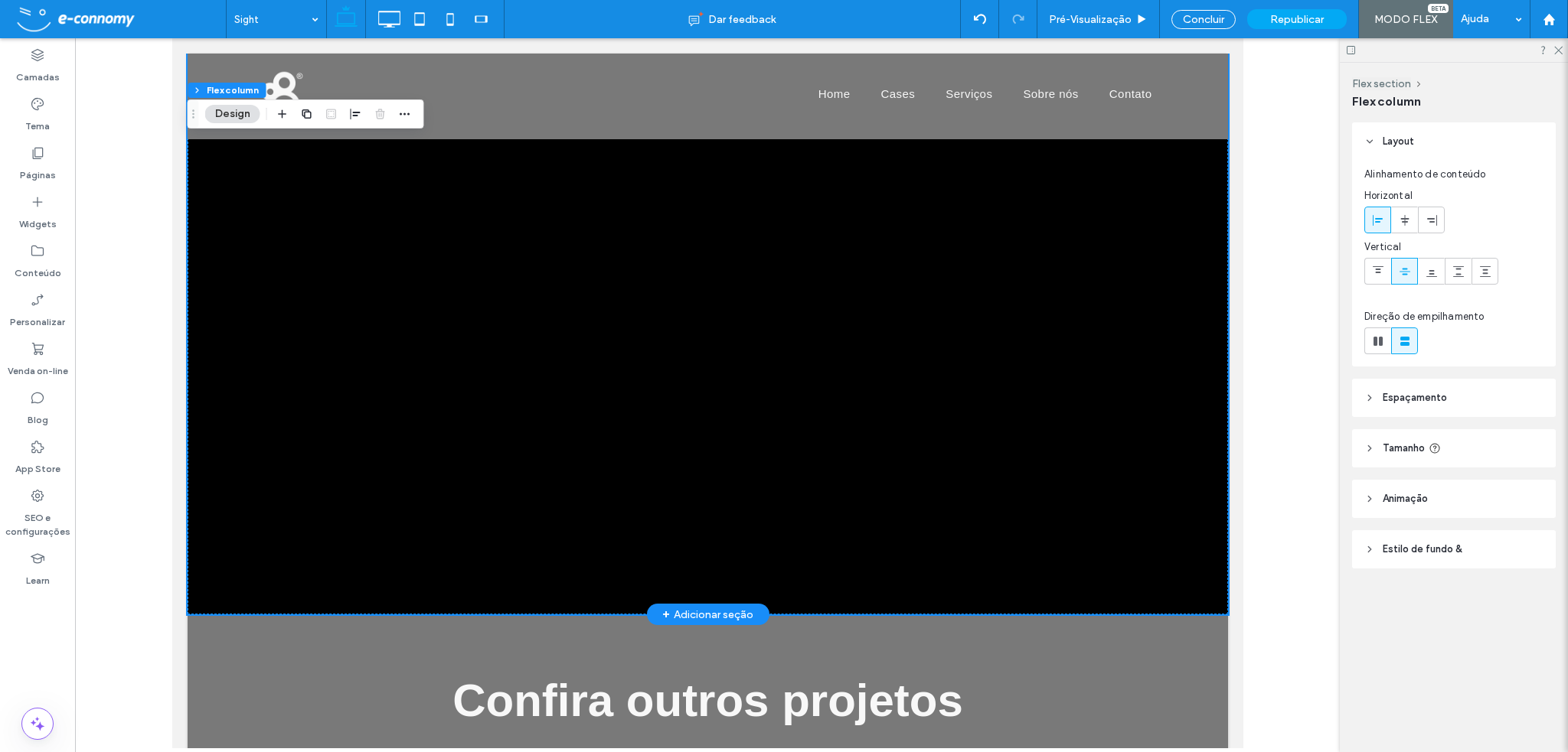
scroll to position [8912, 0]
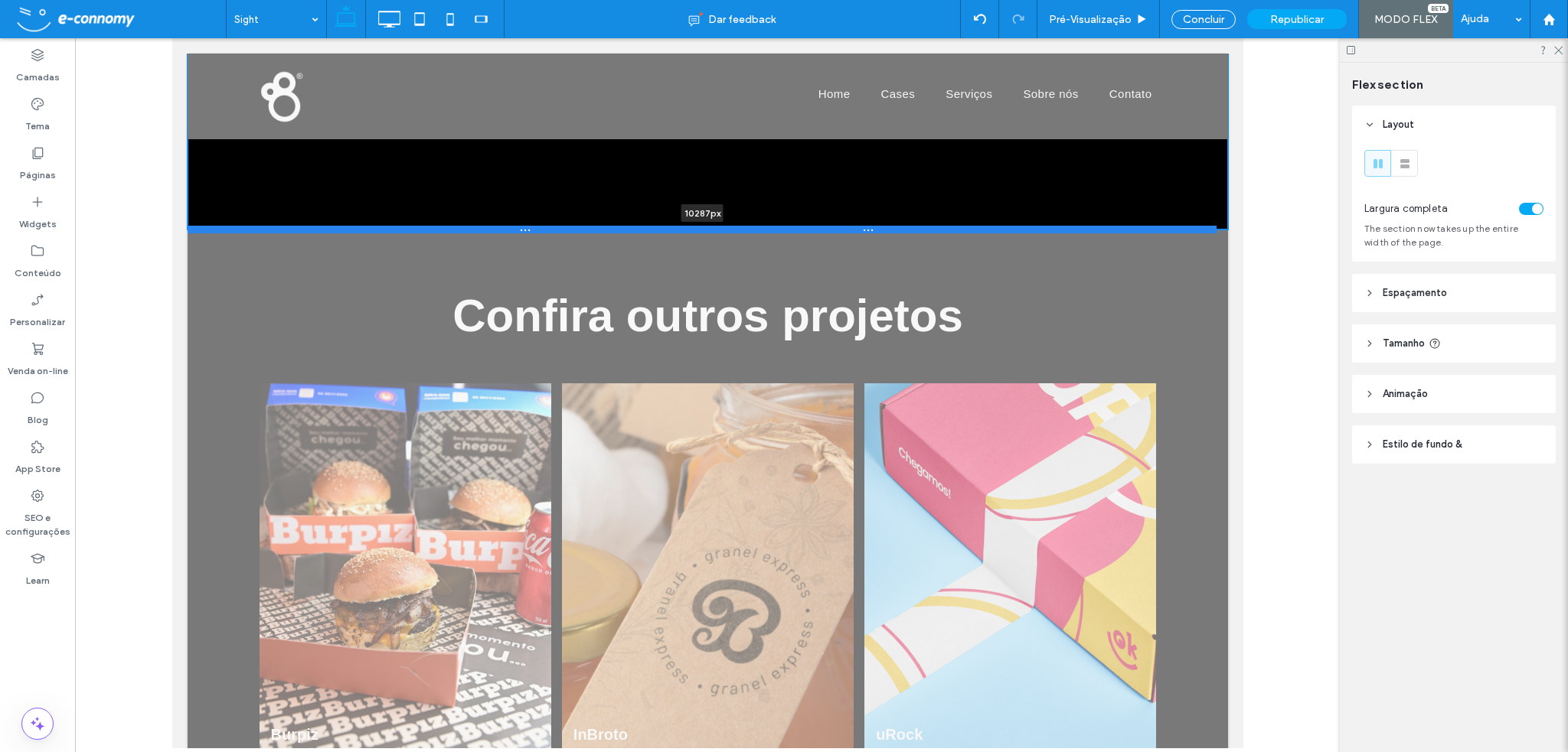
drag, startPoint x: 808, startPoint y: 587, endPoint x: 809, endPoint y: 210, distance: 377.0
click at [809, 225] on div at bounding box center [701, 229] width 1029 height 7
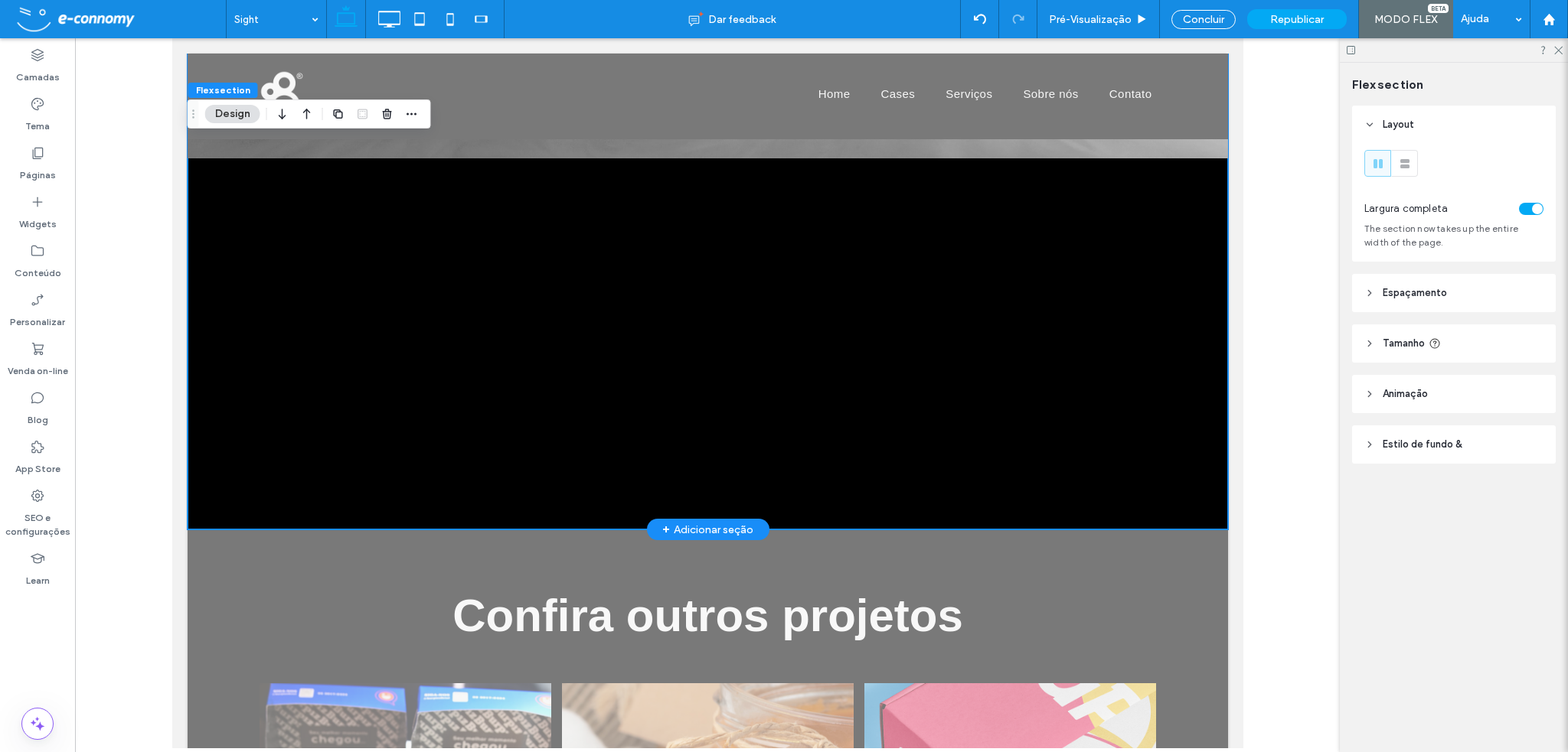
scroll to position [8606, 0]
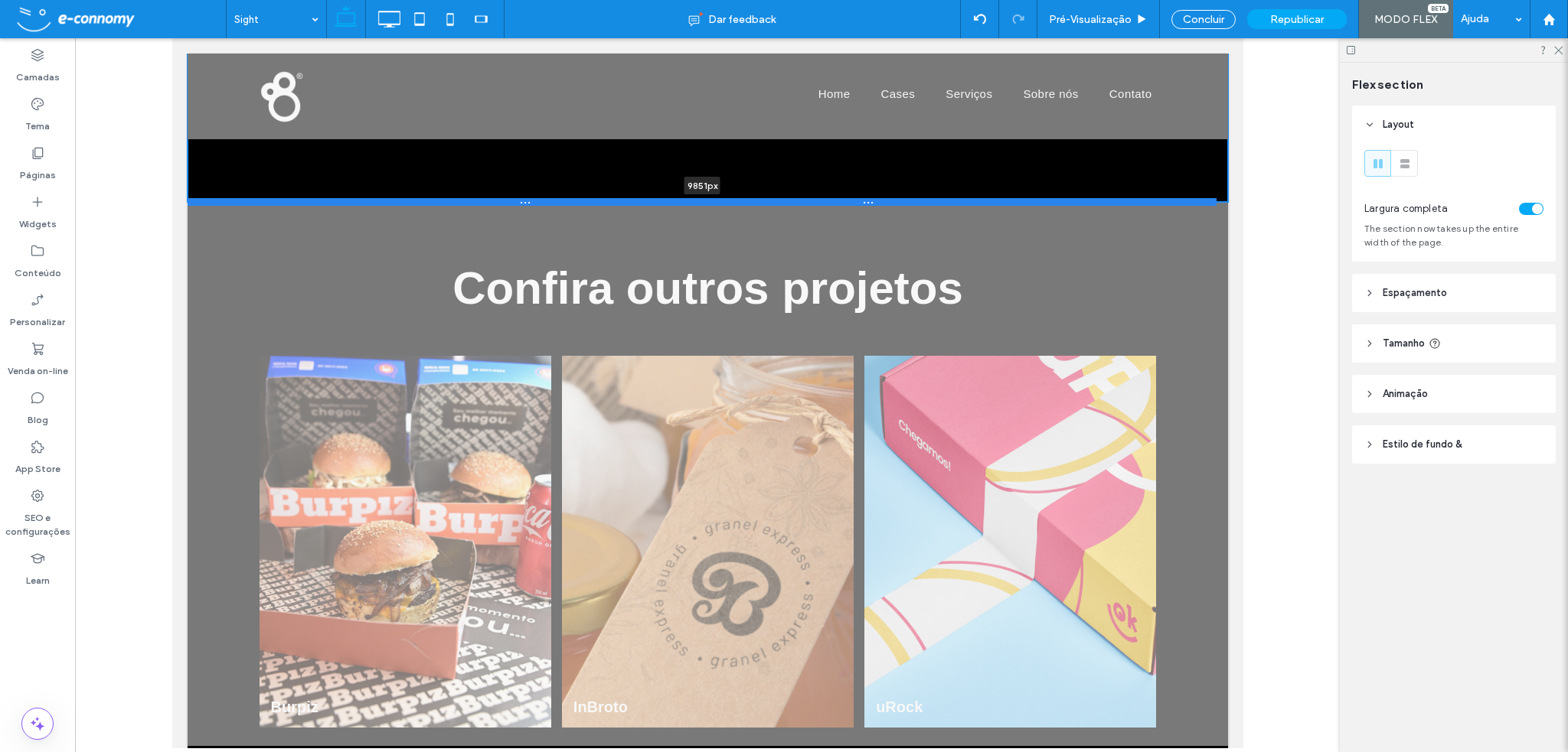
drag, startPoint x: 818, startPoint y: 517, endPoint x: 825, endPoint y: 195, distance: 322.1
click at [826, 199] on div at bounding box center [701, 202] width 1029 height 7
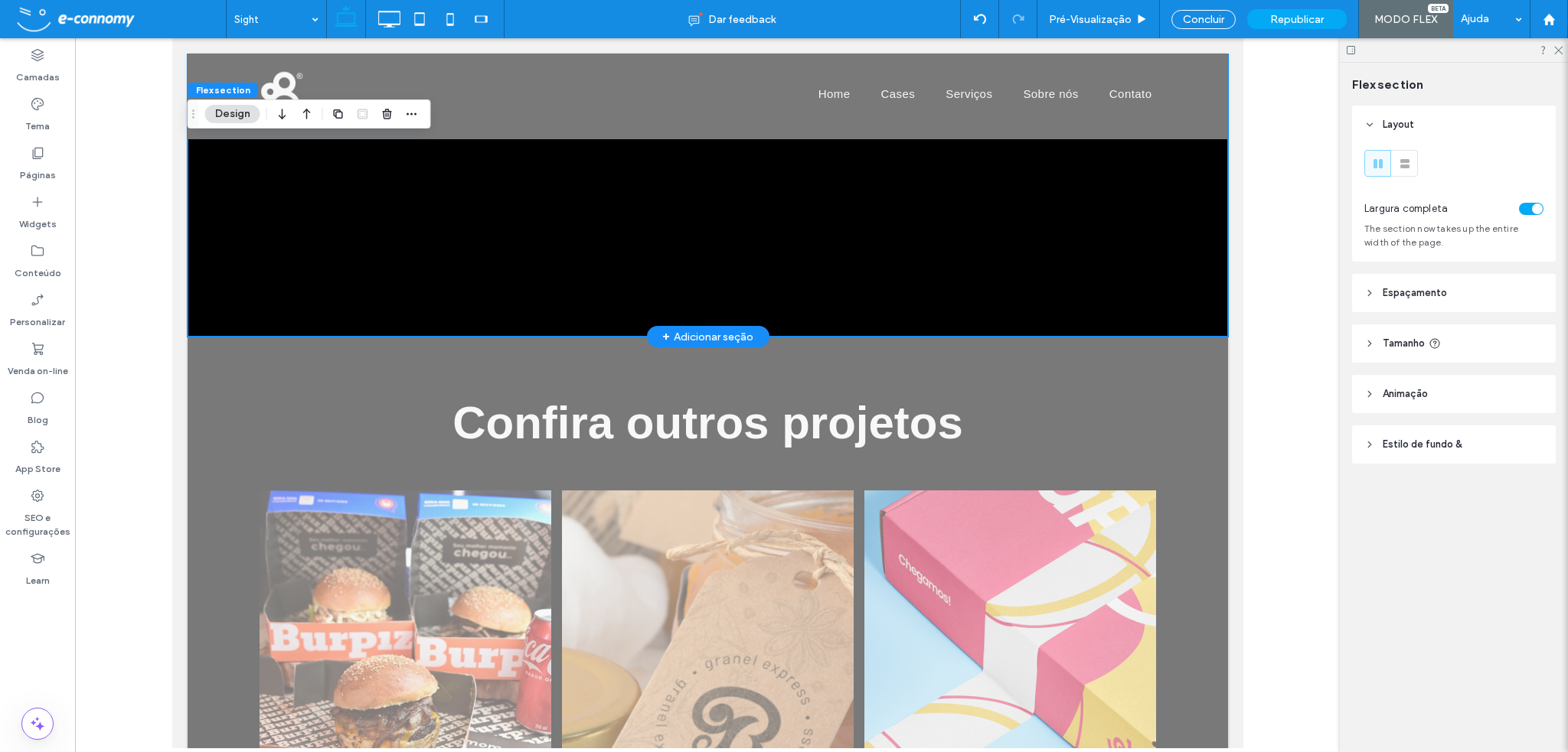
scroll to position [8223, 0]
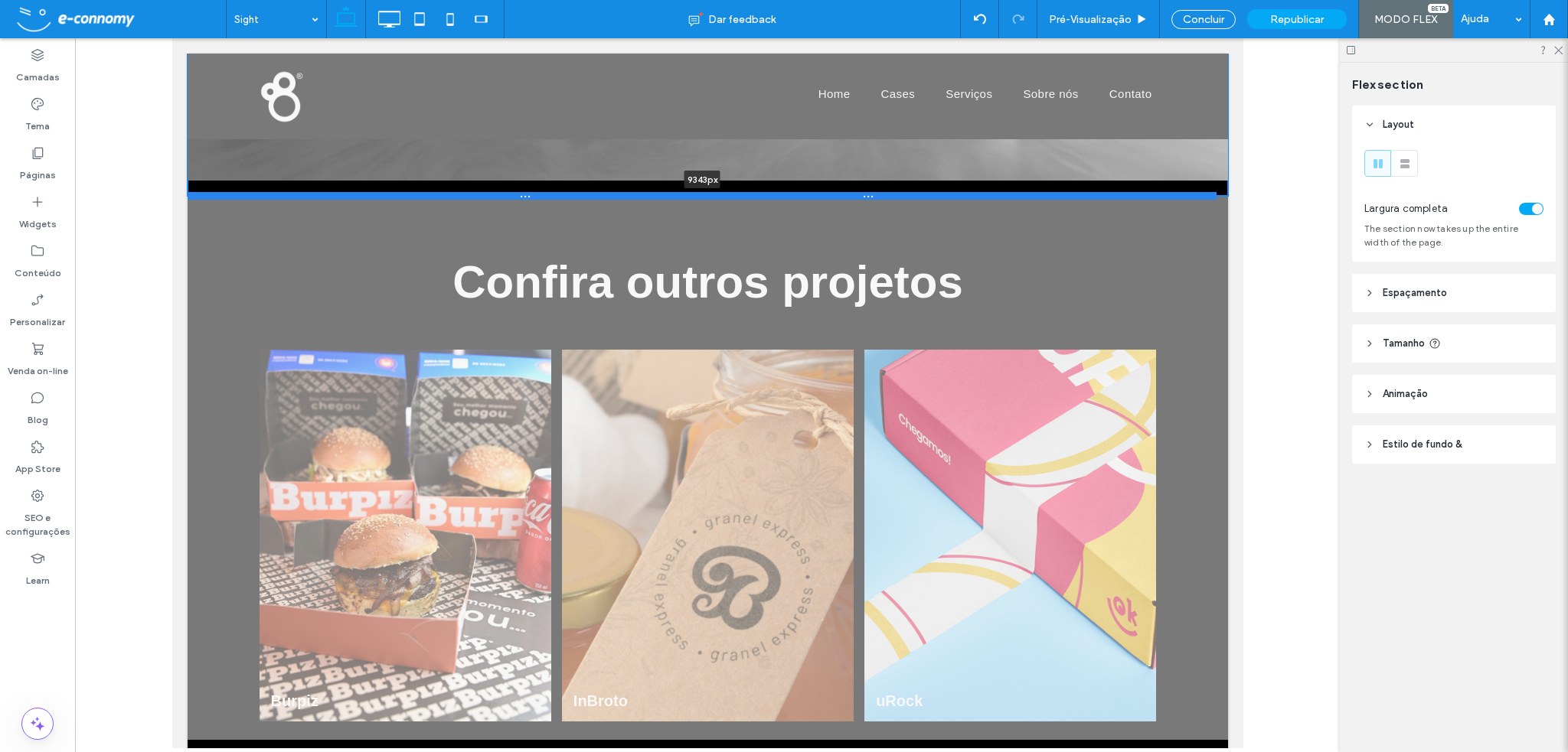
drag, startPoint x: 806, startPoint y: 573, endPoint x: 839, endPoint y: 186, distance: 388.4
click at [839, 192] on div at bounding box center [701, 195] width 1029 height 7
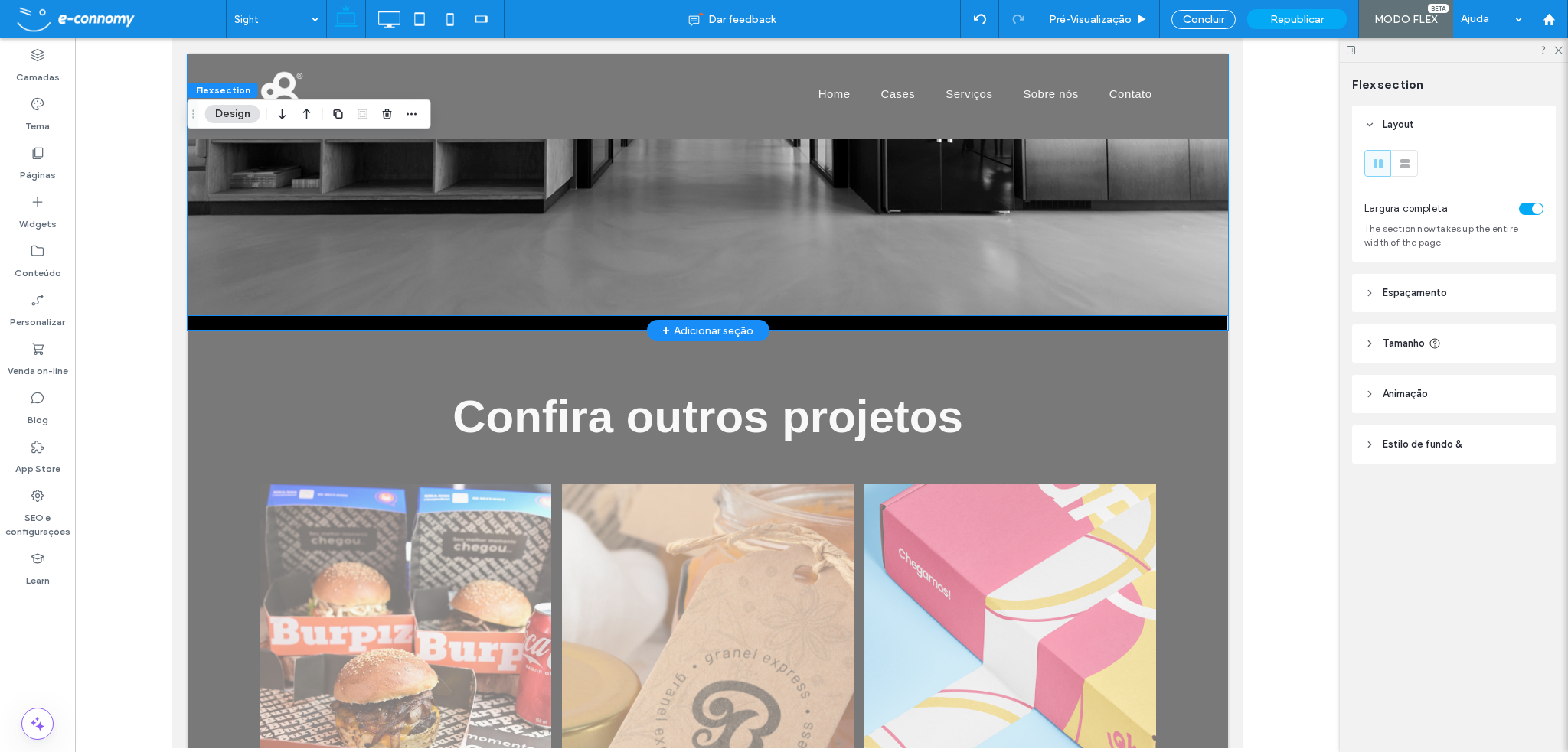
scroll to position [7917, 0]
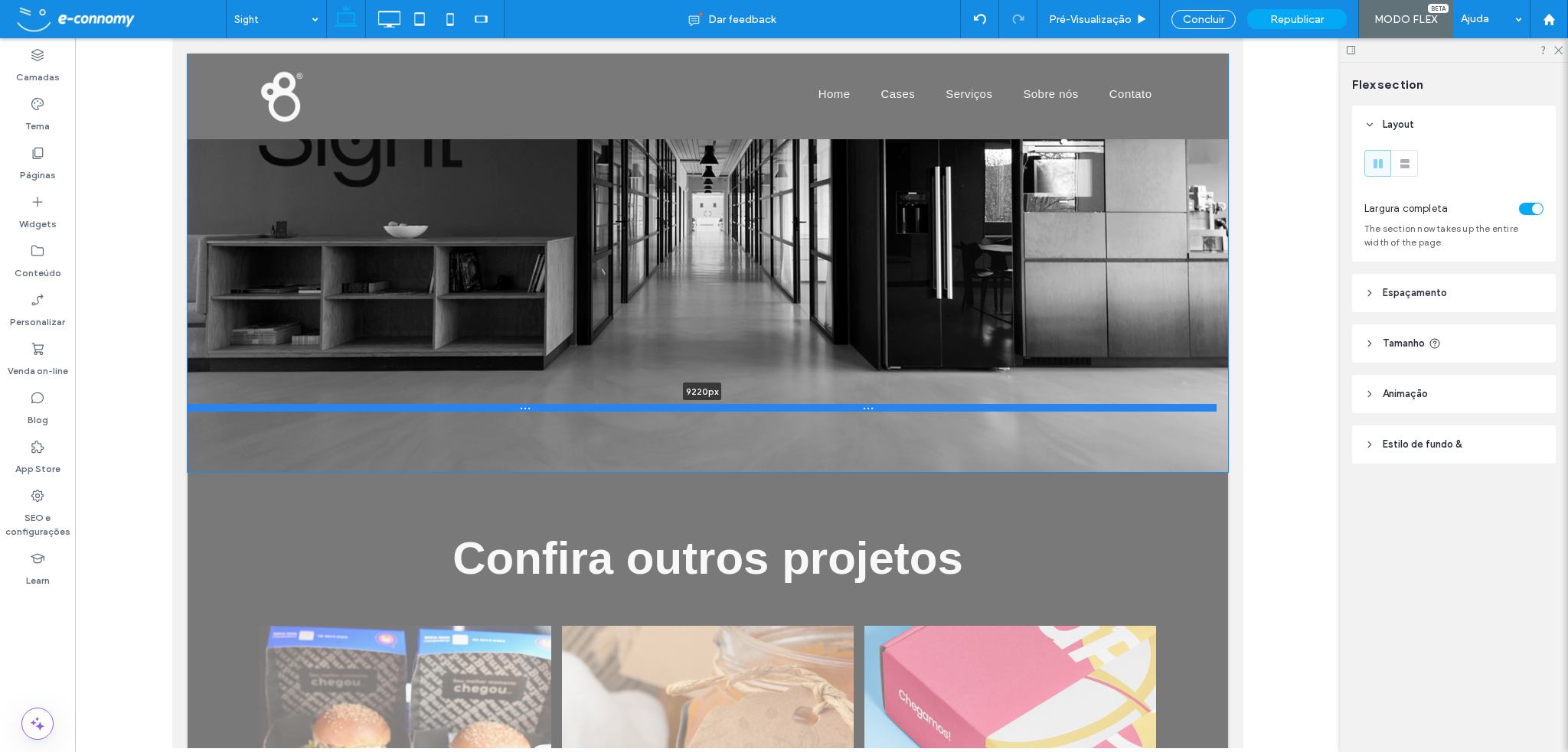
drag, startPoint x: 797, startPoint y: 491, endPoint x: 821, endPoint y: 396, distance: 98.0
click at [821, 404] on div at bounding box center [701, 408] width 1029 height 7
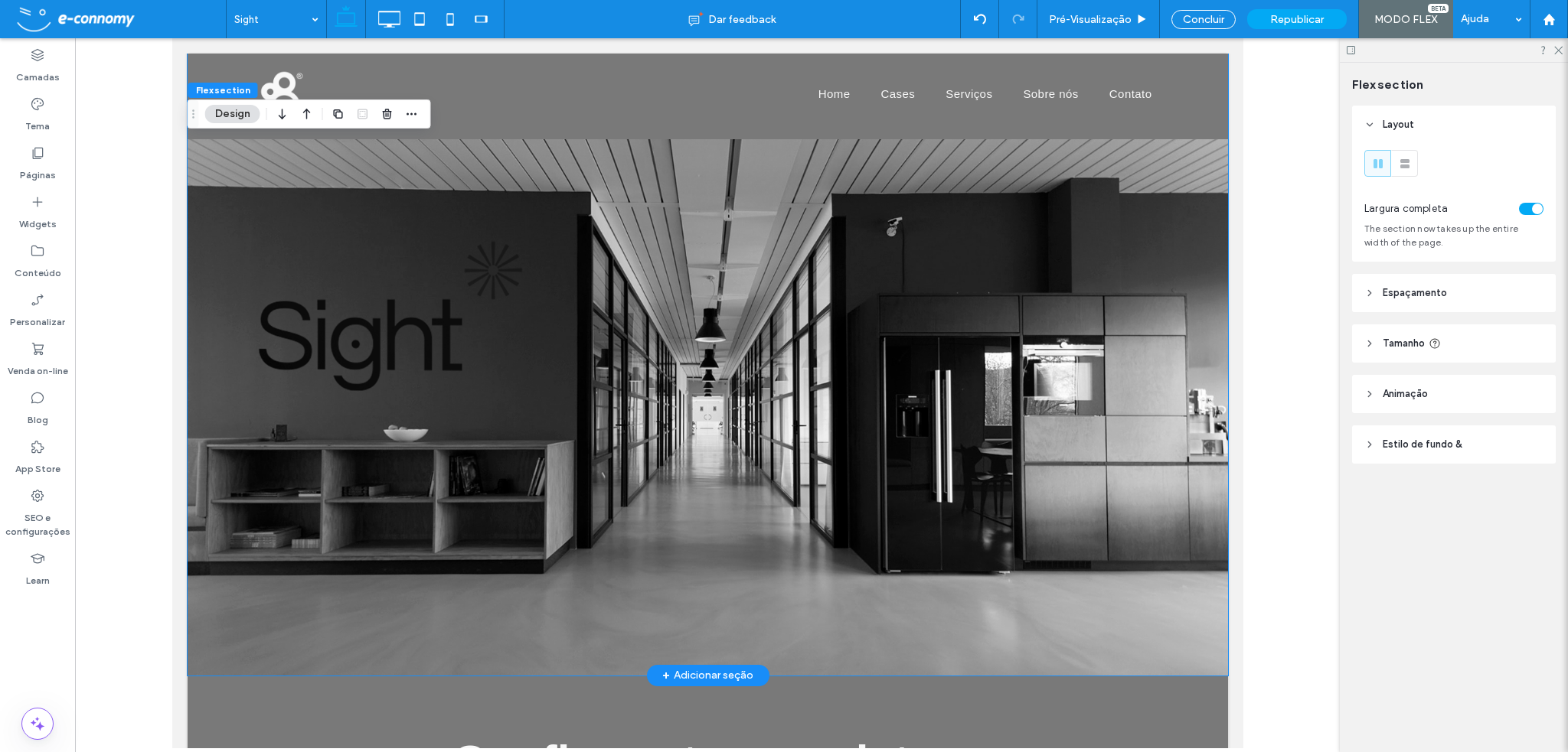
scroll to position [7688, 0]
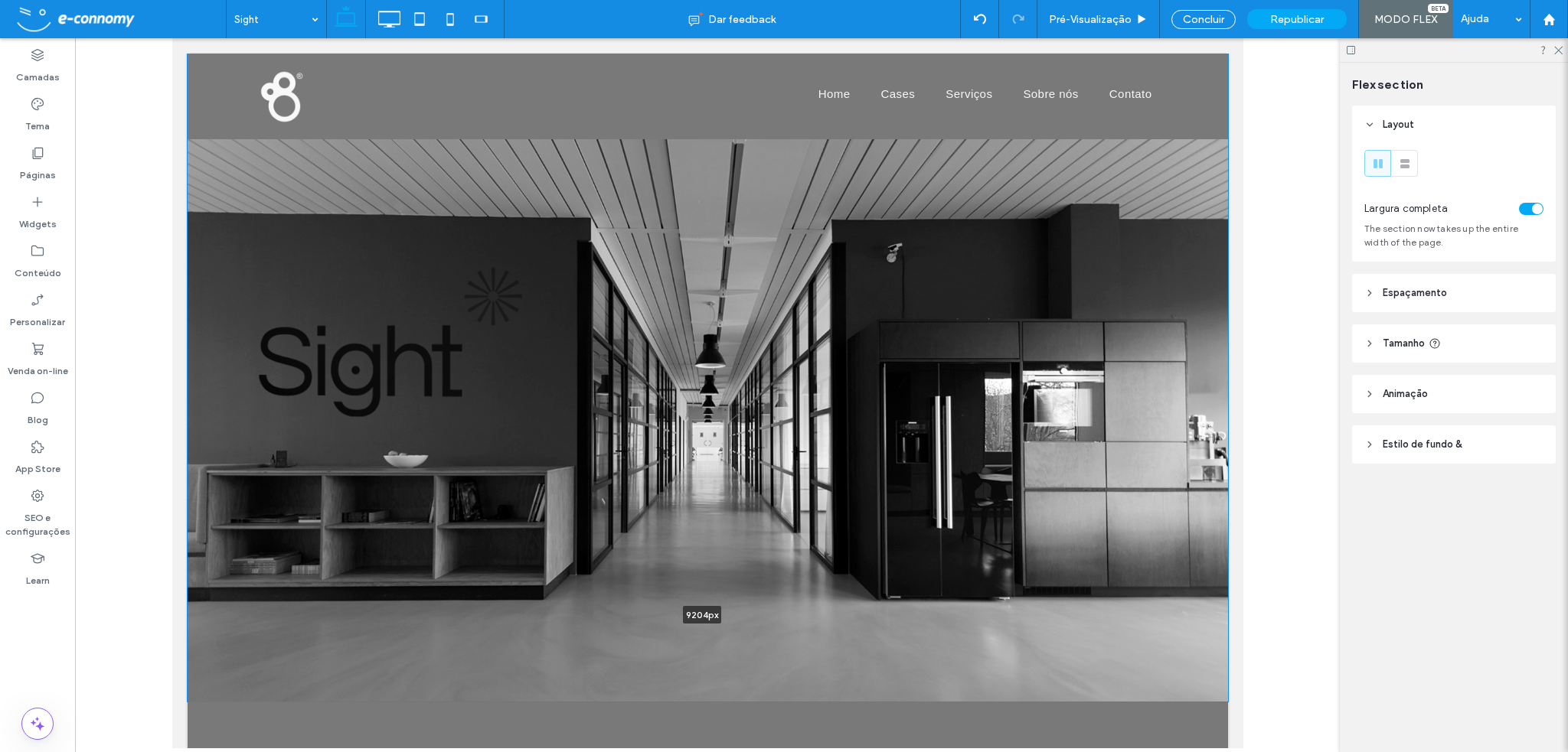
drag, startPoint x: 834, startPoint y: 627, endPoint x: 840, endPoint y: 614, distance: 14.3
type input "****"
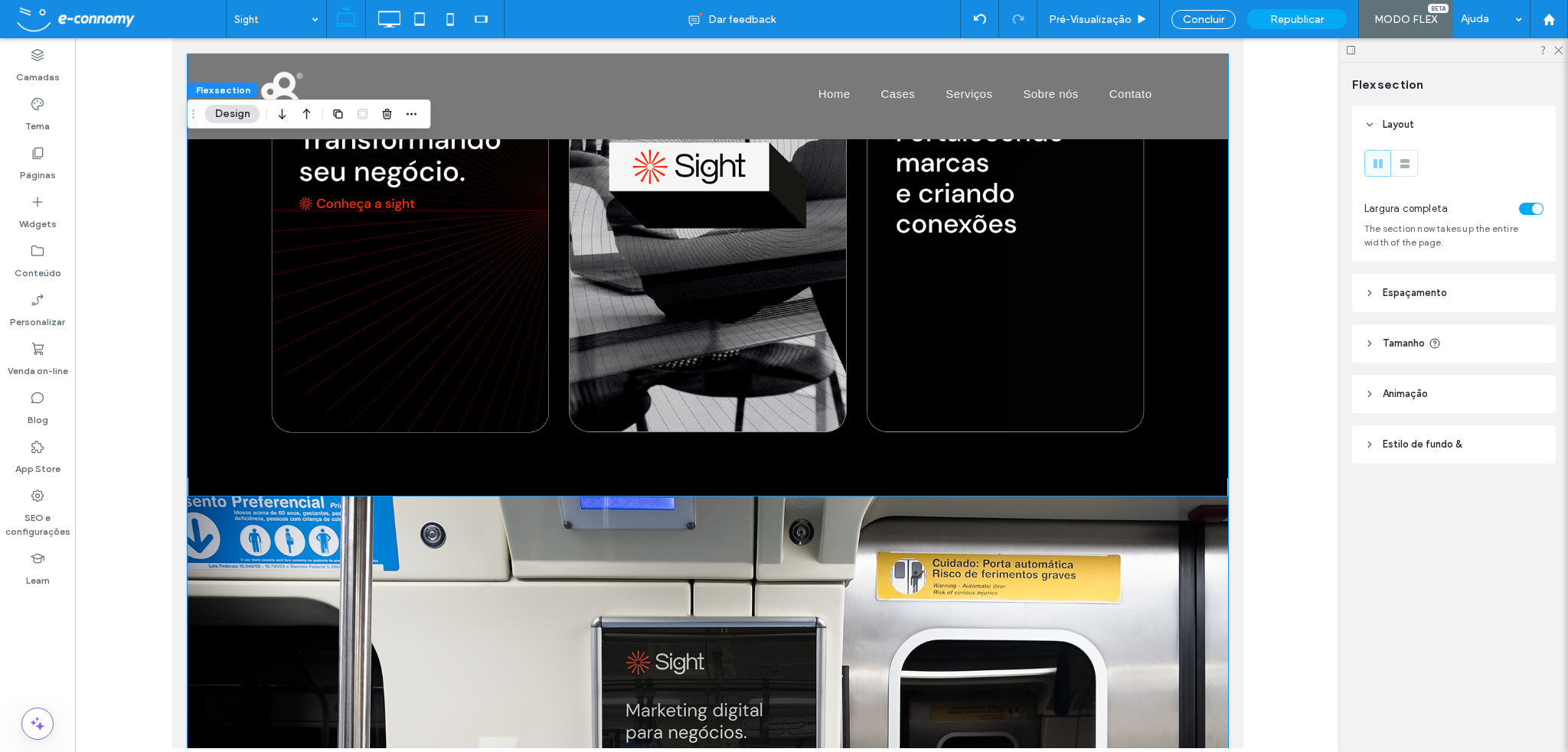
scroll to position [6692, 0]
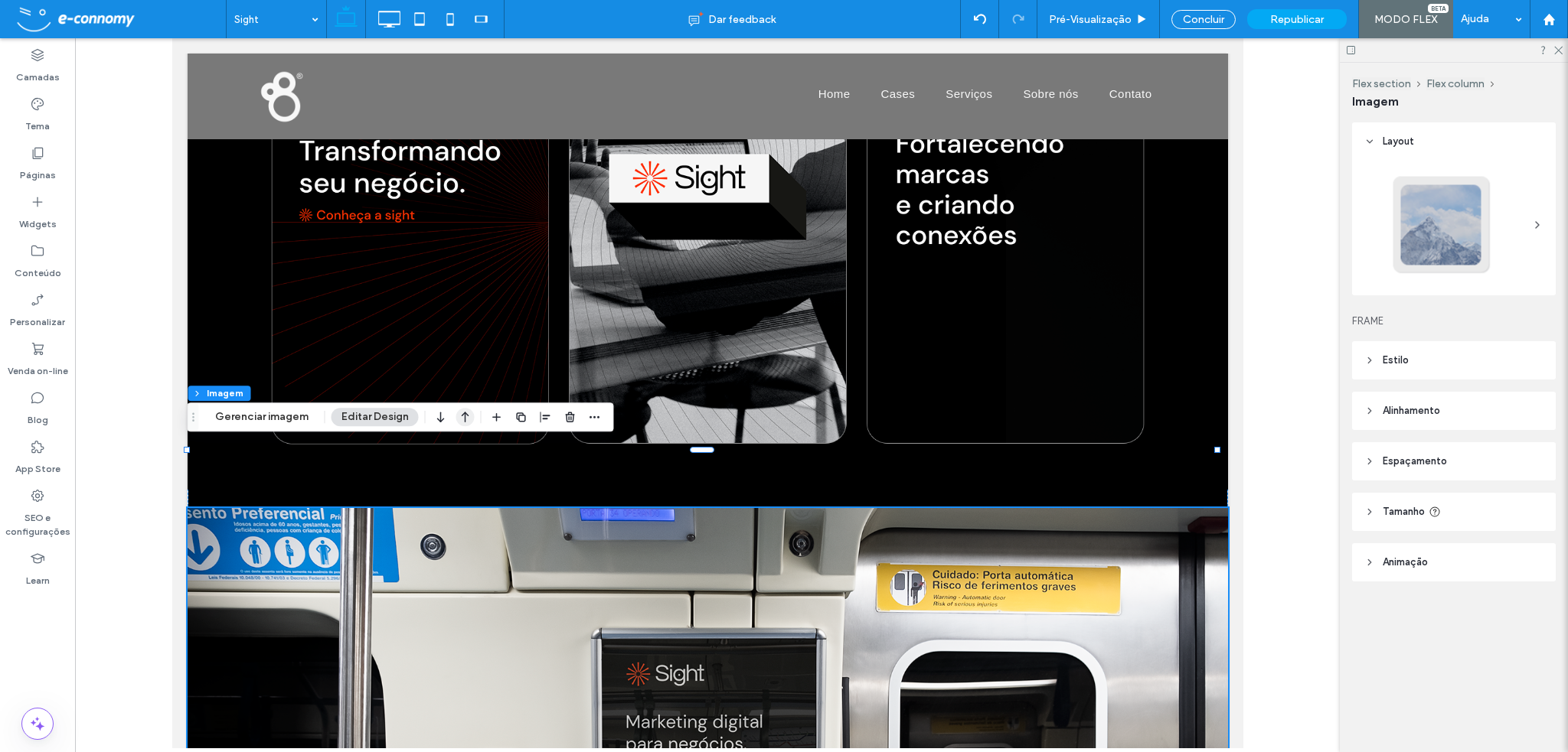
click at [464, 419] on icon "button" at bounding box center [465, 418] width 19 height 28
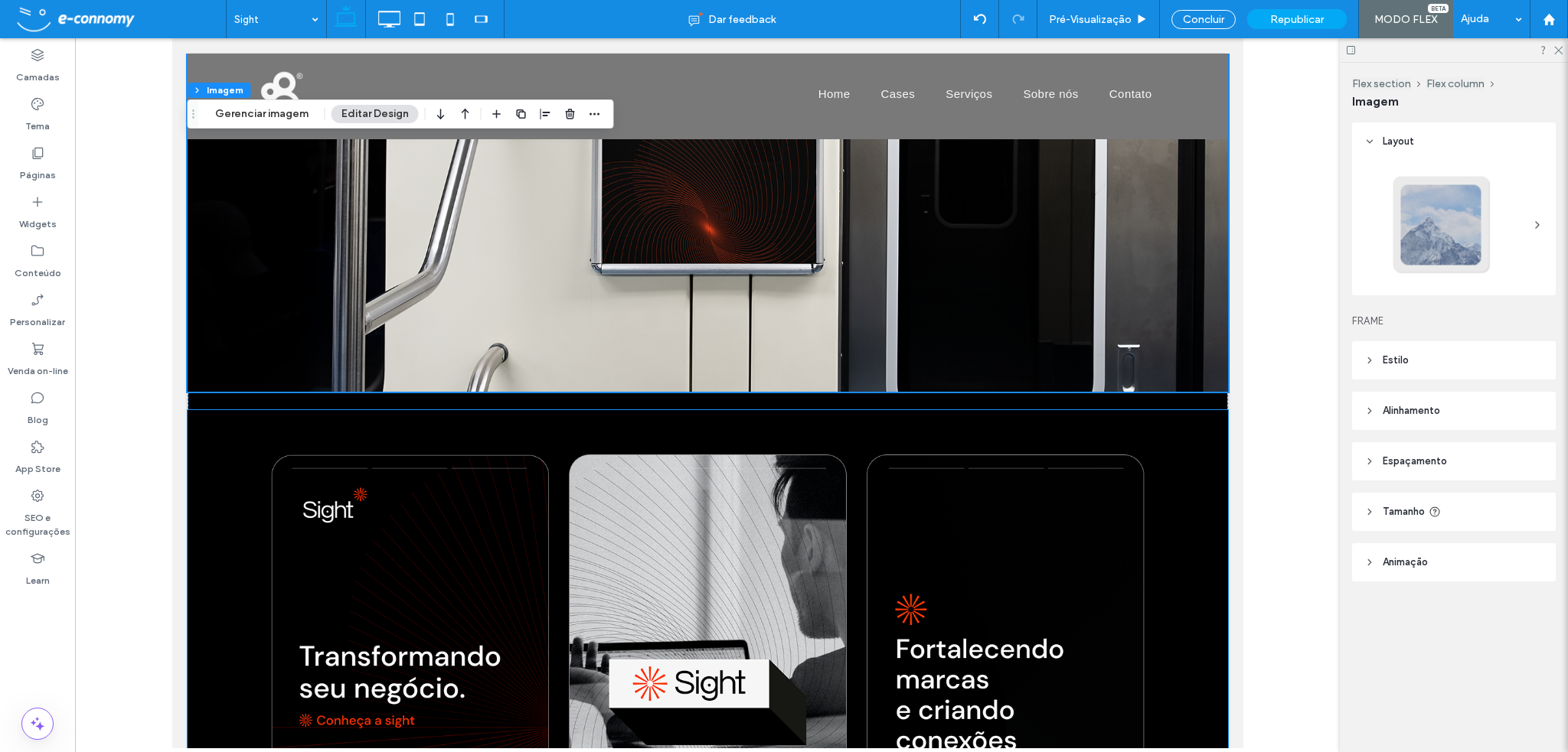
scroll to position [6922, 0]
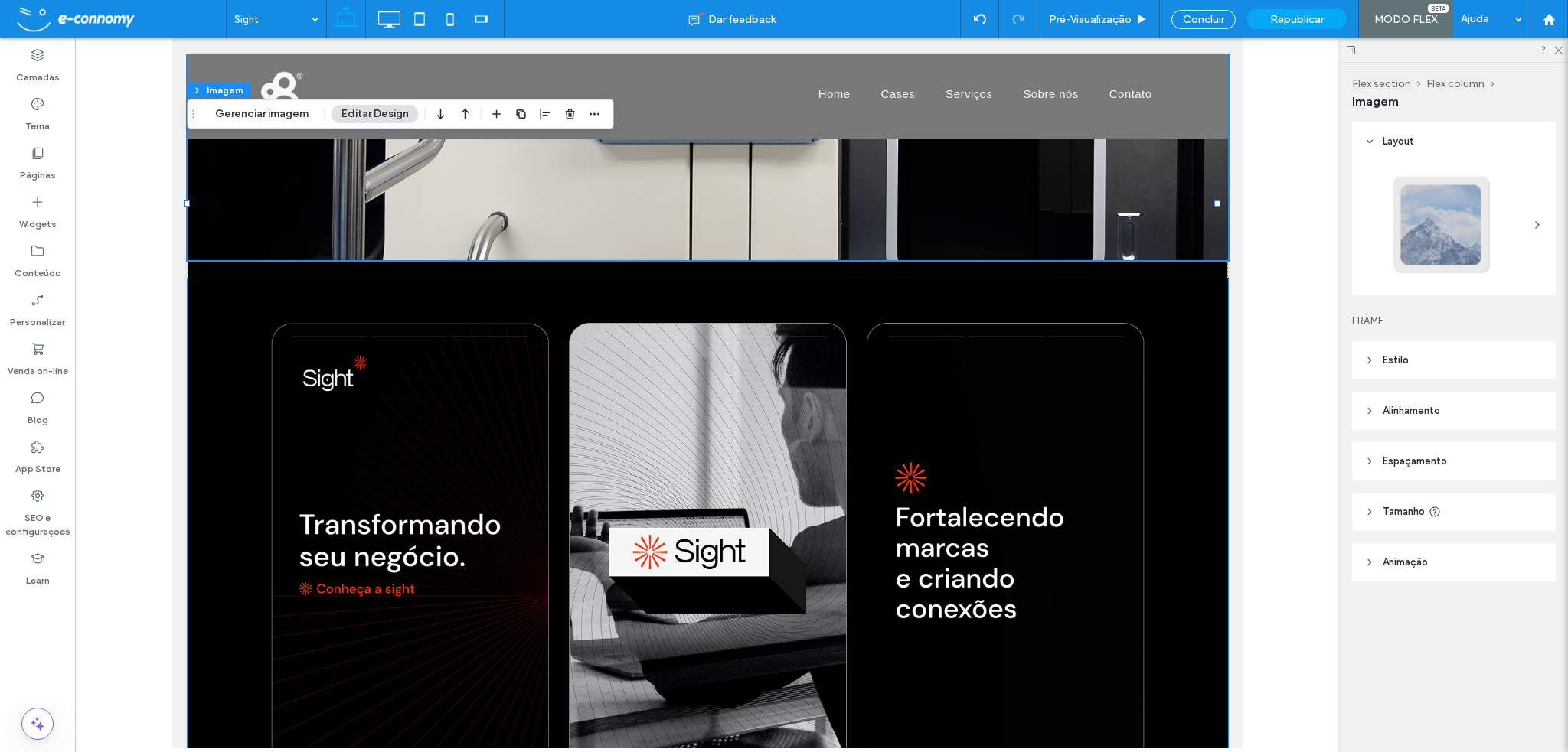
click at [513, 486] on img at bounding box center [707, 571] width 1040 height 584
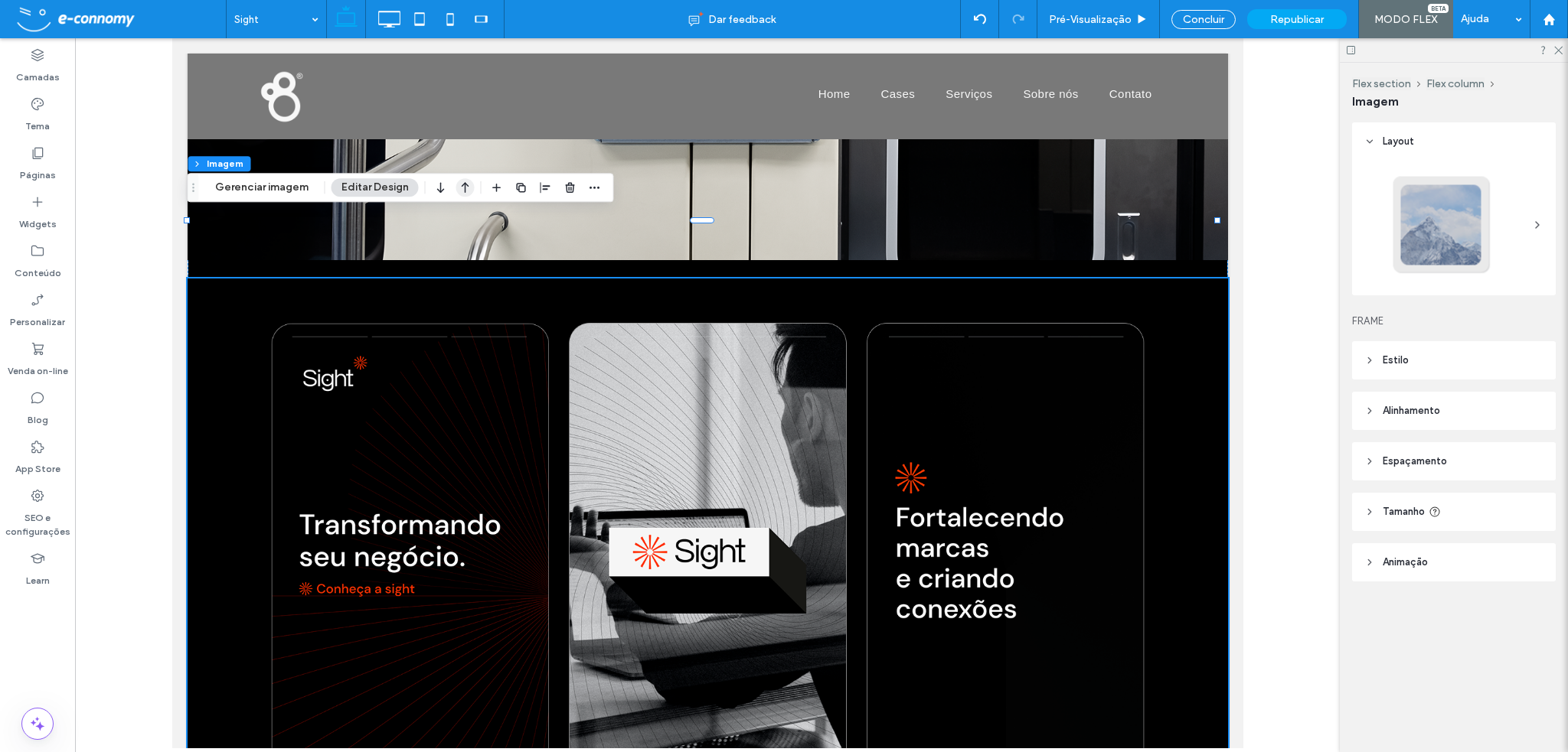
click at [462, 187] on use "button" at bounding box center [465, 188] width 7 height 11
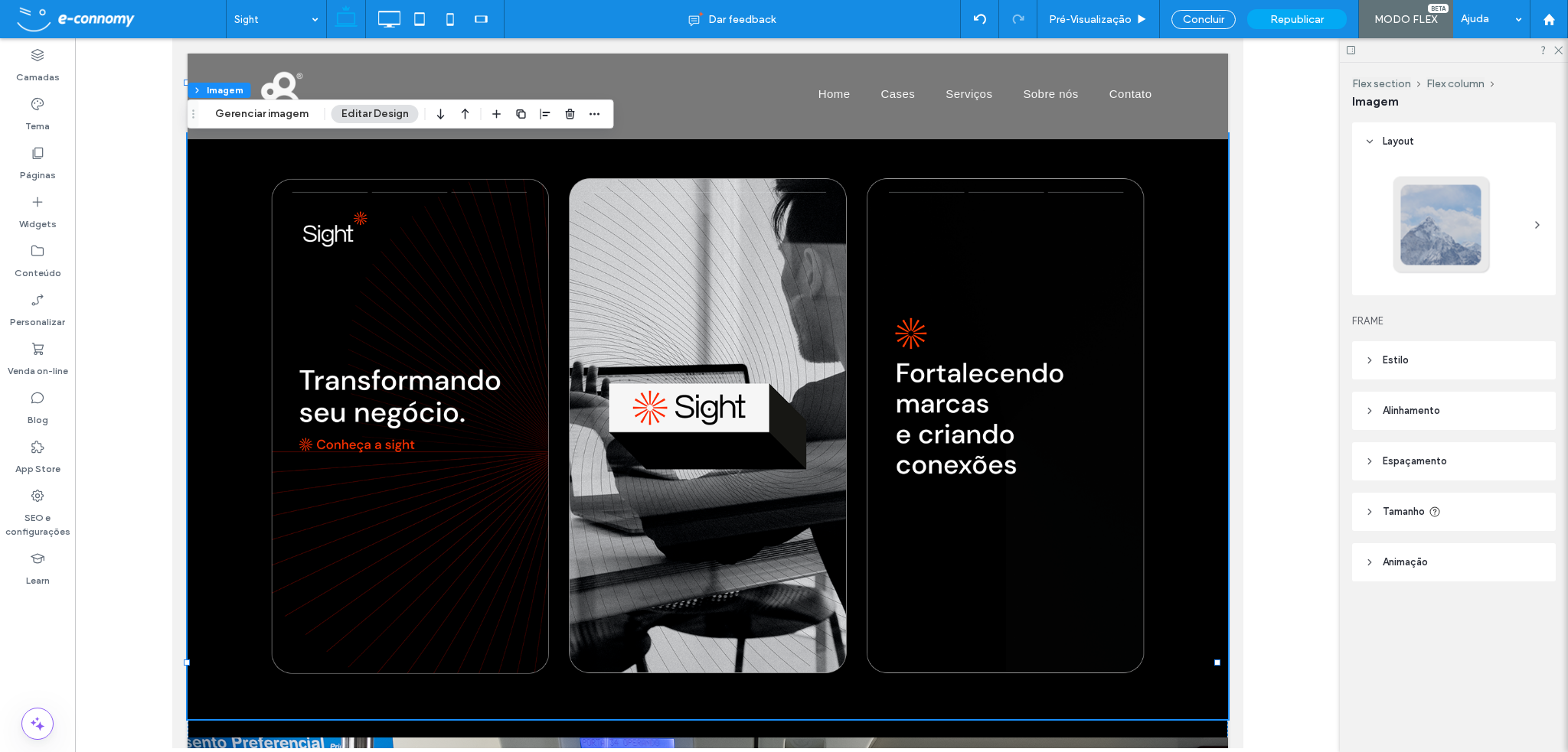
click at [490, 289] on img at bounding box center [707, 426] width 1040 height 584
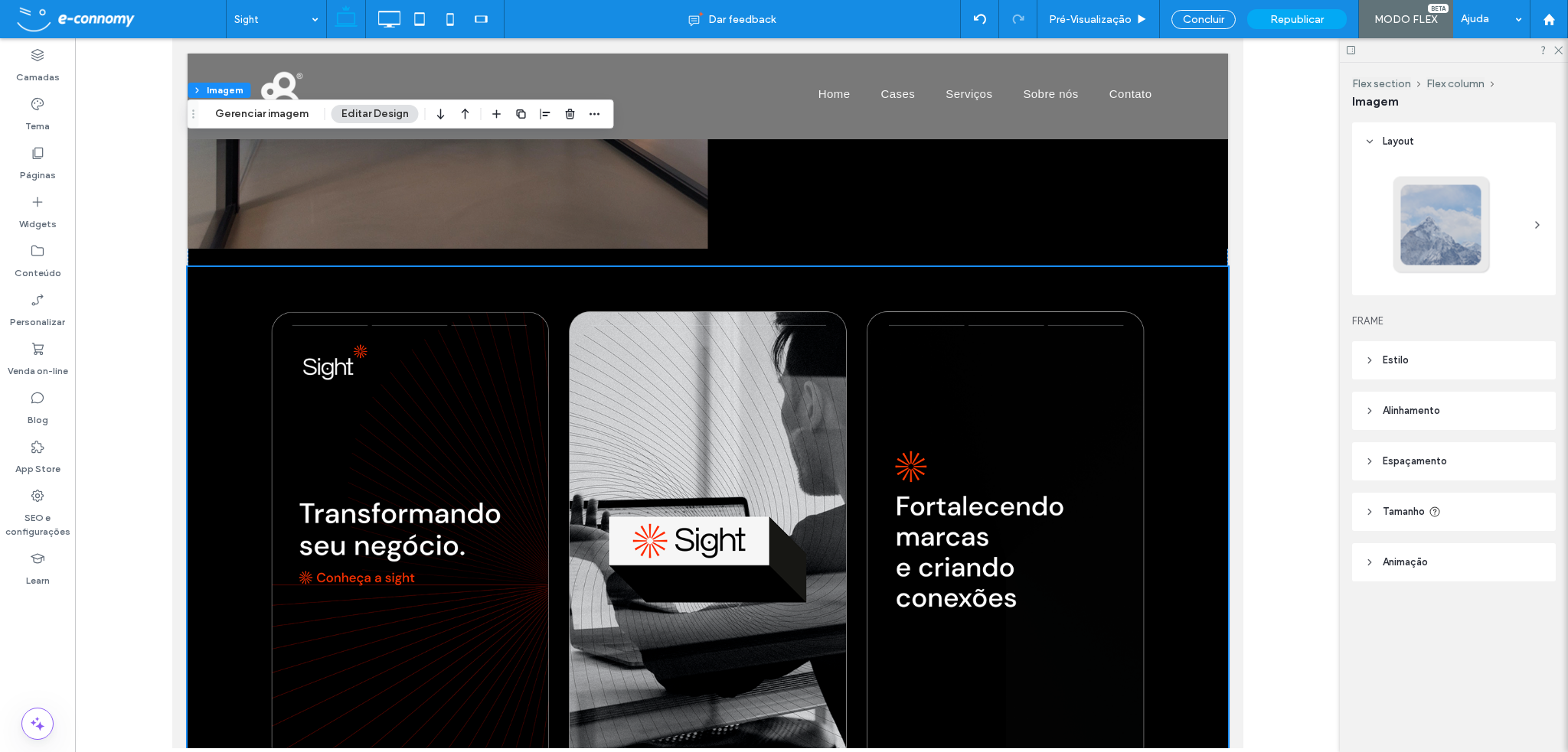
scroll to position [6310, 0]
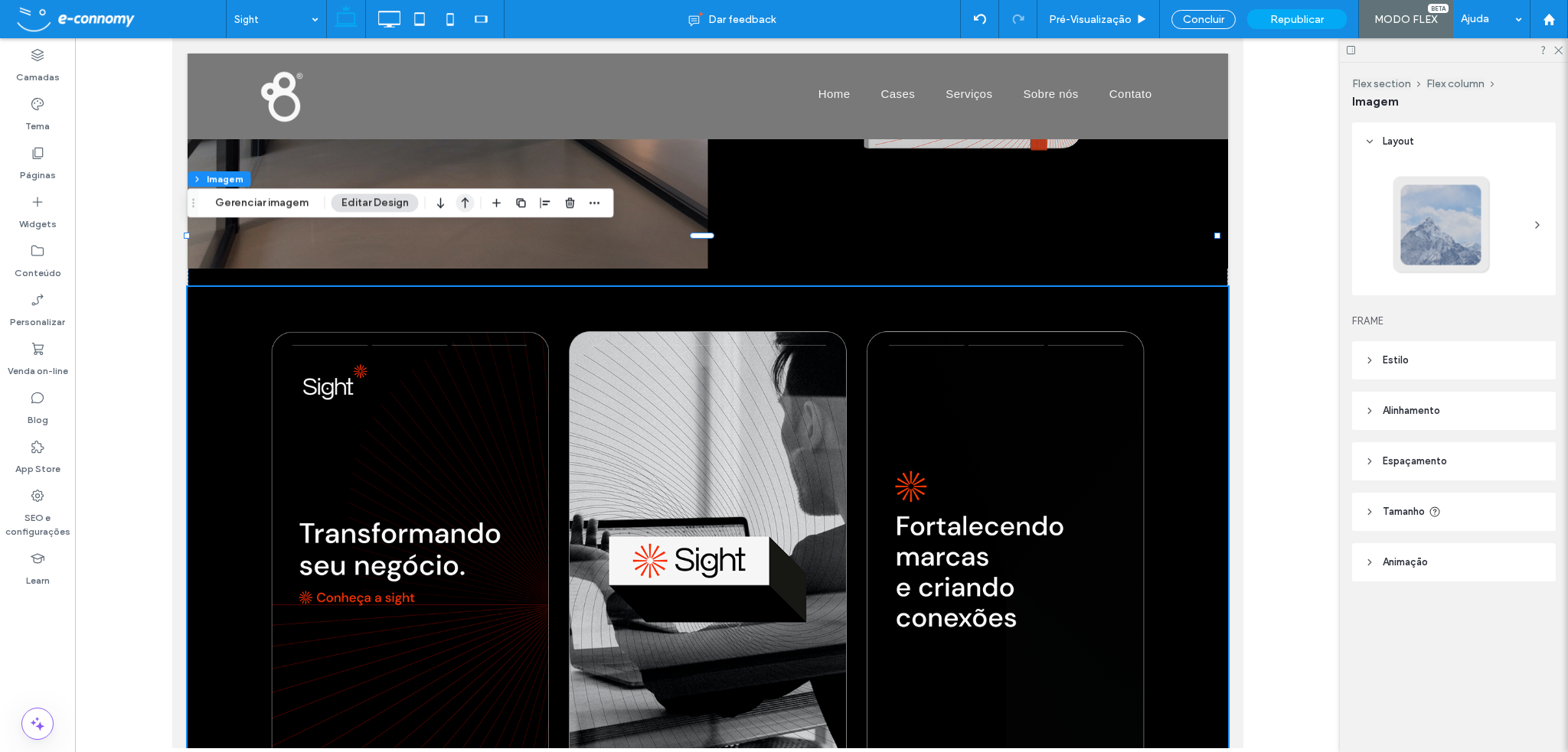
click at [466, 205] on icon "button" at bounding box center [465, 203] width 19 height 28
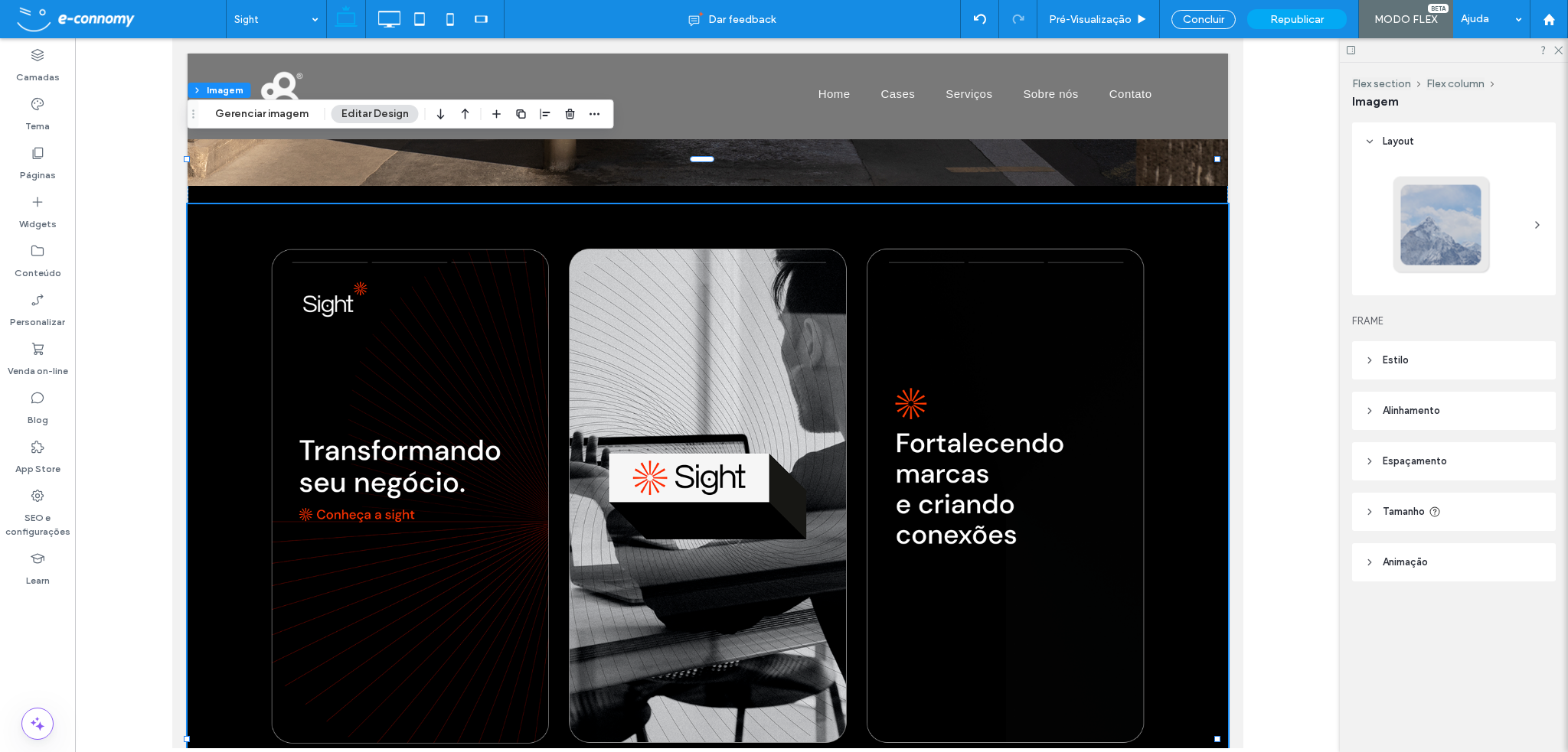
scroll to position [5697, 0]
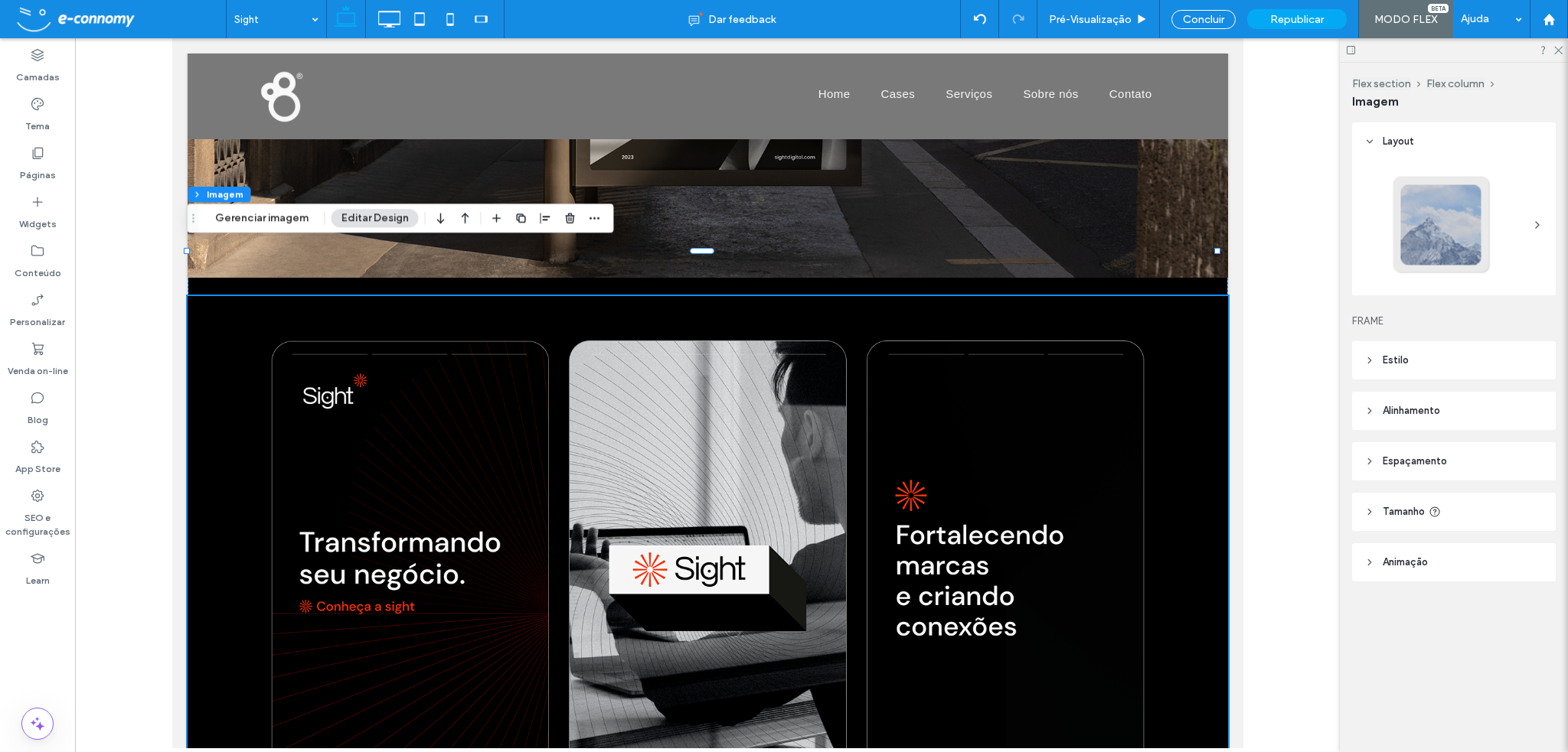
click at [482, 315] on img at bounding box center [707, 588] width 1040 height 584
click at [461, 212] on icon "button" at bounding box center [465, 218] width 19 height 28
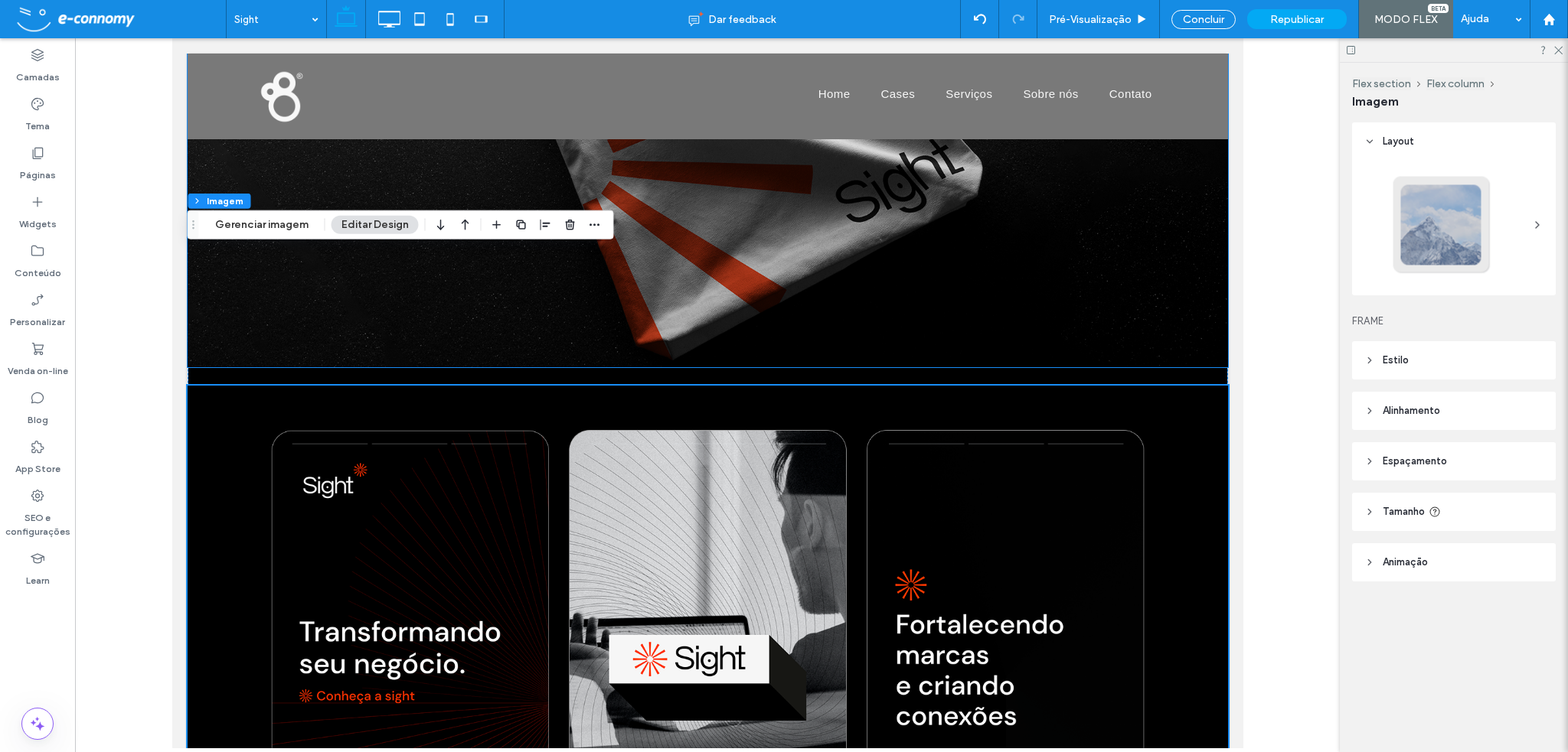
scroll to position [5008, 0]
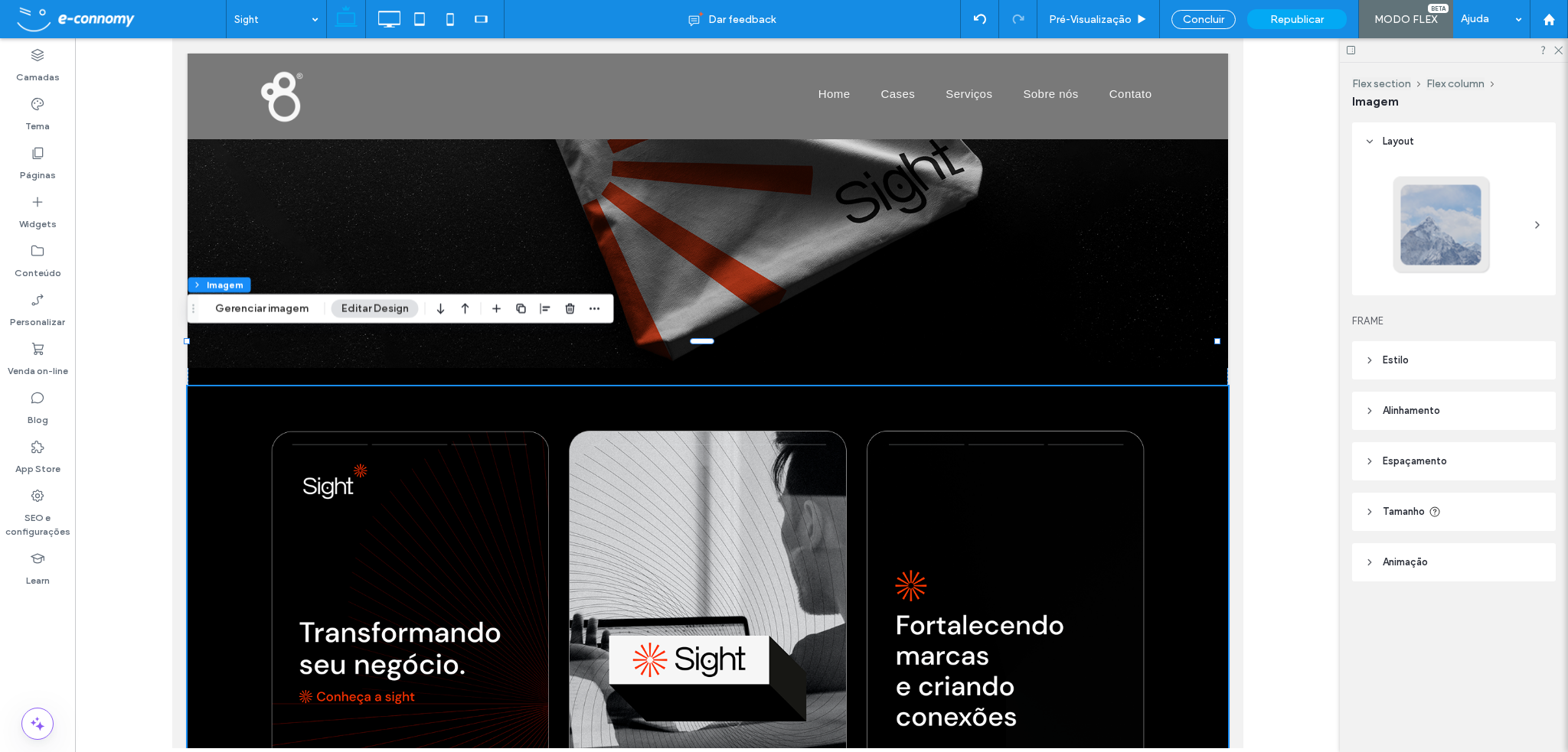
click at [483, 387] on img at bounding box center [707, 679] width 1040 height 584
click at [462, 314] on icon "button" at bounding box center [465, 308] width 19 height 28
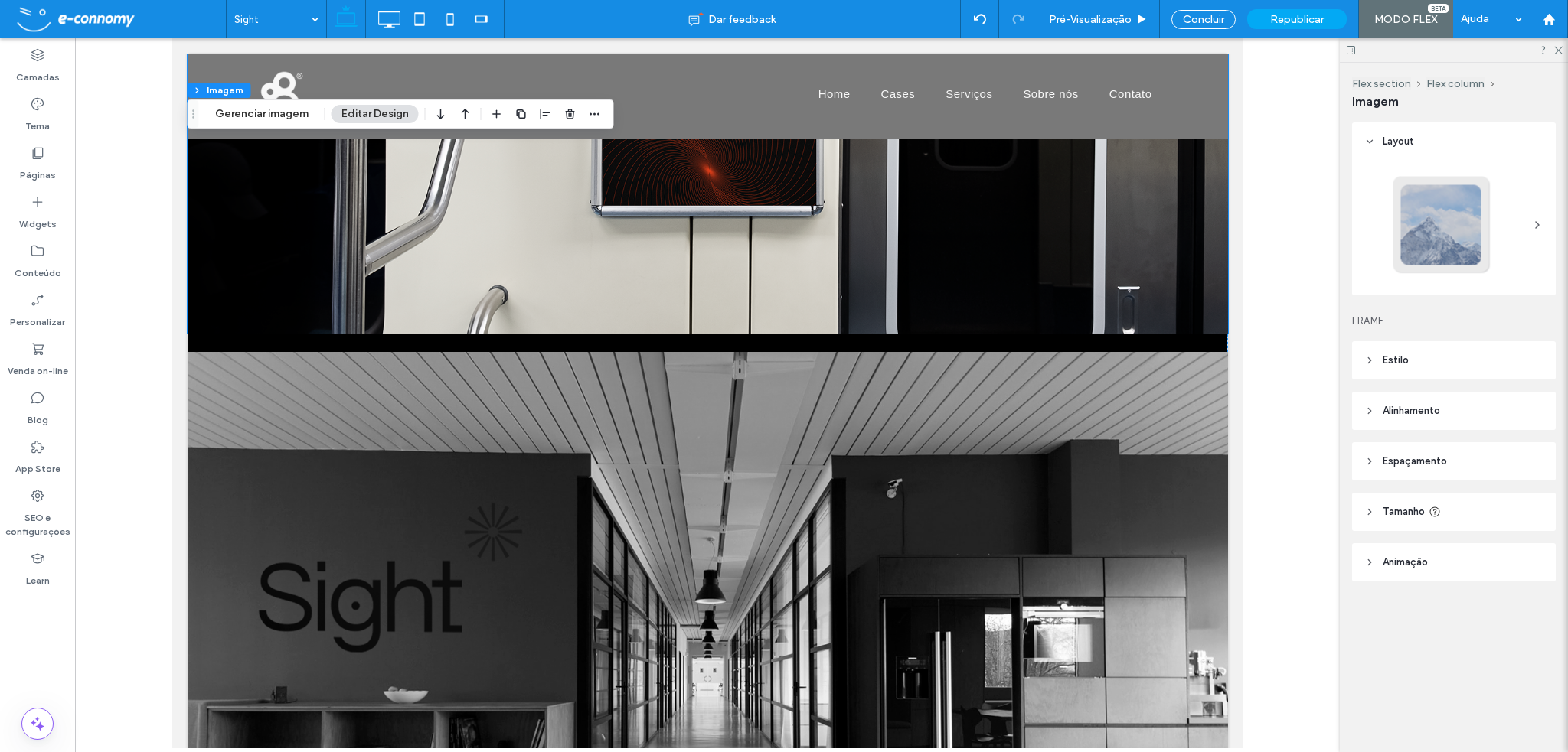
scroll to position [7381, 0]
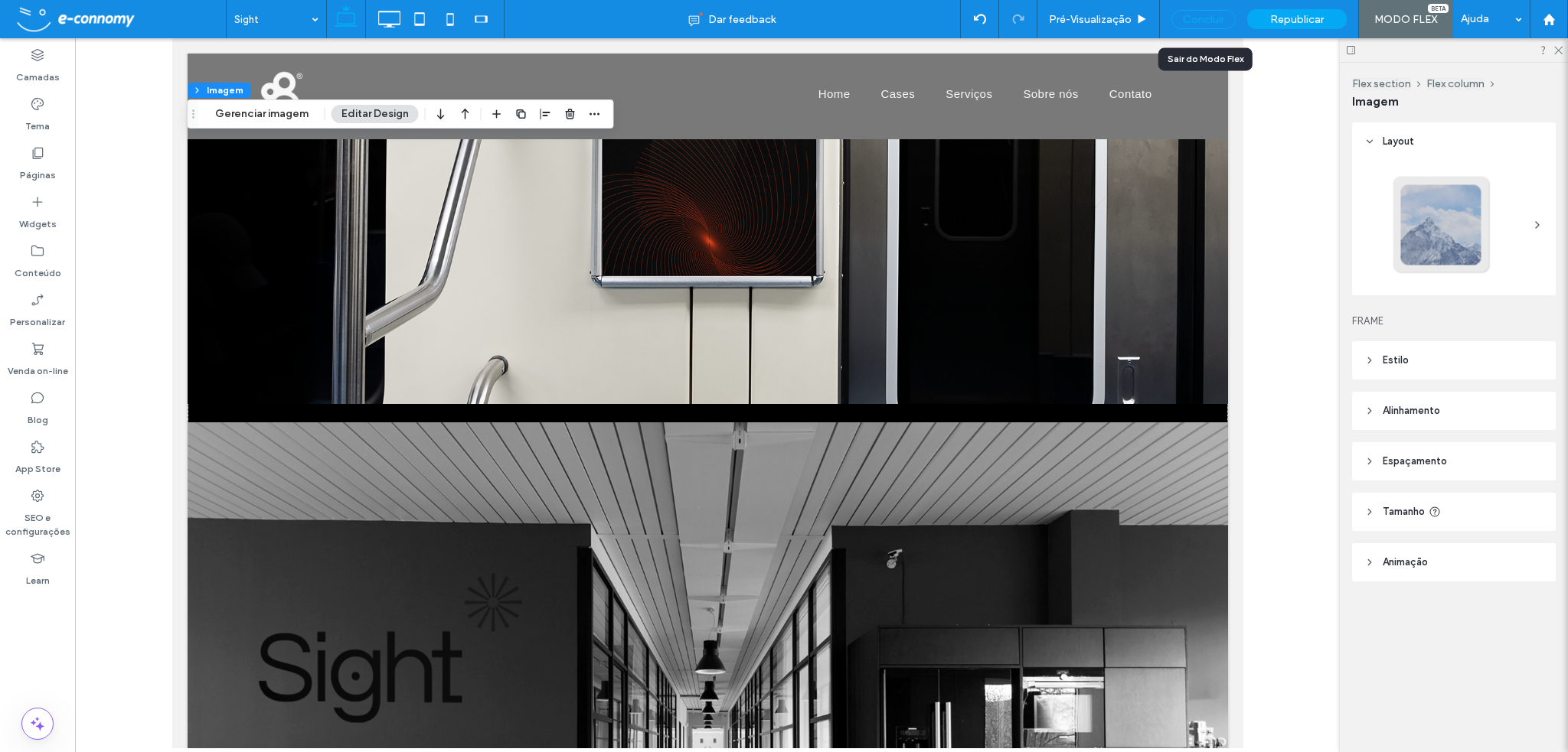
click at [1215, 22] on div "Concluir" at bounding box center [1203, 20] width 64 height 20
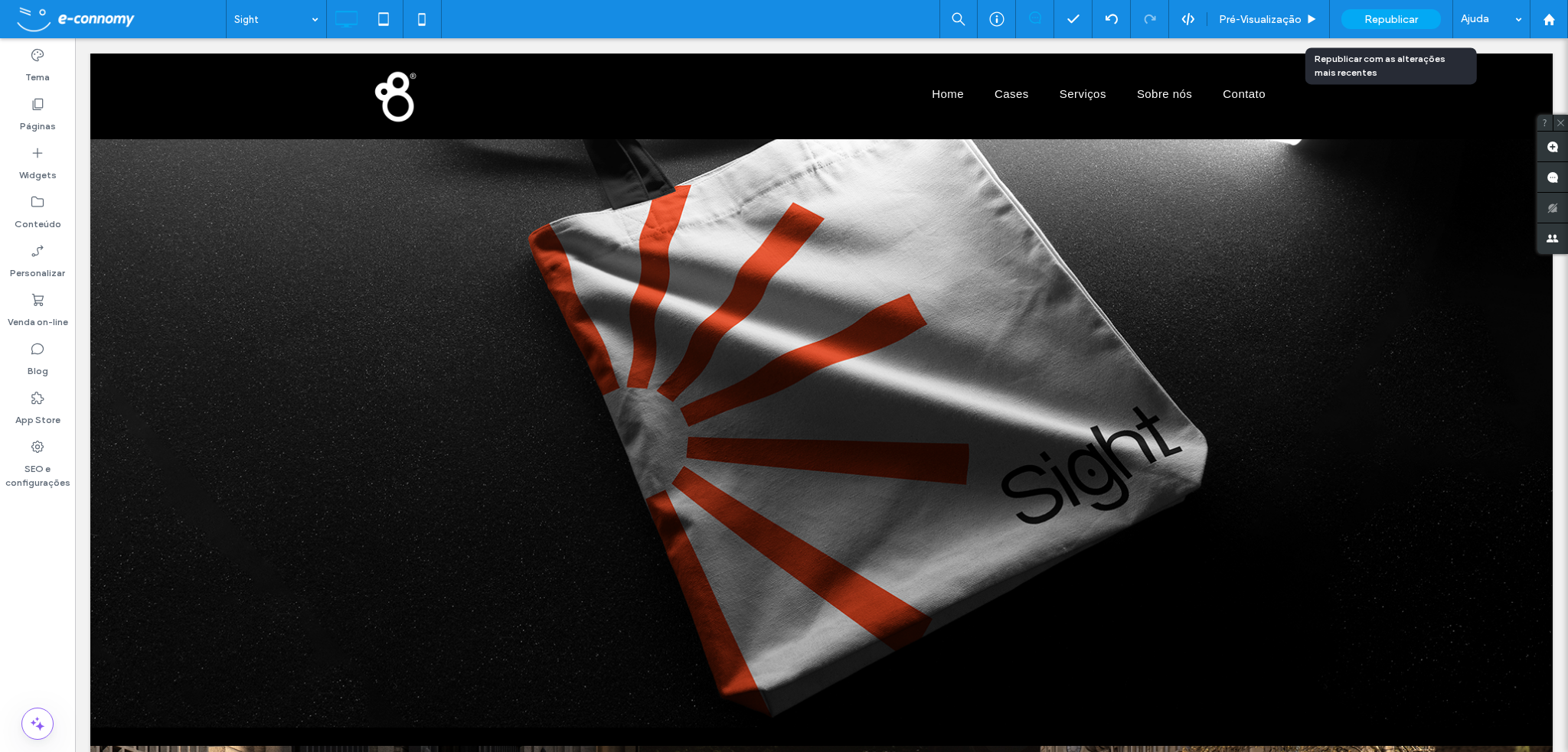
click at [1378, 20] on span "Republicar" at bounding box center [1391, 20] width 54 height 13
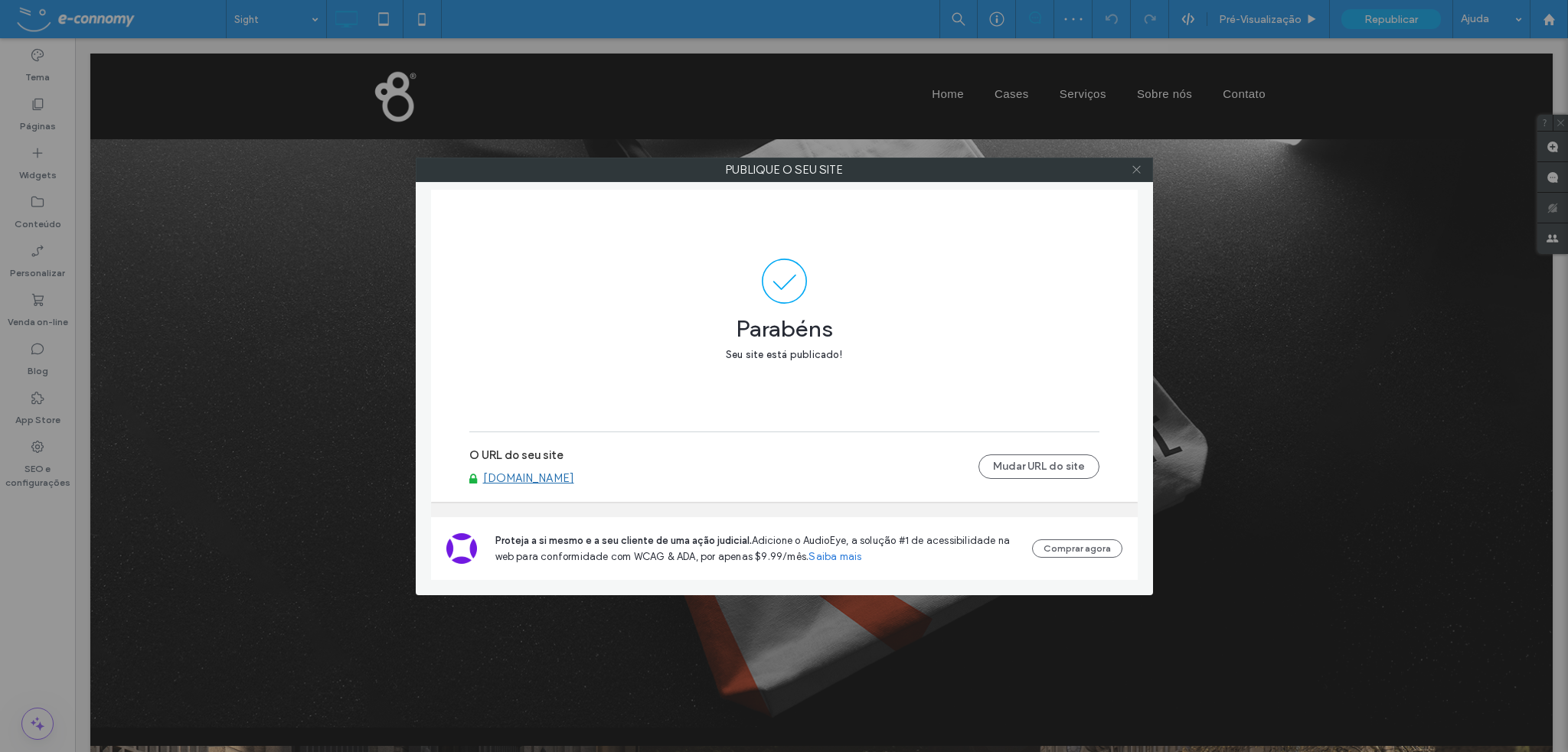
click at [1139, 167] on icon at bounding box center [1137, 169] width 11 height 11
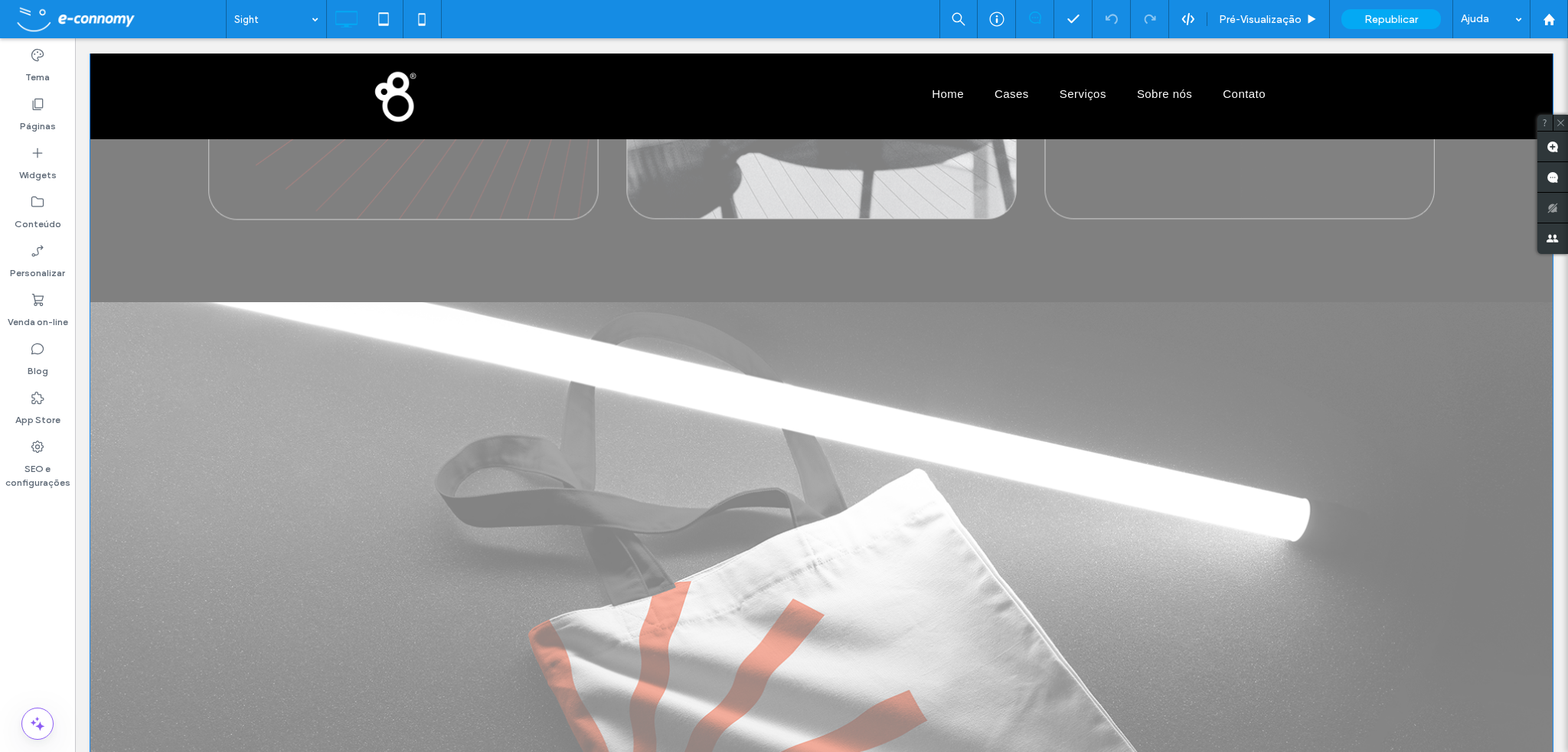
scroll to position [6616, 0]
